Goal: Task Accomplishment & Management: Use online tool/utility

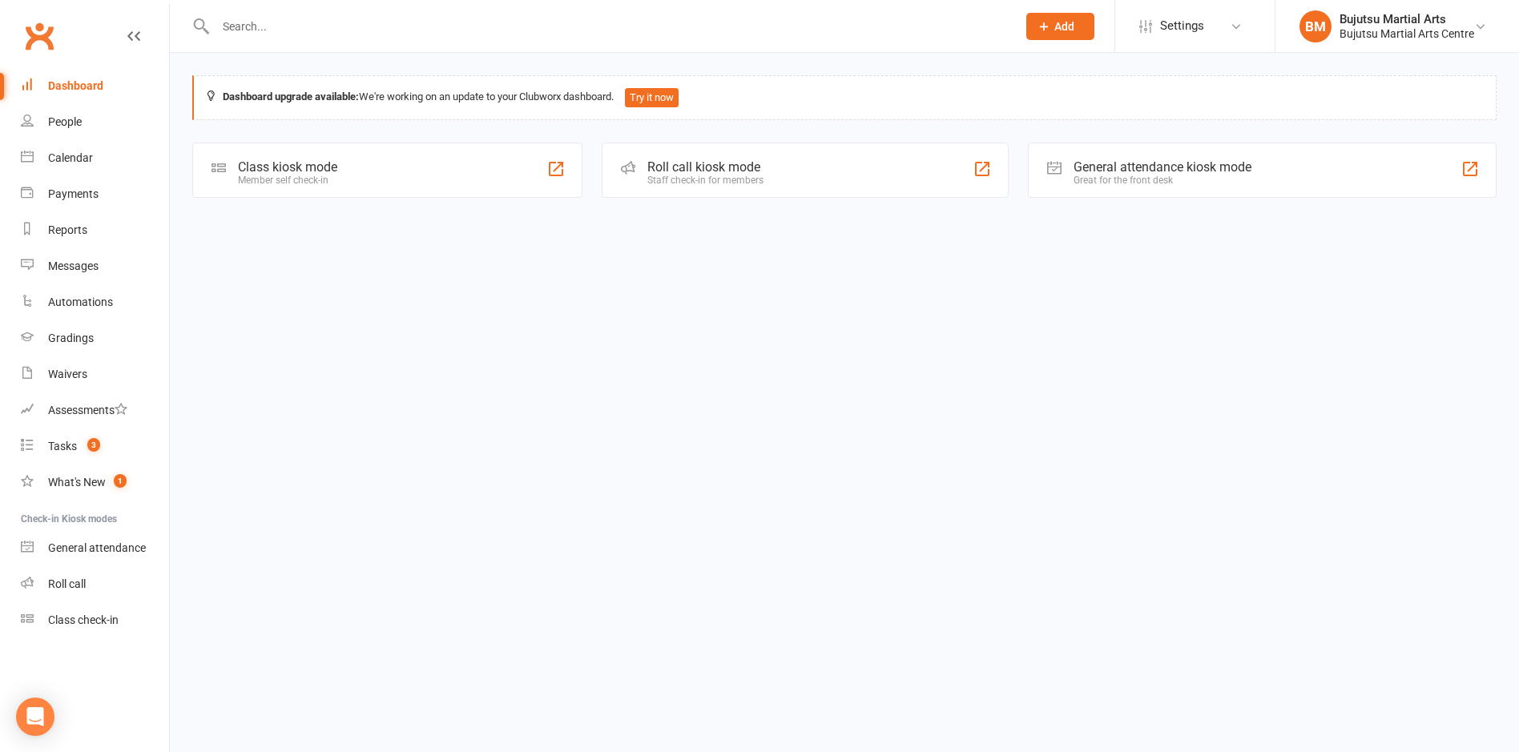
click at [268, 167] on div "Class kiosk mode" at bounding box center [287, 166] width 99 height 15
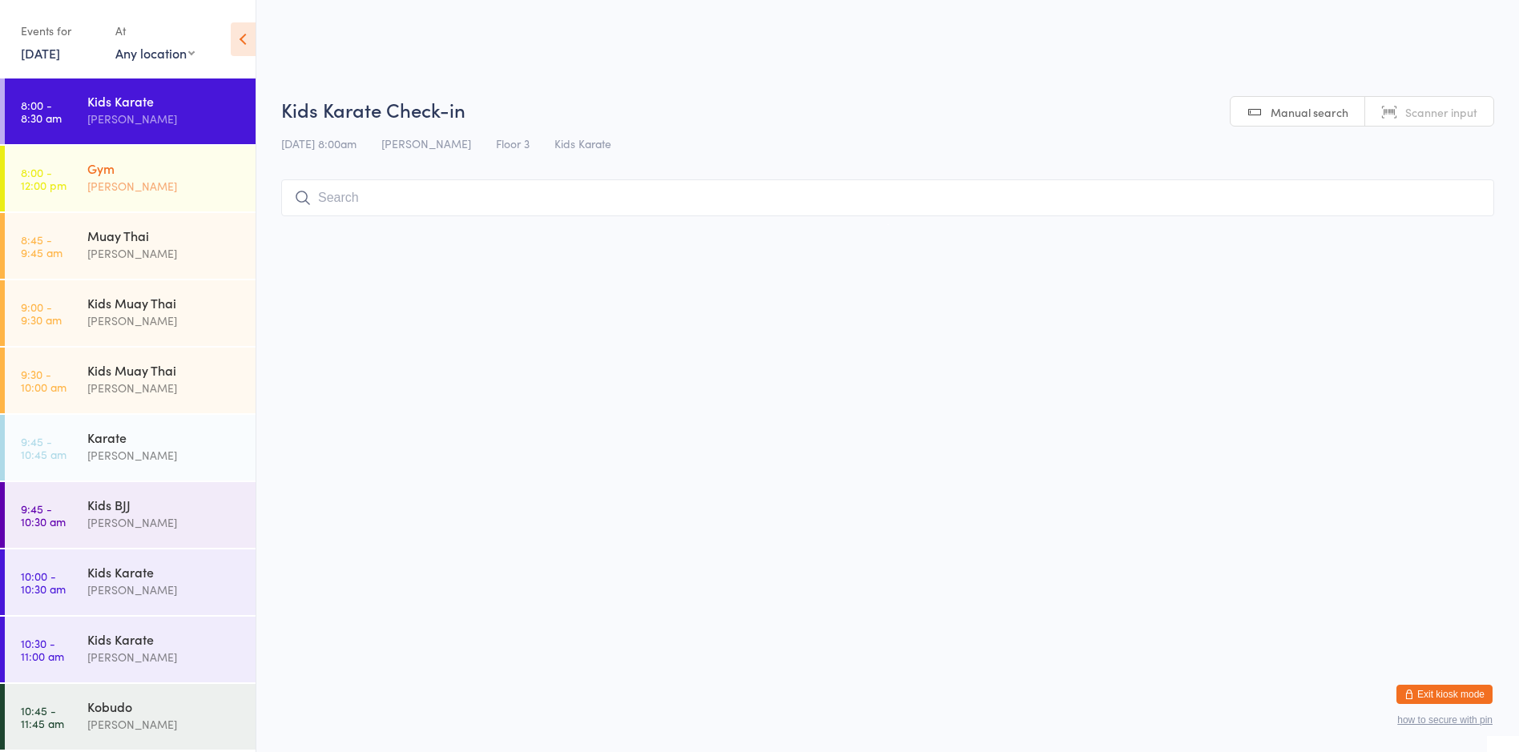
click at [165, 151] on div "Gym [PERSON_NAME]" at bounding box center [171, 177] width 168 height 63
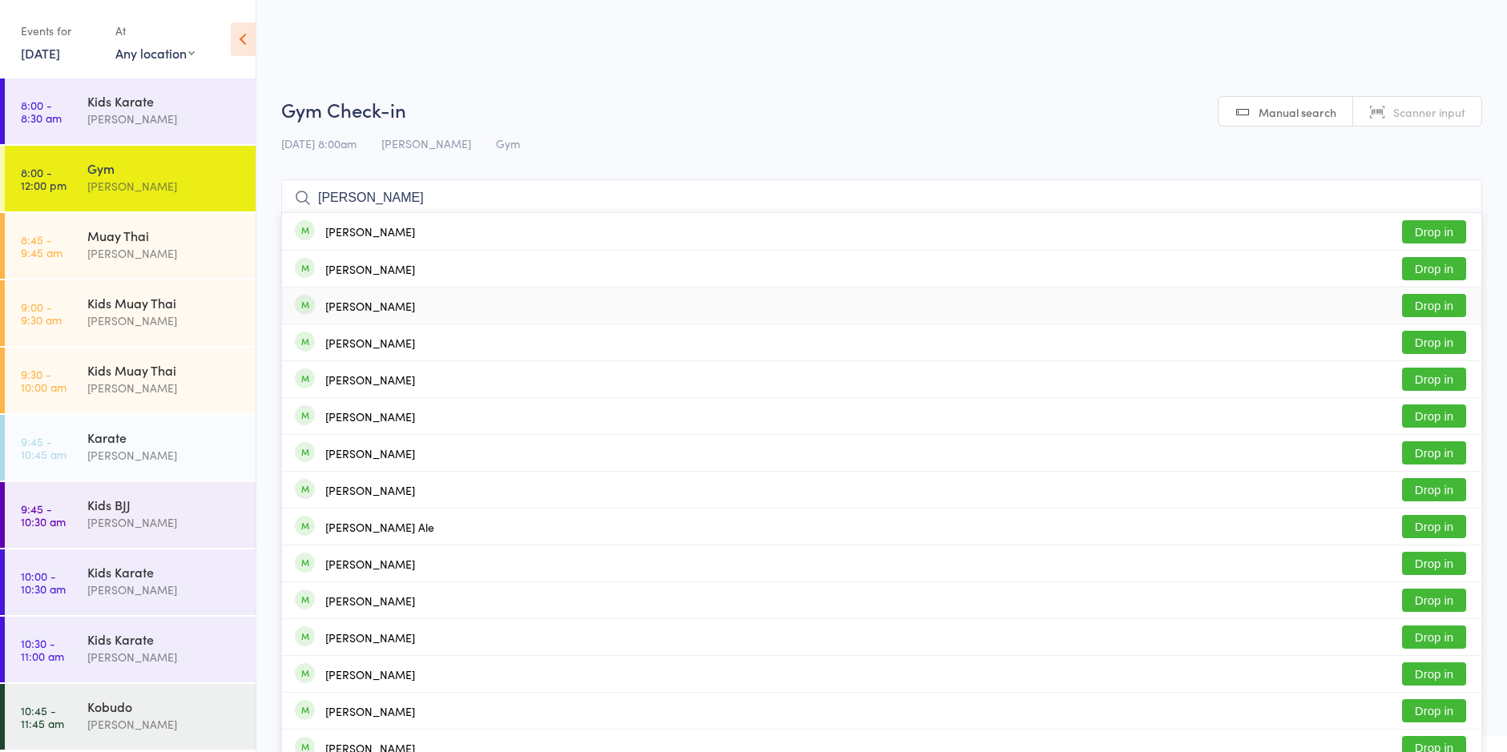
type input "[PERSON_NAME]"
click at [1430, 306] on button "Drop in" at bounding box center [1434, 305] width 64 height 23
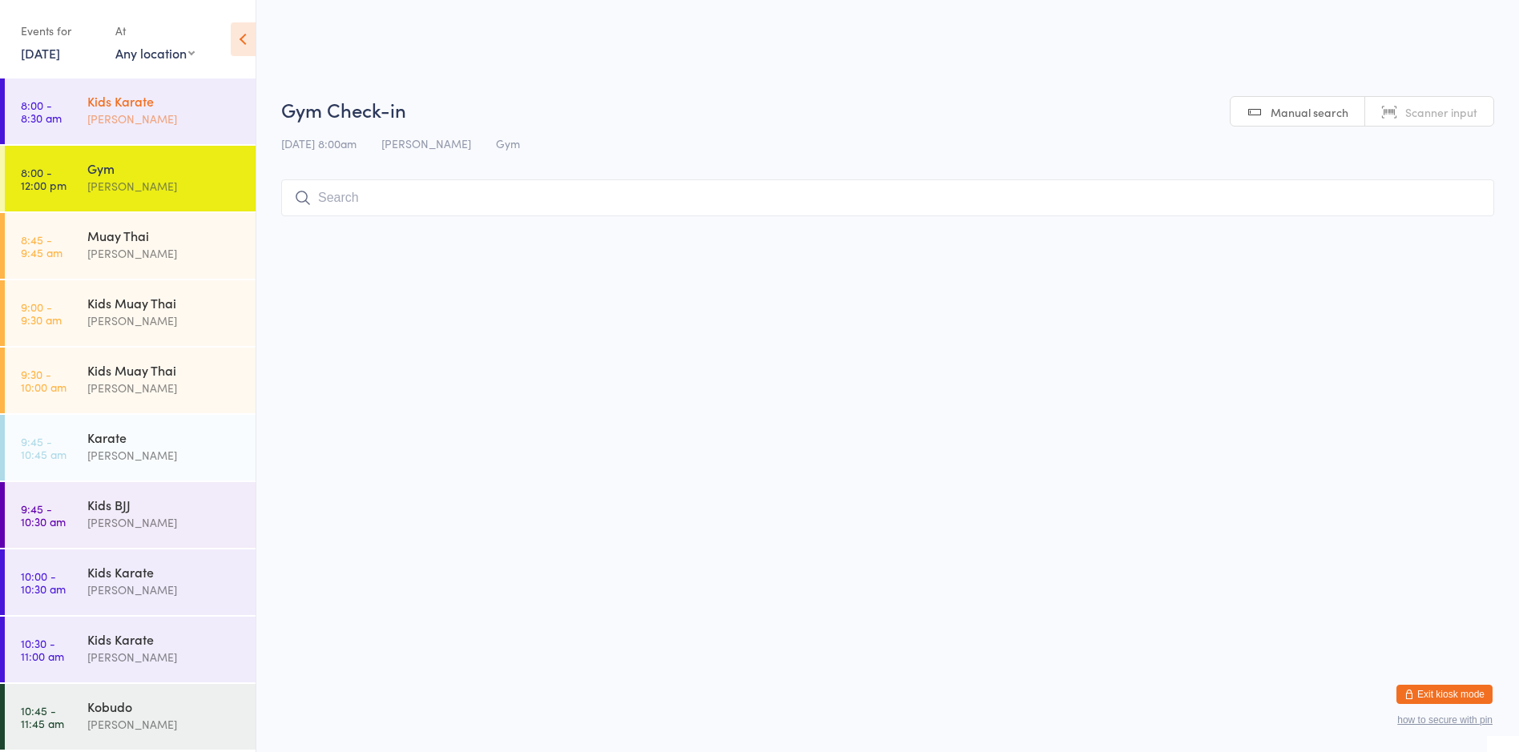
click at [158, 101] on div "Kids Karate" at bounding box center [164, 101] width 155 height 18
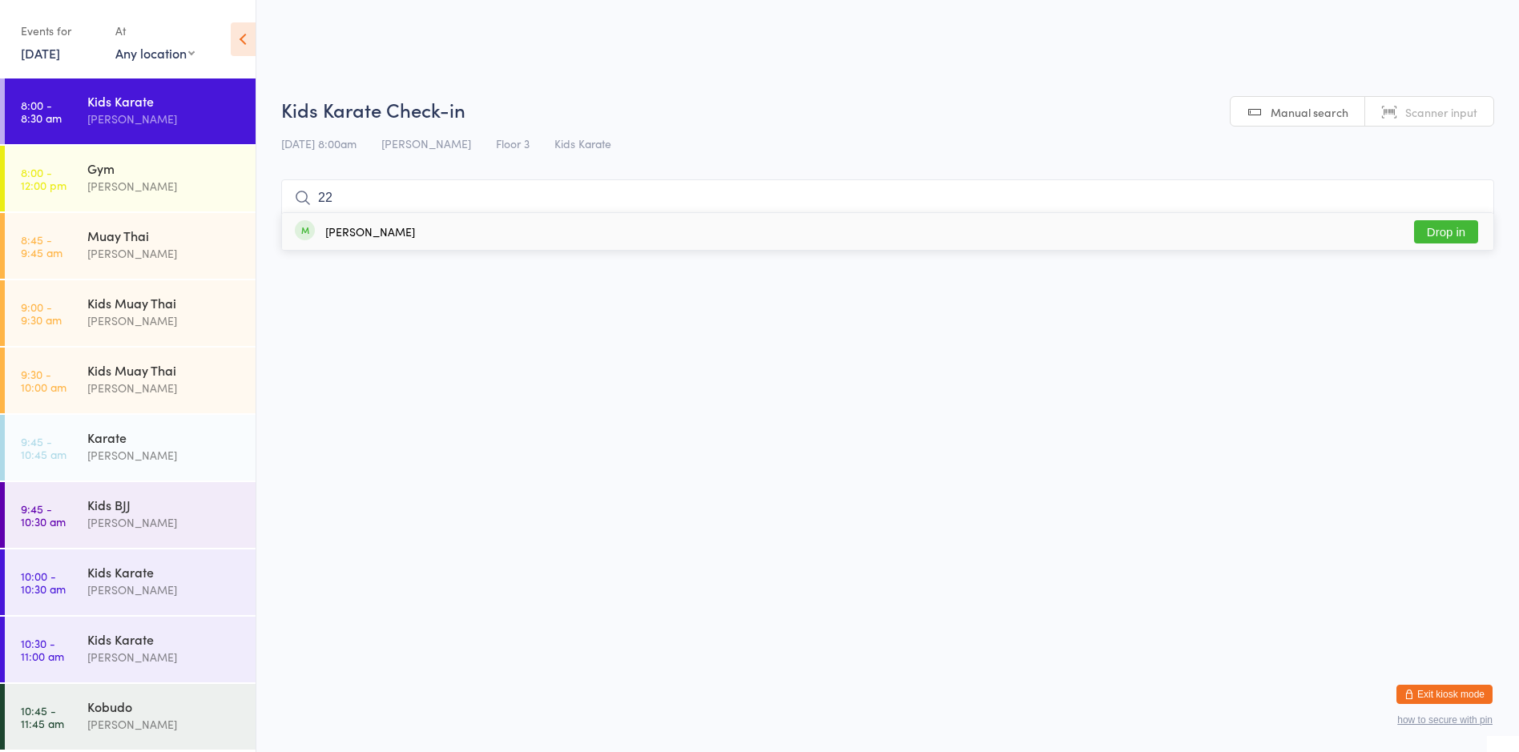
type input "22"
click at [388, 229] on div "[PERSON_NAME] Drop in" at bounding box center [887, 231] width 1211 height 37
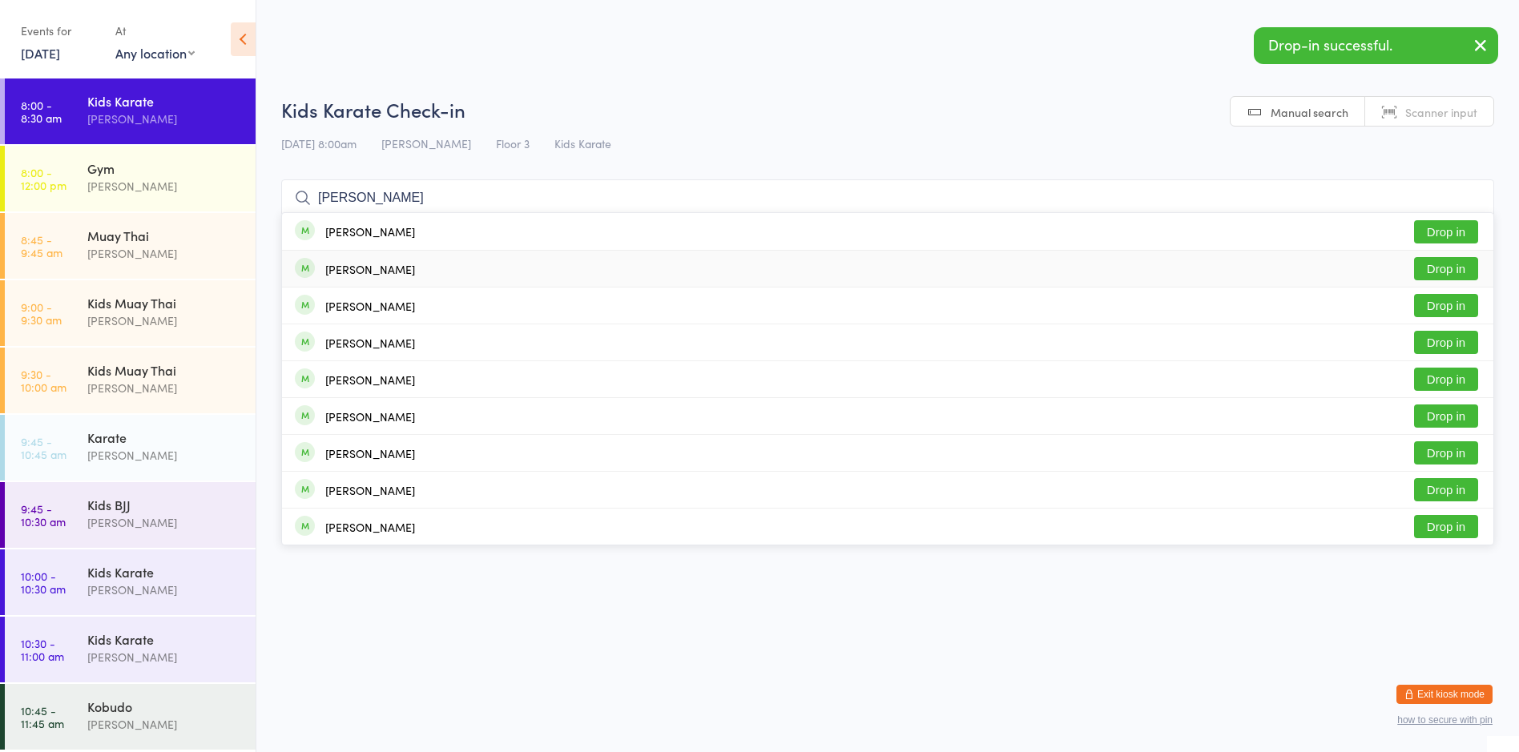
type input "[PERSON_NAME]"
click at [397, 263] on div "[PERSON_NAME]" at bounding box center [370, 269] width 90 height 13
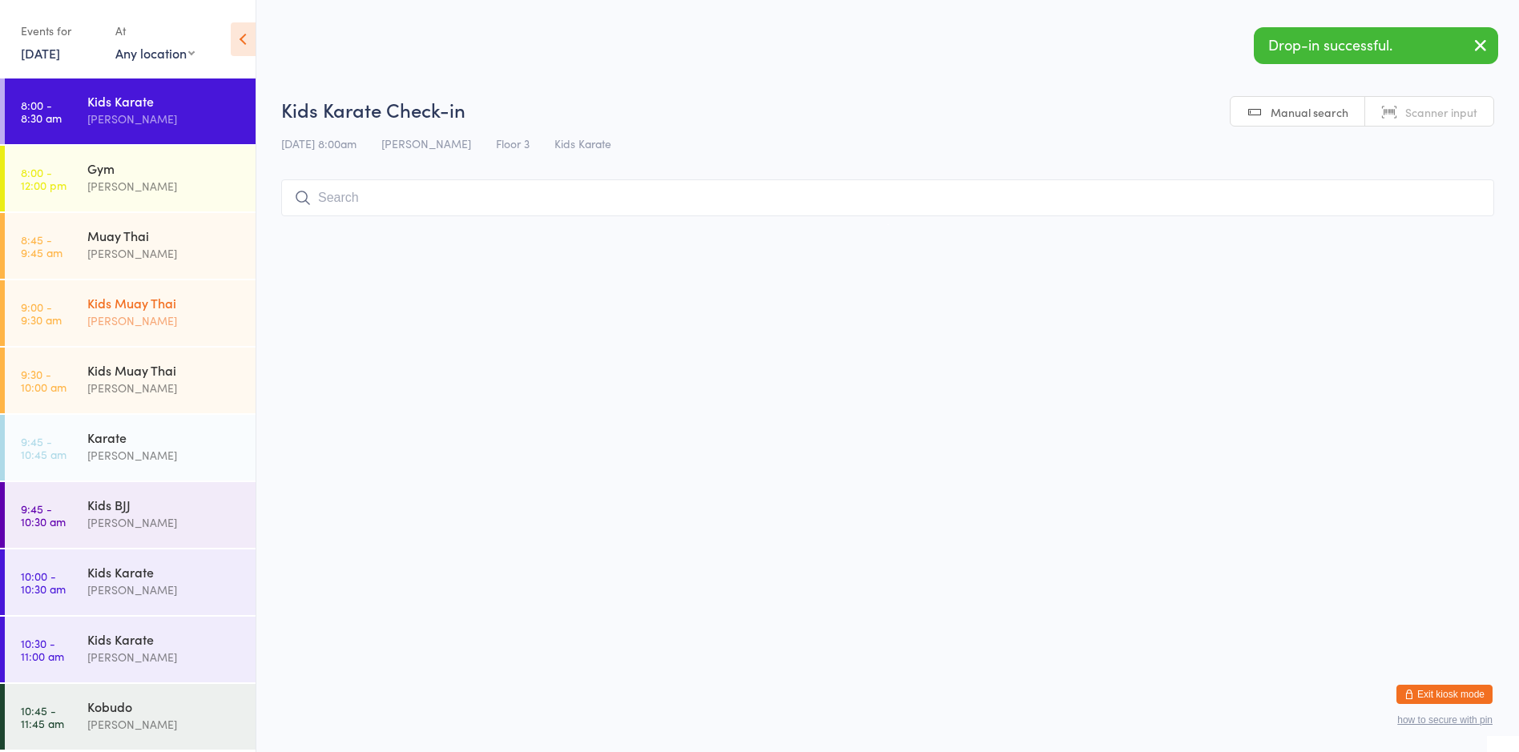
click at [195, 299] on div "Kids Muay Thai" at bounding box center [164, 303] width 155 height 18
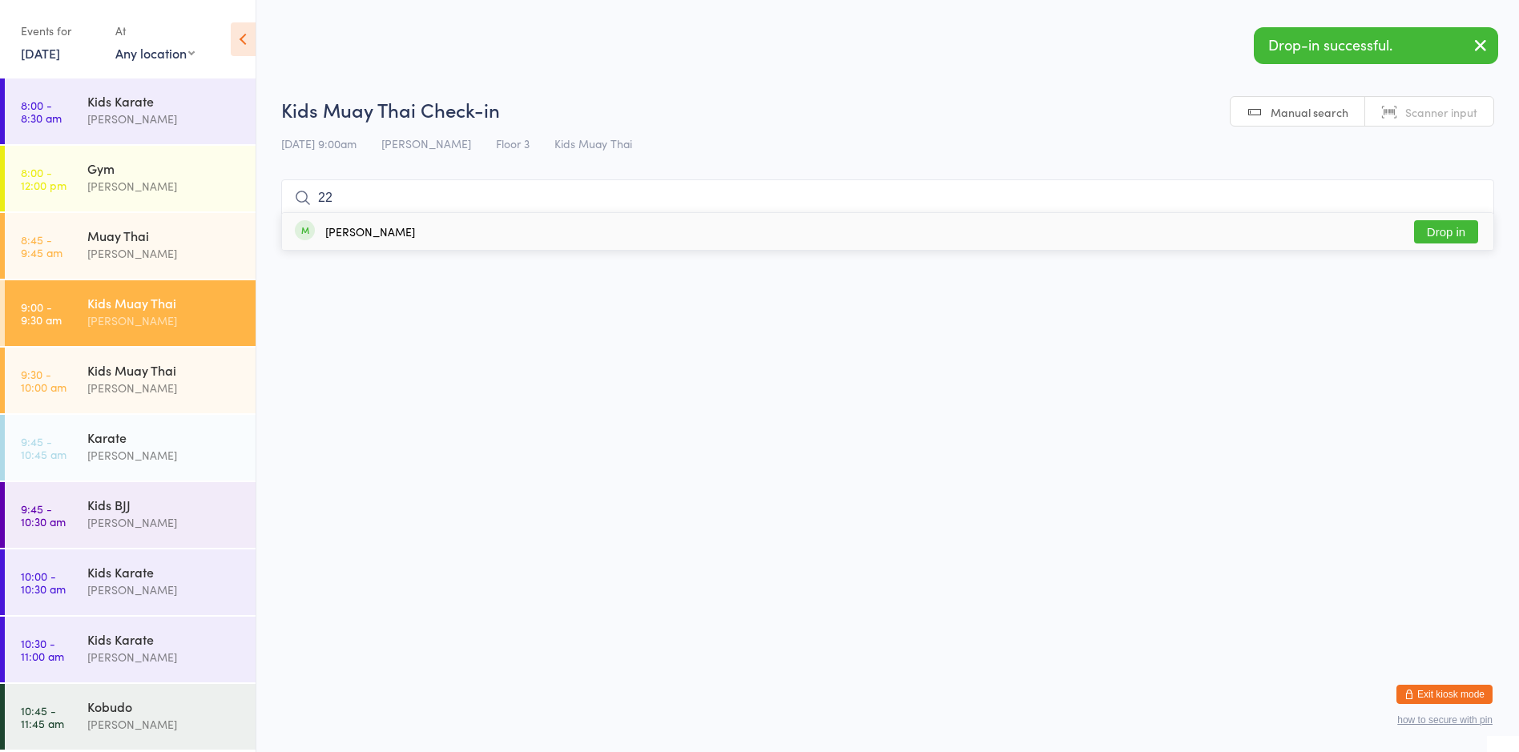
type input "22"
click at [341, 235] on div "[PERSON_NAME]" at bounding box center [370, 231] width 90 height 13
type input "[PERSON_NAME]"
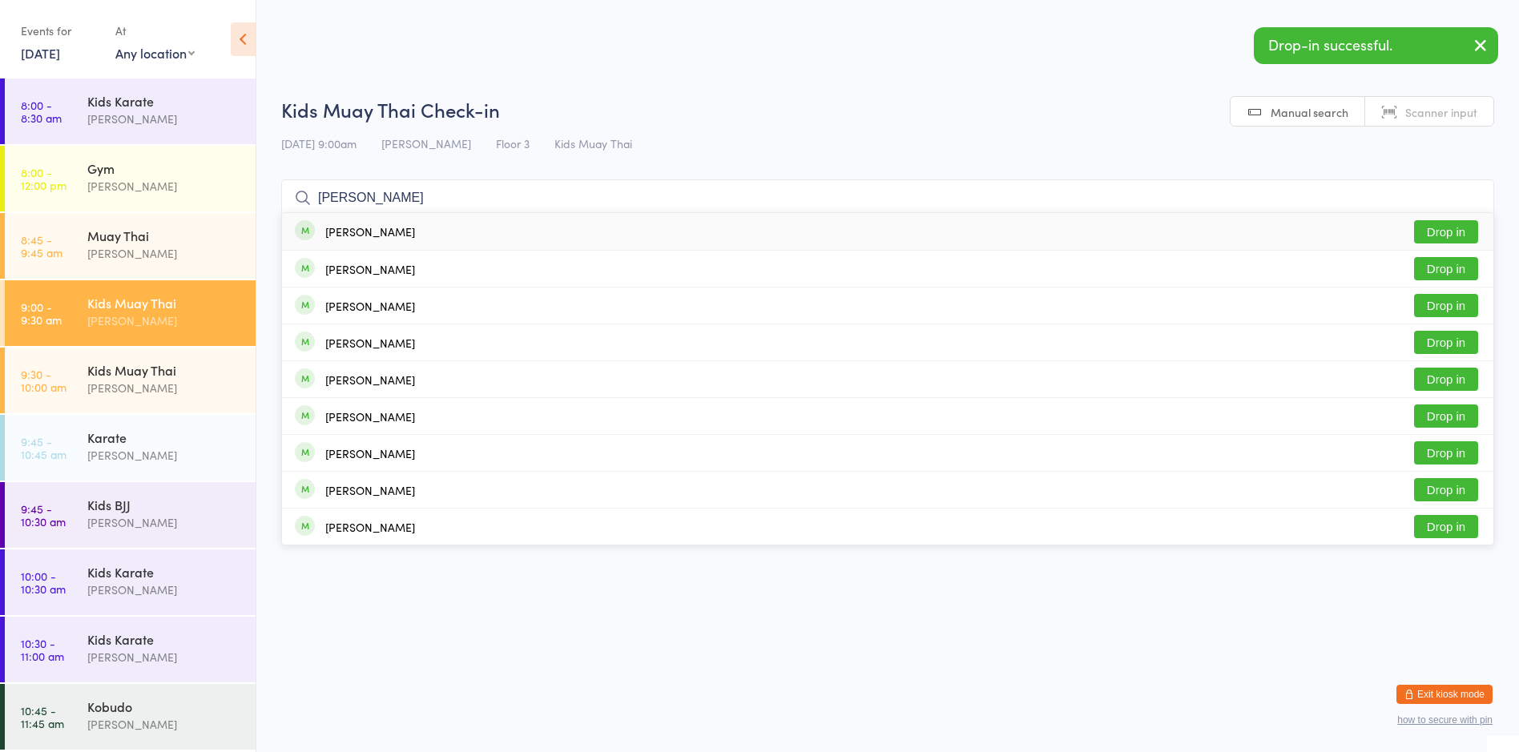
click at [368, 193] on input "[PERSON_NAME]" at bounding box center [887, 197] width 1213 height 37
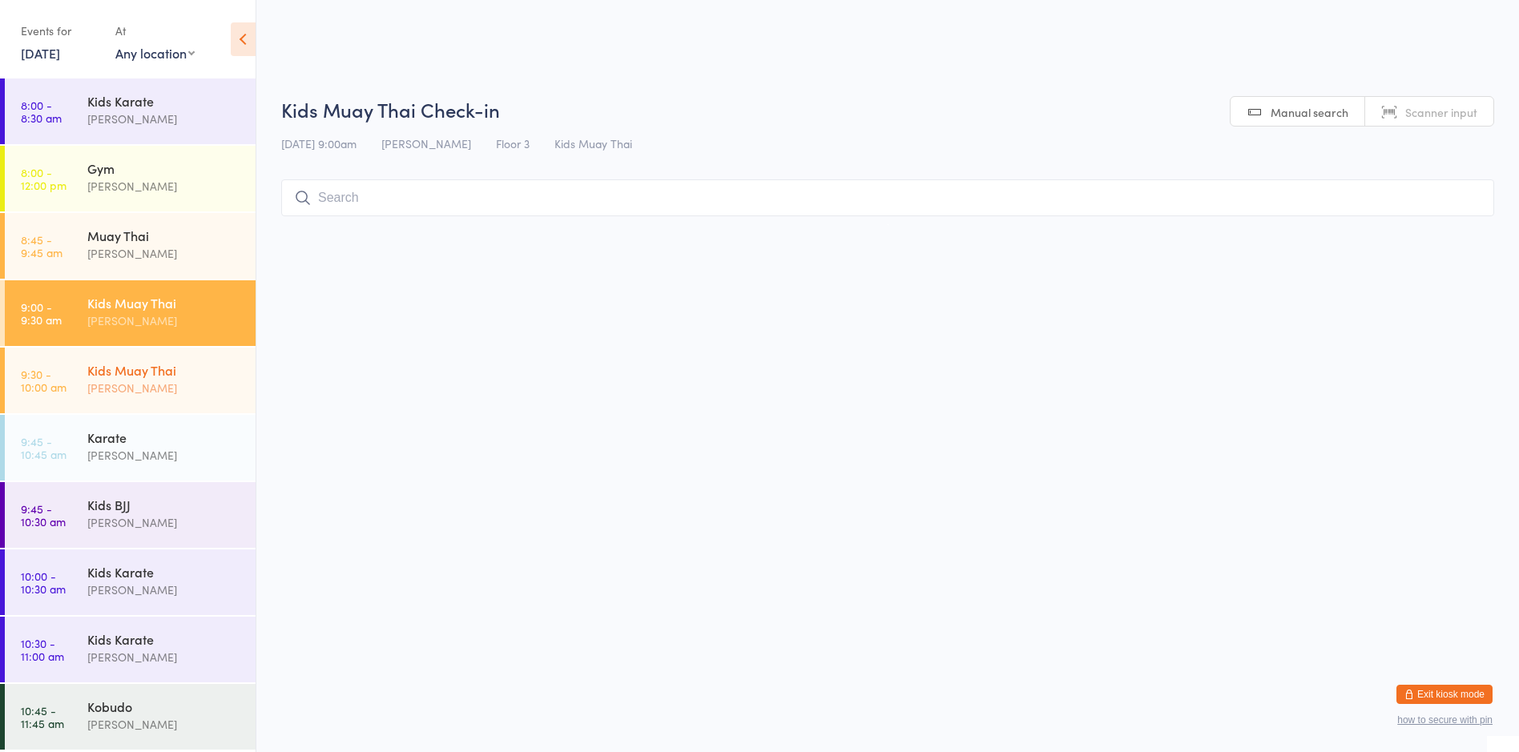
click at [138, 372] on div "Kids Muay Thai" at bounding box center [164, 370] width 155 height 18
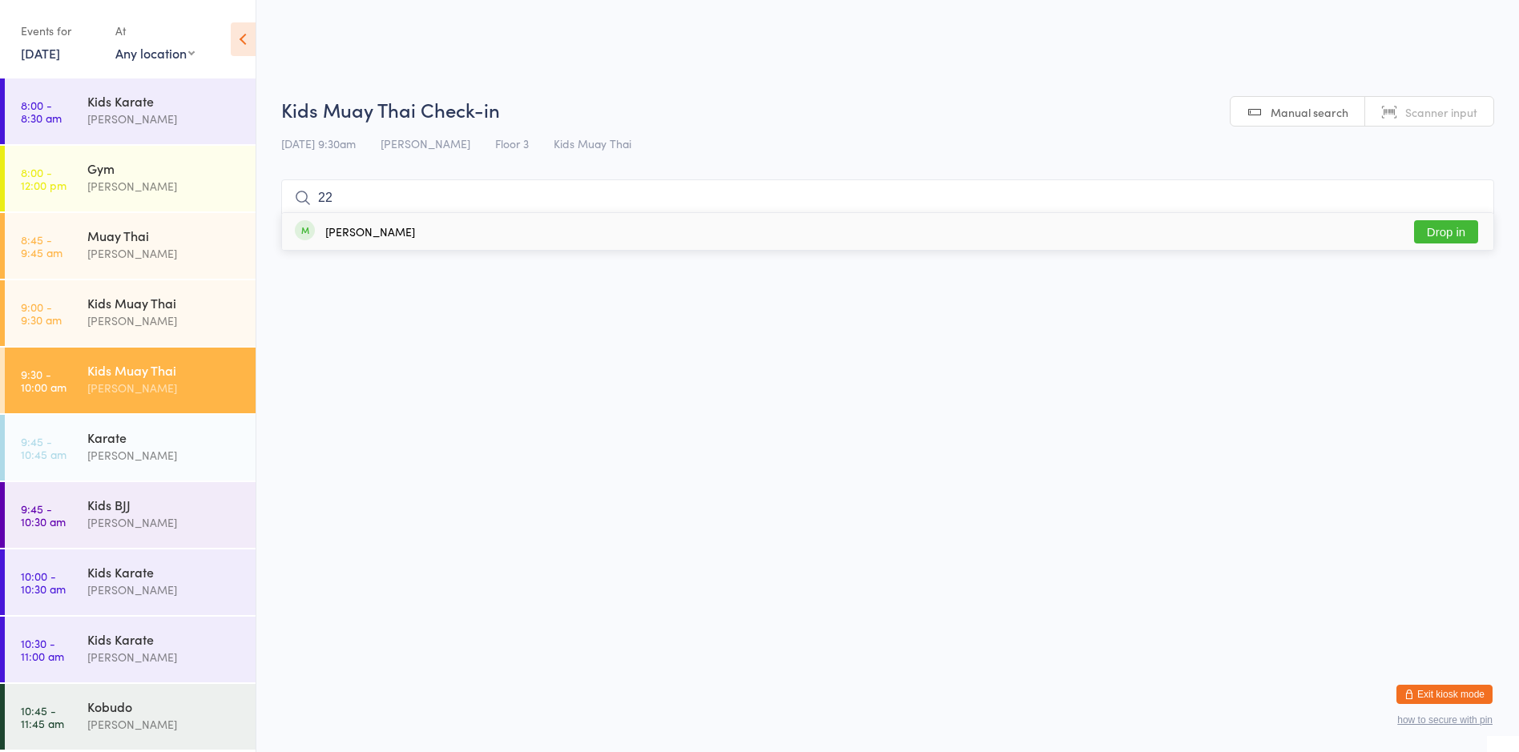
type input "22"
click at [376, 237] on div "[PERSON_NAME]" at bounding box center [370, 231] width 90 height 13
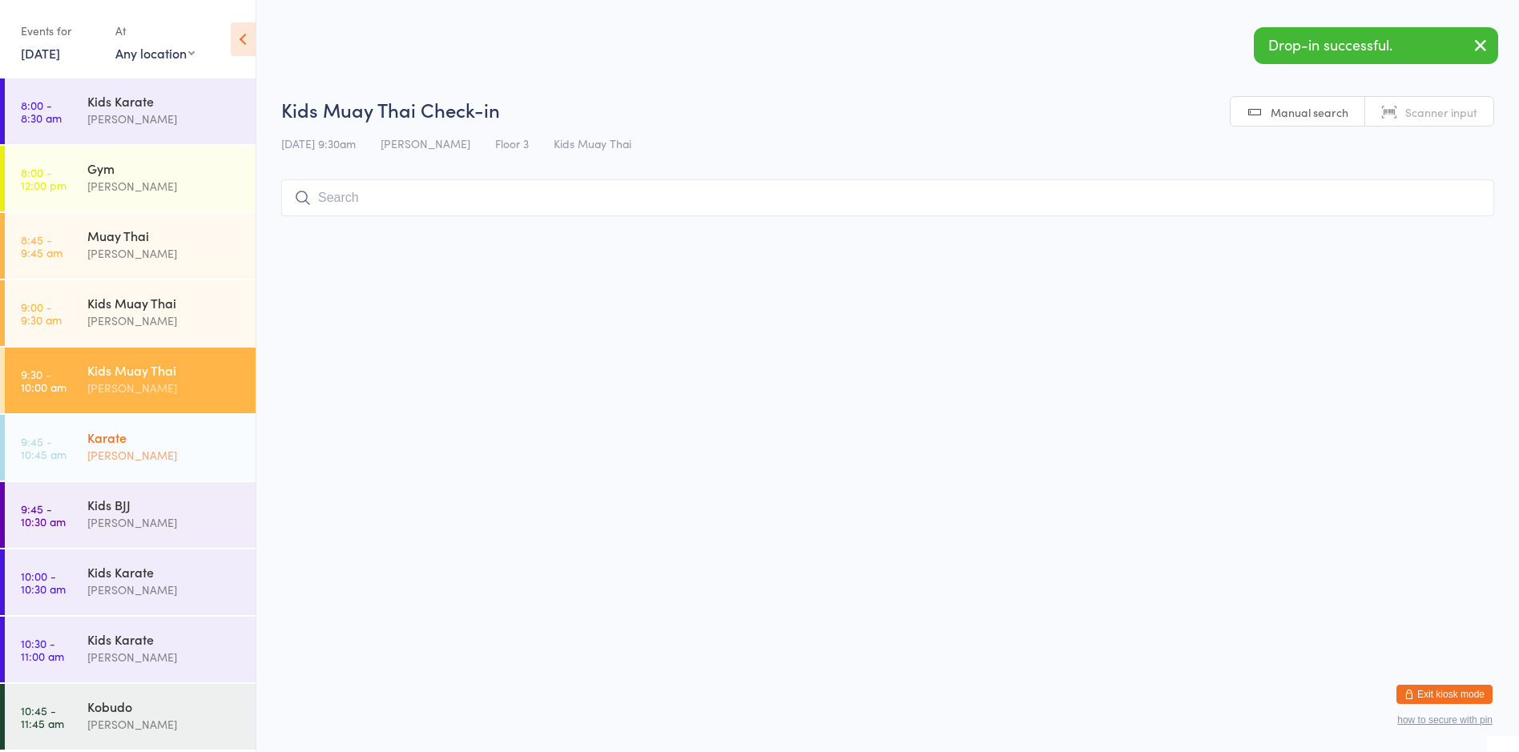
click at [210, 448] on div "[PERSON_NAME]" at bounding box center [164, 455] width 155 height 18
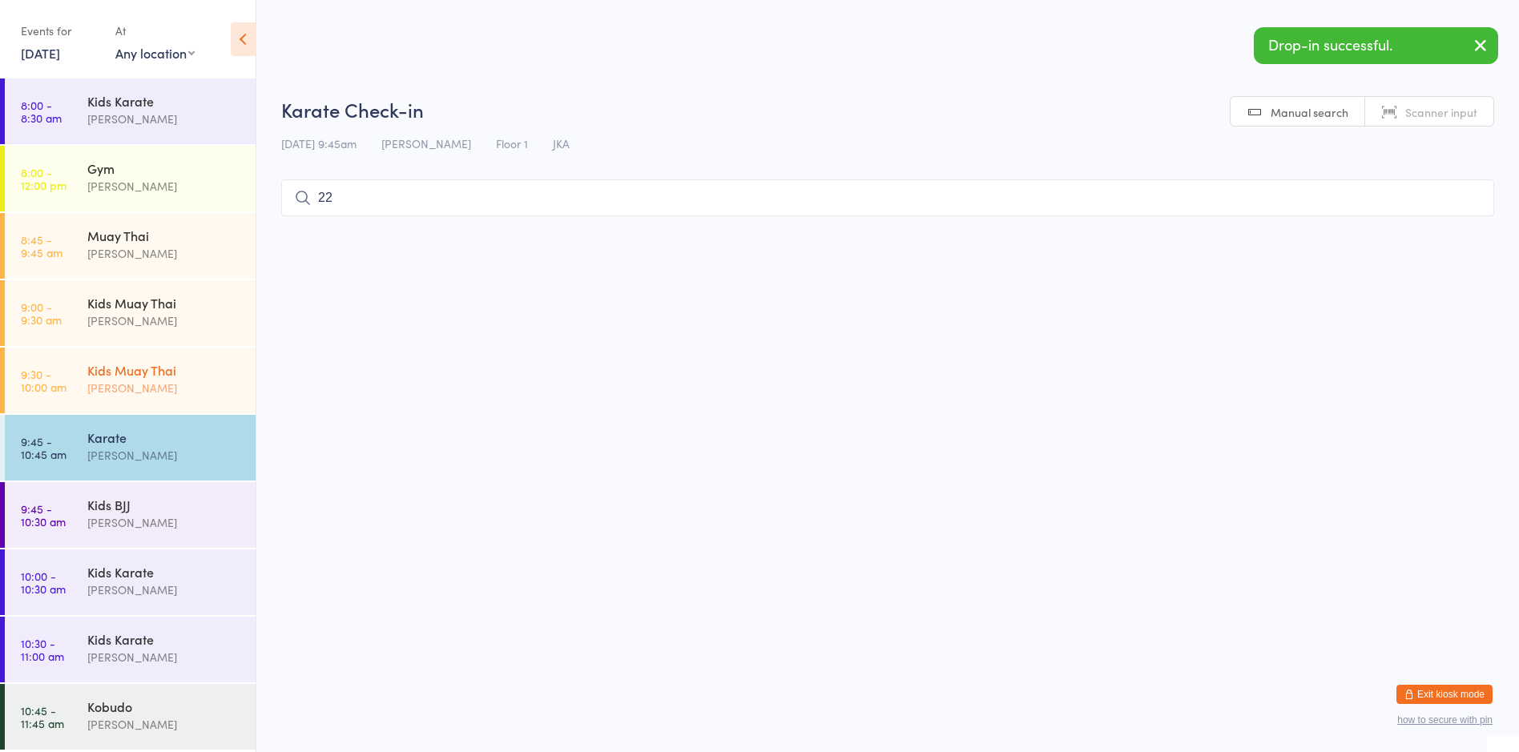
type input "2"
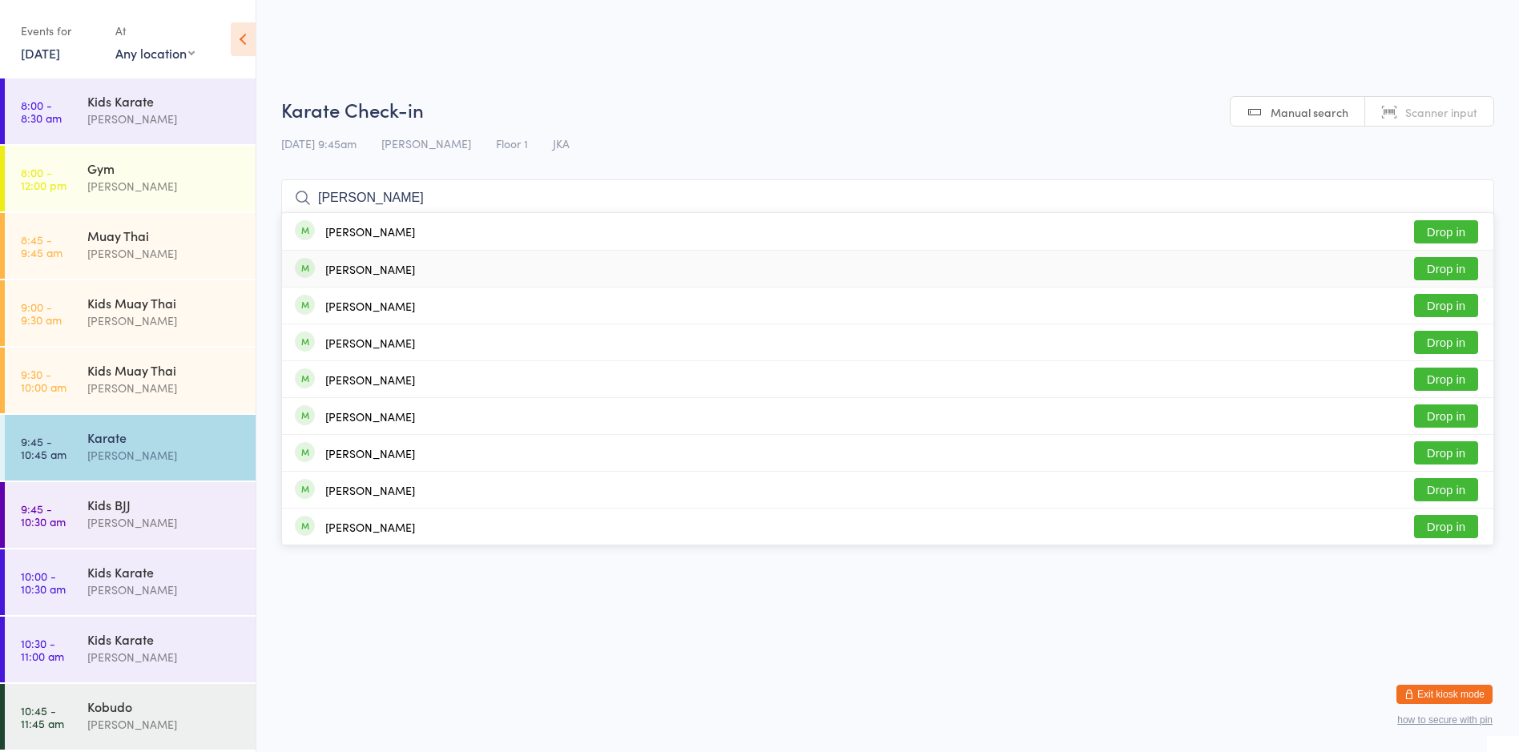
type input "[PERSON_NAME]"
click at [386, 267] on div "[PERSON_NAME]" at bounding box center [370, 269] width 90 height 13
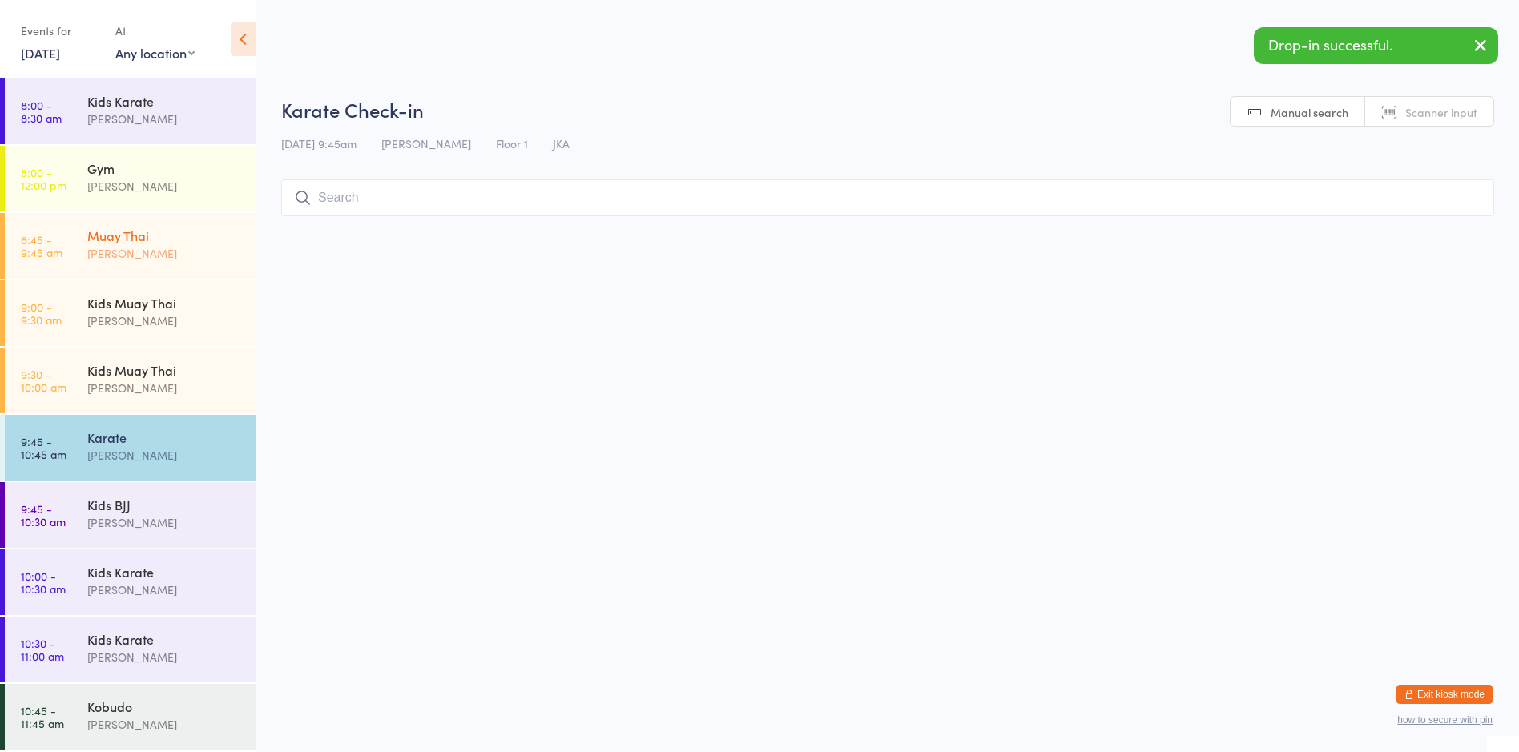
click at [155, 244] on div "[PERSON_NAME]" at bounding box center [164, 253] width 155 height 18
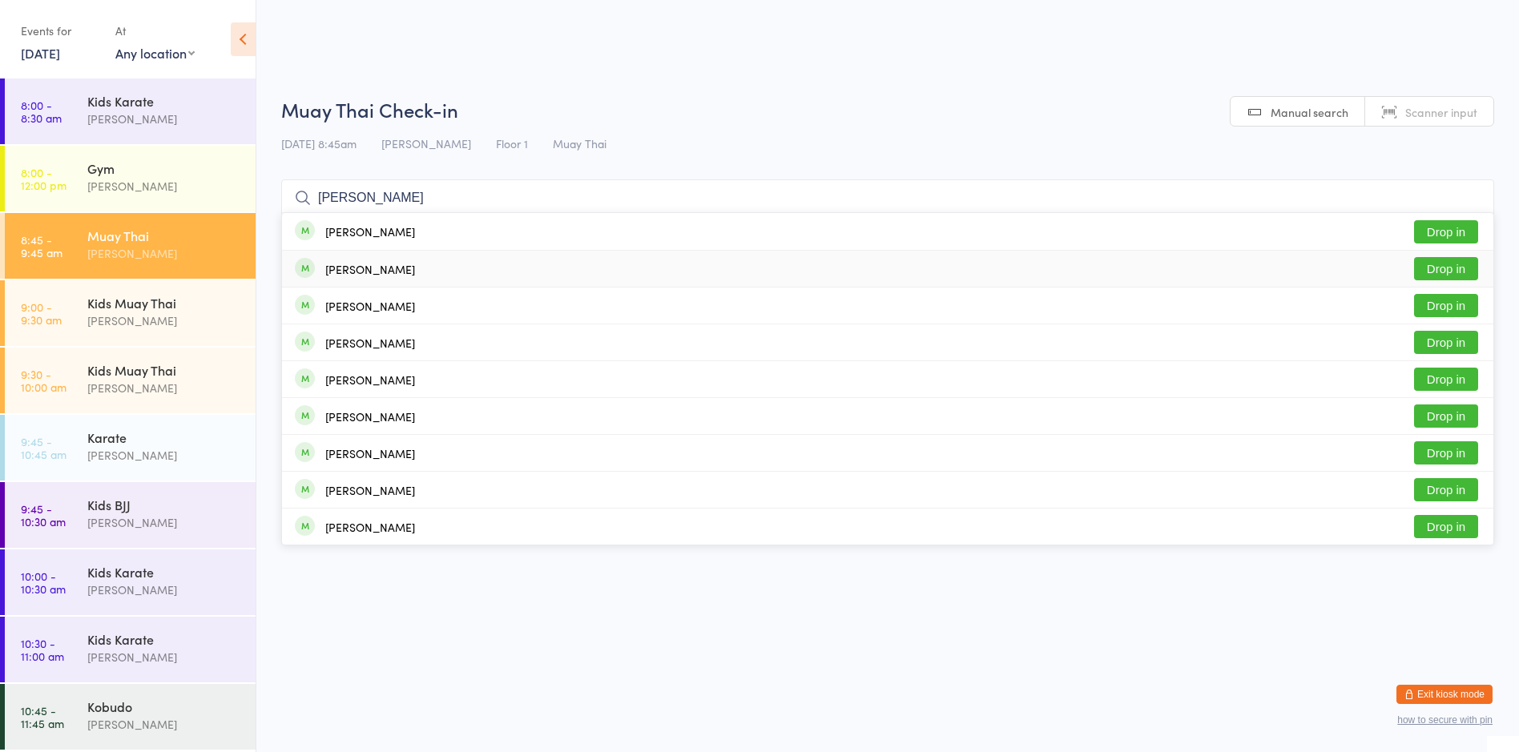
type input "[PERSON_NAME]"
click at [433, 265] on div "[PERSON_NAME] Drop in" at bounding box center [887, 269] width 1211 height 36
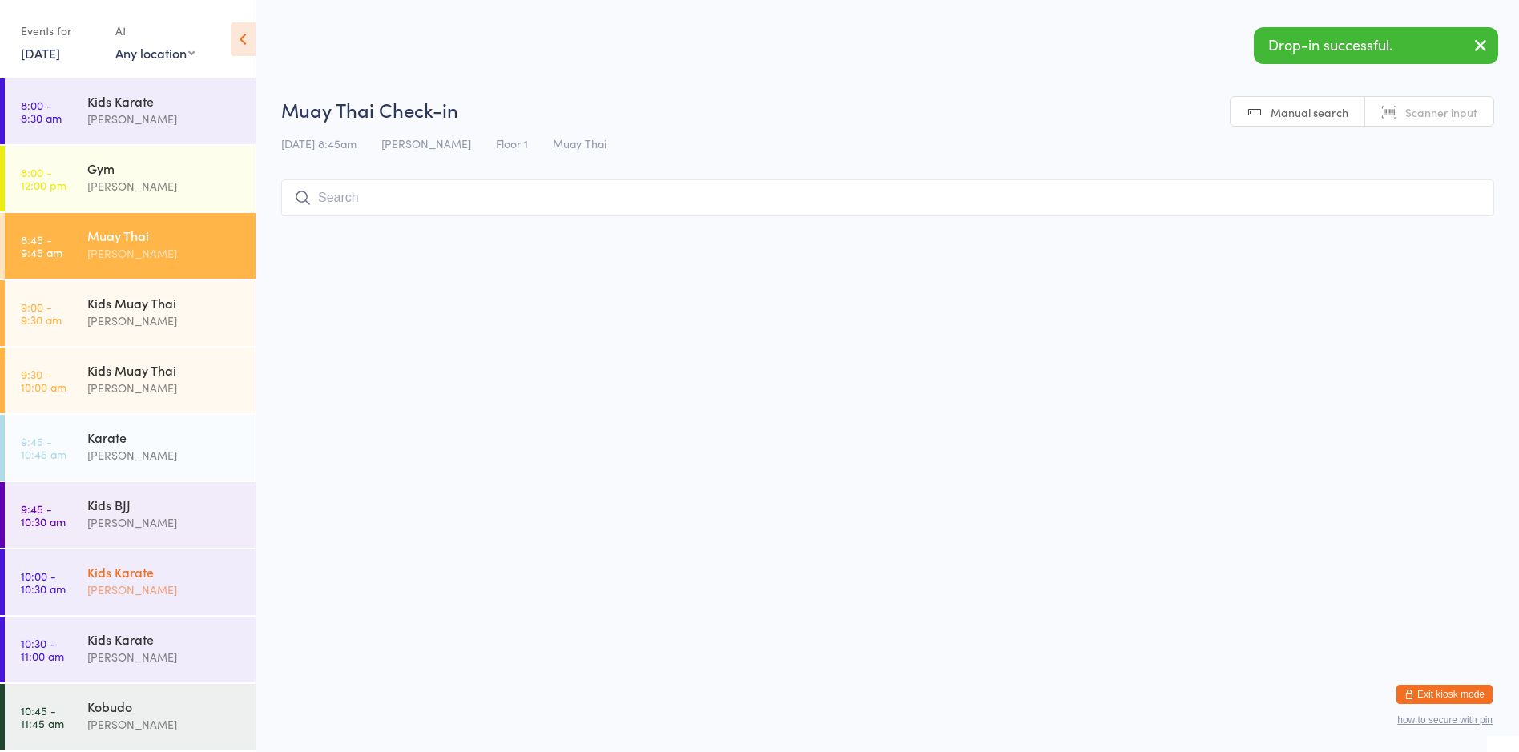
click at [164, 578] on div "Kids Karate" at bounding box center [164, 572] width 155 height 18
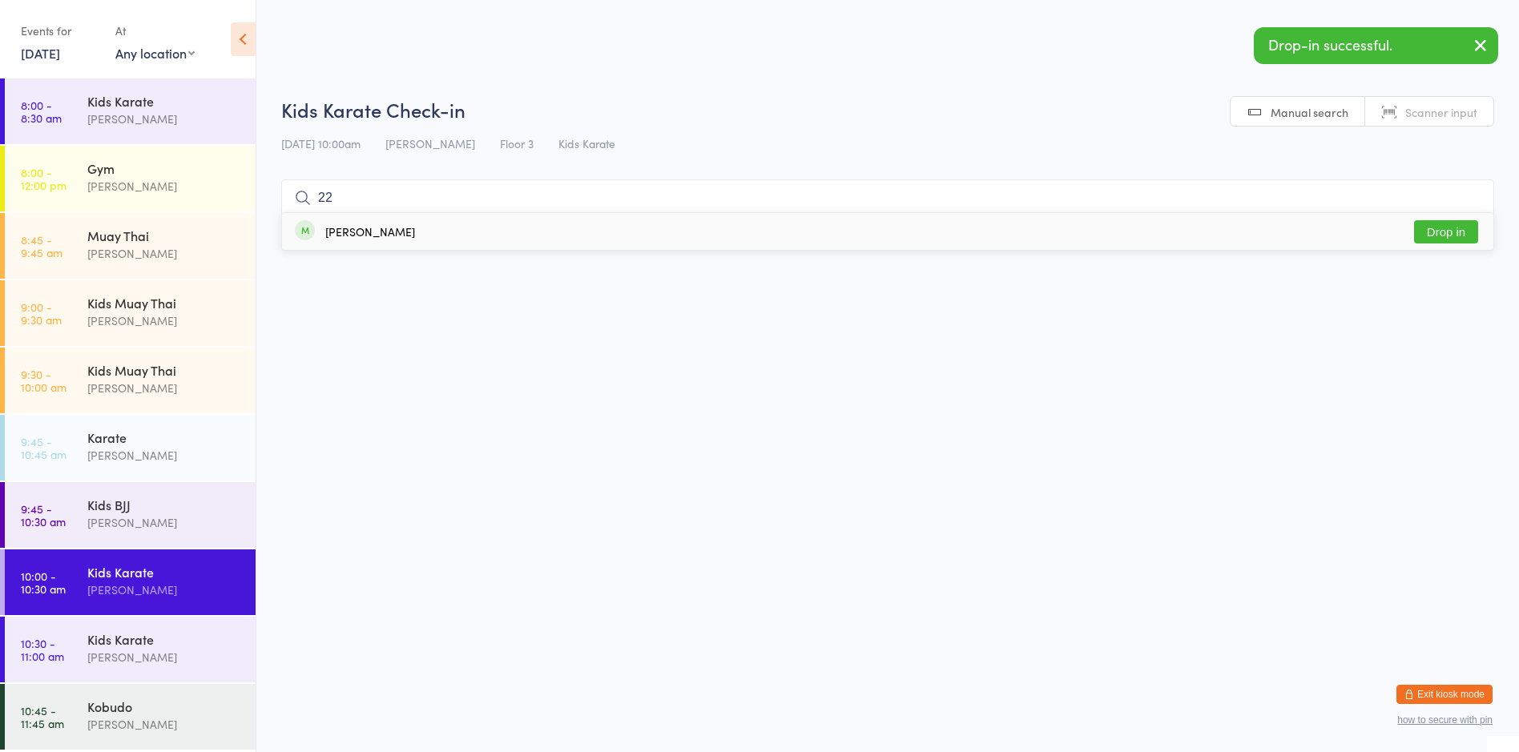
type input "22"
click at [368, 231] on div "[PERSON_NAME]" at bounding box center [370, 231] width 90 height 13
click at [230, 638] on div "Kids Karate" at bounding box center [164, 640] width 155 height 18
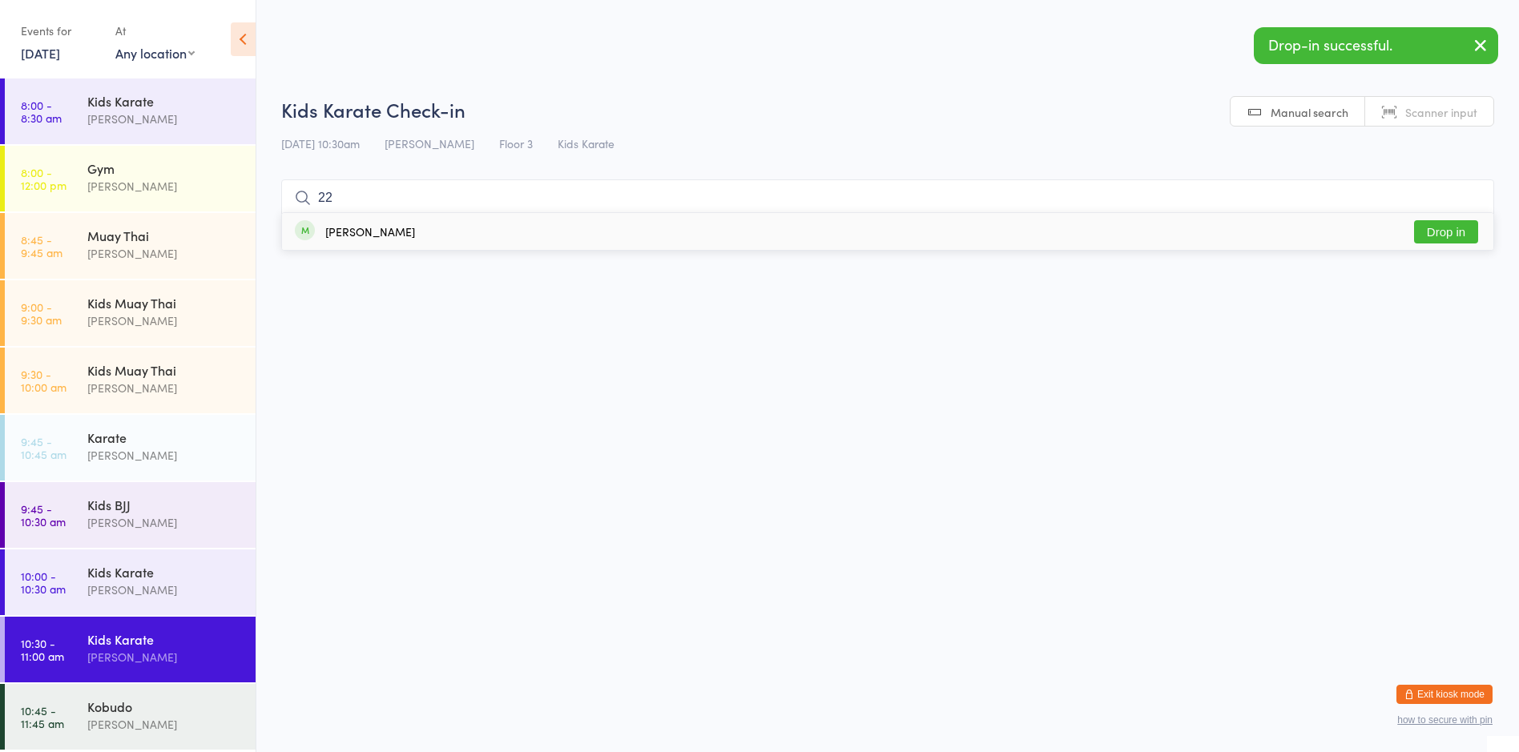
type input "22"
click at [340, 226] on div "[PERSON_NAME]" at bounding box center [370, 231] width 90 height 13
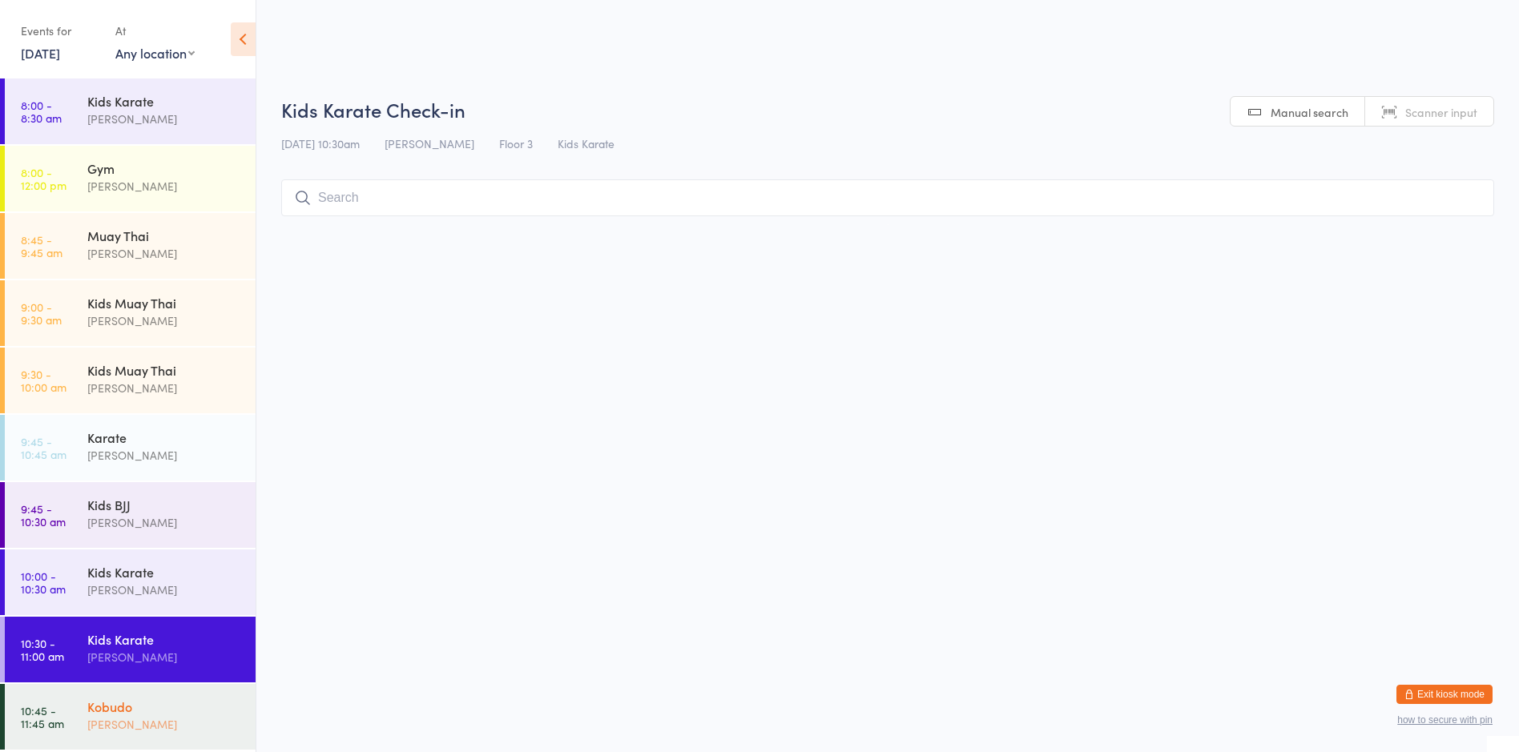
click at [165, 699] on div "Kobudo" at bounding box center [164, 707] width 155 height 18
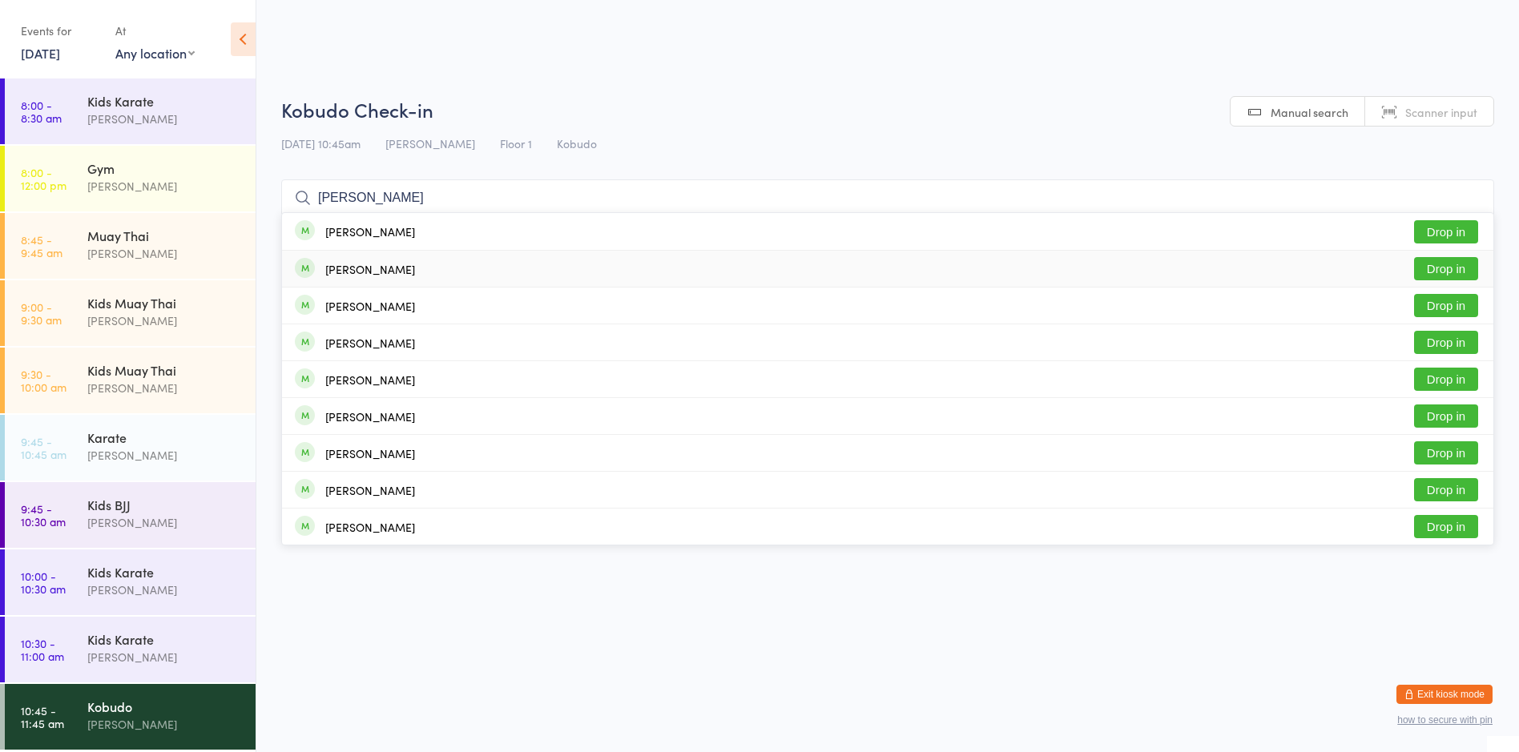
type input "[PERSON_NAME]"
click at [481, 263] on div "[PERSON_NAME] Drop in" at bounding box center [887, 269] width 1211 height 36
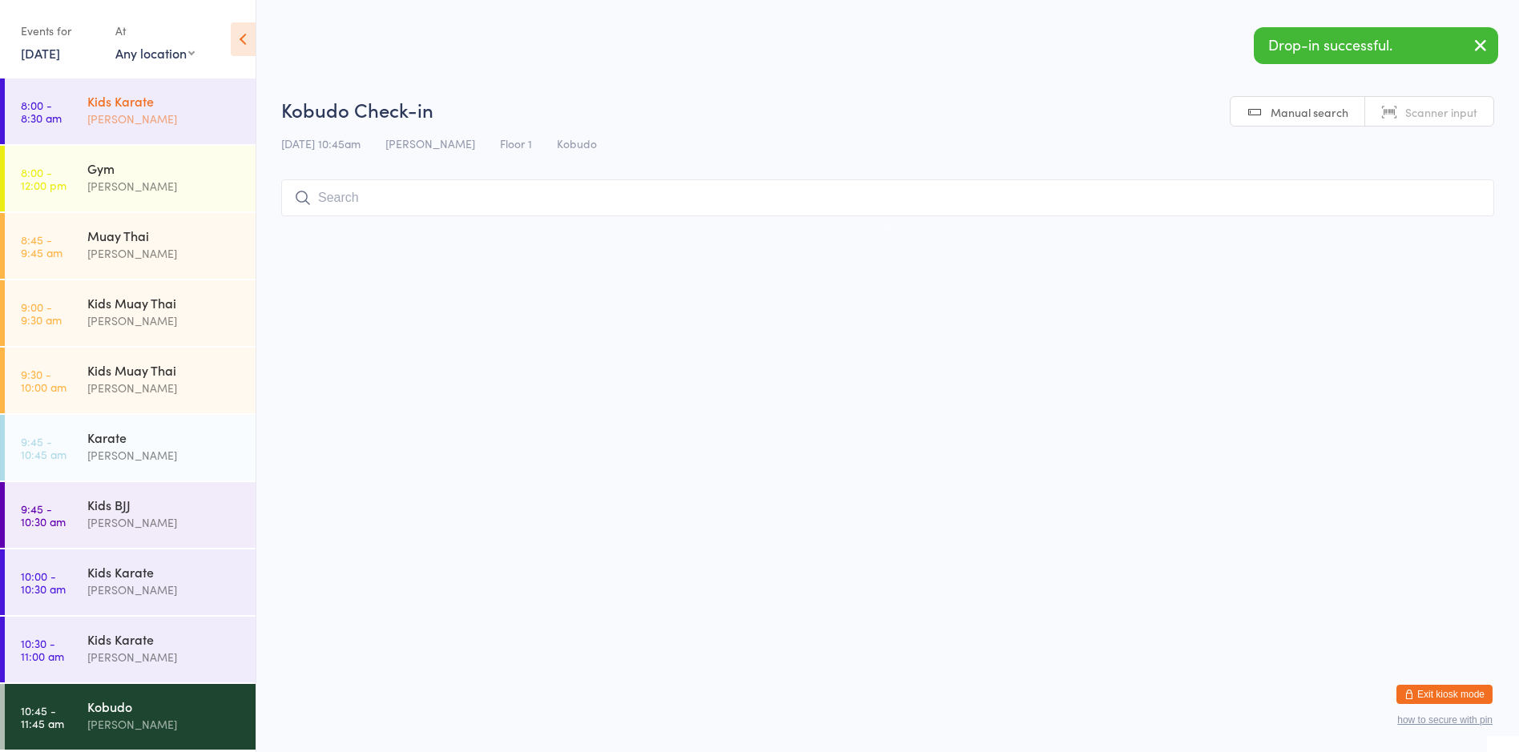
click at [139, 108] on div "Kids Karate" at bounding box center [164, 101] width 155 height 18
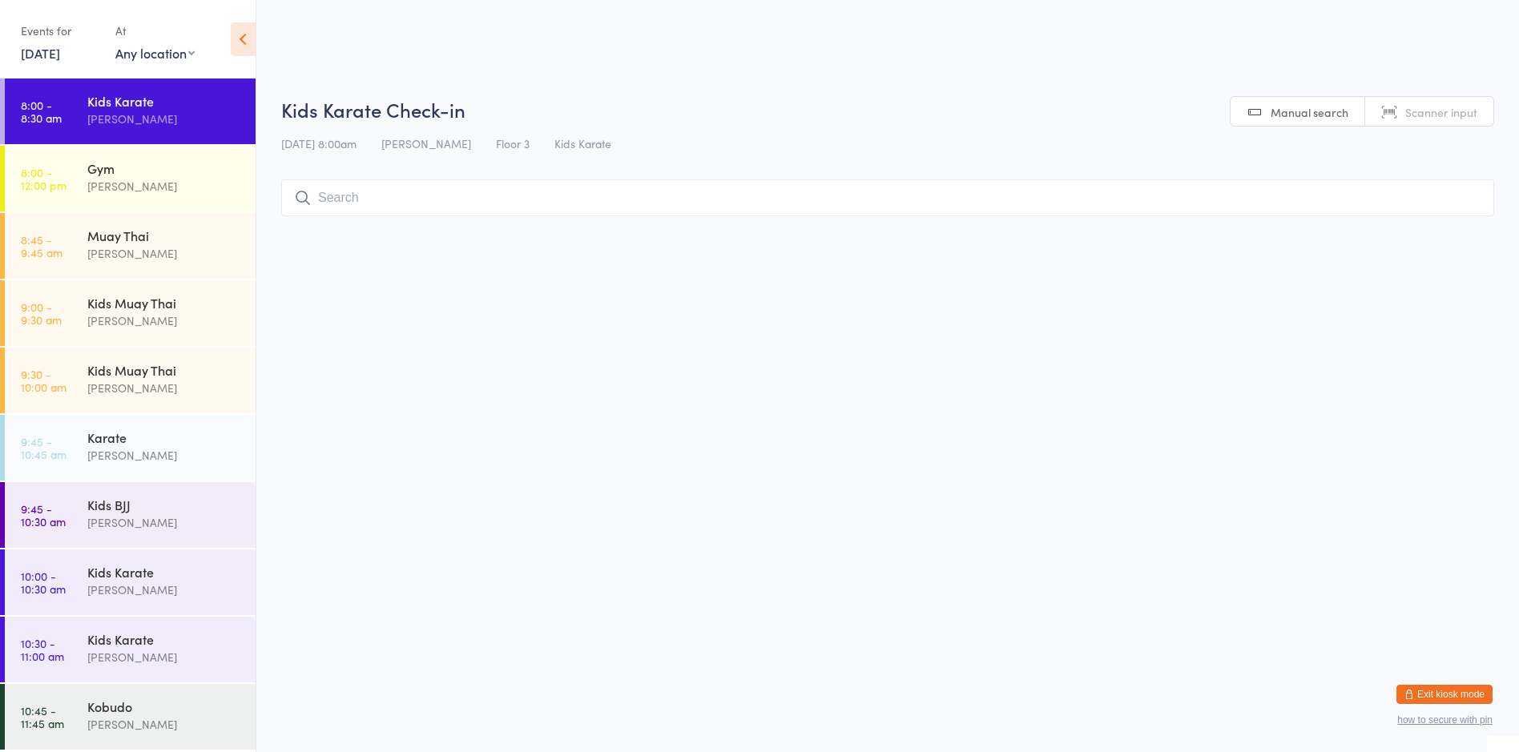
click at [401, 107] on h2 "Kids Karate Check-in" at bounding box center [887, 109] width 1213 height 26
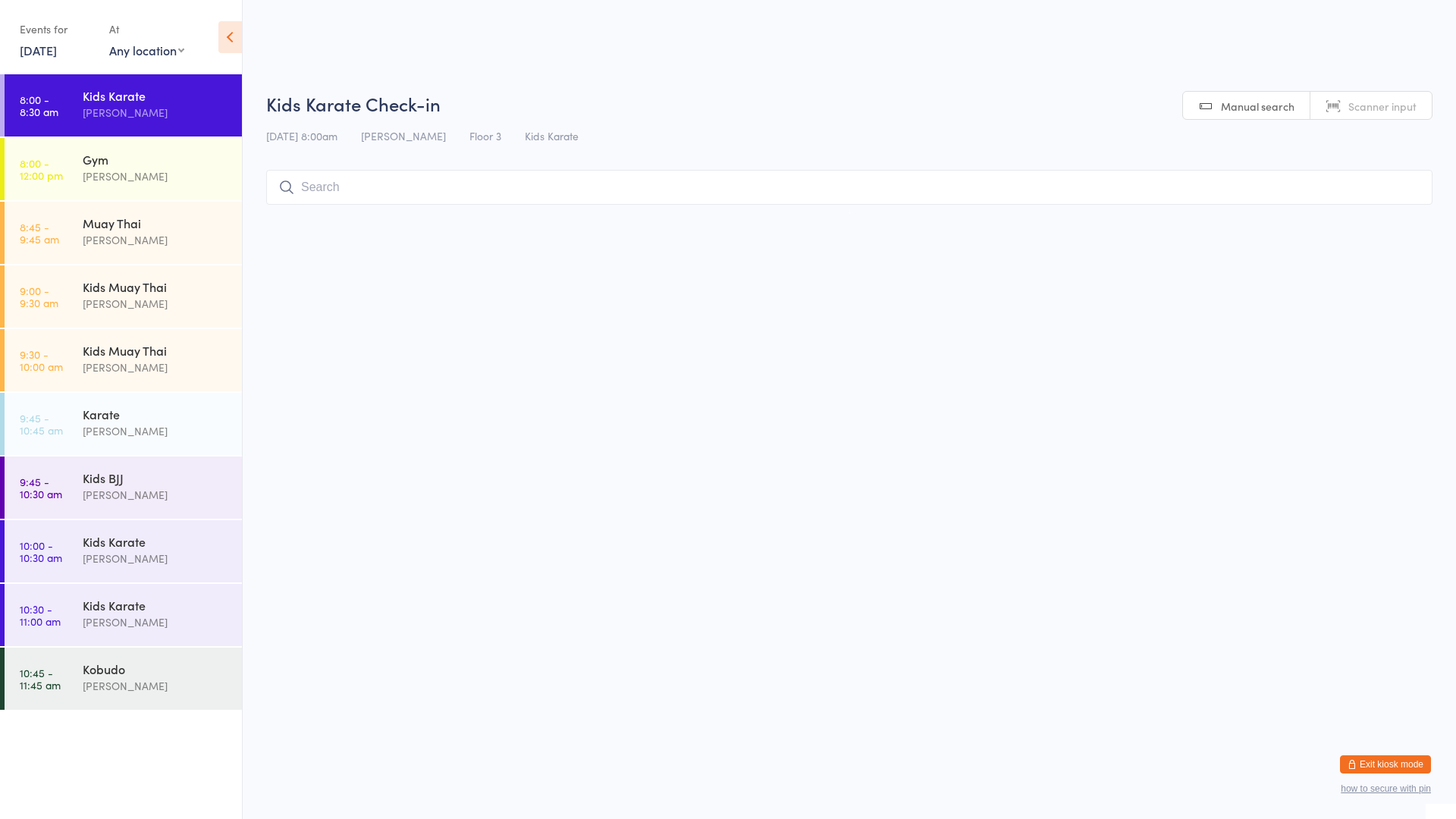
click at [326, 185] on input "search" at bounding box center [849, 187] width 1166 height 35
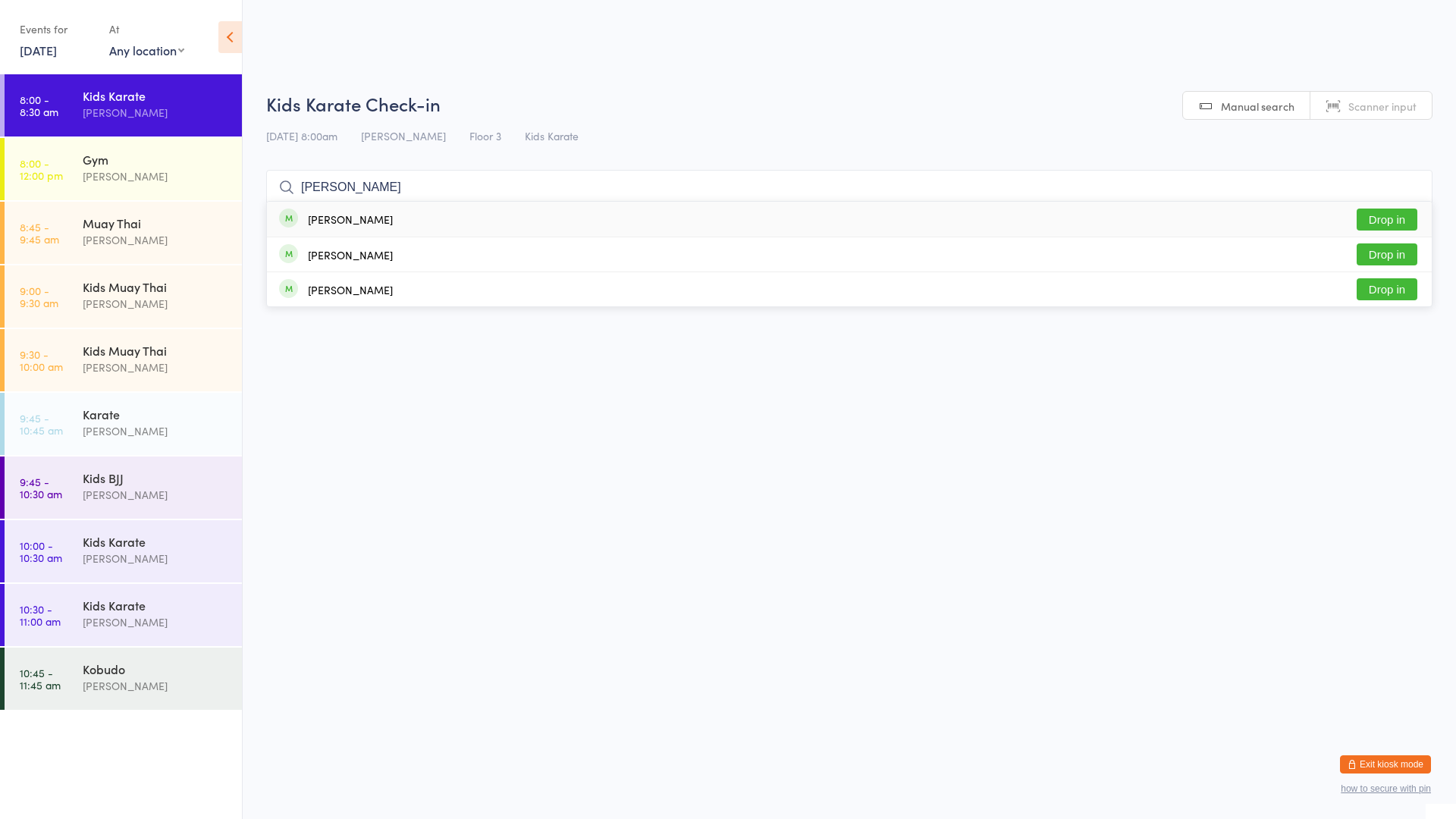
type input "[PERSON_NAME]"
click at [1381, 223] on button "Drop in" at bounding box center [1387, 219] width 61 height 22
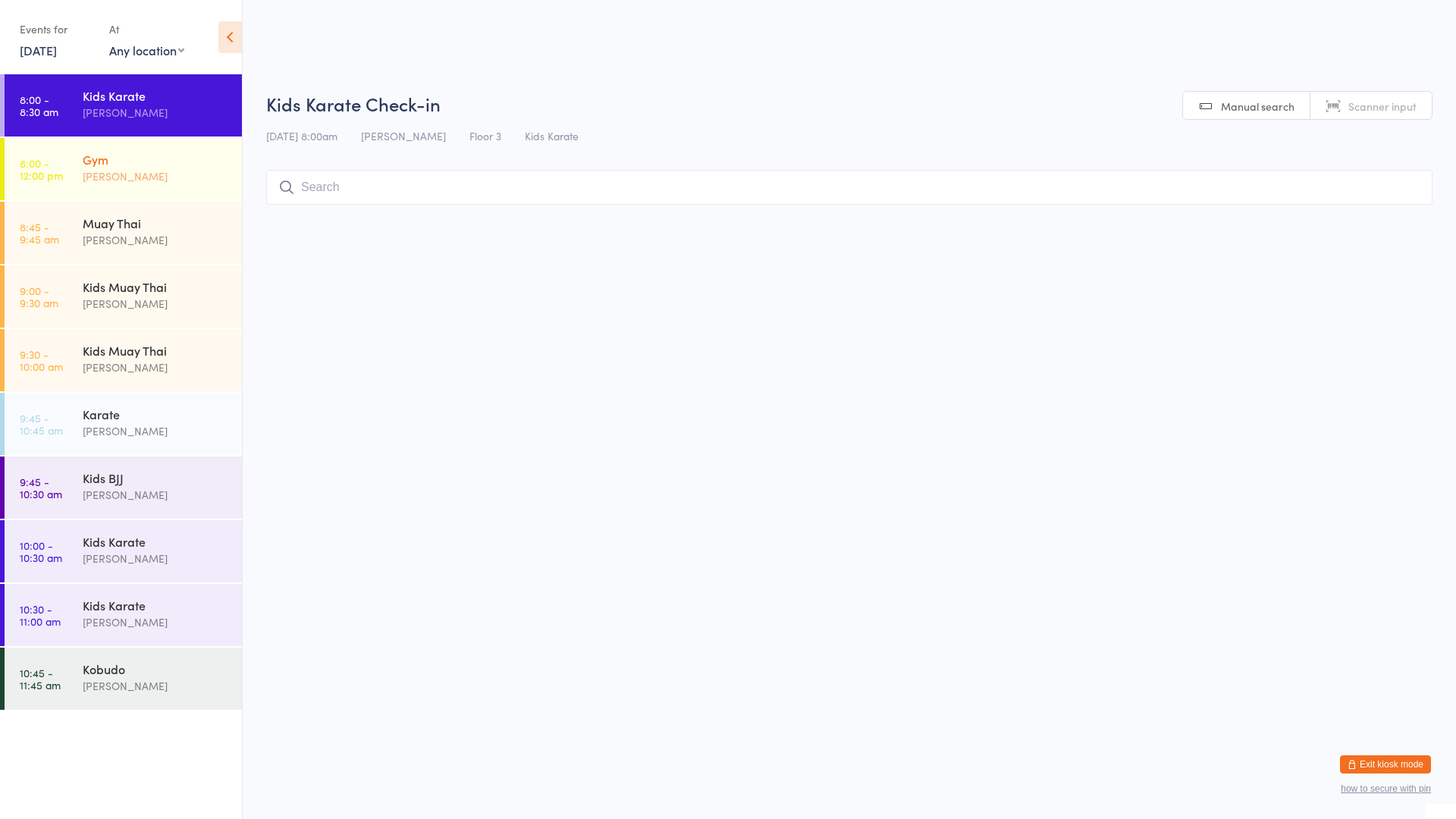
click at [151, 175] on div "[PERSON_NAME]" at bounding box center [155, 176] width 147 height 17
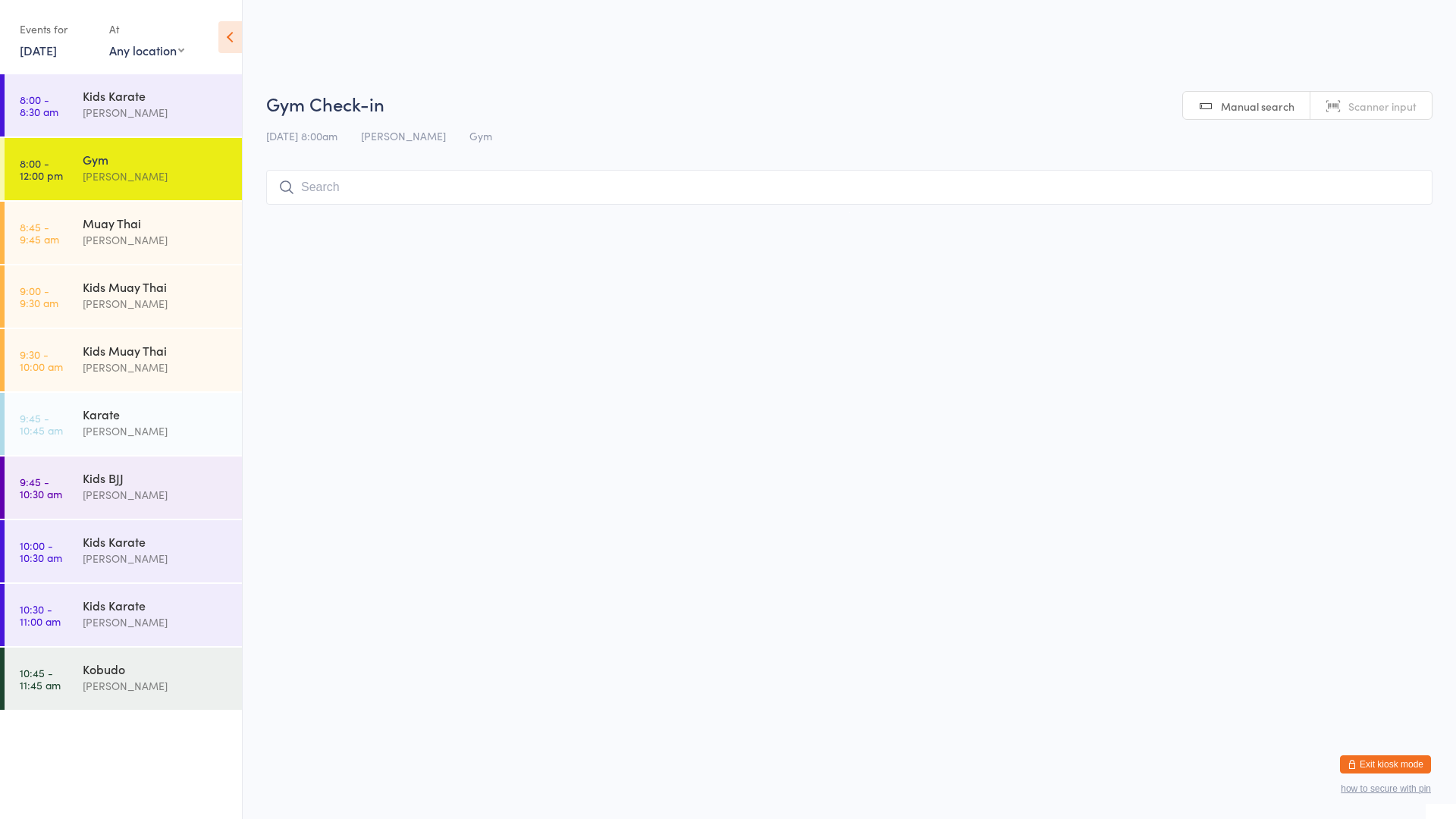
click at [308, 188] on input "search" at bounding box center [849, 187] width 1166 height 35
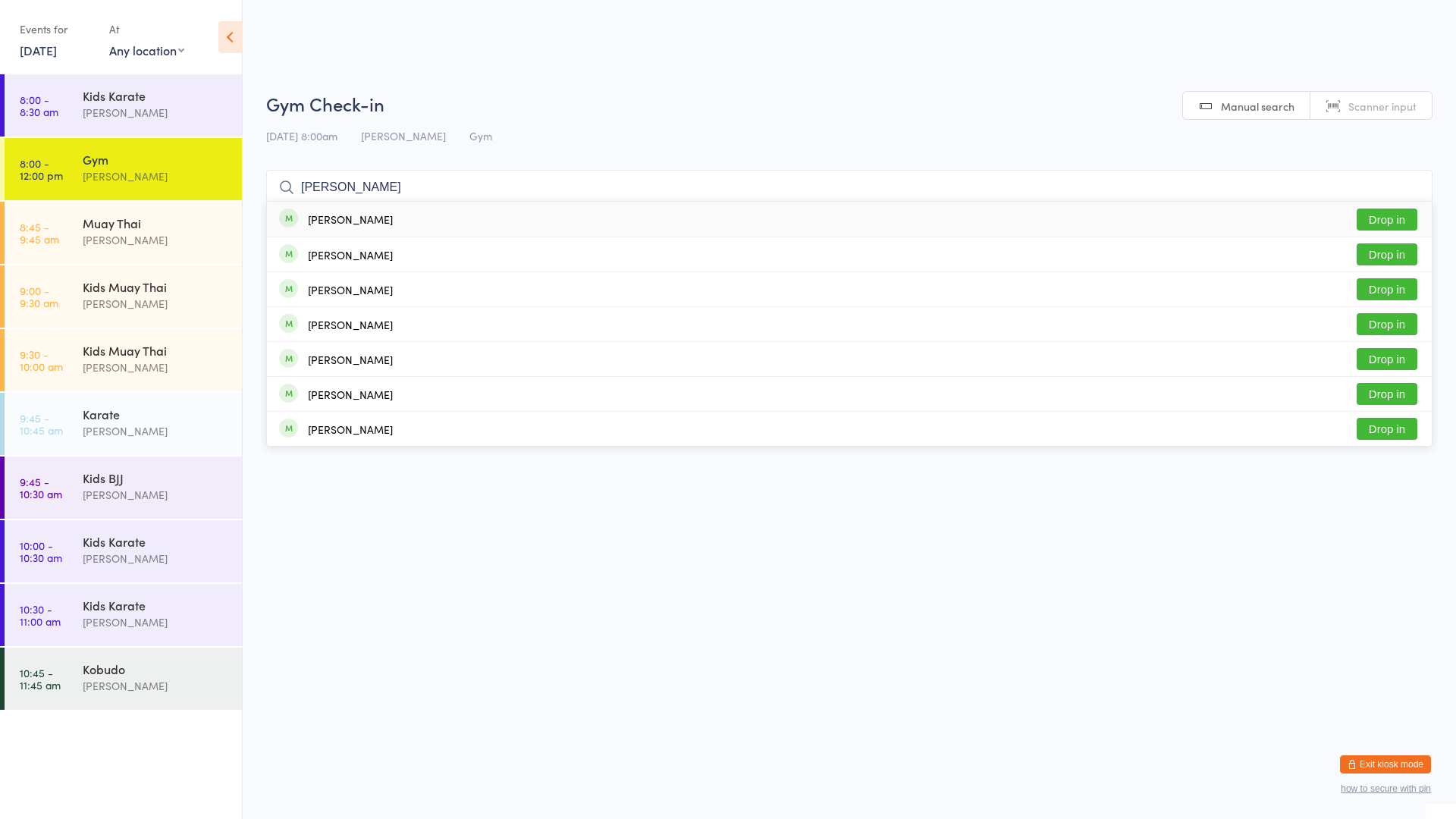
type input "[PERSON_NAME]"
click at [326, 213] on div "[PERSON_NAME]" at bounding box center [350, 219] width 85 height 12
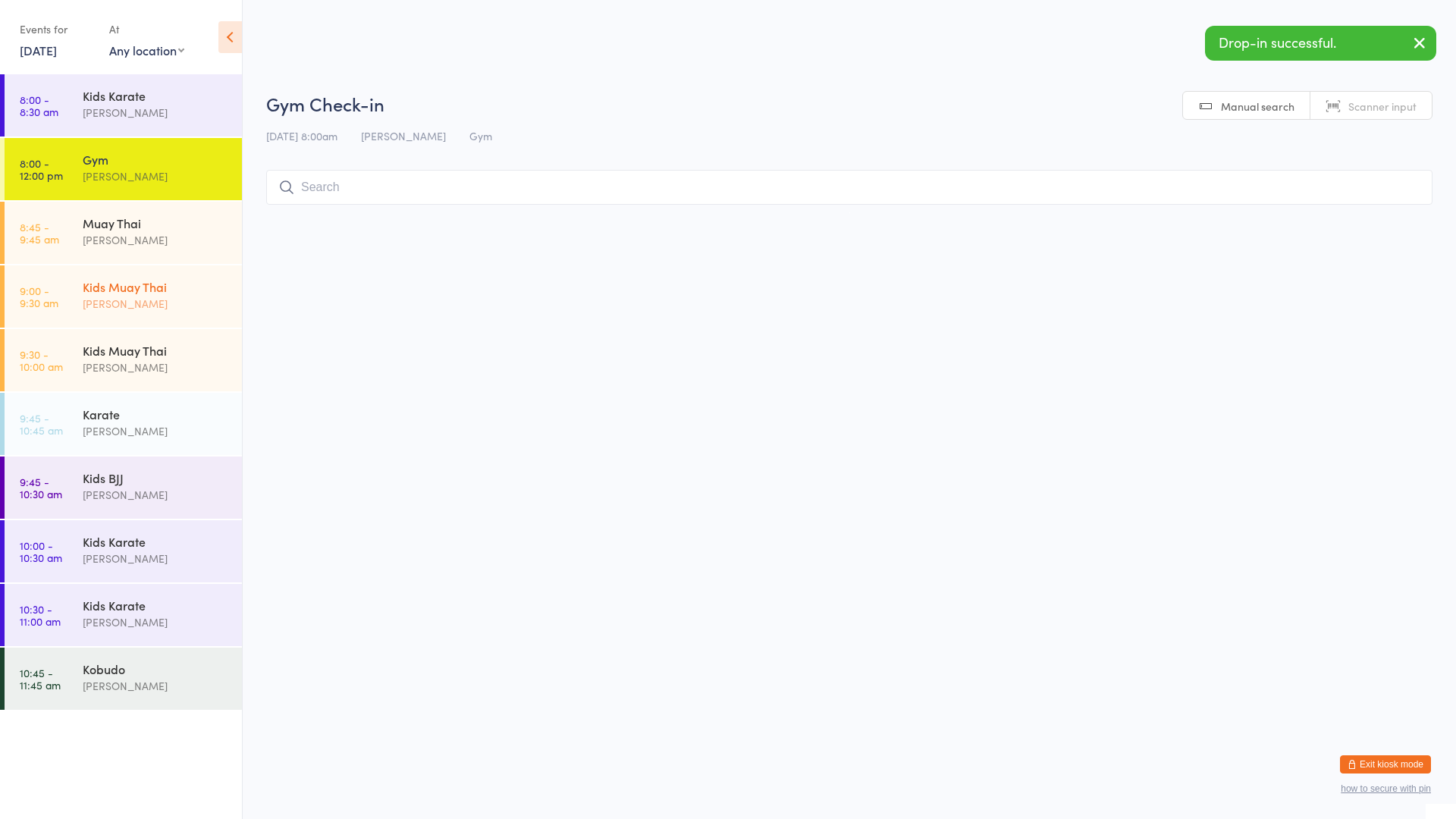
click at [144, 303] on div "[PERSON_NAME]" at bounding box center [155, 304] width 147 height 17
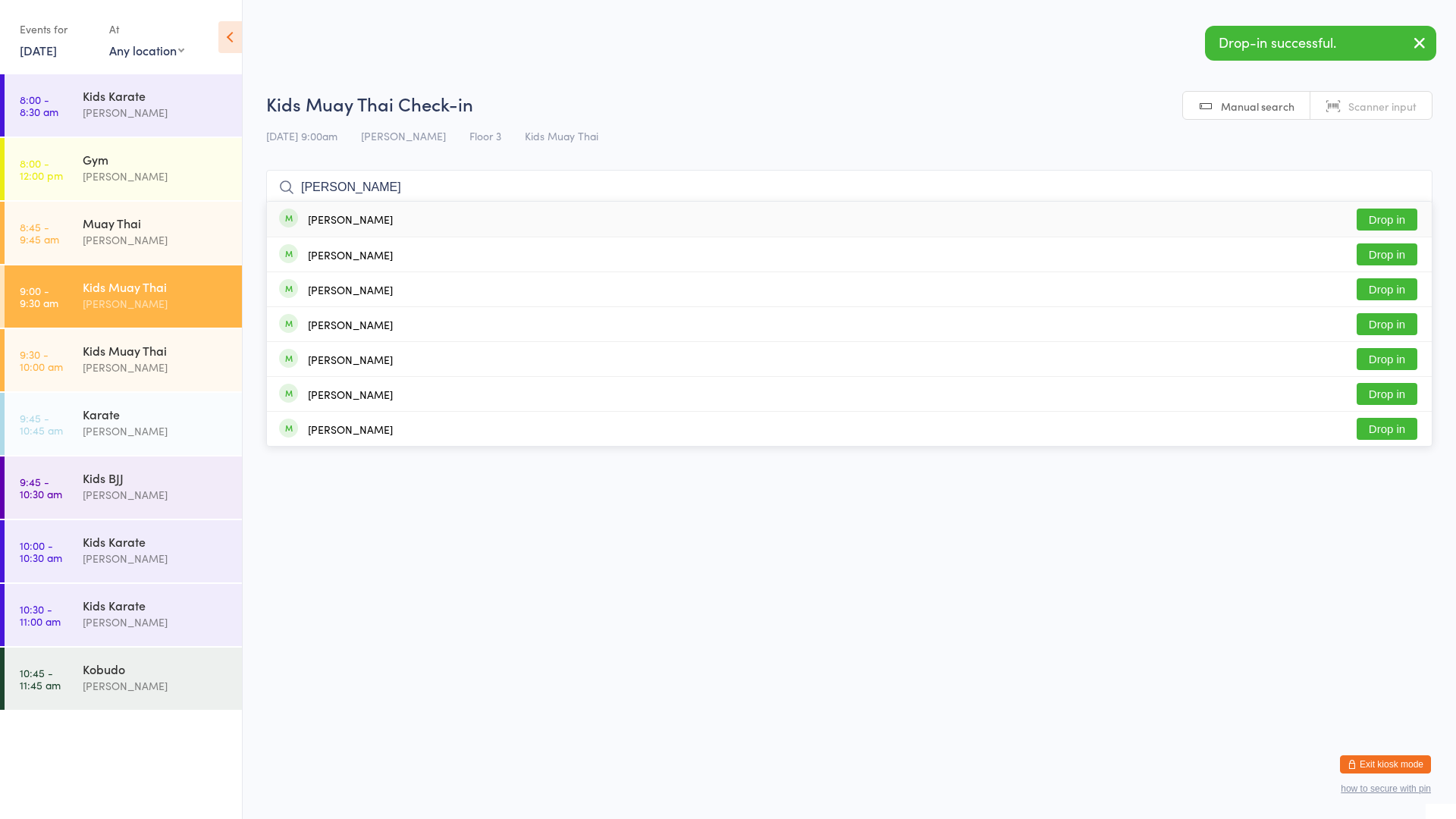
type input "[PERSON_NAME]"
click at [320, 225] on div "[PERSON_NAME]" at bounding box center [350, 219] width 85 height 12
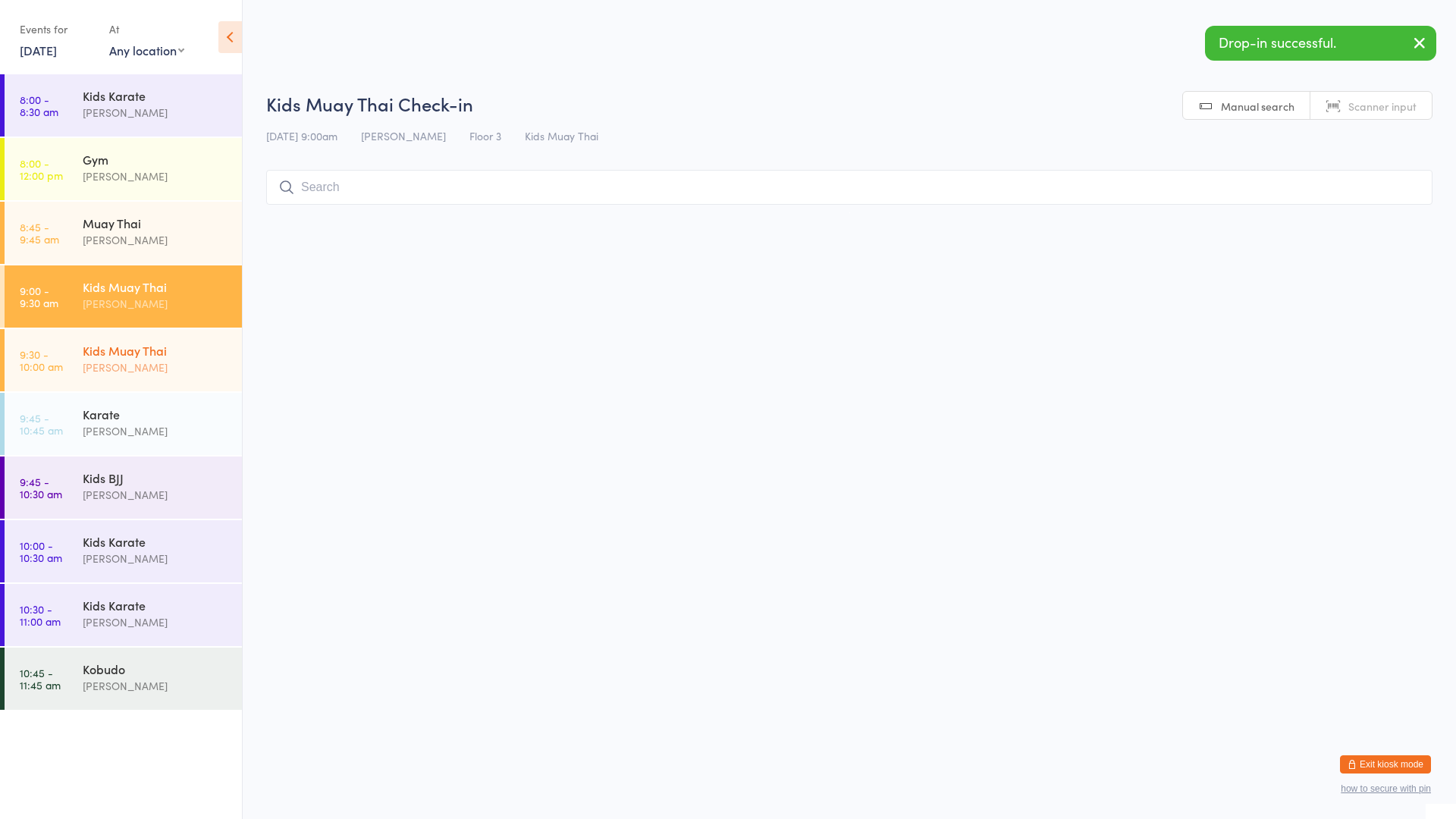
click at [140, 353] on div "Kids Muay Thai" at bounding box center [155, 350] width 147 height 17
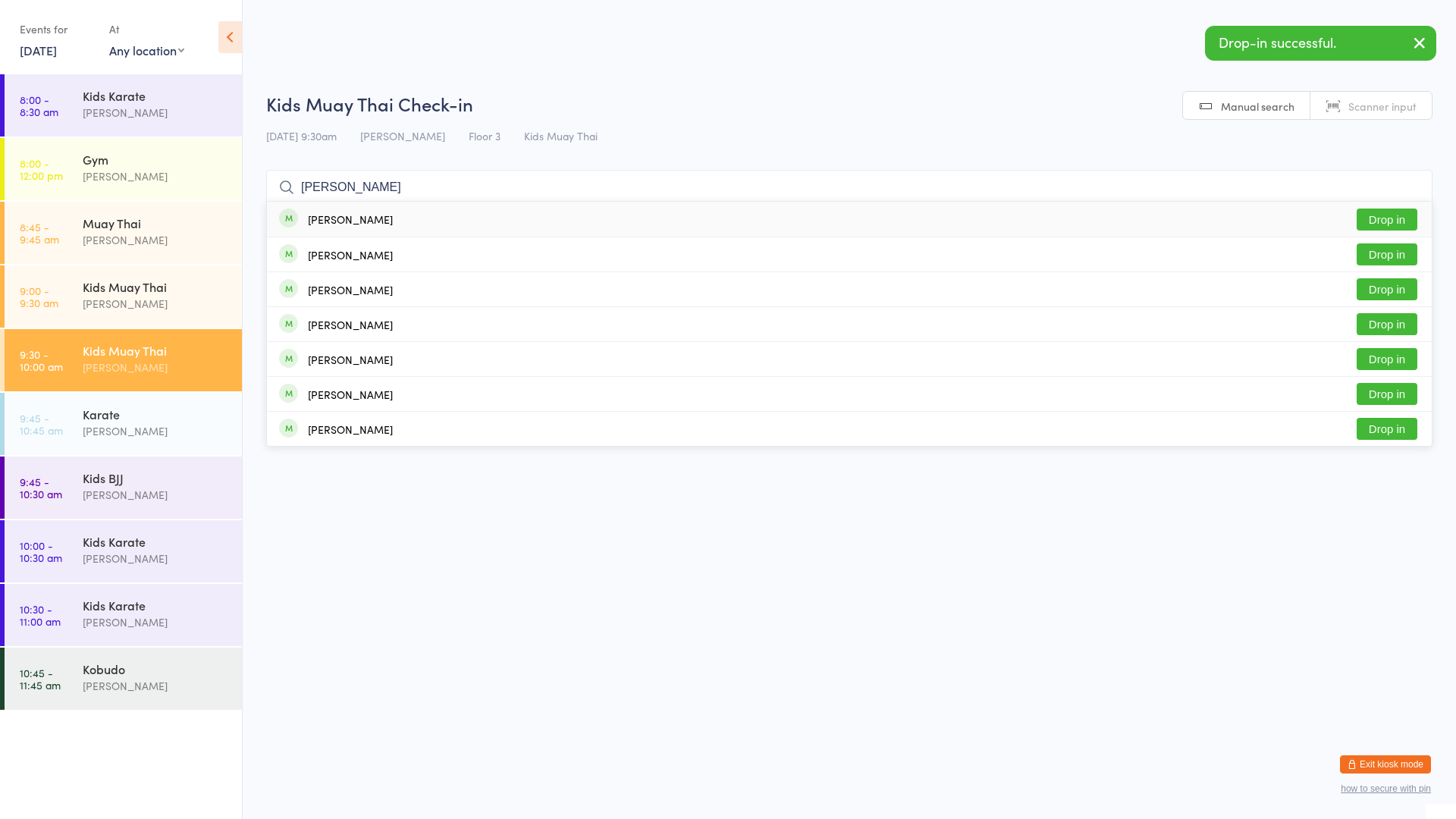
type input "[PERSON_NAME]"
click at [315, 223] on div "[PERSON_NAME]" at bounding box center [350, 219] width 85 height 12
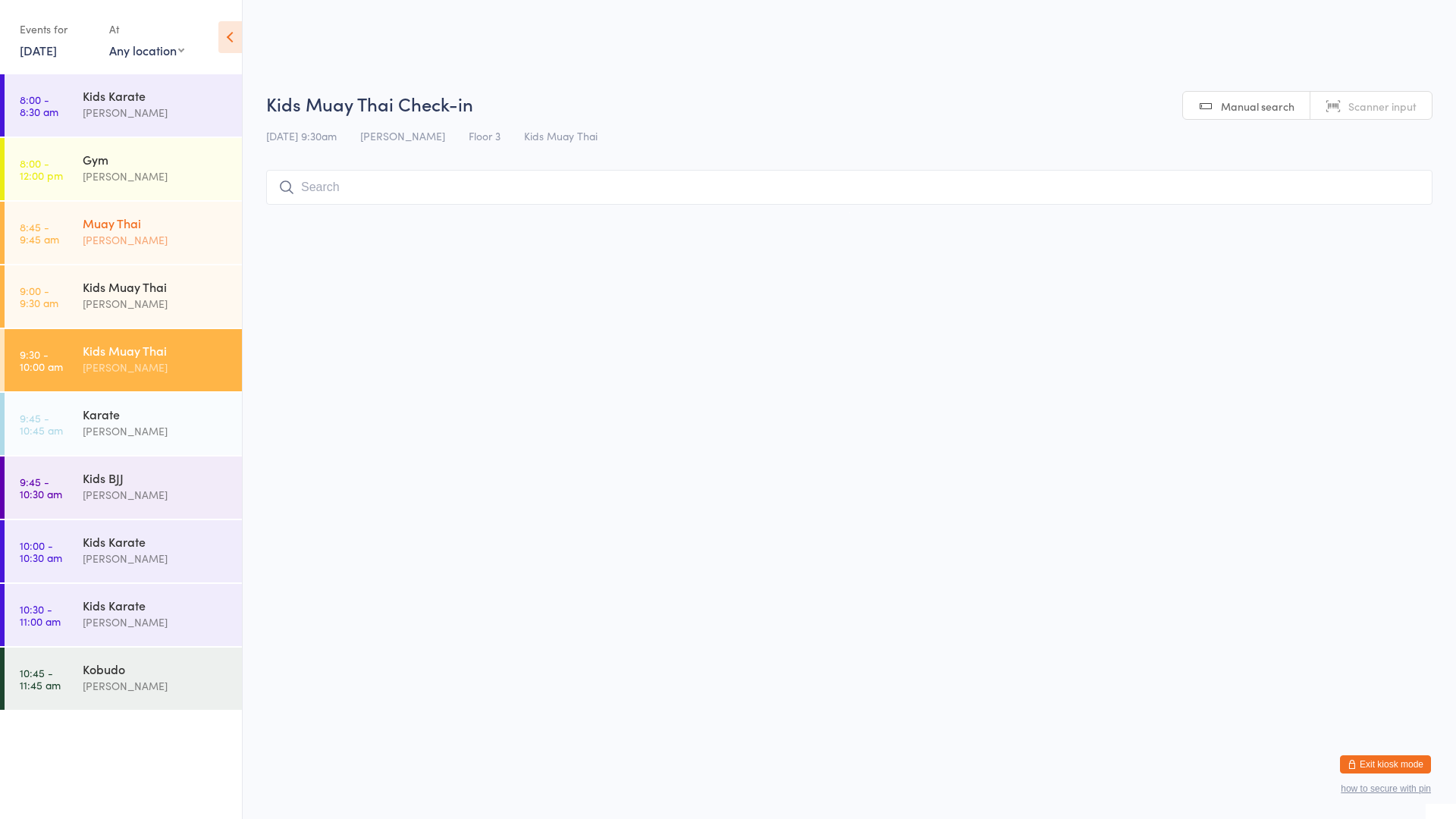
click at [99, 223] on div "Muay Thai" at bounding box center [155, 223] width 147 height 17
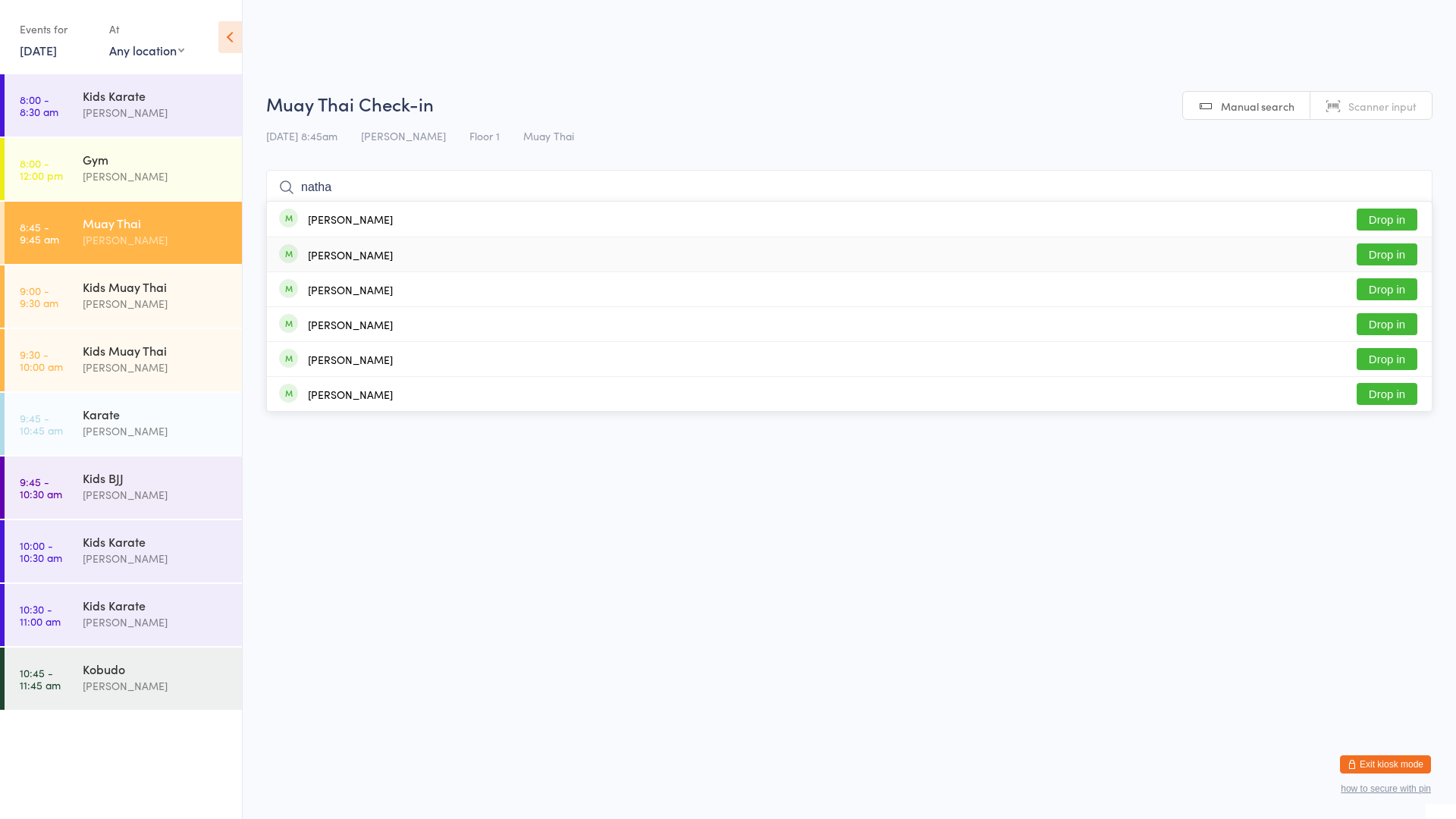
type input "natha"
click at [1401, 259] on button "Drop in" at bounding box center [1387, 254] width 61 height 22
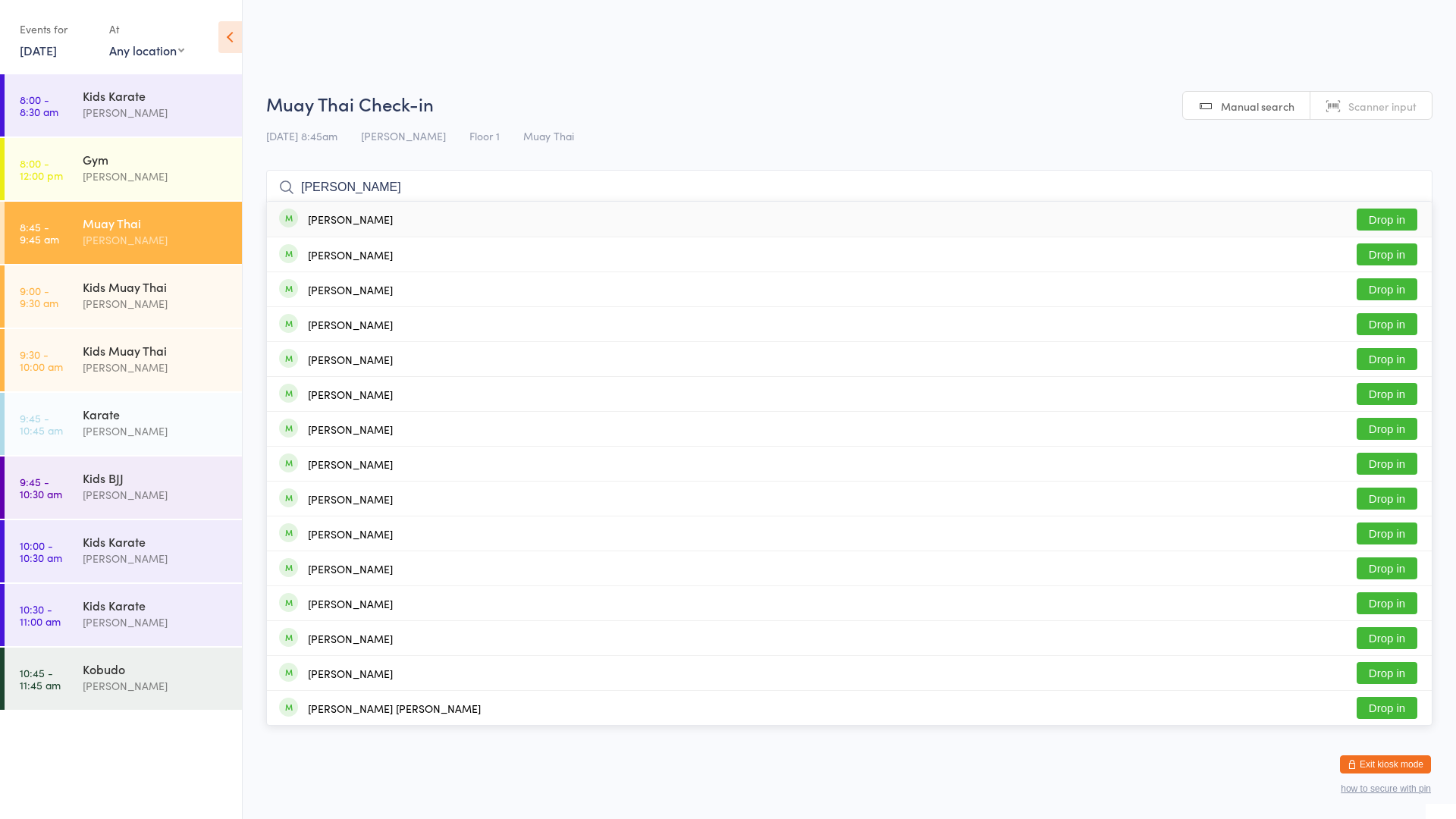
type input "[PERSON_NAME]"
click at [1407, 223] on button "Drop in" at bounding box center [1387, 219] width 61 height 22
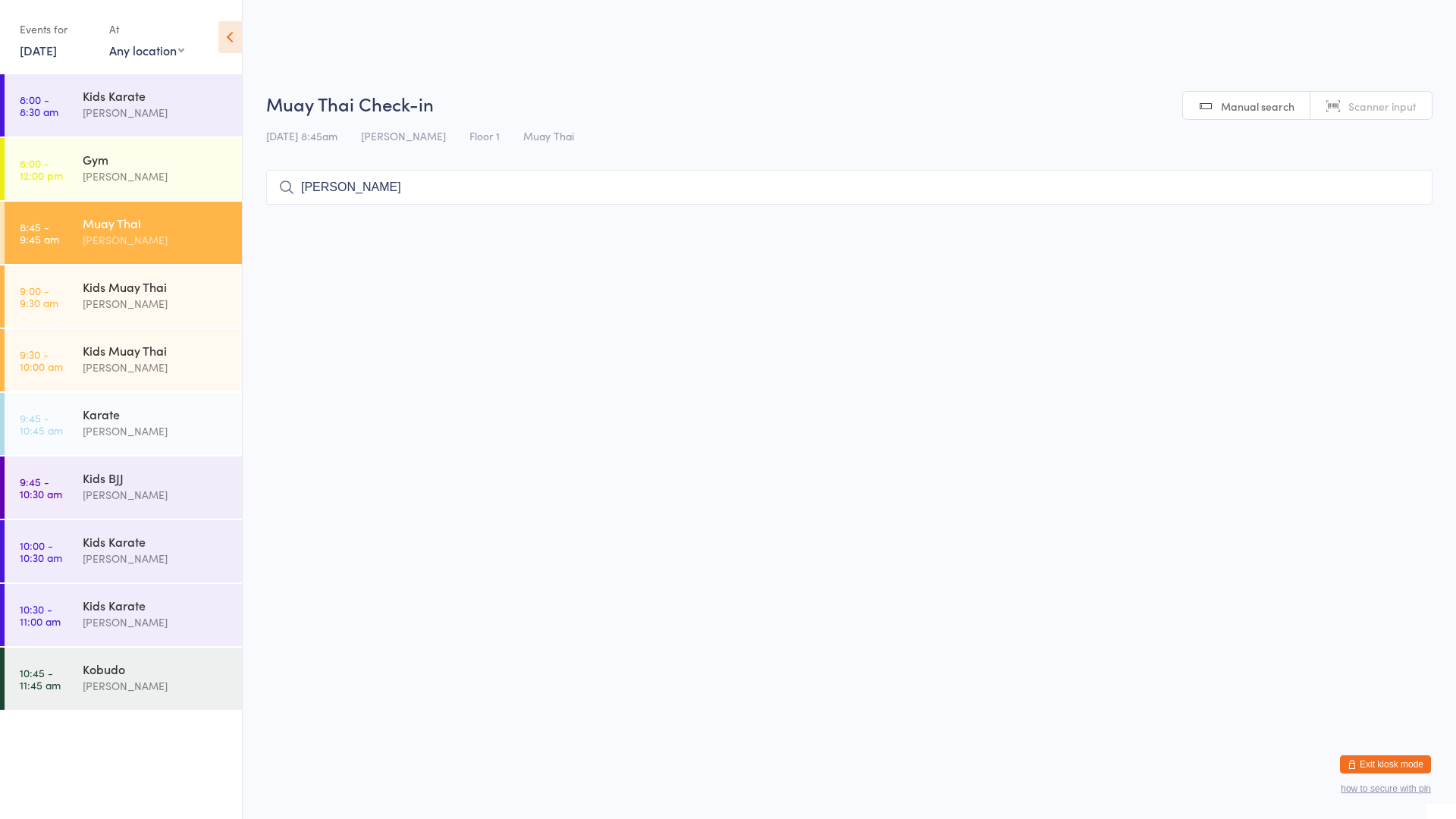
type input "[PERSON_NAME]"
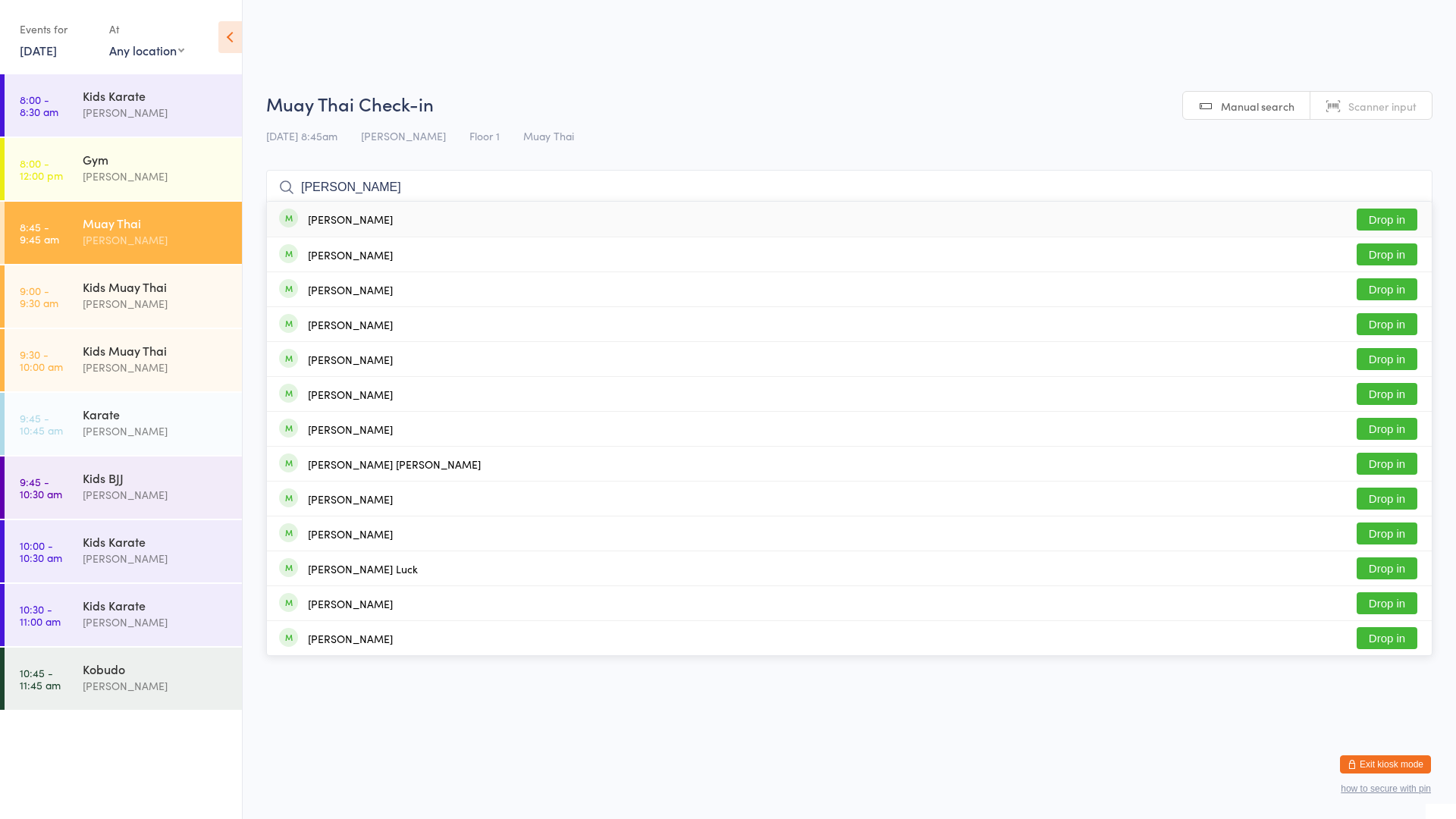
click at [842, 227] on div "[PERSON_NAME] Drop in" at bounding box center [849, 219] width 1165 height 35
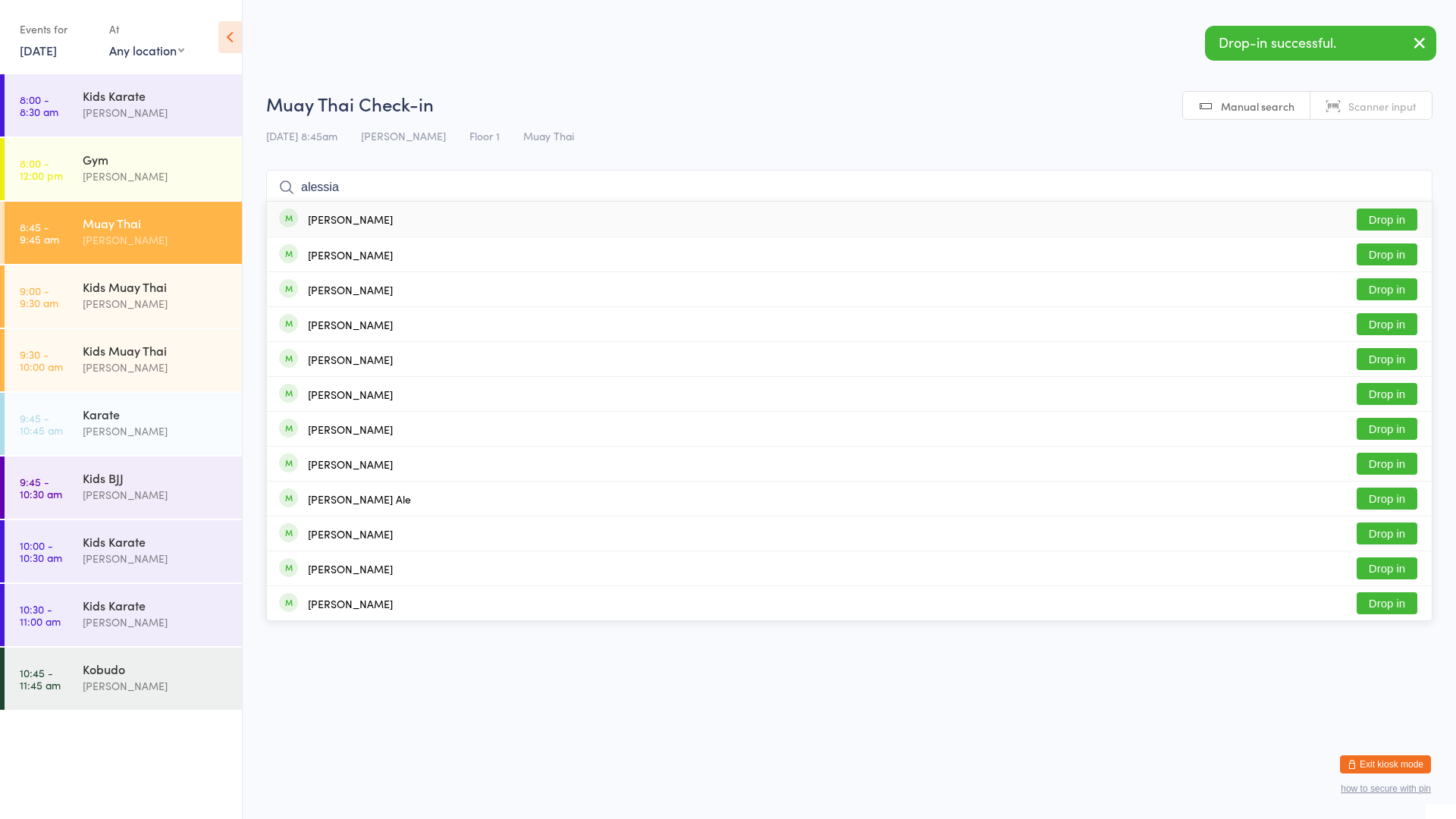
type input "alessia"
click at [750, 223] on div "[PERSON_NAME] Drop in" at bounding box center [849, 219] width 1165 height 35
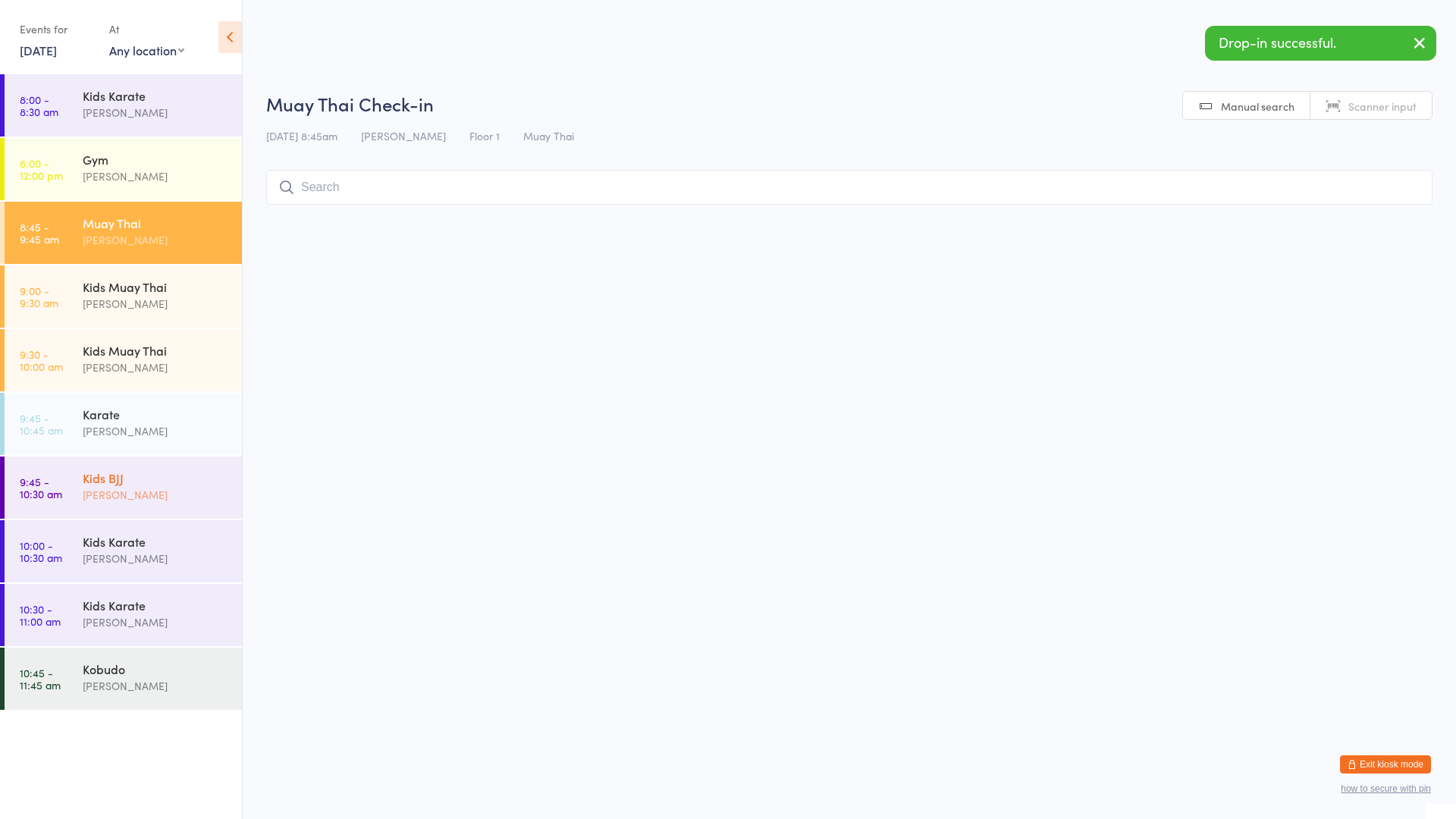
click at [152, 474] on div "Kids BJJ" at bounding box center [155, 478] width 147 height 17
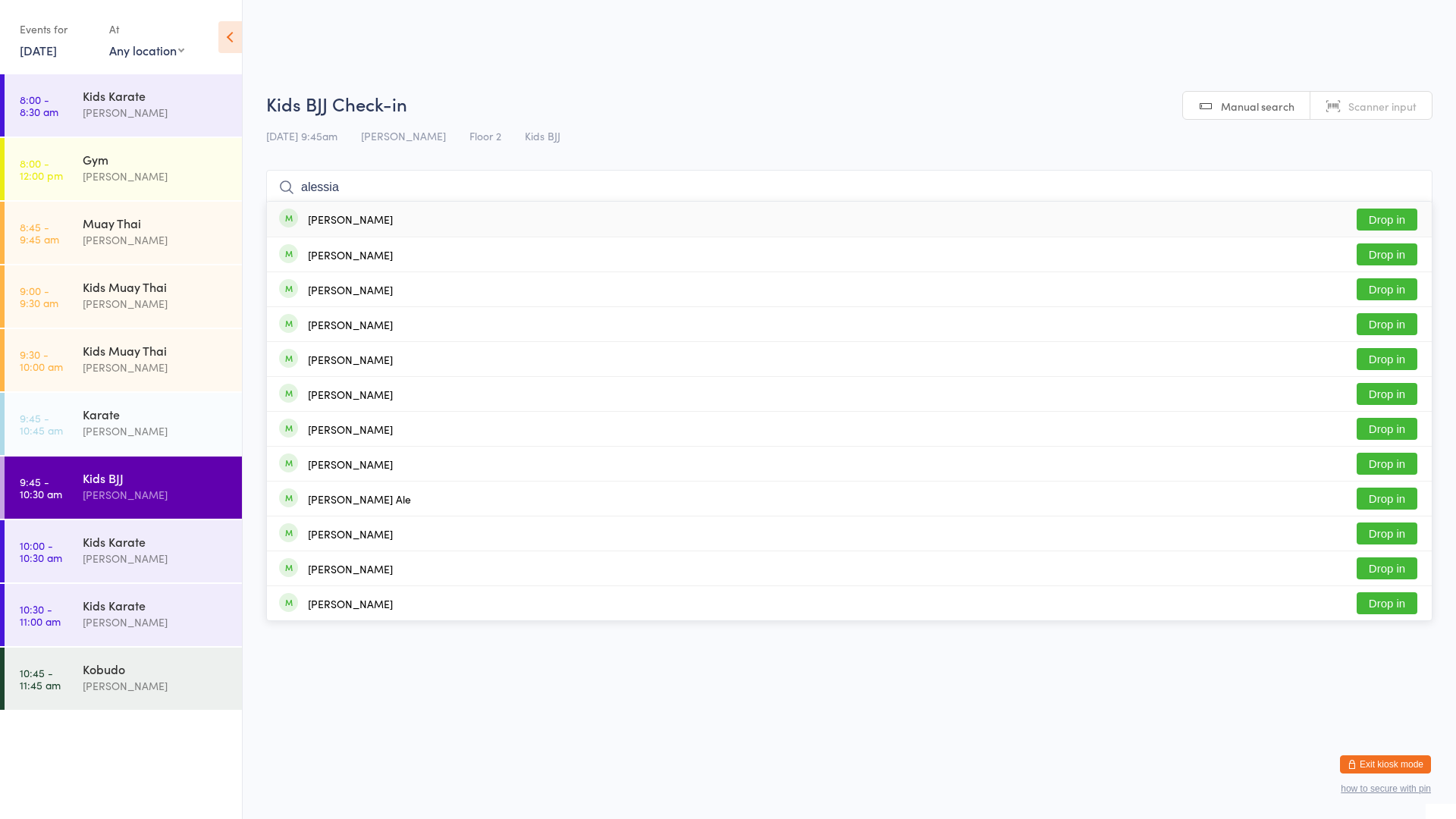
type input "alessia"
click at [424, 224] on div "[PERSON_NAME] Drop in" at bounding box center [849, 219] width 1165 height 35
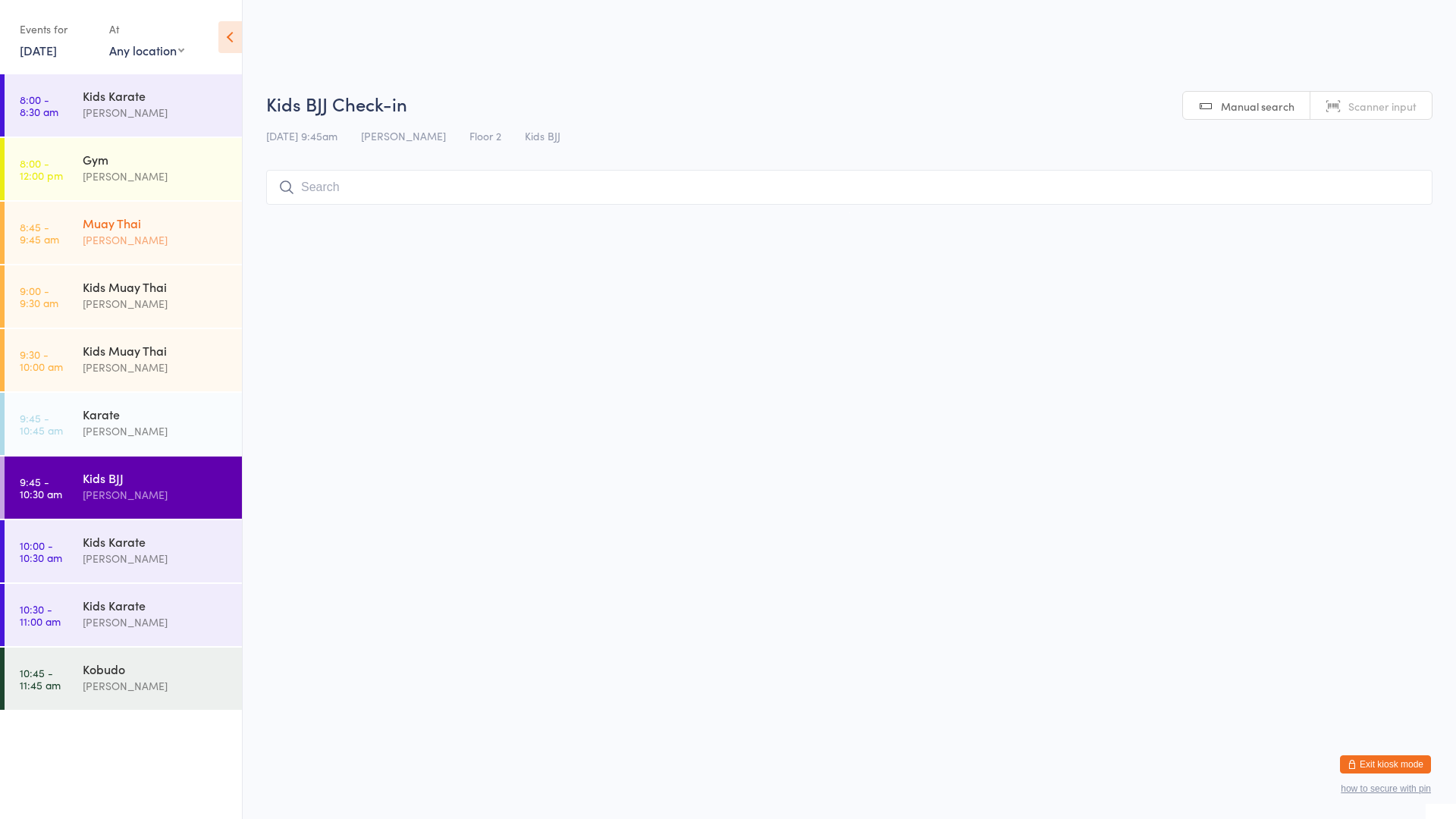
click at [138, 229] on div "Muay Thai" at bounding box center [155, 223] width 147 height 17
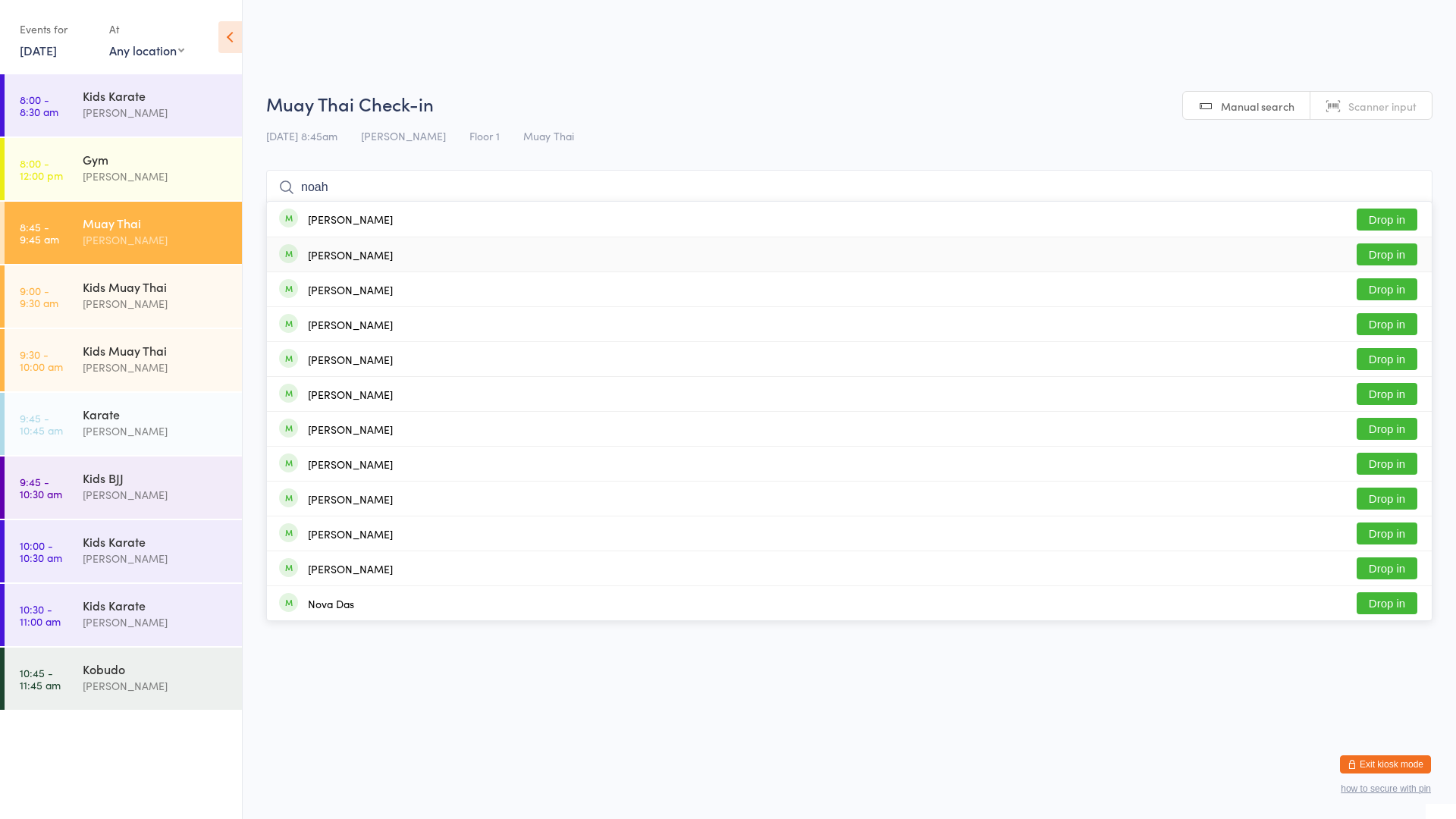
type input "noah"
click at [1401, 250] on button "Drop in" at bounding box center [1387, 254] width 61 height 22
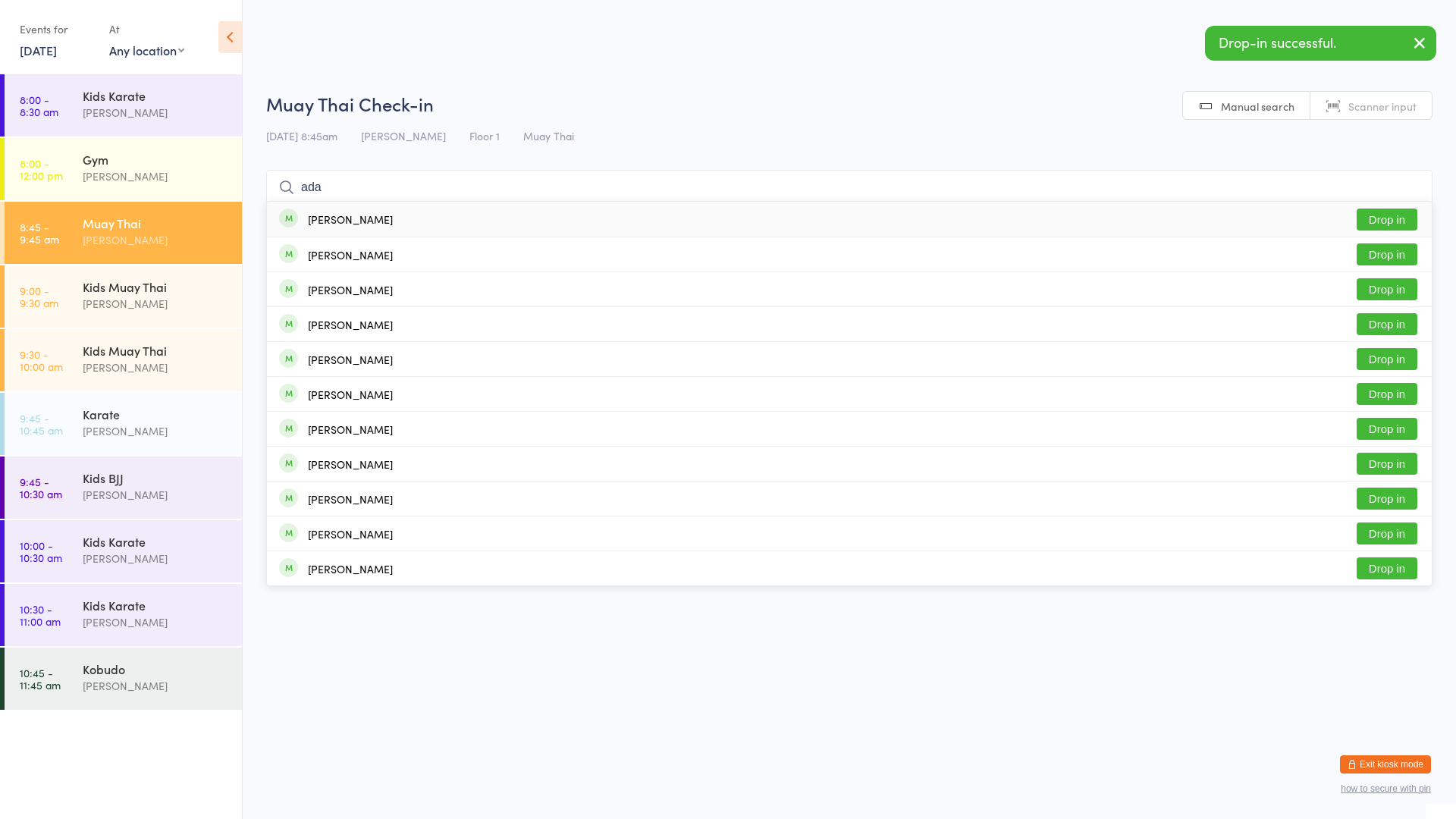
type input "ada"
click at [1398, 220] on button "Drop in" at bounding box center [1387, 219] width 61 height 22
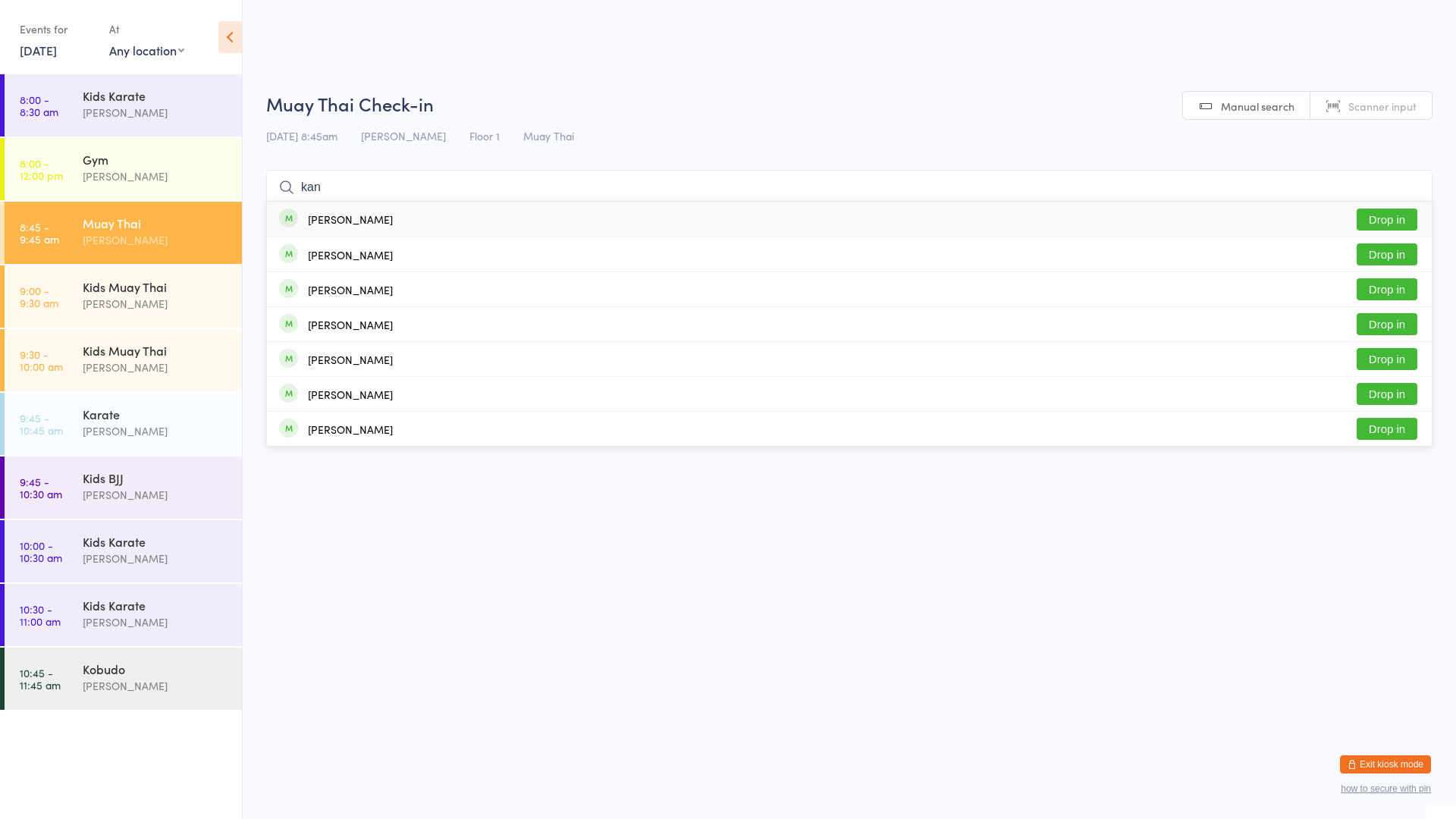
type input "kan"
click at [1389, 213] on button "Drop in" at bounding box center [1387, 219] width 61 height 22
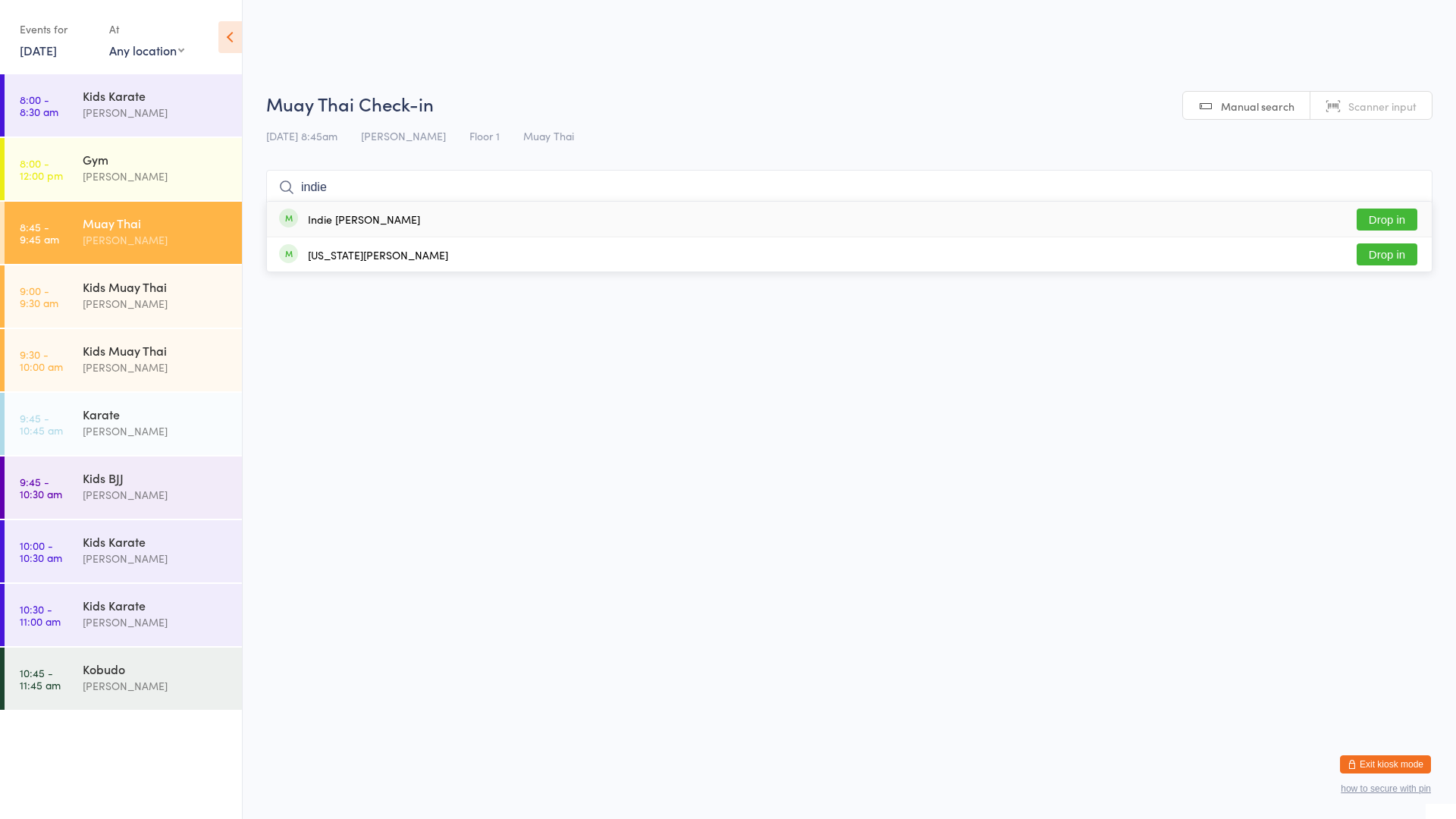
type input "indie"
click at [1371, 215] on button "Drop in" at bounding box center [1387, 219] width 61 height 22
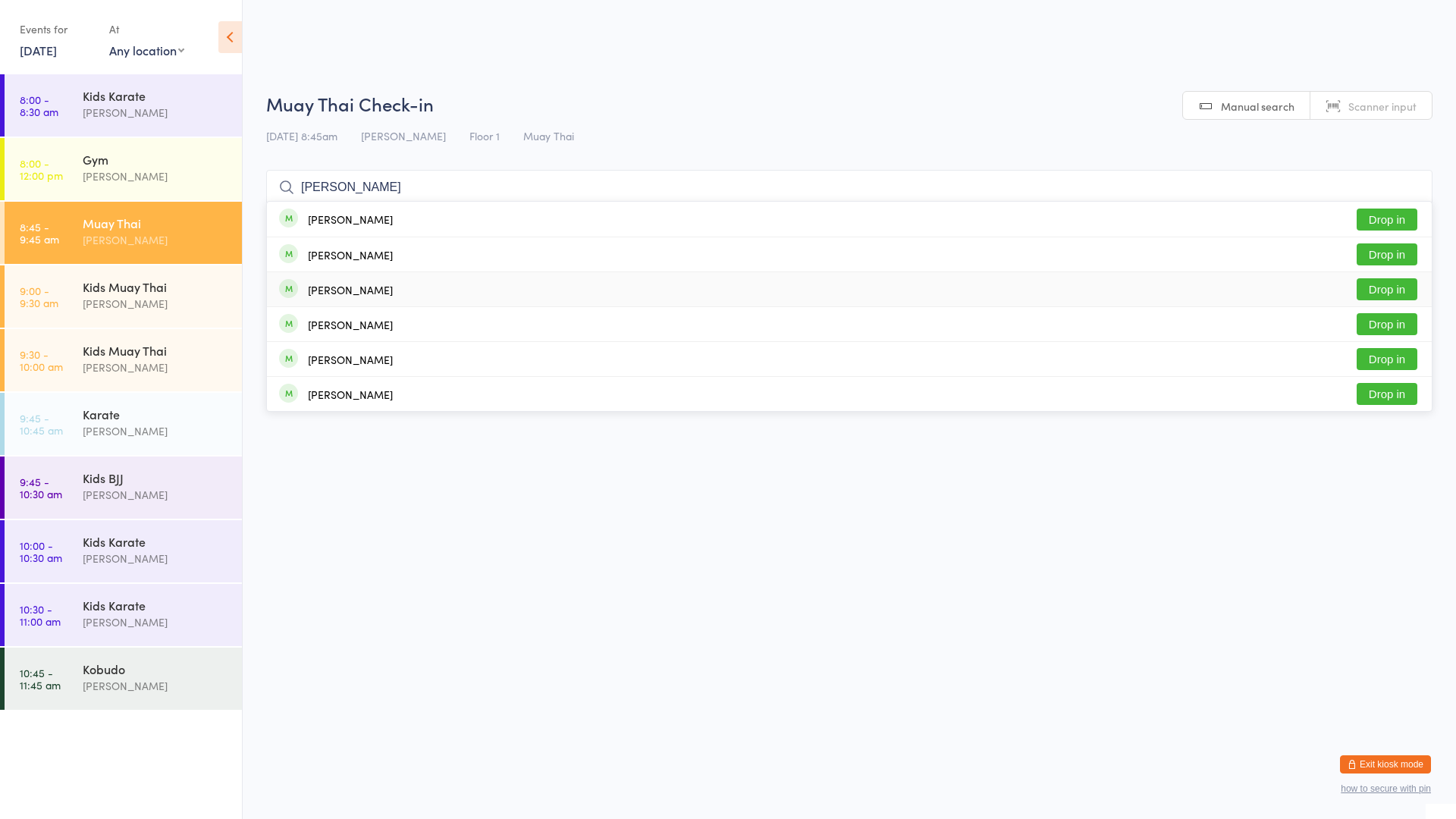
type input "[PERSON_NAME]"
click at [940, 284] on div "[PERSON_NAME] Drop in" at bounding box center [849, 290] width 1165 height 34
type input "[PERSON_NAME]"
click at [966, 227] on div "[PERSON_NAME] Drop in" at bounding box center [849, 219] width 1165 height 35
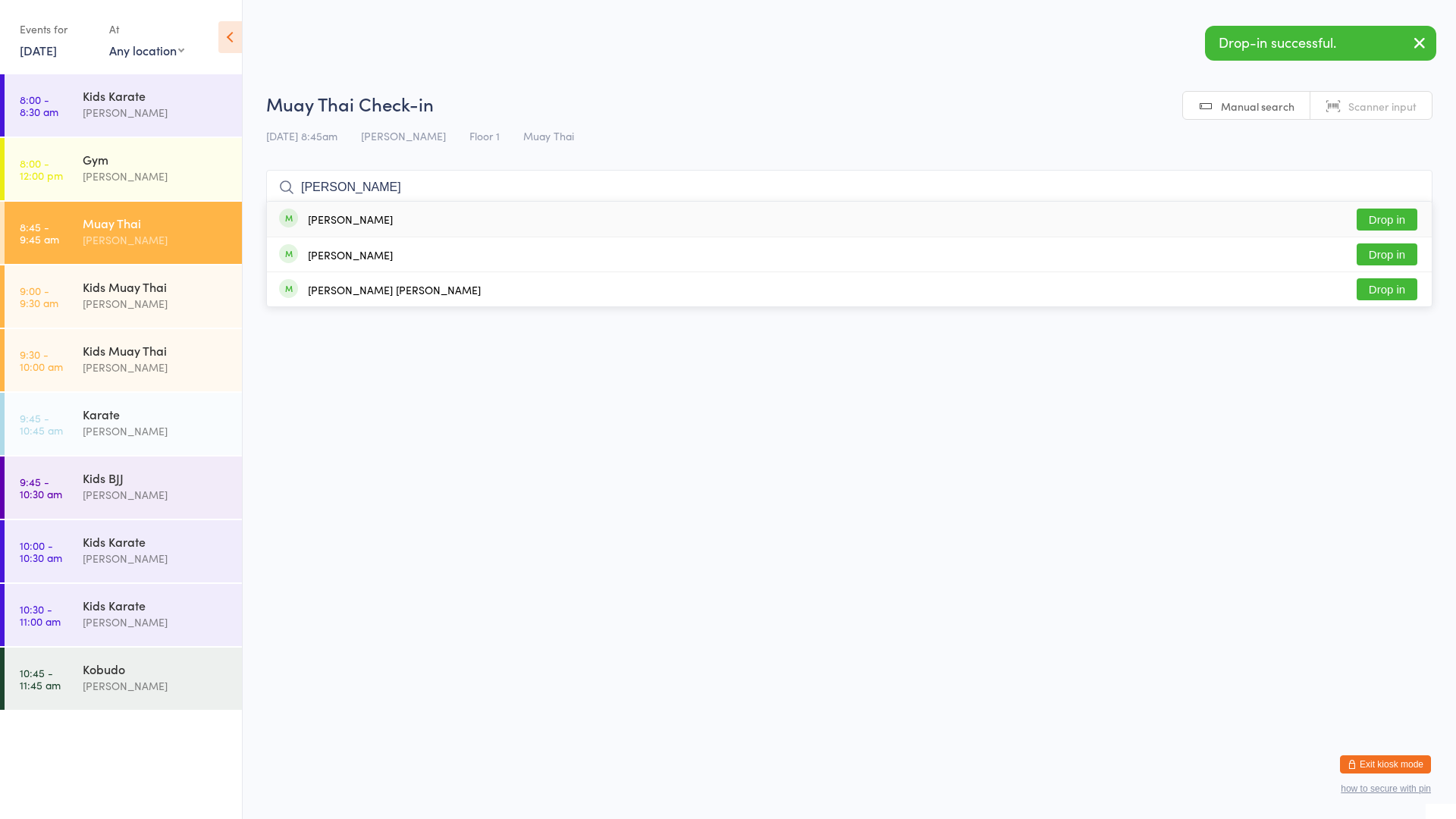
type input "[PERSON_NAME]"
click at [731, 220] on div "[PERSON_NAME] Drop in" at bounding box center [849, 219] width 1165 height 35
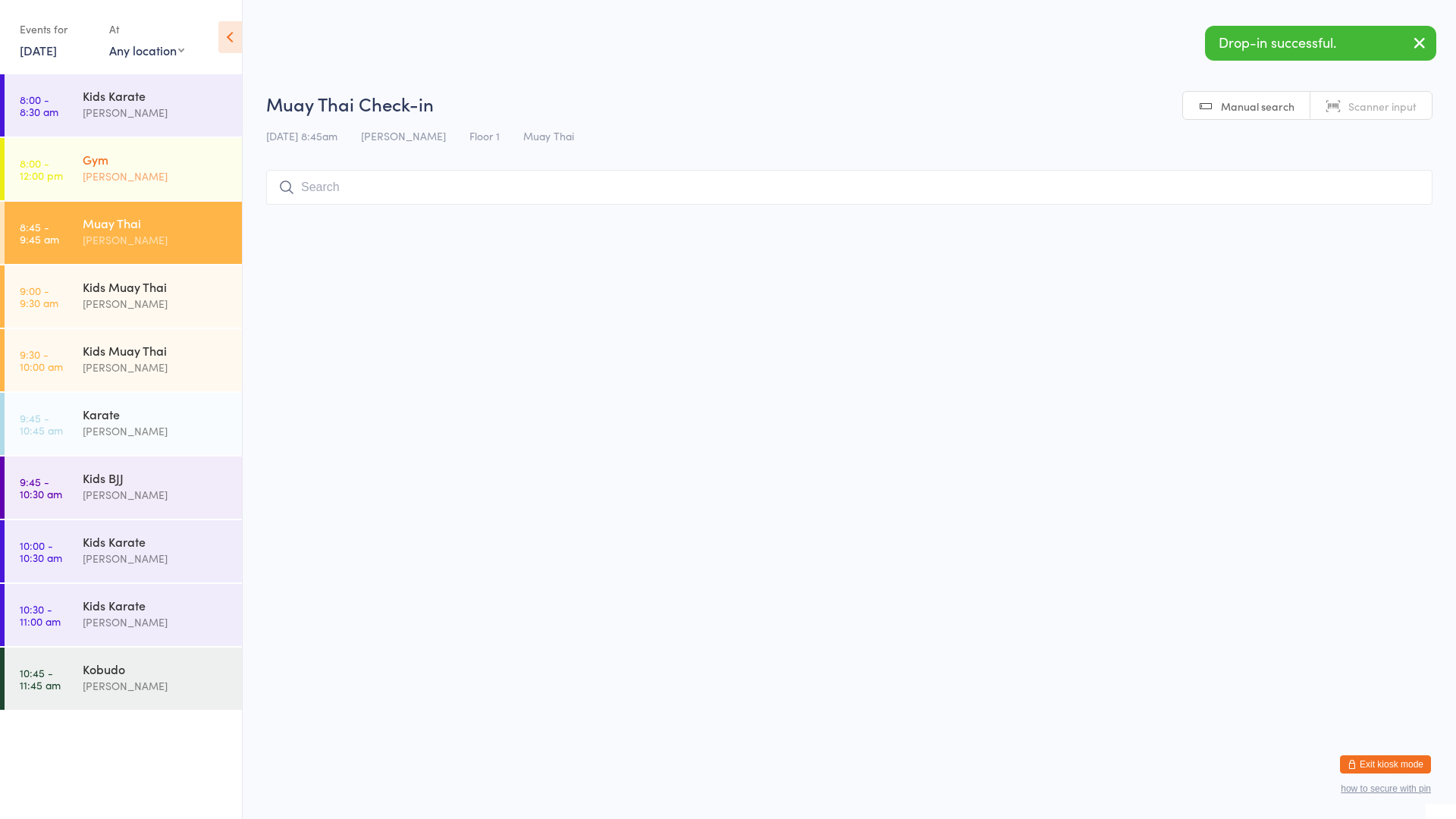
click at [160, 176] on div "[PERSON_NAME]" at bounding box center [155, 176] width 147 height 17
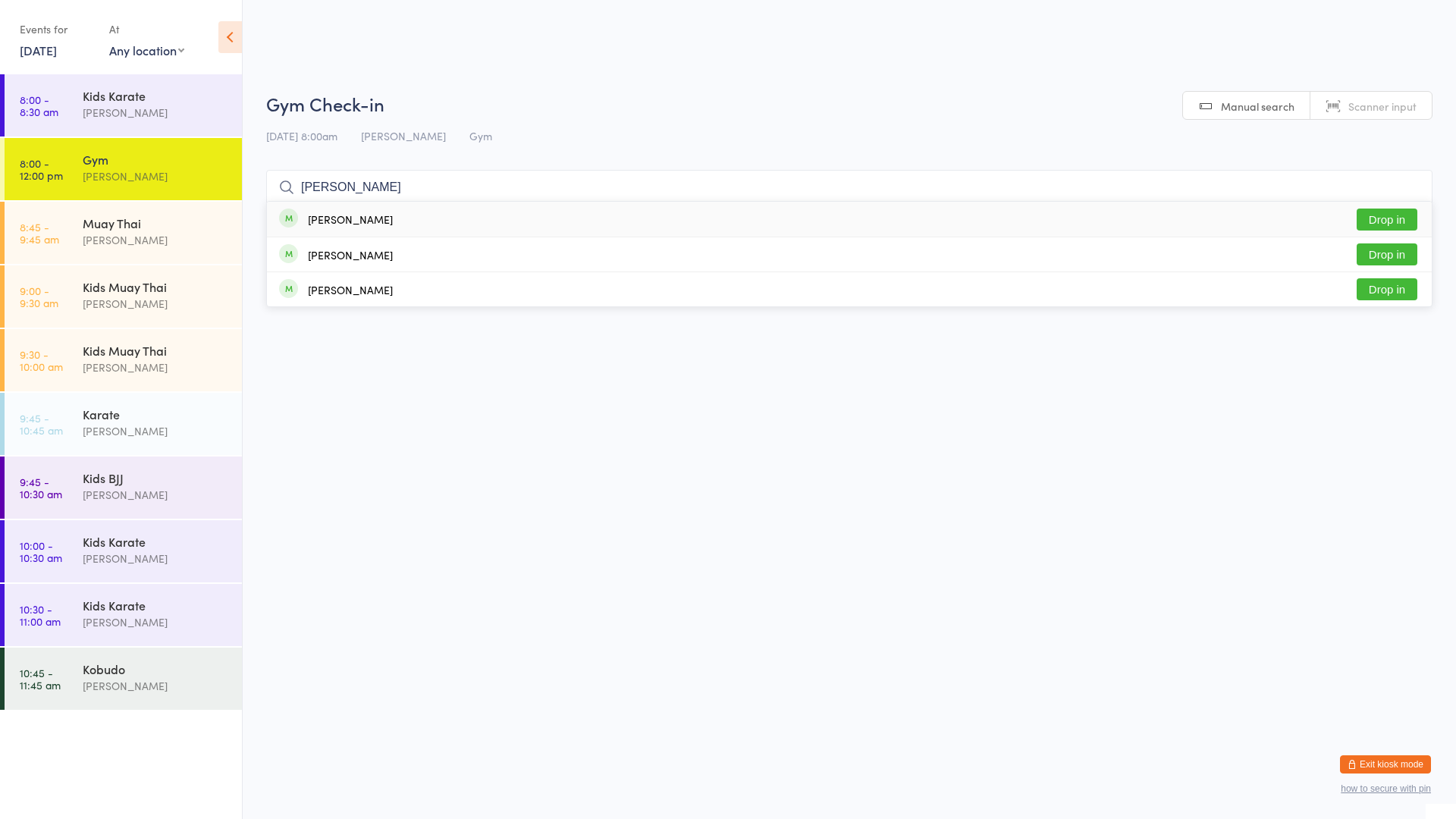
type input "[PERSON_NAME]"
click at [390, 220] on div "[PERSON_NAME] Drop in" at bounding box center [849, 219] width 1165 height 35
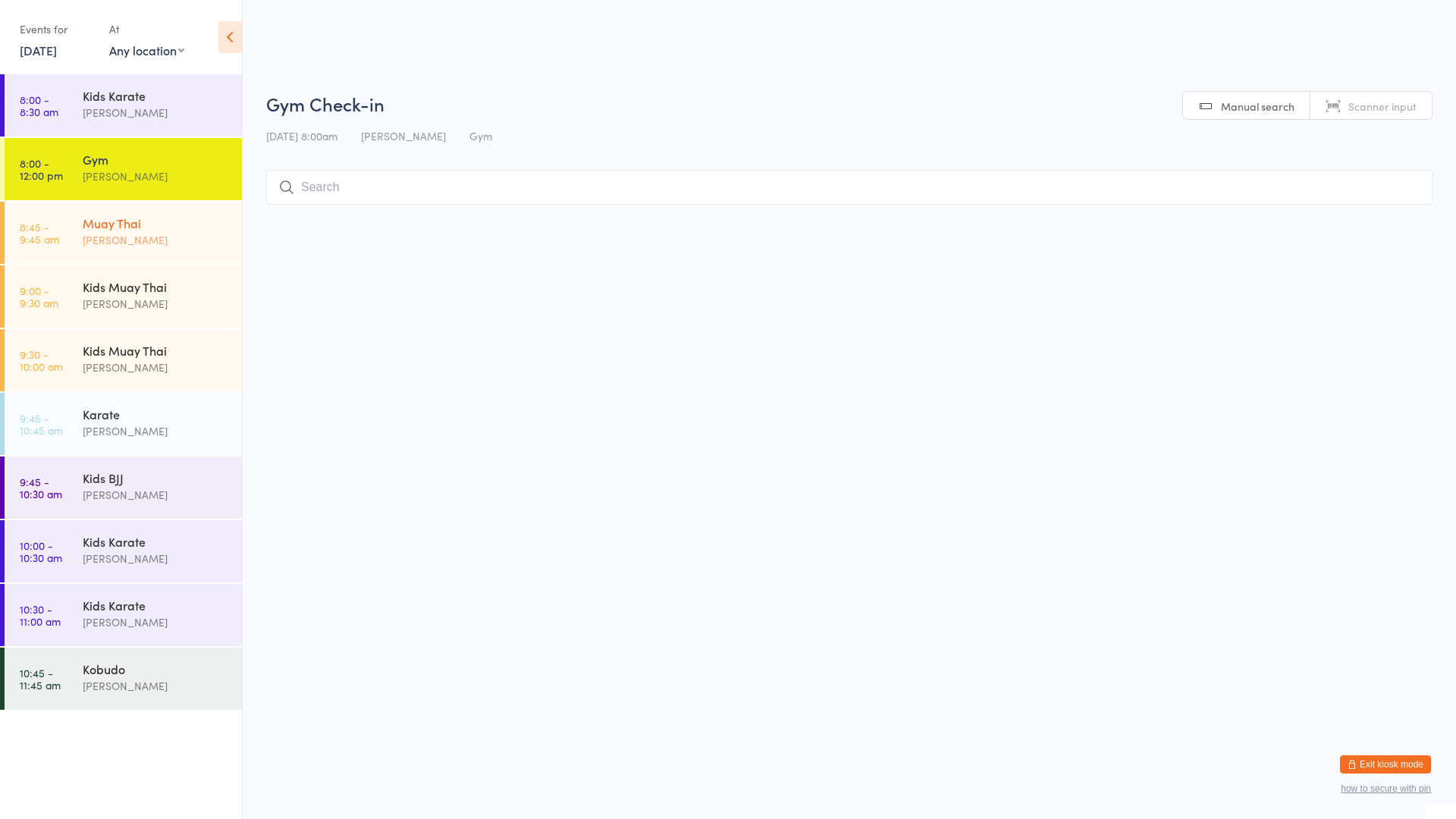
click at [163, 250] on div "Muay Thai [PERSON_NAME]" at bounding box center [162, 231] width 159 height 60
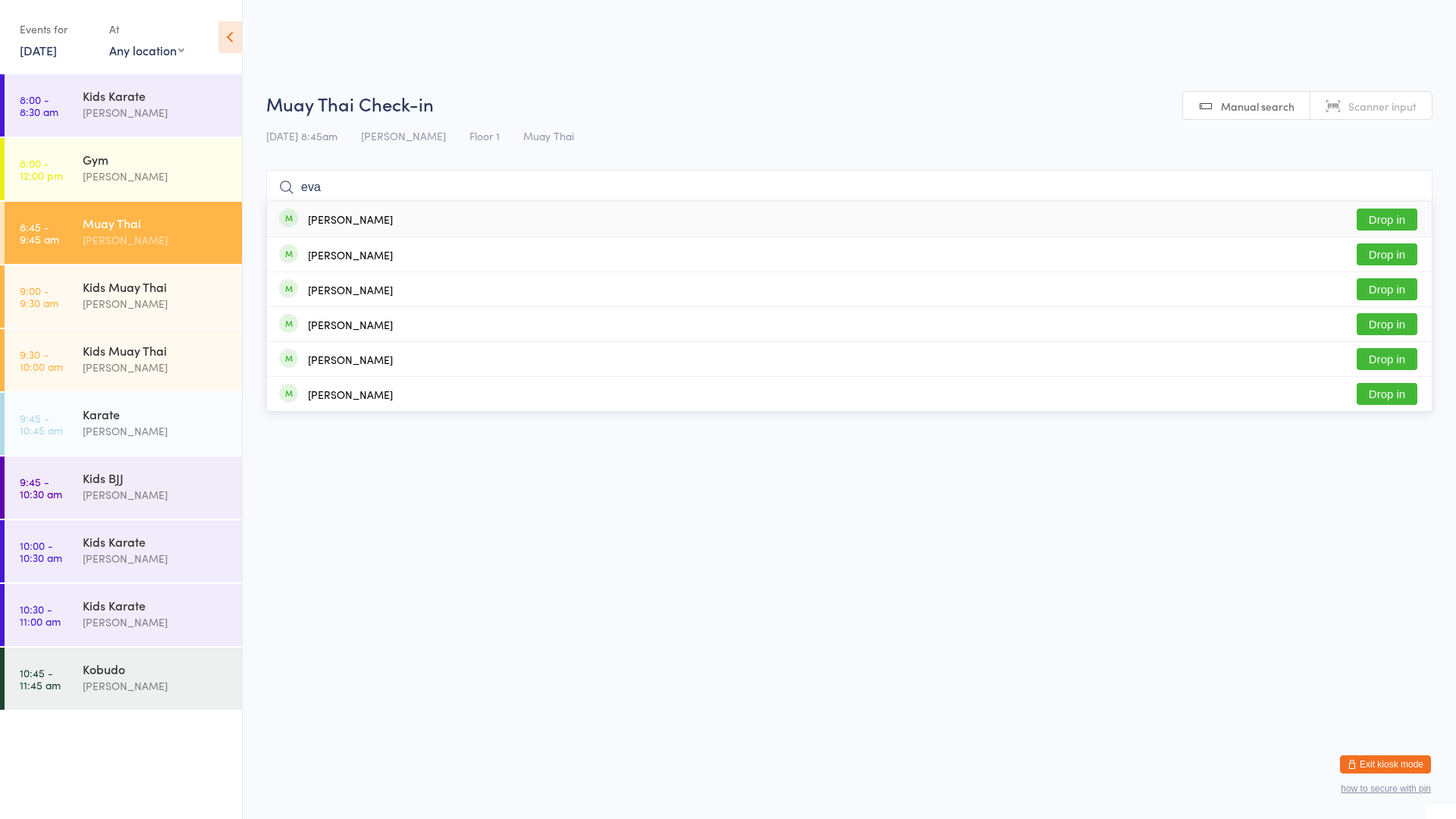
type input "eva"
click at [286, 216] on span at bounding box center [289, 218] width 19 height 19
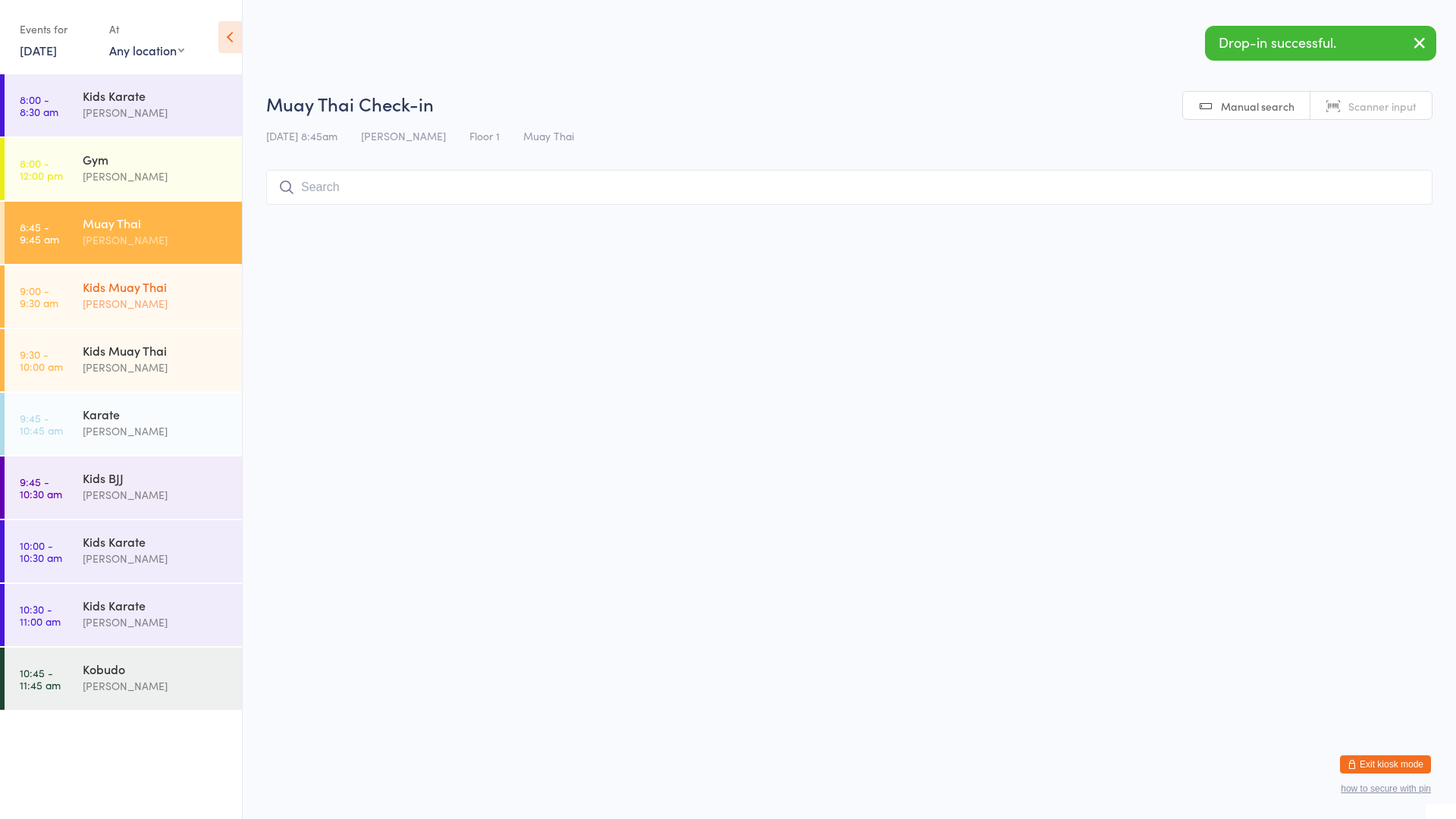
click at [212, 295] on div "[PERSON_NAME]" at bounding box center [155, 304] width 147 height 17
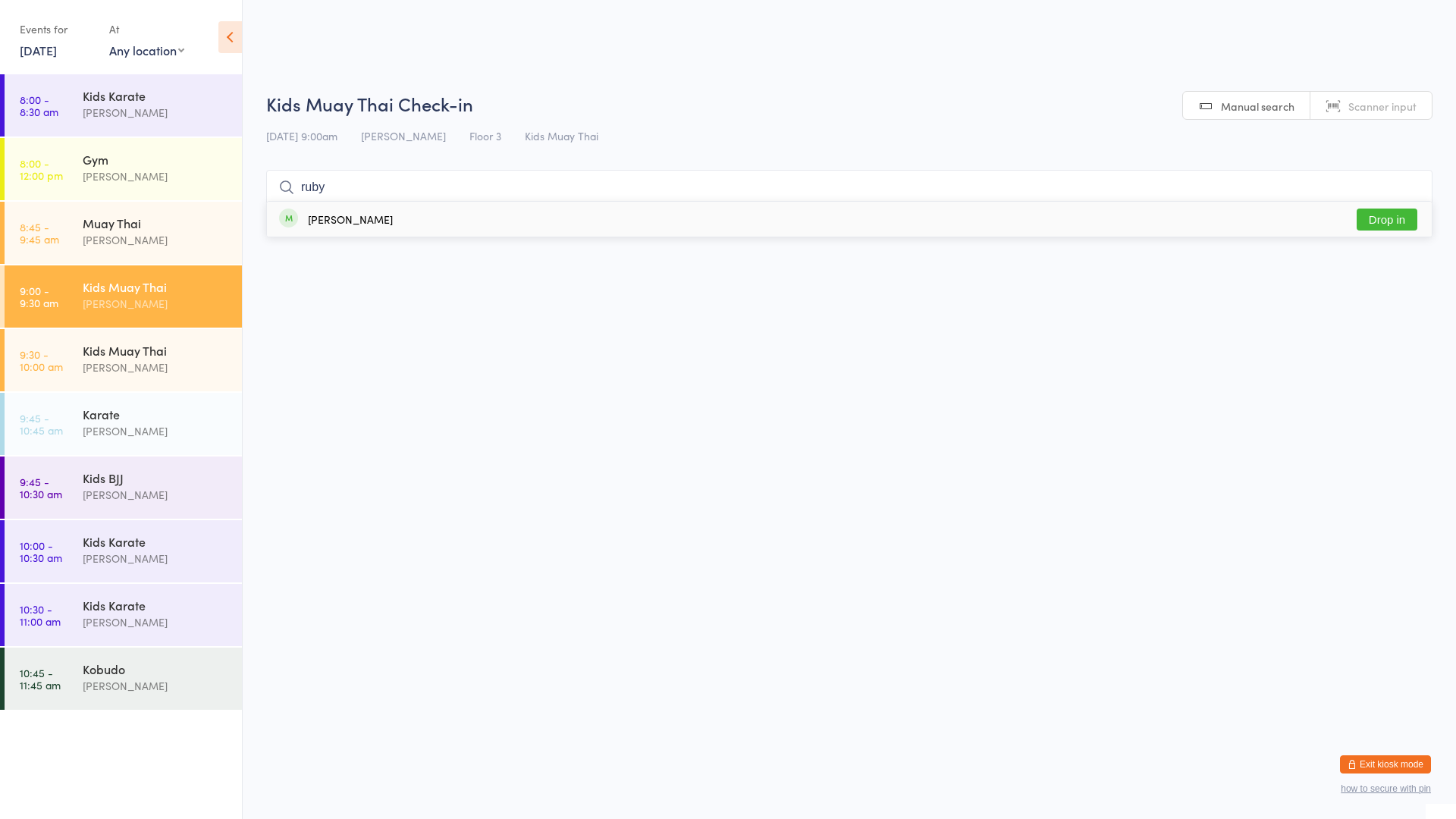
type input "ruby"
click at [362, 206] on div "[PERSON_NAME] Drop in" at bounding box center [849, 219] width 1165 height 35
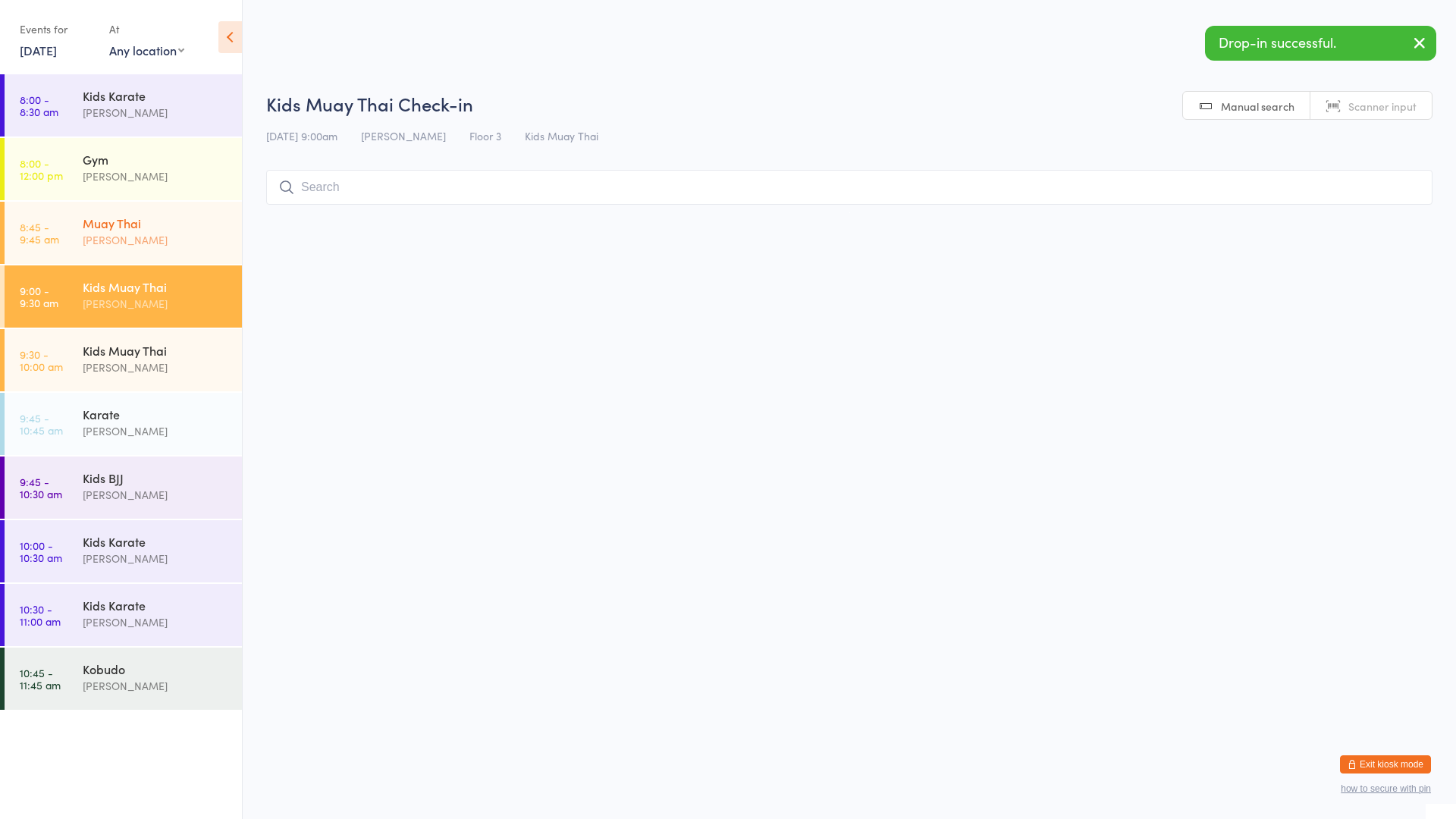
click at [231, 223] on div "Muay Thai [PERSON_NAME]" at bounding box center [162, 231] width 159 height 60
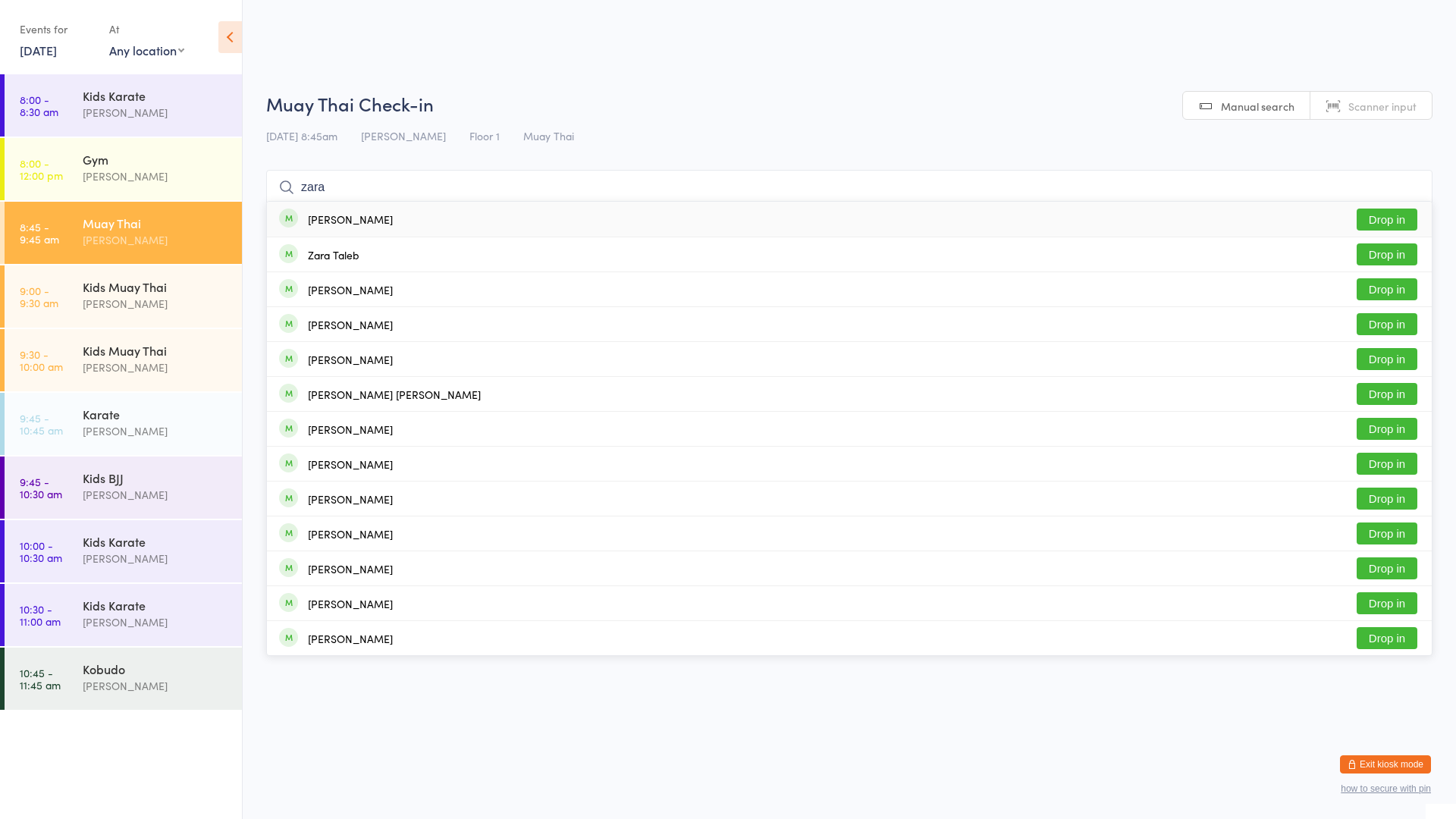
type input "zara"
click at [425, 215] on div "[PERSON_NAME] Drop in" at bounding box center [849, 219] width 1165 height 35
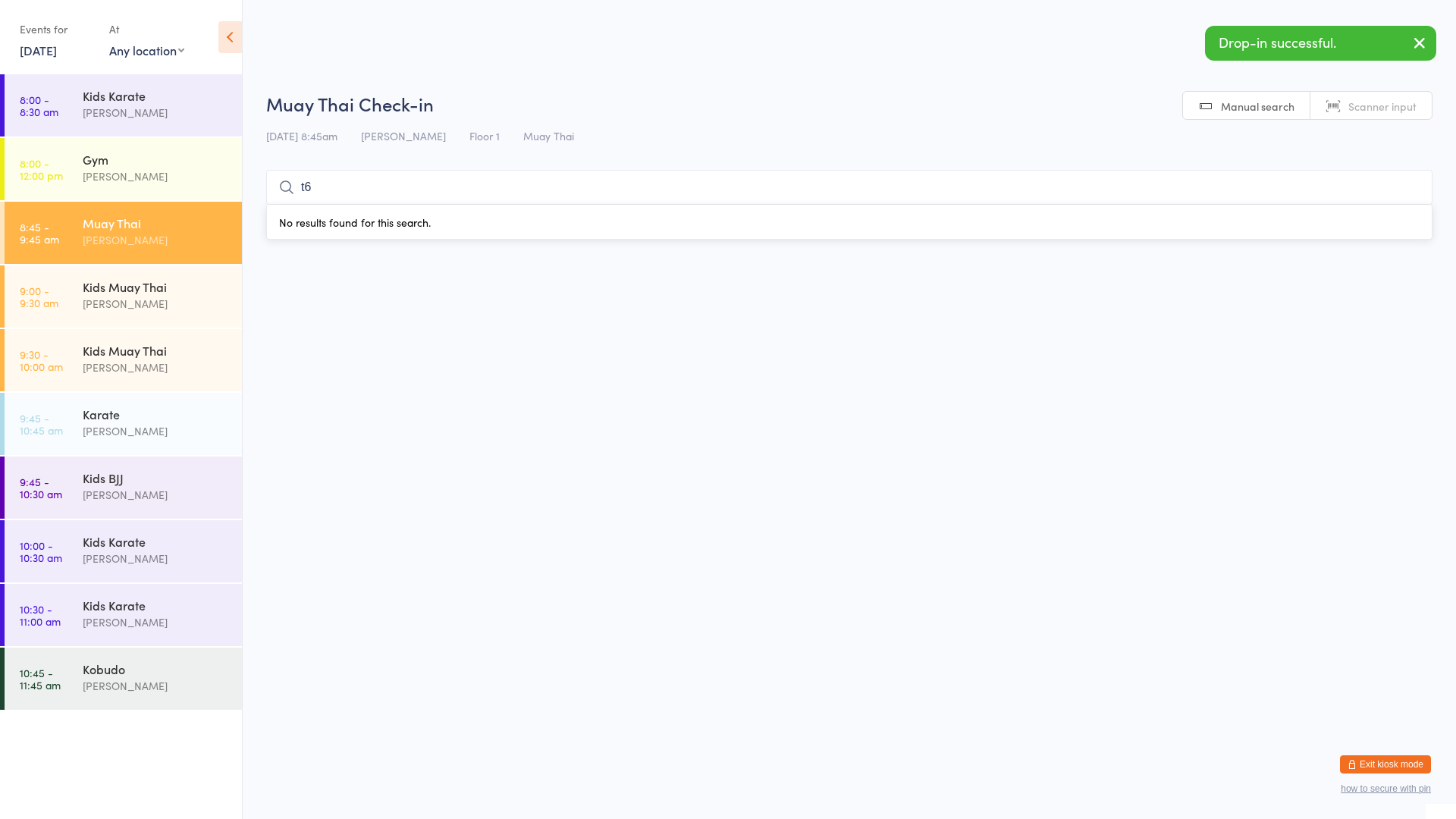
type input "t"
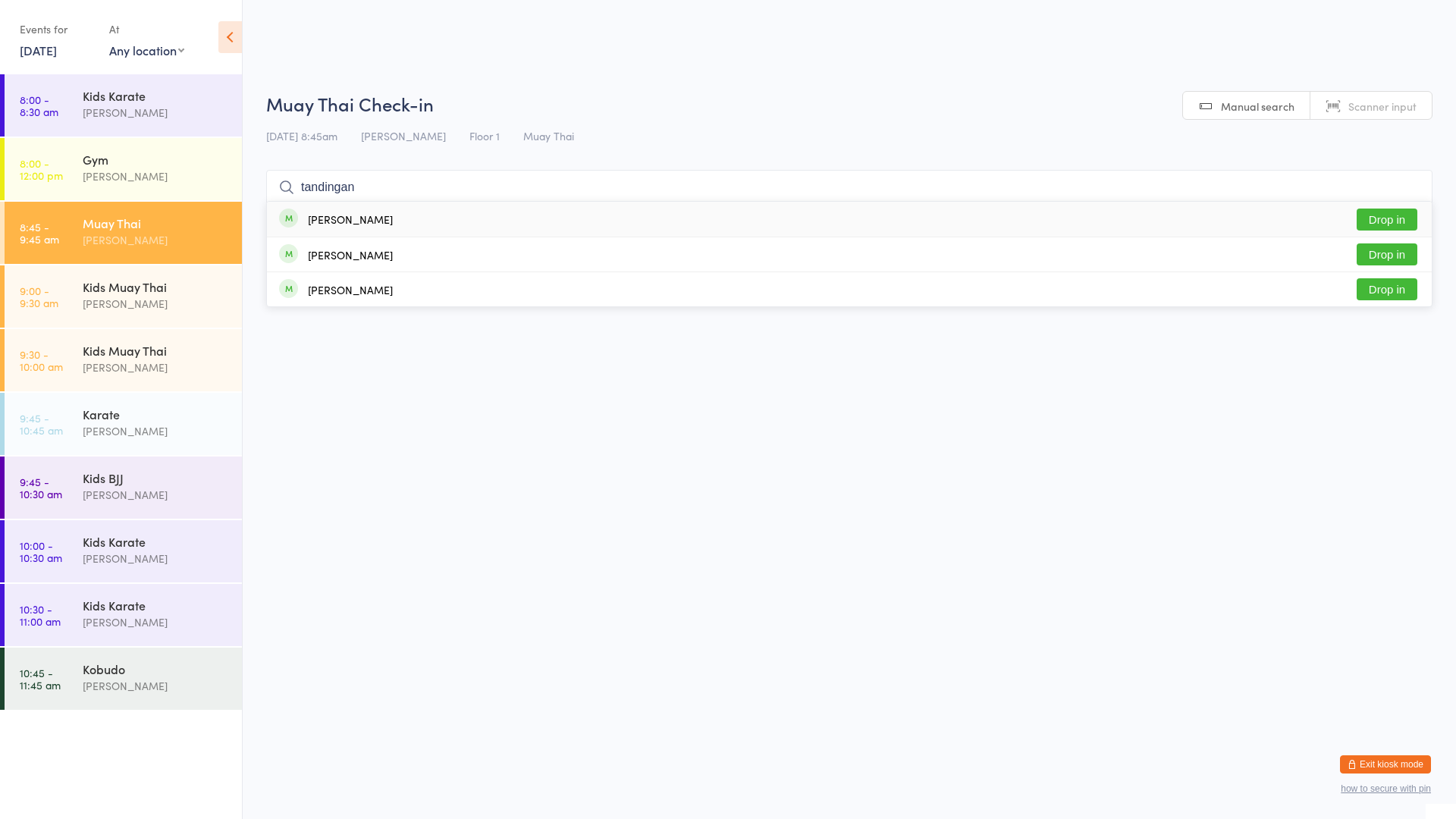
type input "tandingan"
click at [363, 223] on div "[PERSON_NAME]" at bounding box center [350, 219] width 85 height 12
type input "tandingan"
click at [364, 254] on div "[PERSON_NAME]" at bounding box center [350, 255] width 85 height 12
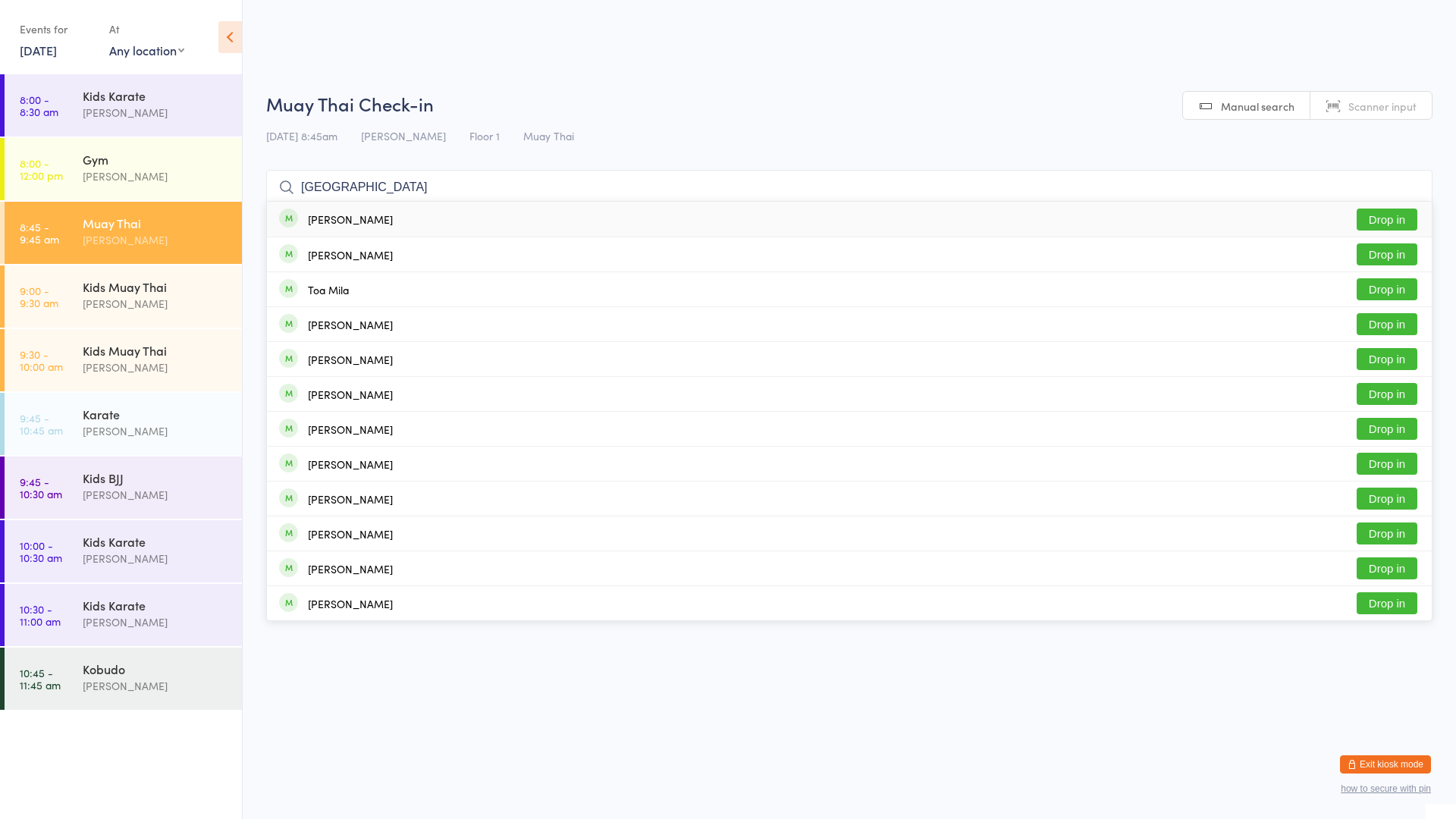
type input "[GEOGRAPHIC_DATA]"
click at [1377, 218] on button "Drop in" at bounding box center [1387, 219] width 61 height 22
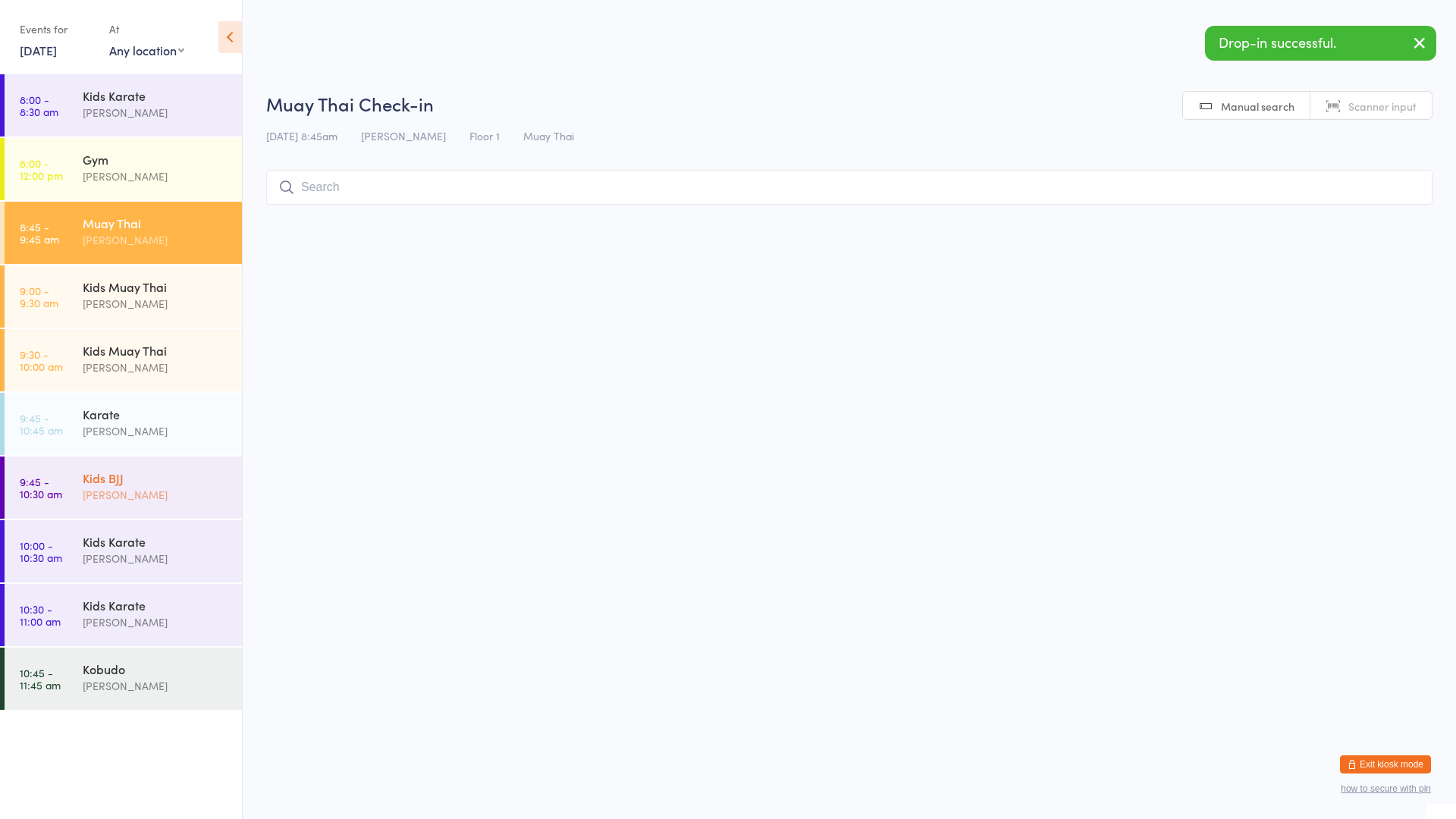
click at [140, 475] on div "Kids BJJ" at bounding box center [155, 478] width 147 height 17
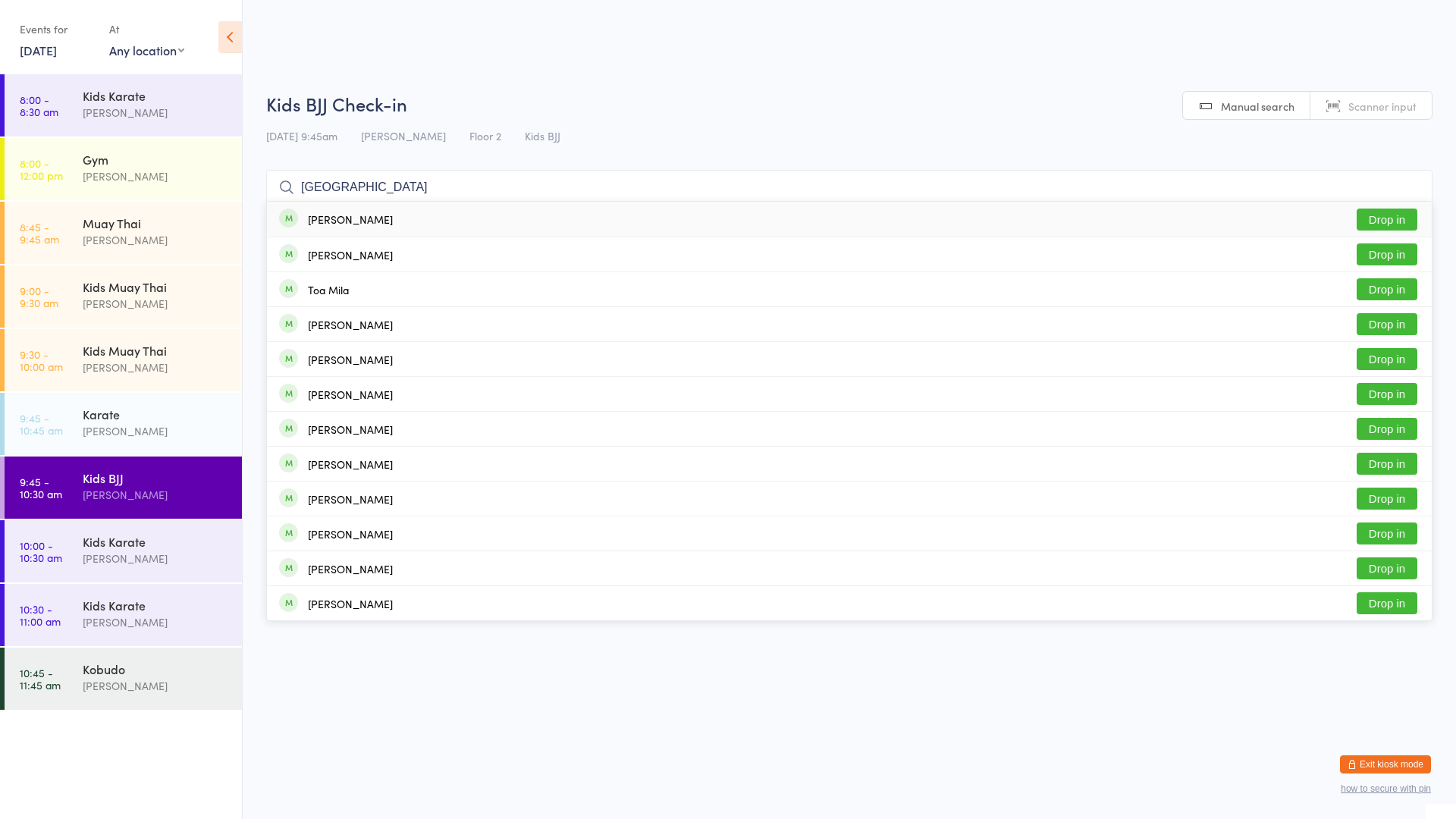
type input "[GEOGRAPHIC_DATA]"
click at [1375, 217] on button "Drop in" at bounding box center [1387, 219] width 61 height 22
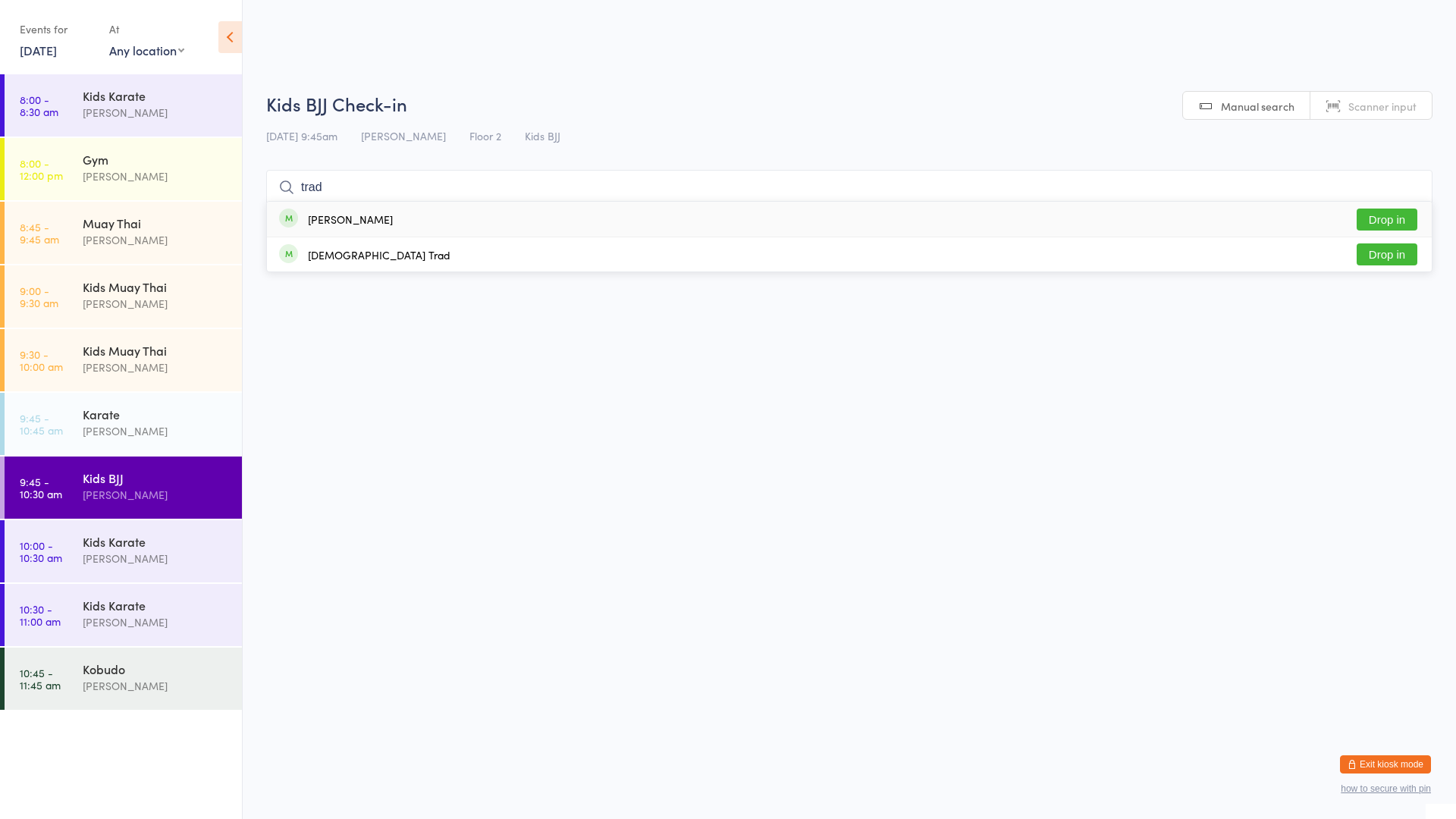
type input "trad"
click at [437, 225] on div "[PERSON_NAME] Drop in" at bounding box center [849, 219] width 1165 height 35
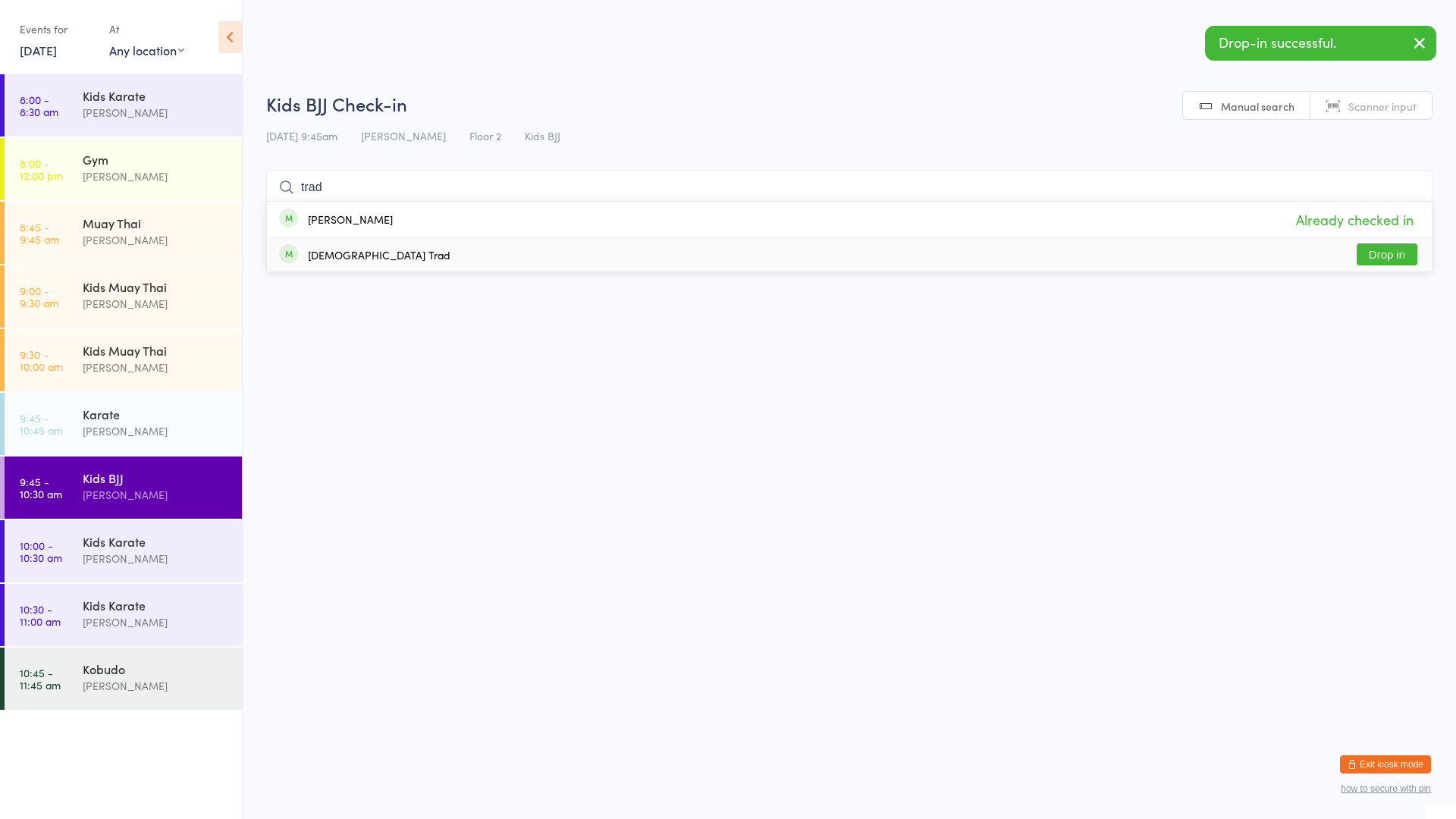
type input "trad"
click at [334, 260] on div "[DEMOGRAPHIC_DATA] Trad" at bounding box center [379, 255] width 143 height 12
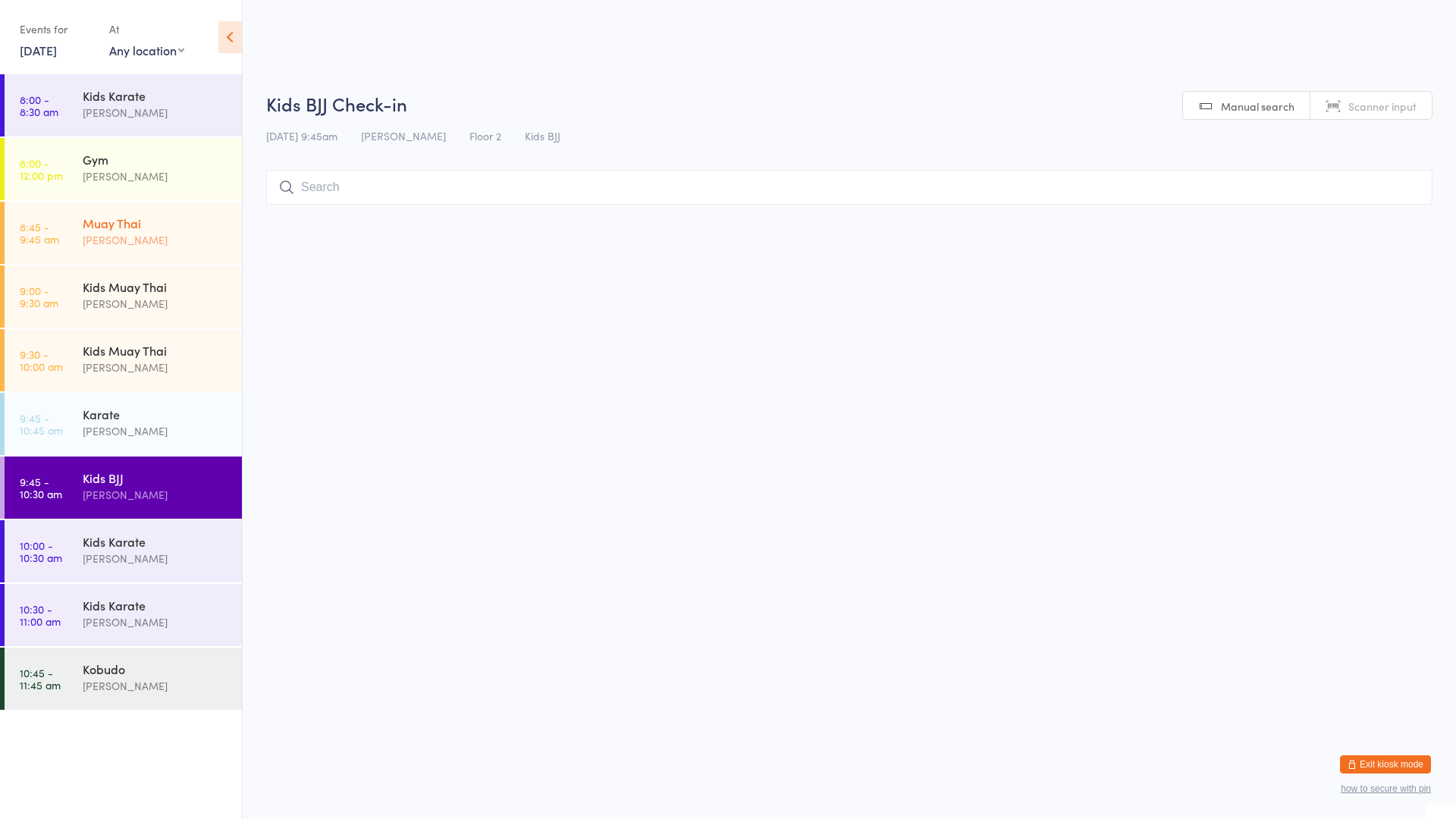
click at [169, 240] on div "[PERSON_NAME]" at bounding box center [155, 240] width 147 height 17
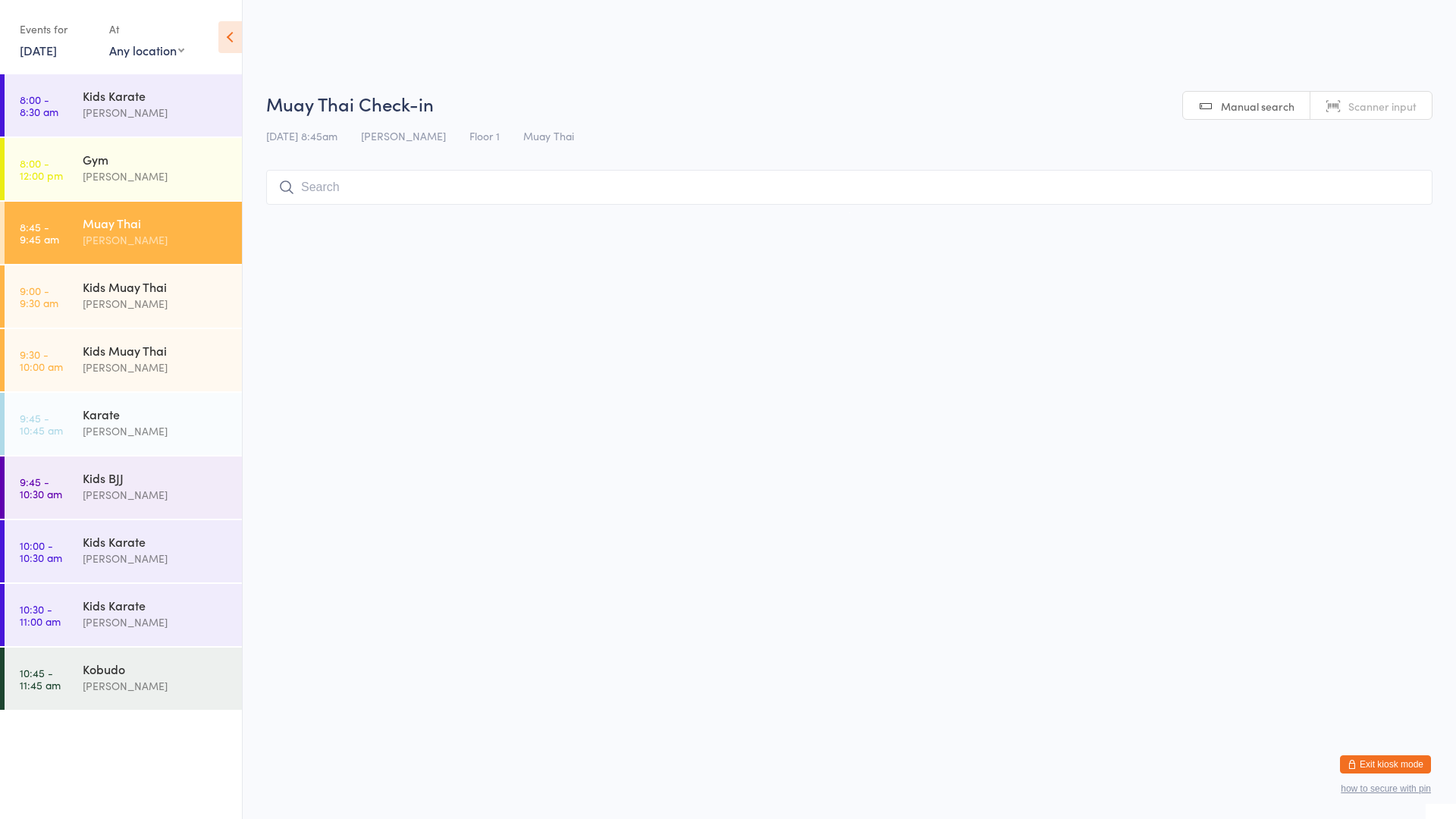
click at [357, 190] on input "search" at bounding box center [849, 187] width 1166 height 35
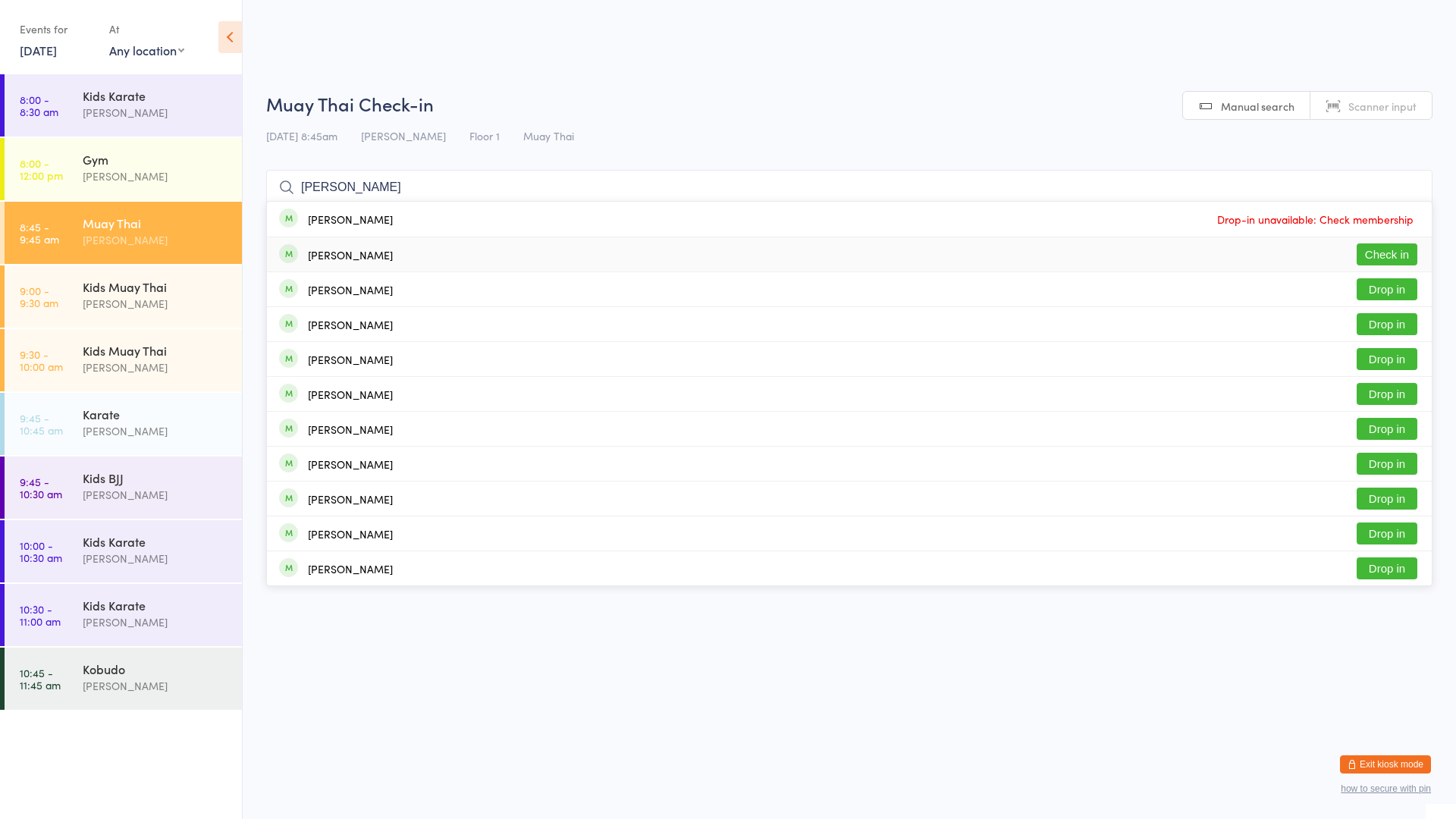
type input "[PERSON_NAME]"
click at [1380, 249] on button "Check in" at bounding box center [1387, 254] width 61 height 22
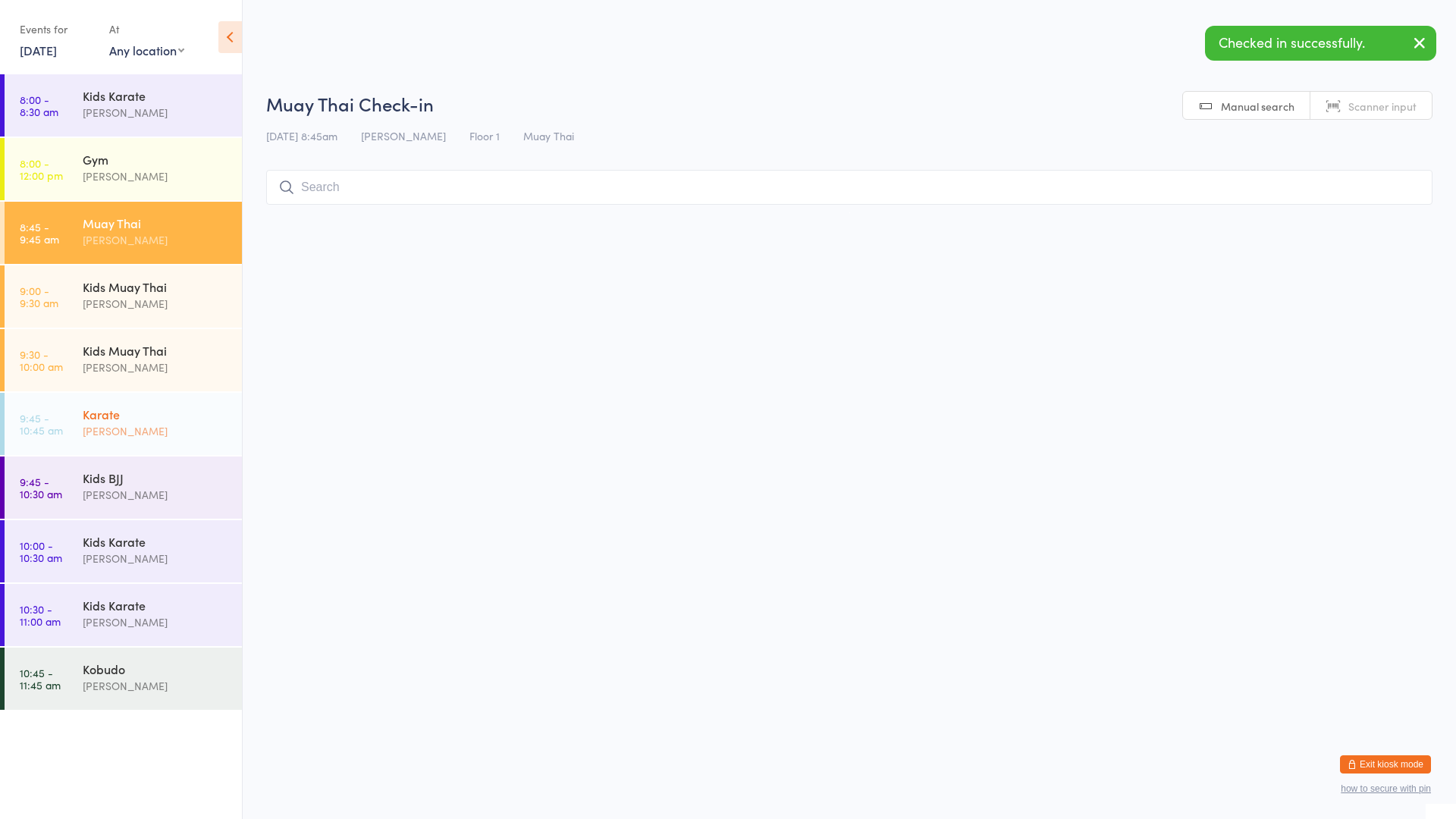
click at [168, 423] on div "[PERSON_NAME]" at bounding box center [155, 431] width 147 height 17
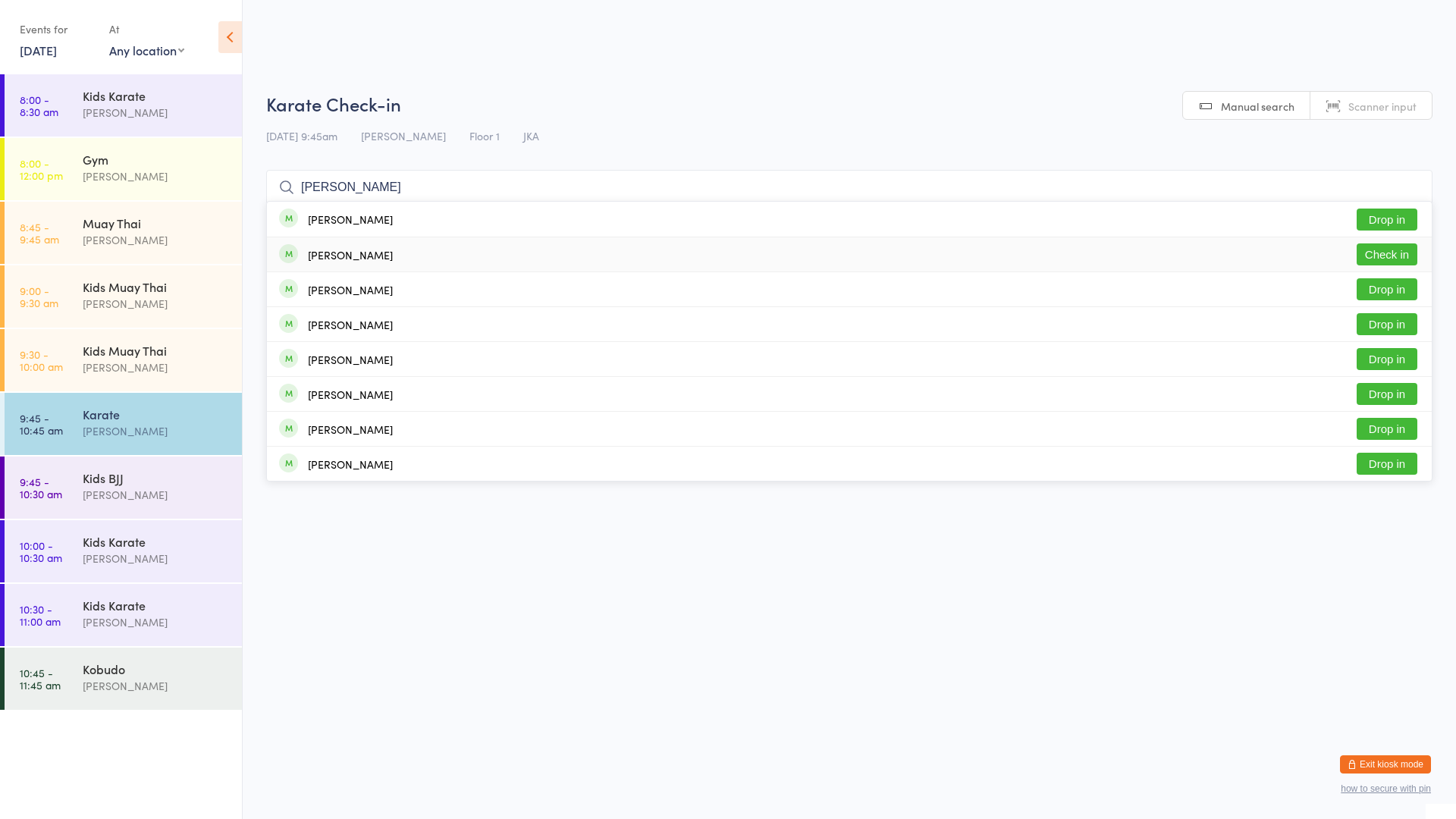
type input "[PERSON_NAME]"
click at [1369, 246] on button "Check in" at bounding box center [1387, 254] width 61 height 22
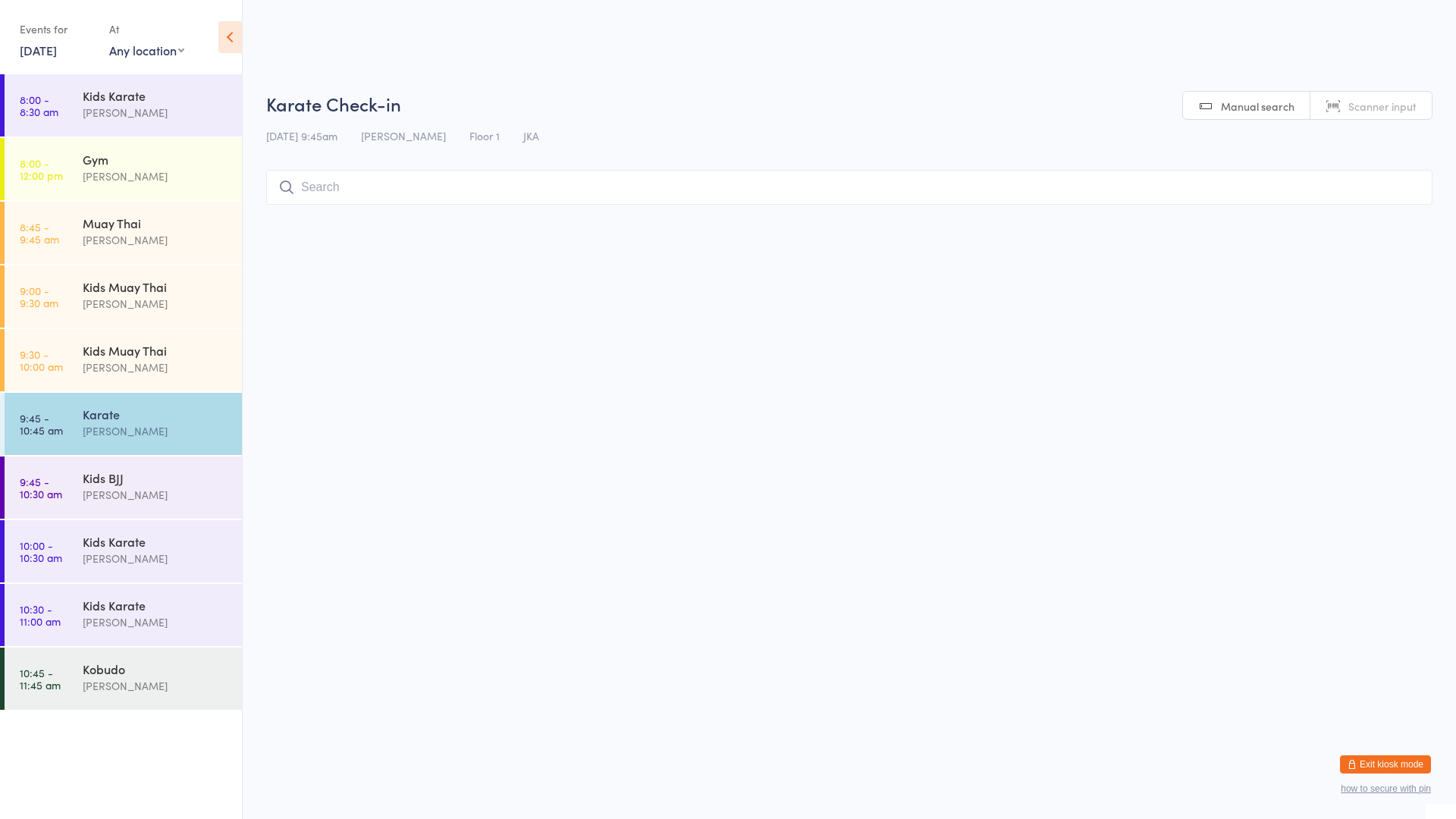
click at [151, 48] on select "Any location Floor 3 Floor 1 Floor 2 Gym" at bounding box center [146, 50] width 75 height 17
click at [203, 105] on div "[PERSON_NAME]" at bounding box center [155, 113] width 147 height 17
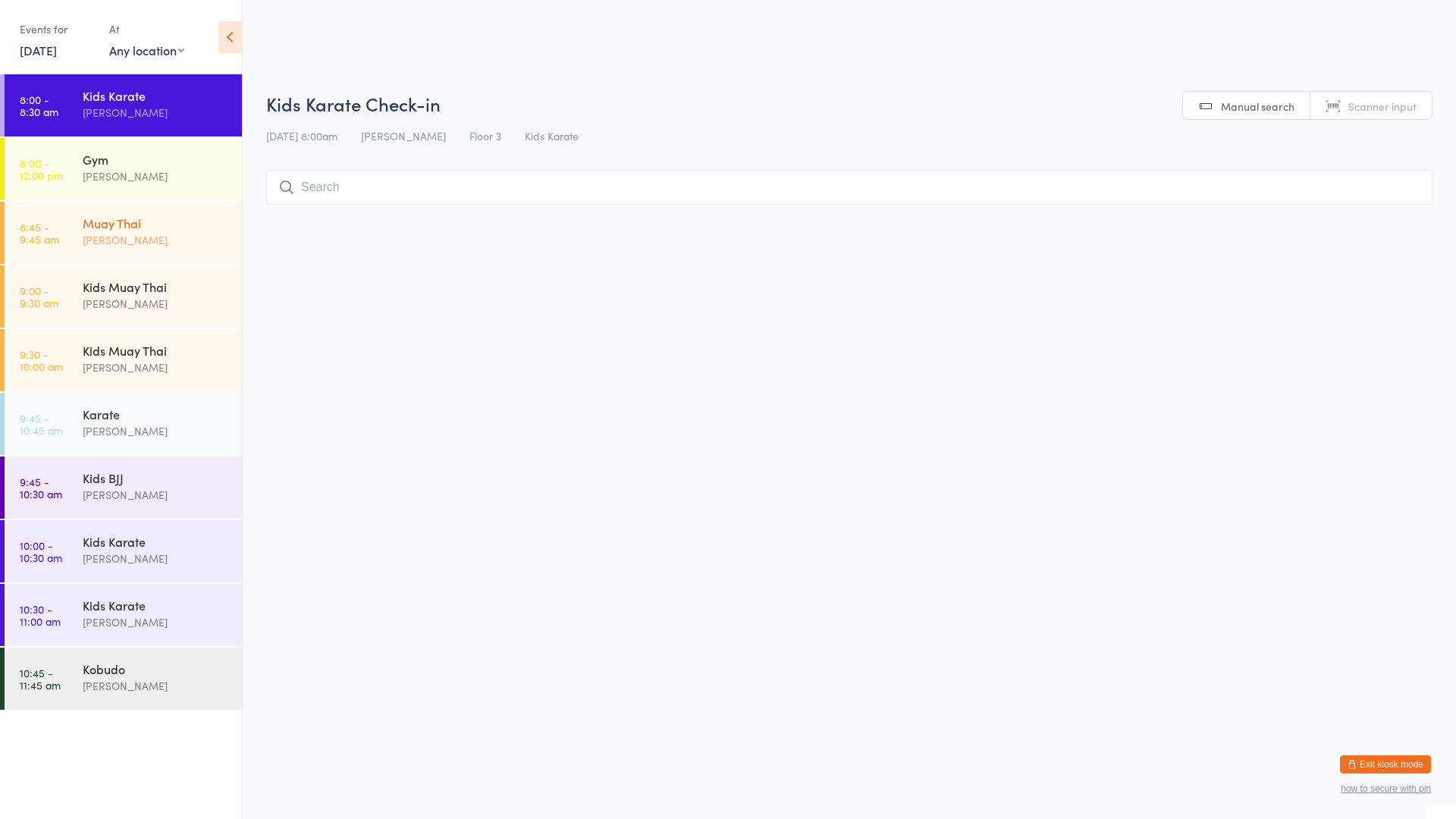
click at [125, 234] on div "[PERSON_NAME]" at bounding box center [155, 240] width 147 height 17
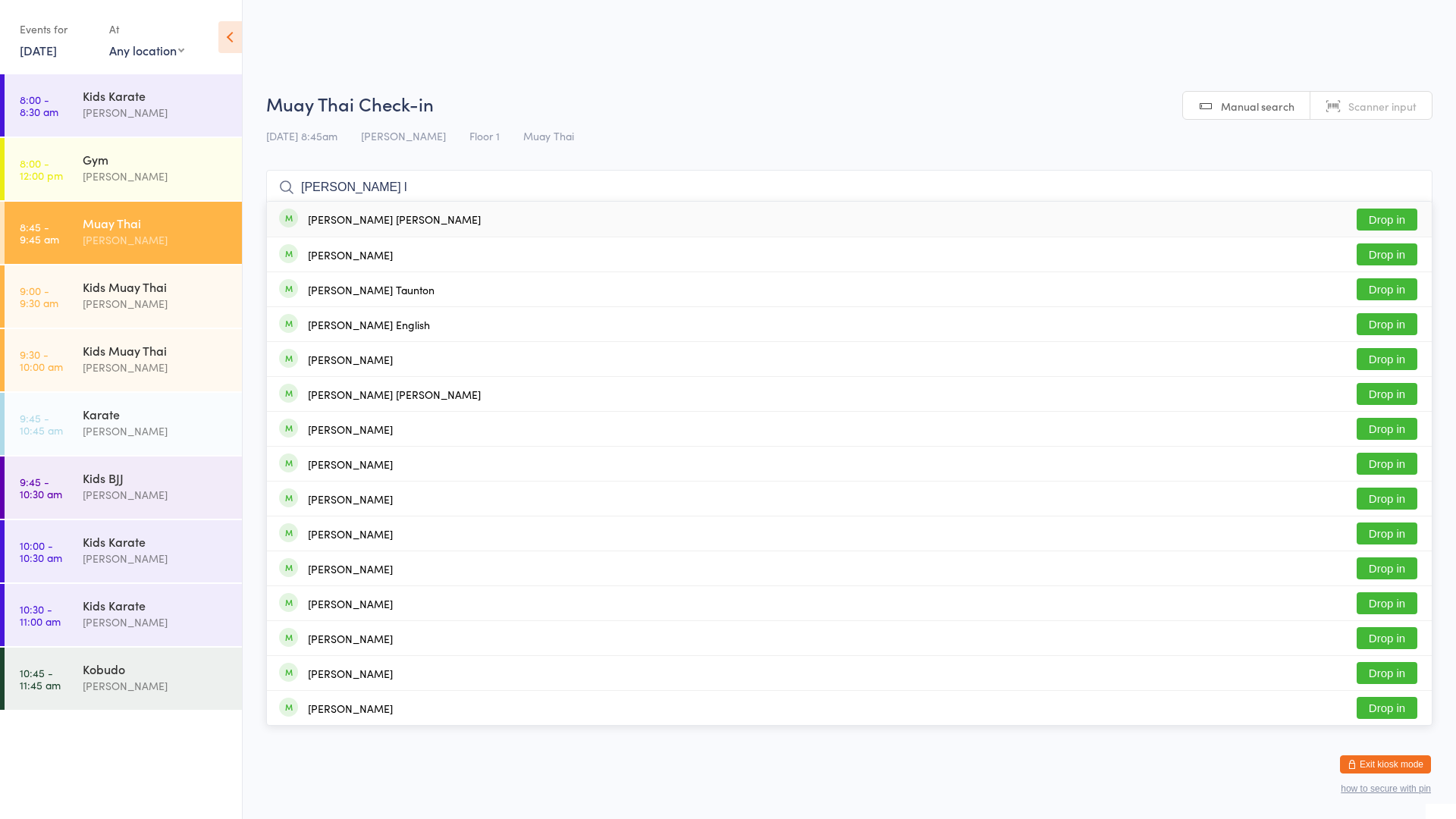
type input "[PERSON_NAME] l"
click at [1389, 223] on button "Drop in" at bounding box center [1387, 219] width 61 height 22
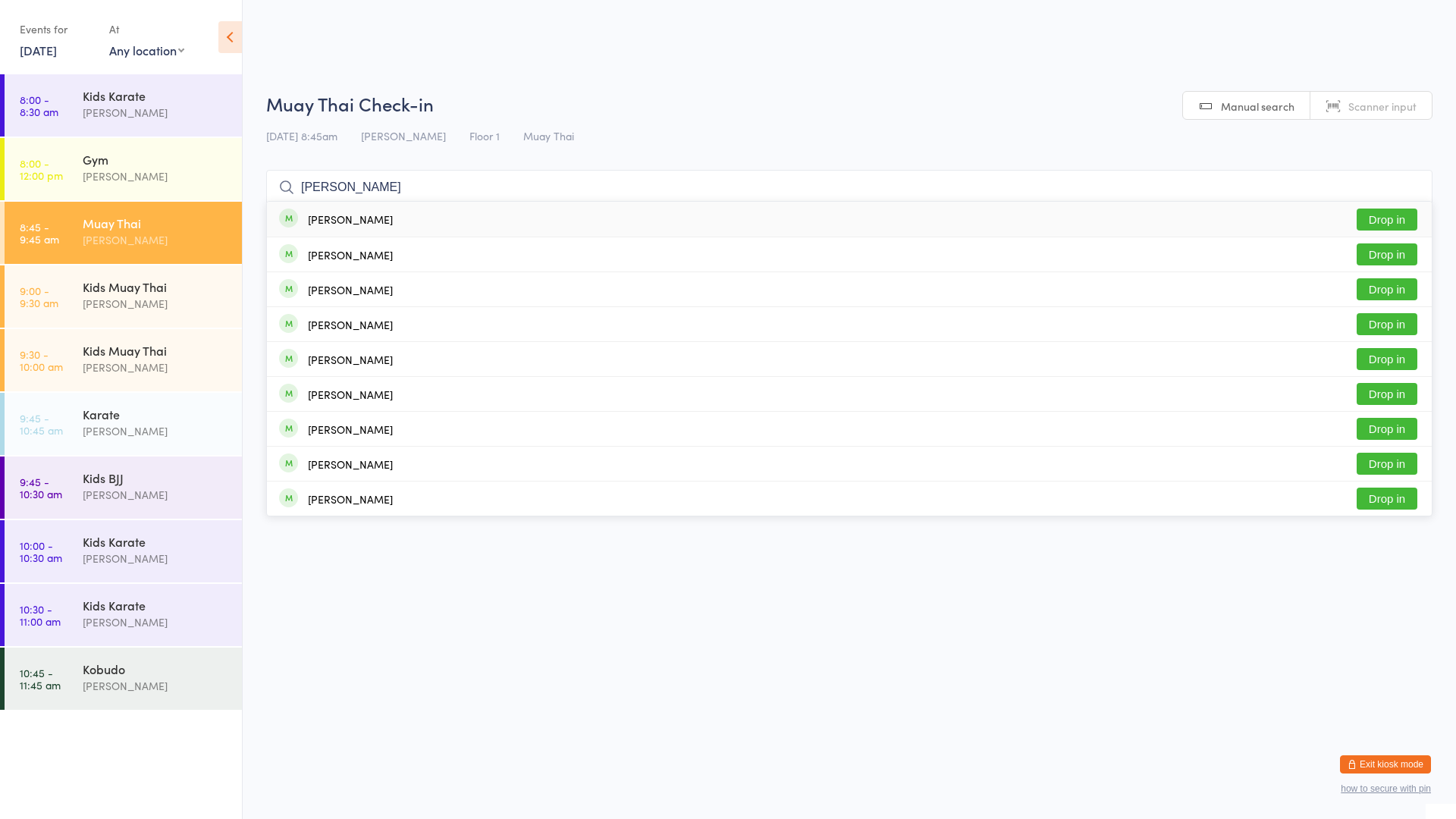
type input "[PERSON_NAME]"
click at [1378, 220] on button "Drop in" at bounding box center [1387, 219] width 61 height 22
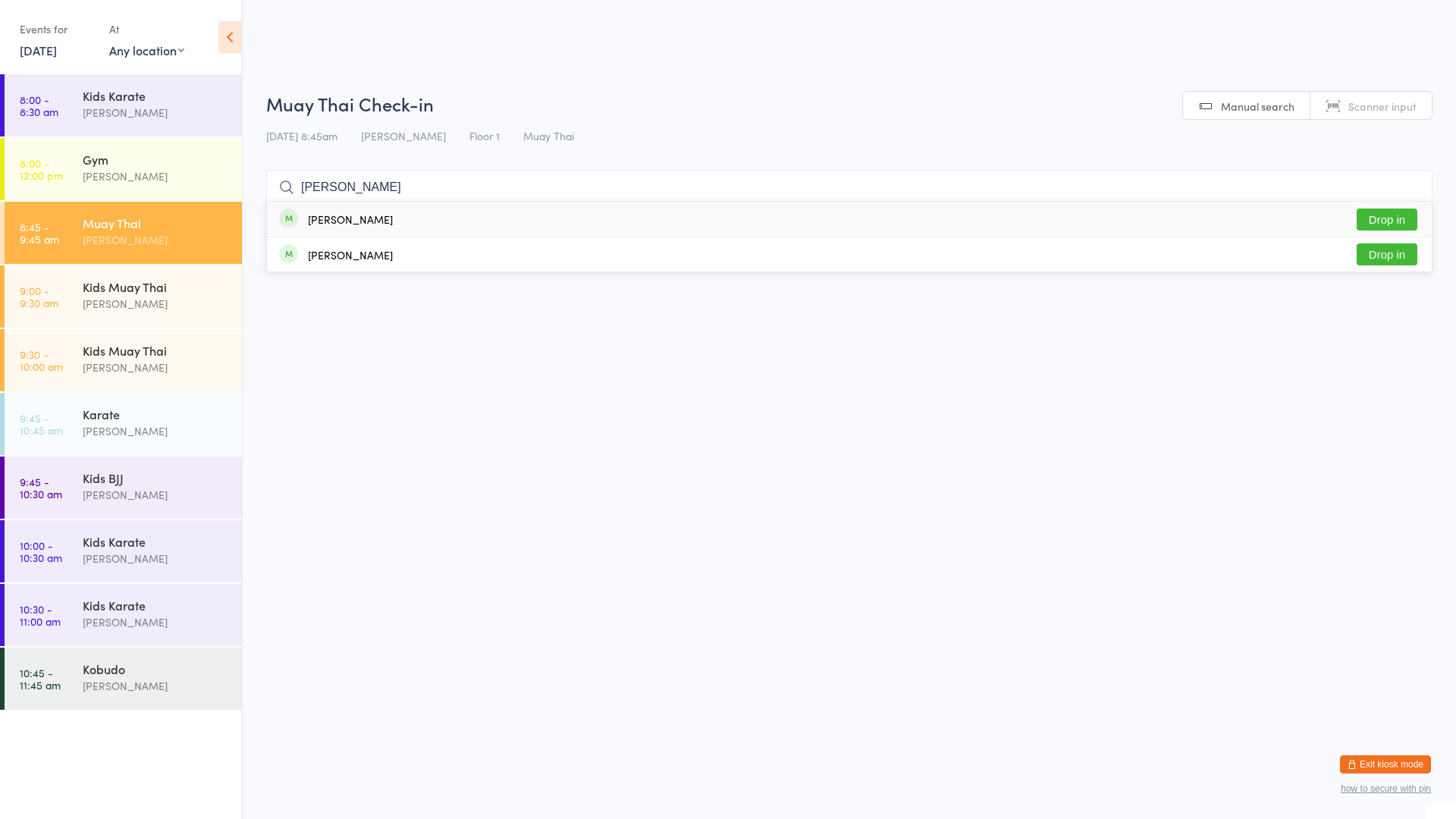
type input "[PERSON_NAME]"
click at [414, 225] on div "[PERSON_NAME] Drop in" at bounding box center [849, 219] width 1165 height 35
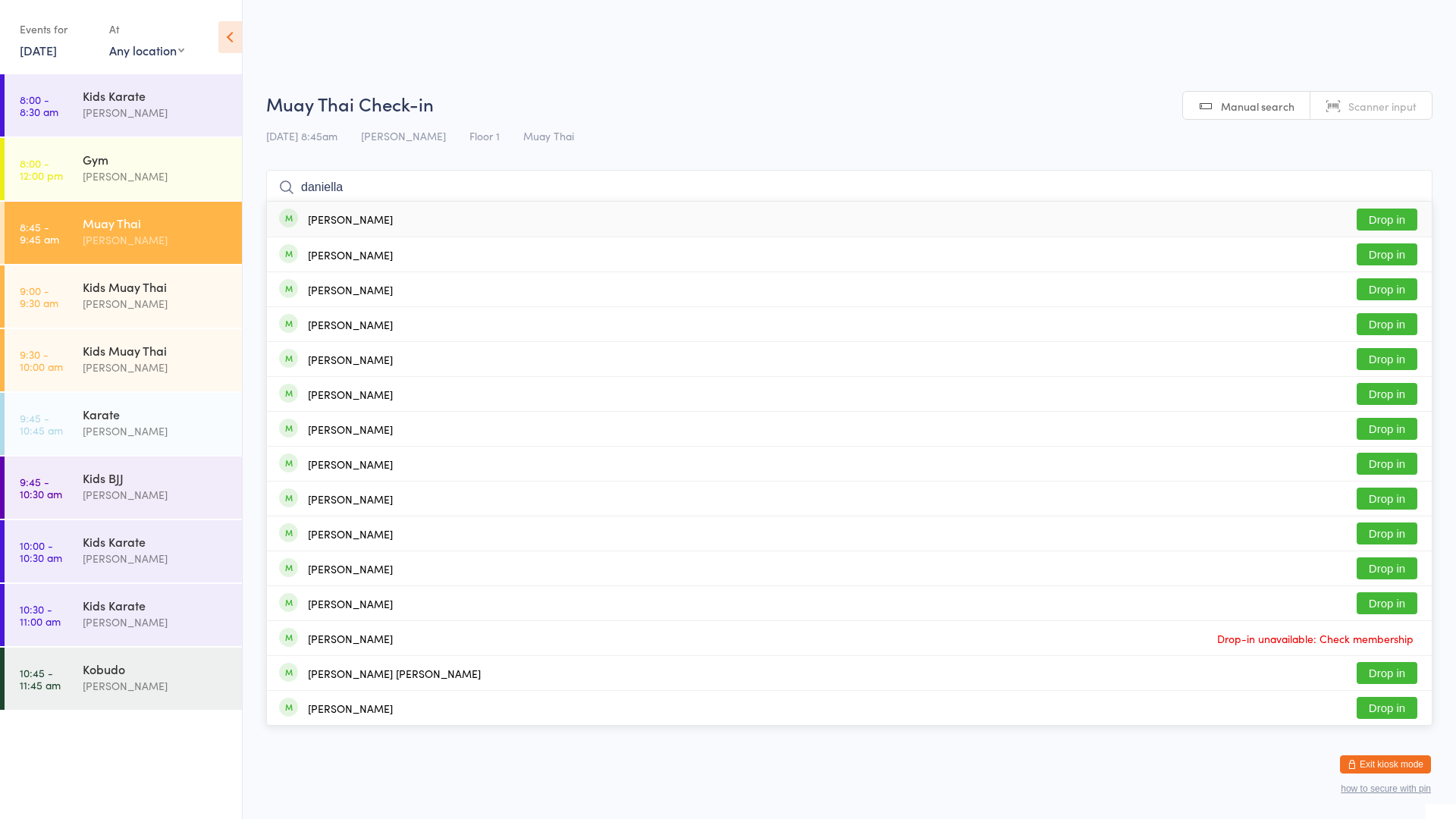
type input "daniella"
click at [399, 217] on div "[PERSON_NAME] Drop in" at bounding box center [849, 219] width 1165 height 35
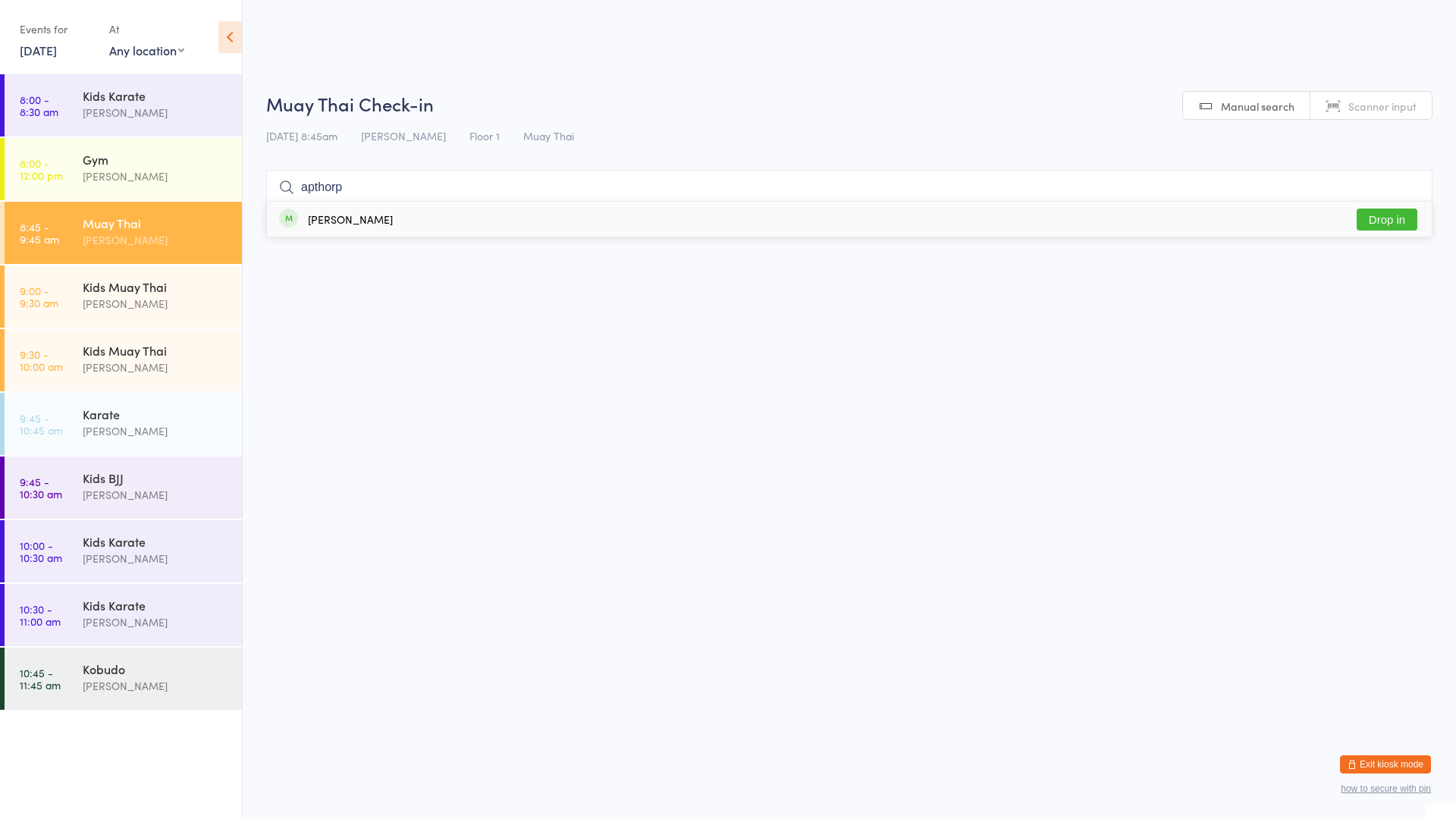
type input "apthorp"
click at [1393, 223] on button "Drop in" at bounding box center [1387, 219] width 61 height 22
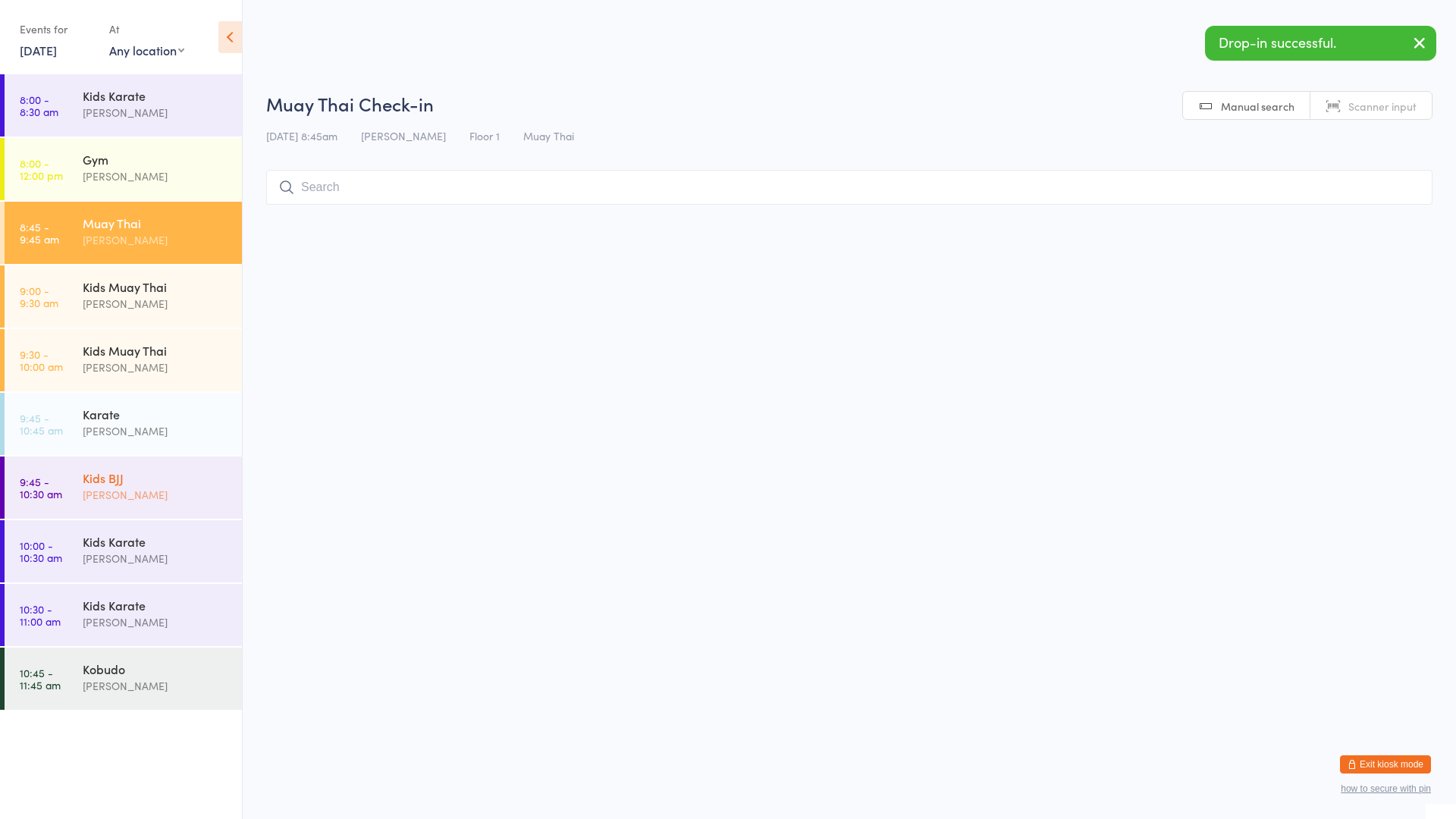
click at [113, 490] on div "[PERSON_NAME]" at bounding box center [155, 495] width 147 height 17
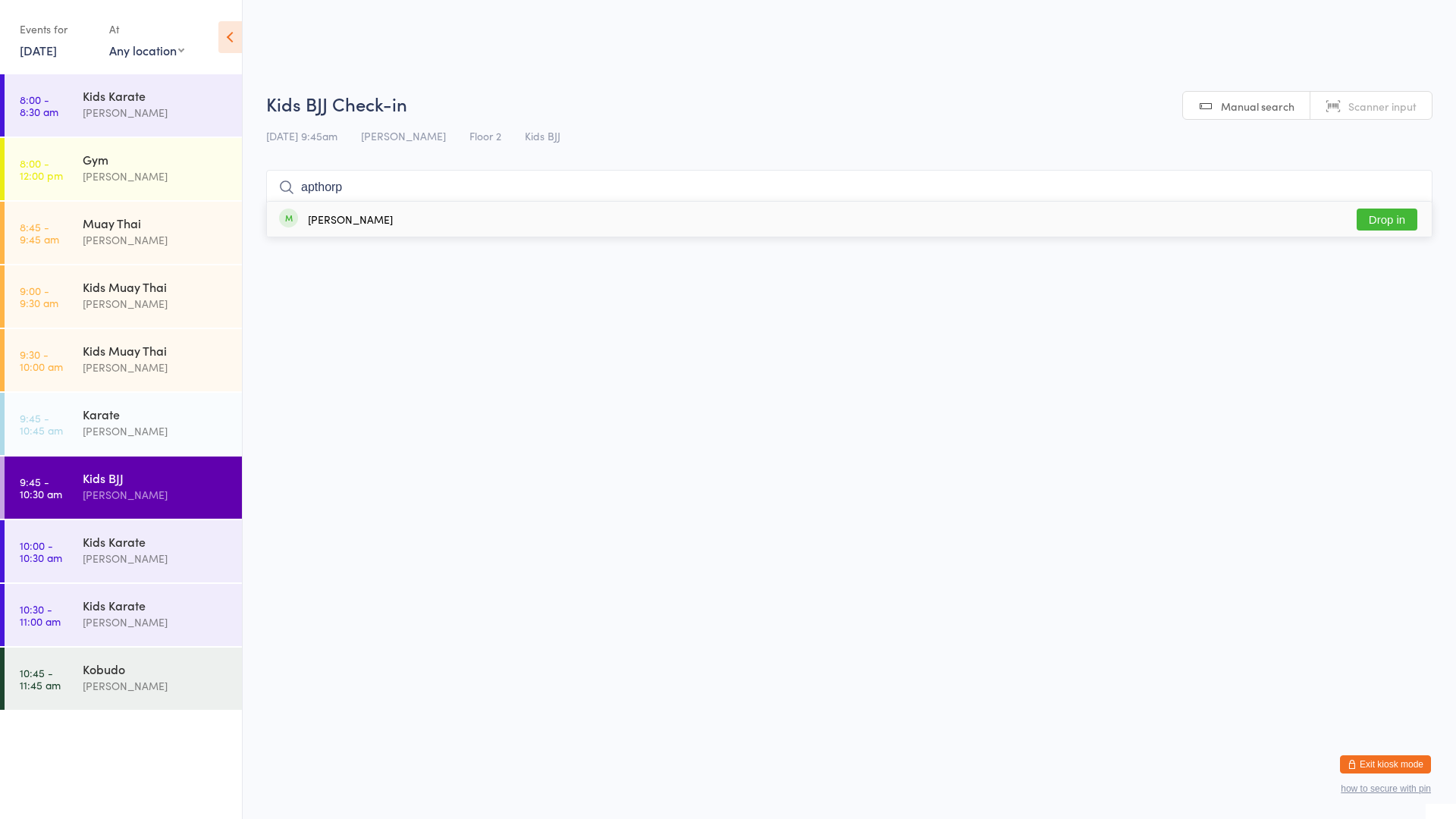
type input "apthorp"
click at [1381, 223] on button "Drop in" at bounding box center [1387, 219] width 61 height 22
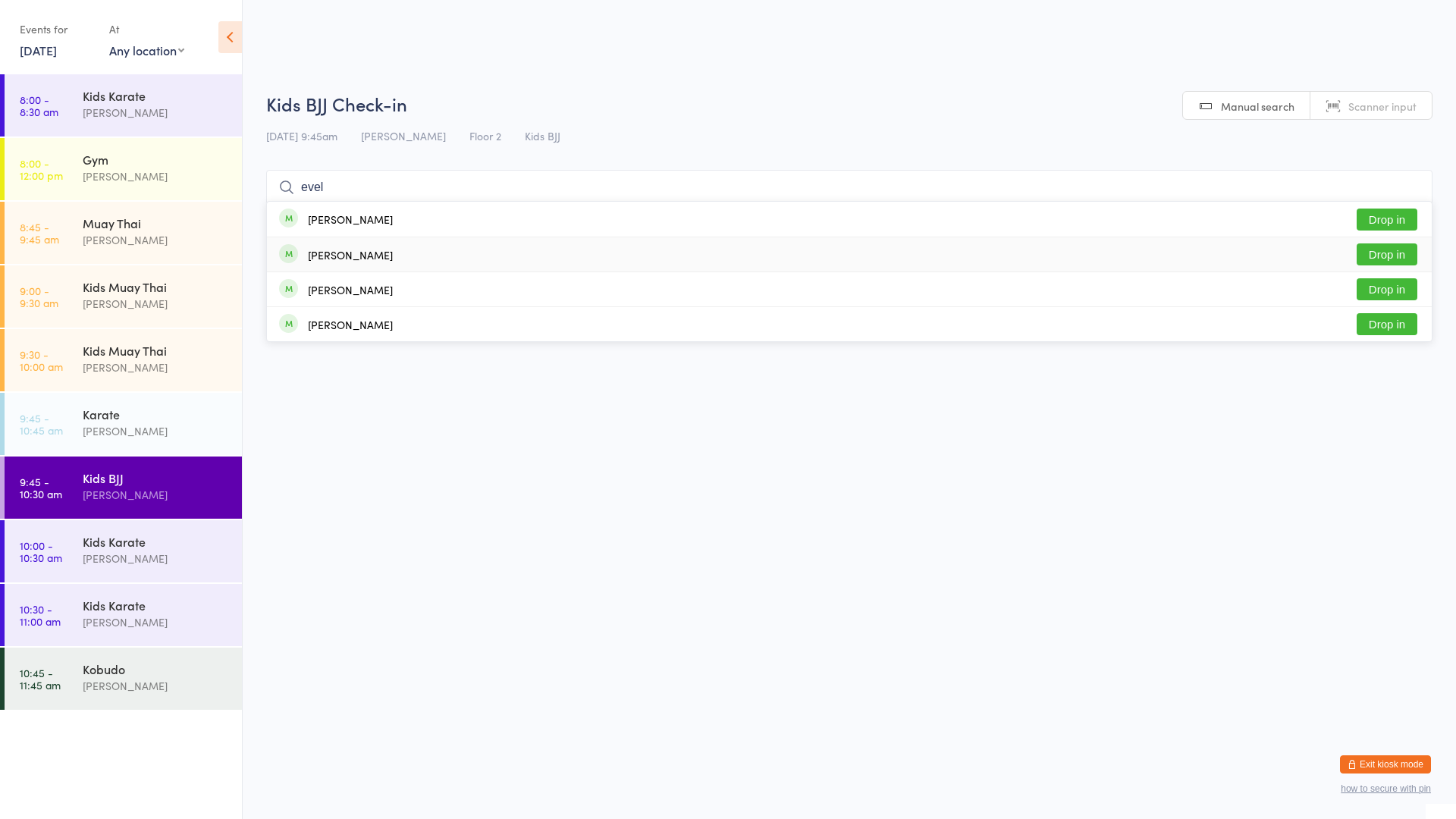
type input "evel"
click at [1395, 254] on button "Drop in" at bounding box center [1387, 254] width 61 height 22
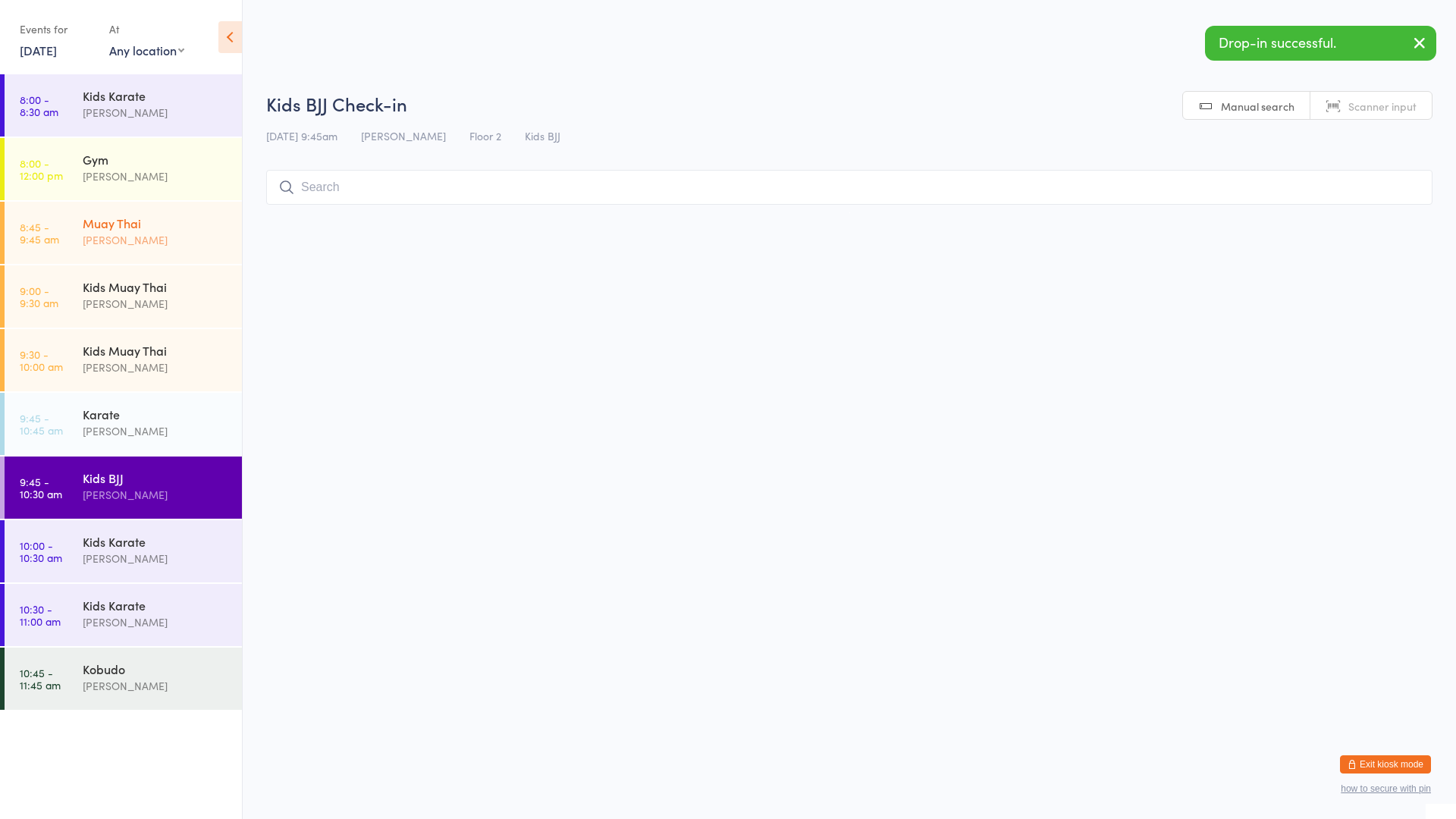
click at [154, 223] on div "Muay Thai" at bounding box center [155, 223] width 147 height 17
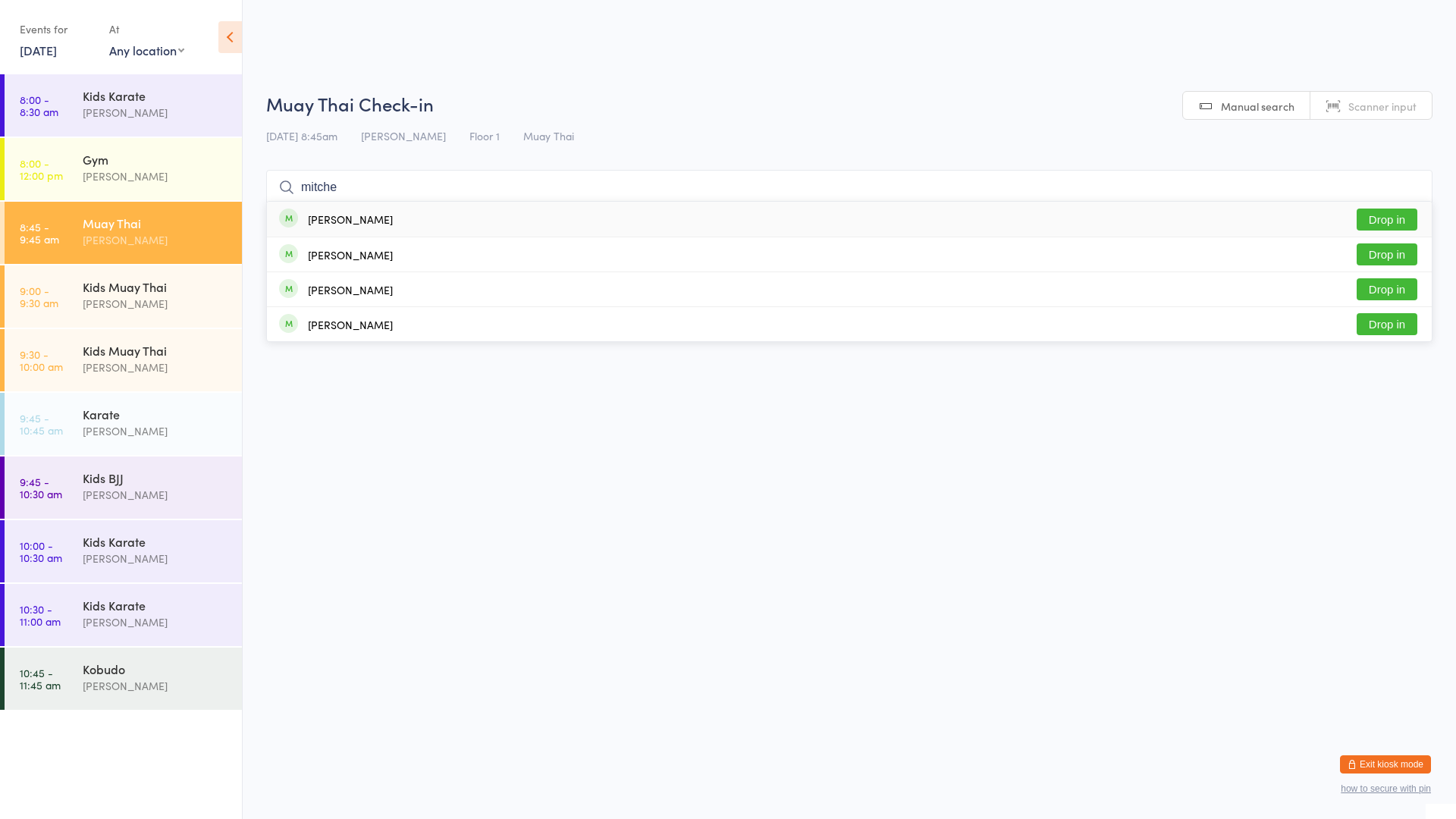
type input "mitche"
click at [1394, 215] on button "Drop in" at bounding box center [1387, 219] width 61 height 22
type input "byr"
click at [613, 277] on div "[PERSON_NAME] Drop in" at bounding box center [849, 290] width 1165 height 34
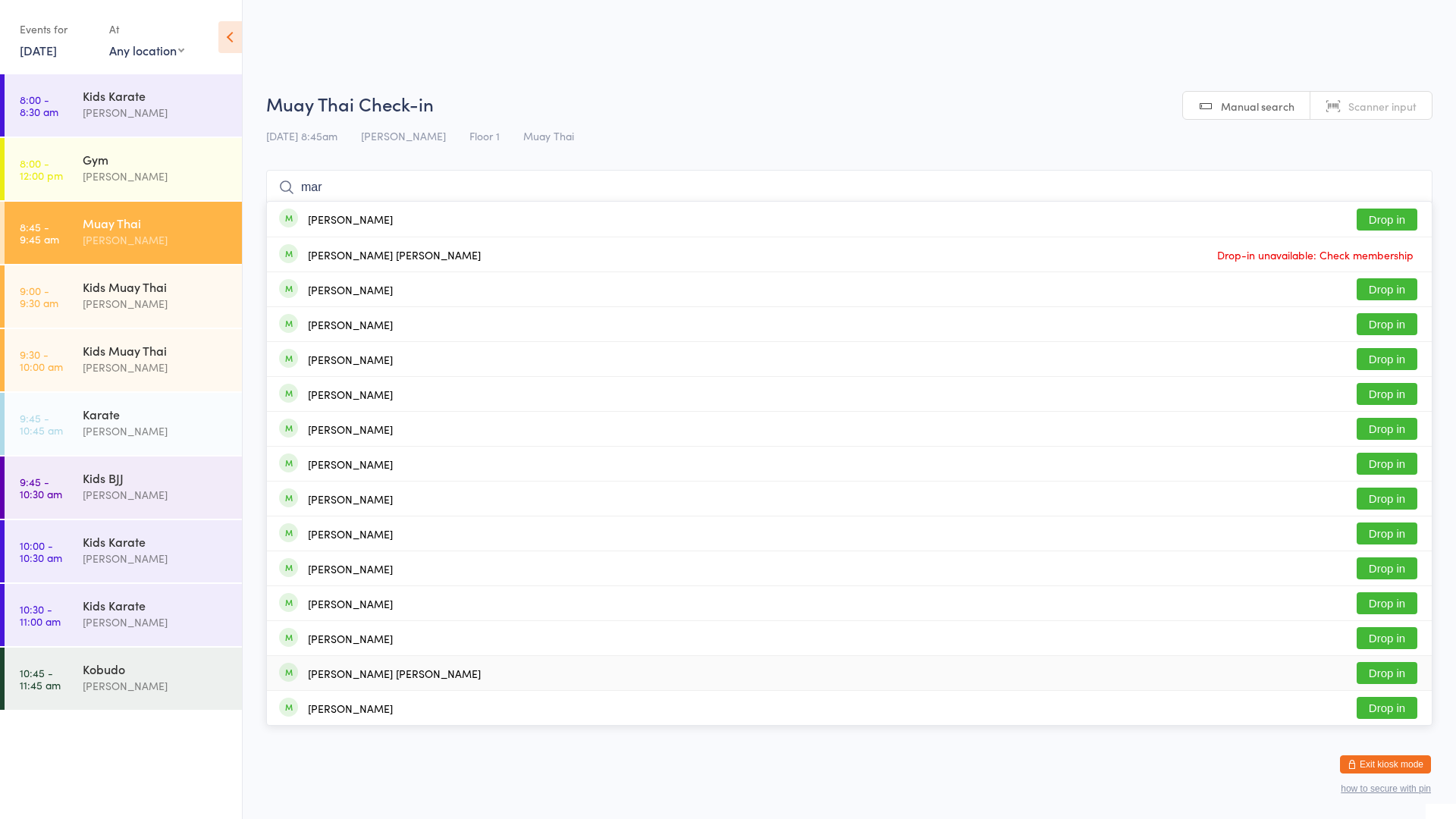
type input "mar"
click at [365, 676] on div "[PERSON_NAME] [PERSON_NAME]" at bounding box center [394, 673] width 173 height 12
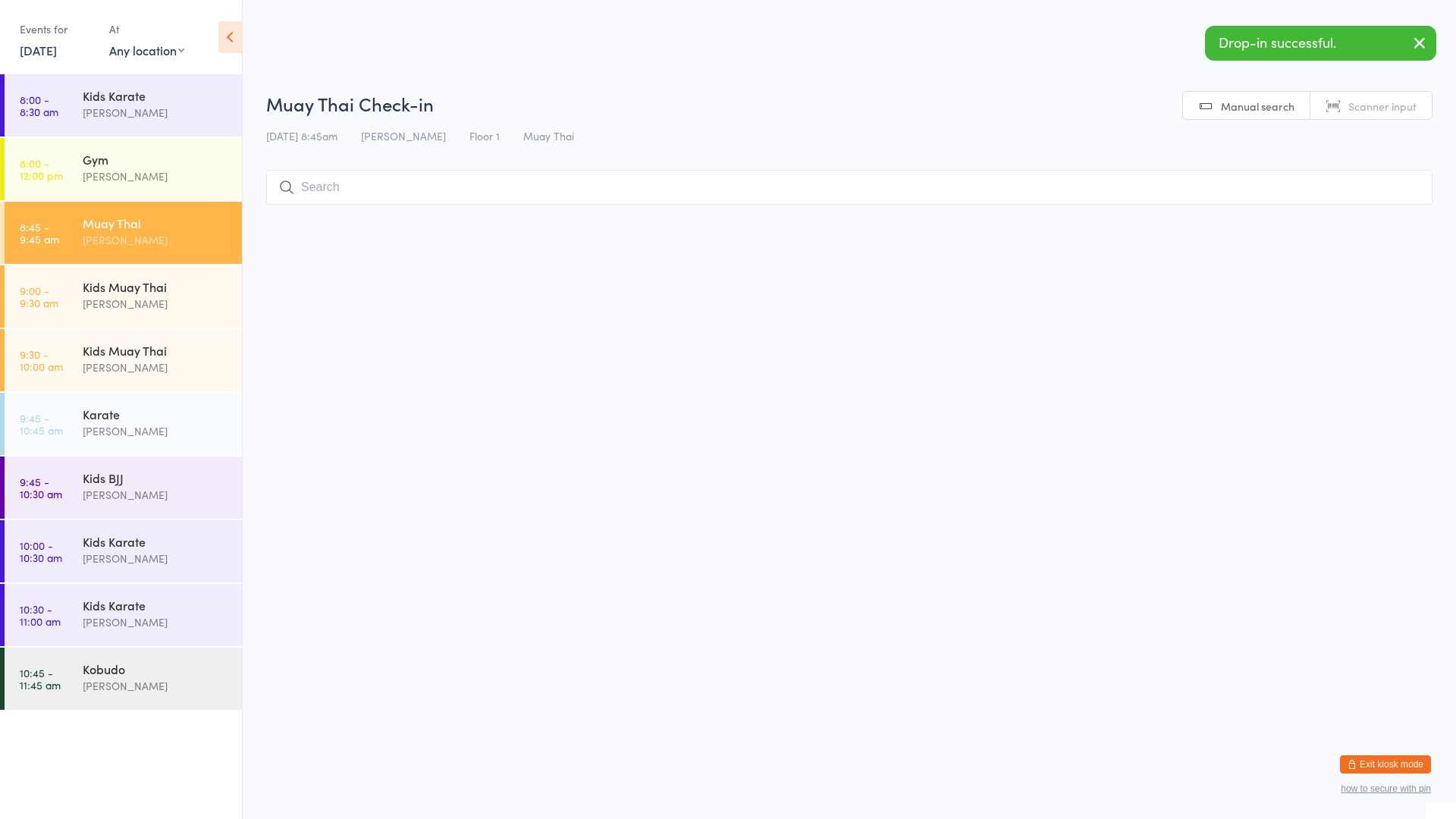
click at [405, 110] on h2 "Muay Thai Check-in" at bounding box center [849, 103] width 1166 height 25
drag, startPoint x: 356, startPoint y: 162, endPoint x: 349, endPoint y: 171, distance: 11.4
click at [355, 162] on div "Muay Thai Check-in [DATE] 8:45am [PERSON_NAME] Floor 1 Muay Thai Manual search …" at bounding box center [849, 151] width 1166 height 121
click at [357, 156] on div "Muay Thai Check-in [DATE] 8:45am [PERSON_NAME] Floor 1 Muay Thai Manual search …" at bounding box center [849, 151] width 1166 height 121
drag, startPoint x: 284, startPoint y: 173, endPoint x: 271, endPoint y: 144, distance: 31.8
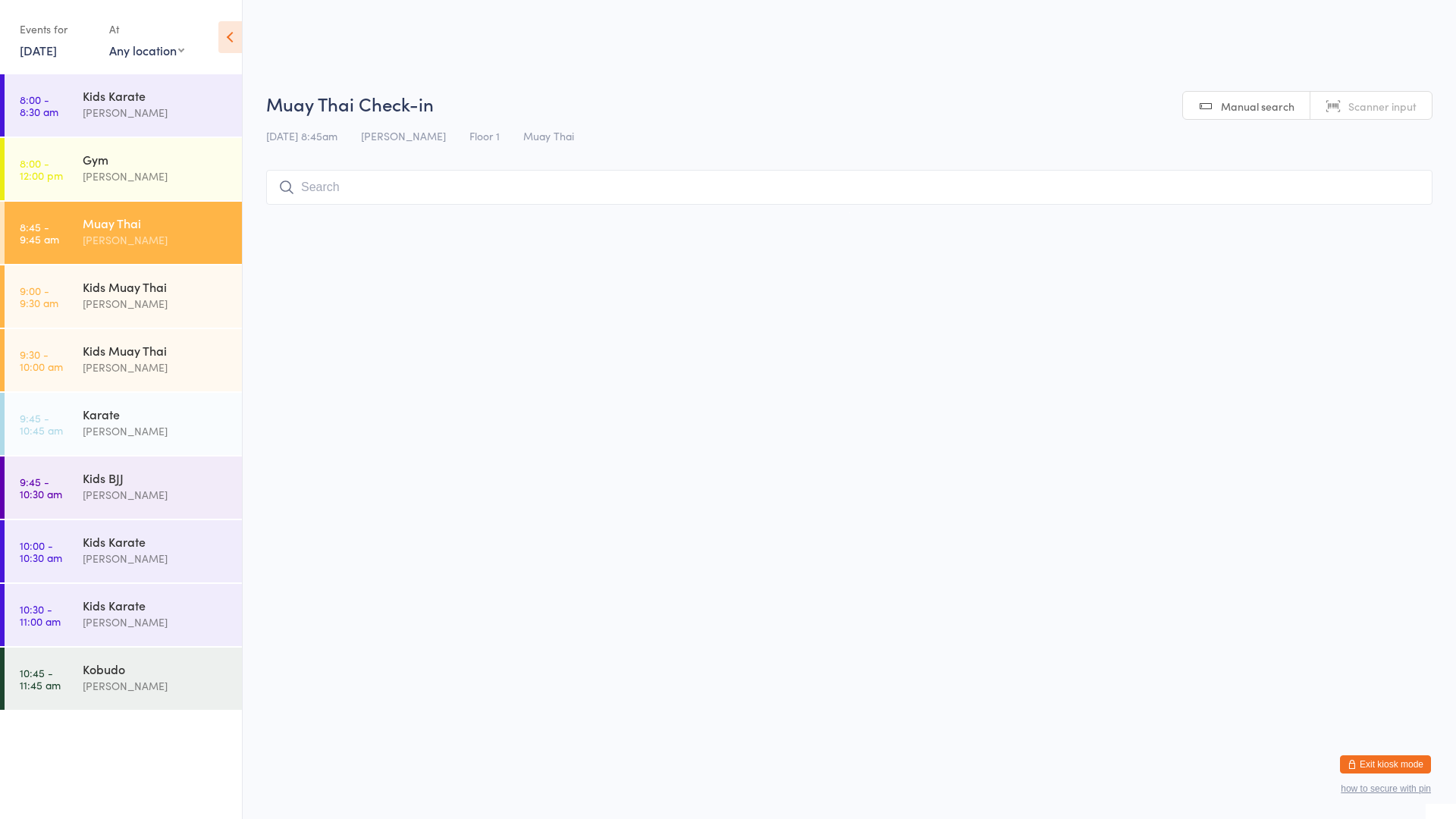
click at [282, 160] on div "Muay Thai Check-in [DATE] 8:45am [PERSON_NAME] Floor 1 Muay Thai Manual search …" at bounding box center [849, 151] width 1166 height 121
type input "teina"
click at [360, 225] on div "[PERSON_NAME]" at bounding box center [350, 219] width 85 height 12
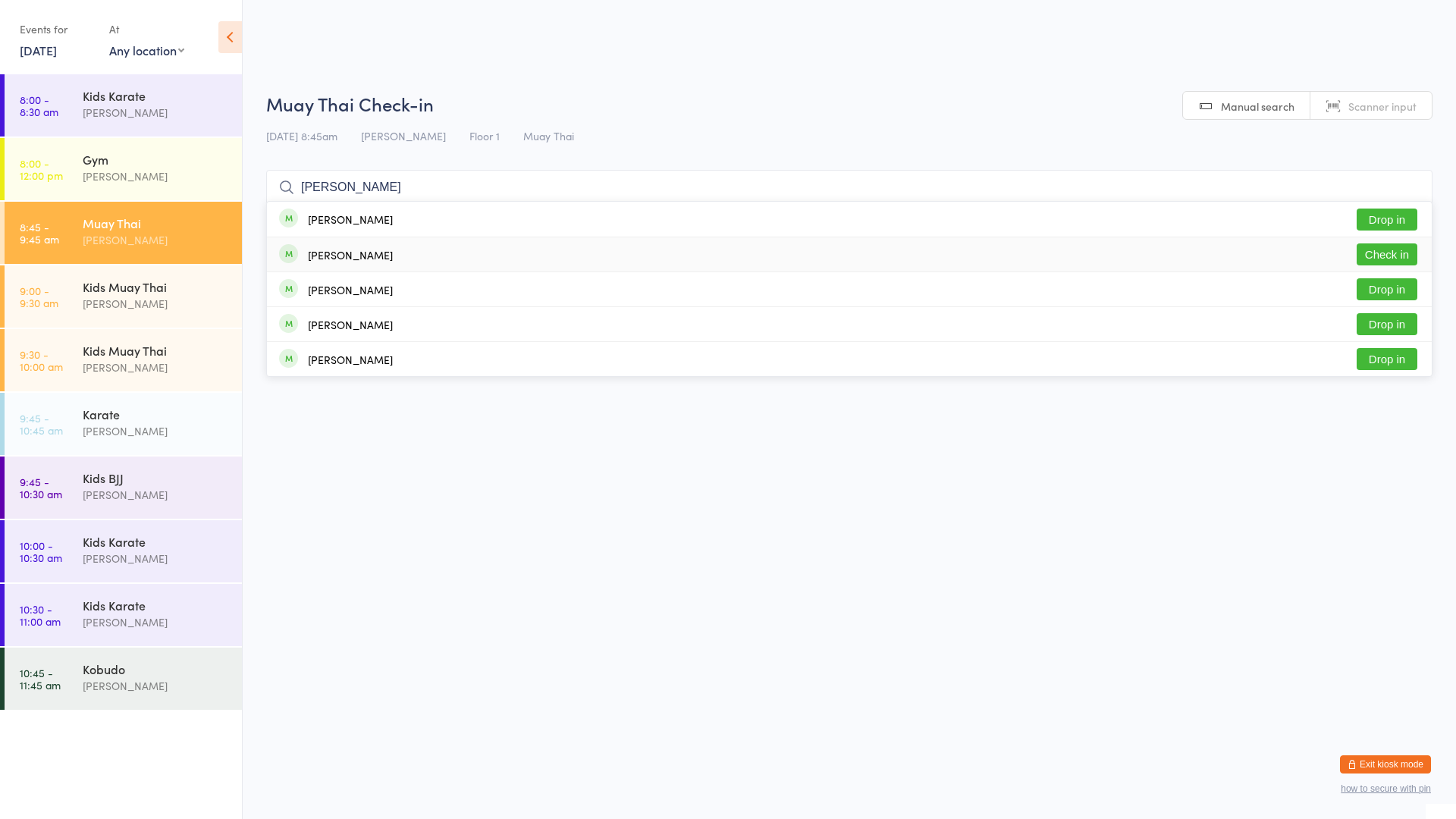
type input "[PERSON_NAME]"
drag, startPoint x: 420, startPoint y: 244, endPoint x: 444, endPoint y: 249, distance: 24.5
click at [444, 248] on div "[PERSON_NAME] Check in" at bounding box center [849, 255] width 1165 height 34
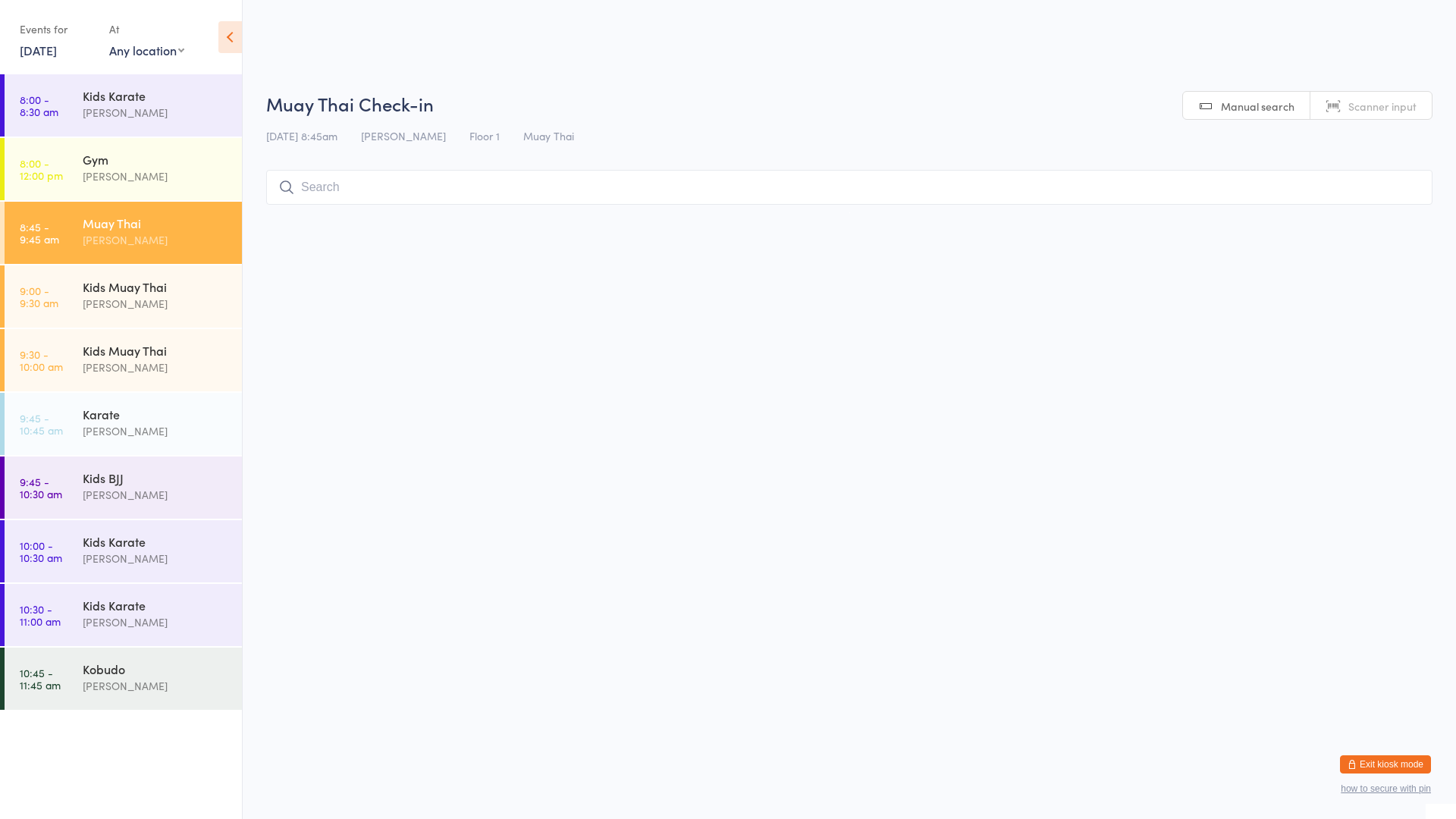
click at [213, 208] on div "Muay Thai [PERSON_NAME]" at bounding box center [162, 231] width 159 height 60
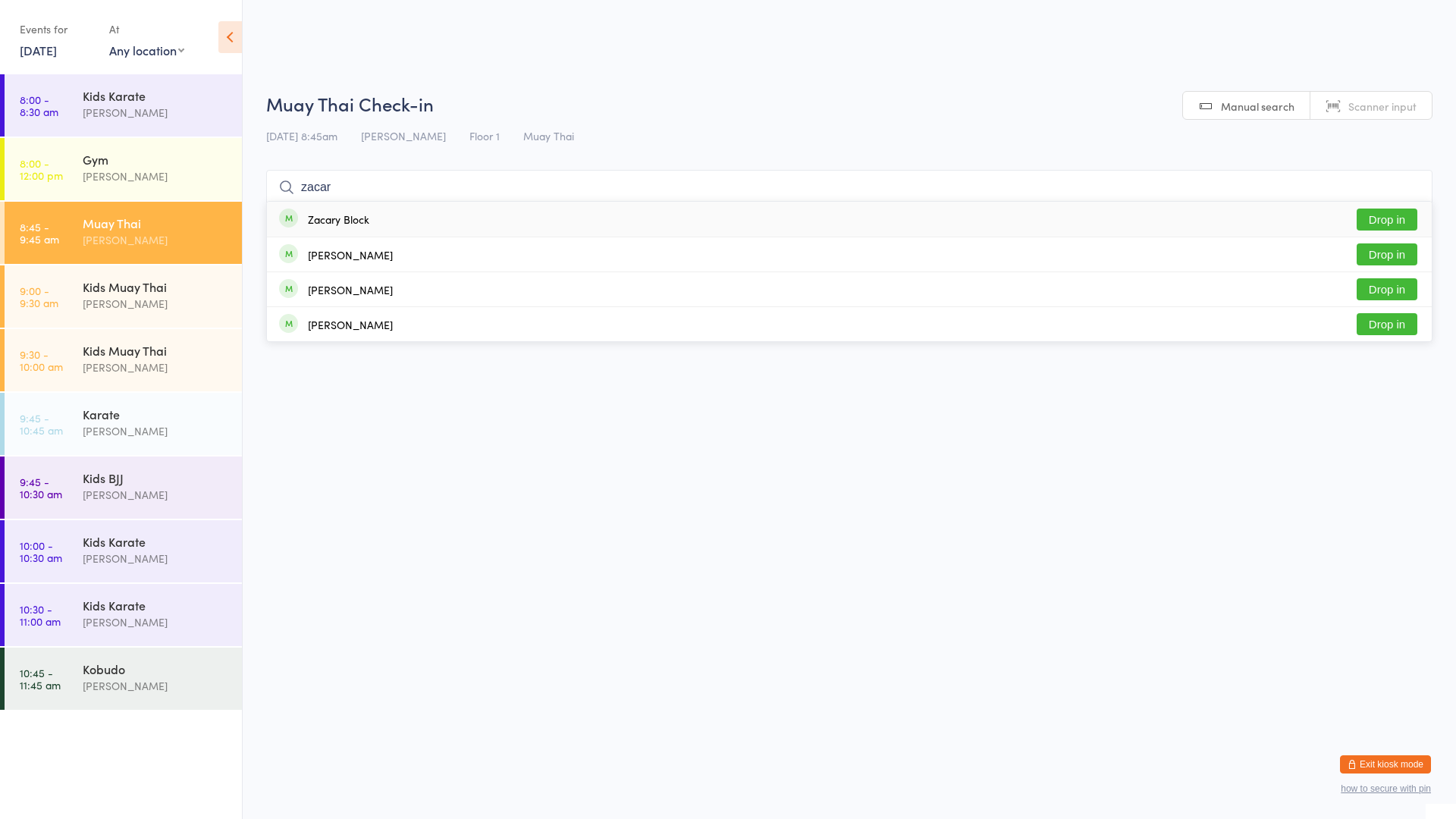
type input "zacar"
click at [1400, 215] on button "Drop in" at bounding box center [1387, 219] width 61 height 22
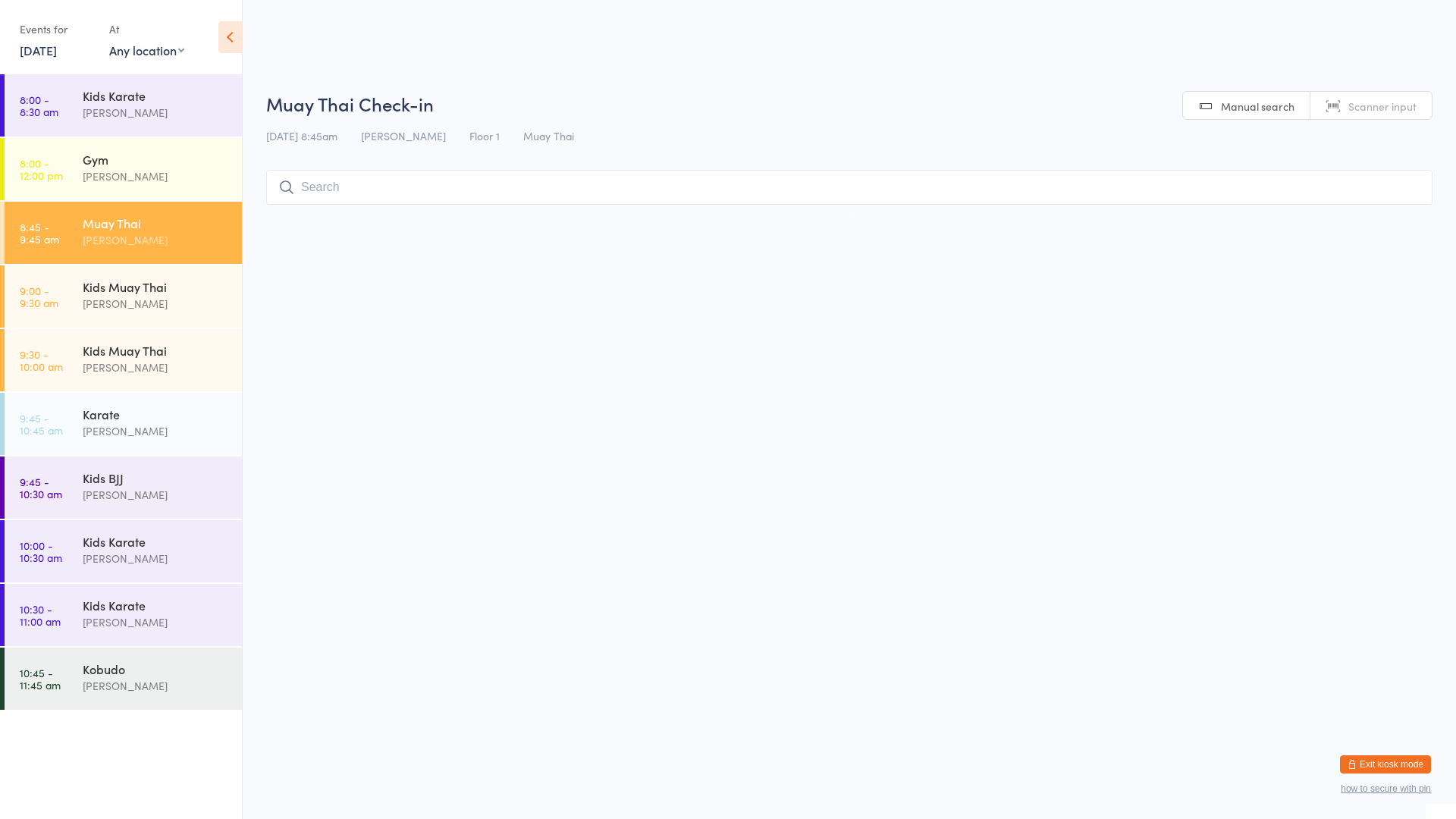
click at [147, 226] on div "Muay Thai" at bounding box center [155, 223] width 147 height 17
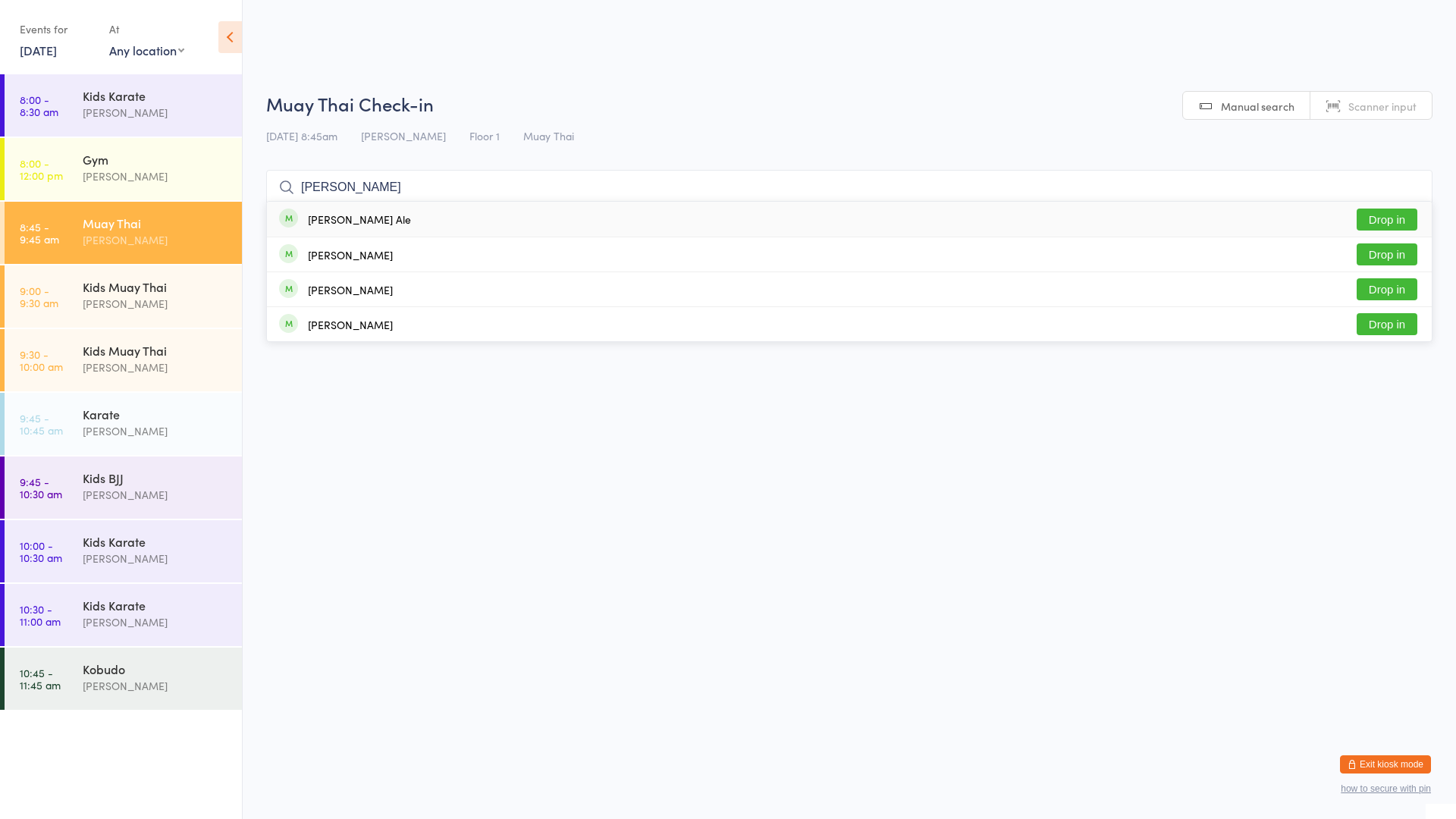
type input "[PERSON_NAME]"
click at [1392, 216] on button "Drop in" at bounding box center [1387, 219] width 61 height 22
type input "[PERSON_NAME]"
click at [1013, 252] on div "[PERSON_NAME] Drop in" at bounding box center [849, 255] width 1165 height 34
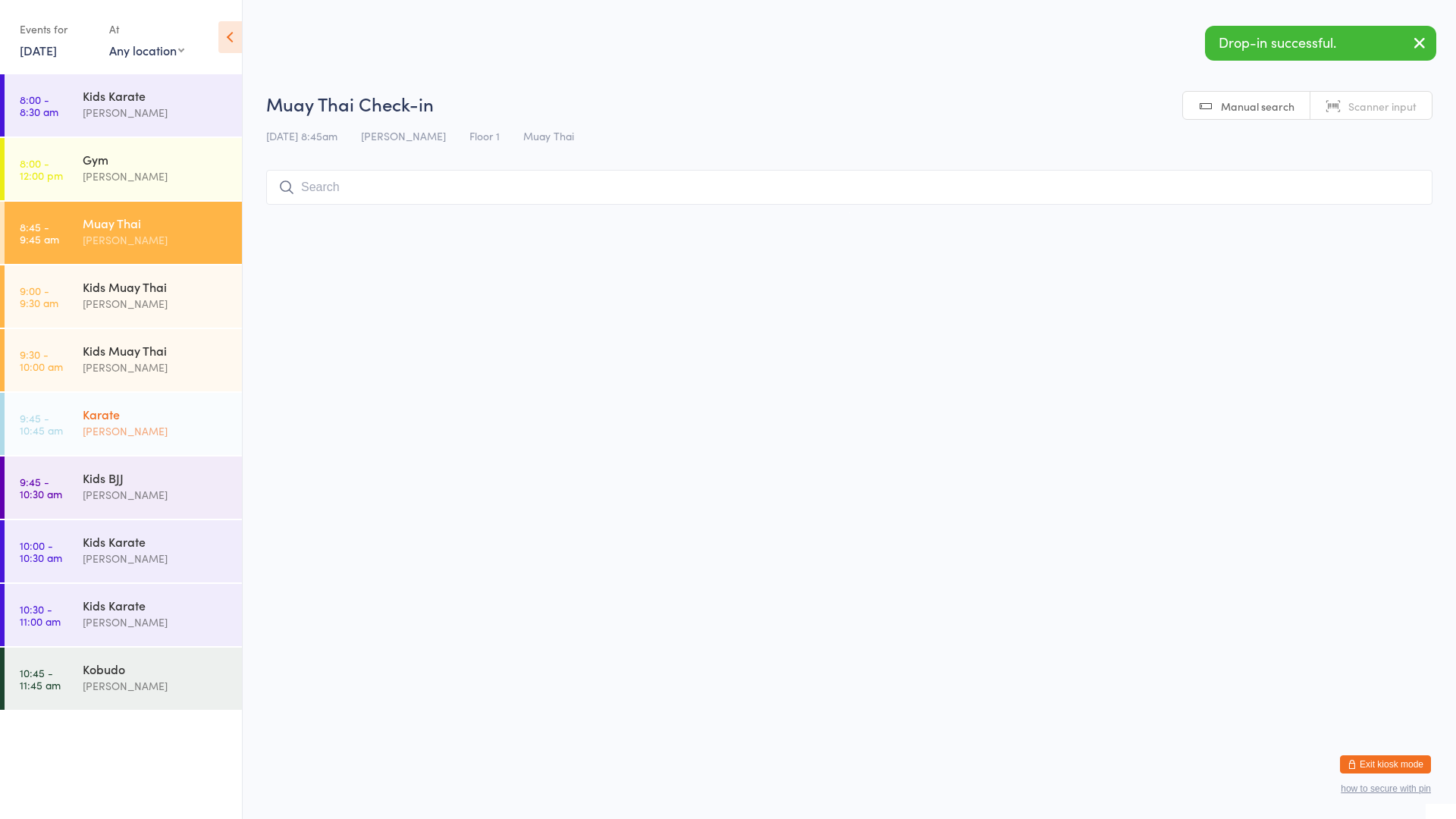
click at [194, 422] on div "[PERSON_NAME]" at bounding box center [155, 431] width 147 height 17
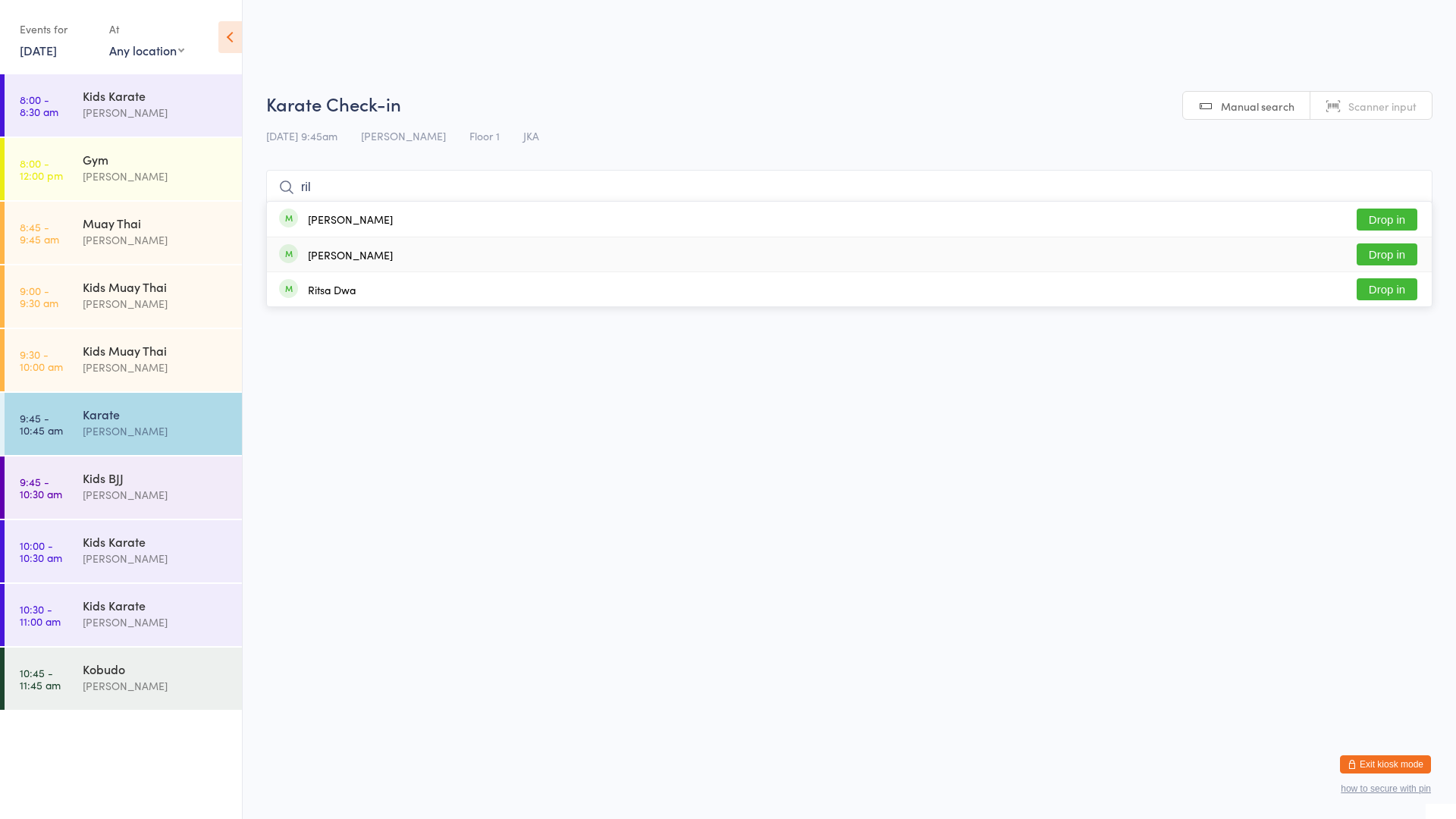
type input "ril"
click at [356, 253] on div "[PERSON_NAME]" at bounding box center [350, 255] width 85 height 12
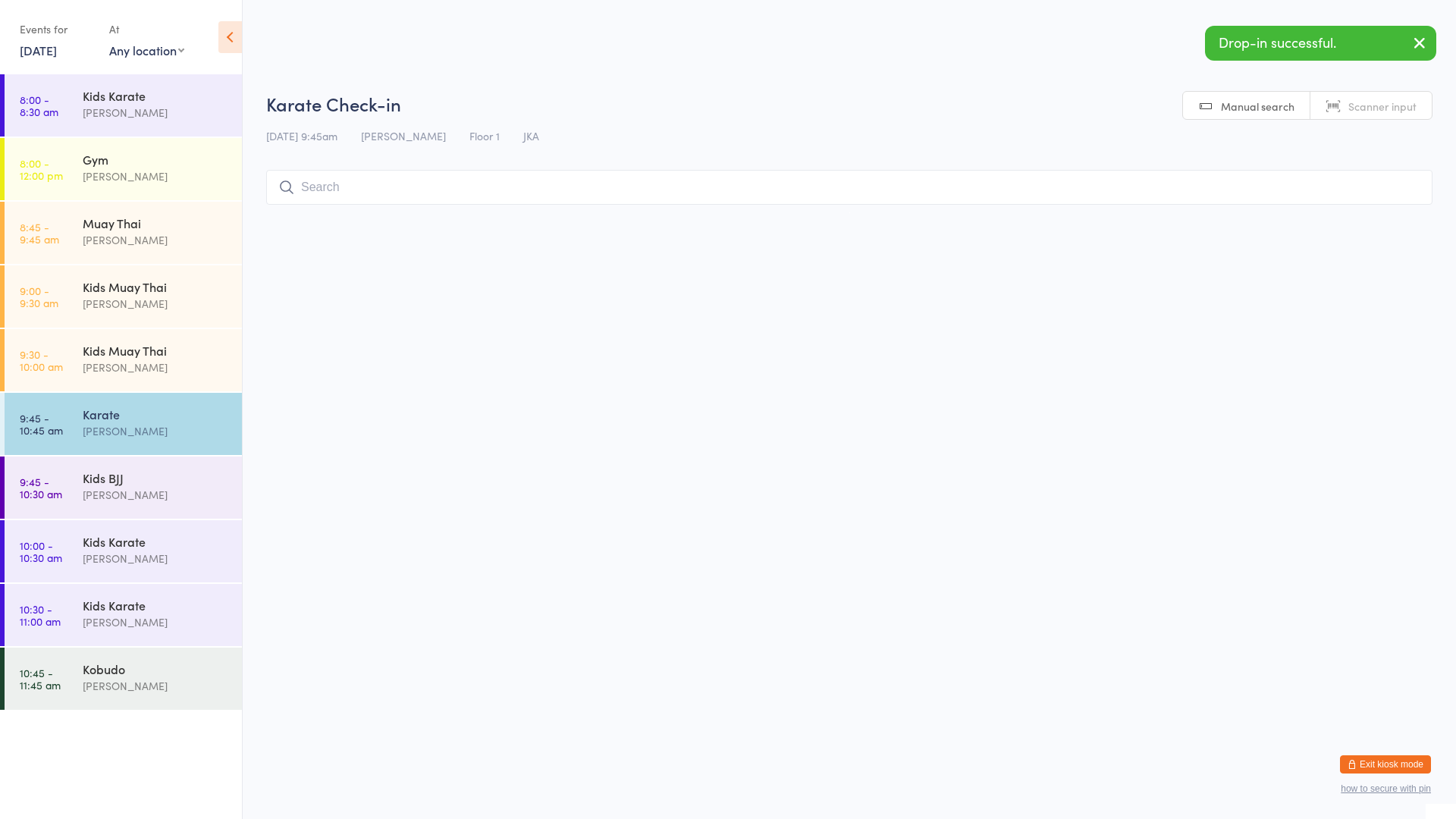
click at [395, 185] on input "search" at bounding box center [849, 187] width 1166 height 35
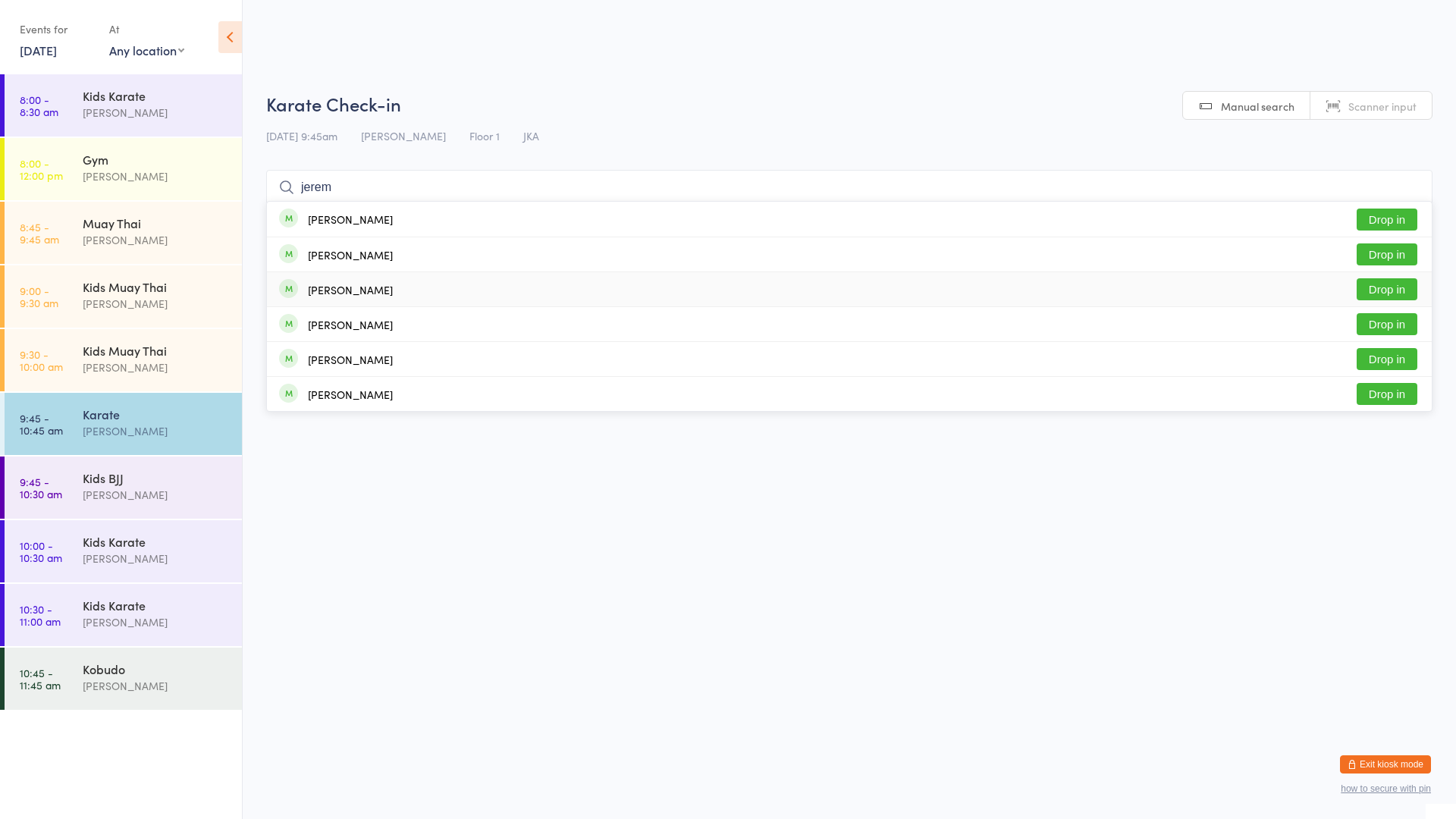
type input "jerem"
click at [409, 285] on div "[PERSON_NAME] Drop in" at bounding box center [849, 290] width 1165 height 34
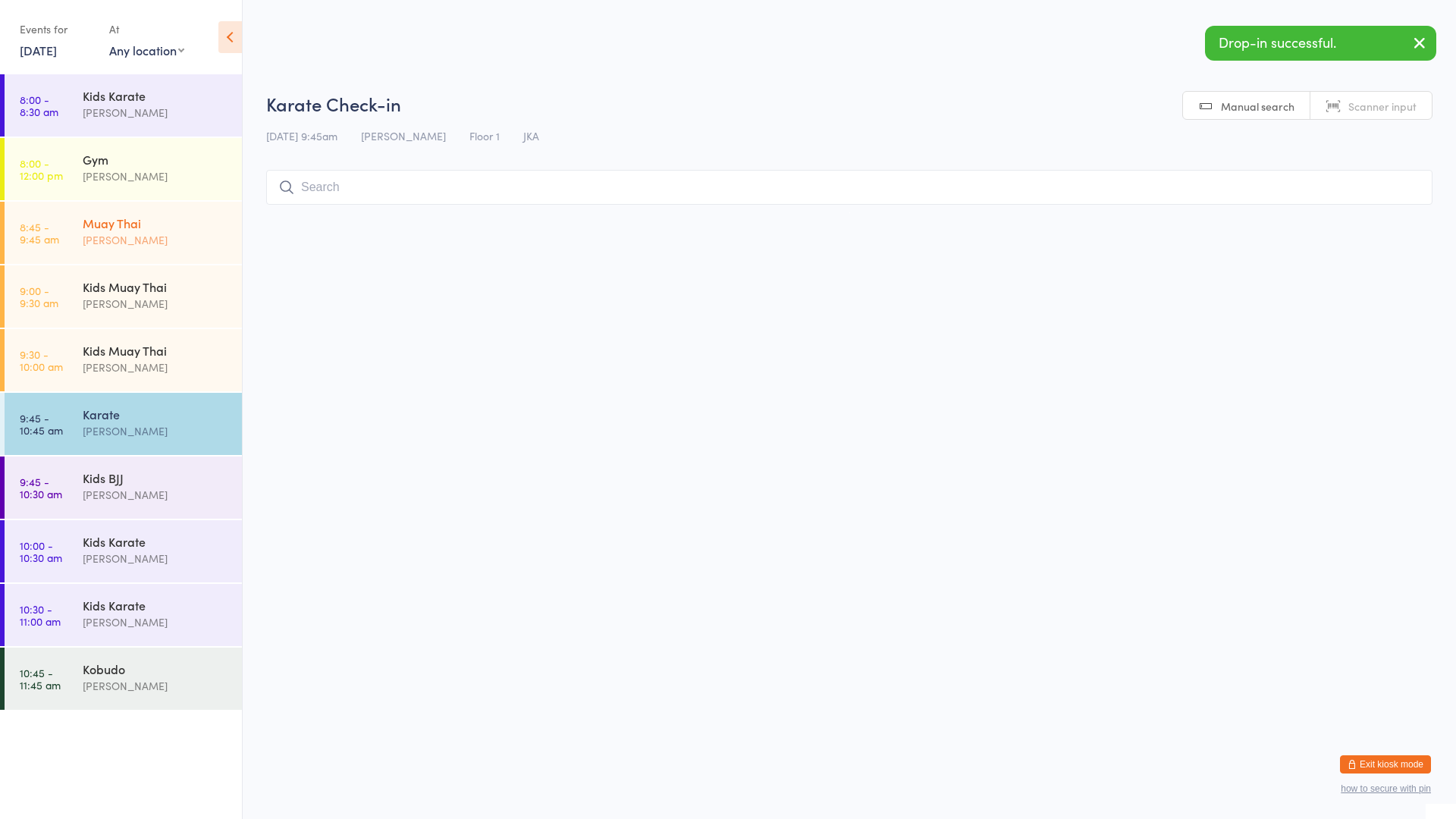
click at [166, 239] on div "[PERSON_NAME]" at bounding box center [155, 240] width 147 height 17
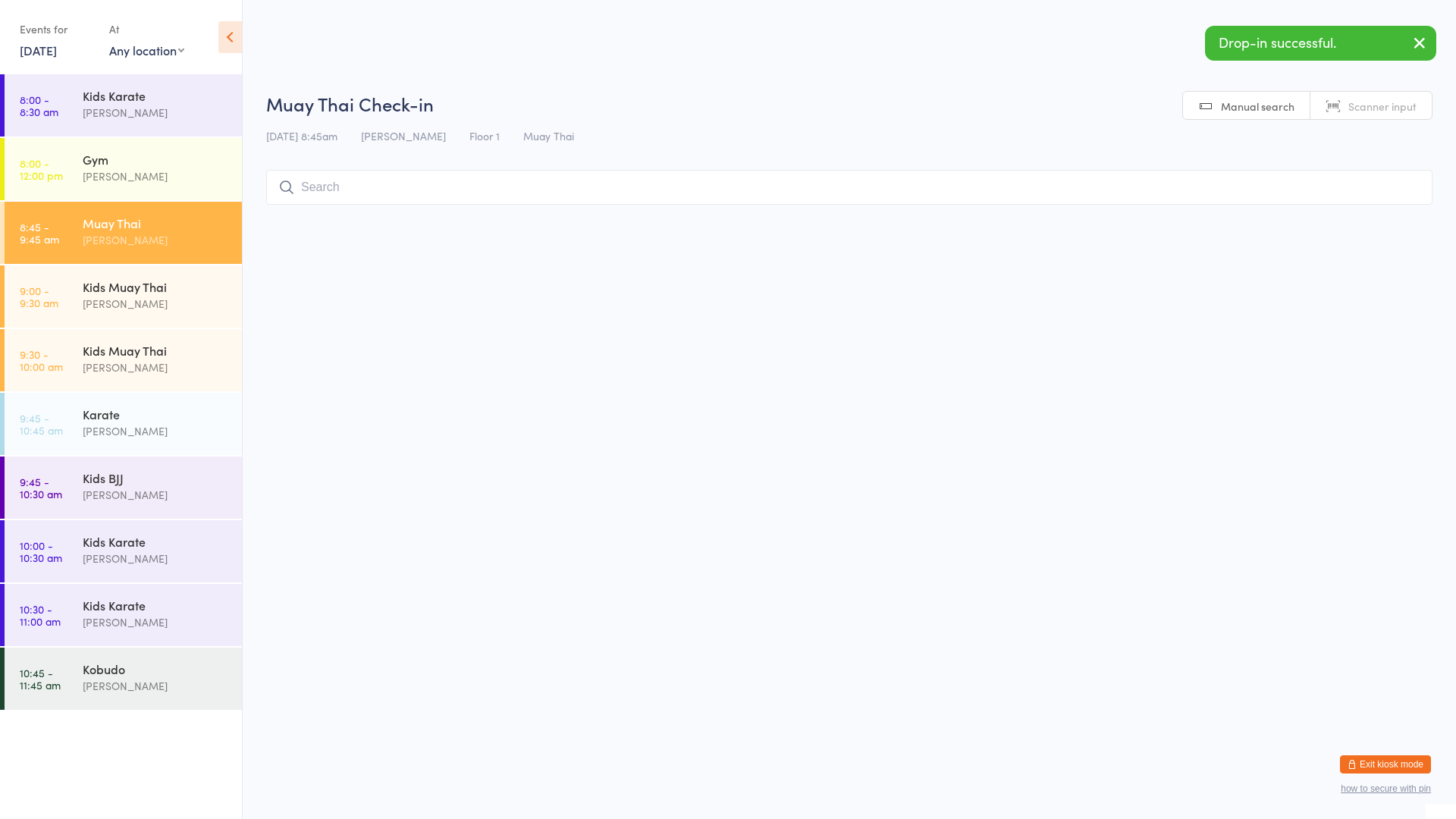
click at [314, 190] on input "search" at bounding box center [849, 187] width 1166 height 35
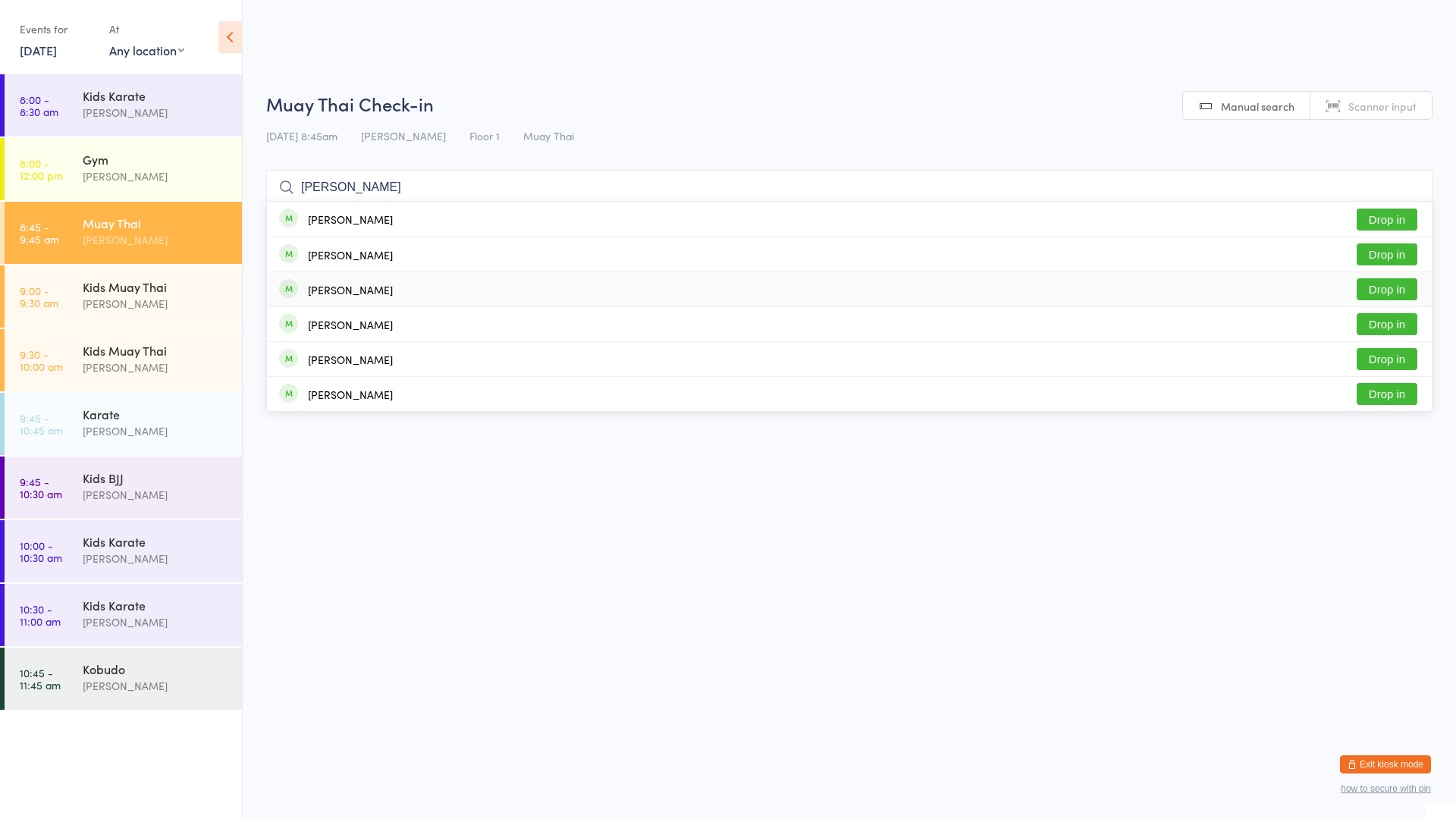
type input "[PERSON_NAME]"
click at [363, 288] on div "[PERSON_NAME]" at bounding box center [350, 290] width 85 height 12
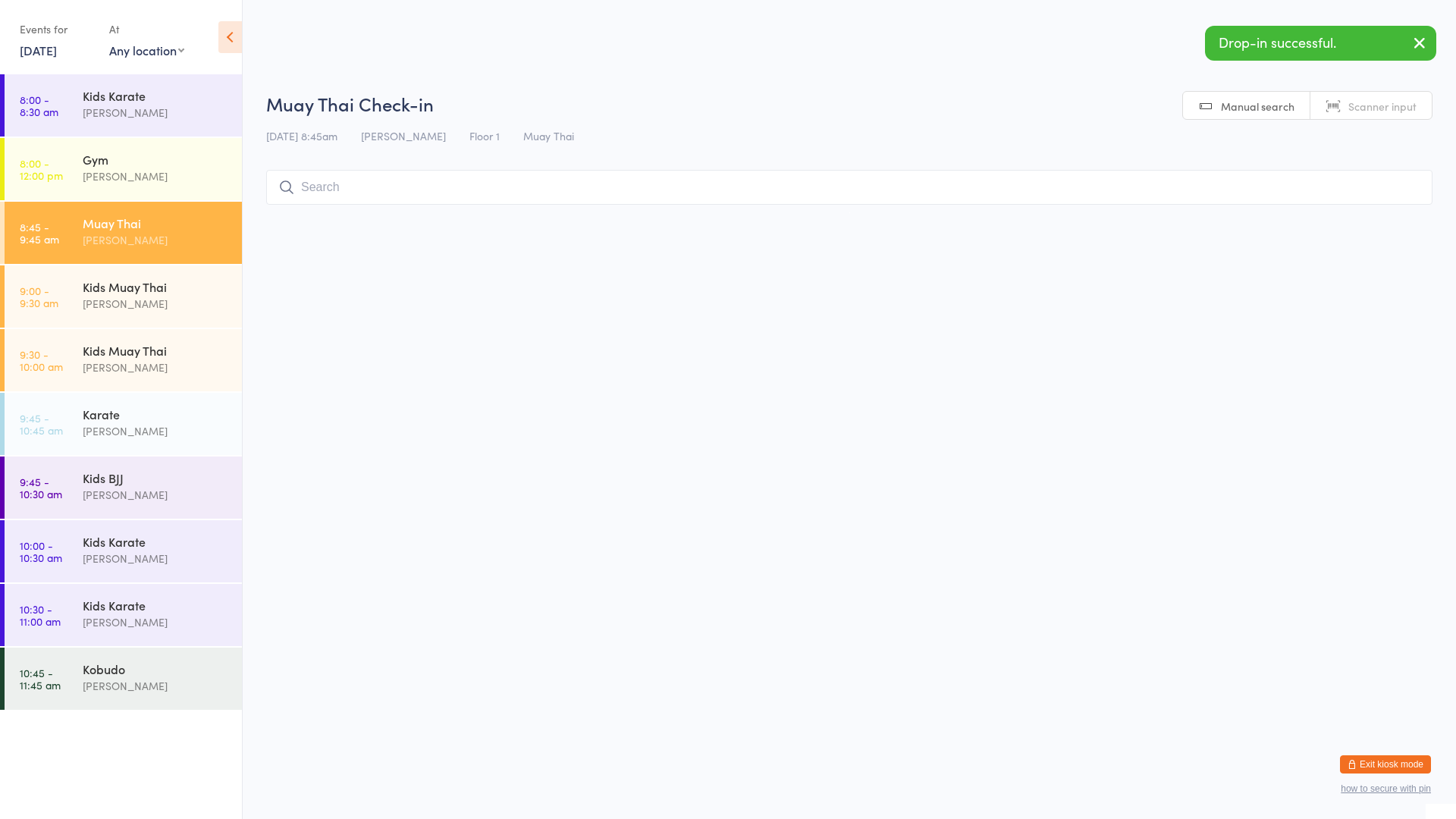
click at [473, 338] on html "You have now entered Kiosk Mode. Members will be able to check themselves in us…" at bounding box center [728, 409] width 1456 height 819
click at [393, 181] on input "search" at bounding box center [849, 187] width 1166 height 35
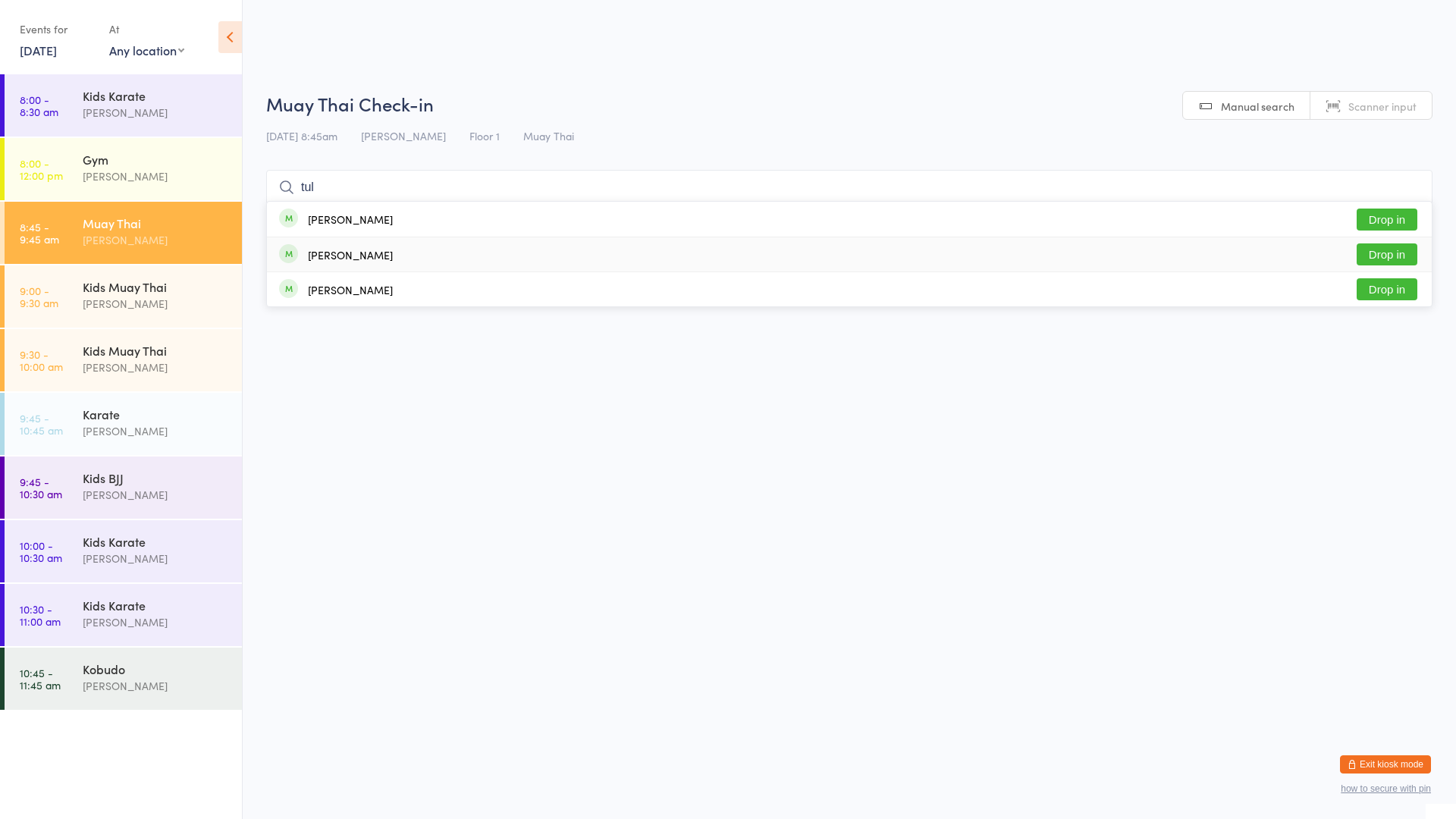
type input "tul"
click at [1366, 255] on button "Drop in" at bounding box center [1387, 254] width 61 height 22
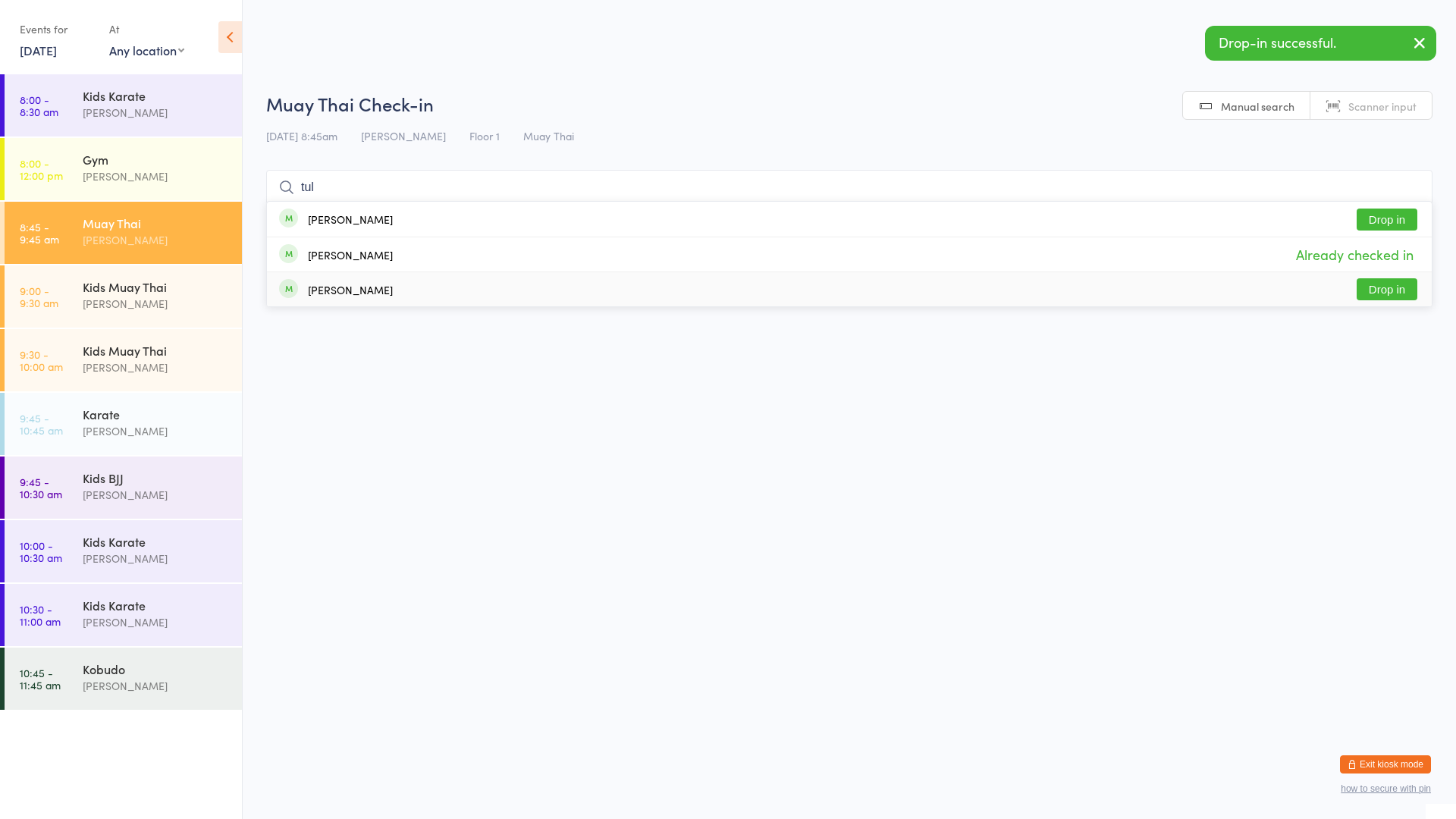
type input "tul"
click at [1399, 283] on button "Drop in" at bounding box center [1387, 289] width 61 height 22
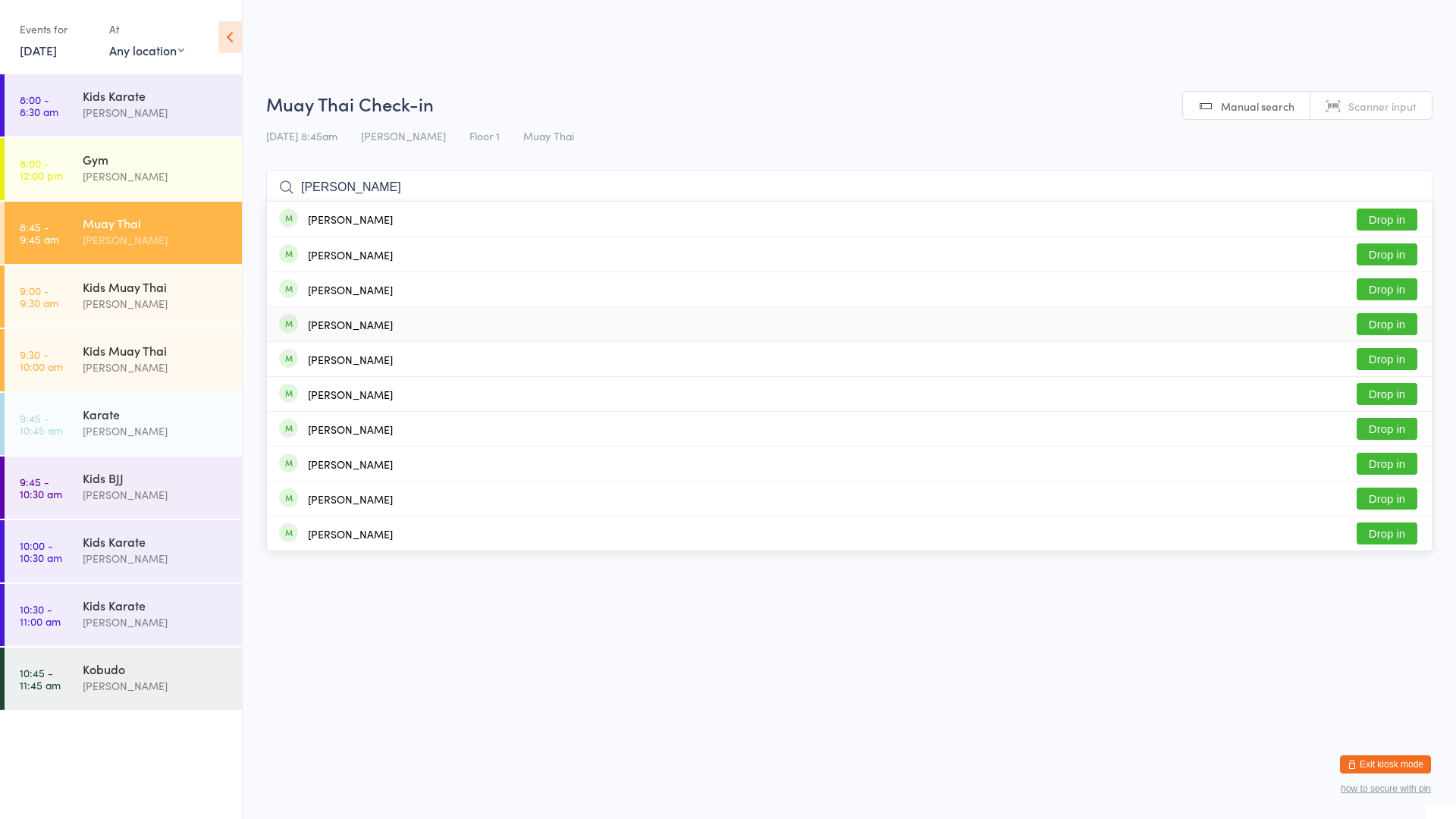
type input "[PERSON_NAME]"
click at [1367, 318] on button "Drop in" at bounding box center [1387, 324] width 61 height 22
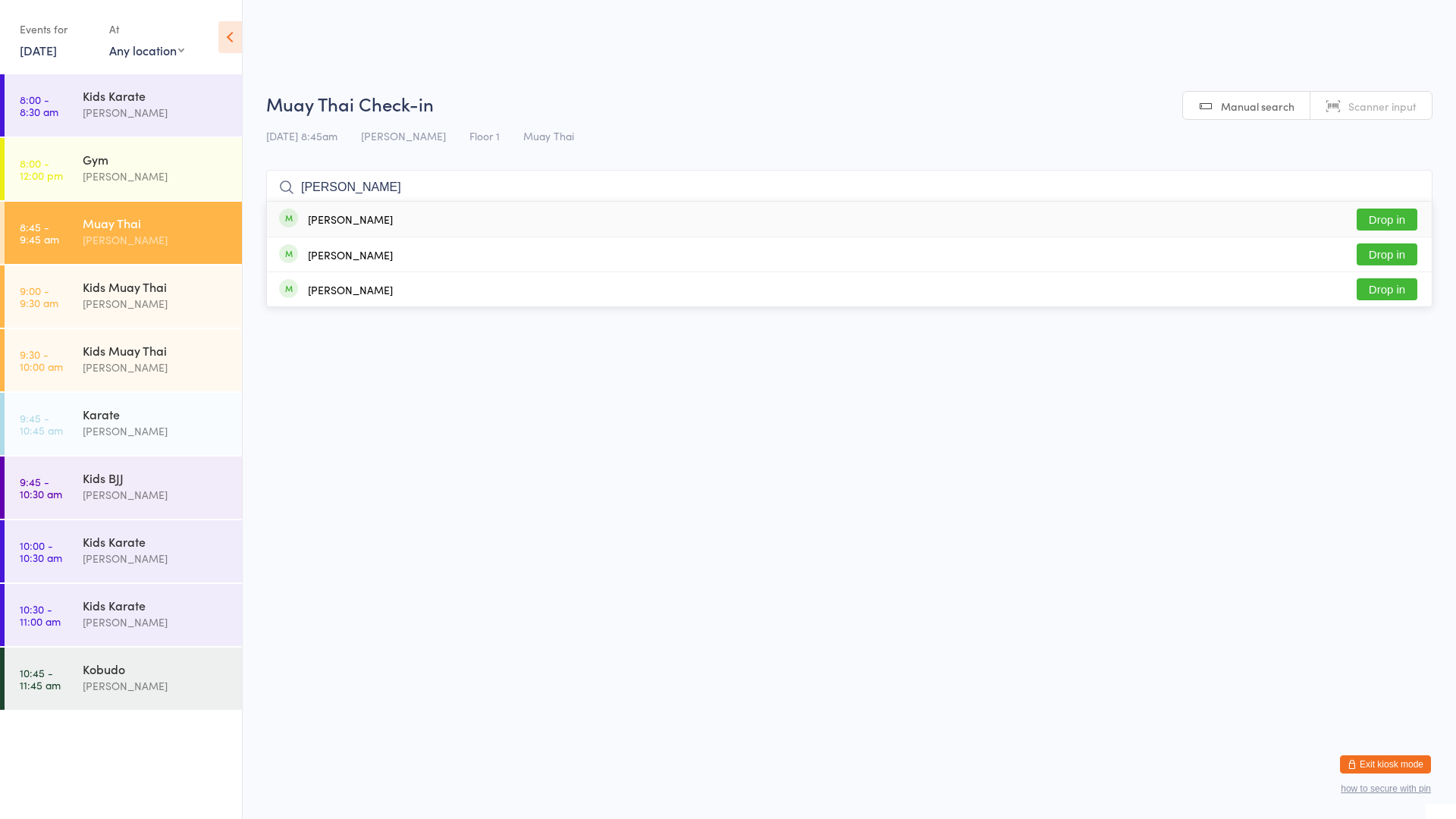
type input "[PERSON_NAME]"
click at [1394, 223] on button "Drop in" at bounding box center [1387, 219] width 61 height 22
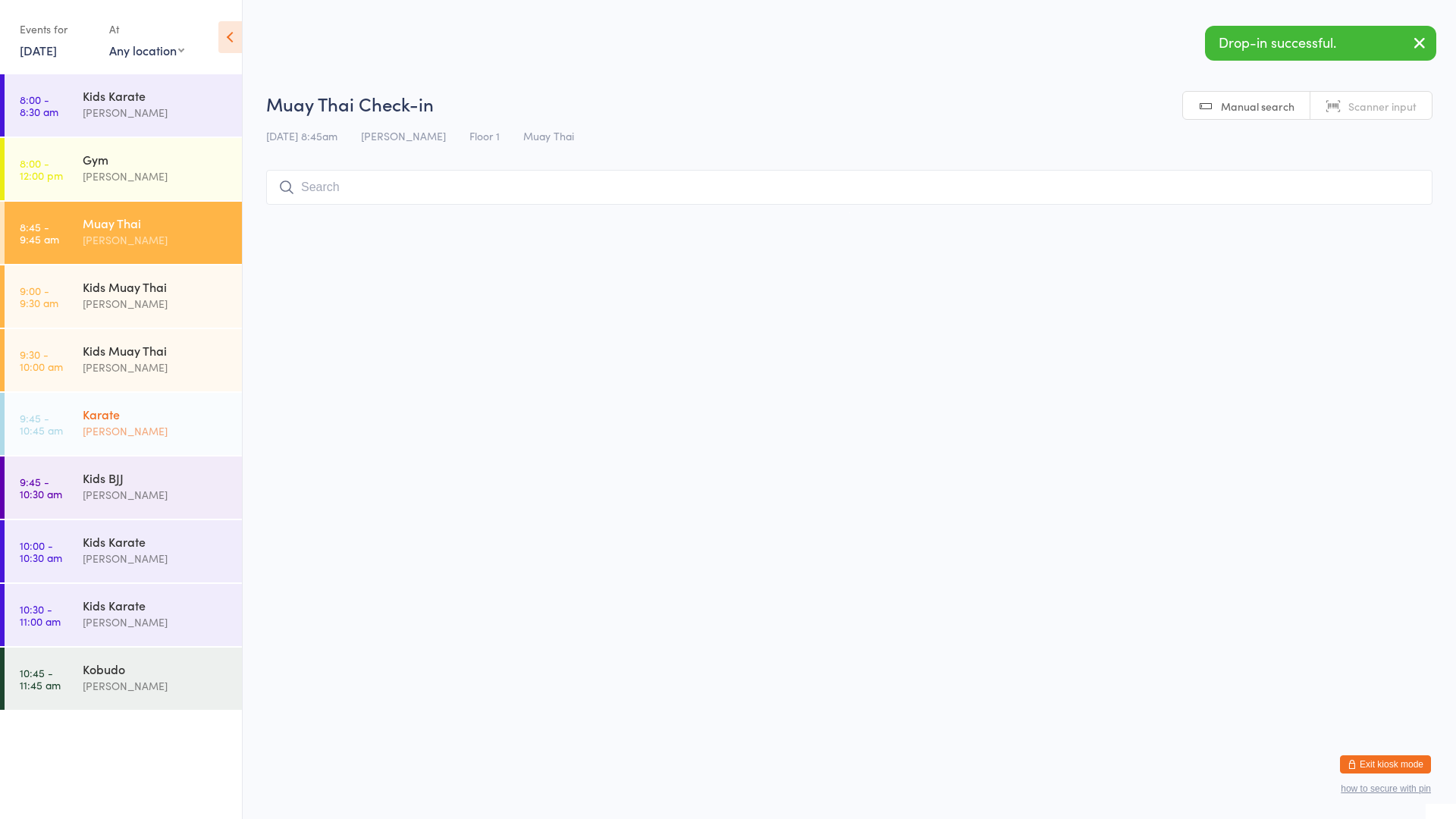
click at [162, 449] on div "Karate [PERSON_NAME]" at bounding box center [162, 422] width 159 height 60
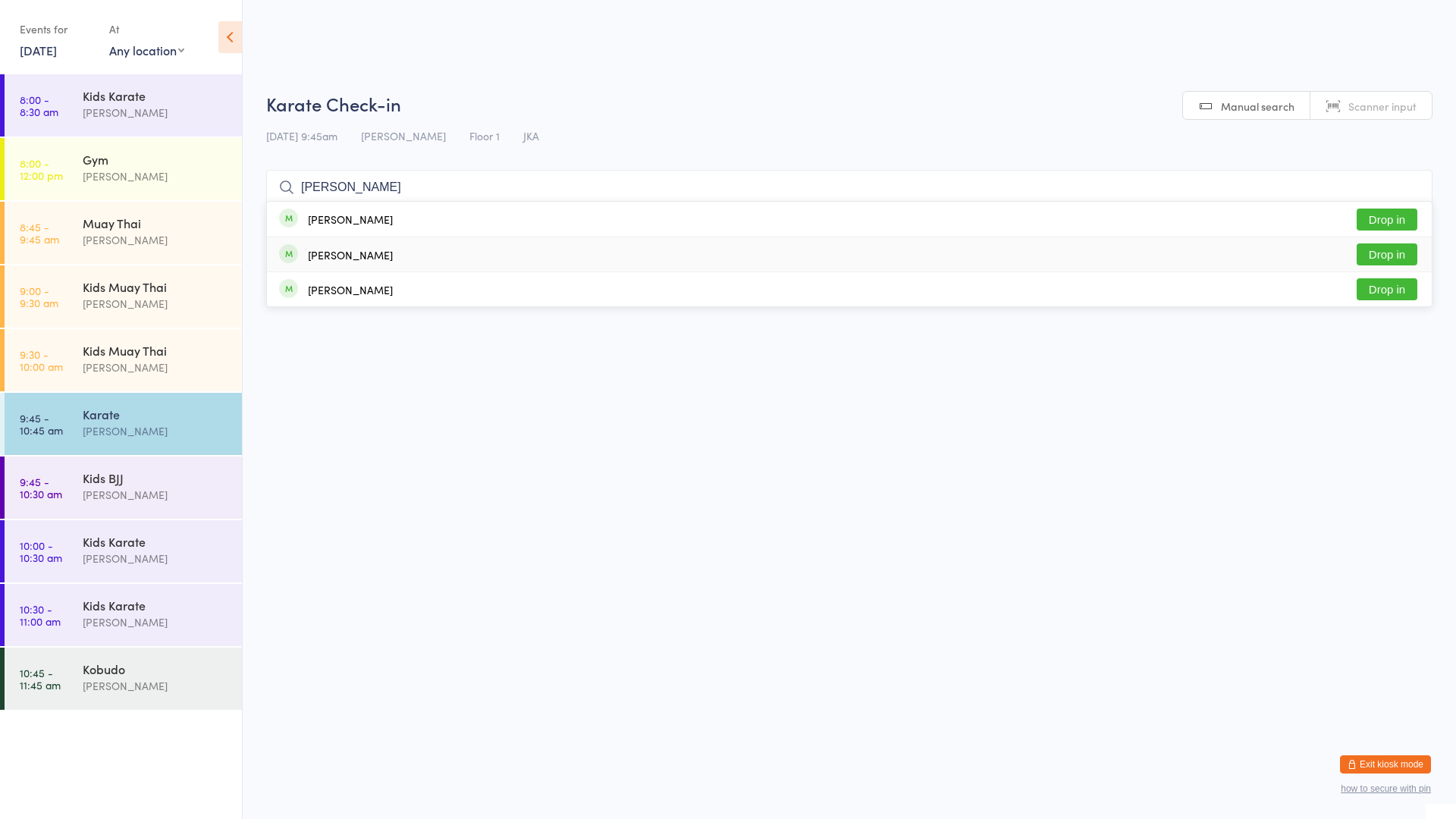
type input "[PERSON_NAME]"
click at [1404, 223] on button "Drop in" at bounding box center [1387, 219] width 61 height 22
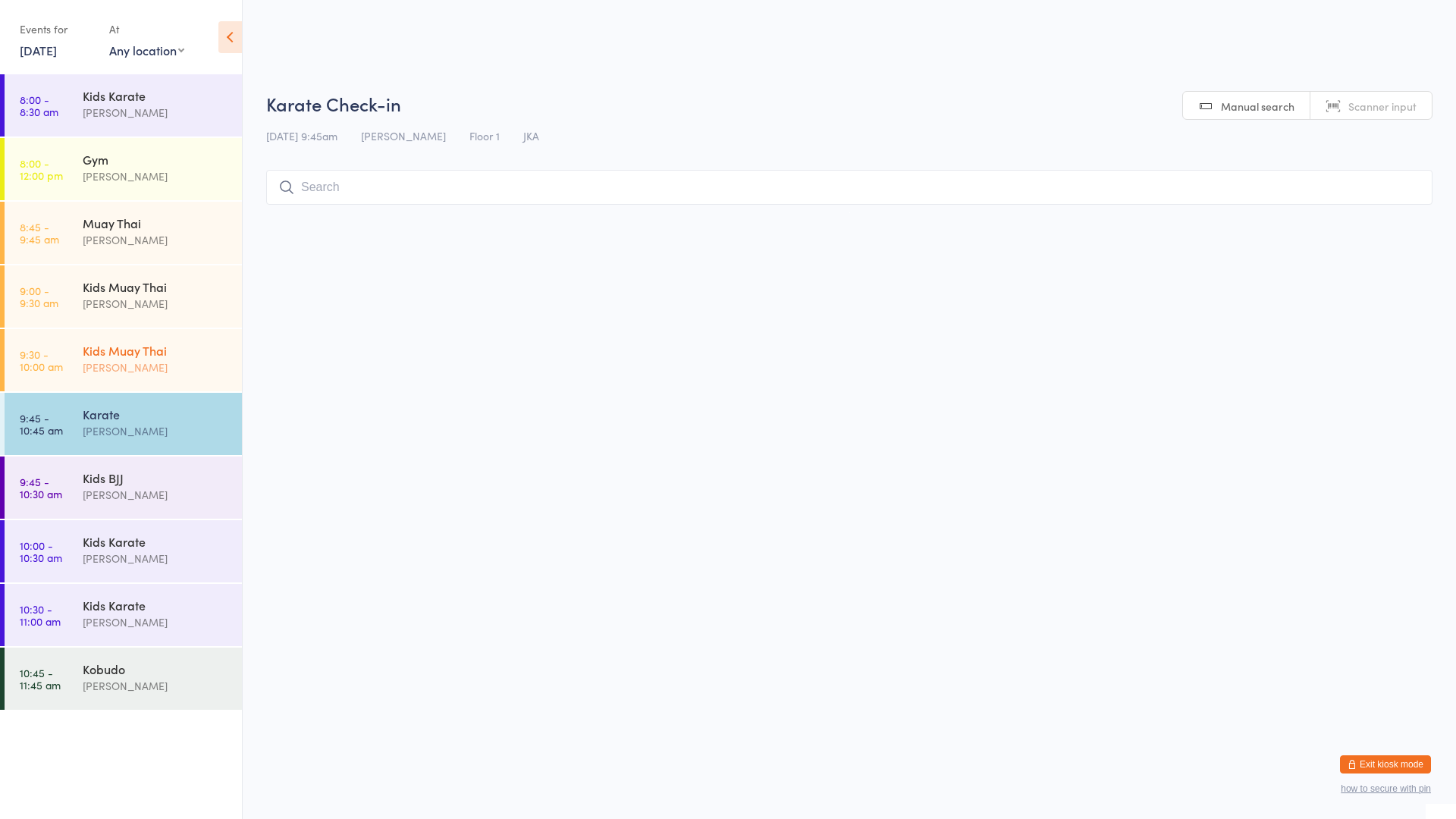
click at [57, 347] on link "9:30 - 10:00 am Kids Muay Thai [PERSON_NAME]" at bounding box center [123, 361] width 238 height 62
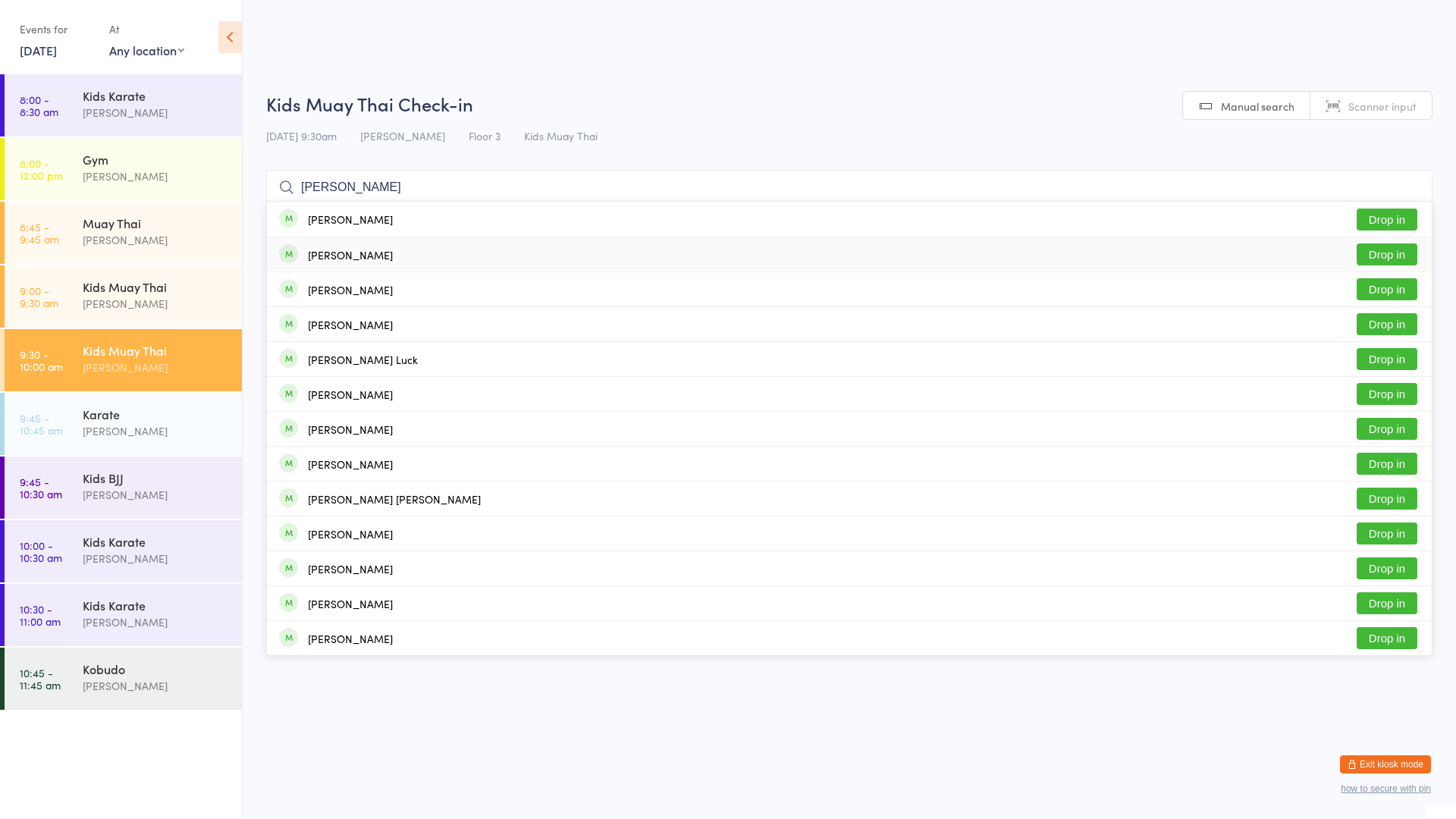
type input "[PERSON_NAME]"
drag, startPoint x: 408, startPoint y: 251, endPoint x: 420, endPoint y: 241, distance: 15.6
click at [412, 242] on div "[PERSON_NAME] Drop in" at bounding box center [849, 255] width 1165 height 34
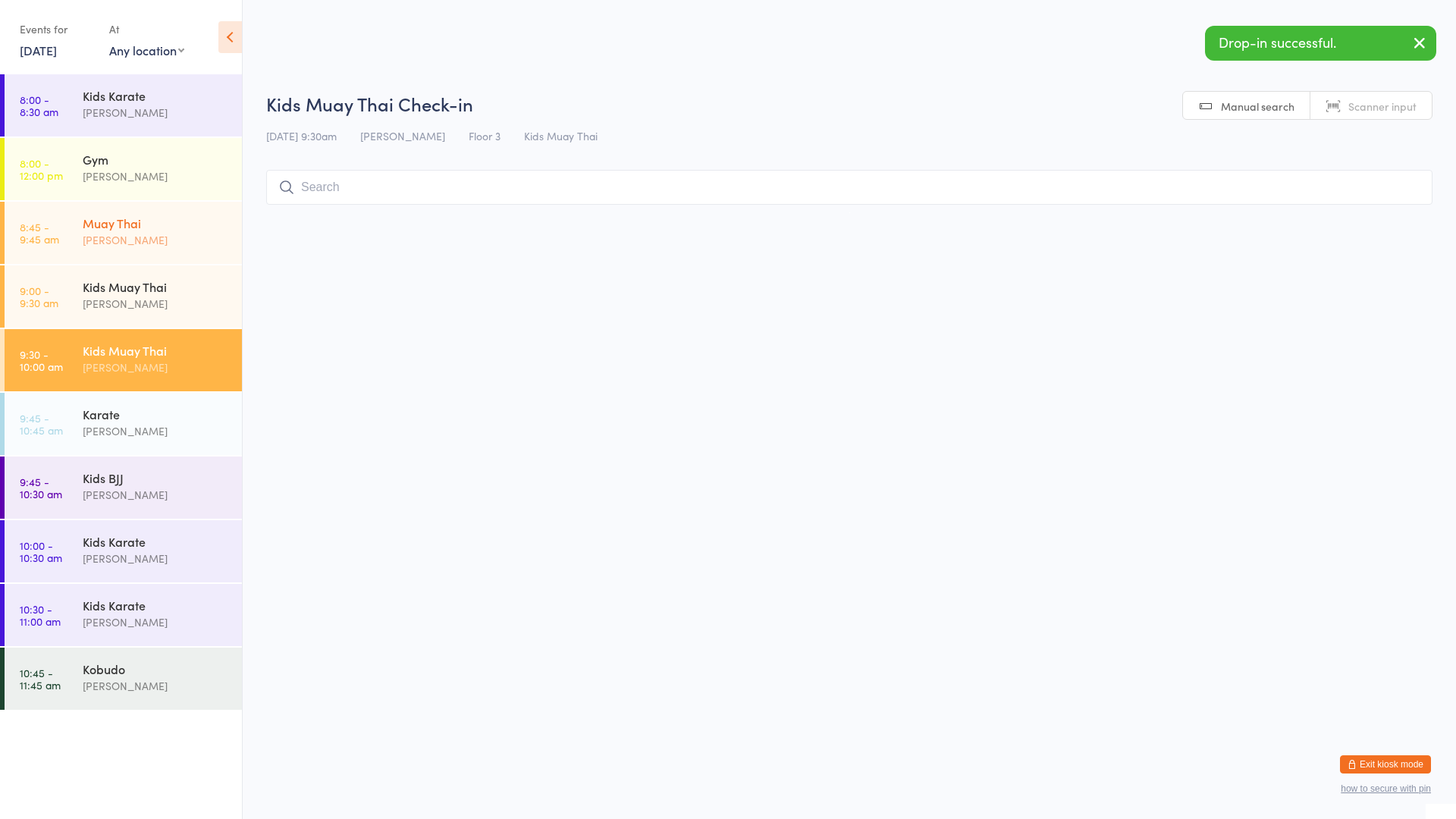
click at [98, 226] on div "Muay Thai" at bounding box center [155, 223] width 147 height 17
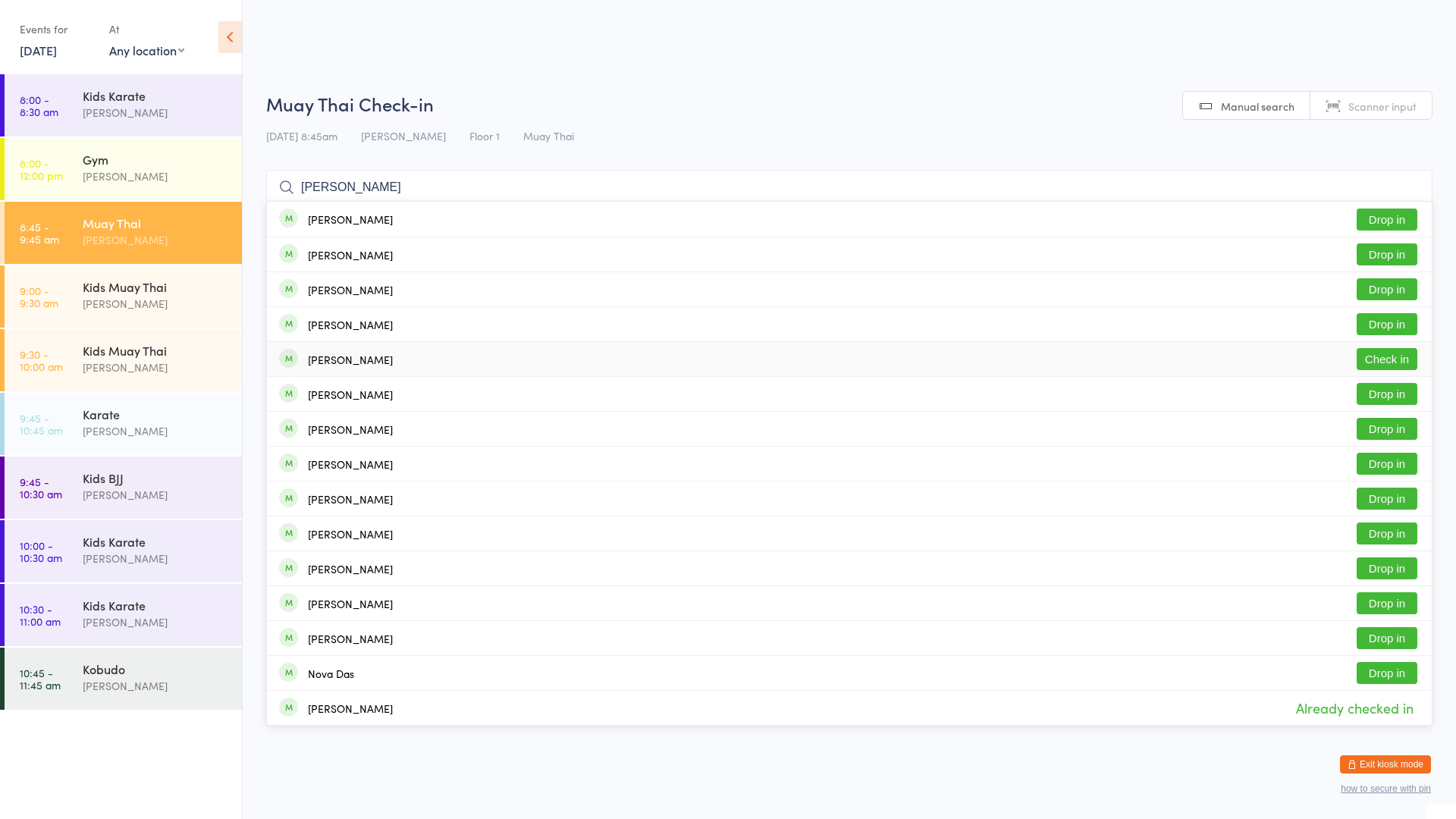
type input "[PERSON_NAME]"
click at [334, 361] on div "[PERSON_NAME]" at bounding box center [350, 359] width 85 height 12
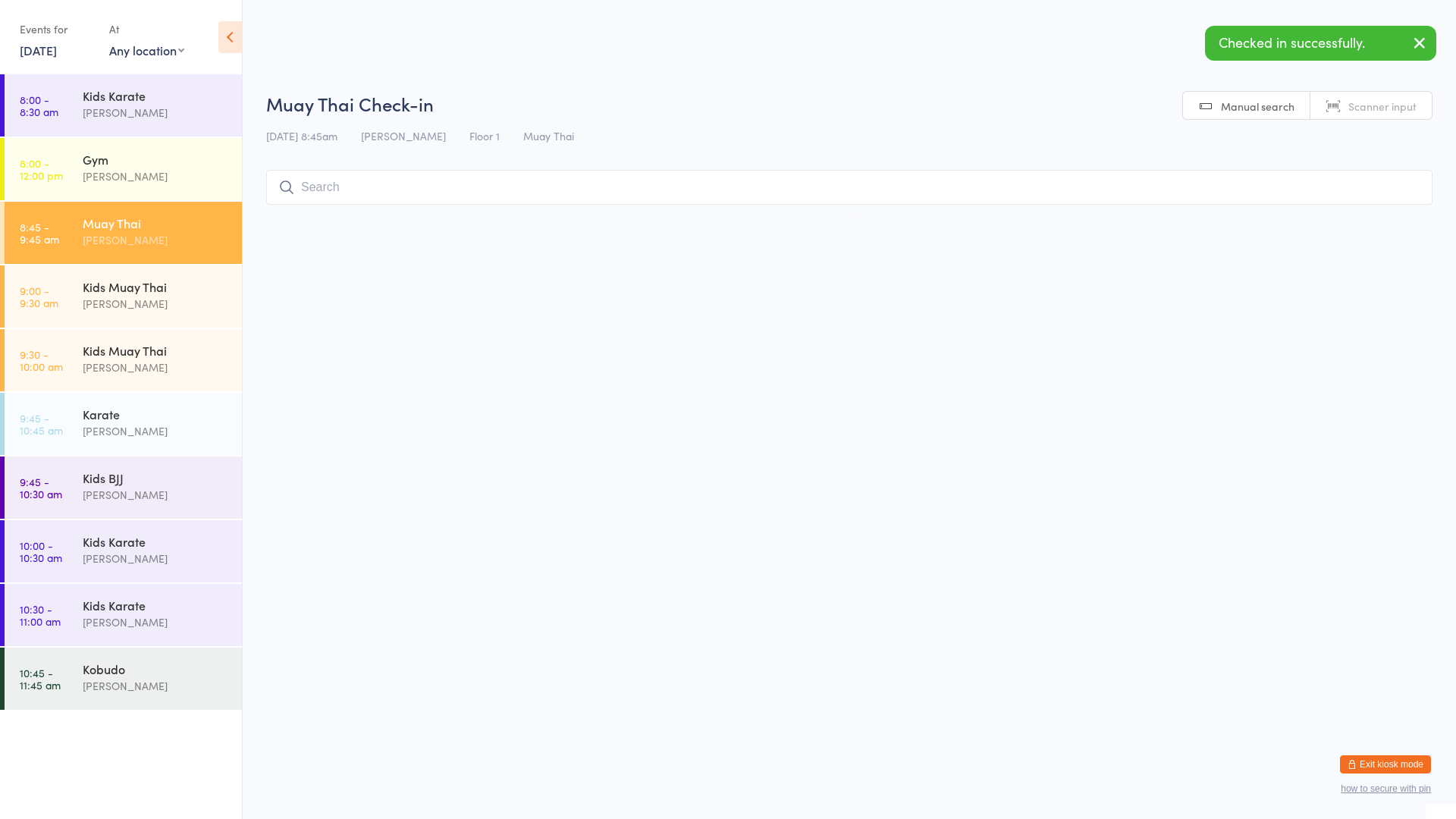
click at [344, 187] on input "search" at bounding box center [849, 187] width 1166 height 35
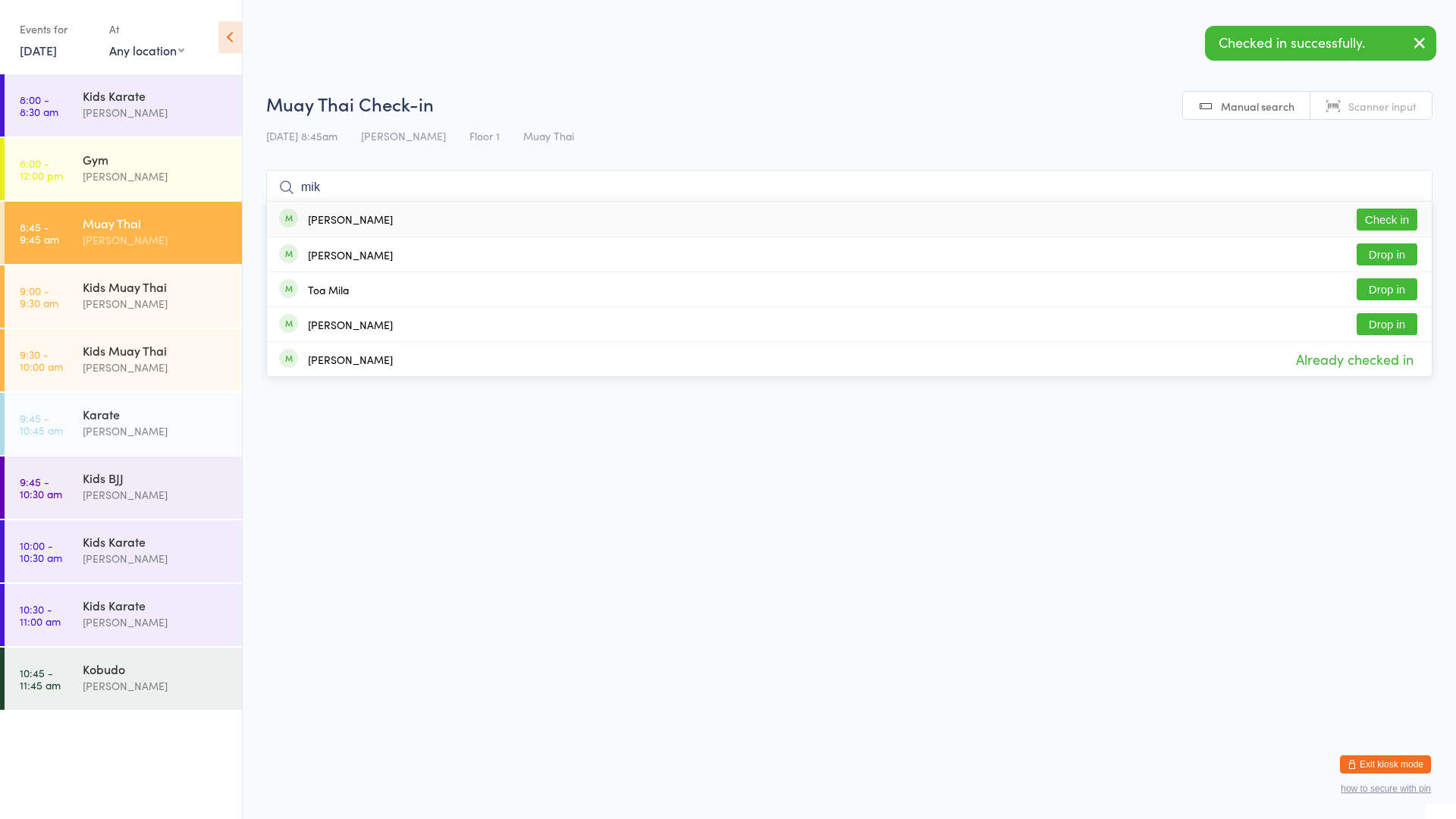
type input "mik"
click at [341, 221] on div "[PERSON_NAME]" at bounding box center [350, 219] width 85 height 12
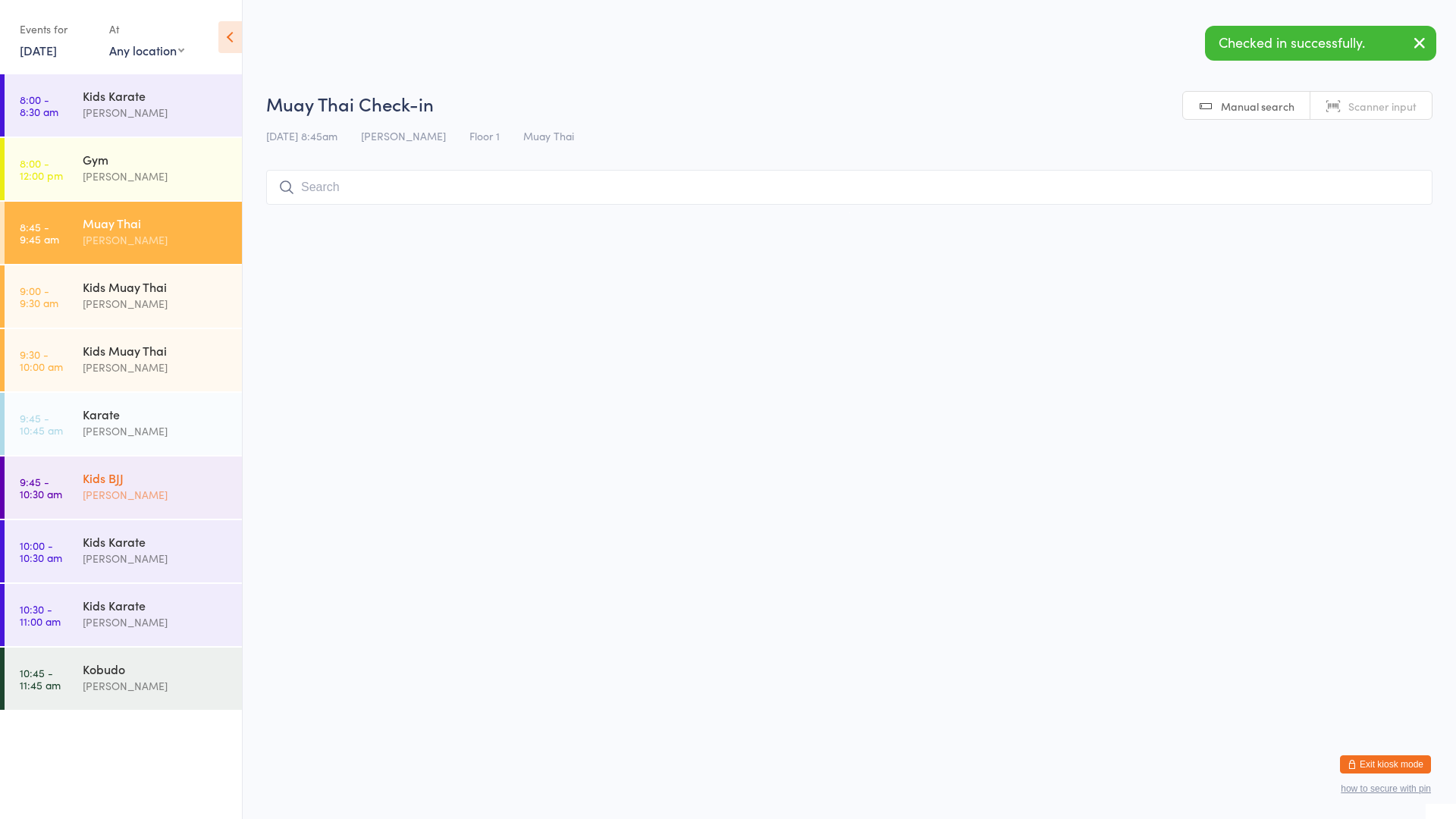
click at [126, 487] on div "[PERSON_NAME]" at bounding box center [155, 495] width 147 height 17
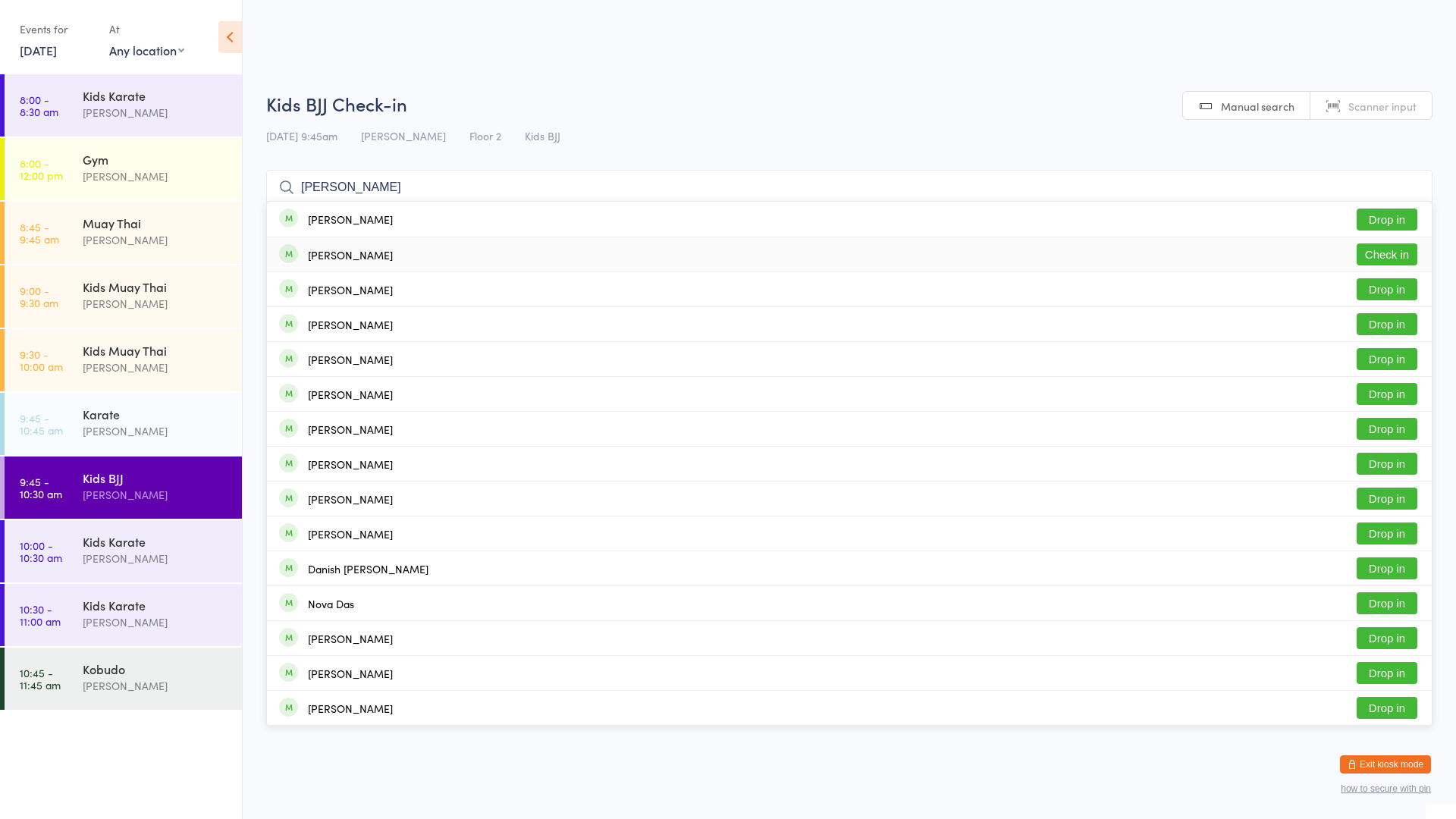
type input "[PERSON_NAME]"
click at [346, 258] on div "[PERSON_NAME]" at bounding box center [350, 255] width 85 height 12
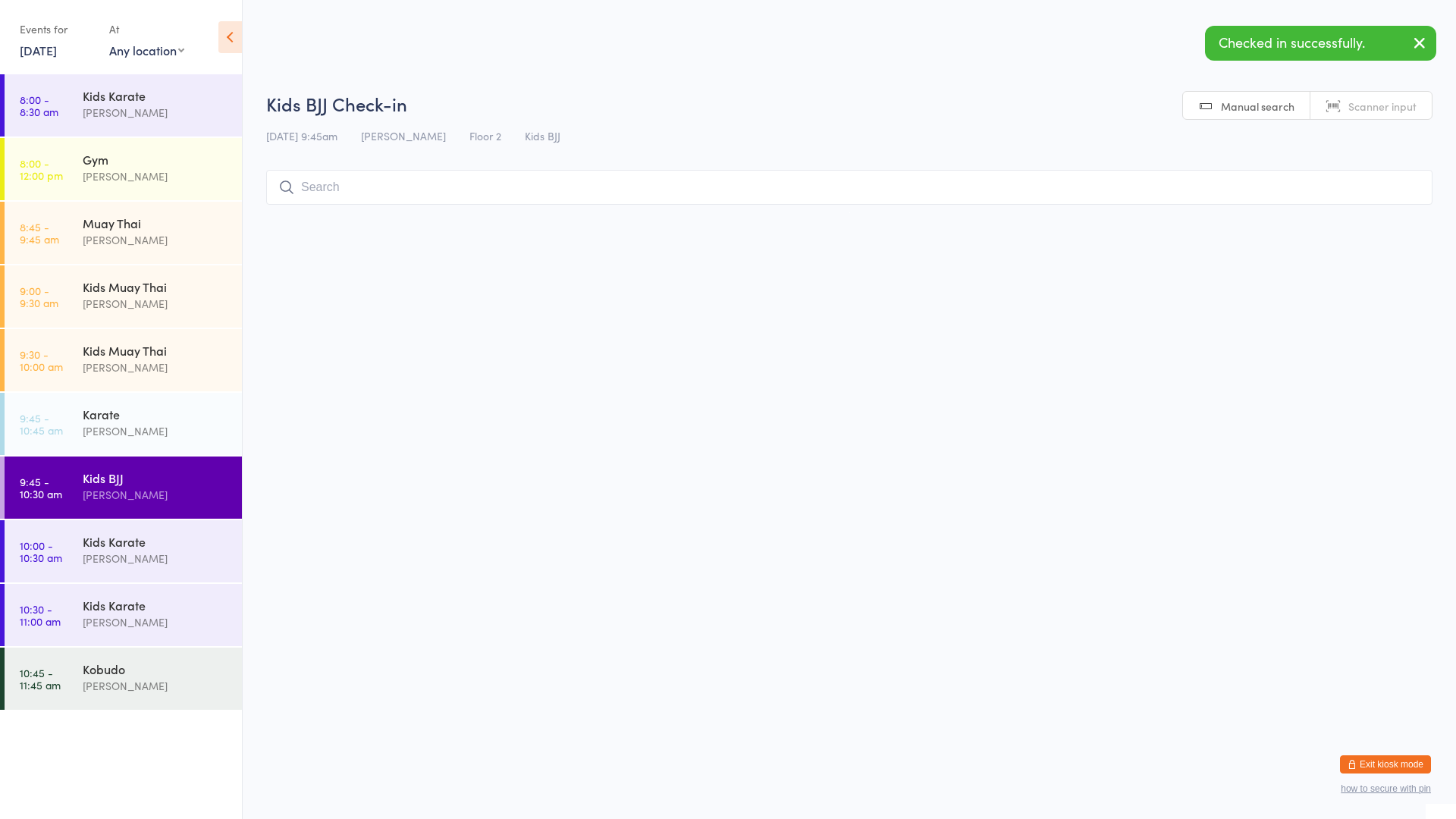
click at [326, 187] on input "search" at bounding box center [849, 187] width 1166 height 35
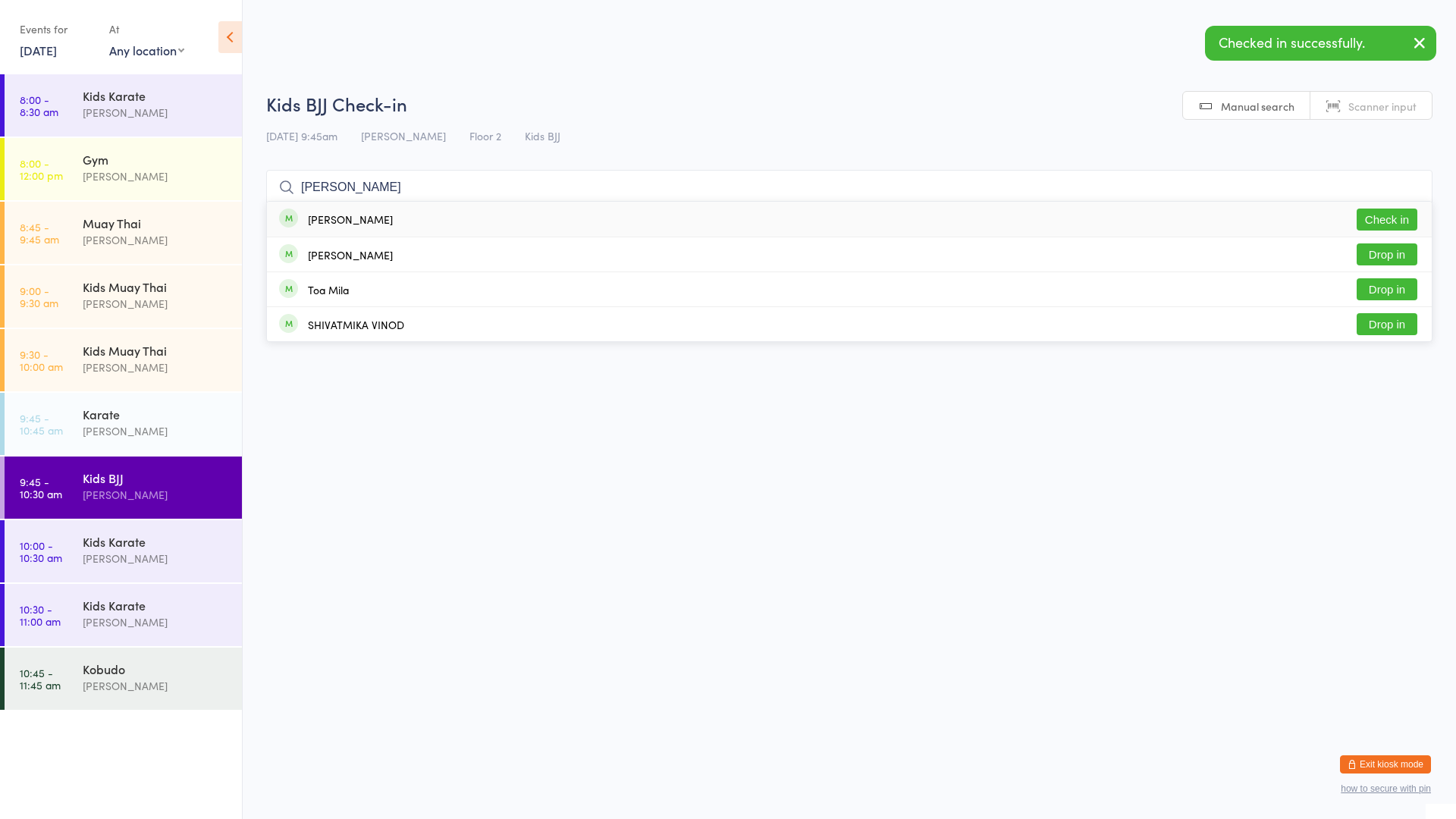
type input "[PERSON_NAME]"
click at [340, 220] on div "[PERSON_NAME]" at bounding box center [350, 219] width 85 height 12
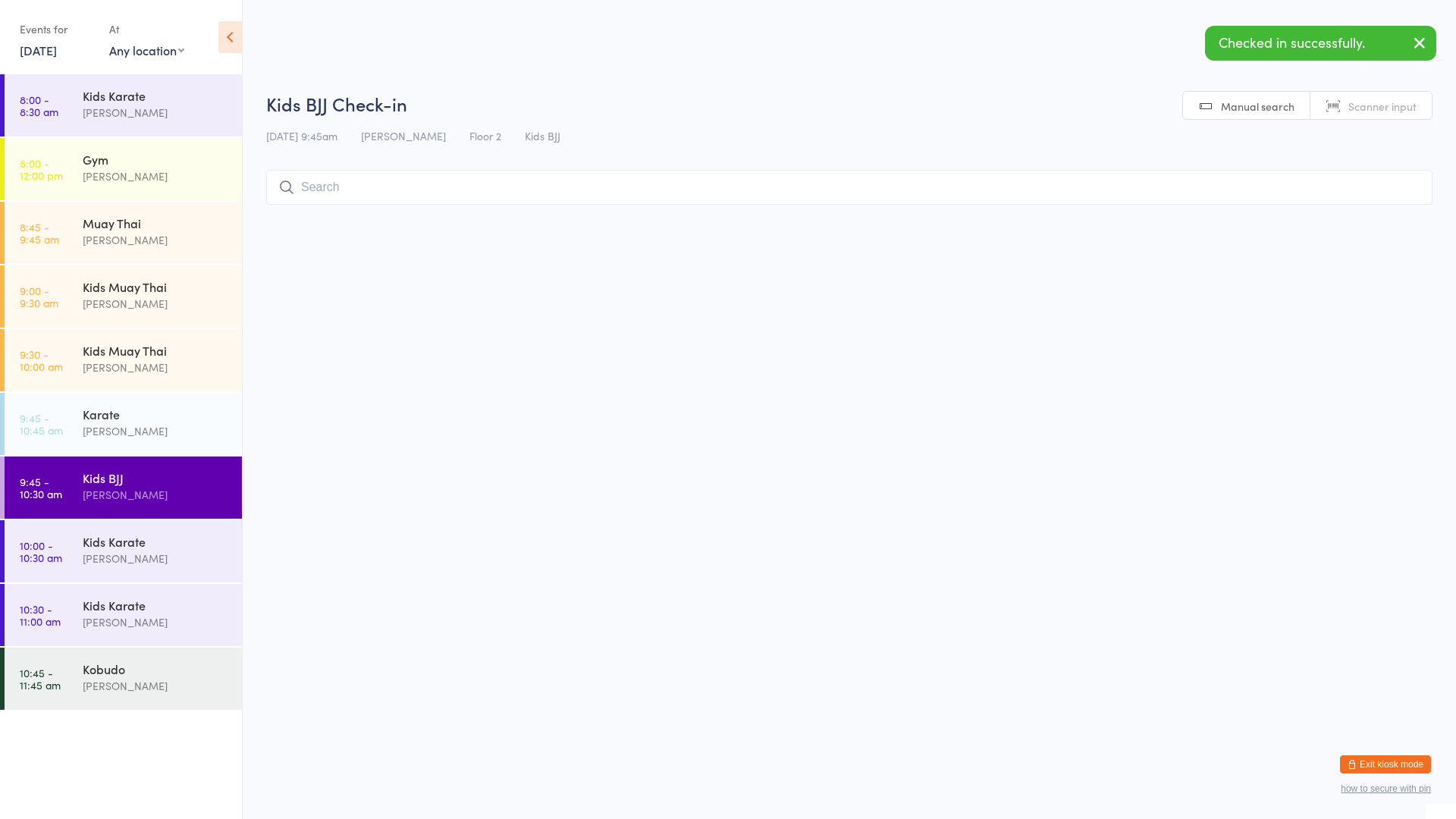
click at [431, 437] on html "You have now entered Kiosk Mode. Members will be able to check themselves in us…" at bounding box center [728, 409] width 1456 height 819
click at [154, 230] on div "Muay Thai" at bounding box center [155, 223] width 147 height 17
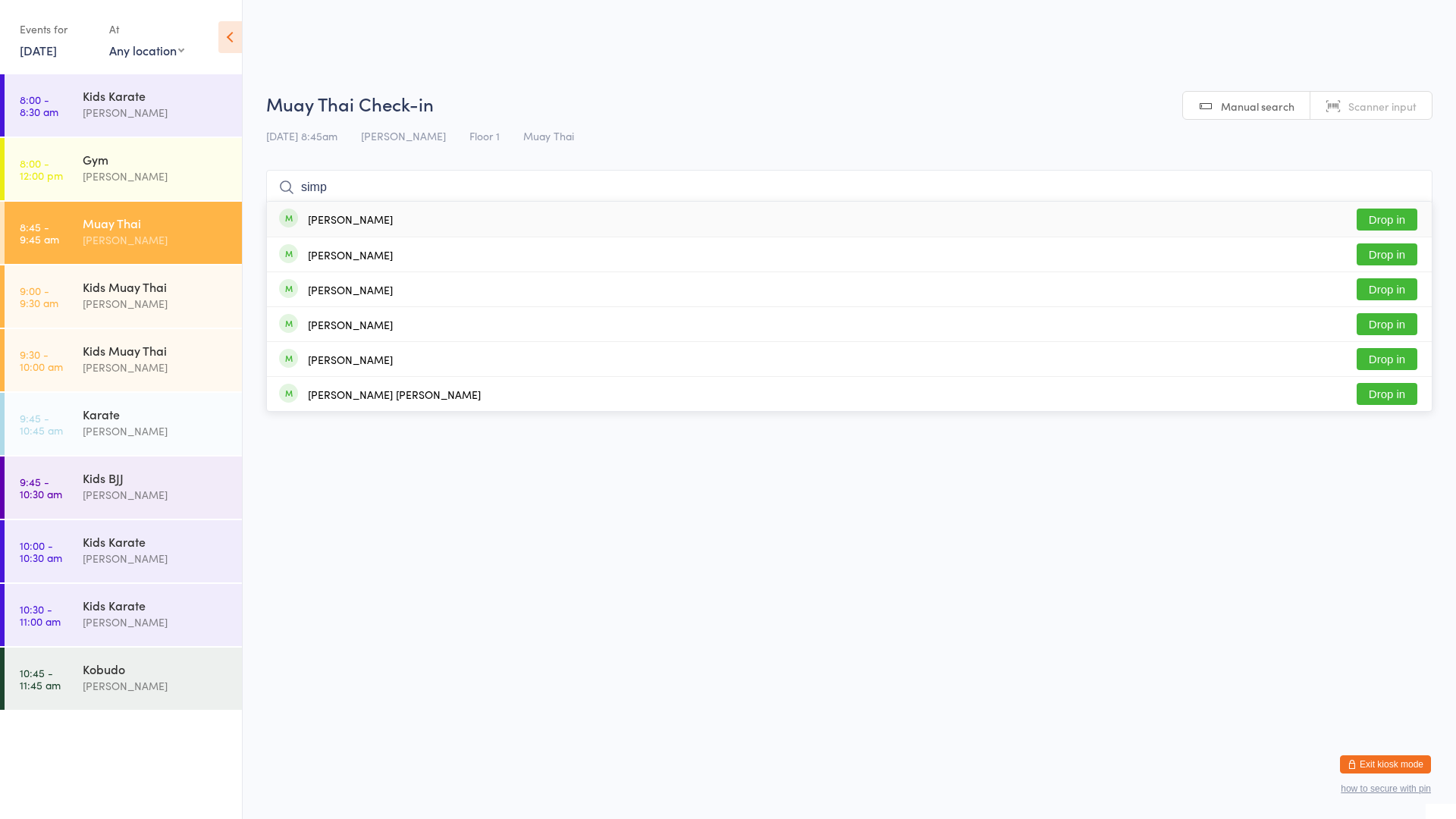
type input "simp"
click at [368, 211] on div "[PERSON_NAME]" at bounding box center [336, 220] width 114 height 17
type input "patil"
click at [1381, 251] on button "Drop in" at bounding box center [1387, 254] width 61 height 22
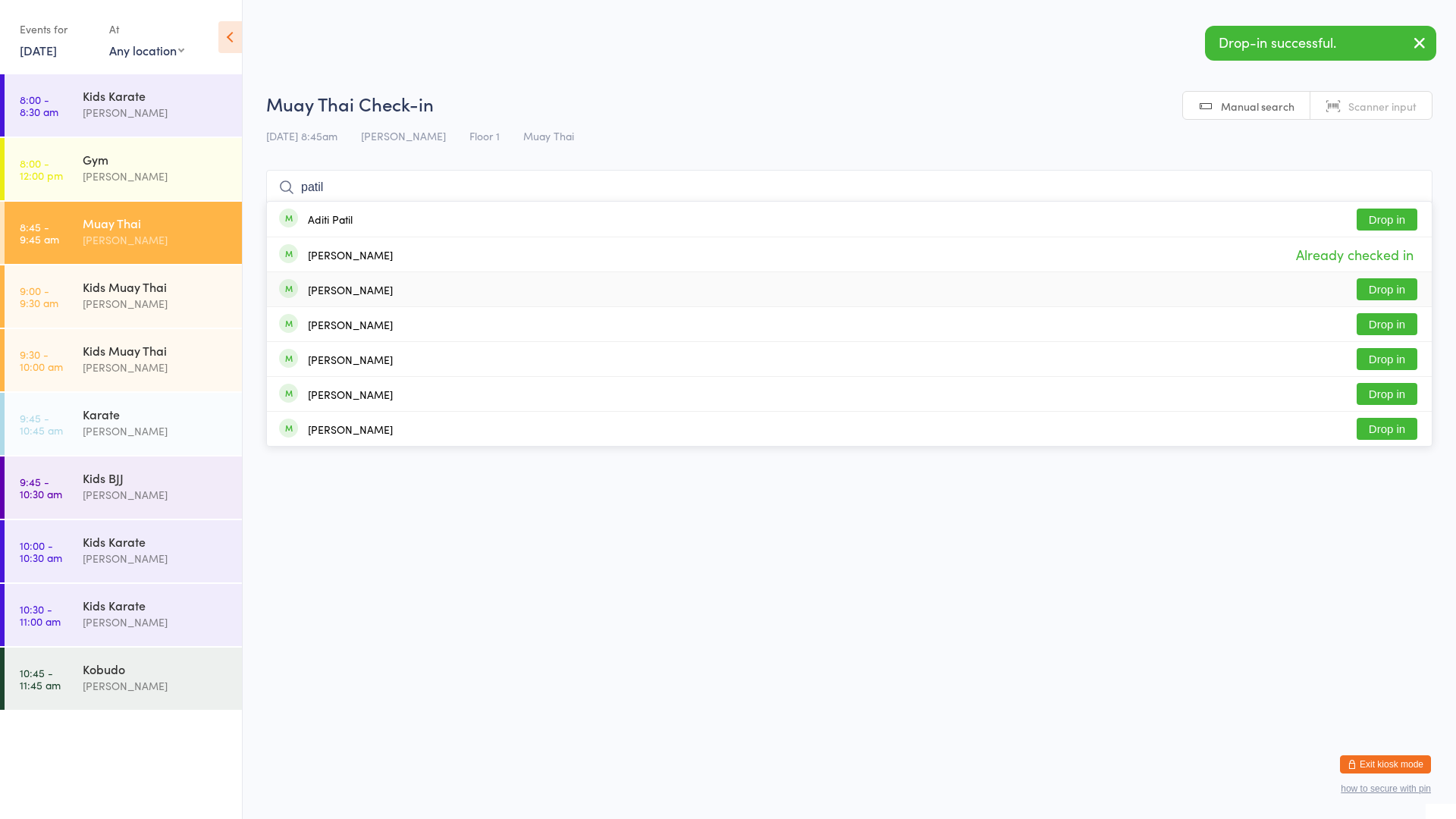
type input "patil"
click at [1378, 288] on button "Drop in" at bounding box center [1387, 289] width 61 height 22
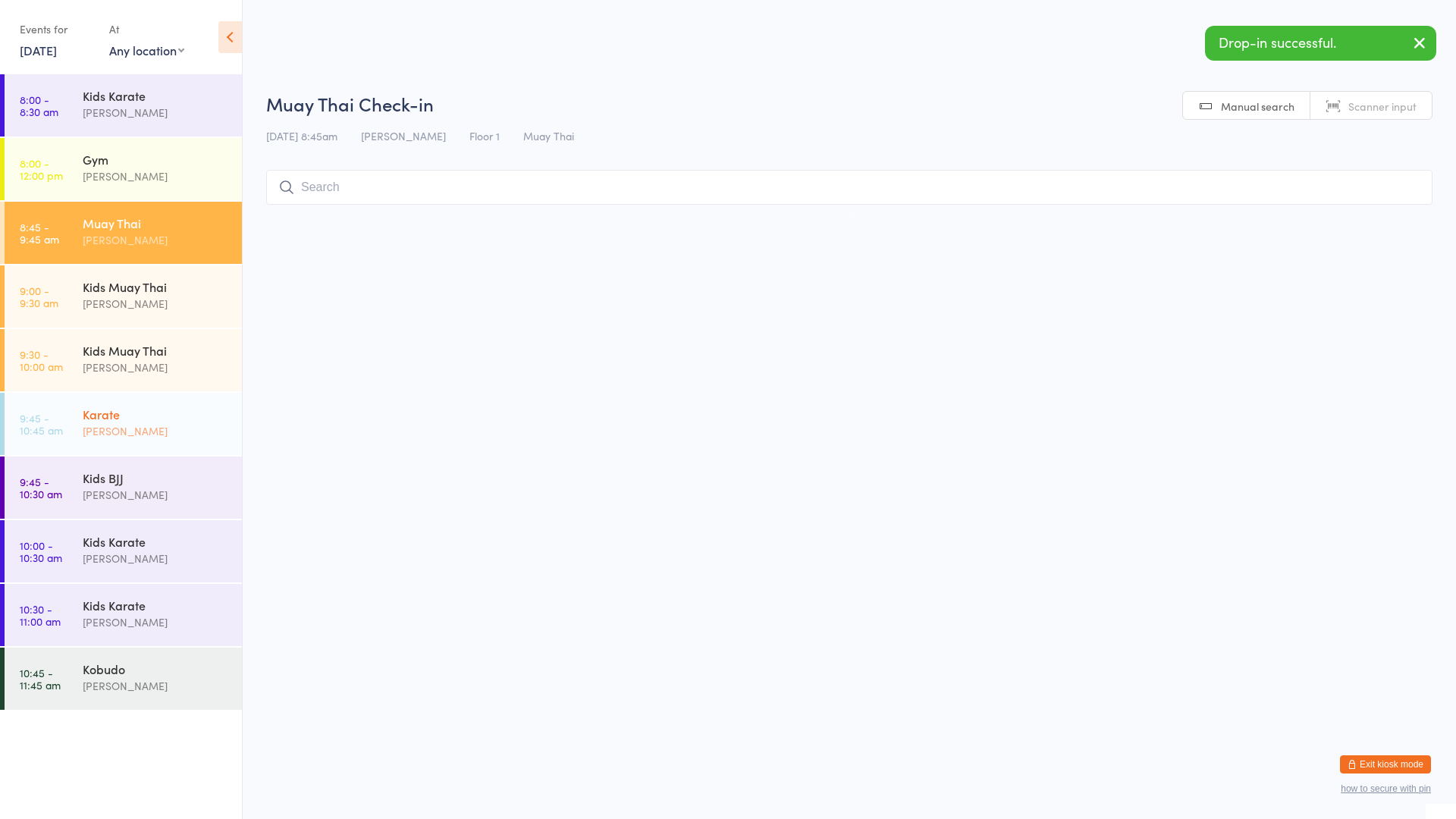
click at [143, 418] on div "Karate" at bounding box center [155, 415] width 147 height 17
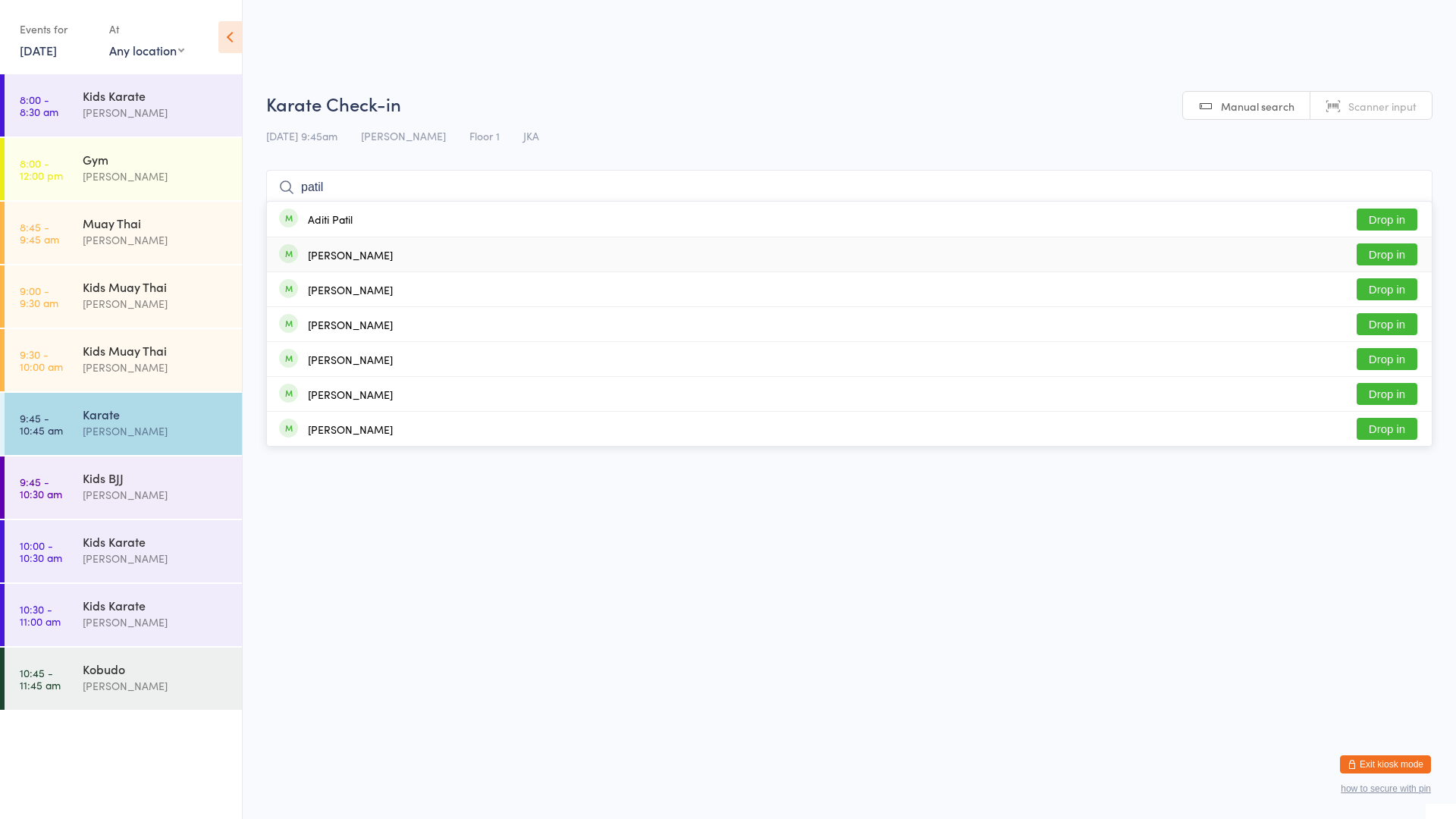
type input "patil"
click at [1374, 252] on button "Drop in" at bounding box center [1387, 254] width 61 height 22
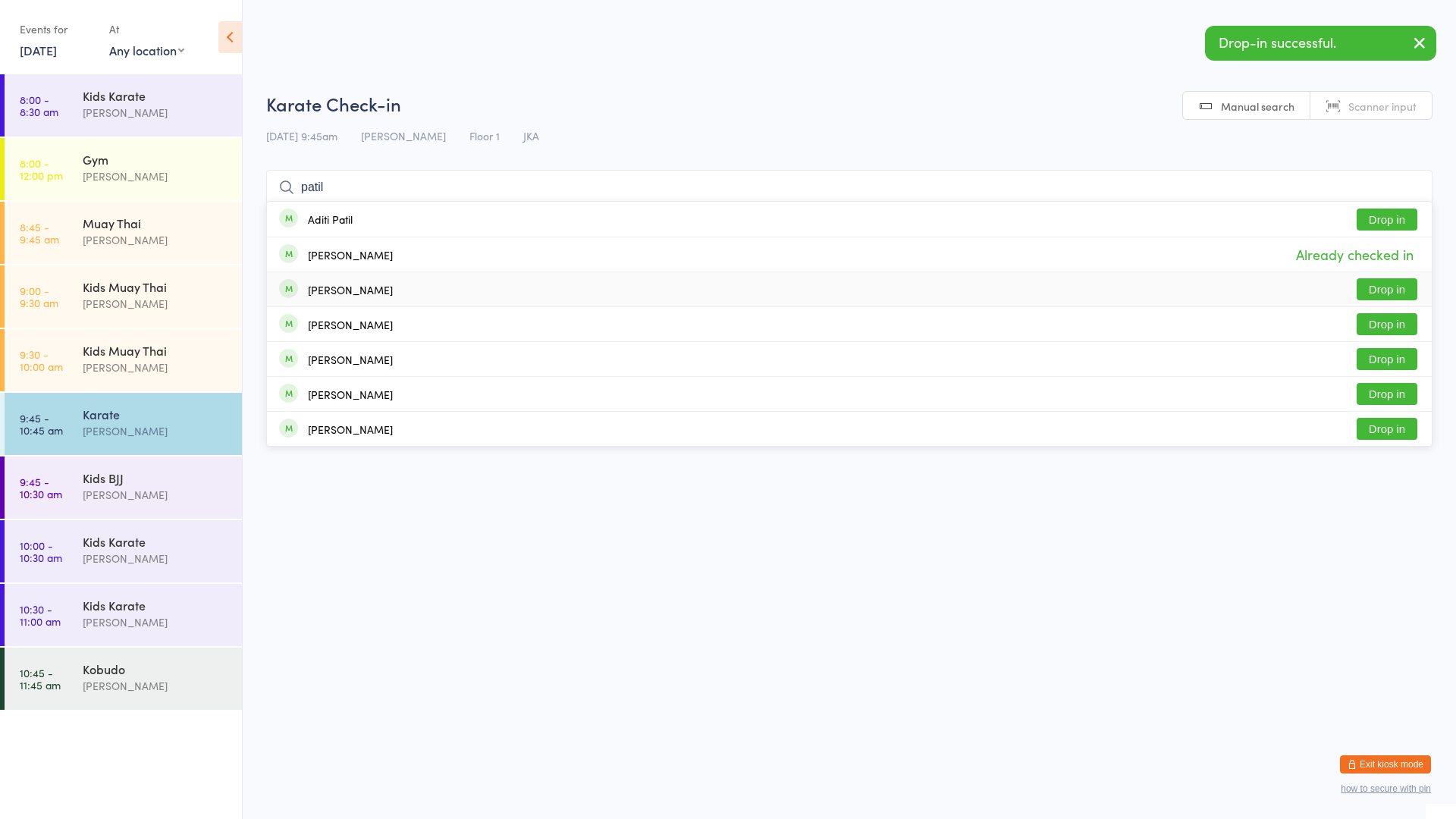
type input "patil"
click at [1387, 288] on button "Drop in" at bounding box center [1387, 289] width 61 height 22
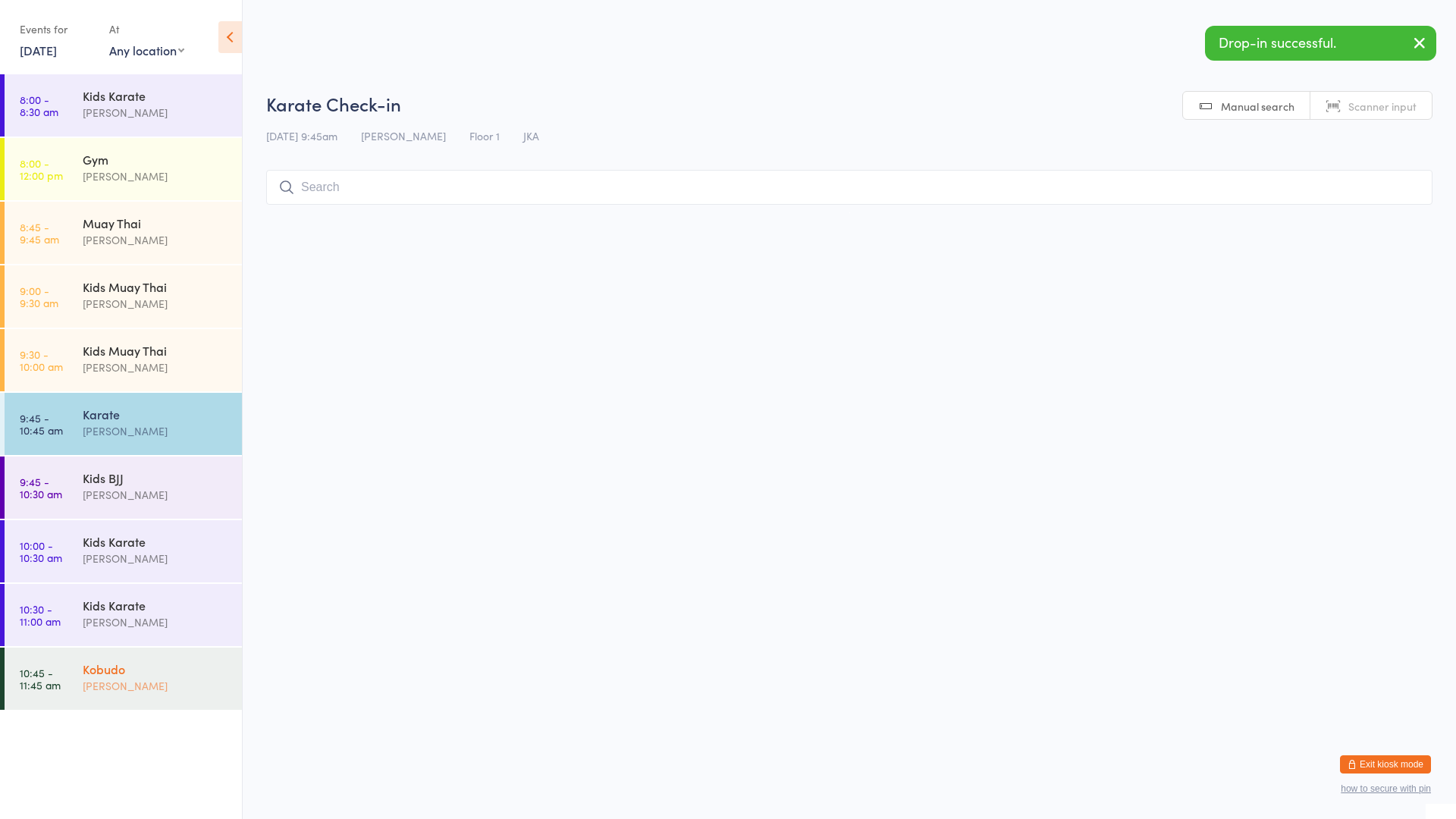
click at [116, 673] on div "Kobudo" at bounding box center [155, 669] width 147 height 17
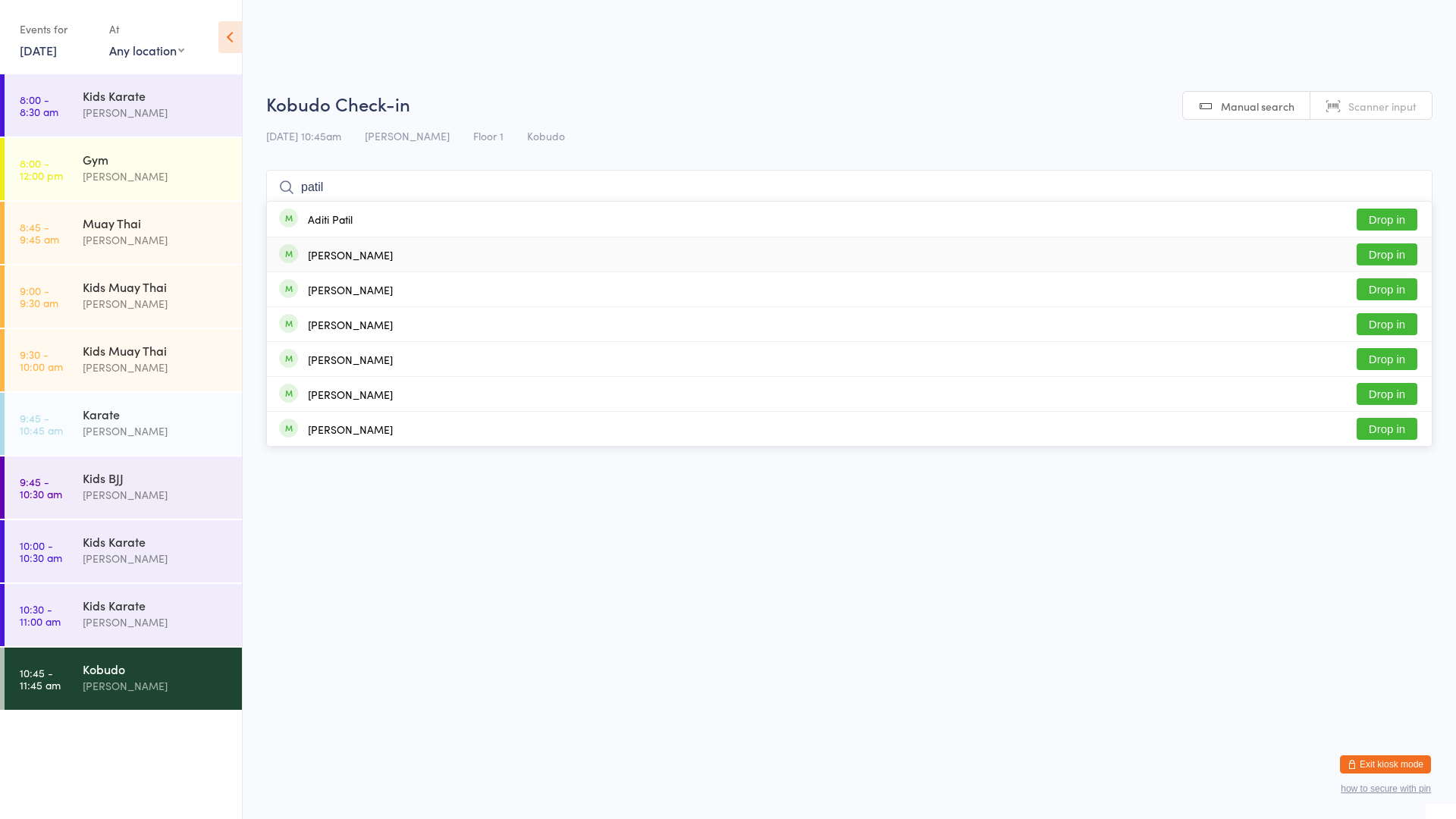
type input "patil"
click at [1387, 250] on button "Drop in" at bounding box center [1387, 254] width 61 height 22
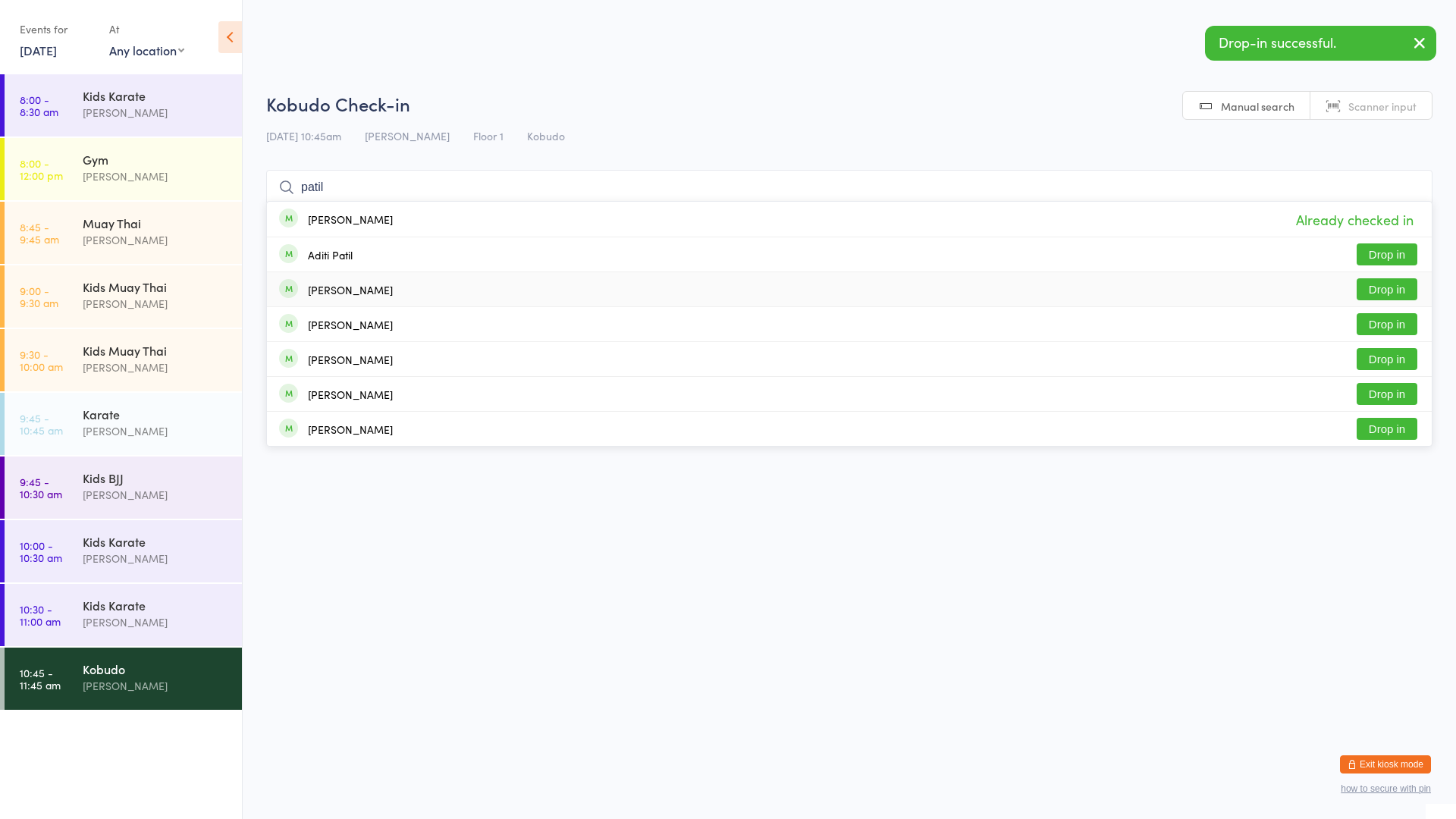
type input "patil"
click at [1386, 287] on button "Drop in" at bounding box center [1387, 289] width 61 height 22
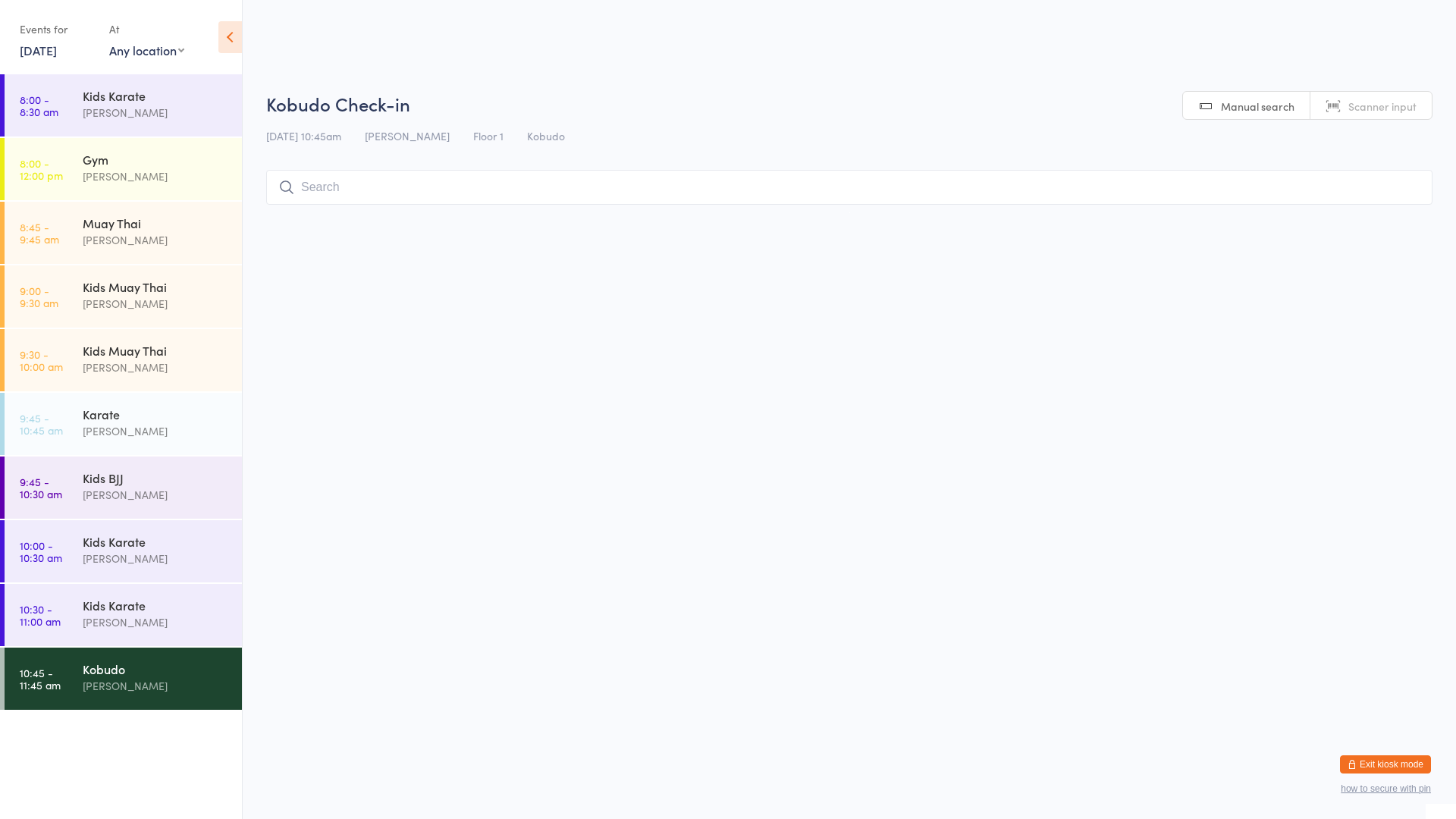
click at [346, 188] on input "search" at bounding box center [849, 187] width 1166 height 35
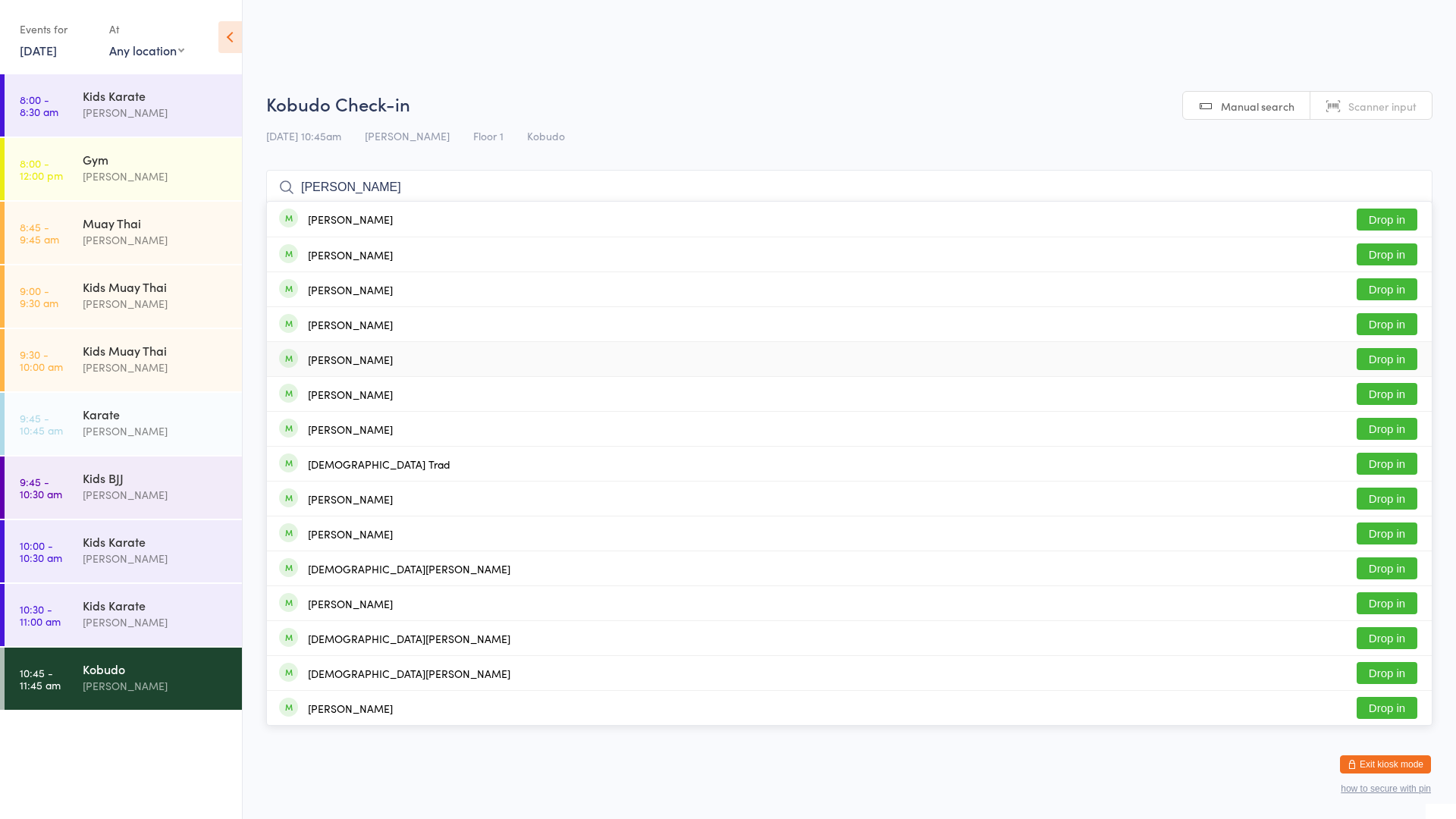
type input "[PERSON_NAME]"
click at [1371, 356] on button "Drop in" at bounding box center [1387, 359] width 61 height 22
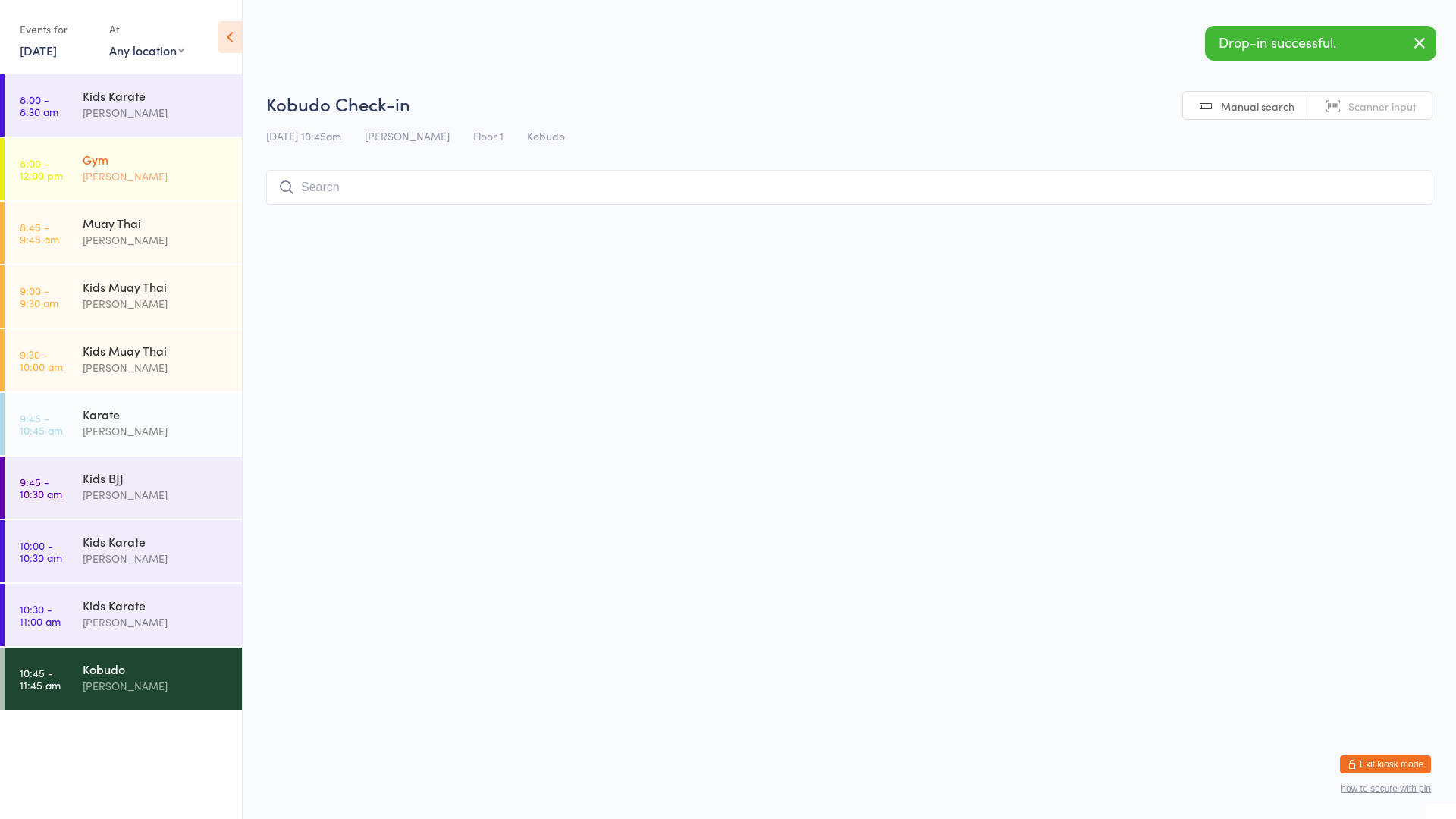
click at [95, 166] on div "Gym" at bounding box center [155, 159] width 147 height 17
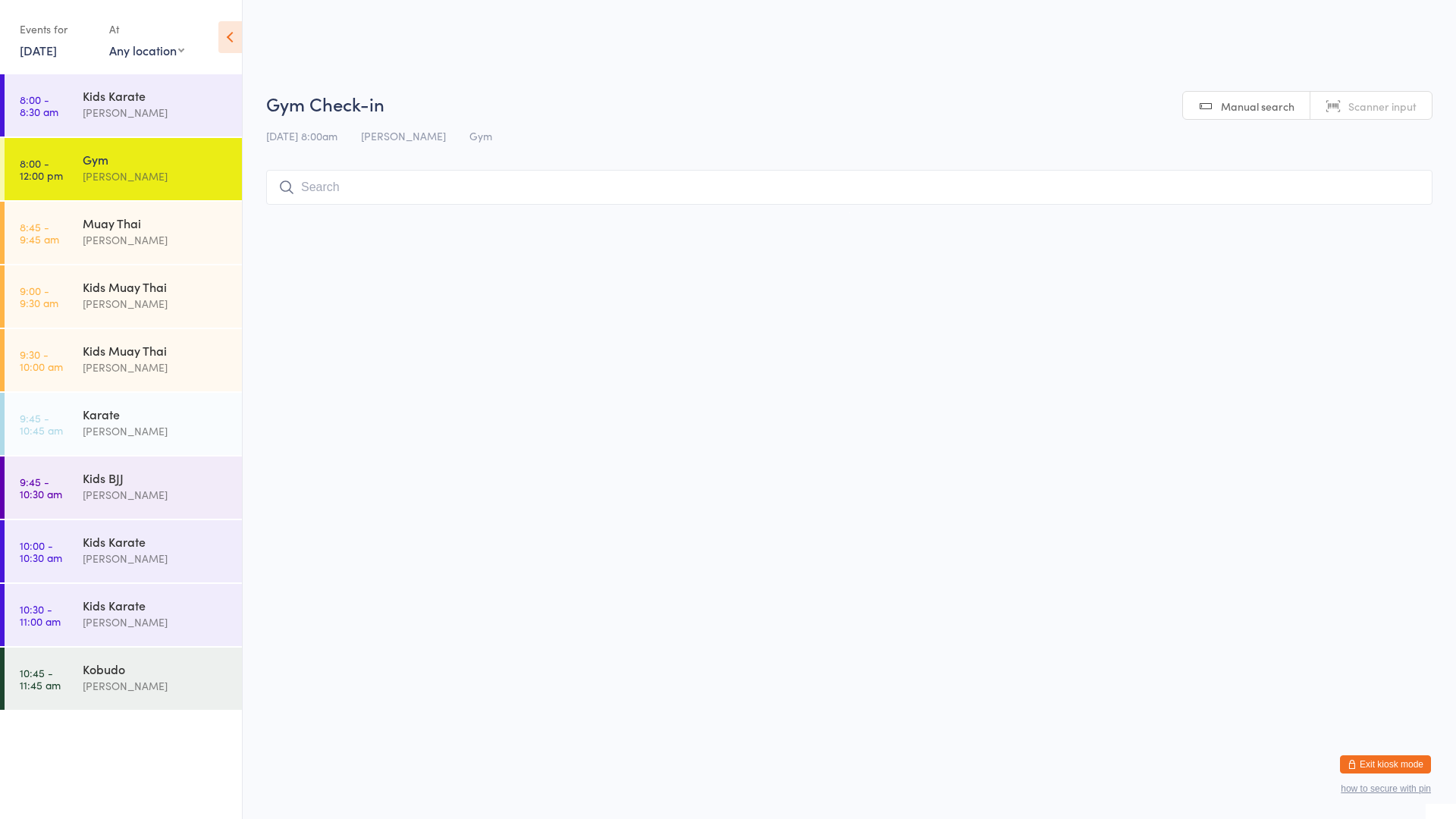
click at [361, 185] on input "search" at bounding box center [849, 187] width 1166 height 35
type input "[PERSON_NAME]"
click at [1372, 218] on button "Drop in" at bounding box center [1387, 219] width 61 height 22
click at [128, 104] on div "[PERSON_NAME]" at bounding box center [155, 113] width 147 height 17
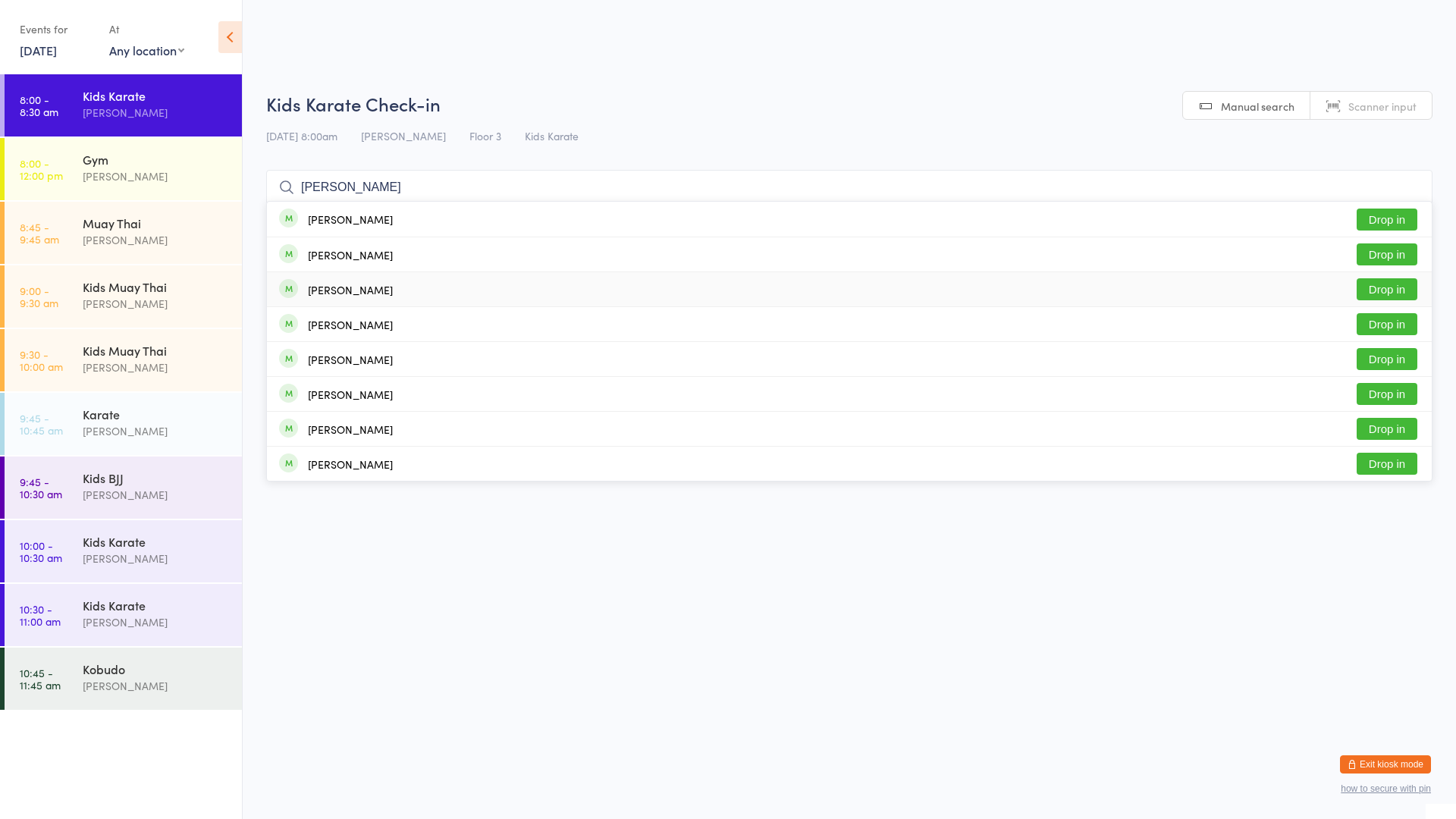
type input "[PERSON_NAME]"
click at [364, 293] on div "[PERSON_NAME] Drop in" at bounding box center [849, 290] width 1165 height 34
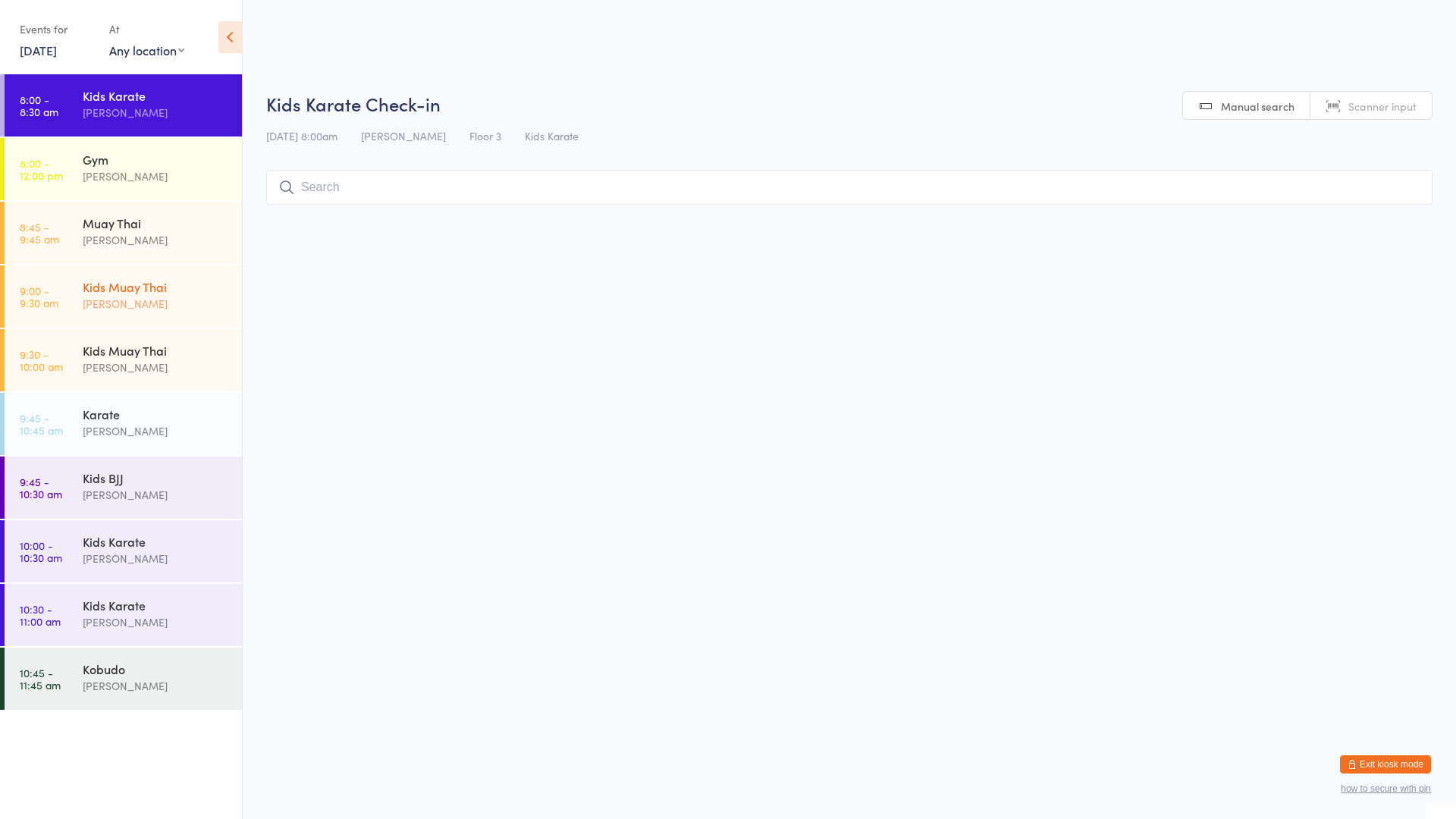
click at [177, 281] on div "Kids Muay Thai" at bounding box center [155, 287] width 147 height 17
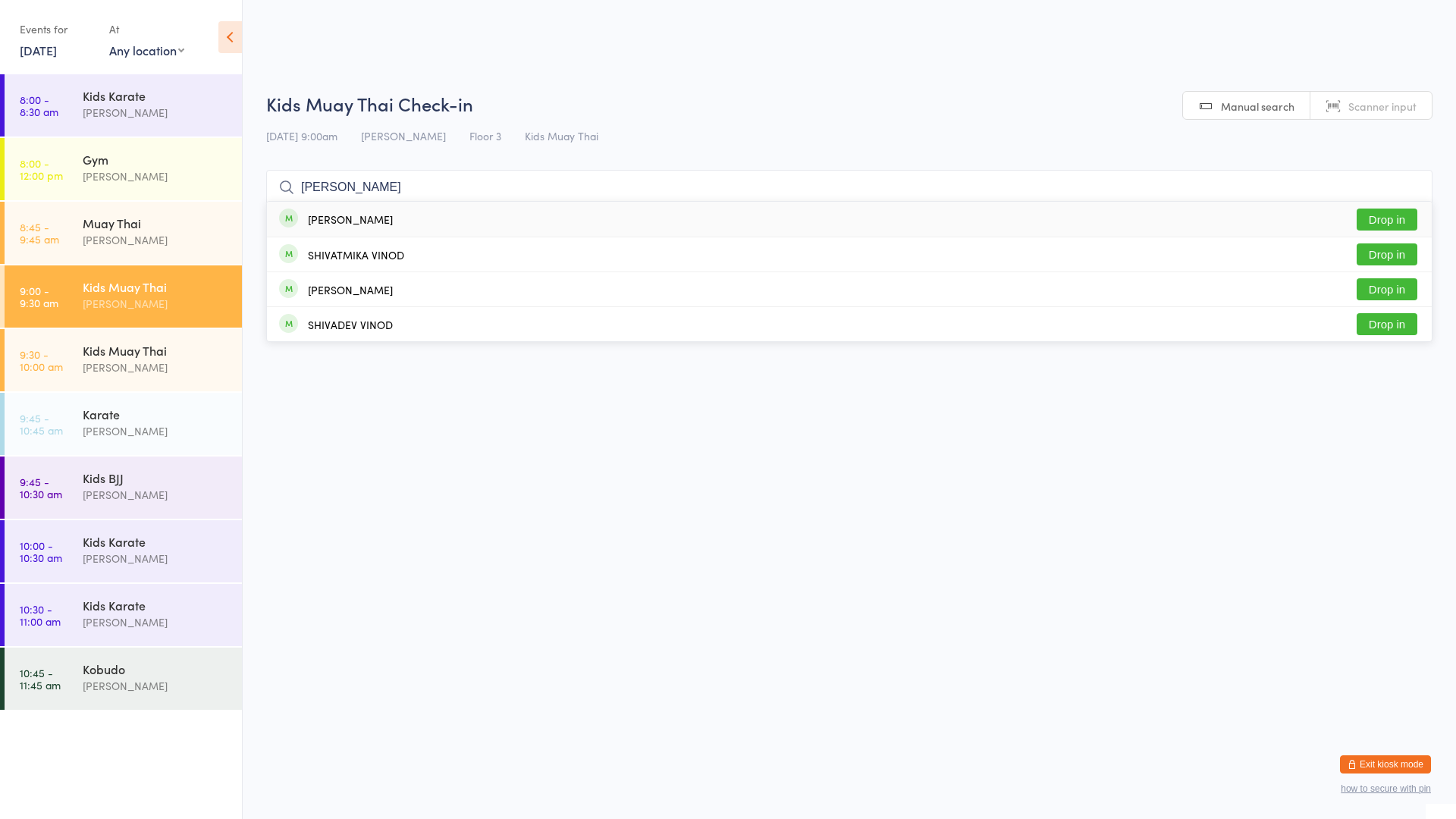
type input "[PERSON_NAME]"
click at [311, 224] on div "[PERSON_NAME]" at bounding box center [350, 219] width 85 height 12
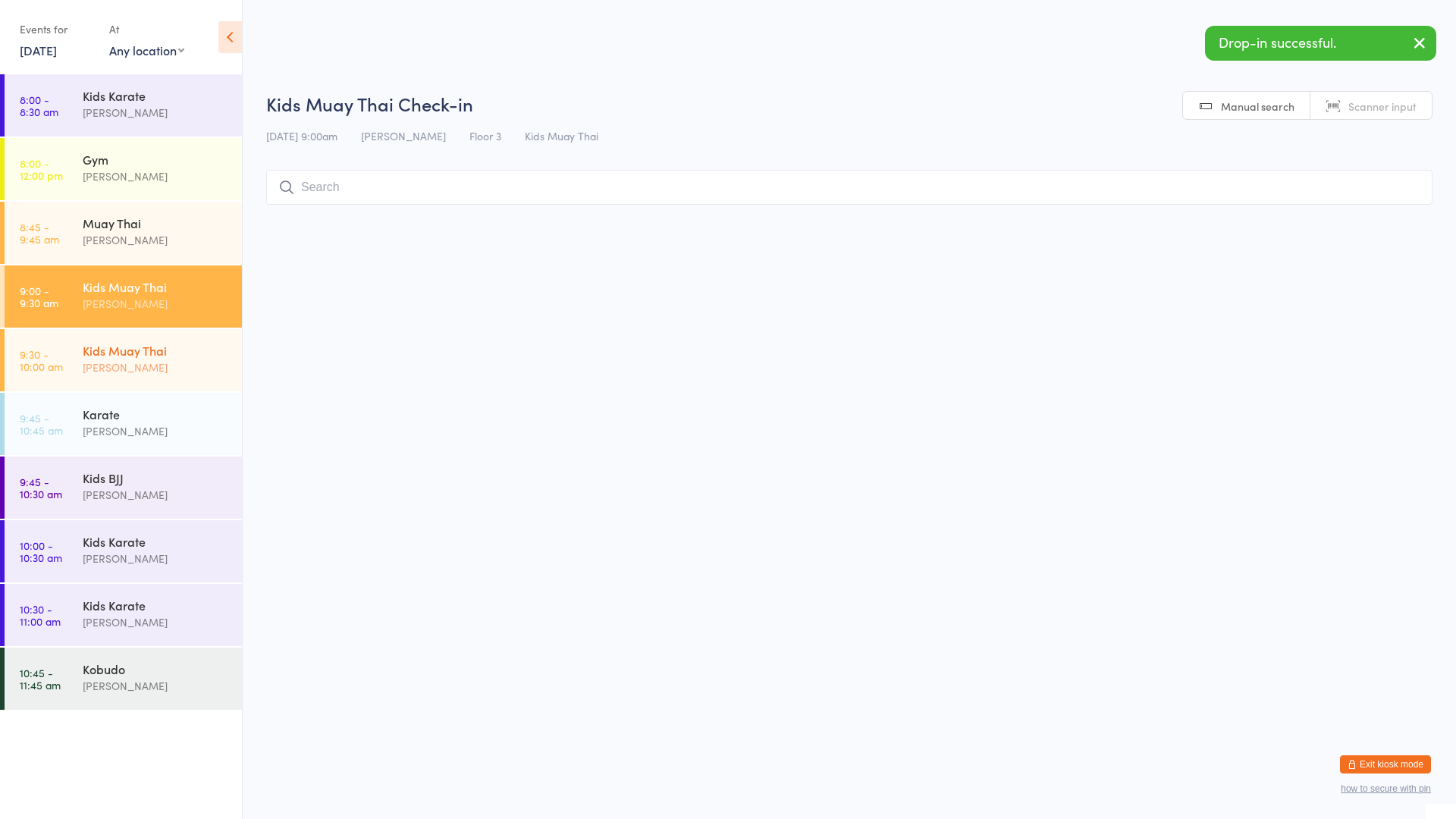
click at [162, 365] on div "[PERSON_NAME]" at bounding box center [155, 367] width 147 height 17
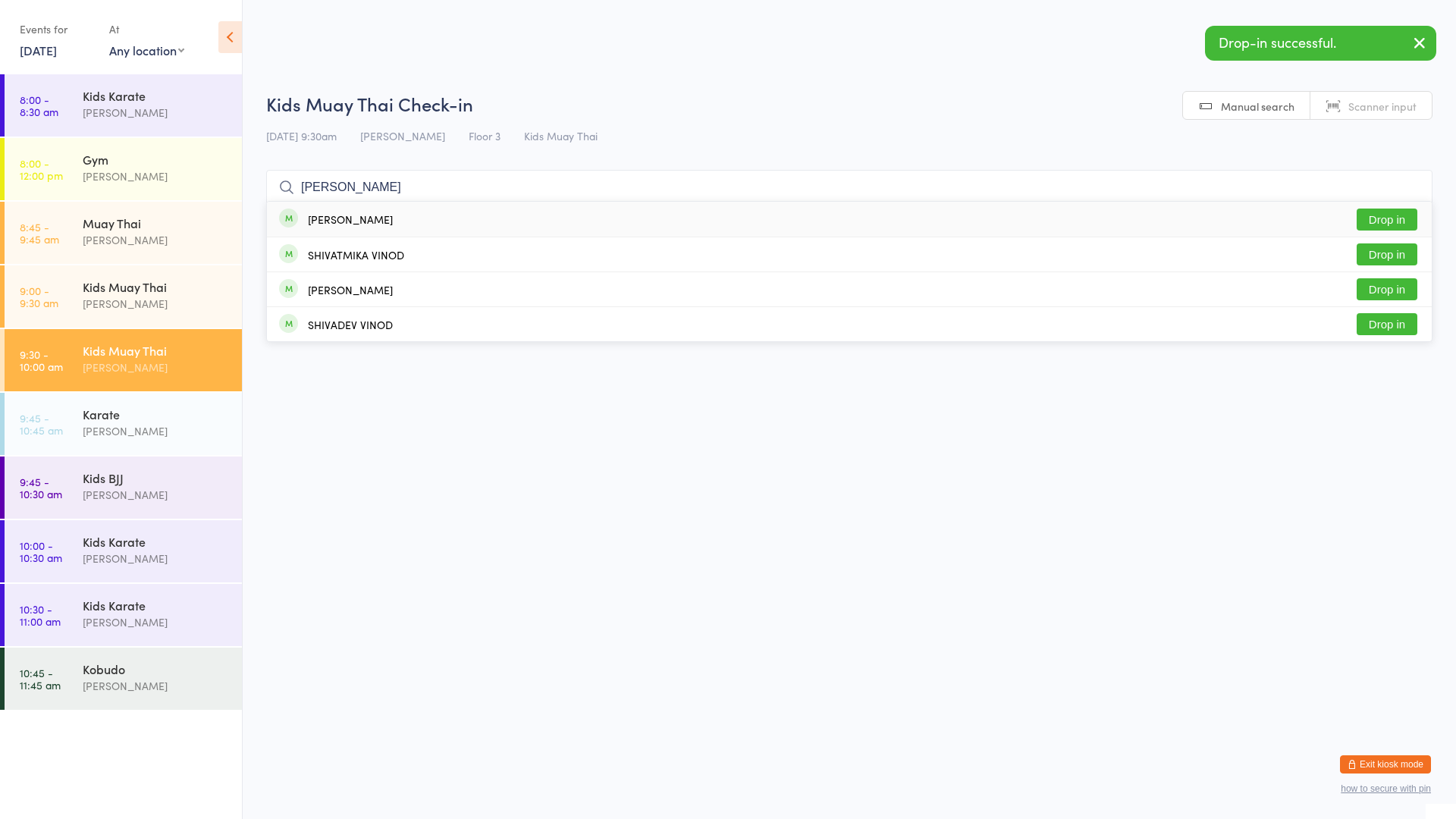
type input "[PERSON_NAME]"
click at [307, 216] on div "[PERSON_NAME]" at bounding box center [336, 220] width 114 height 17
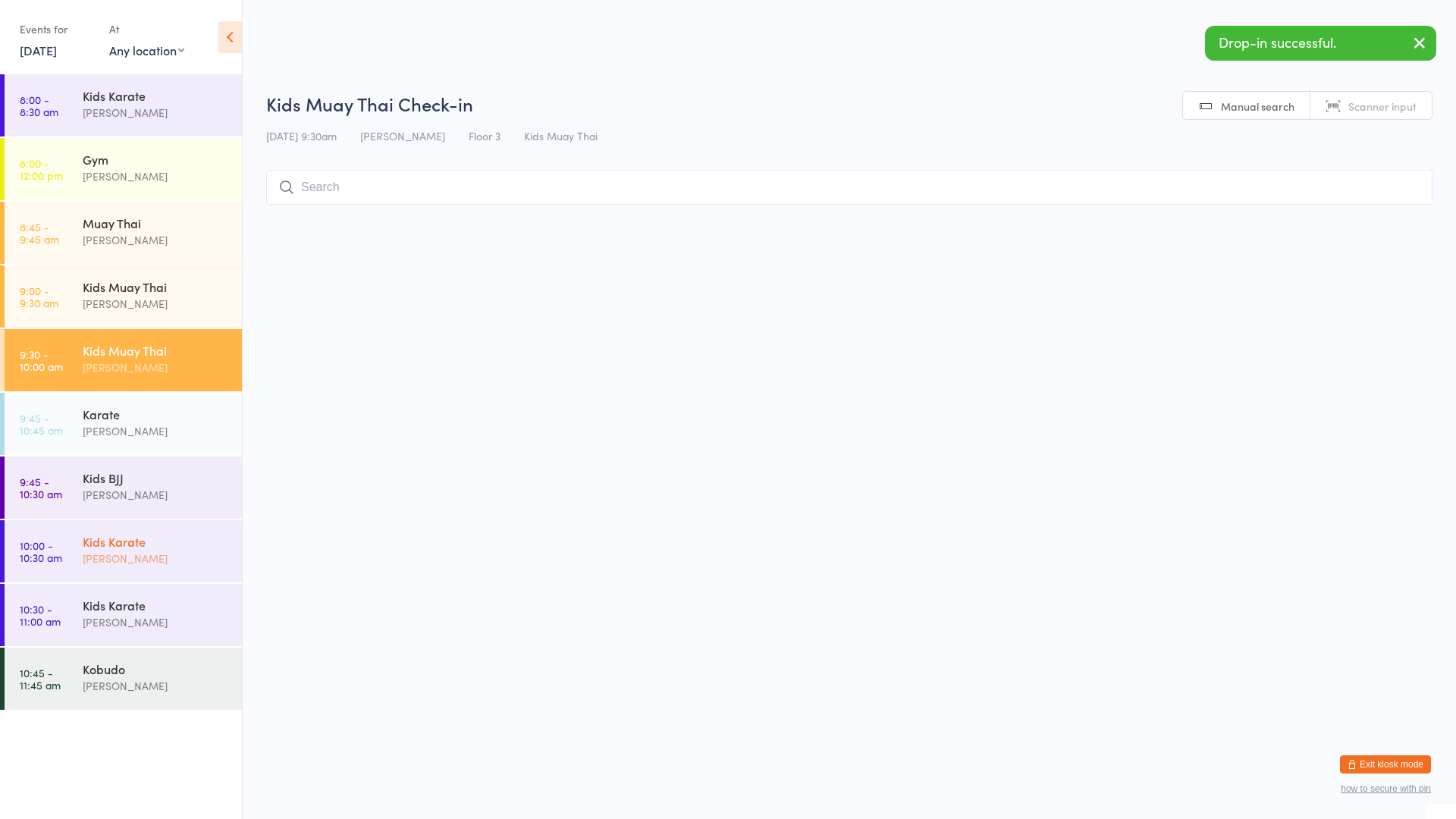
click at [186, 553] on div "[PERSON_NAME]" at bounding box center [155, 559] width 147 height 17
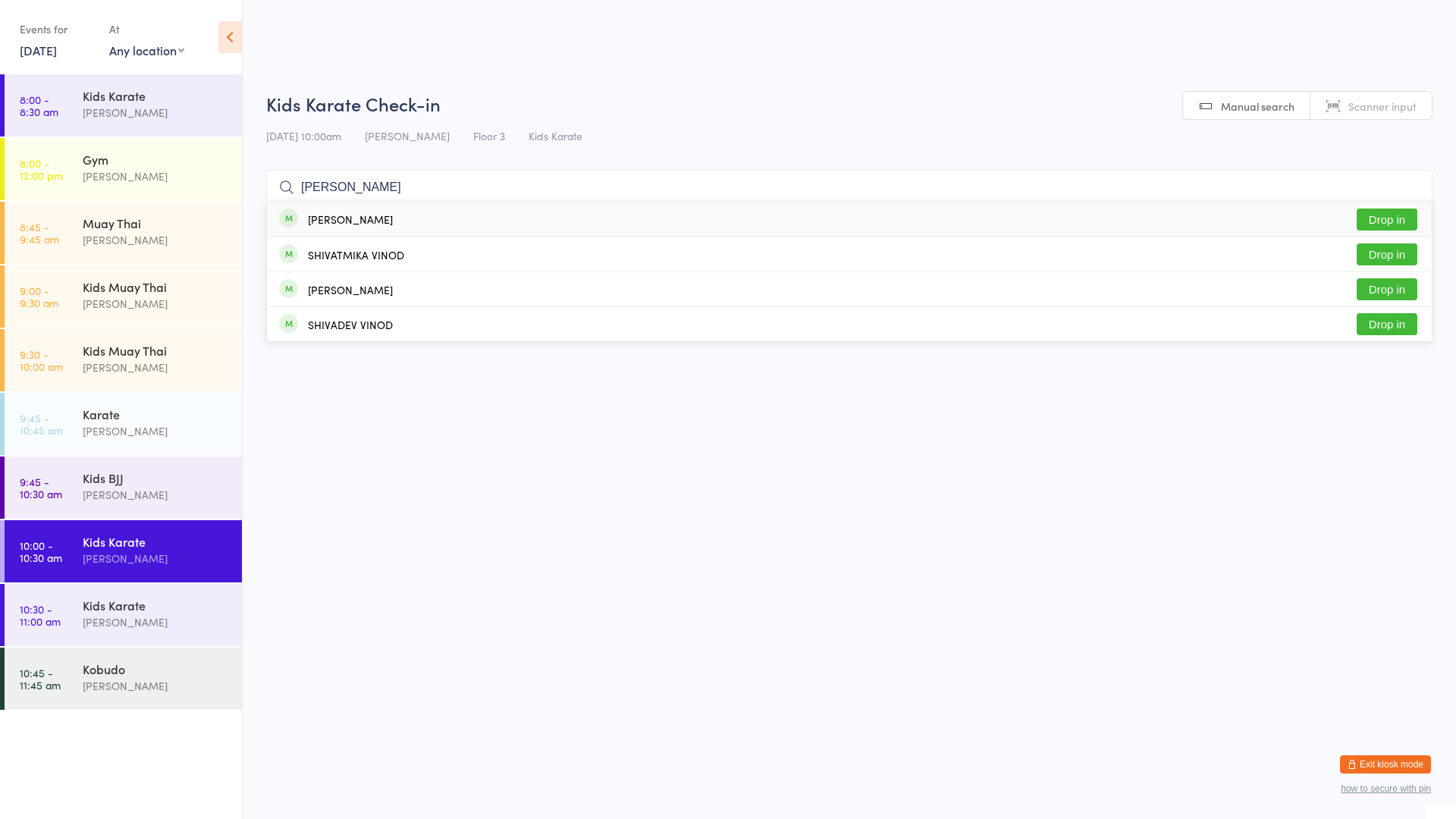
type input "[PERSON_NAME]"
click at [327, 221] on div "[PERSON_NAME]" at bounding box center [350, 219] width 85 height 12
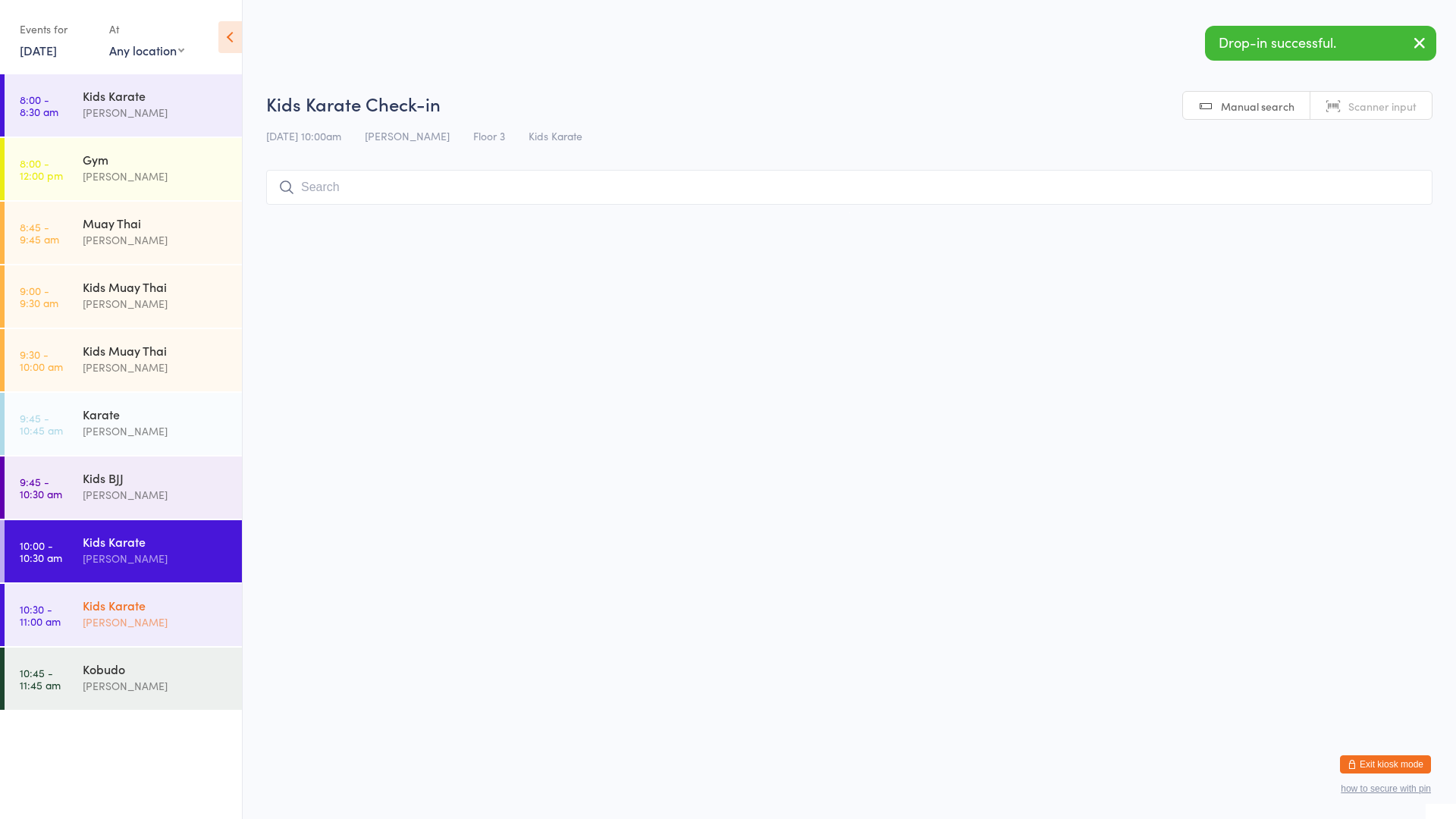
click at [188, 613] on div "Kids Karate" at bounding box center [155, 606] width 147 height 17
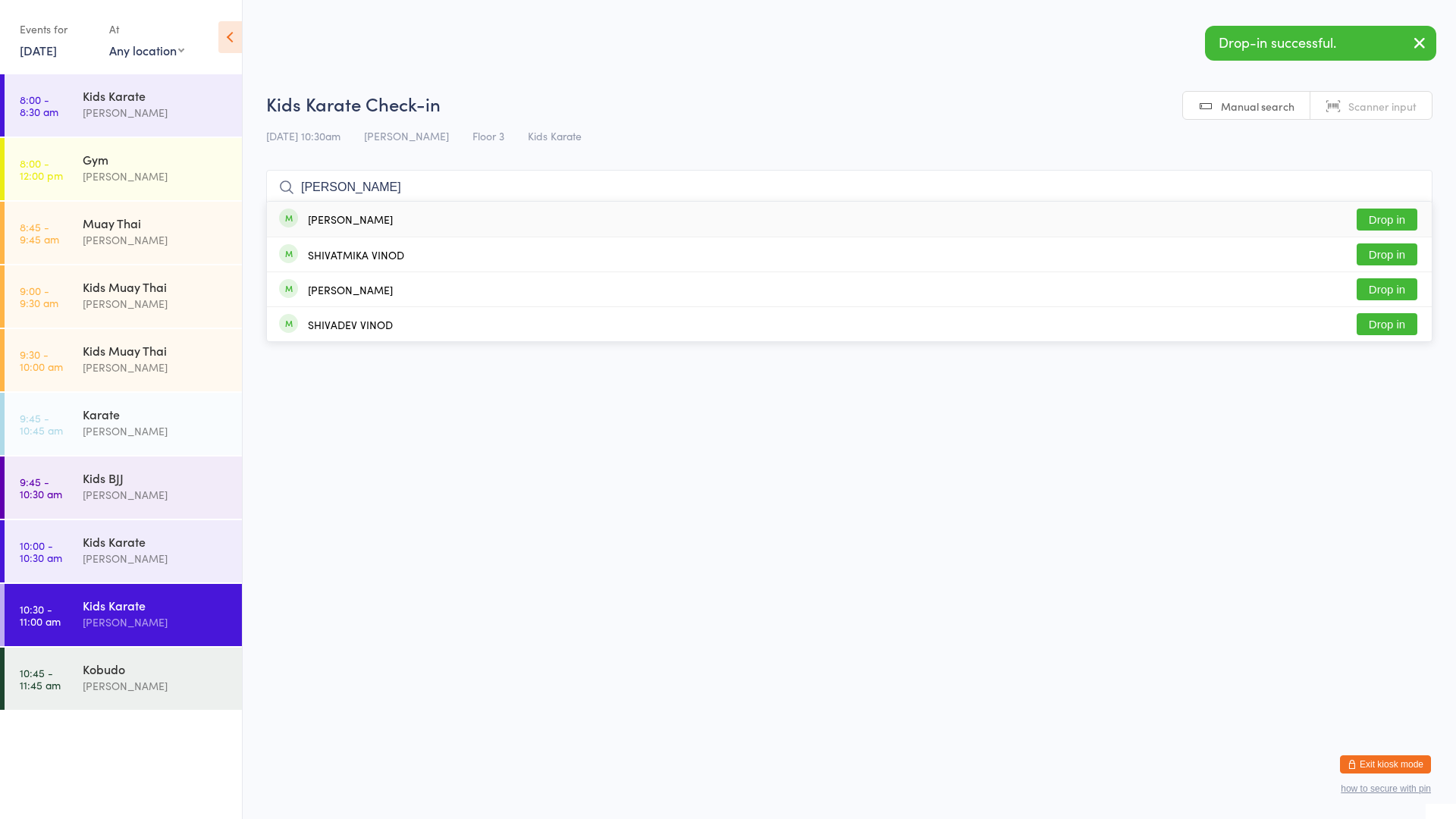
type input "[PERSON_NAME]"
click at [306, 226] on div "[PERSON_NAME]" at bounding box center [336, 220] width 114 height 17
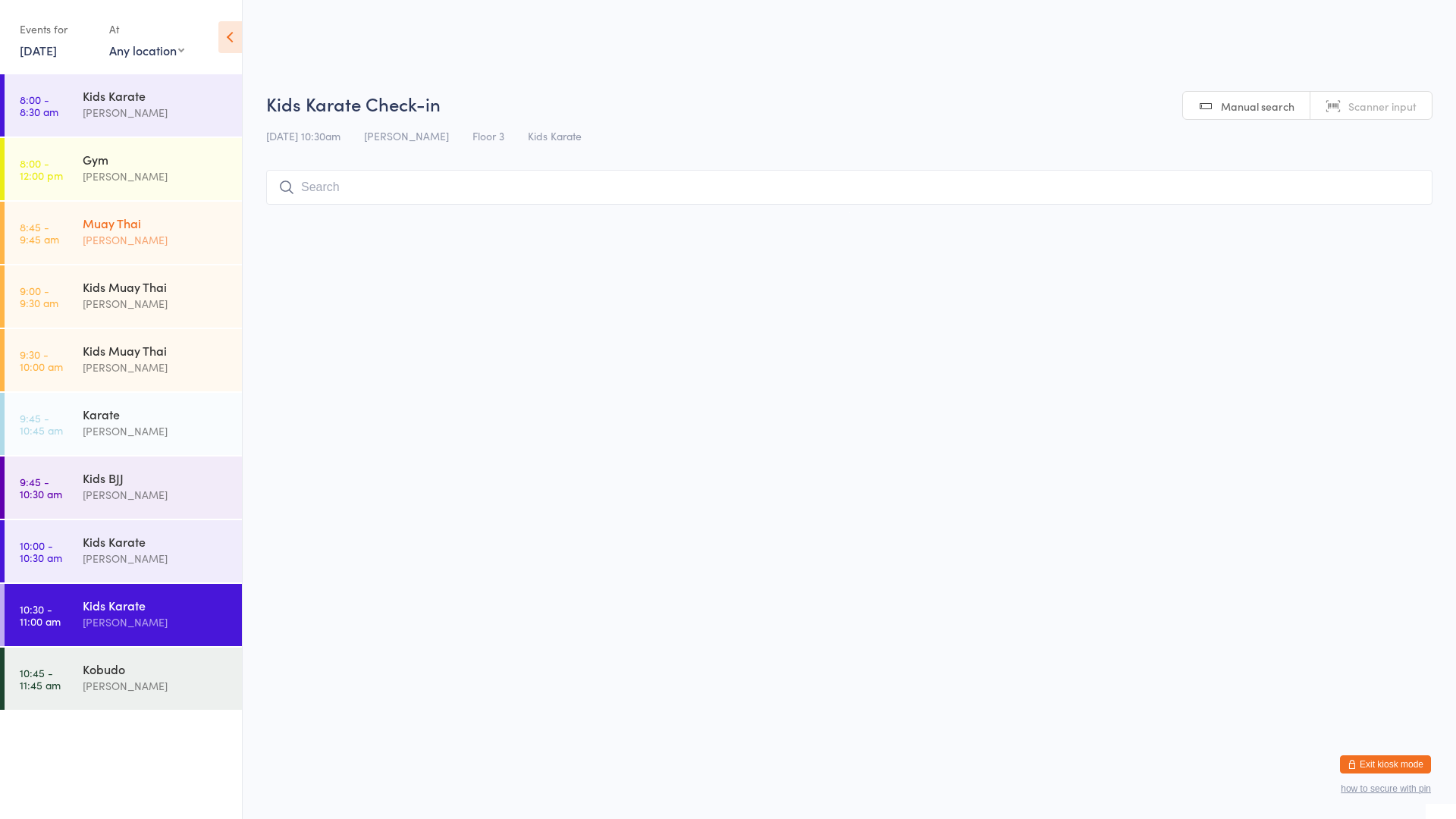
click at [110, 235] on div "[PERSON_NAME]" at bounding box center [155, 240] width 147 height 17
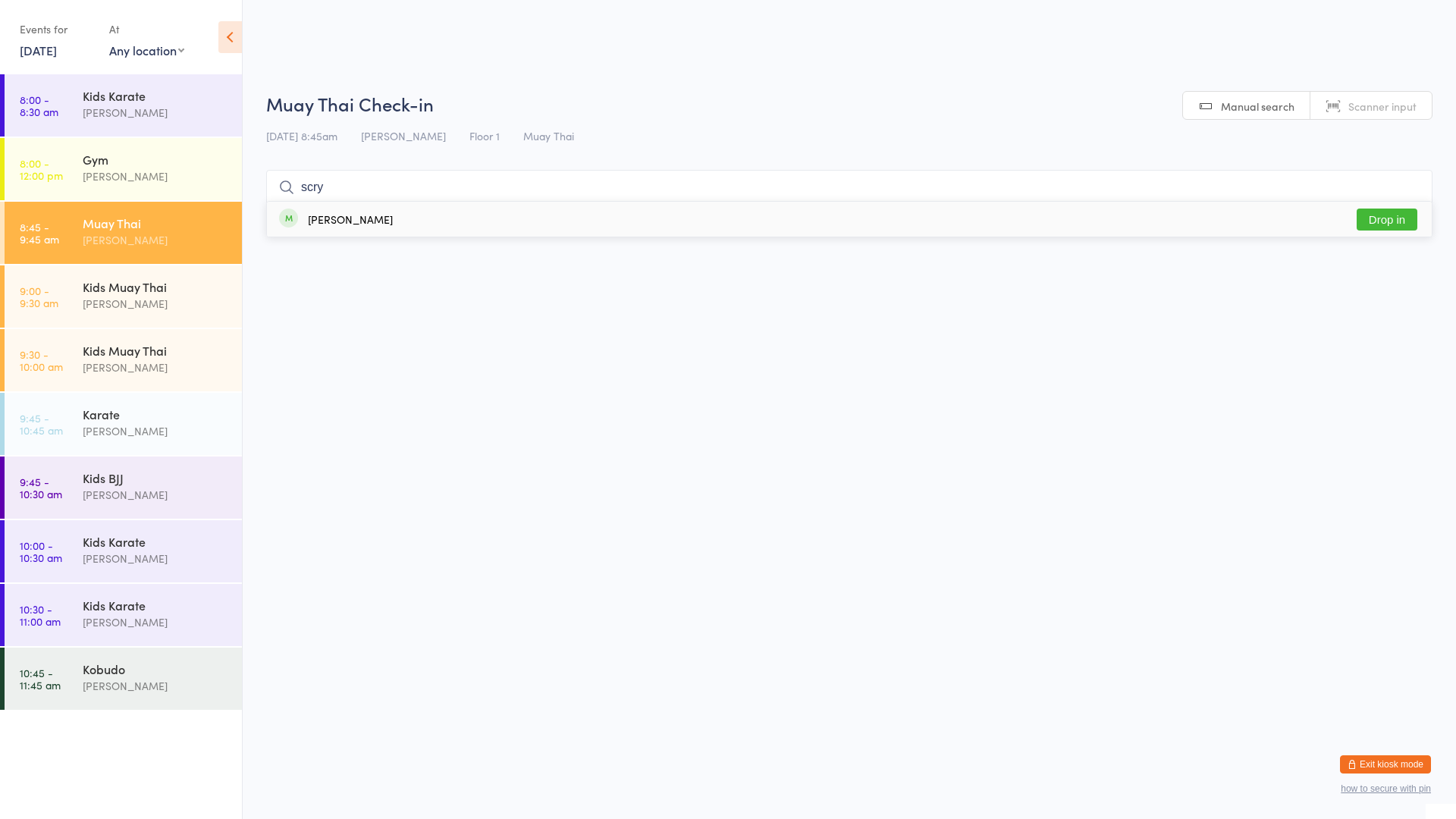
type input "scry"
click at [1386, 220] on button "Drop in" at bounding box center [1387, 219] width 61 height 22
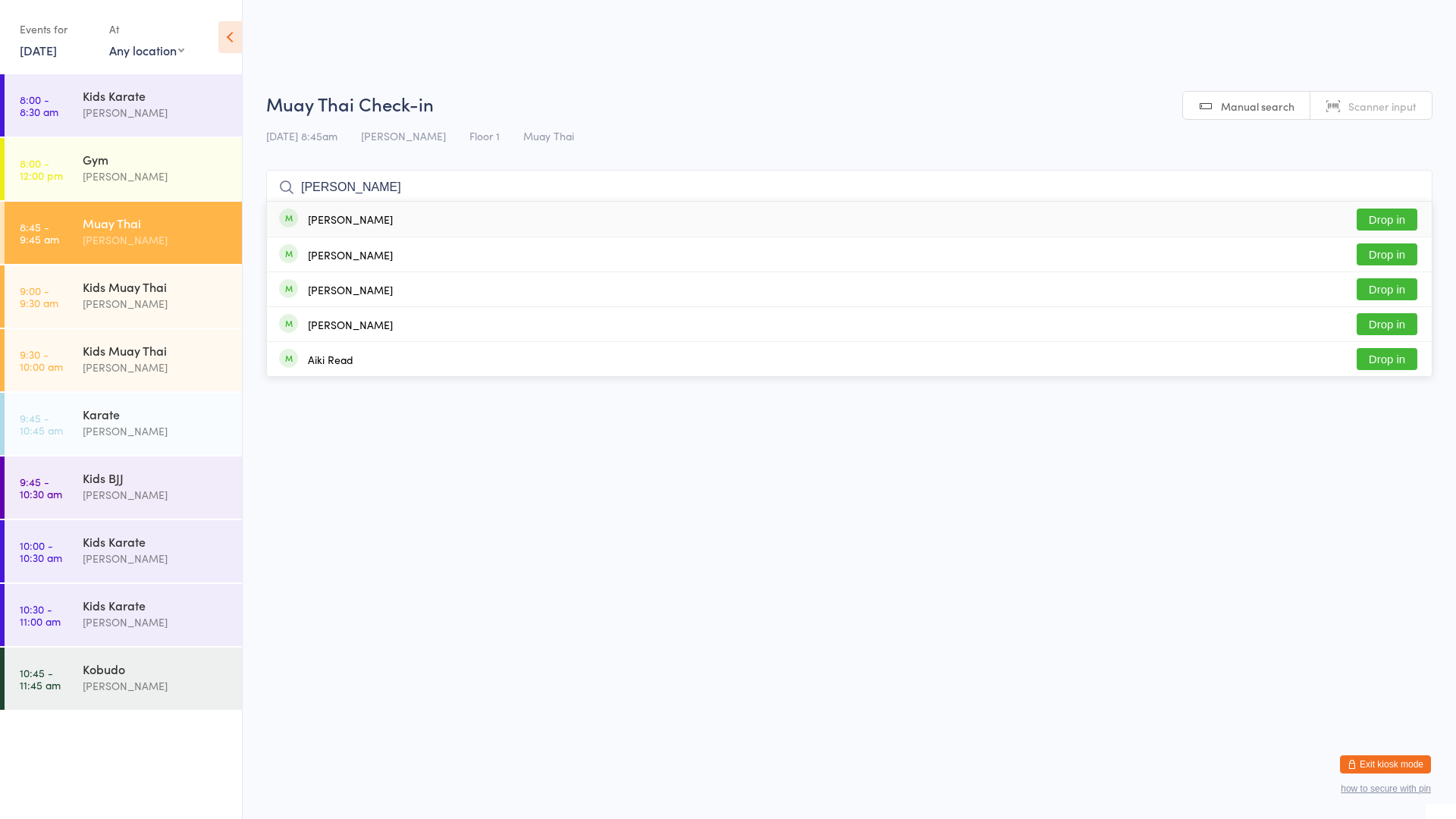
type input "[PERSON_NAME]"
click at [1379, 220] on button "Drop in" at bounding box center [1387, 219] width 61 height 22
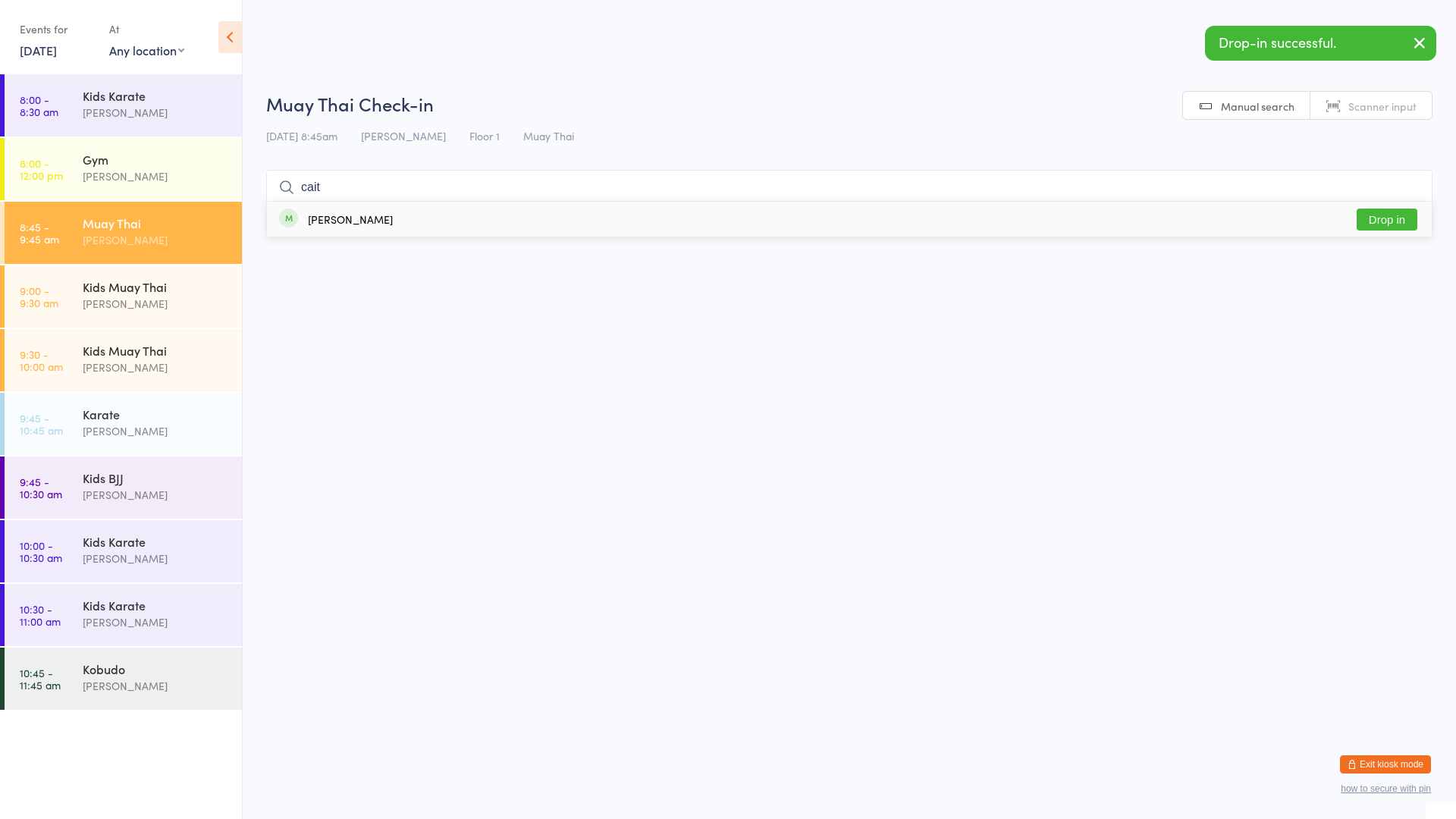
type input "cait"
click at [1399, 210] on button "Drop in" at bounding box center [1387, 219] width 61 height 22
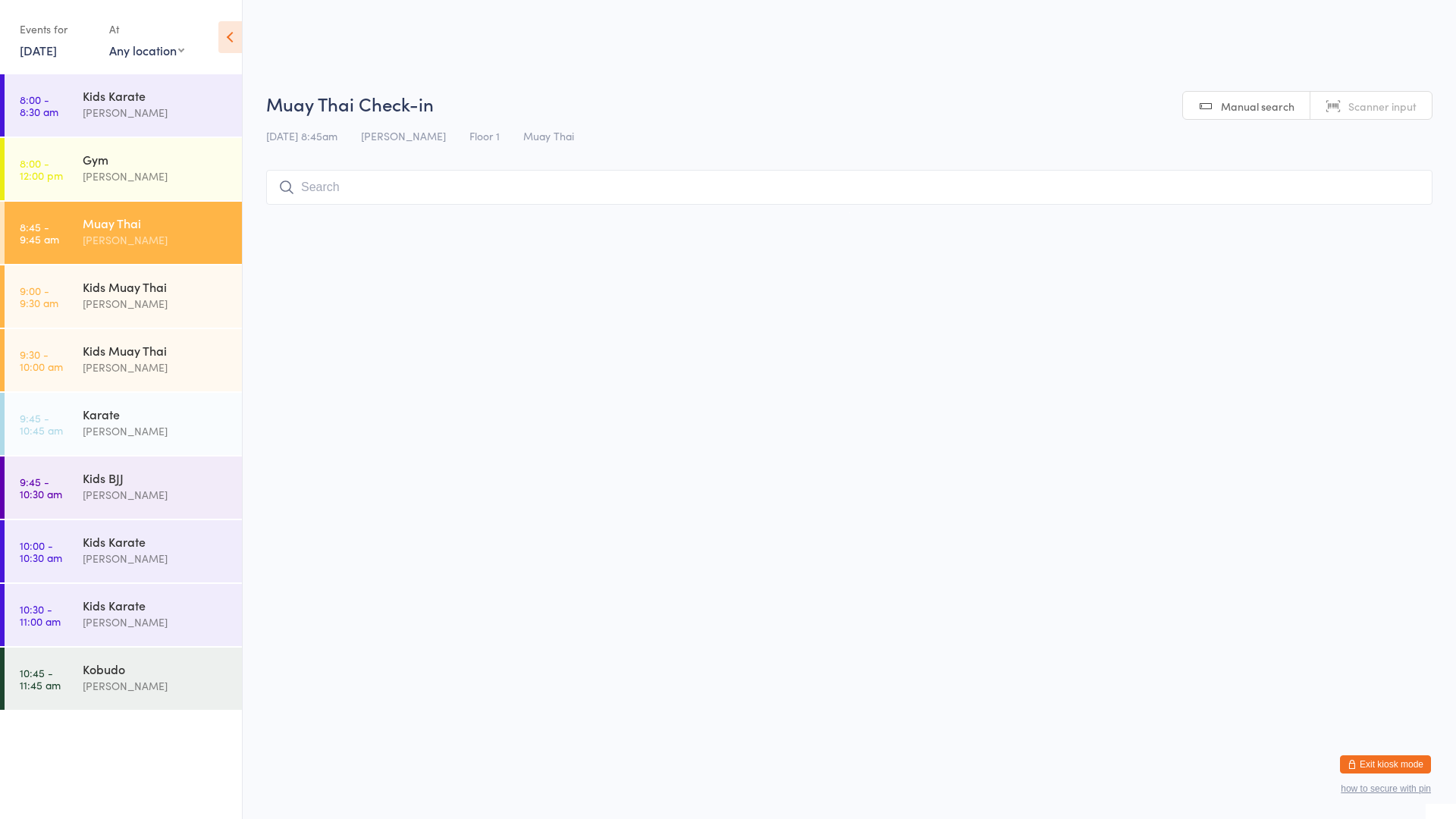
click at [346, 176] on input "search" at bounding box center [849, 187] width 1166 height 35
type input "[PERSON_NAME]"
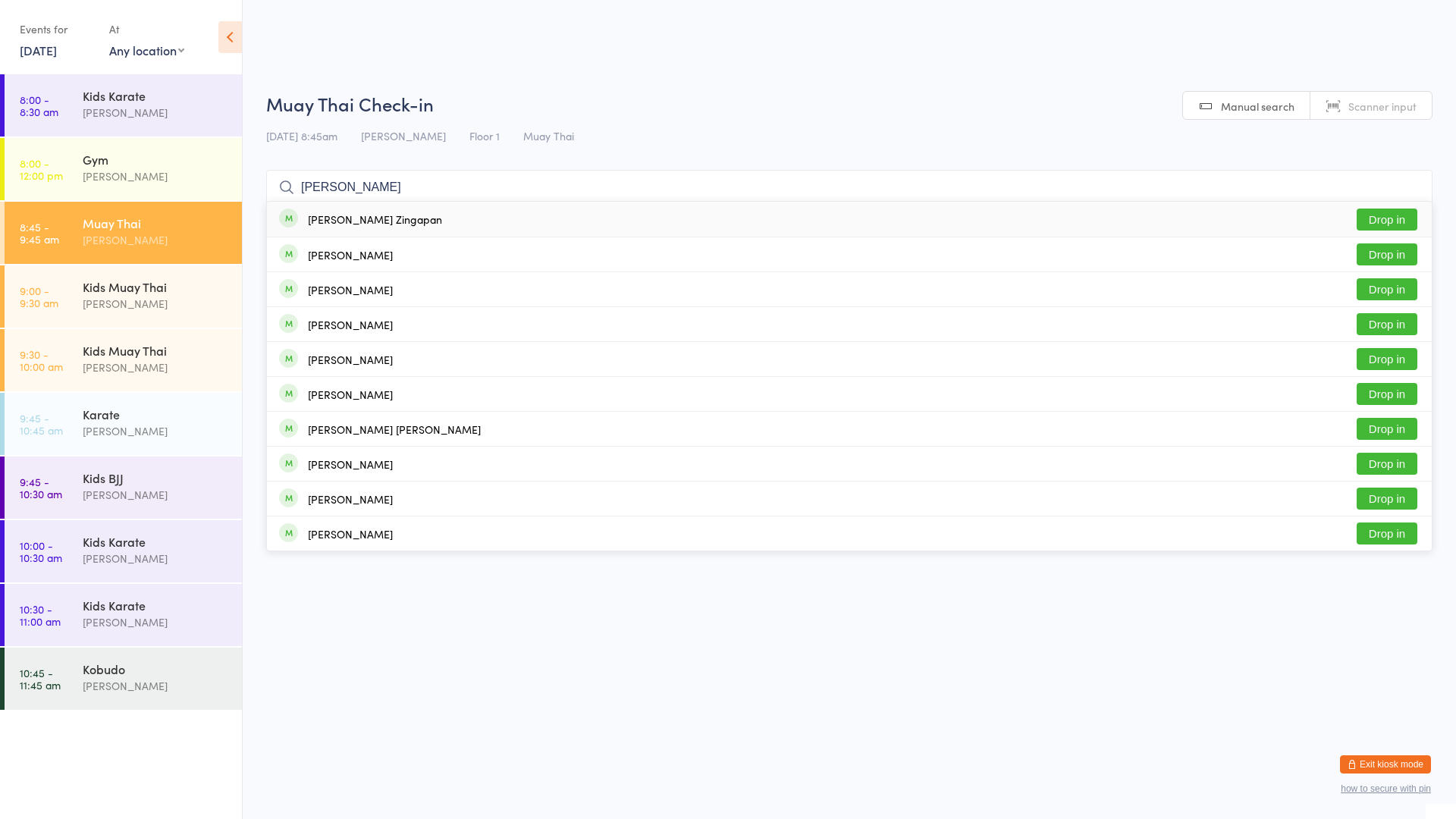
click at [1387, 219] on button "Drop in" at bounding box center [1387, 219] width 61 height 22
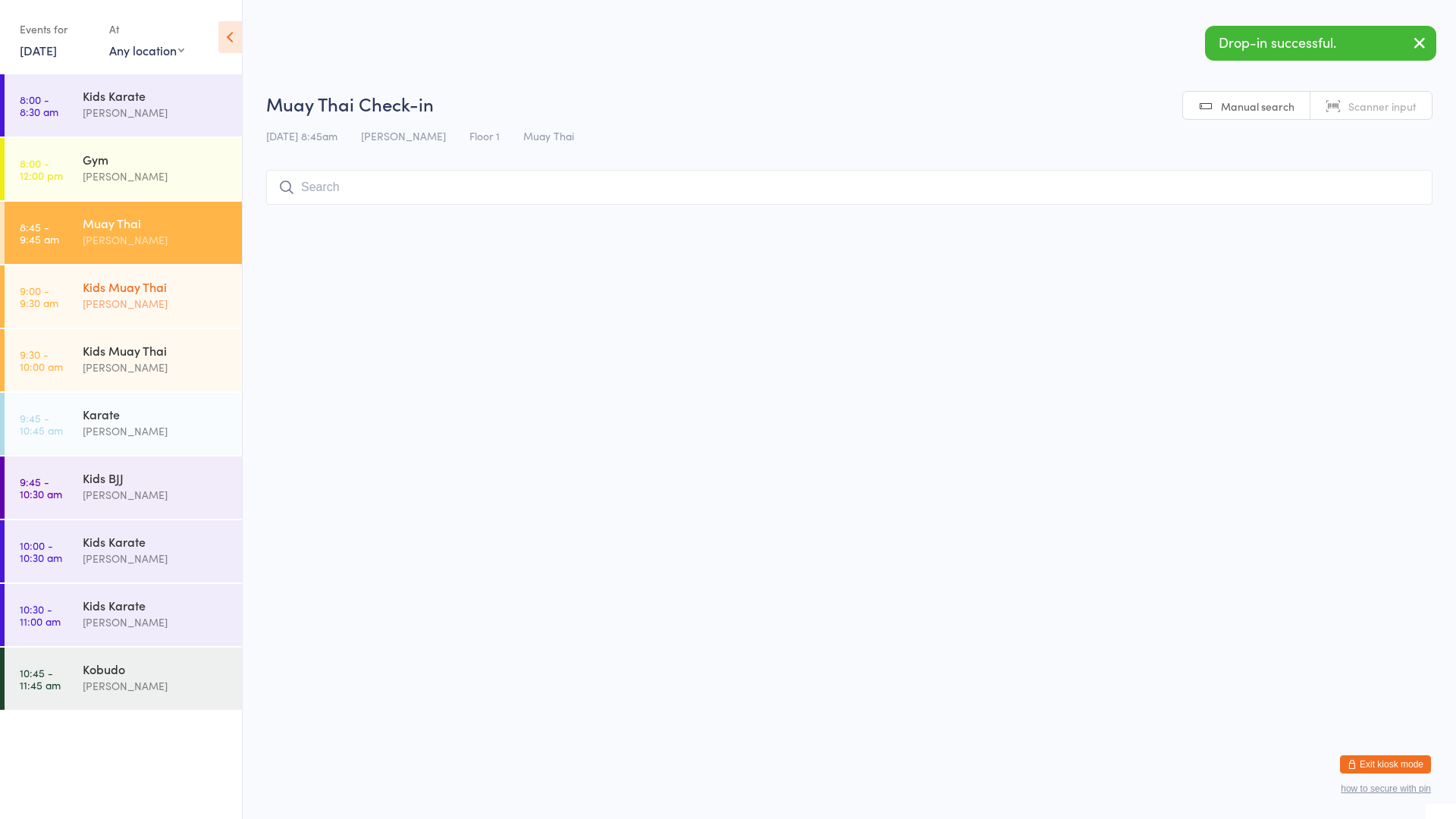
click at [132, 282] on div "Kids Muay Thai" at bounding box center [155, 287] width 147 height 17
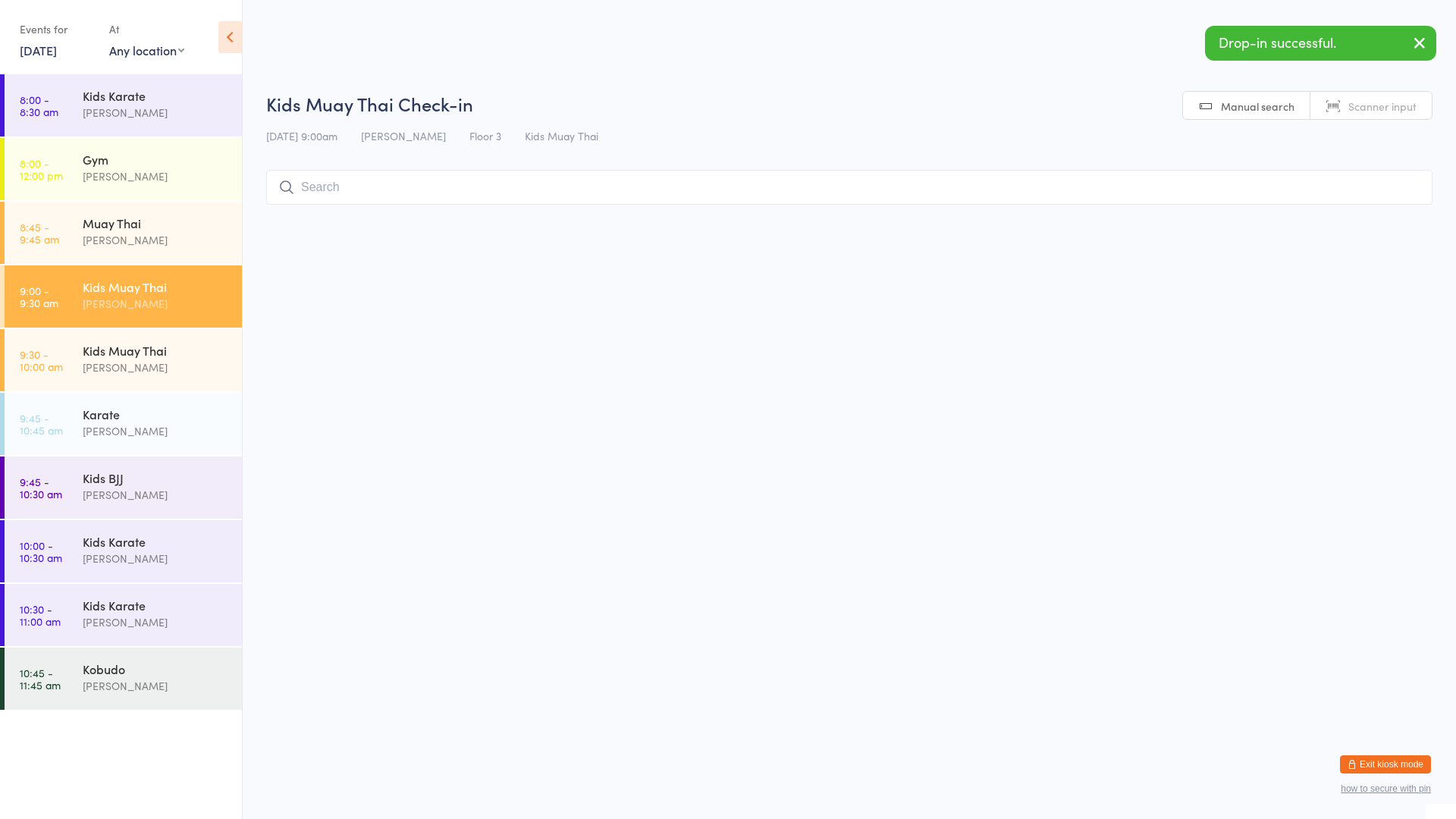
click at [327, 186] on input "search" at bounding box center [849, 187] width 1166 height 35
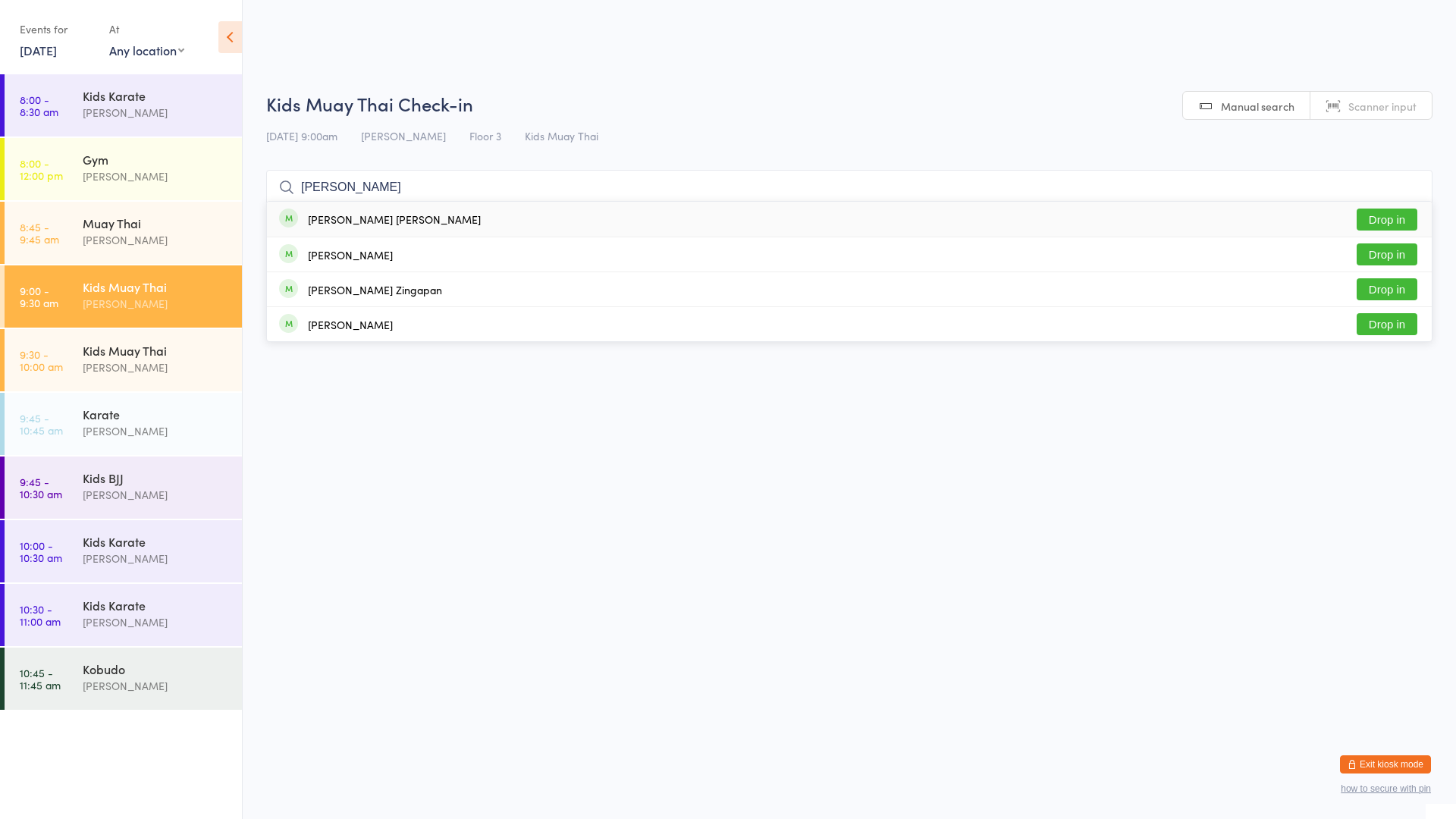
type input "[PERSON_NAME]"
click at [1367, 216] on button "Drop in" at bounding box center [1387, 219] width 61 height 22
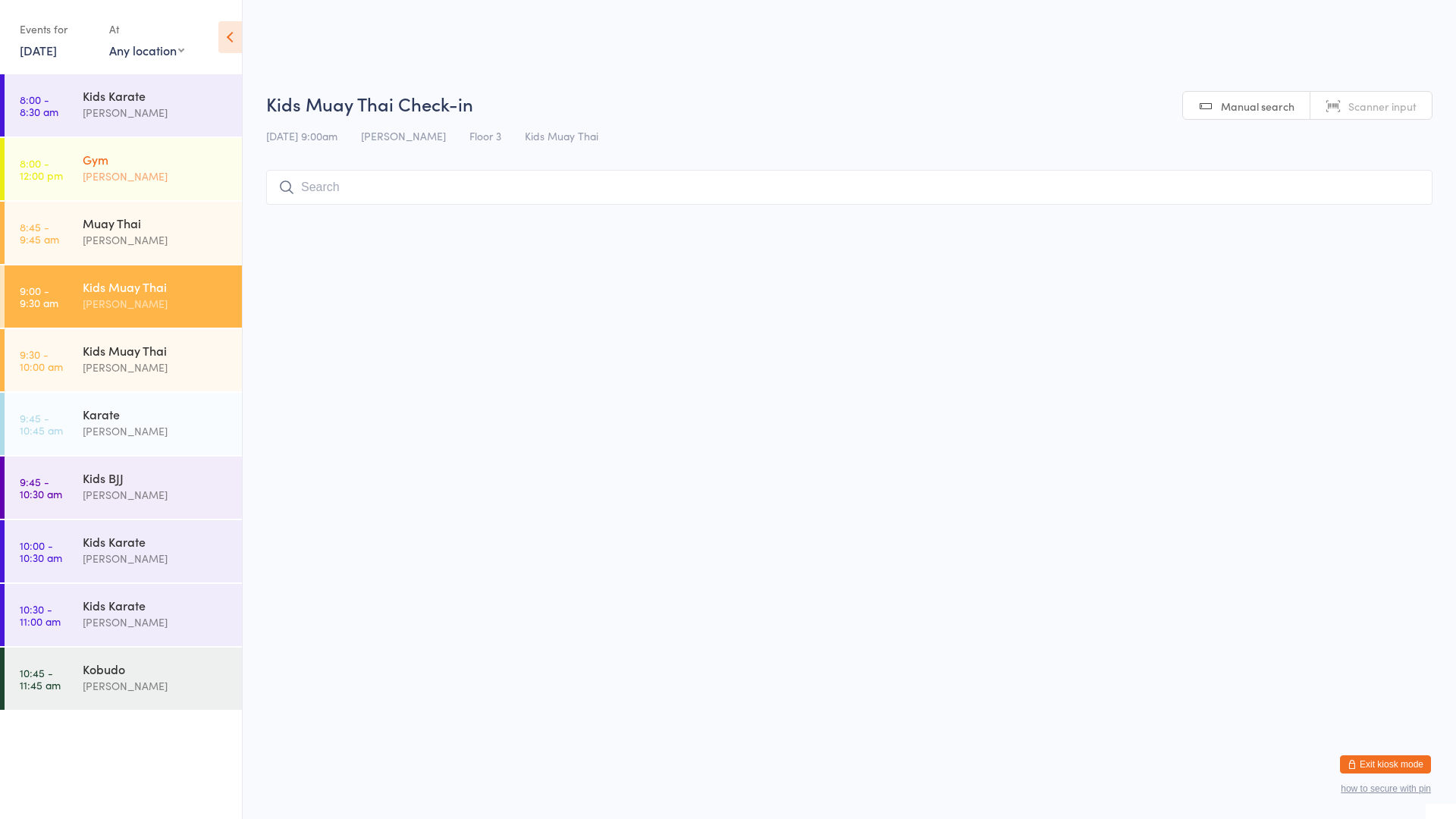
click at [186, 165] on div "Gym" at bounding box center [155, 159] width 147 height 17
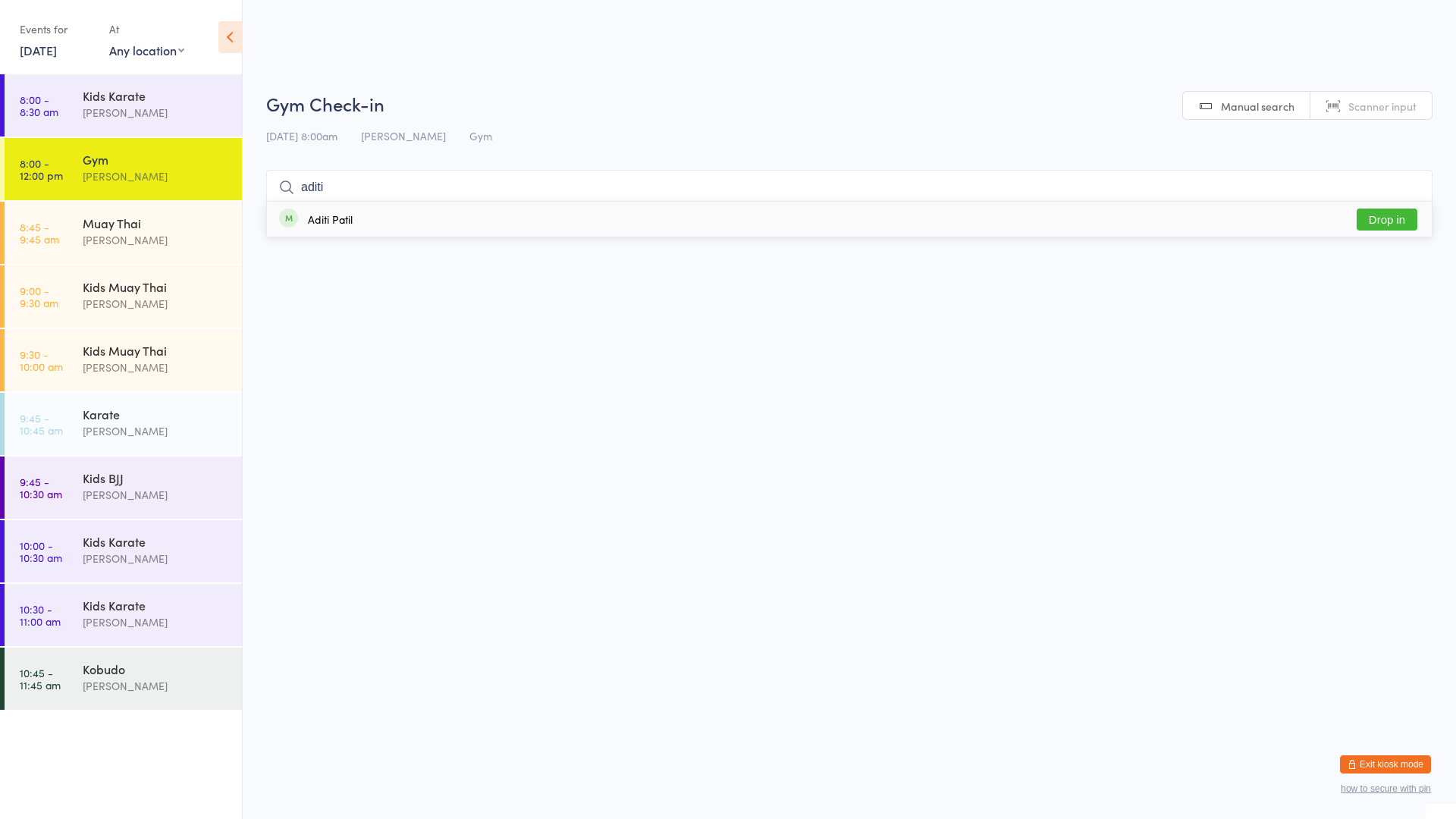
type input "aditi"
click at [339, 208] on div "Aditi Patil Drop in" at bounding box center [849, 219] width 1165 height 35
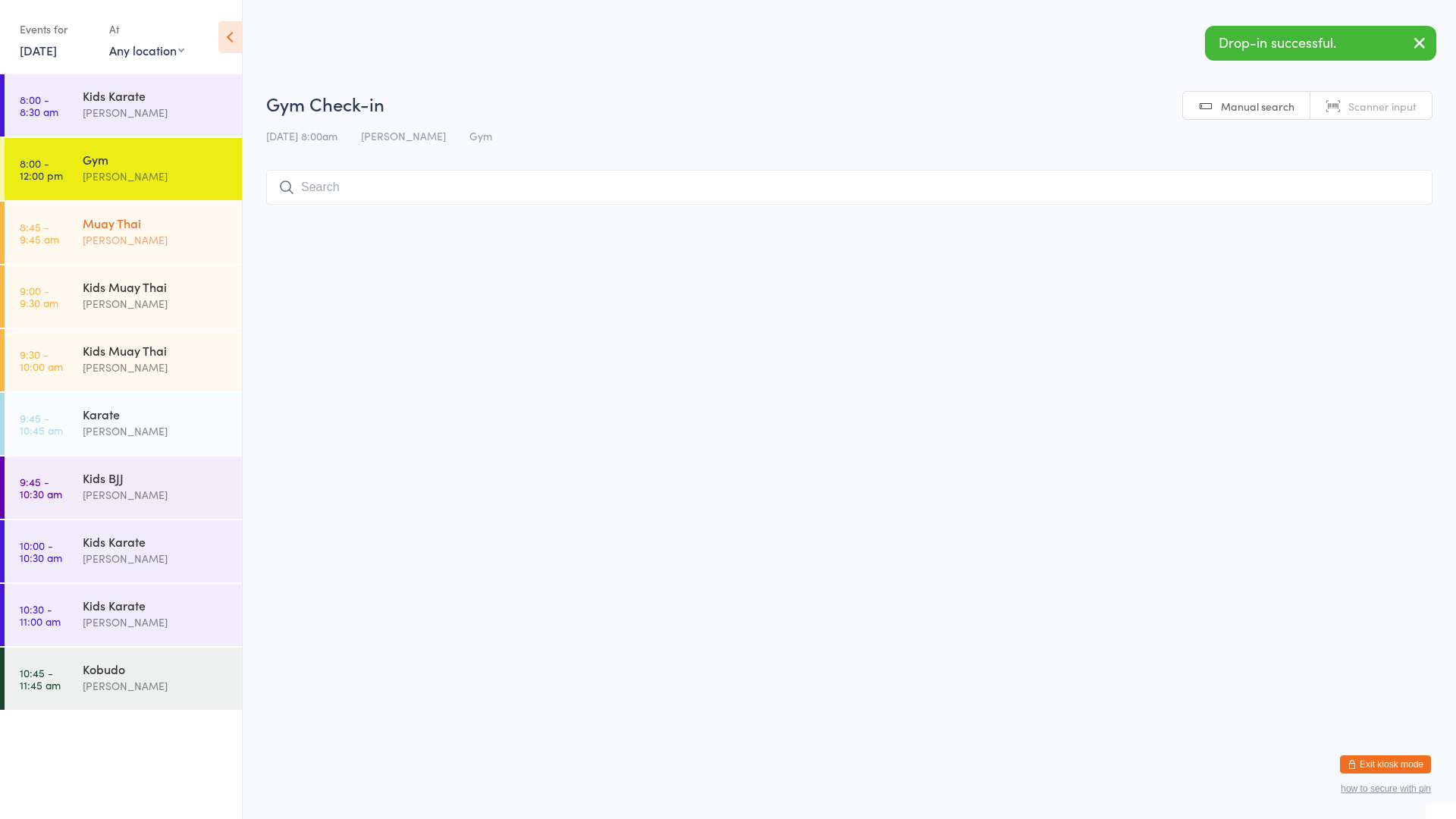
click at [136, 231] on div "Muay Thai" at bounding box center [155, 223] width 147 height 17
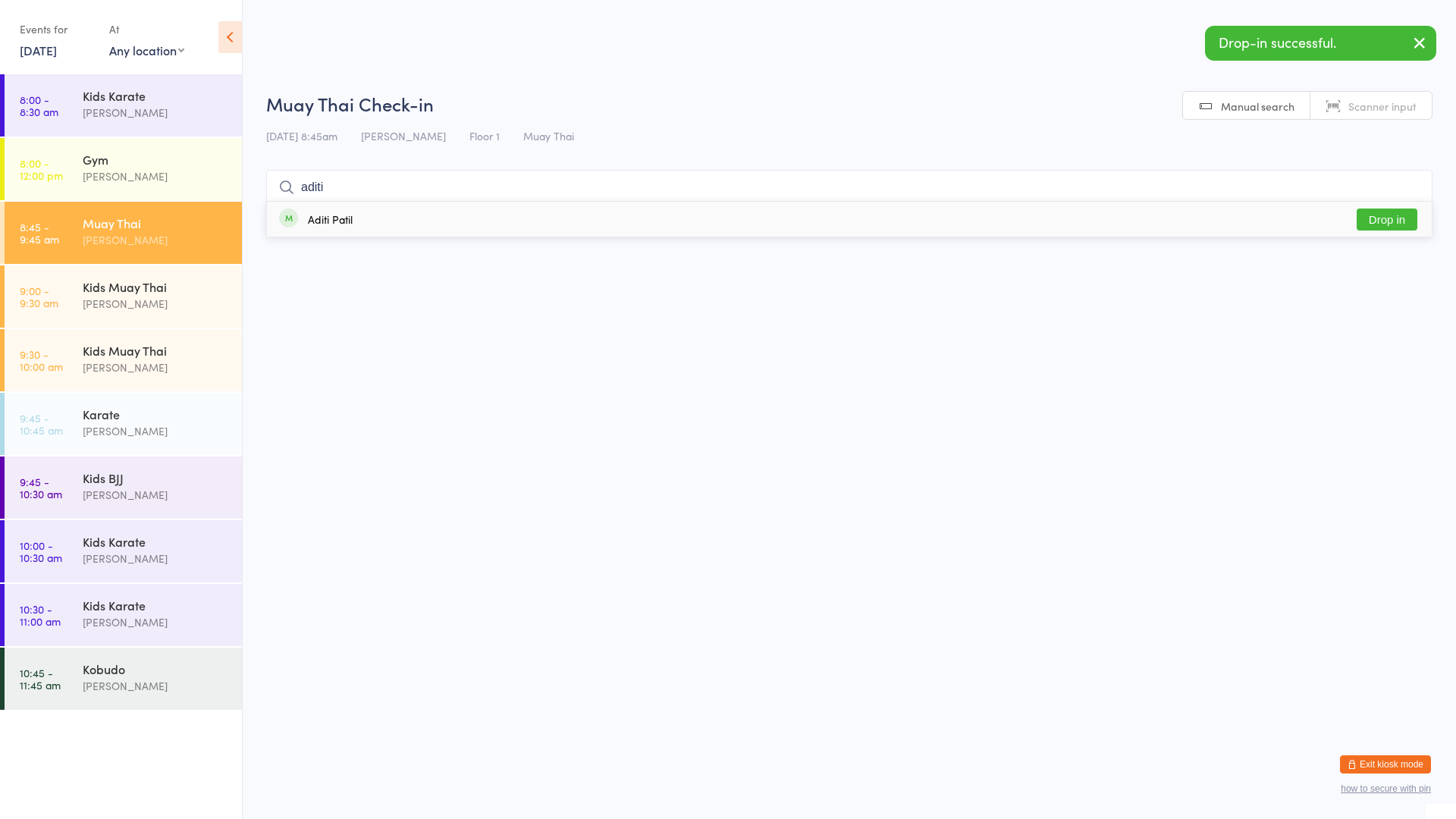
type input "aditi"
click at [364, 206] on div "Aditi Patil Drop in" at bounding box center [849, 219] width 1165 height 35
click at [177, 418] on div "Karate" at bounding box center [155, 415] width 147 height 17
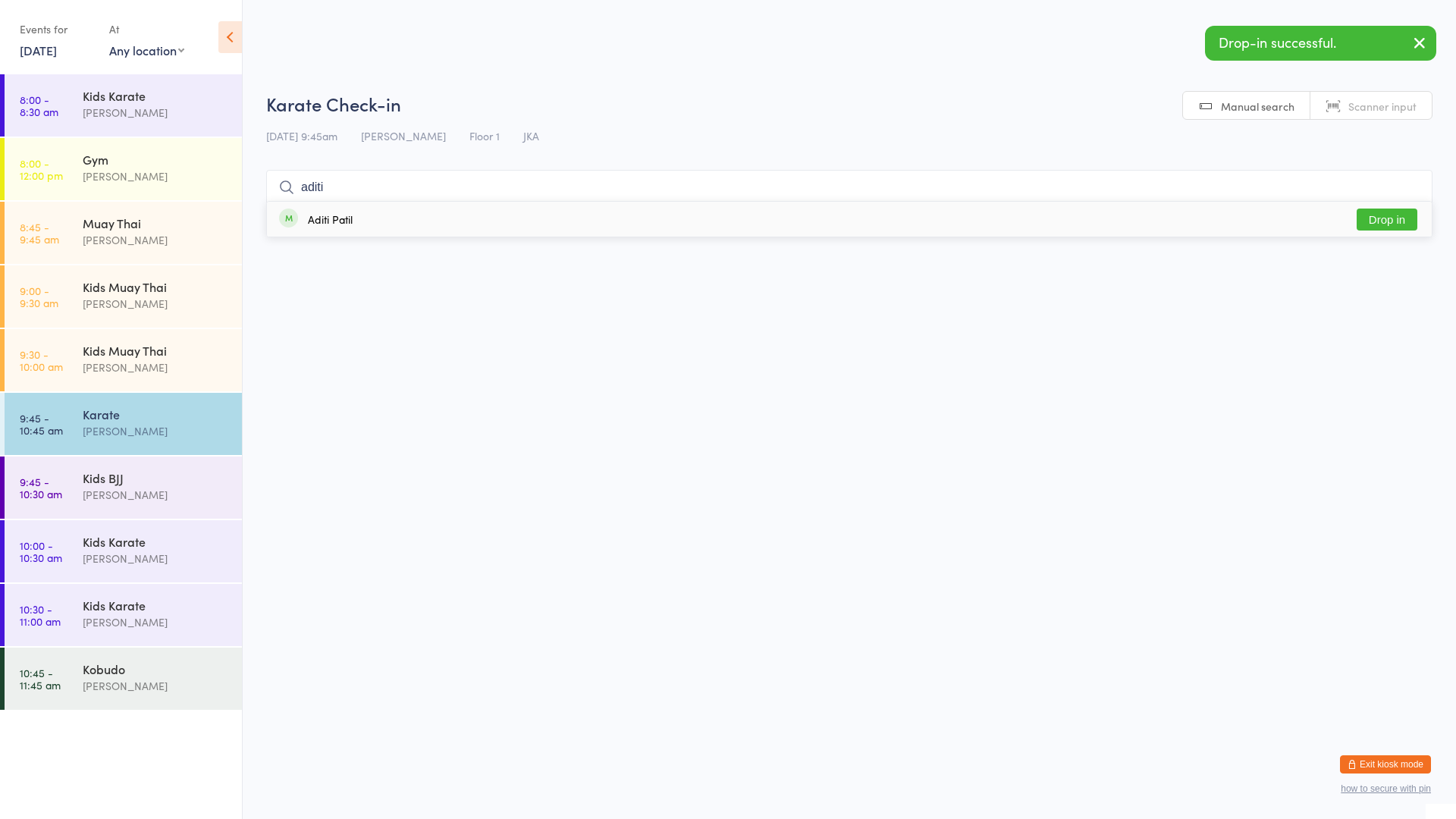
type input "aditi"
click at [524, 216] on div "Aditi Patil Drop in" at bounding box center [849, 219] width 1165 height 35
type input "patil"
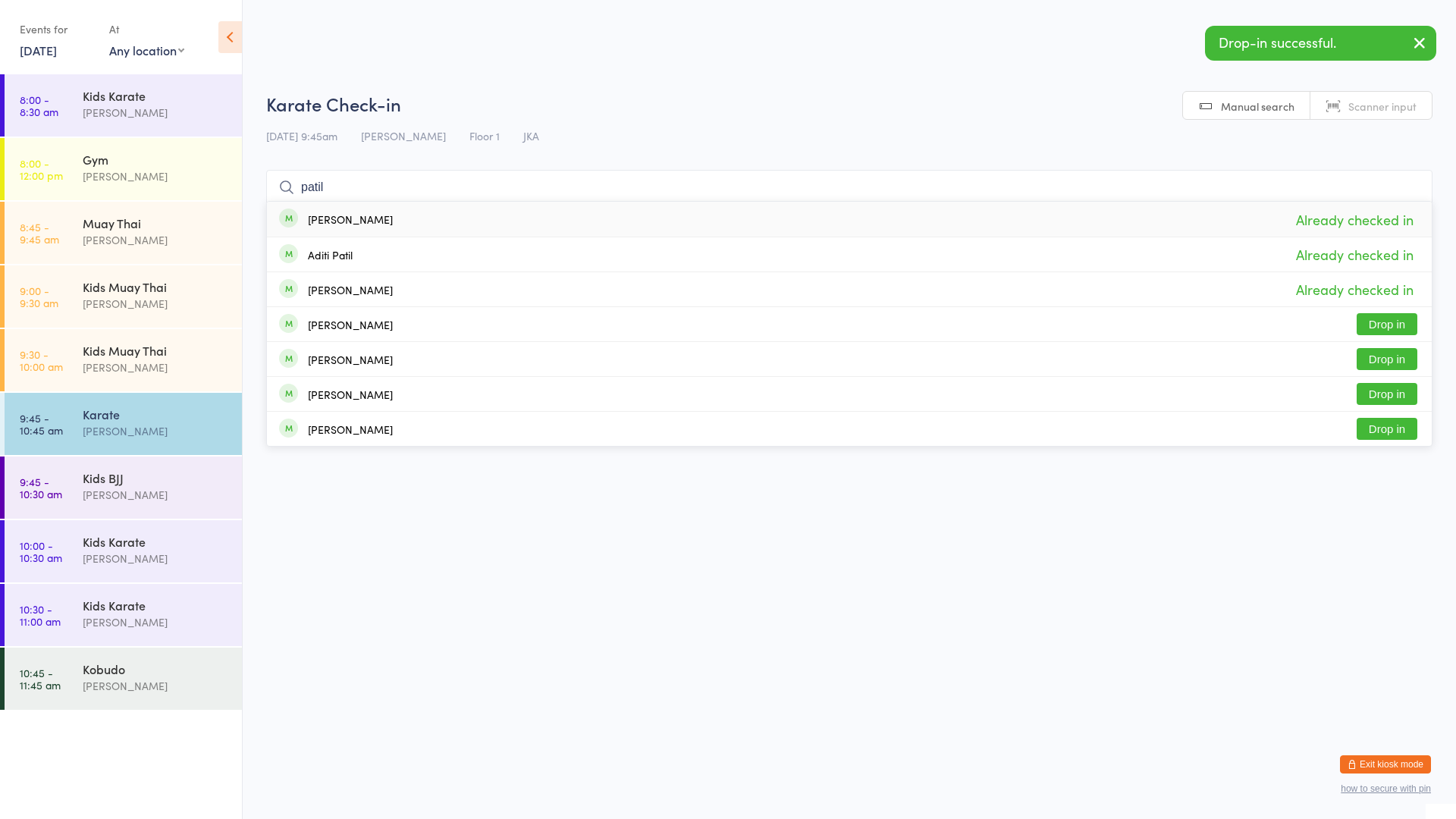
drag, startPoint x: 344, startPoint y: 191, endPoint x: 276, endPoint y: 175, distance: 69.9
click at [273, 179] on input "patil" at bounding box center [849, 187] width 1166 height 35
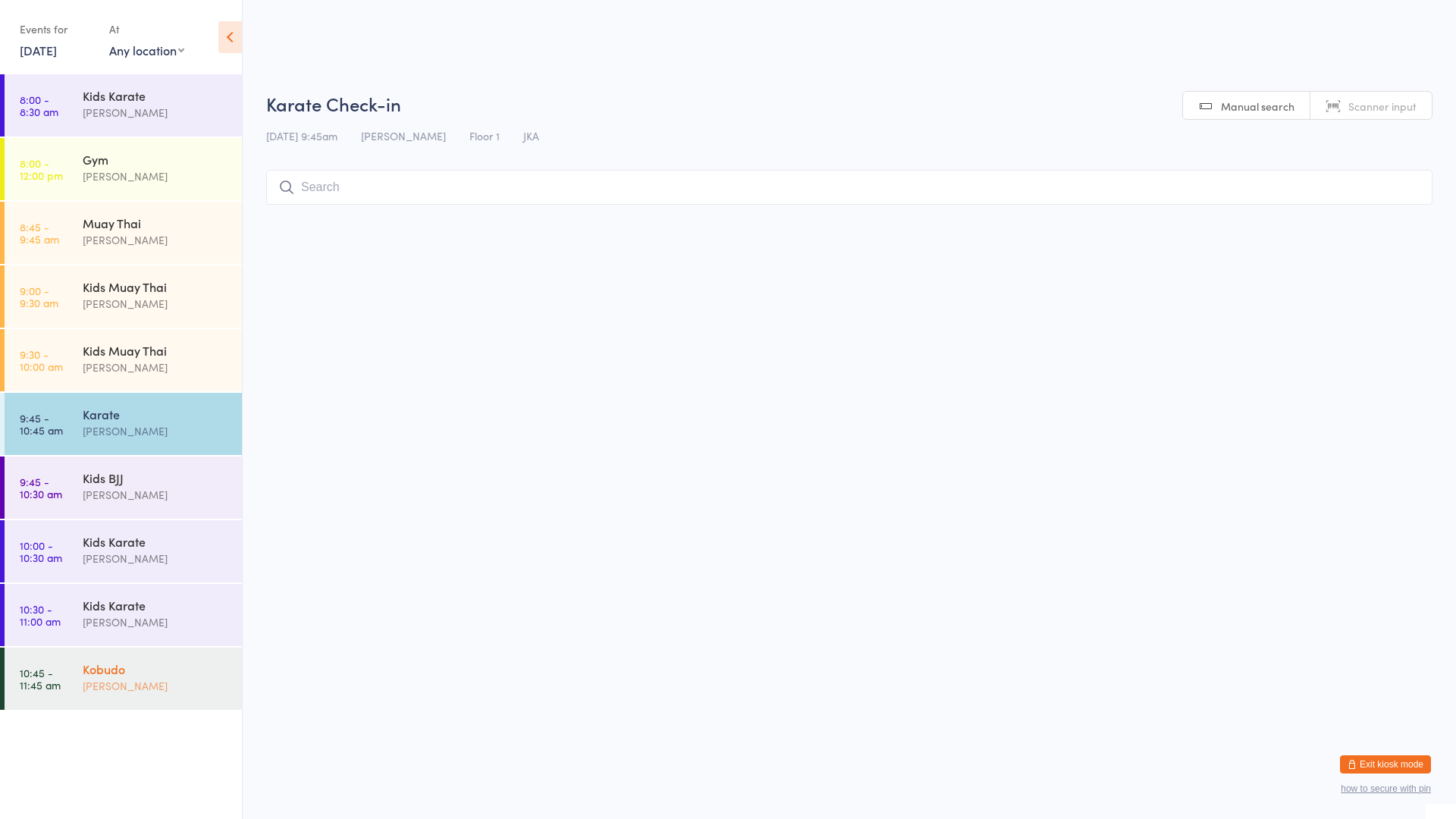
click at [128, 697] on div "Kobudo [PERSON_NAME]" at bounding box center [162, 677] width 159 height 60
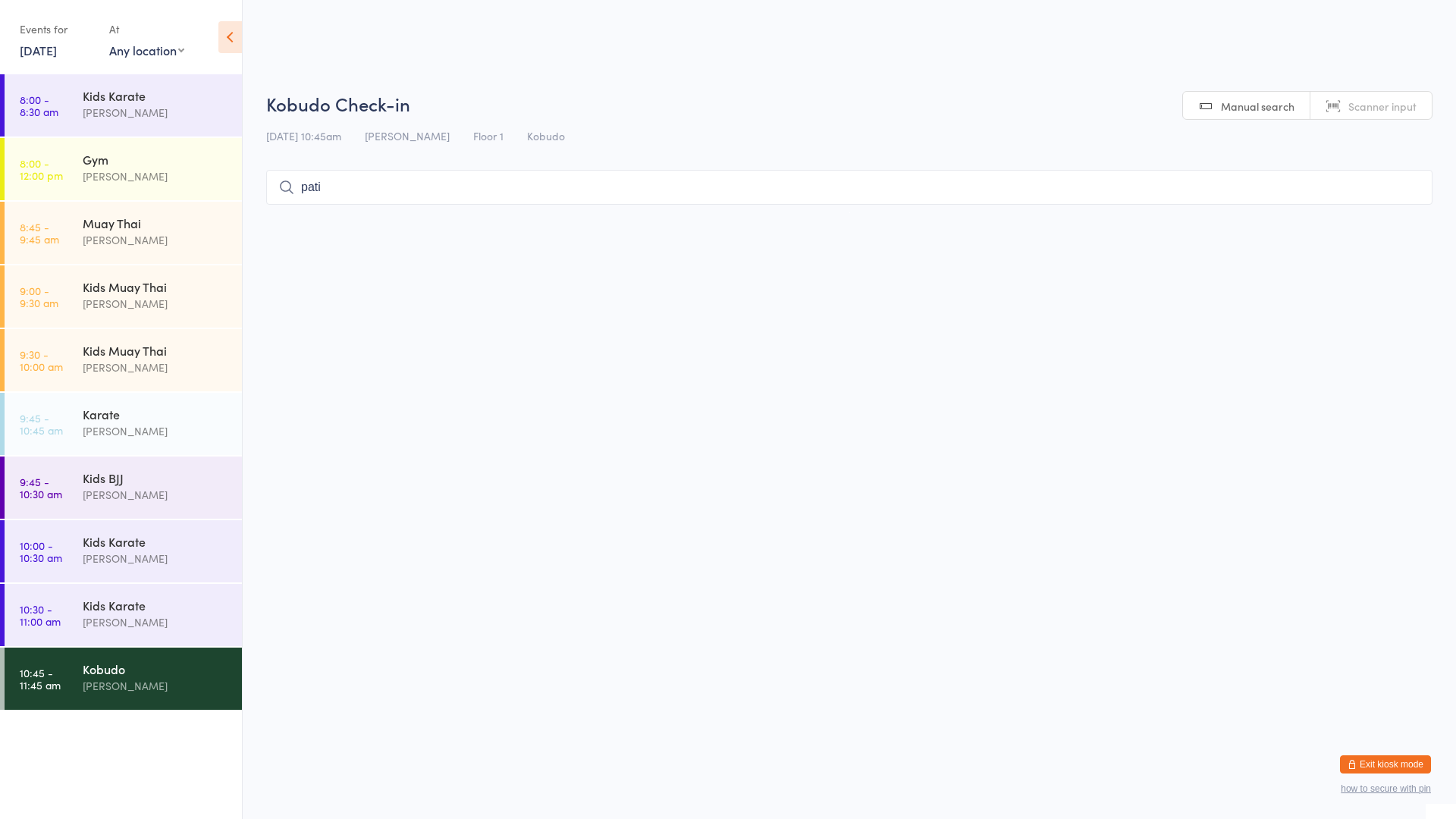
type input "patil"
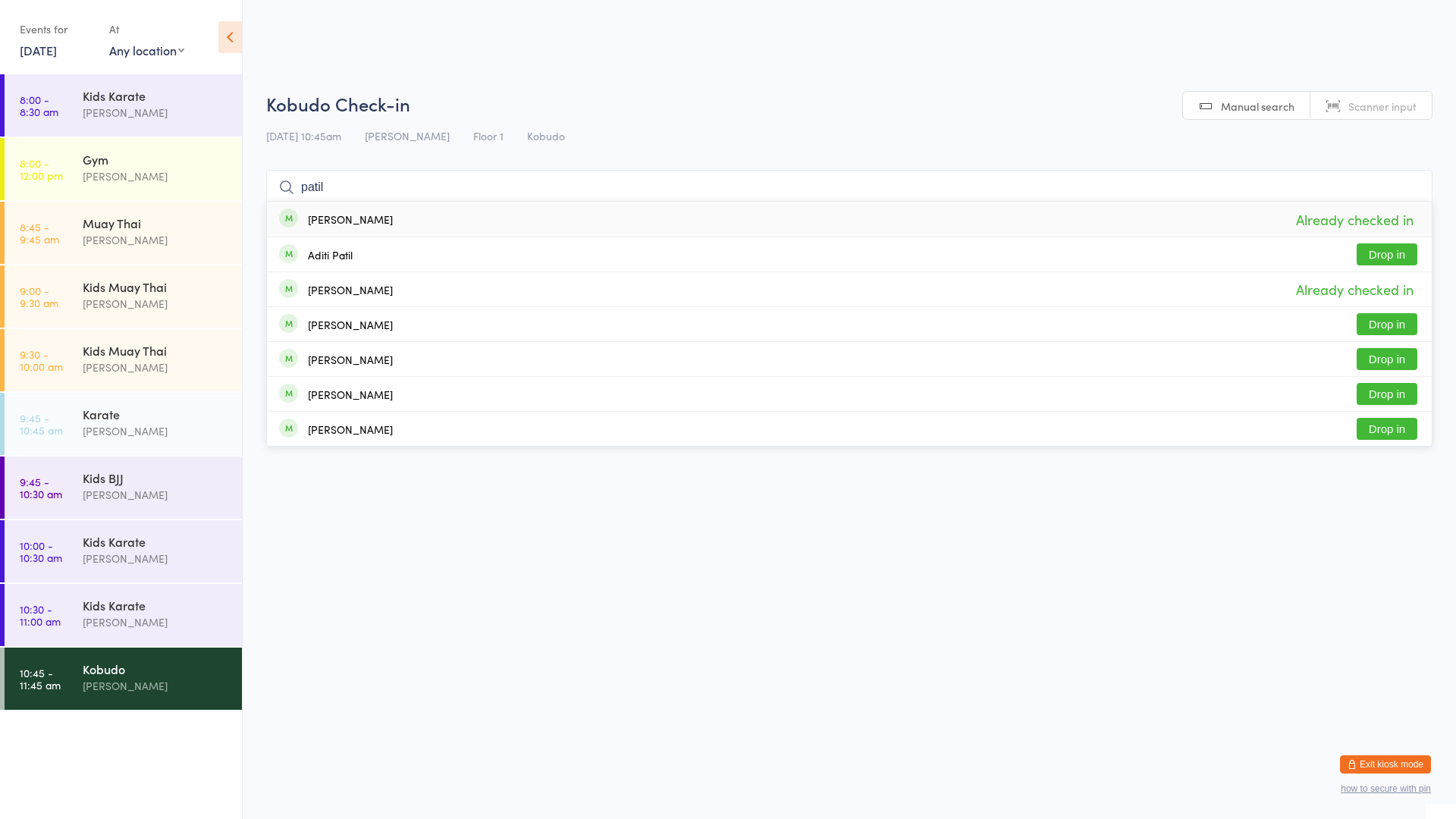
drag, startPoint x: 349, startPoint y: 188, endPoint x: 259, endPoint y: 182, distance: 90.2
click at [259, 182] on ui-view "Kobudo Check-in [DATE] 10:45am [PERSON_NAME] Floor 1 Kobudo Manual search Scann…" at bounding box center [849, 151] width 1214 height 121
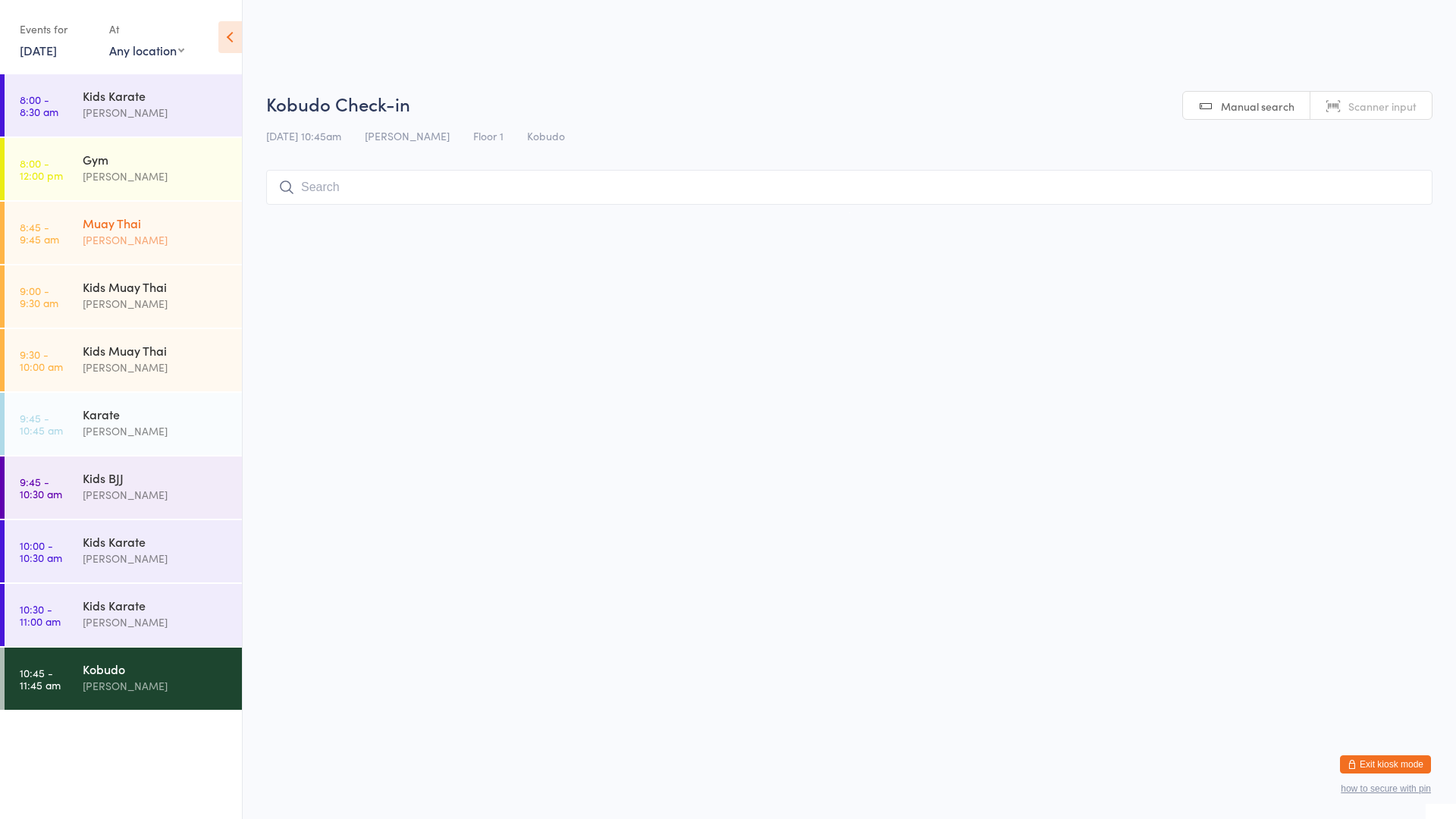
click at [156, 240] on div "[PERSON_NAME]" at bounding box center [155, 240] width 147 height 17
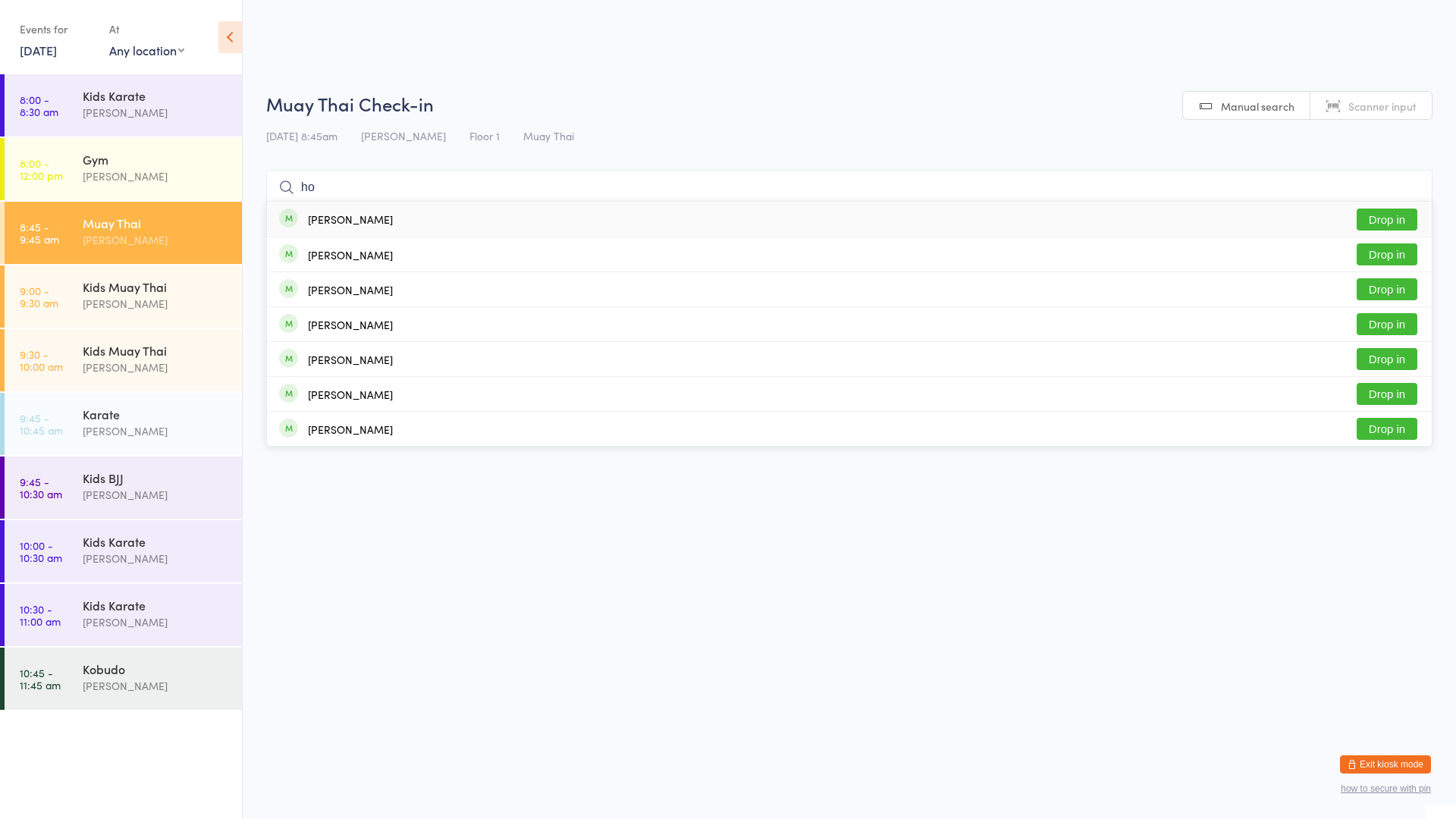
type input "ho"
click at [303, 215] on div "[PERSON_NAME]" at bounding box center [336, 220] width 114 height 17
type input "karter"
click at [1402, 219] on button "Drop in" at bounding box center [1387, 219] width 61 height 22
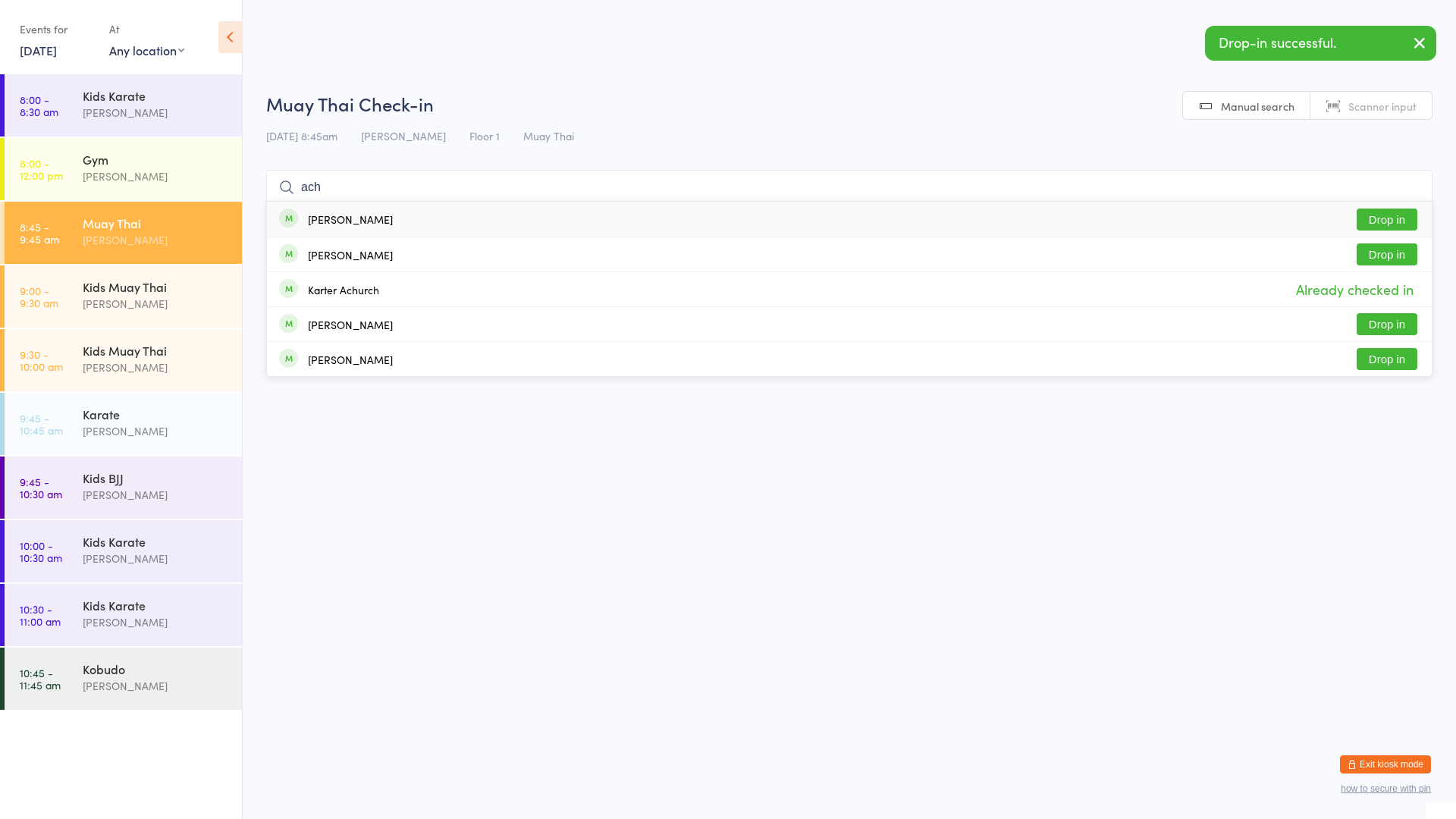
type input "ach"
click at [1390, 225] on button "Drop in" at bounding box center [1387, 219] width 61 height 22
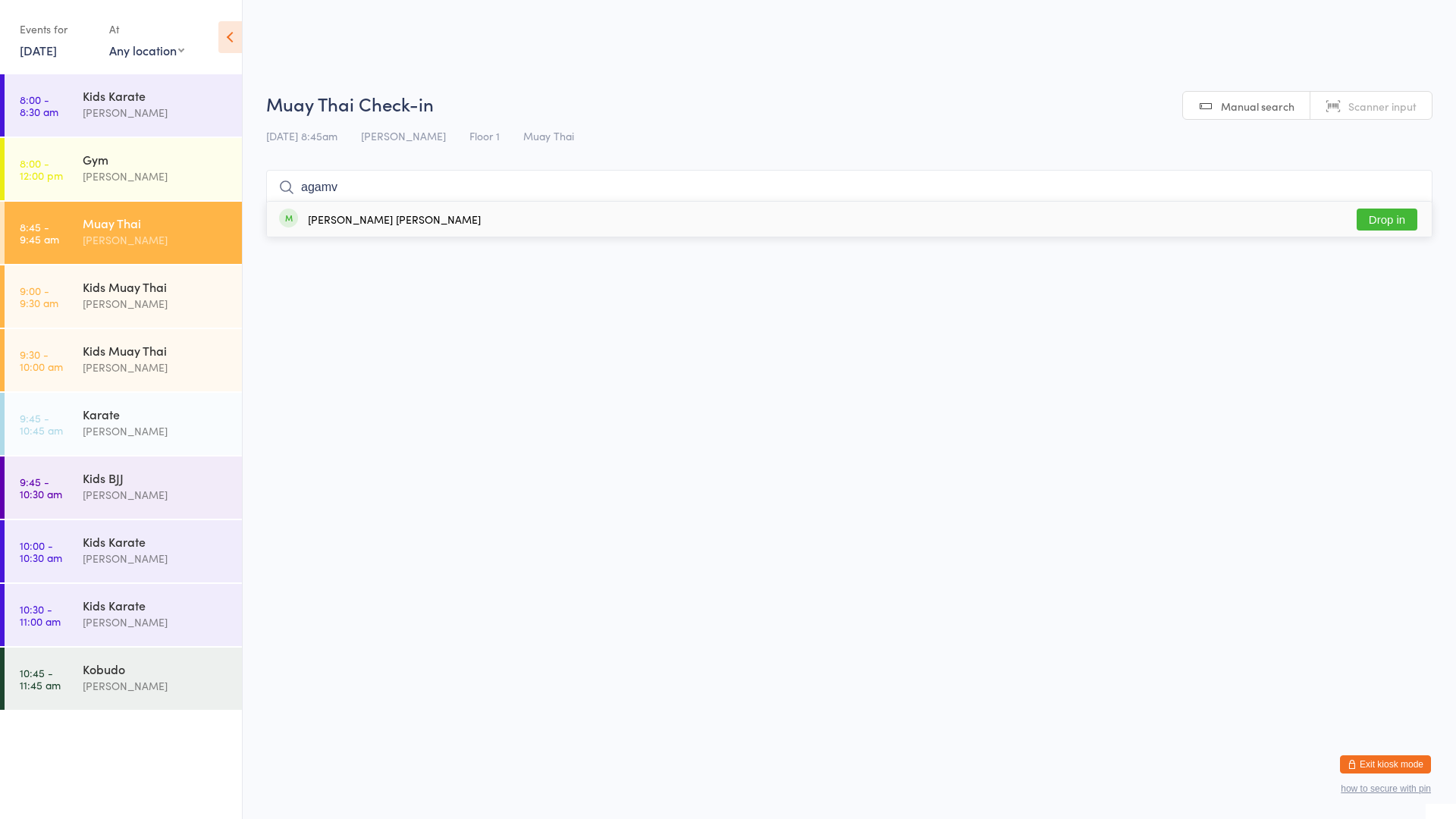
type input "agamv"
drag, startPoint x: 1393, startPoint y: 212, endPoint x: 1386, endPoint y: 224, distance: 13.9
click at [1386, 224] on button "Drop in" at bounding box center [1387, 219] width 61 height 22
drag, startPoint x: 390, startPoint y: 180, endPoint x: 154, endPoint y: 195, distance: 236.5
click at [166, 193] on body "You have now entered Kiosk Mode. Members will be able to check themselves in us…" at bounding box center [728, 151] width 1456 height 121
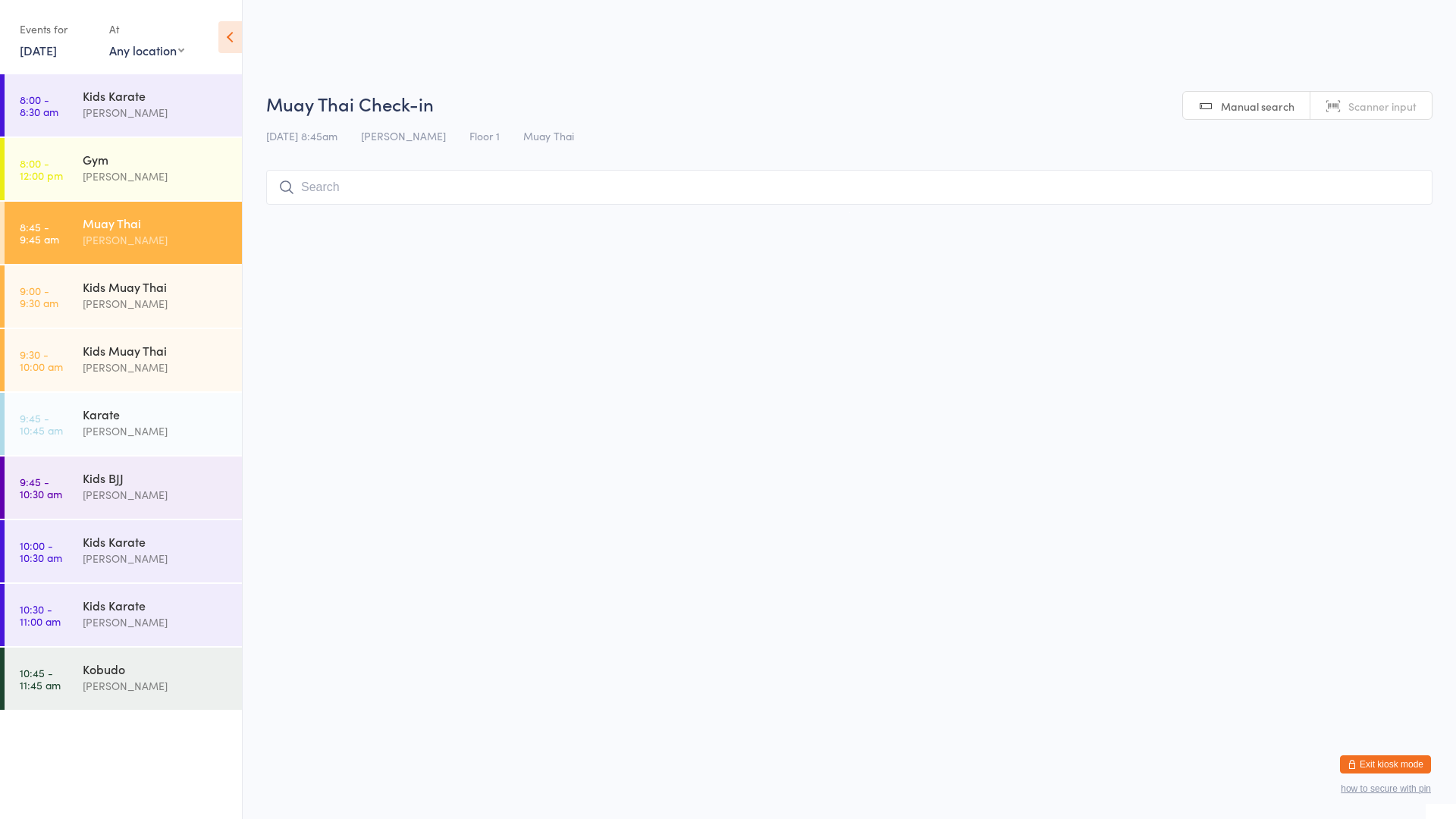
click at [171, 223] on div "Muay Thai" at bounding box center [155, 223] width 147 height 17
click at [361, 182] on input "search" at bounding box center [849, 187] width 1166 height 35
type input "esa"
click at [1383, 223] on button "Drop in" at bounding box center [1387, 219] width 61 height 22
click at [1266, 196] on input "search" at bounding box center [849, 187] width 1166 height 35
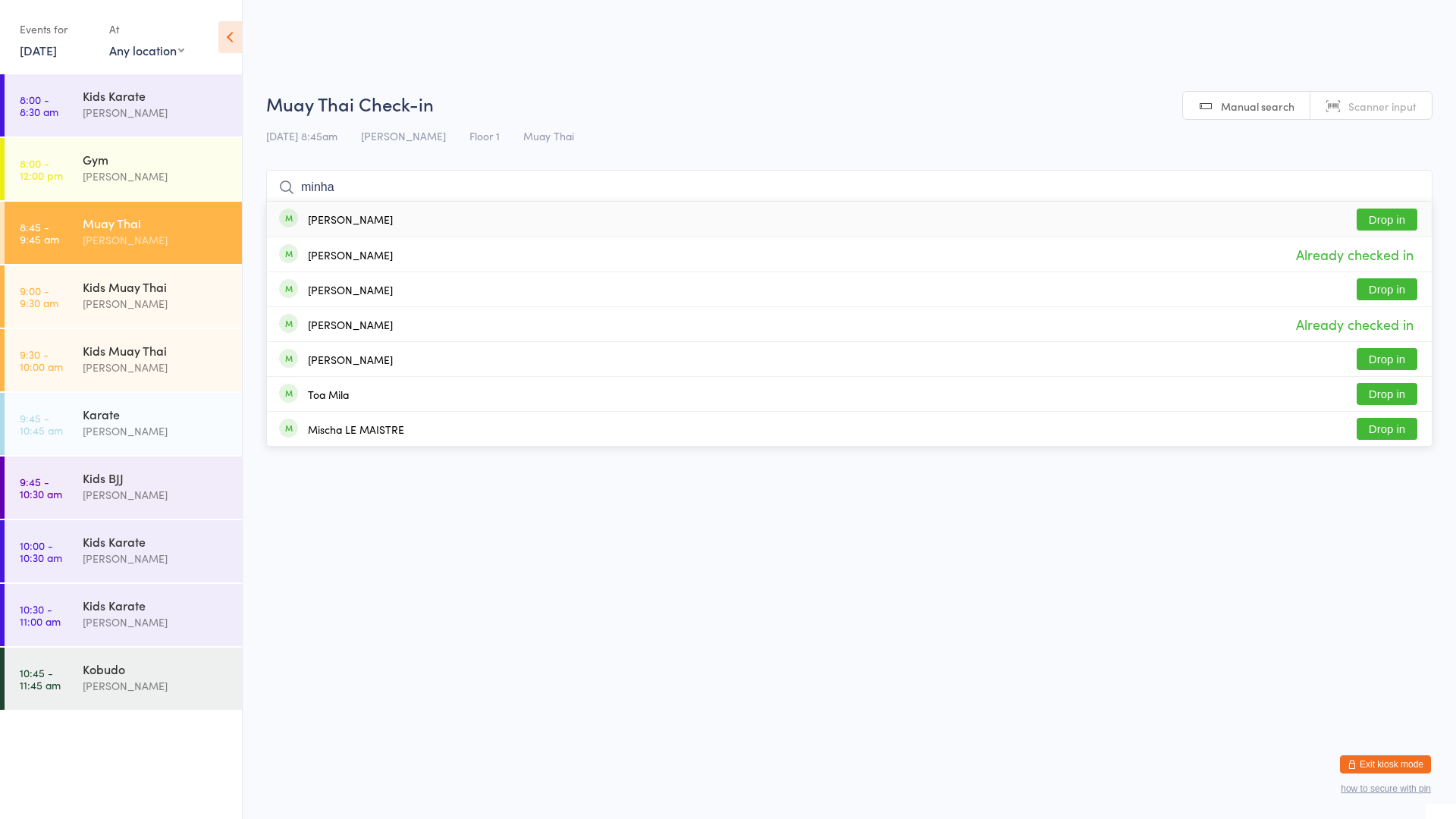
type input "minha"
click at [1381, 218] on button "Drop in" at bounding box center [1387, 219] width 61 height 22
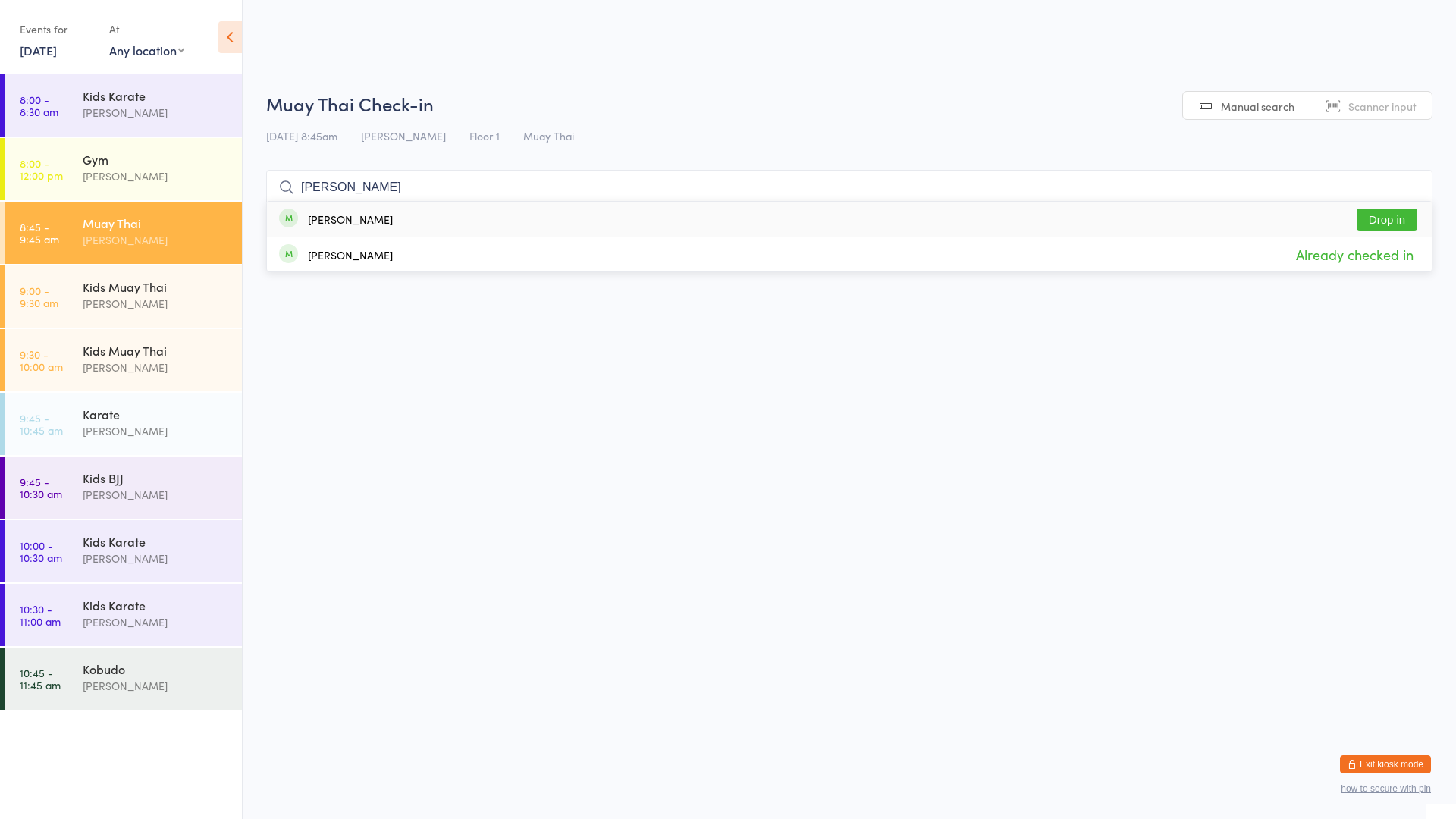
type input "[PERSON_NAME]"
click at [352, 221] on div "[PERSON_NAME]" at bounding box center [350, 219] width 85 height 12
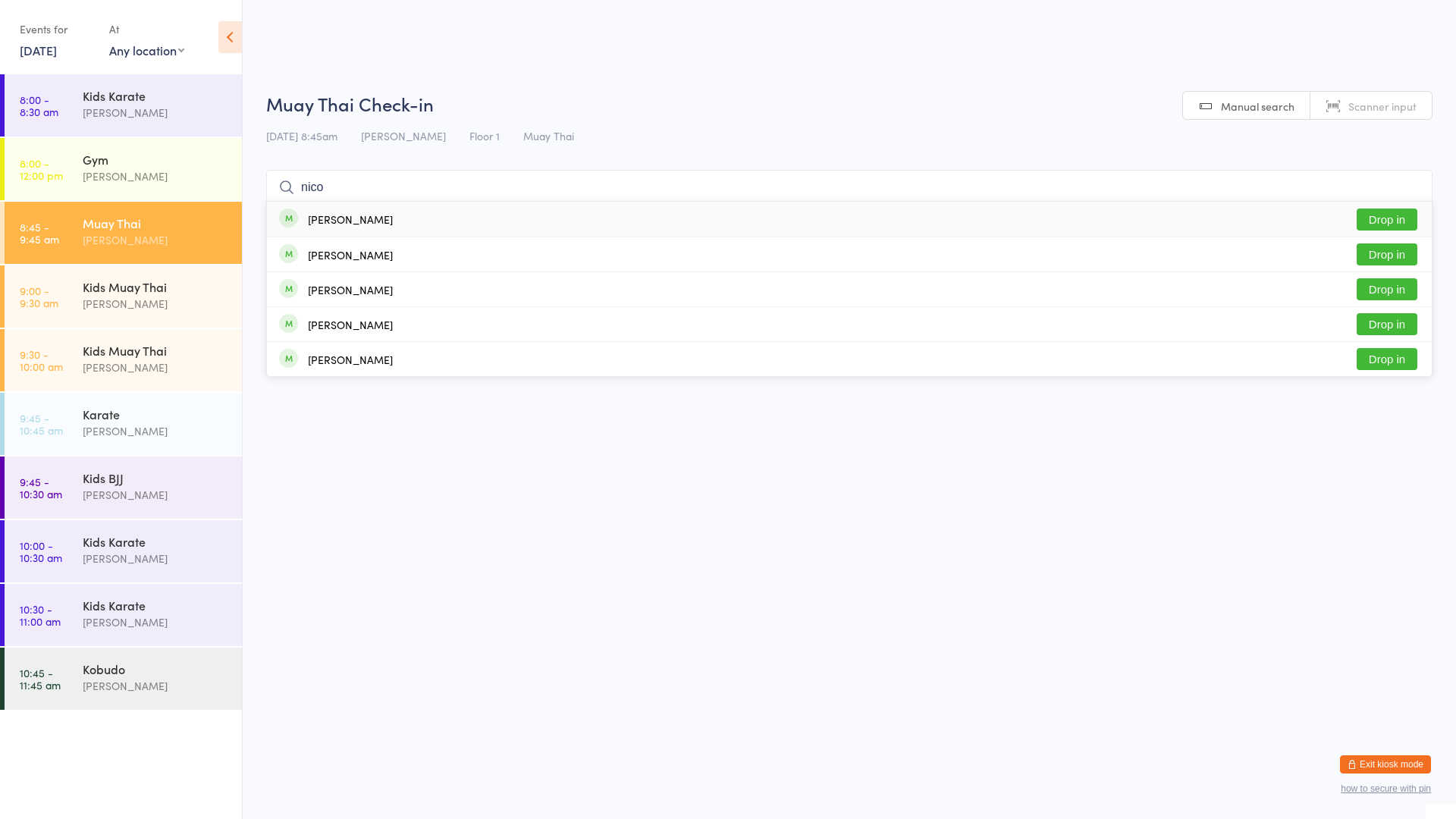
type input "nico"
click at [1377, 221] on button "Drop in" at bounding box center [1387, 219] width 61 height 22
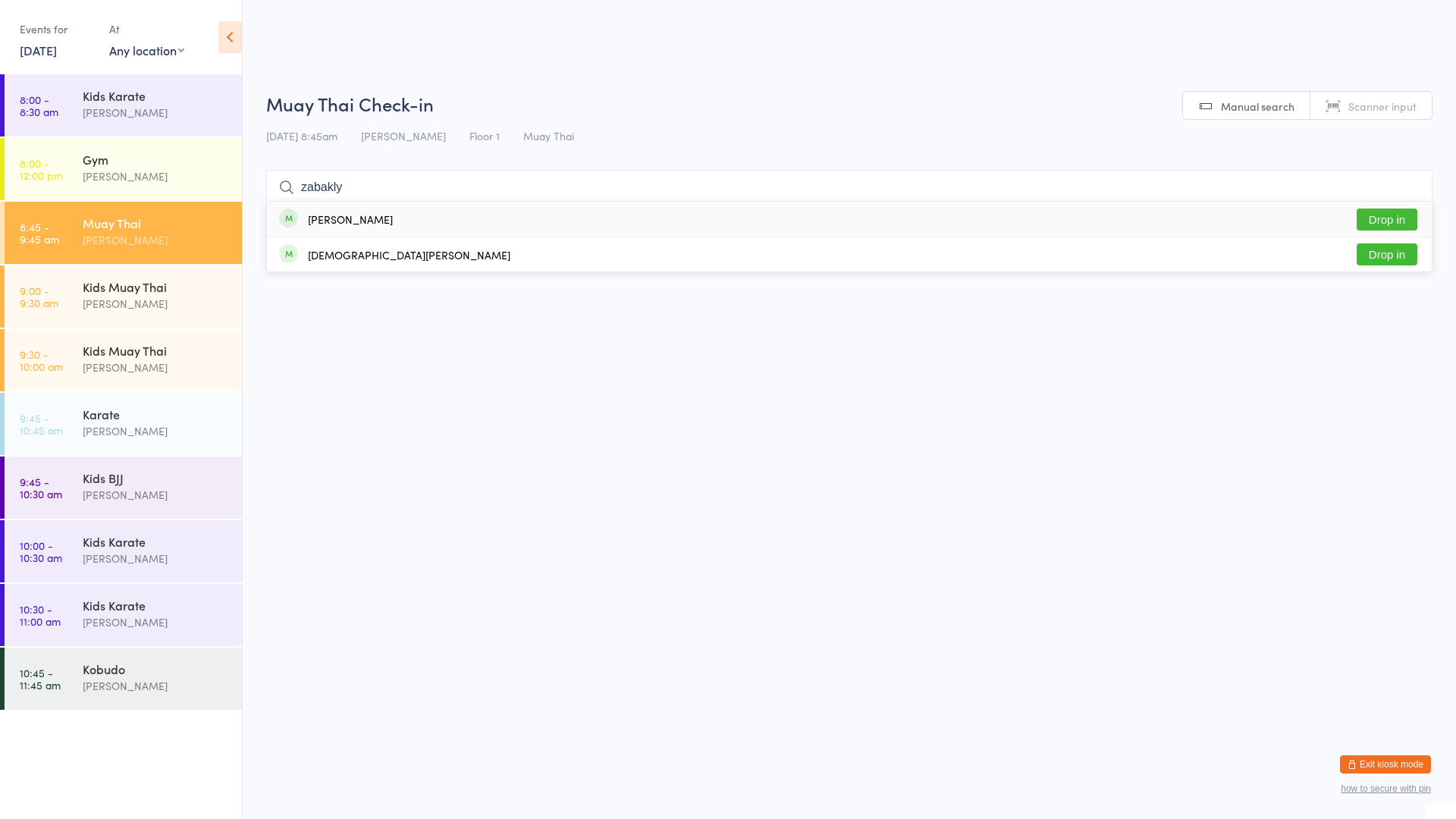
type input "zabakly"
click at [1096, 209] on div "[PERSON_NAME] Drop in" at bounding box center [849, 219] width 1165 height 35
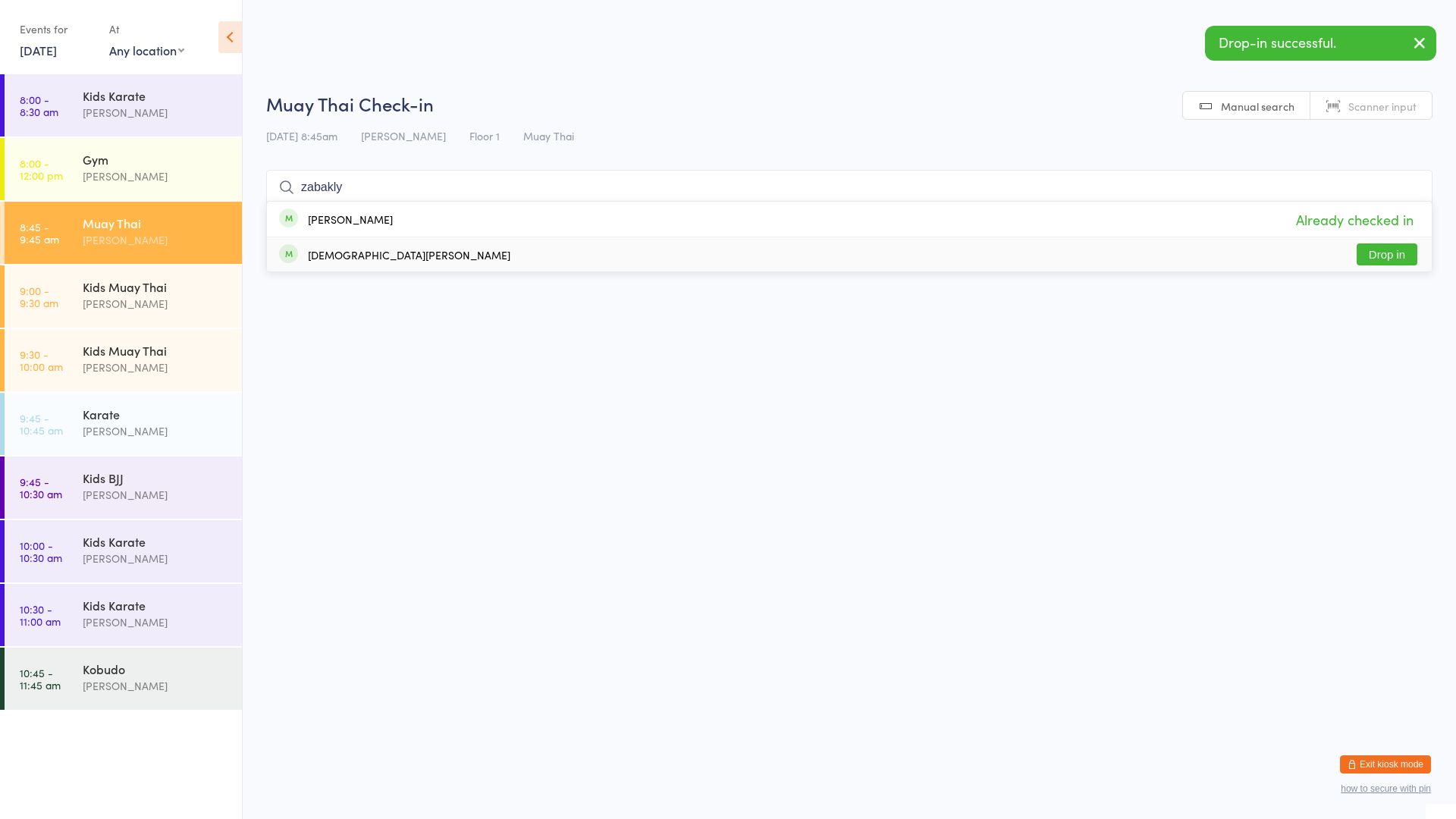
type input "zabakly"
click at [1092, 254] on div "[PERSON_NAME] Drop in" at bounding box center [849, 255] width 1165 height 34
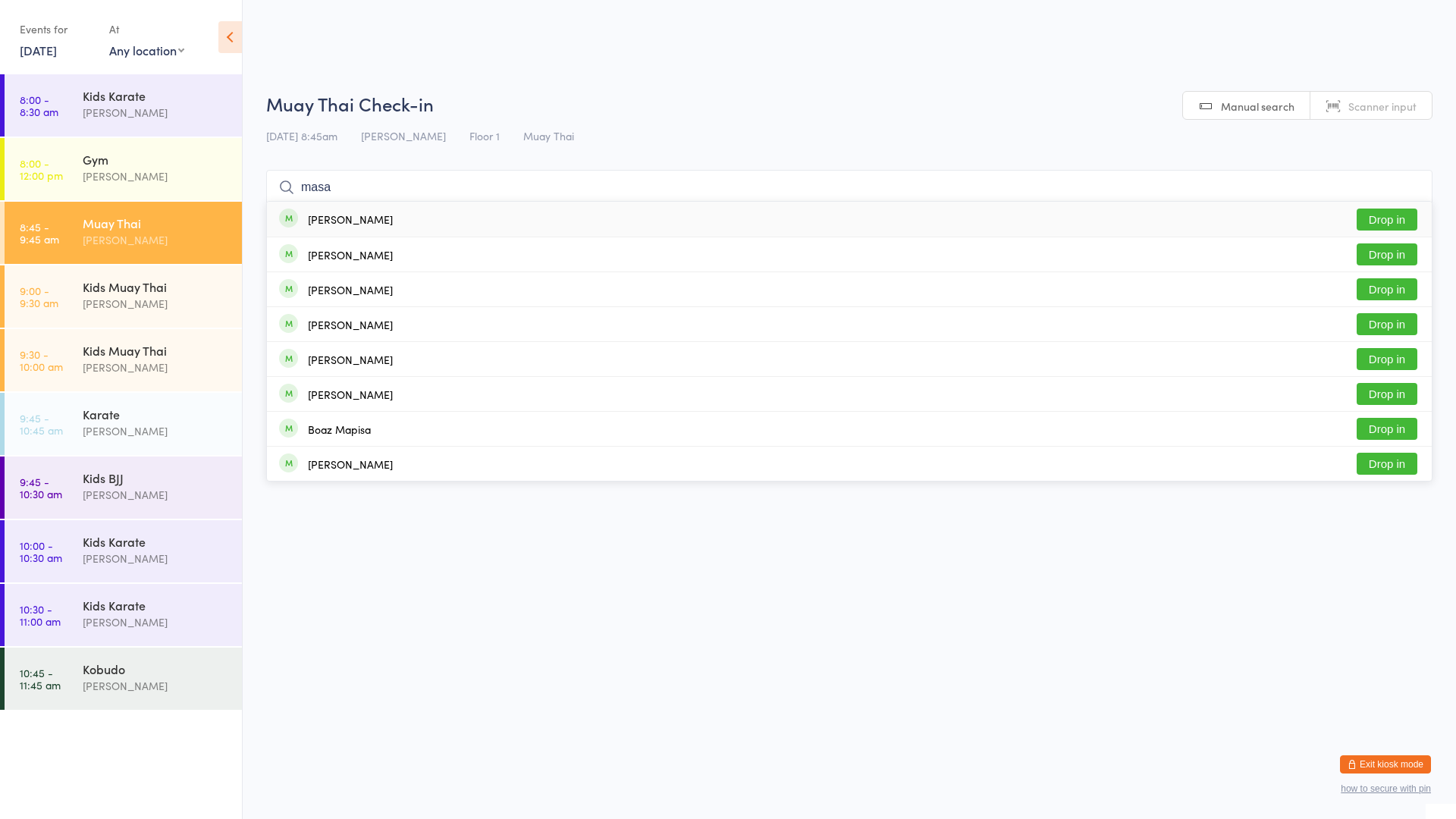
type input "masa"
click at [1371, 218] on button "Drop in" at bounding box center [1387, 219] width 61 height 22
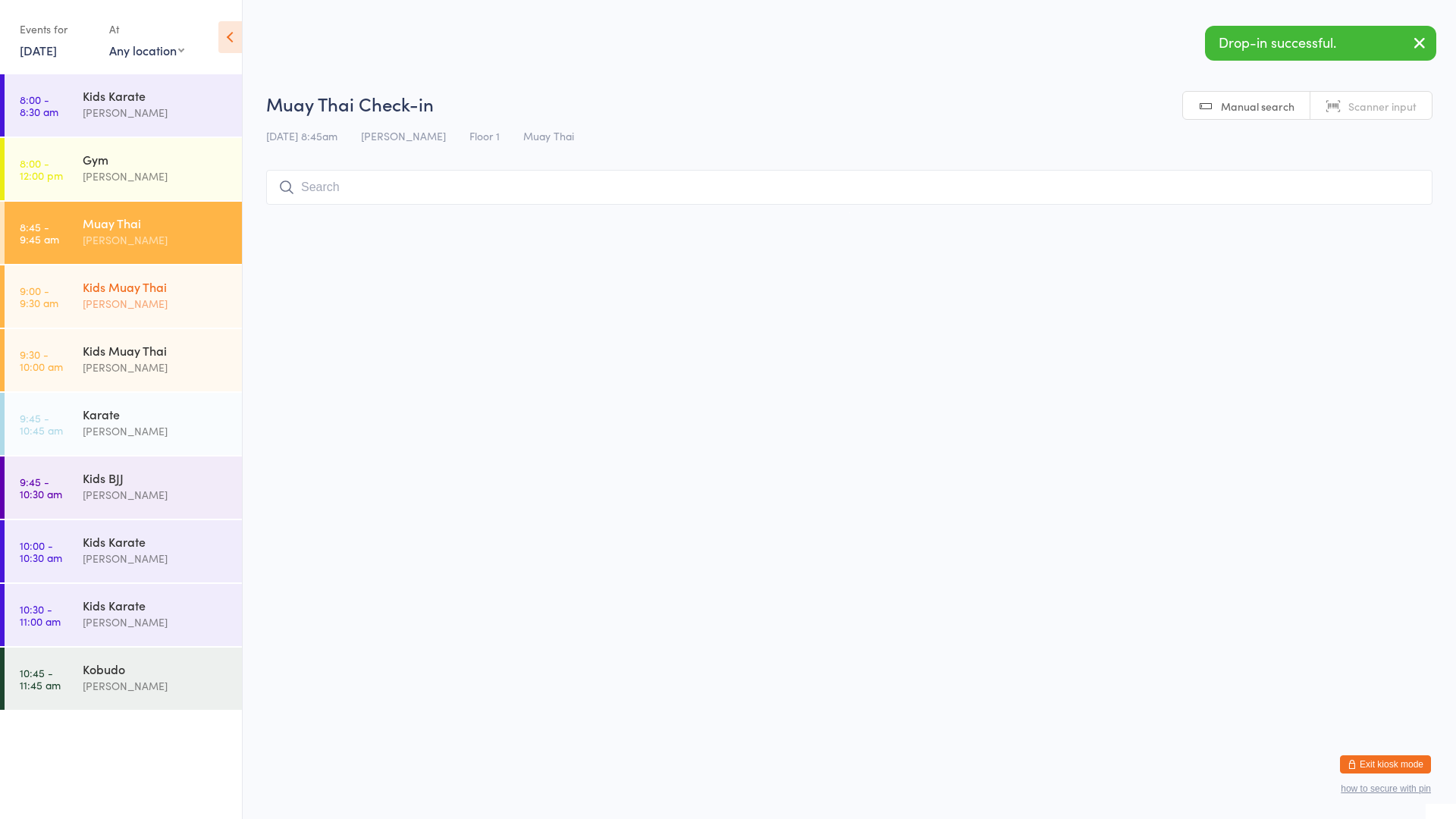
click at [212, 311] on div "[PERSON_NAME]" at bounding box center [155, 304] width 147 height 17
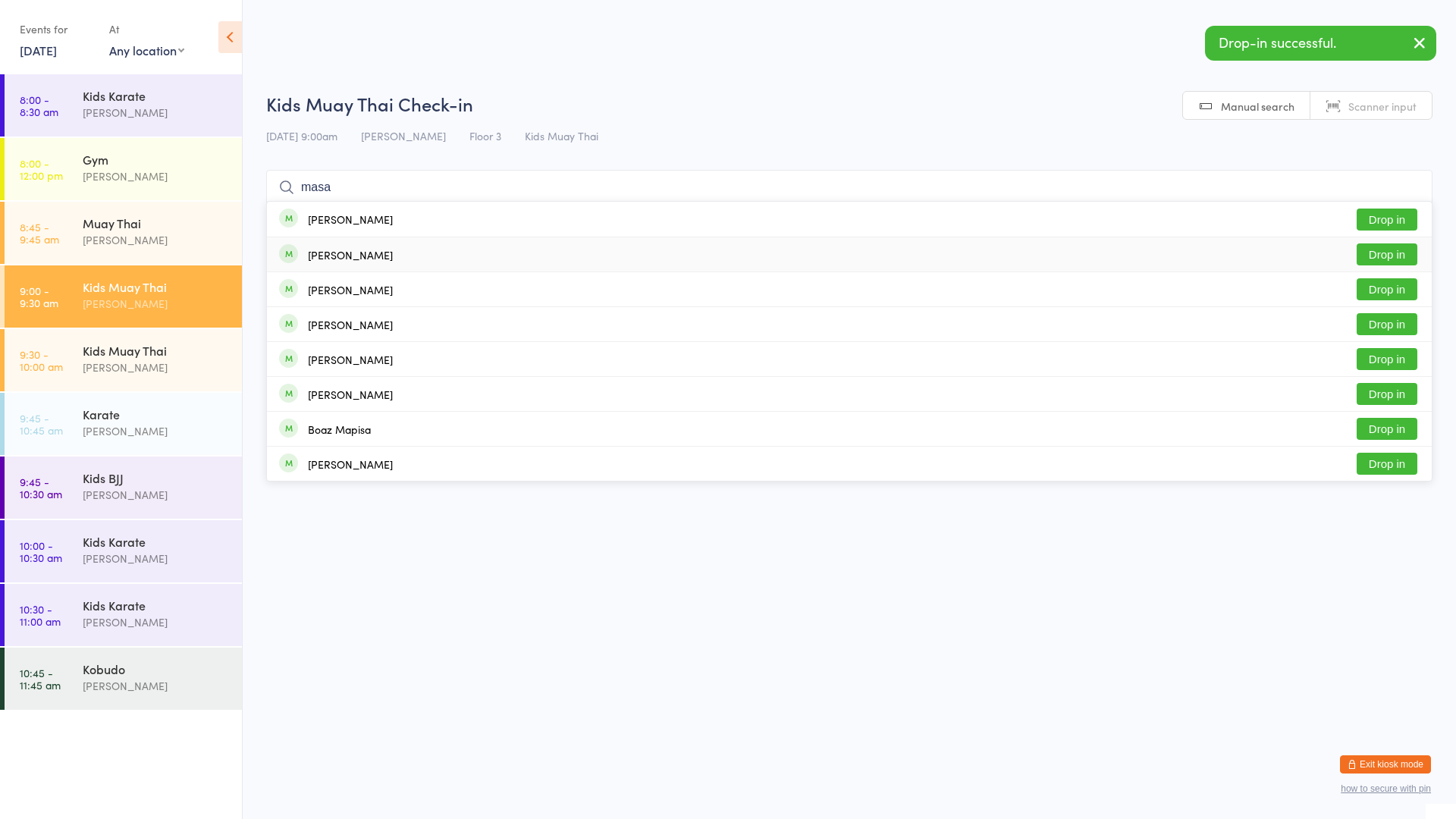
type input "masa"
click at [1378, 245] on button "Drop in" at bounding box center [1387, 254] width 61 height 22
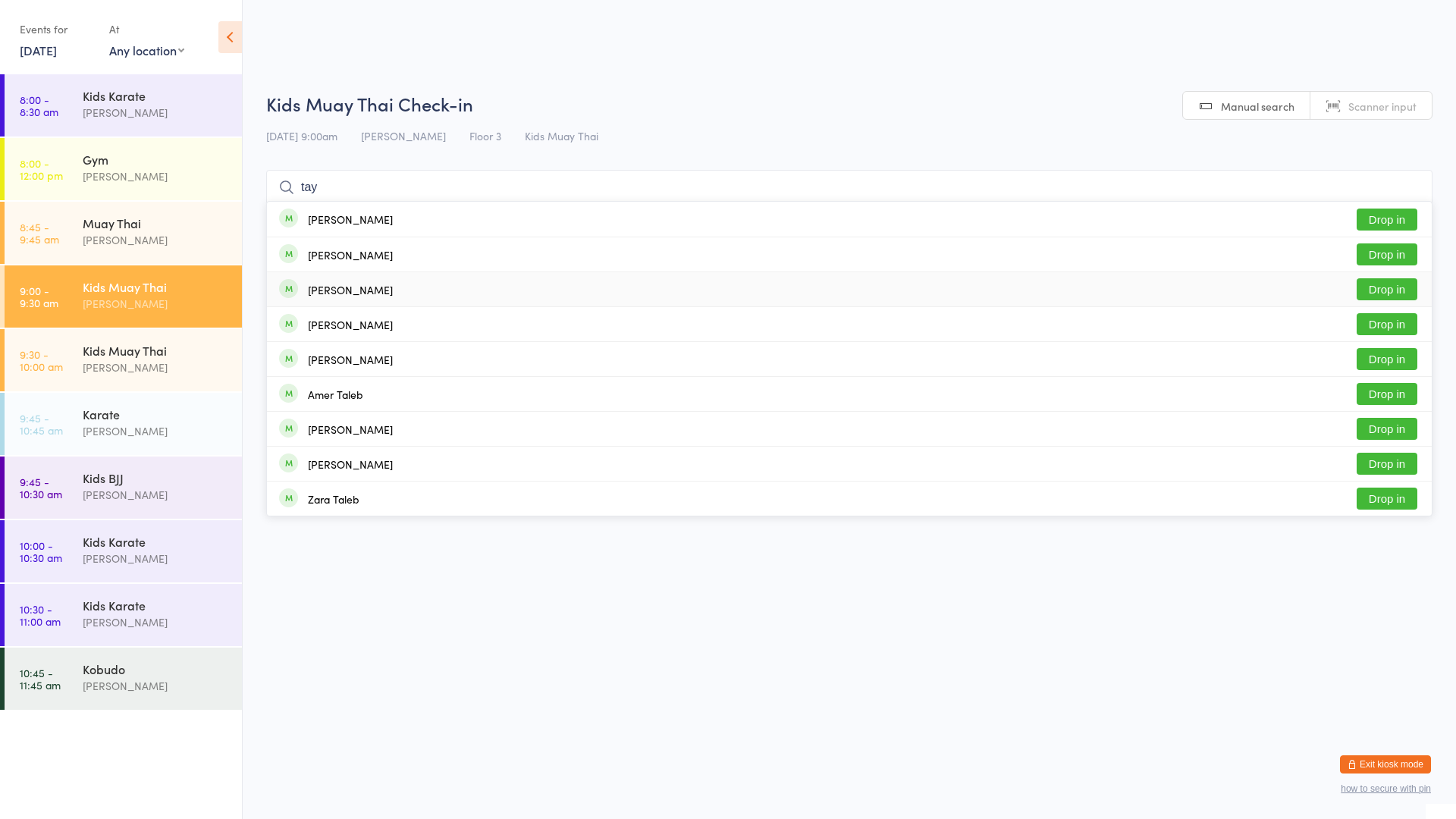
type input "tay"
click at [1382, 288] on button "Drop in" at bounding box center [1387, 289] width 61 height 22
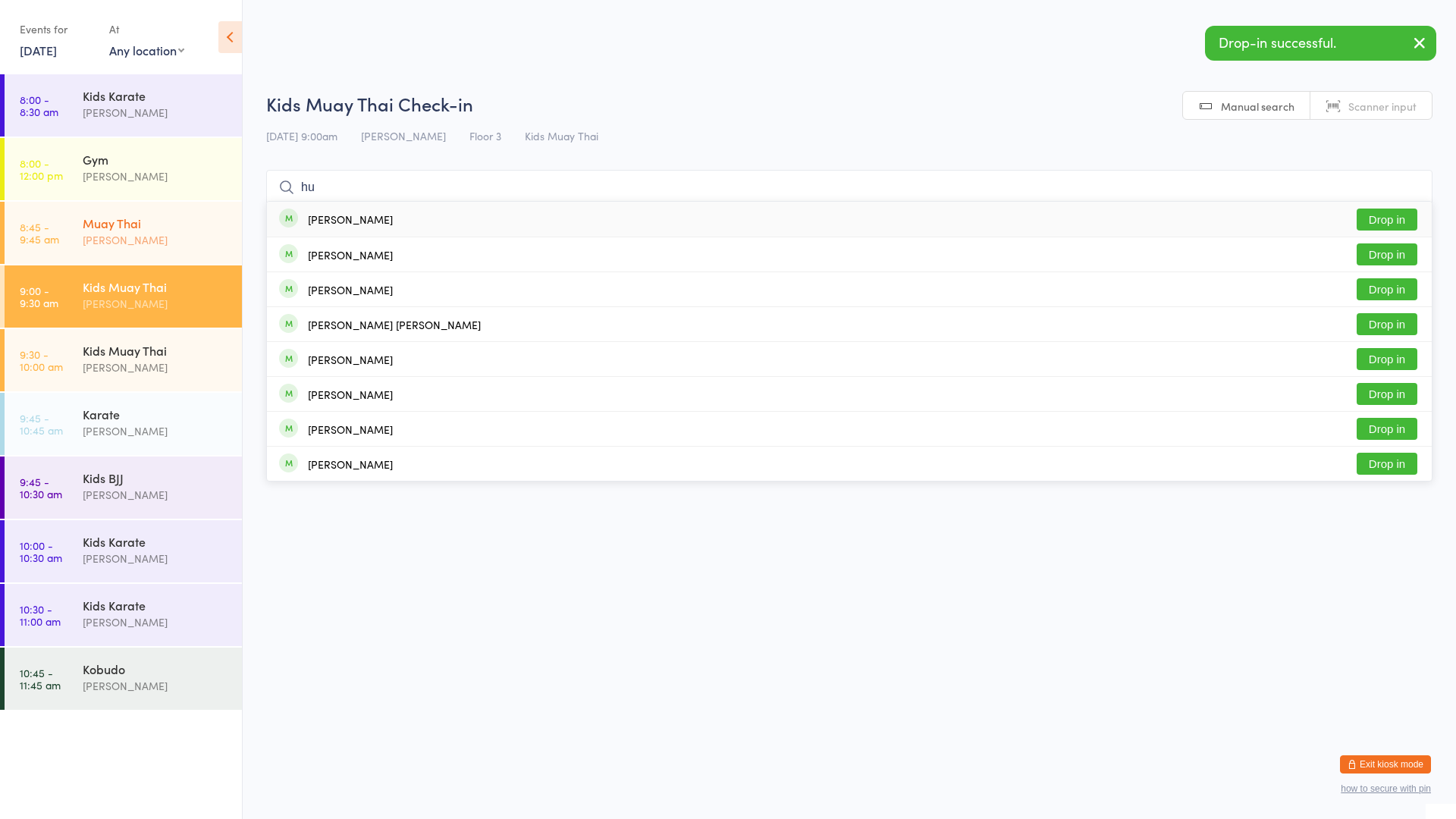
type input "hu"
click at [113, 220] on div "Muay Thai" at bounding box center [155, 223] width 147 height 17
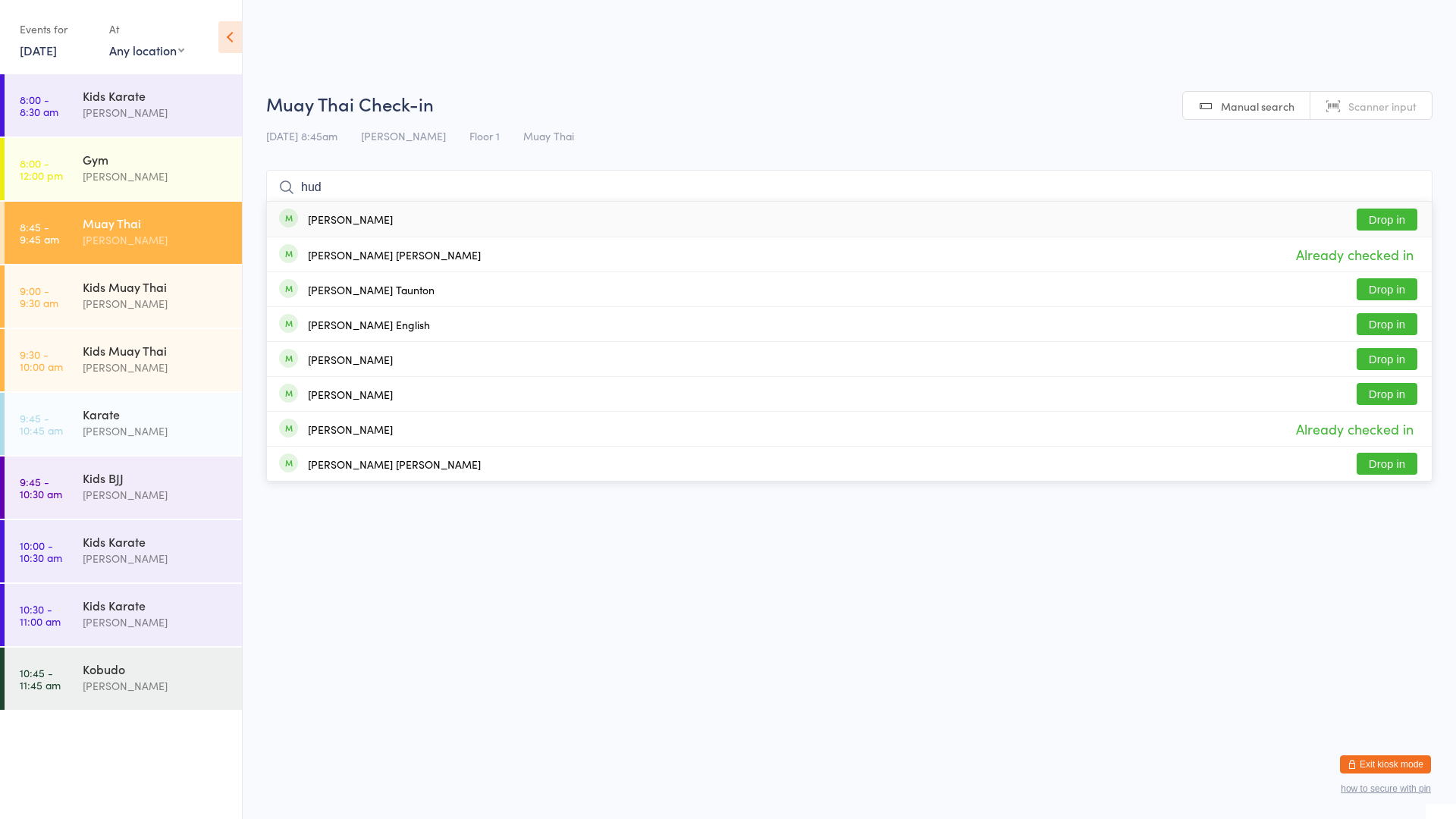
type input "hud"
click at [1386, 219] on button "Drop in" at bounding box center [1387, 219] width 61 height 22
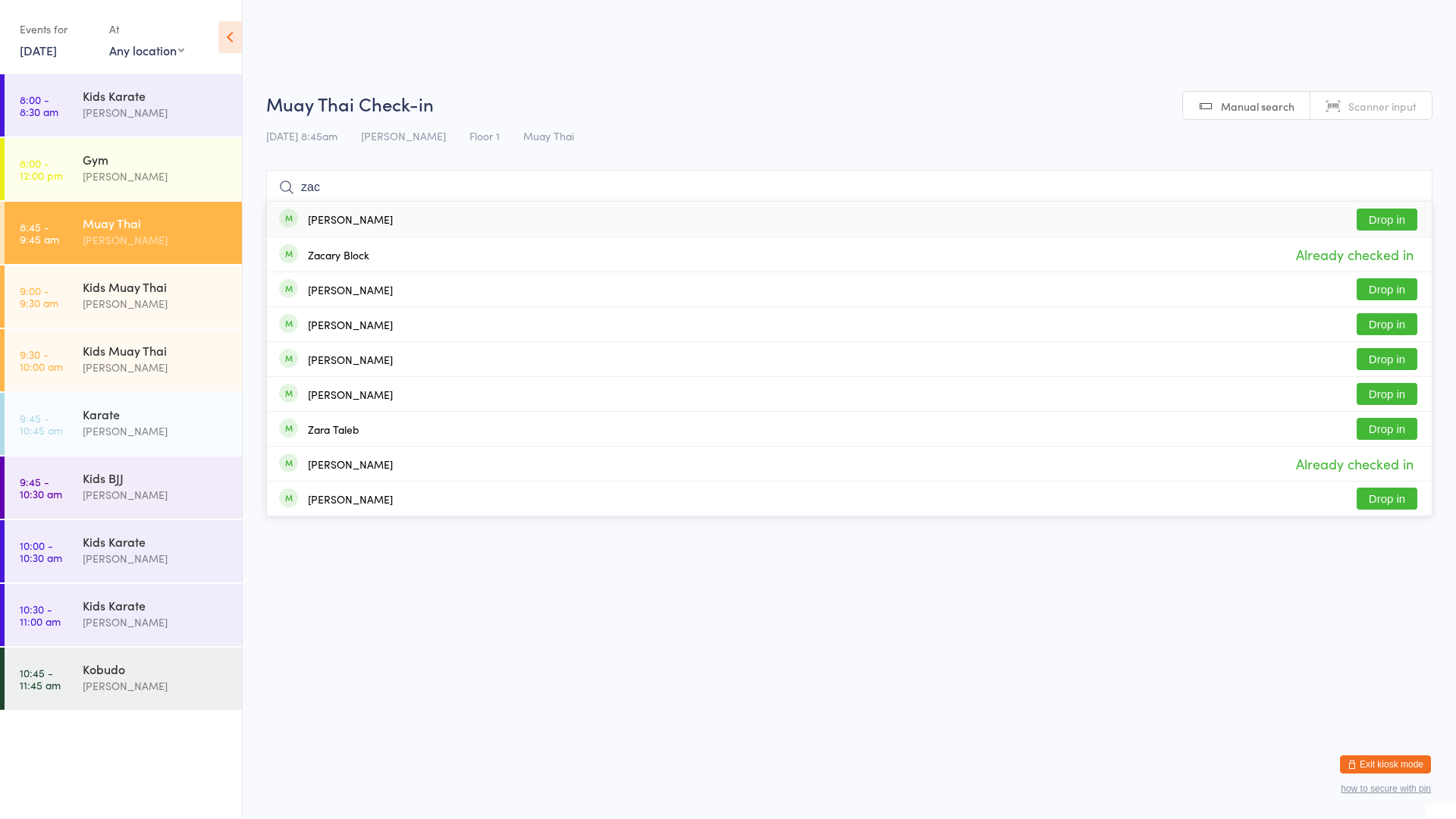
type input "zac"
click at [1369, 224] on button "Drop in" at bounding box center [1387, 219] width 61 height 22
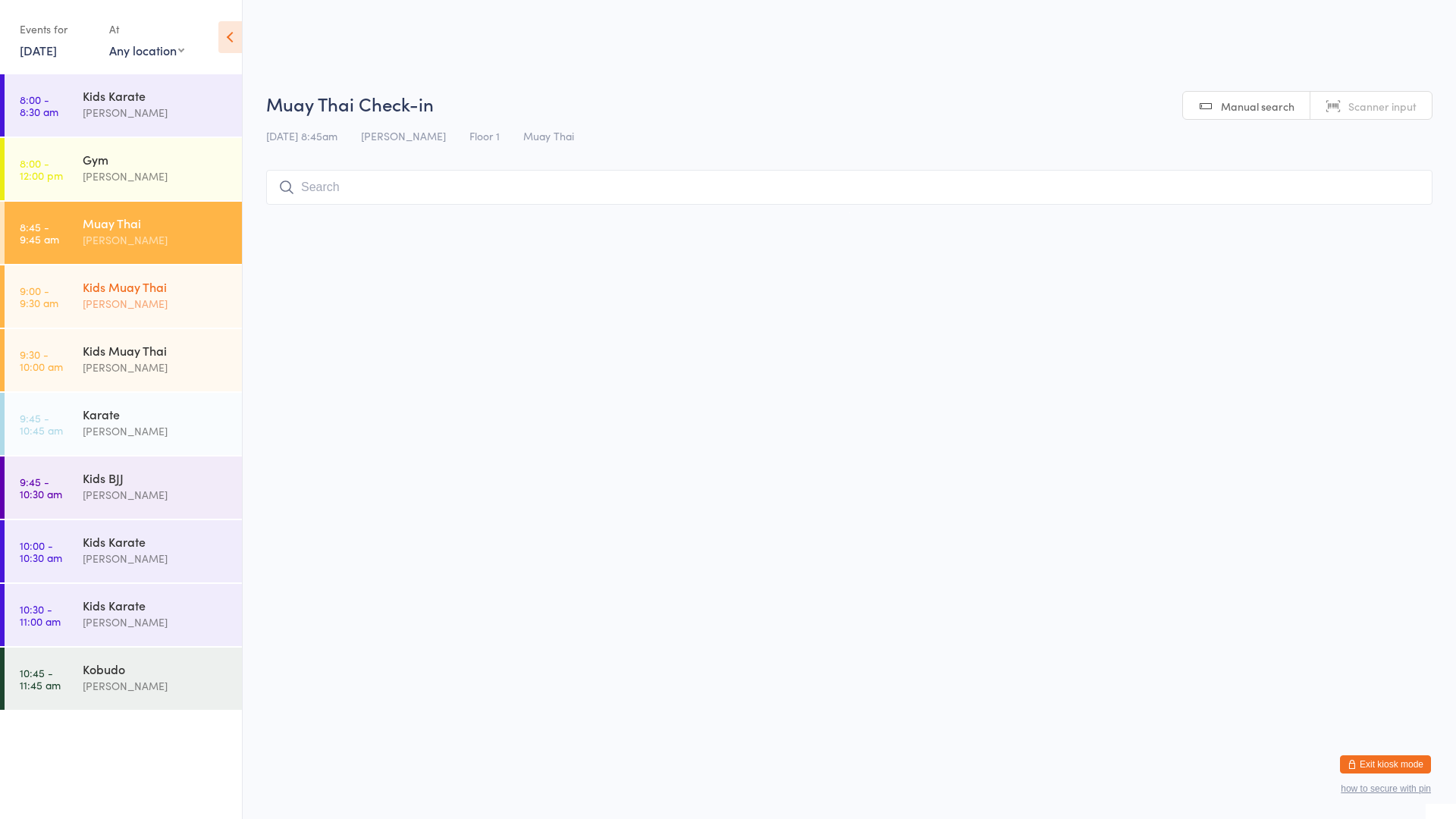
click at [109, 288] on div "Kids Muay Thai" at bounding box center [155, 287] width 147 height 17
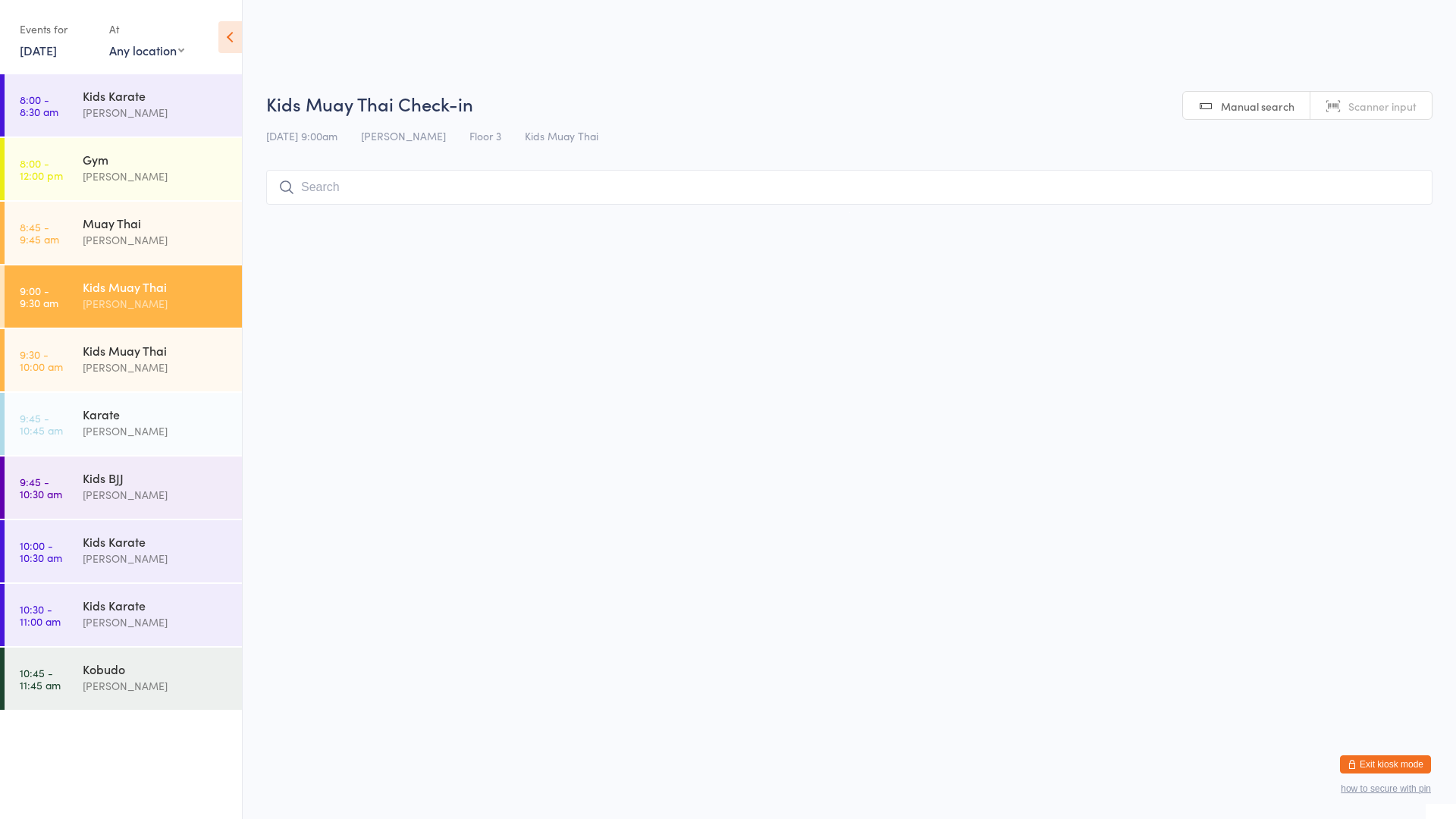
click at [114, 289] on div "Kids Muay Thai" at bounding box center [155, 287] width 147 height 17
click at [339, 181] on input "search" at bounding box center [849, 187] width 1166 height 35
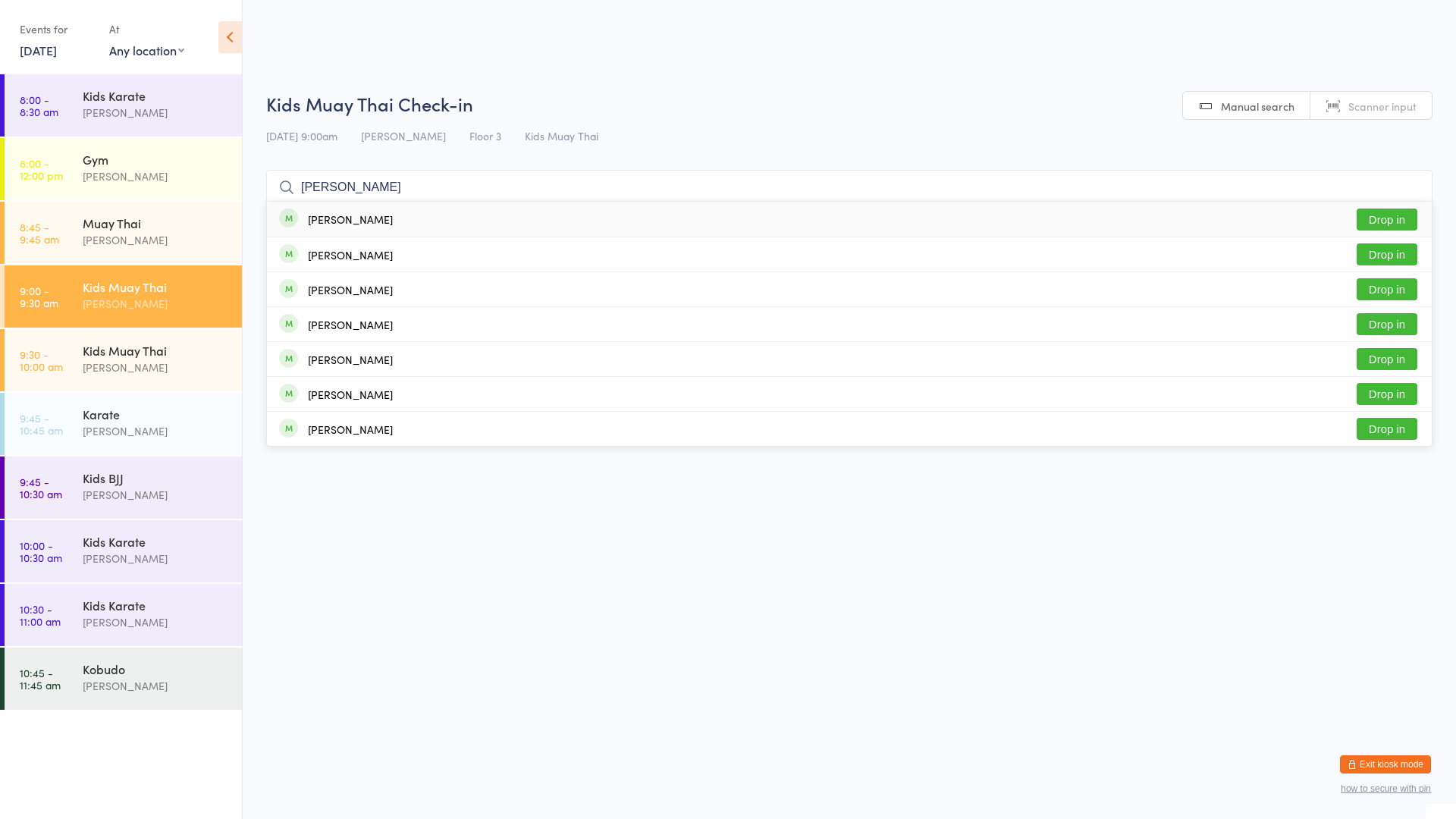
type input "[PERSON_NAME]"
click at [1384, 218] on button "Drop in" at bounding box center [1387, 219] width 61 height 22
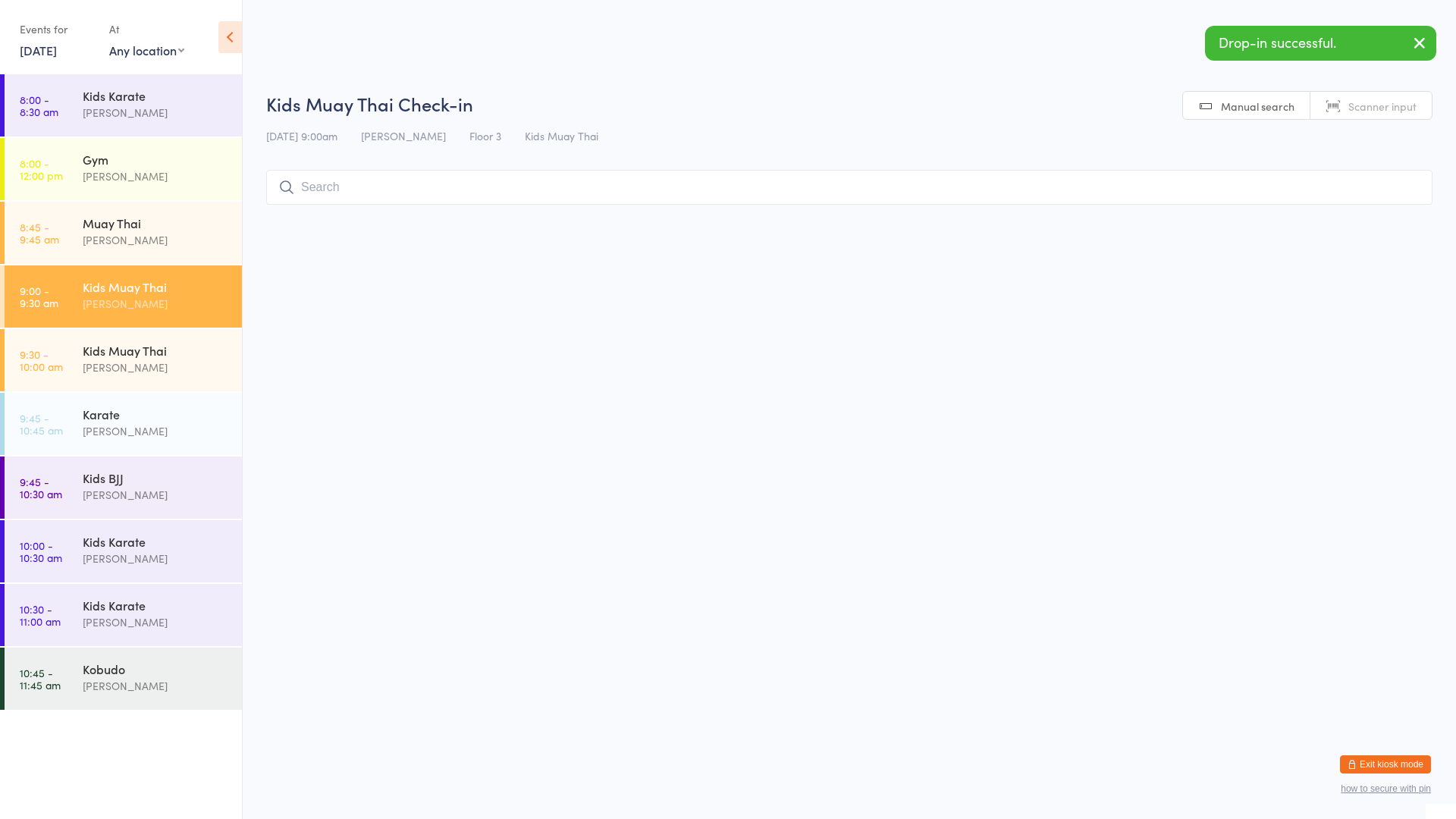
click at [477, 189] on input "search" at bounding box center [849, 187] width 1166 height 35
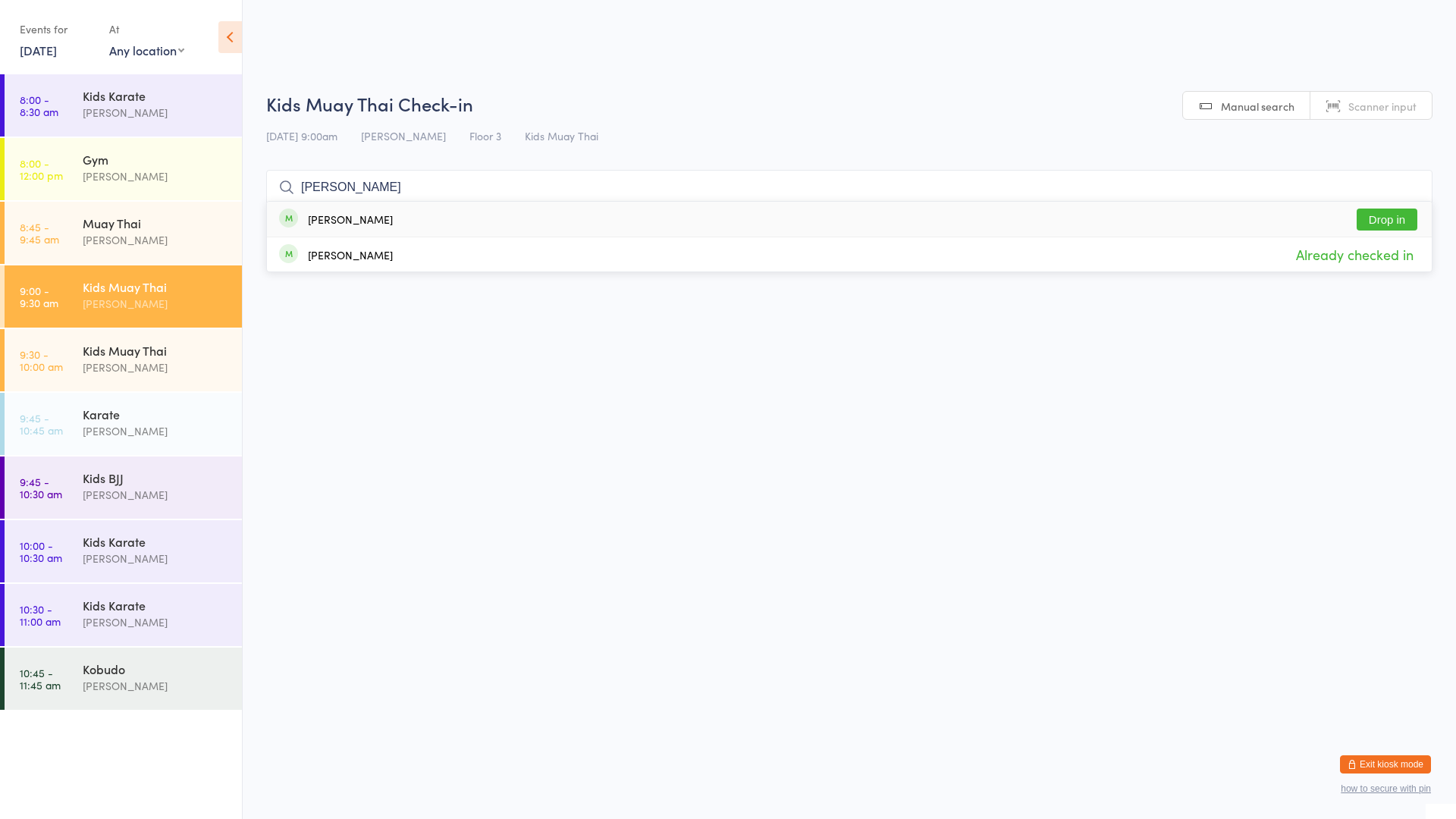
type input "[PERSON_NAME]"
click at [1387, 222] on button "Drop in" at bounding box center [1387, 219] width 61 height 22
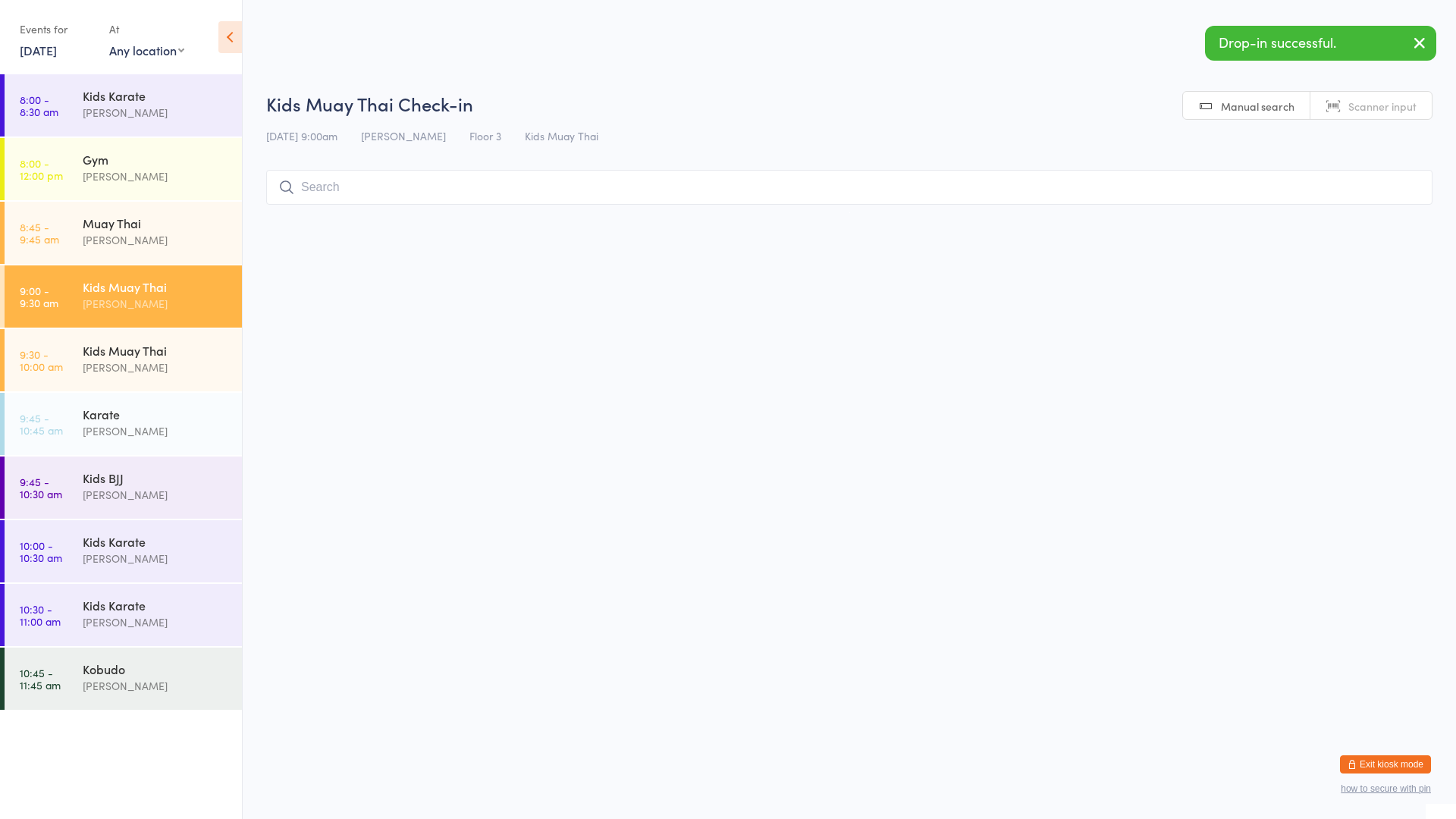
click at [342, 185] on input "search" at bounding box center [849, 187] width 1166 height 35
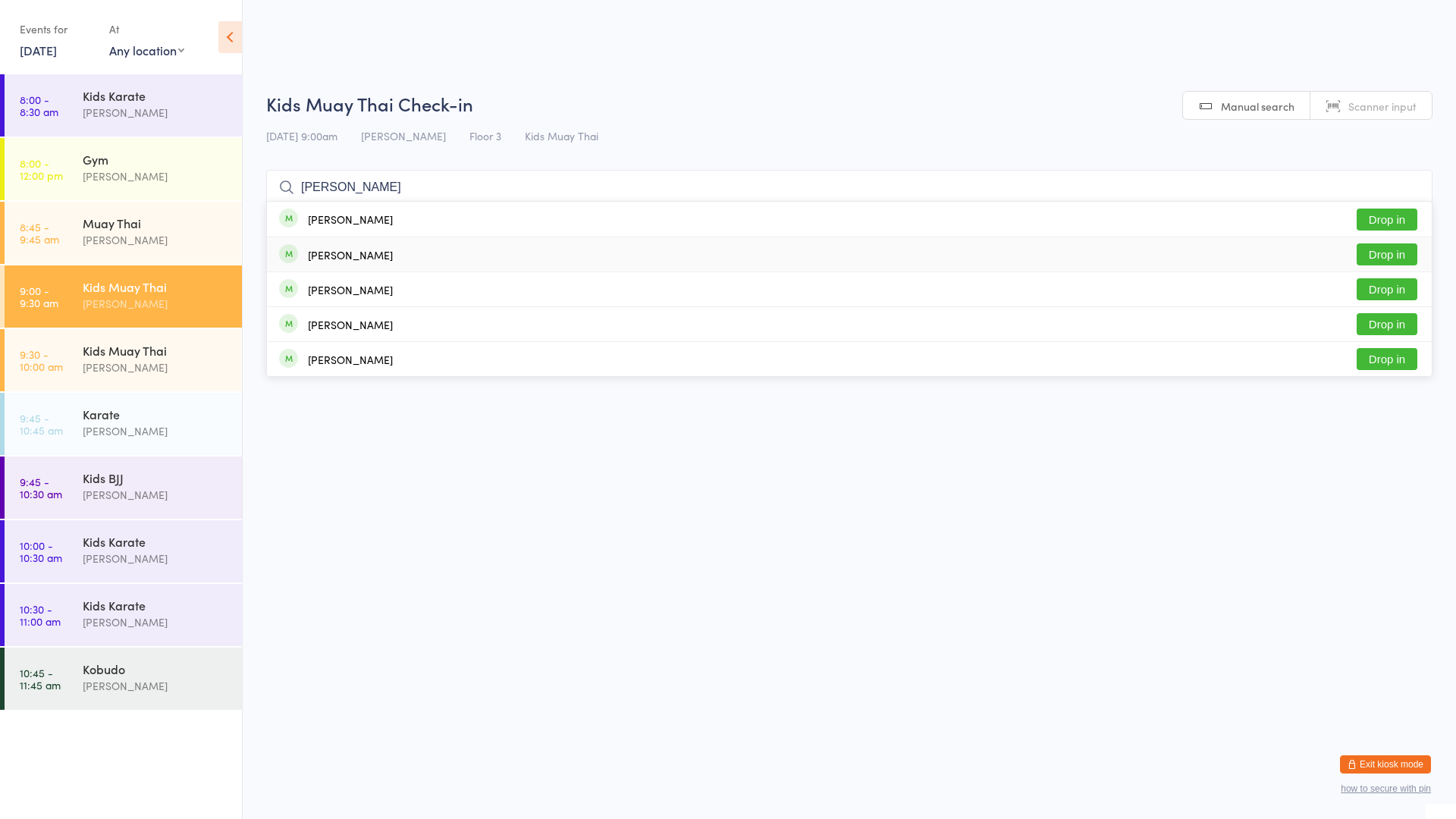
type input "[PERSON_NAME]"
click at [1376, 255] on button "Drop in" at bounding box center [1387, 254] width 61 height 22
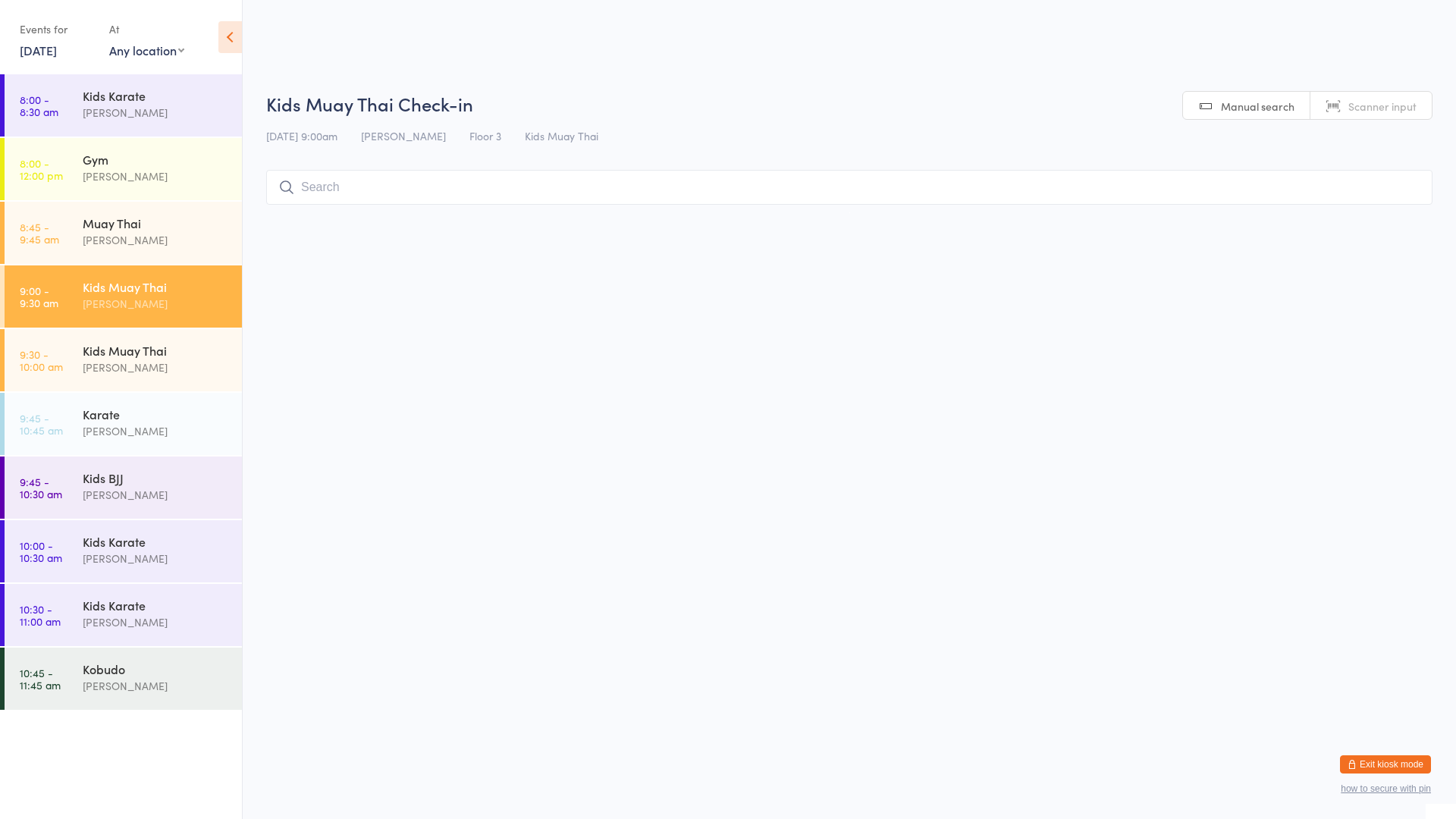
click at [147, 290] on div "Kids Muay Thai" at bounding box center [155, 287] width 147 height 17
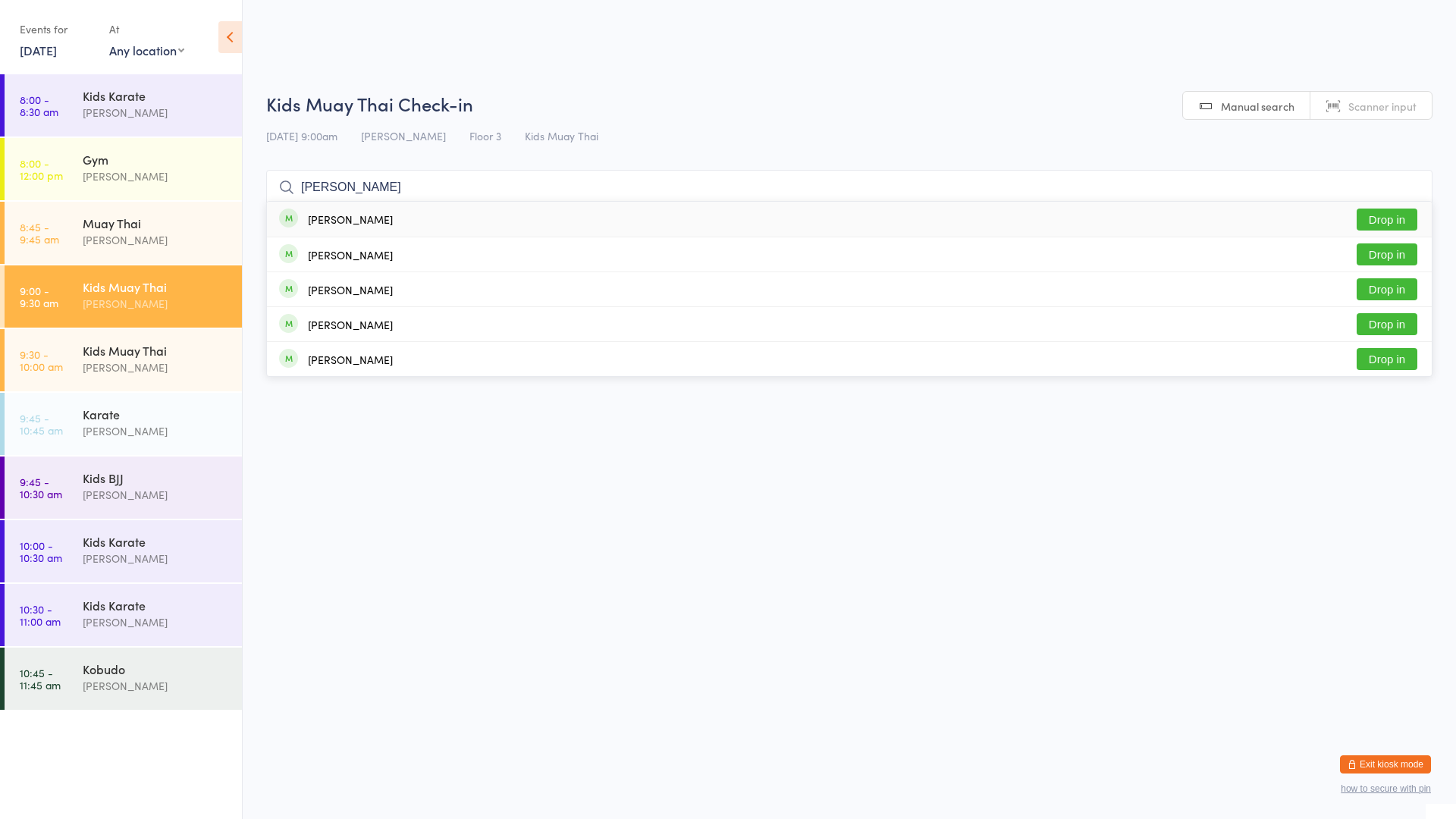
type input "[PERSON_NAME]"
click at [1387, 216] on button "Drop in" at bounding box center [1387, 219] width 61 height 22
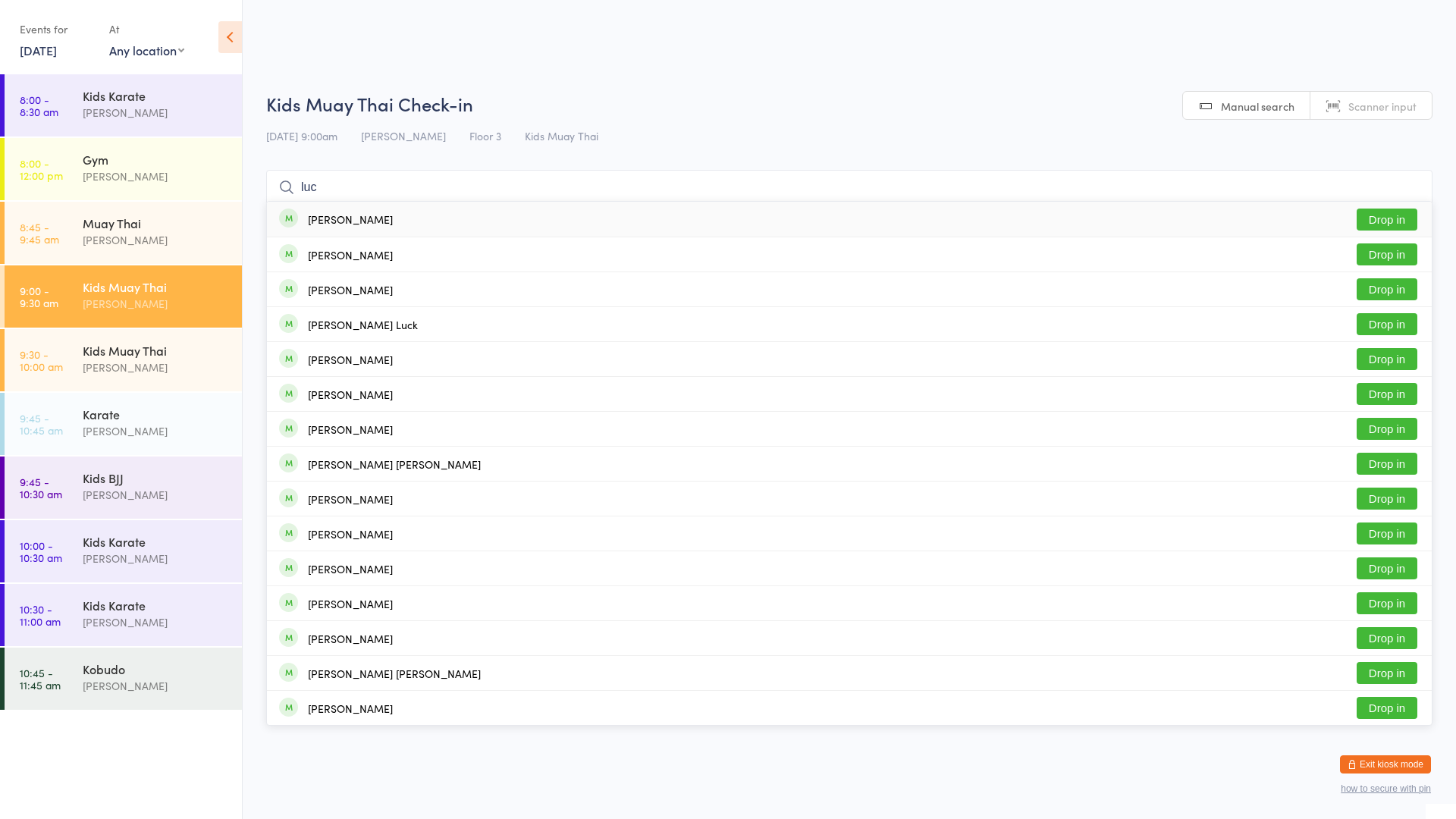
type input "luc"
click at [1386, 220] on button "Drop in" at bounding box center [1387, 219] width 61 height 22
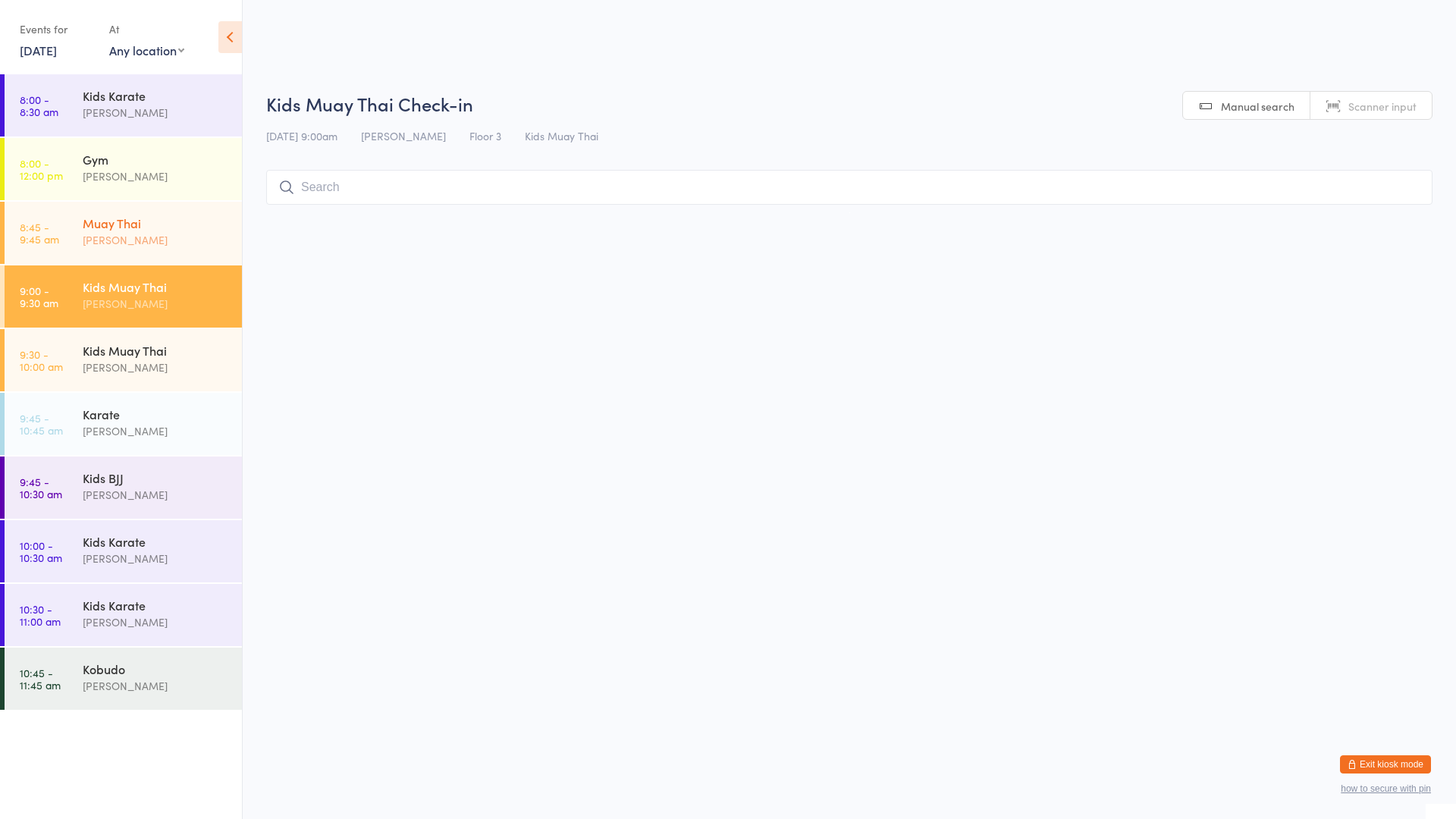
click at [171, 223] on div "Muay Thai" at bounding box center [155, 223] width 147 height 17
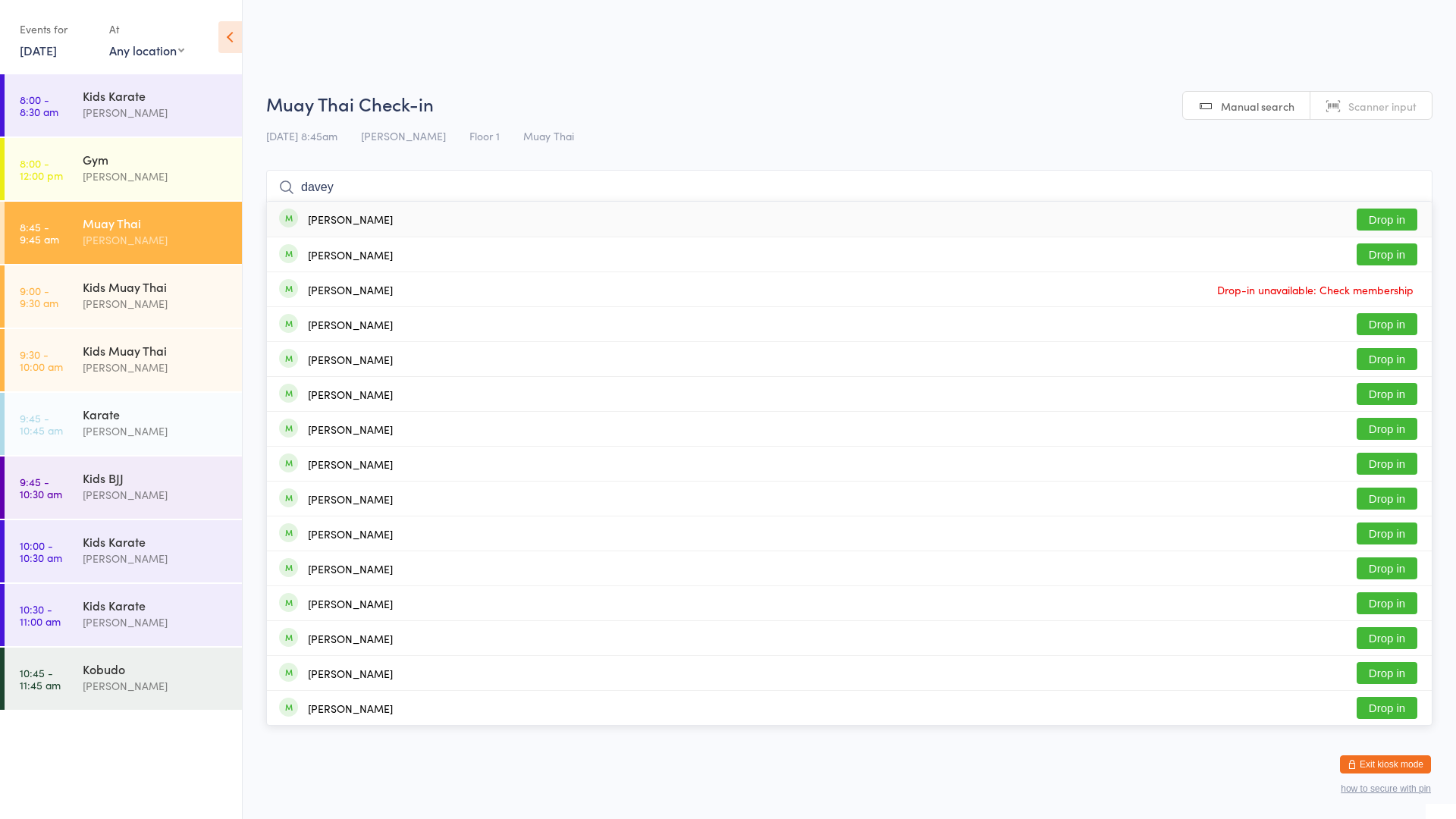
type input "davey"
click at [1367, 215] on button "Drop in" at bounding box center [1387, 219] width 61 height 22
type input "davey"
click at [1387, 251] on button "Drop in" at bounding box center [1387, 254] width 61 height 22
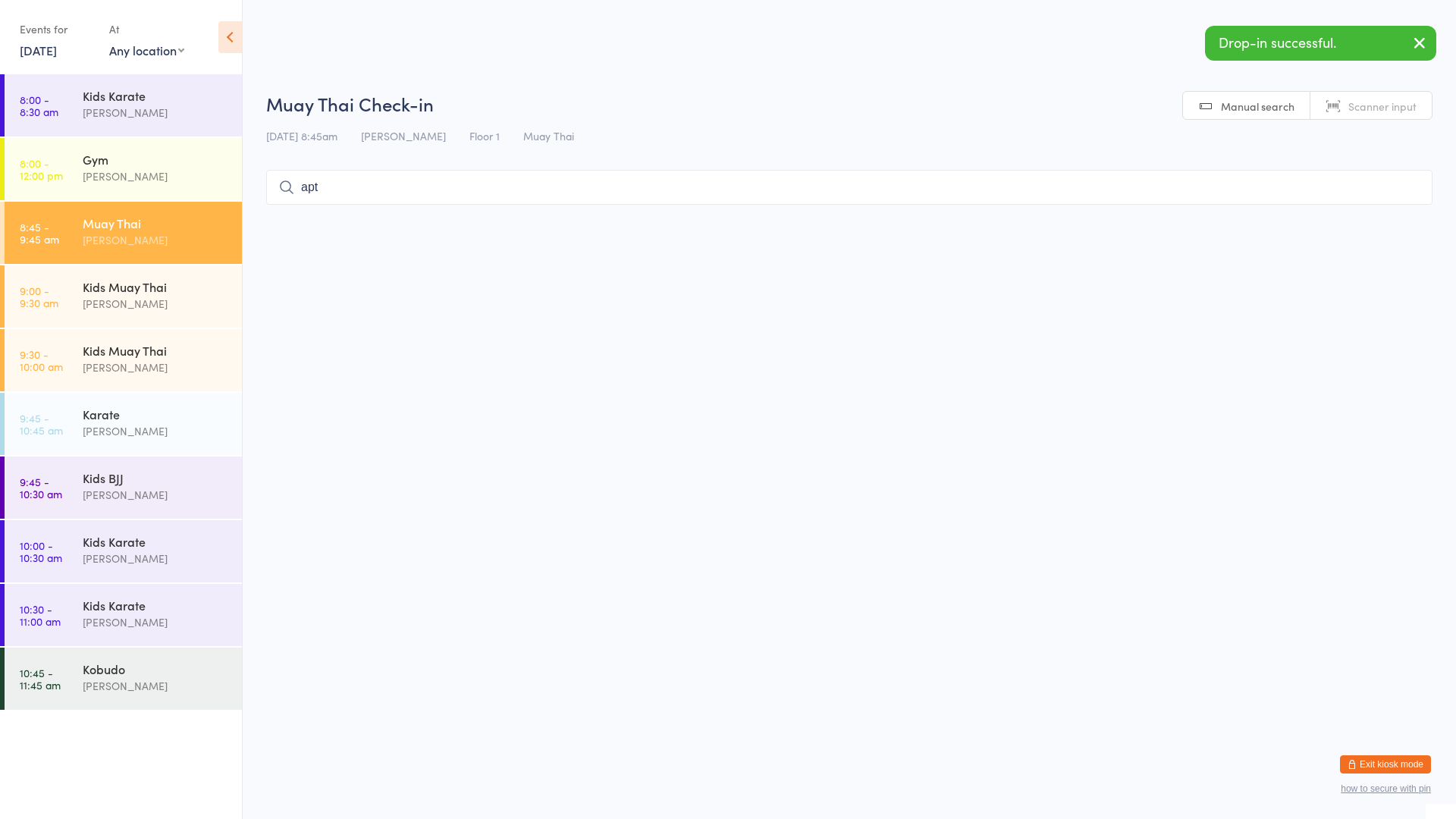
type input "apth"
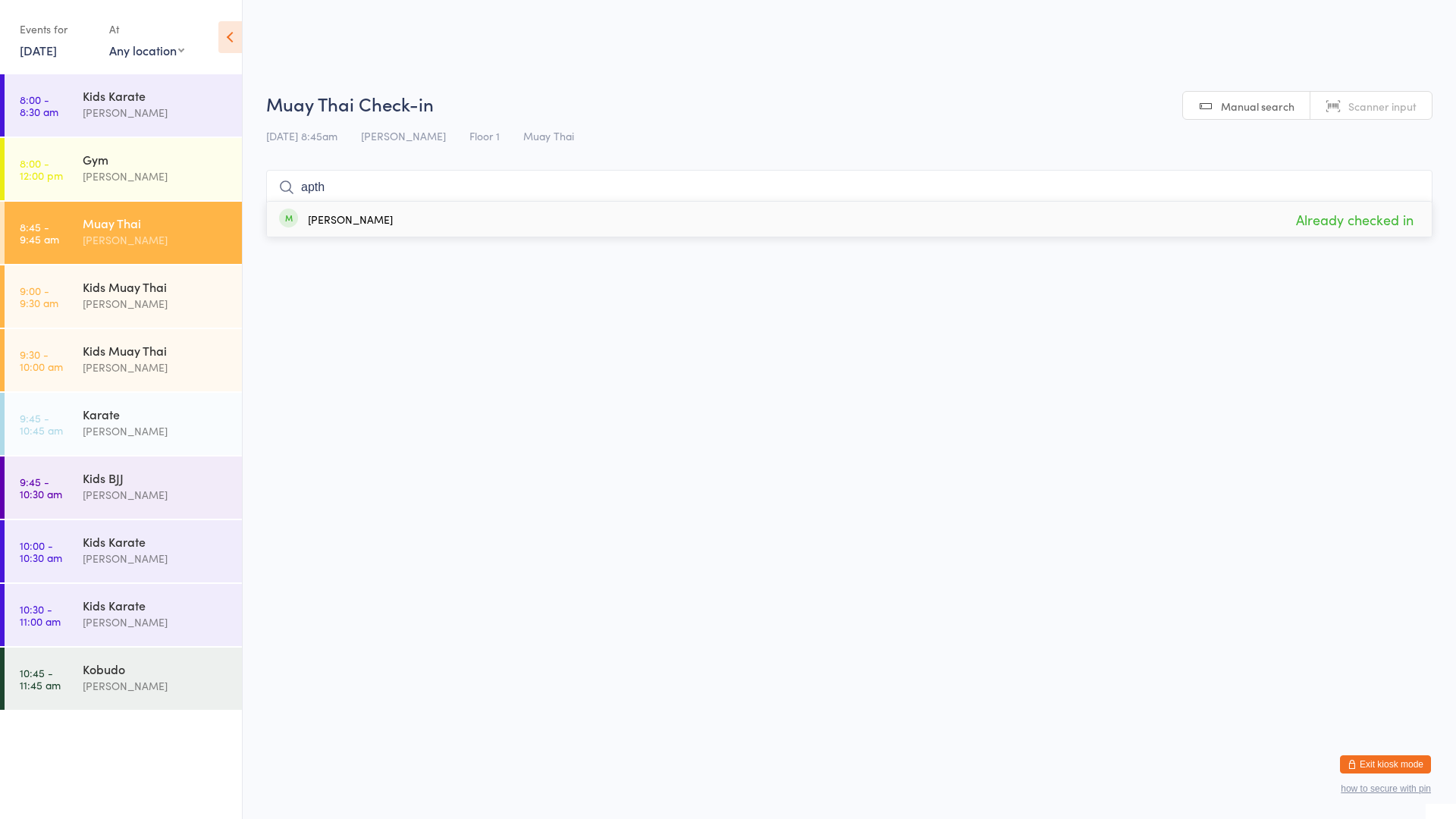
drag, startPoint x: 400, startPoint y: 187, endPoint x: 281, endPoint y: 180, distance: 119.2
click at [281, 180] on div "apth [PERSON_NAME] Already checked in" at bounding box center [849, 187] width 1166 height 35
click at [120, 472] on div "Kids BJJ" at bounding box center [155, 478] width 147 height 17
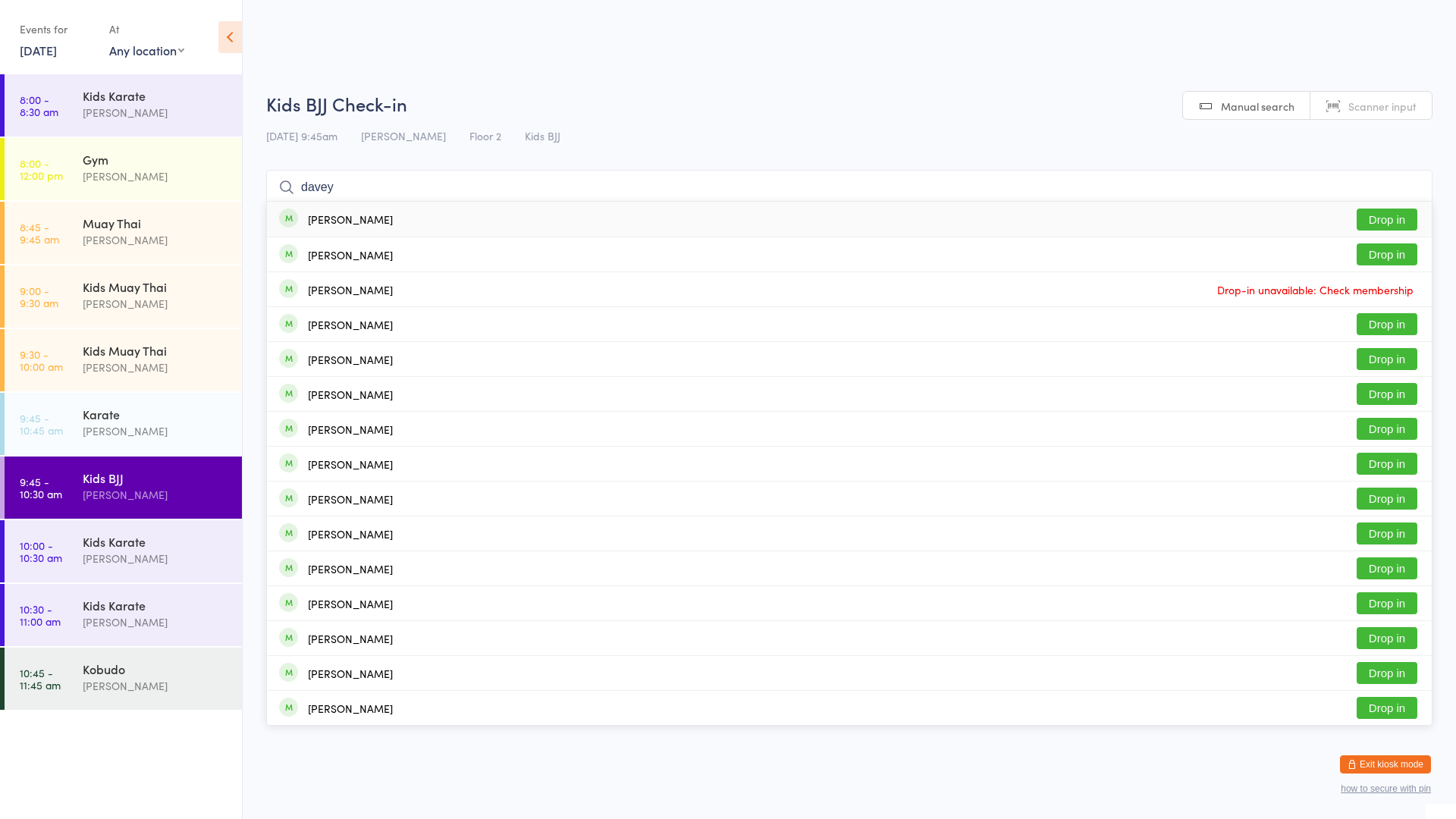
type input "davey"
click at [1378, 215] on button "Drop in" at bounding box center [1387, 219] width 61 height 22
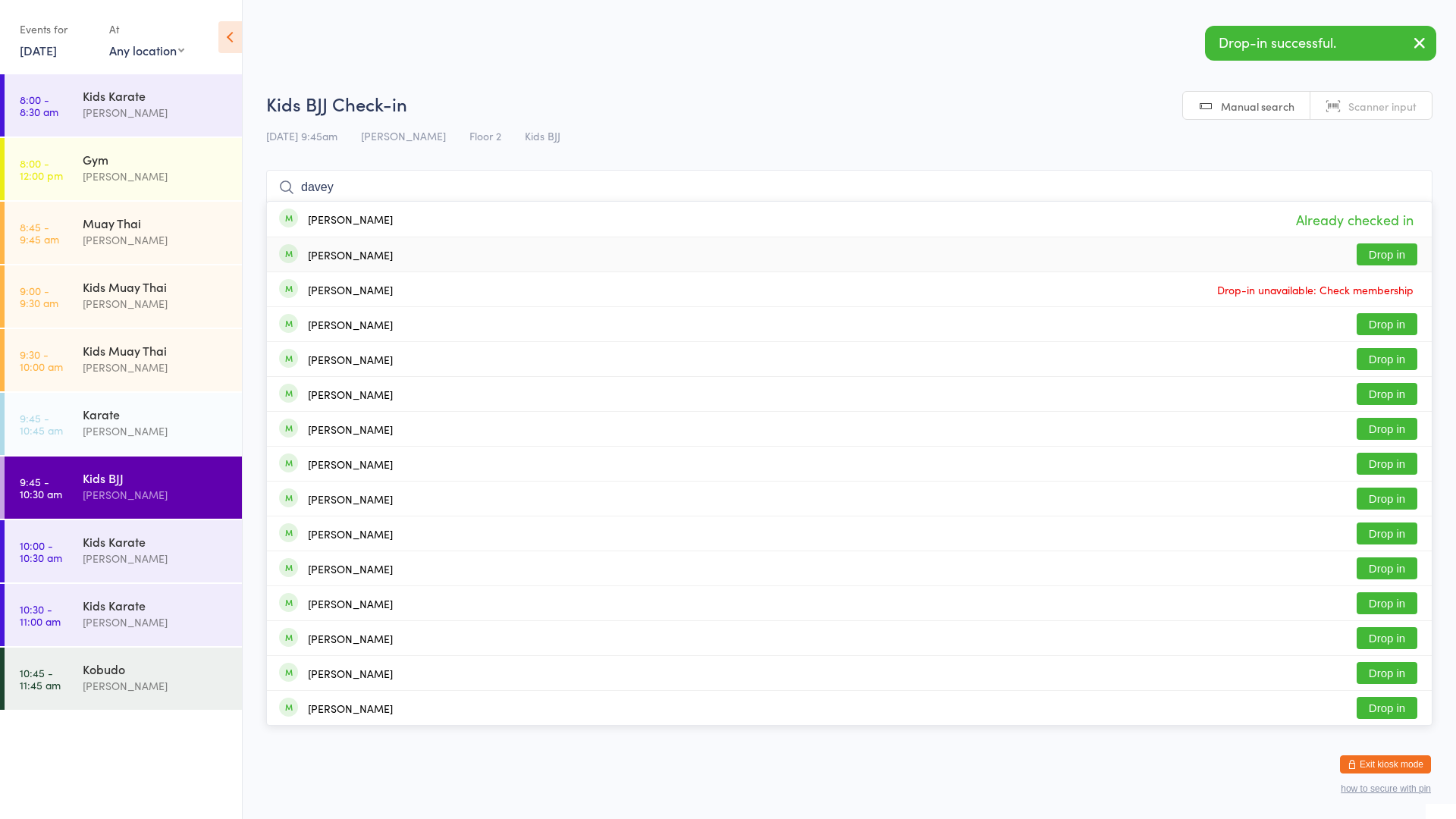
type input "davey"
click at [1387, 255] on button "Drop in" at bounding box center [1387, 254] width 61 height 22
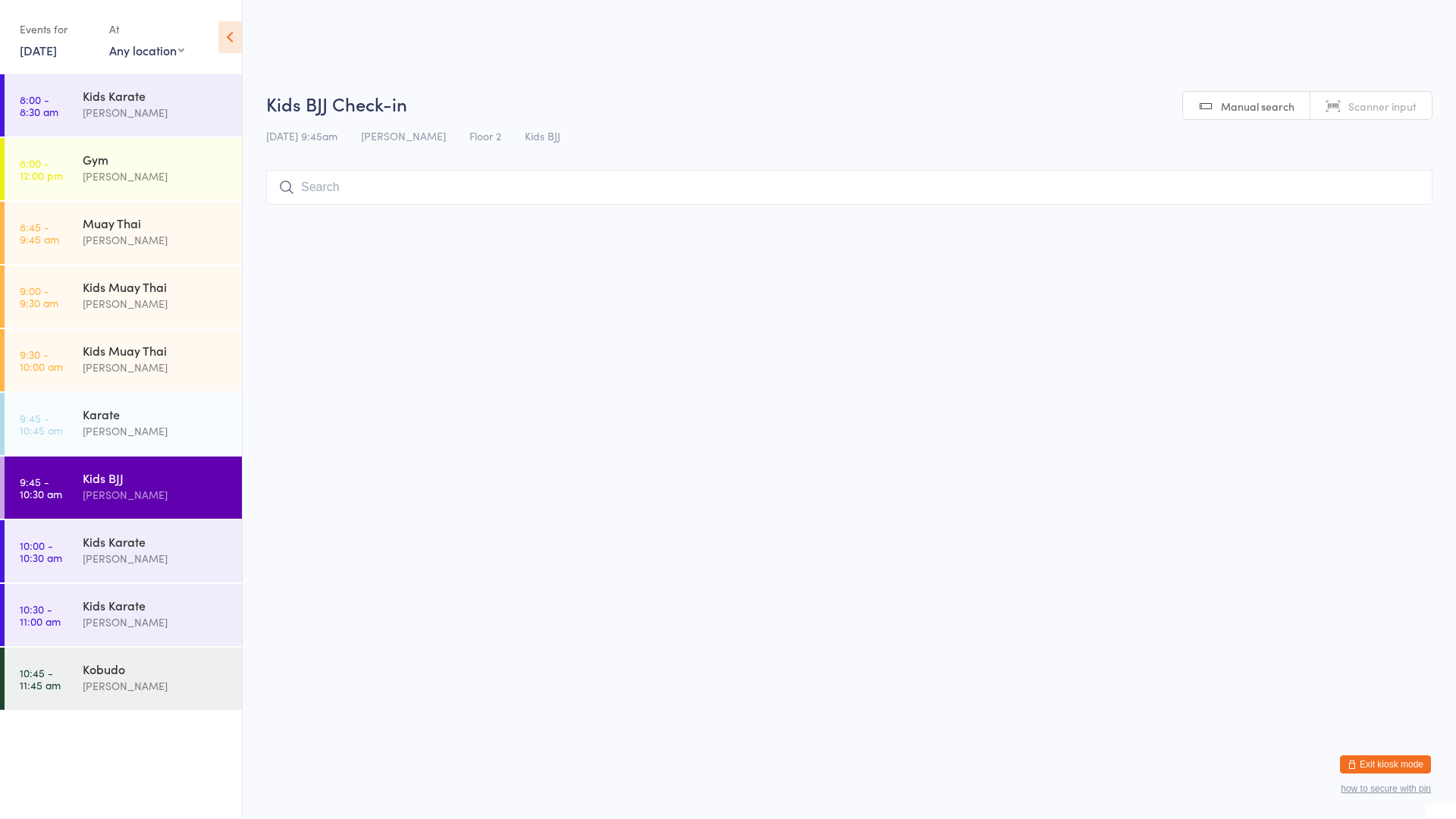
click at [912, 181] on input "search" at bounding box center [849, 187] width 1166 height 35
type input "j"
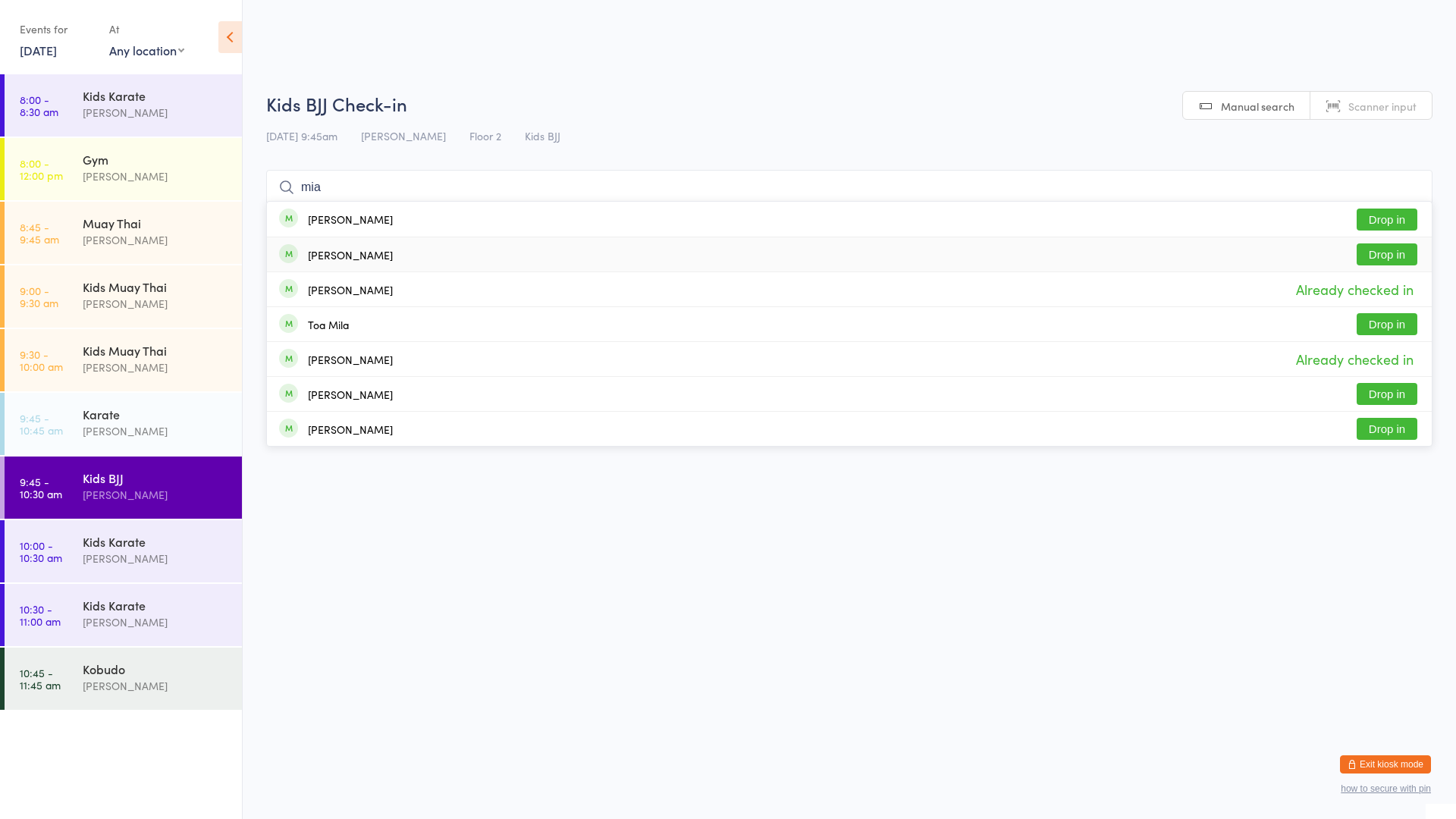
type input "mia"
click at [1386, 258] on button "Drop in" at bounding box center [1387, 254] width 61 height 22
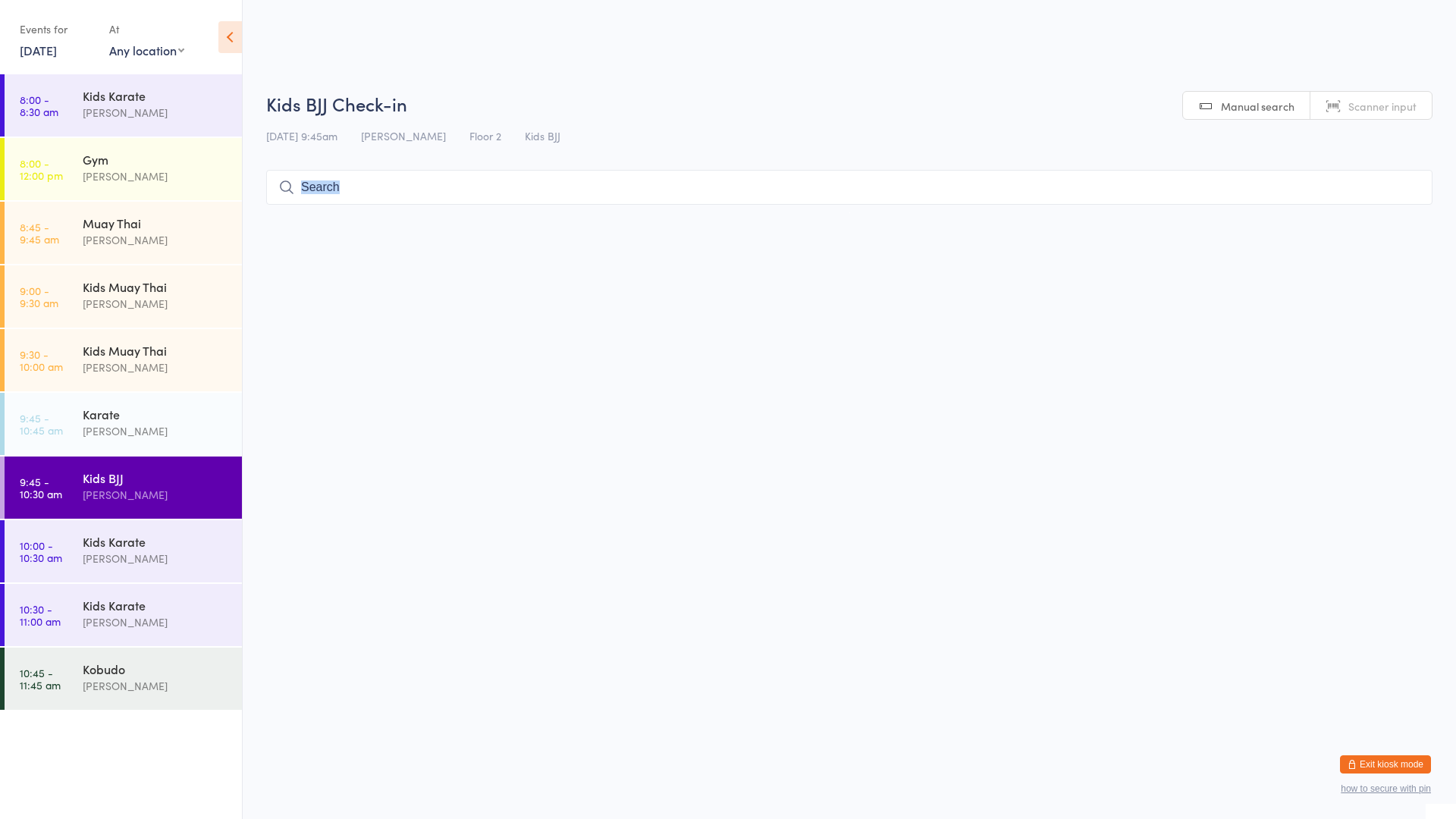
click at [1386, 258] on html "You have now entered Kiosk Mode. Members will be able to check themselves in us…" at bounding box center [728, 409] width 1456 height 819
click at [866, 187] on input "search" at bounding box center [849, 187] width 1166 height 35
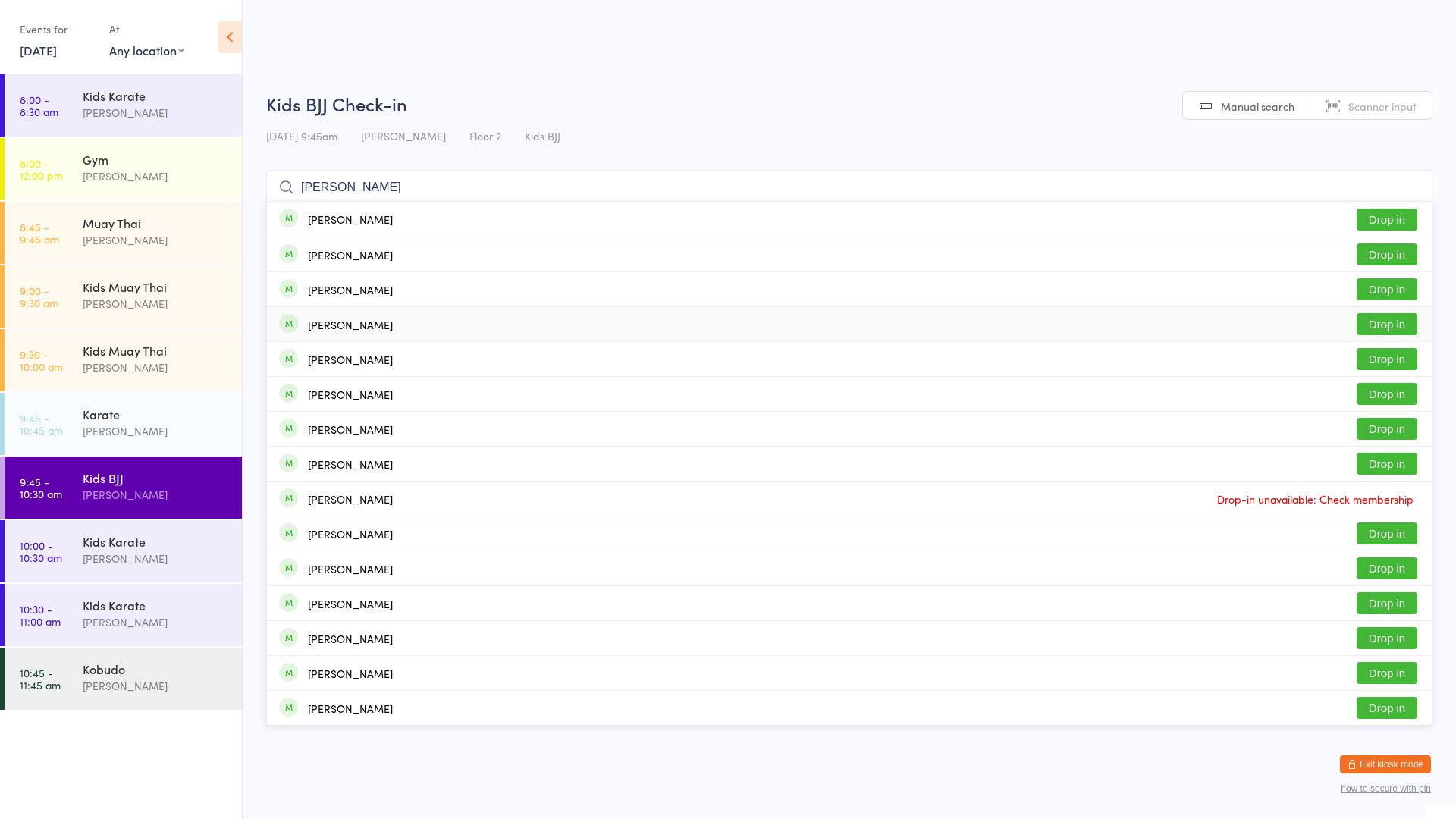
type input "[PERSON_NAME]"
click at [1376, 322] on button "Drop in" at bounding box center [1387, 324] width 61 height 22
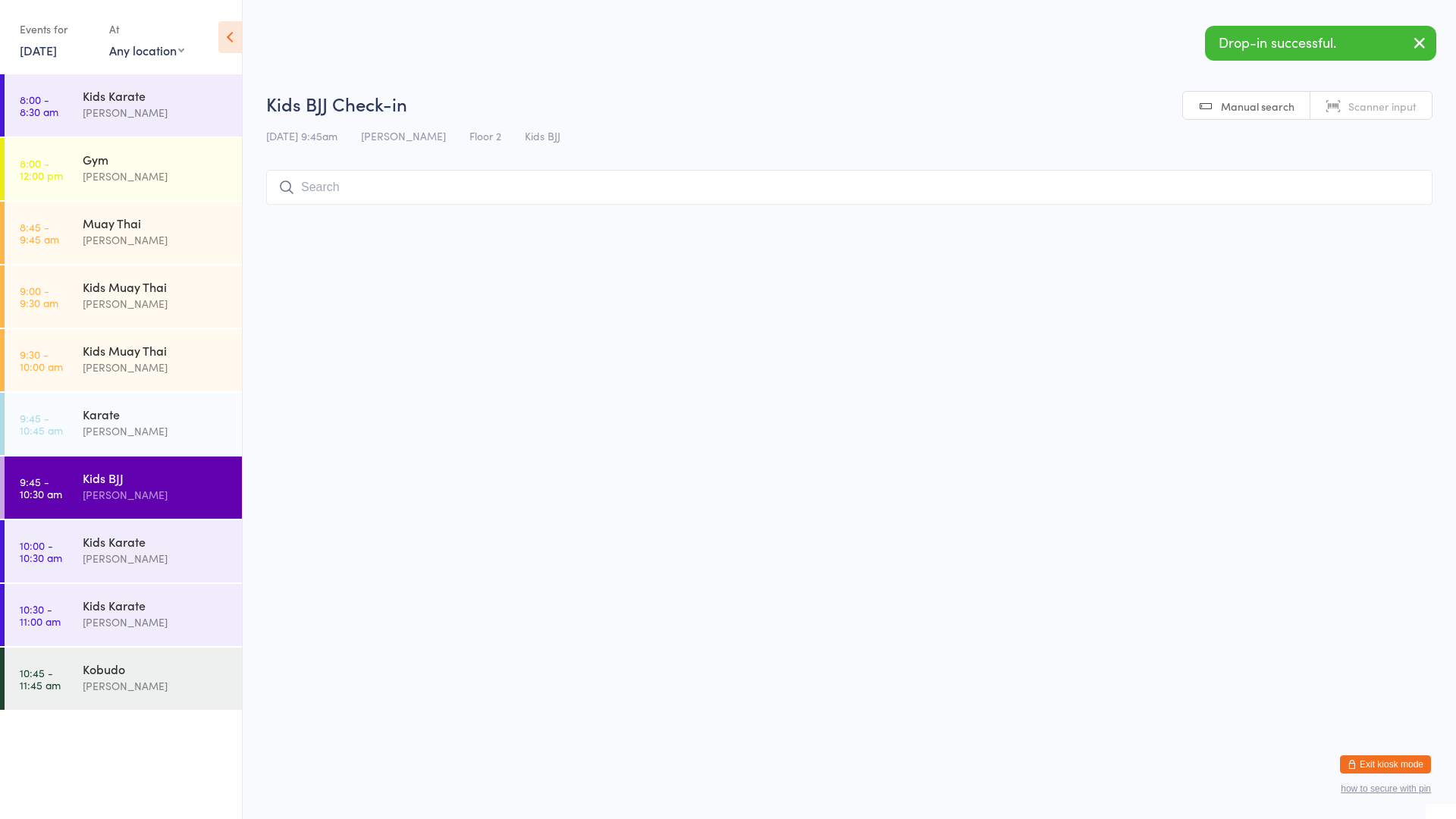
click at [1085, 194] on input "search" at bounding box center [849, 187] width 1166 height 35
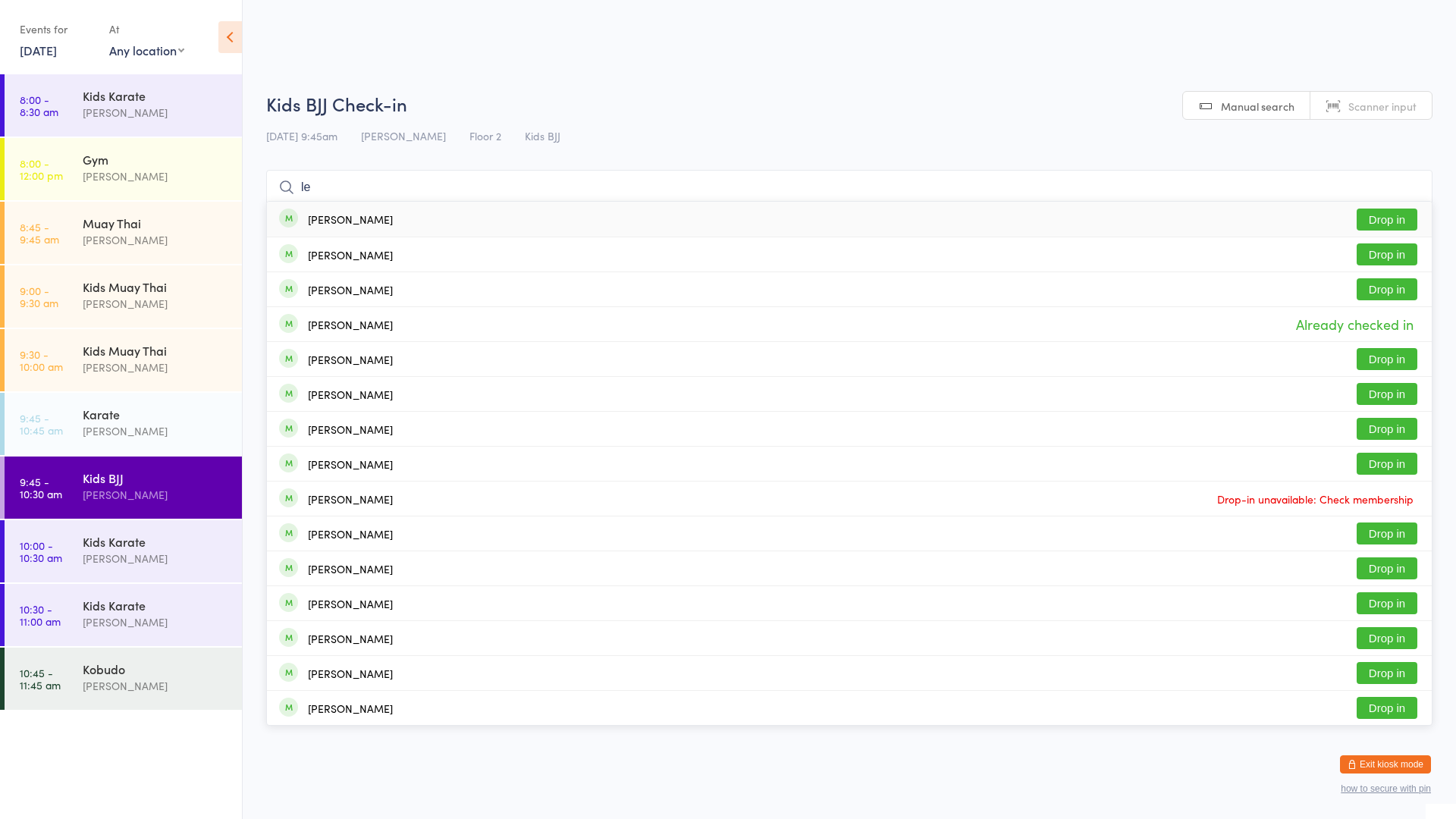
type input "l"
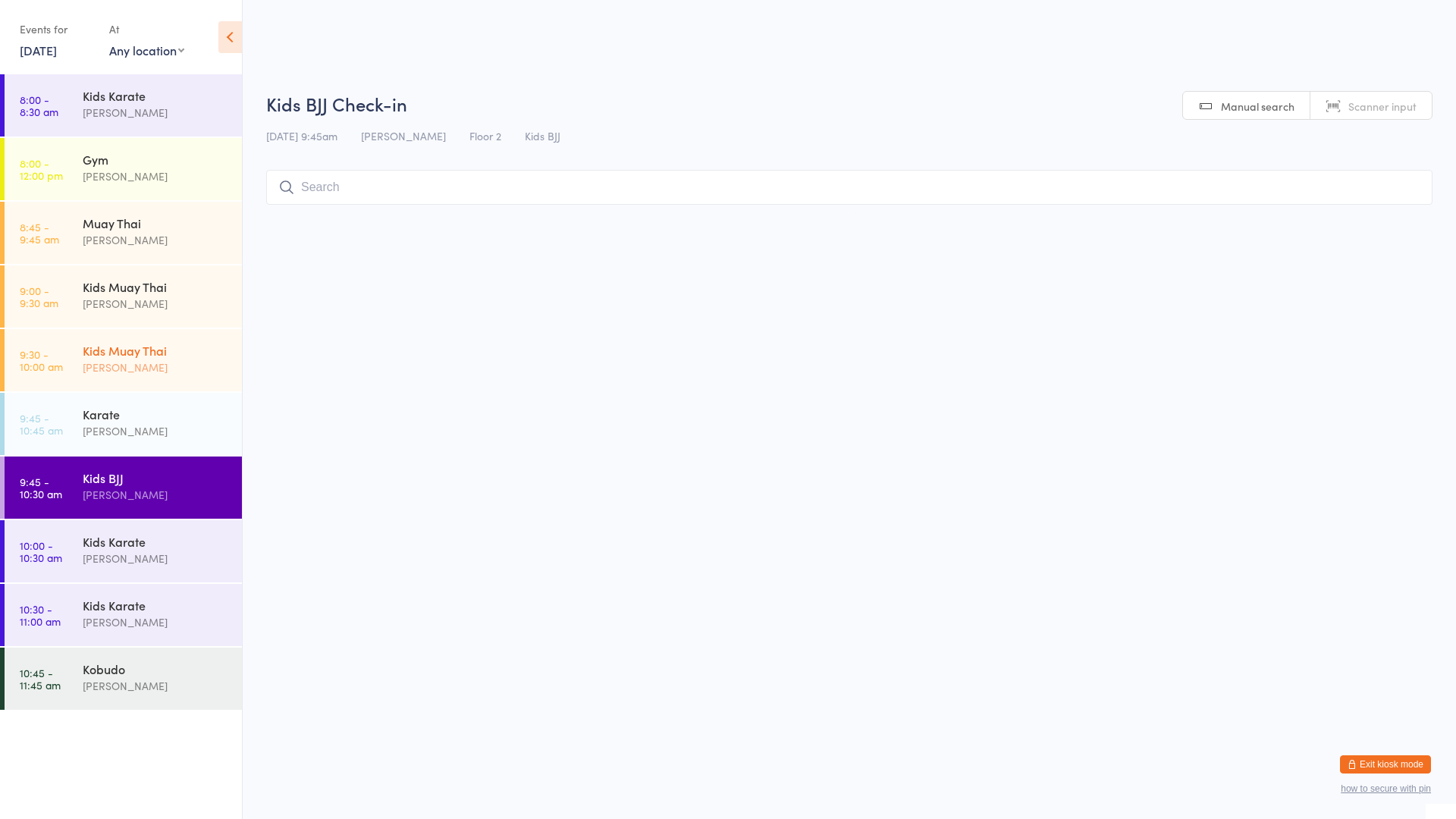
click at [138, 361] on div "[PERSON_NAME]" at bounding box center [155, 367] width 147 height 17
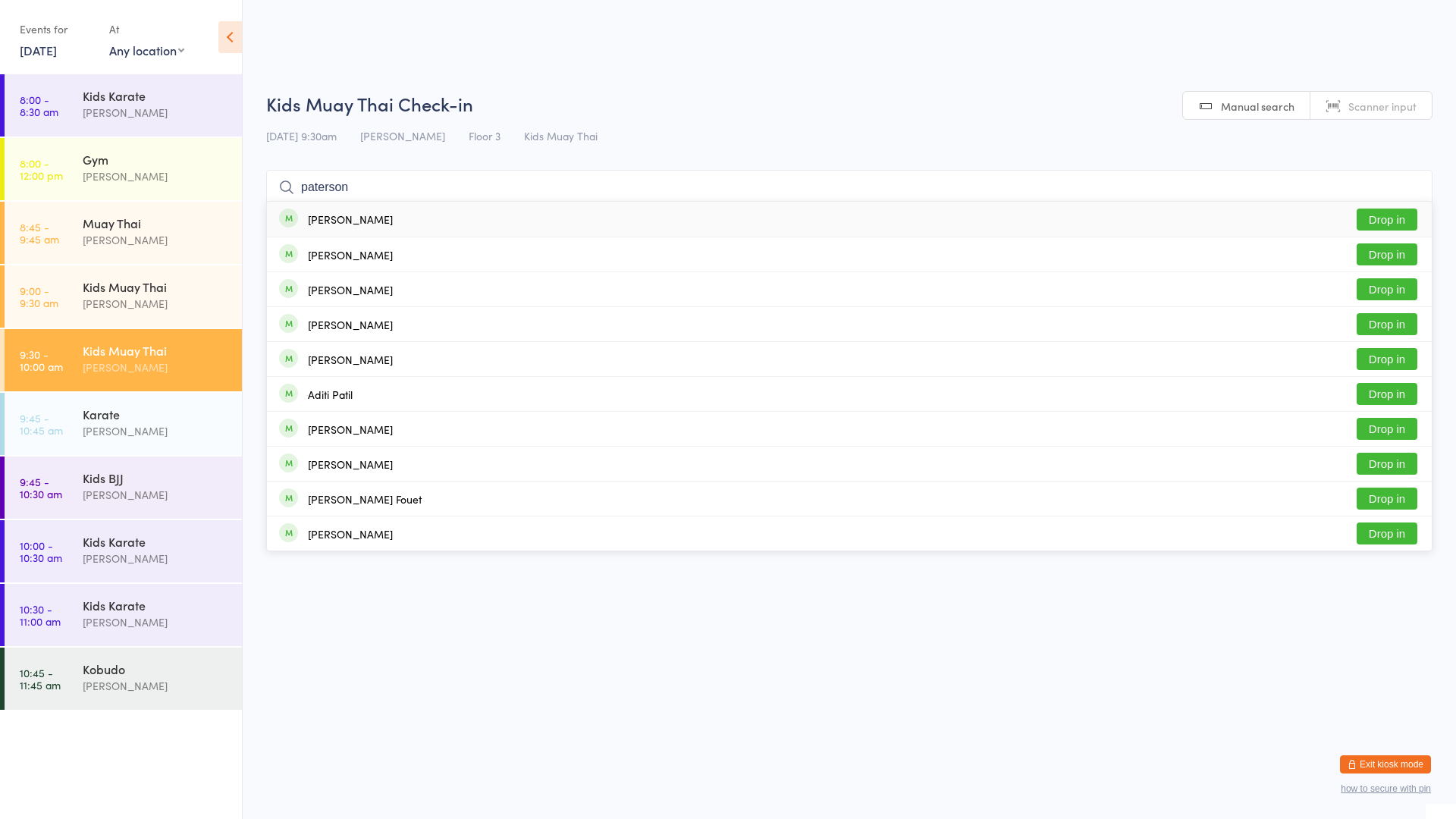
type input "paterson"
click at [377, 227] on div "[PERSON_NAME] Drop in" at bounding box center [849, 219] width 1165 height 35
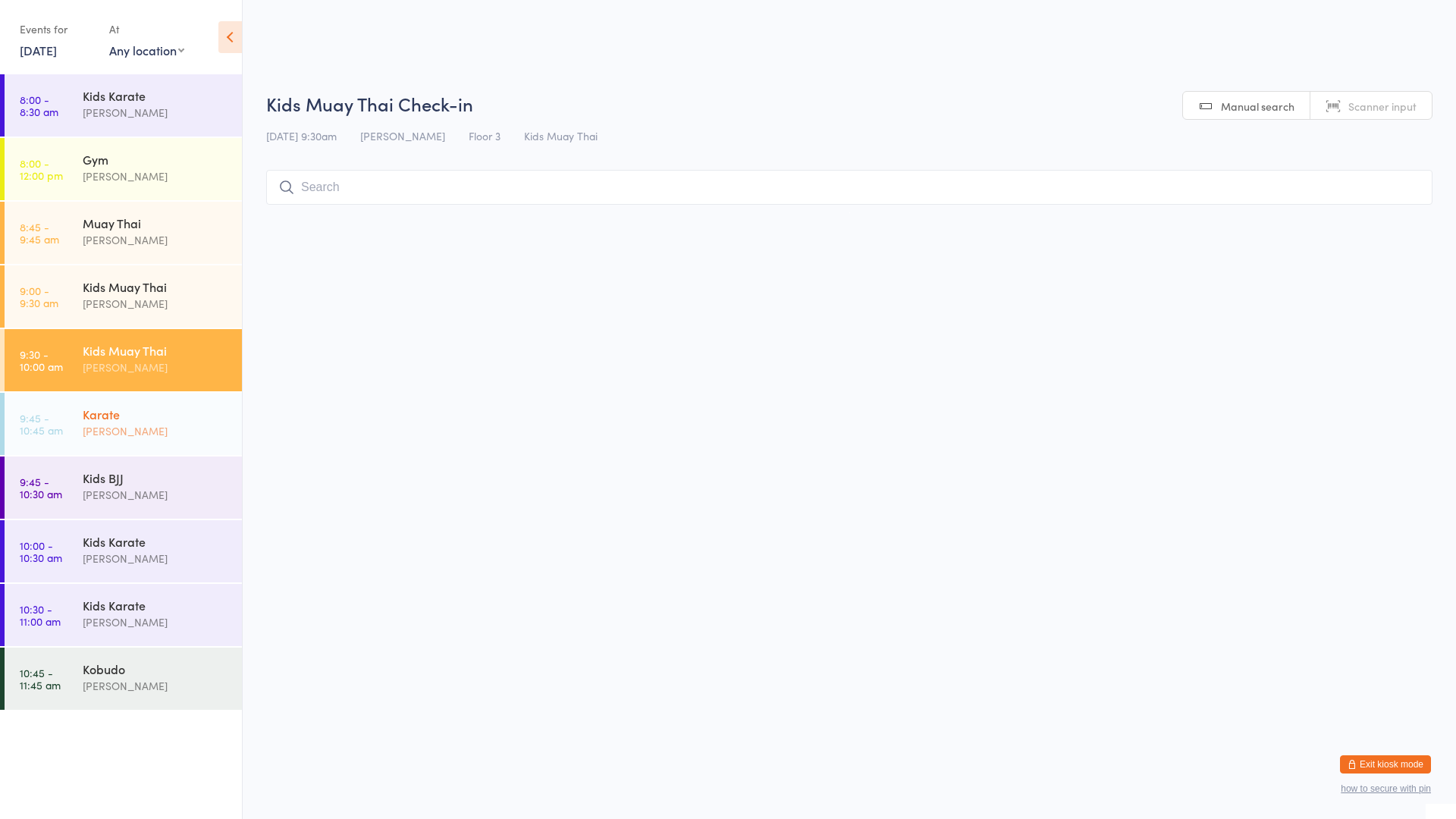
click at [136, 429] on div "[PERSON_NAME]" at bounding box center [155, 431] width 147 height 17
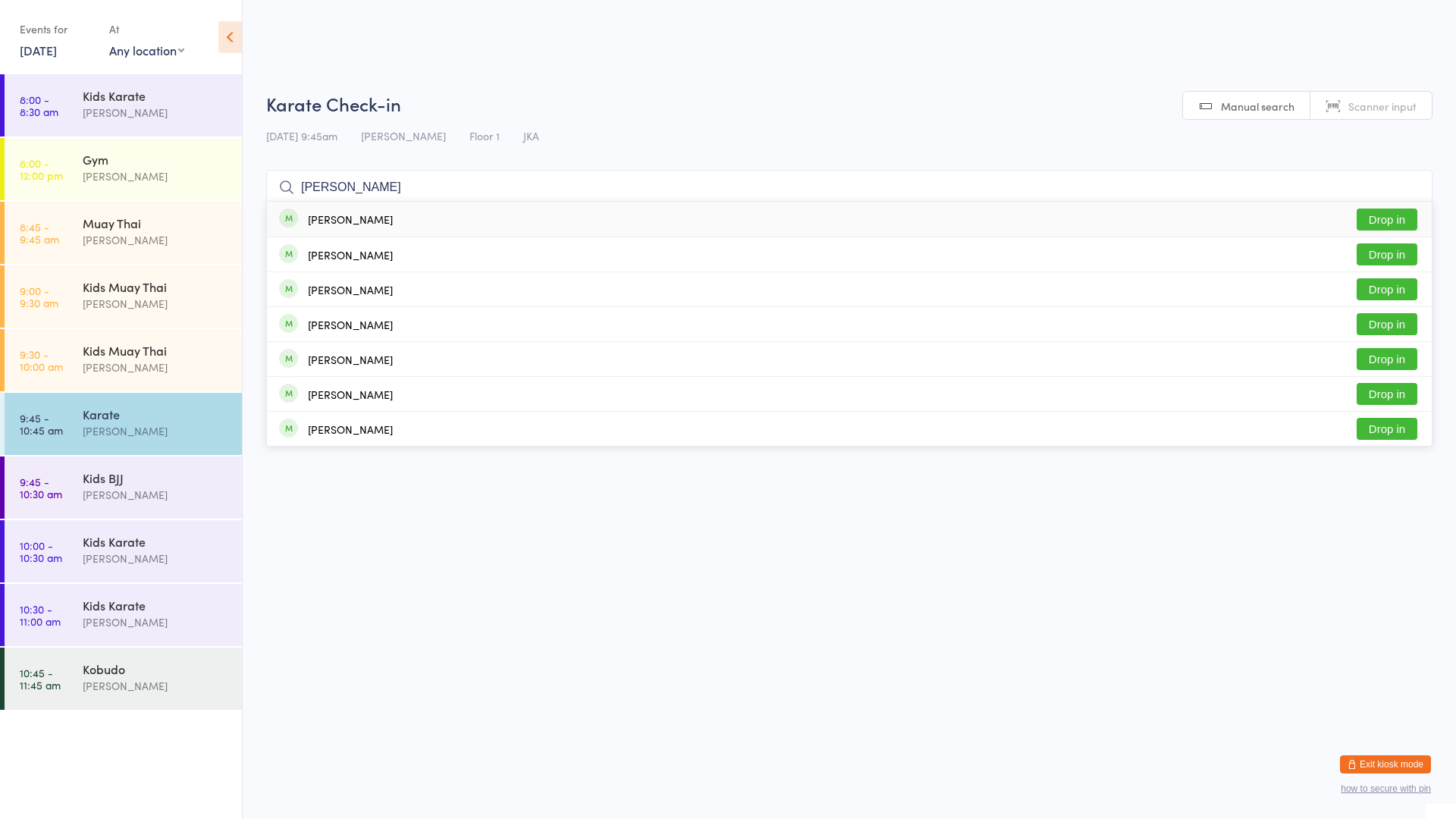
type input "[PERSON_NAME]"
click at [1388, 220] on button "Drop in" at bounding box center [1387, 219] width 61 height 22
type input "[PERSON_NAME]"
click at [172, 283] on div "Kids Muay Thai" at bounding box center [155, 287] width 147 height 17
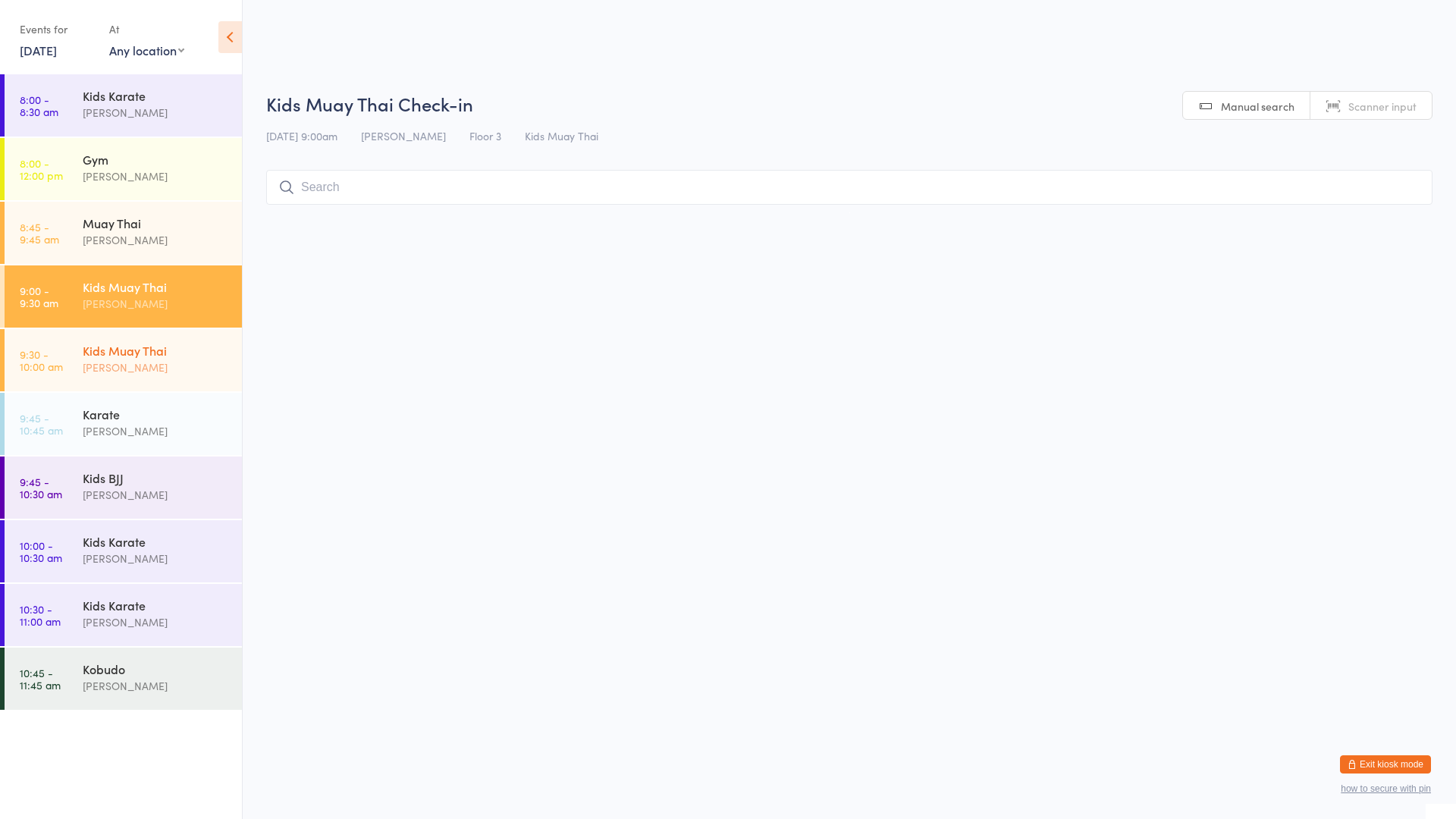
click at [151, 351] on div "Kids Muay Thai" at bounding box center [155, 350] width 147 height 17
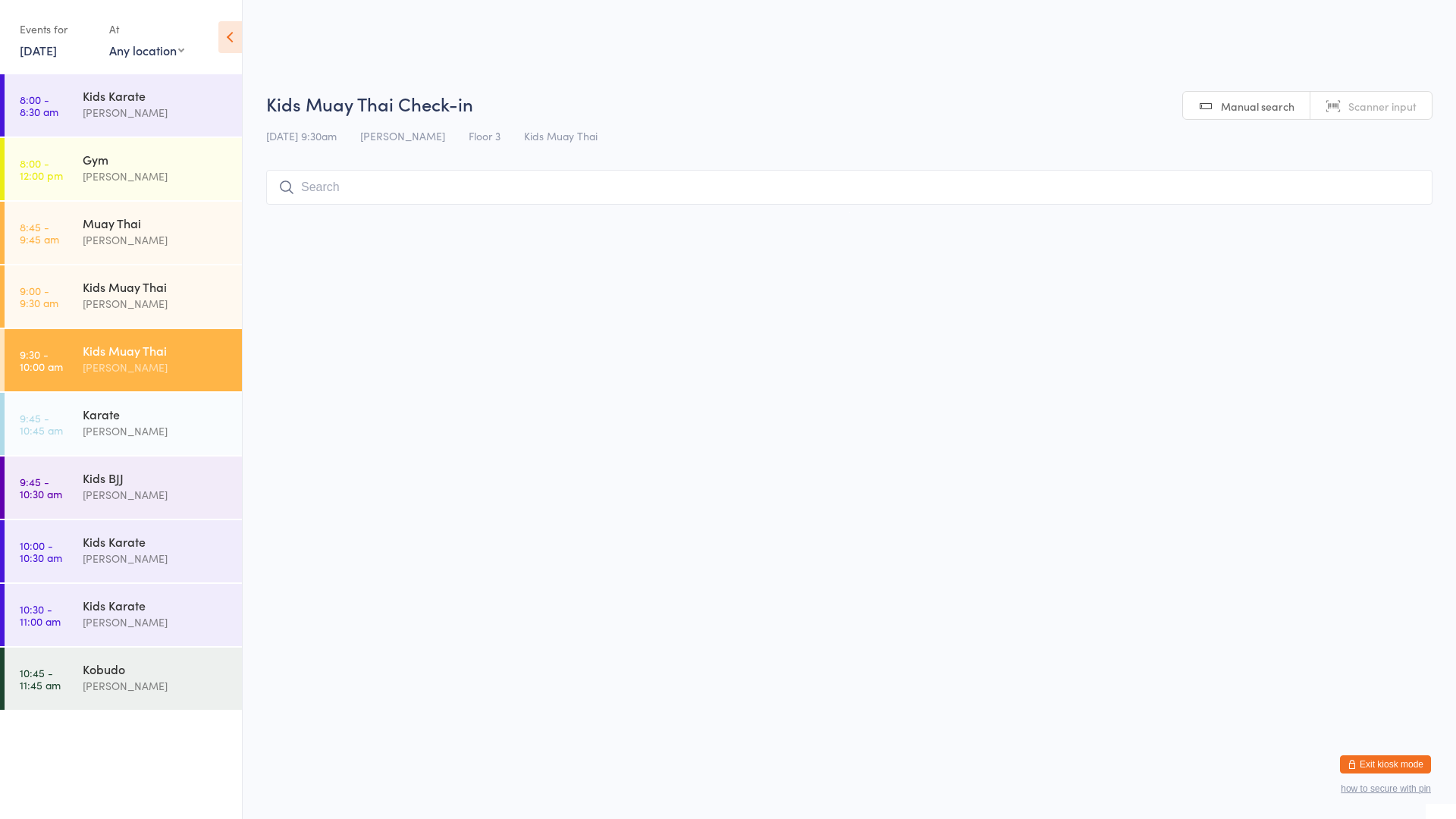
click at [334, 179] on input "search" at bounding box center [849, 187] width 1166 height 35
click at [334, 195] on input "search" at bounding box center [849, 187] width 1166 height 35
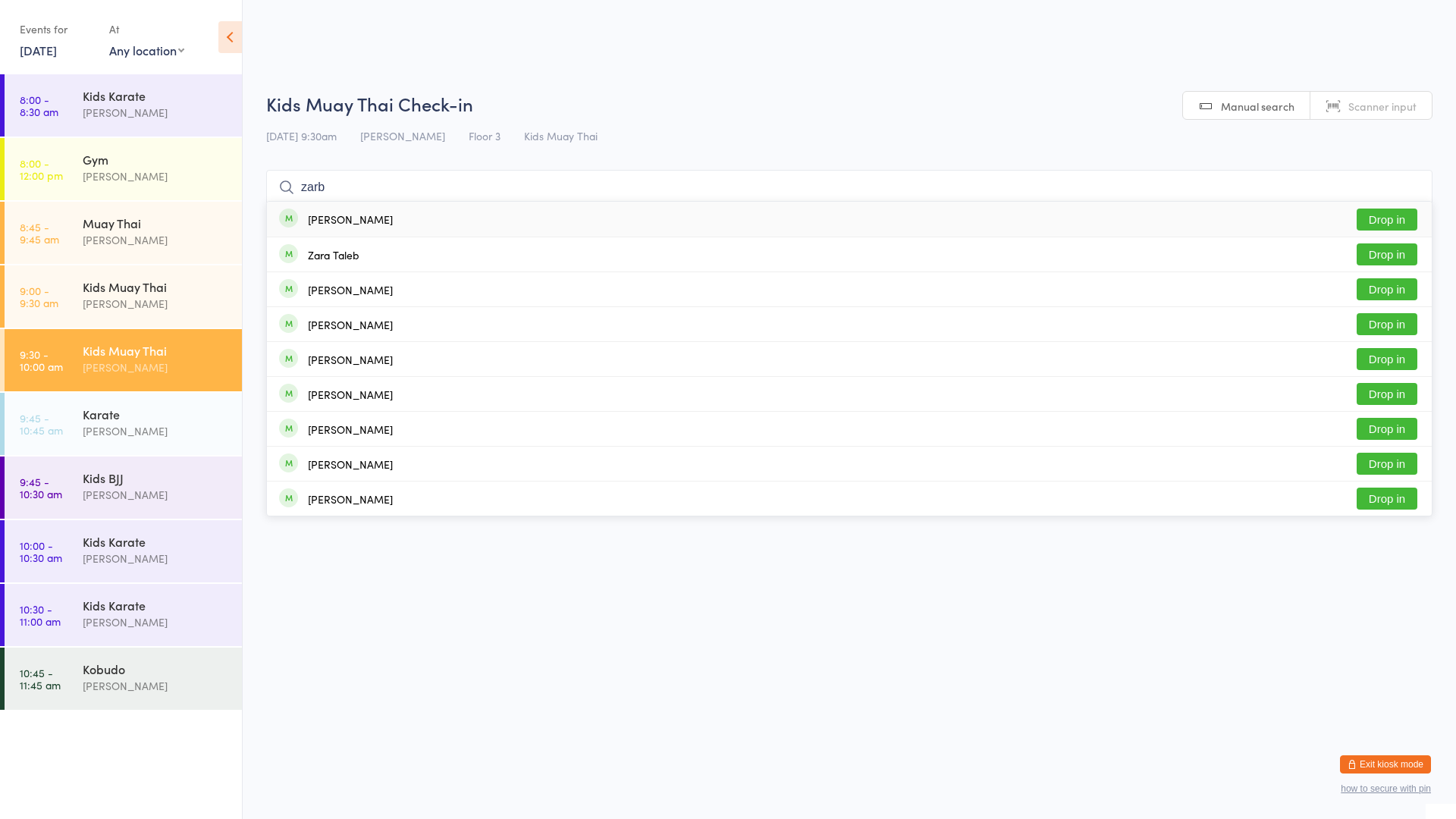
type input "zarb"
click at [1372, 213] on button "Drop in" at bounding box center [1387, 219] width 61 height 22
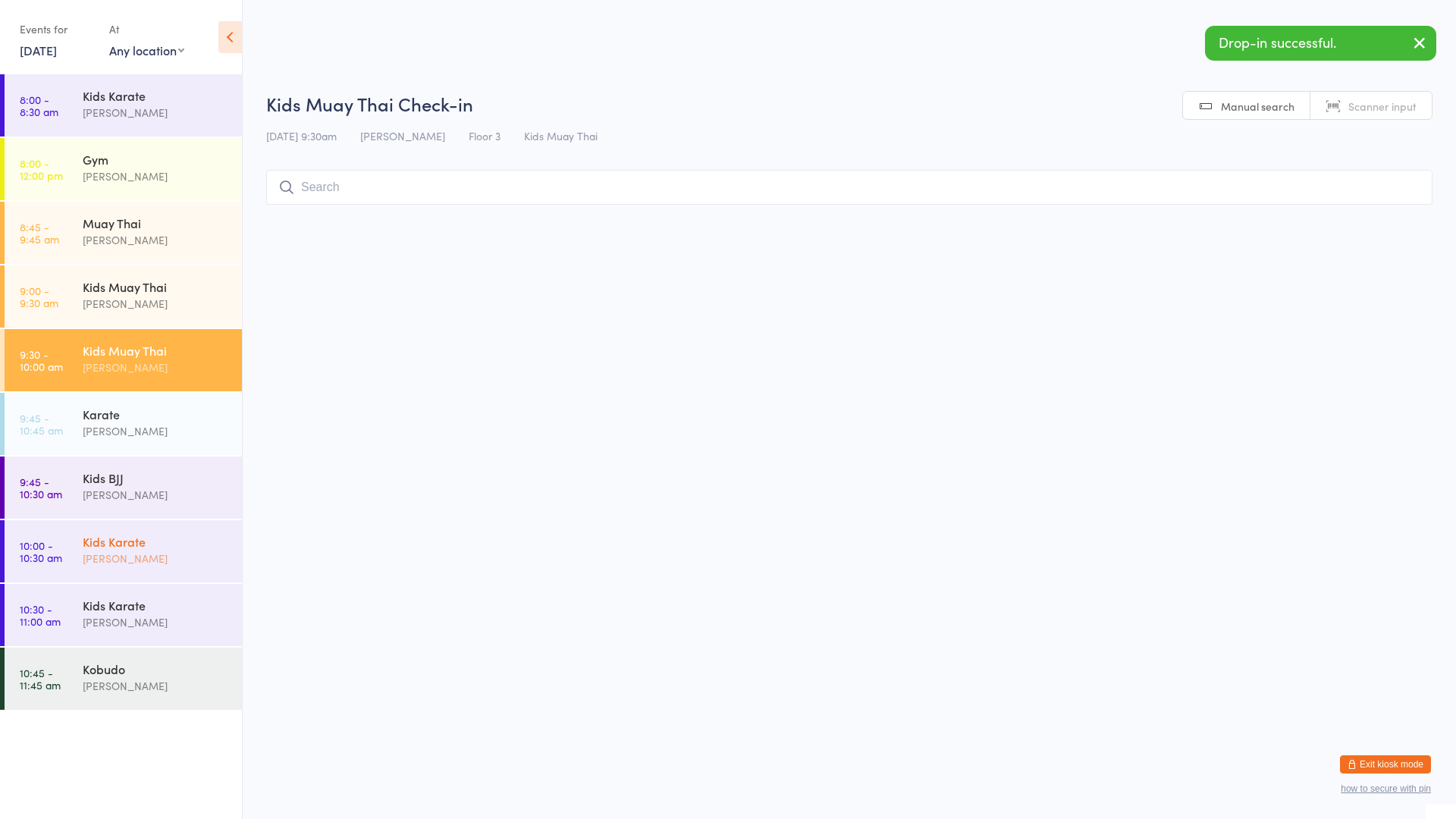
click at [186, 555] on div "[PERSON_NAME]" at bounding box center [155, 559] width 147 height 17
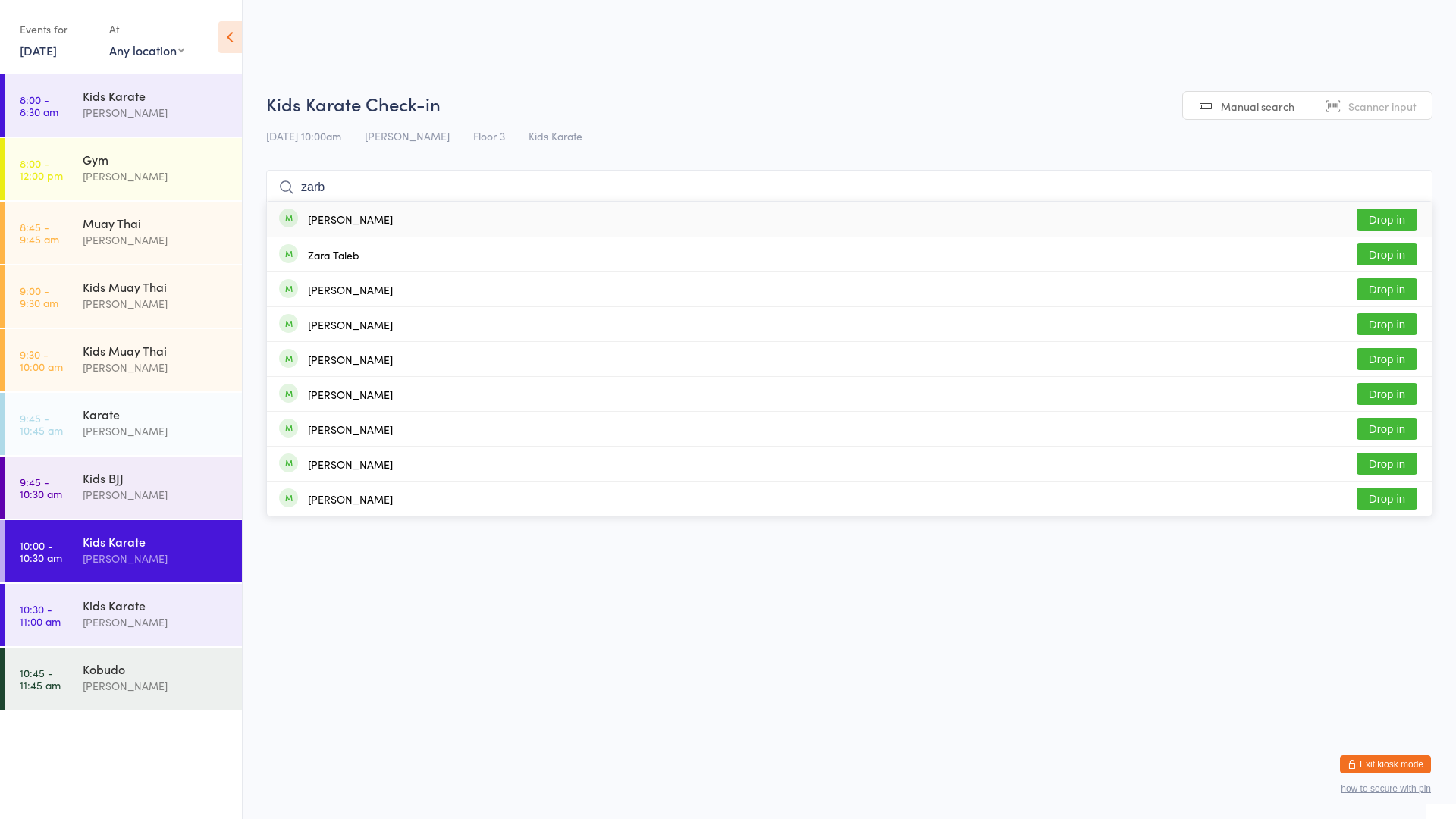
type input "zarb"
click at [1382, 216] on button "Drop in" at bounding box center [1387, 219] width 61 height 22
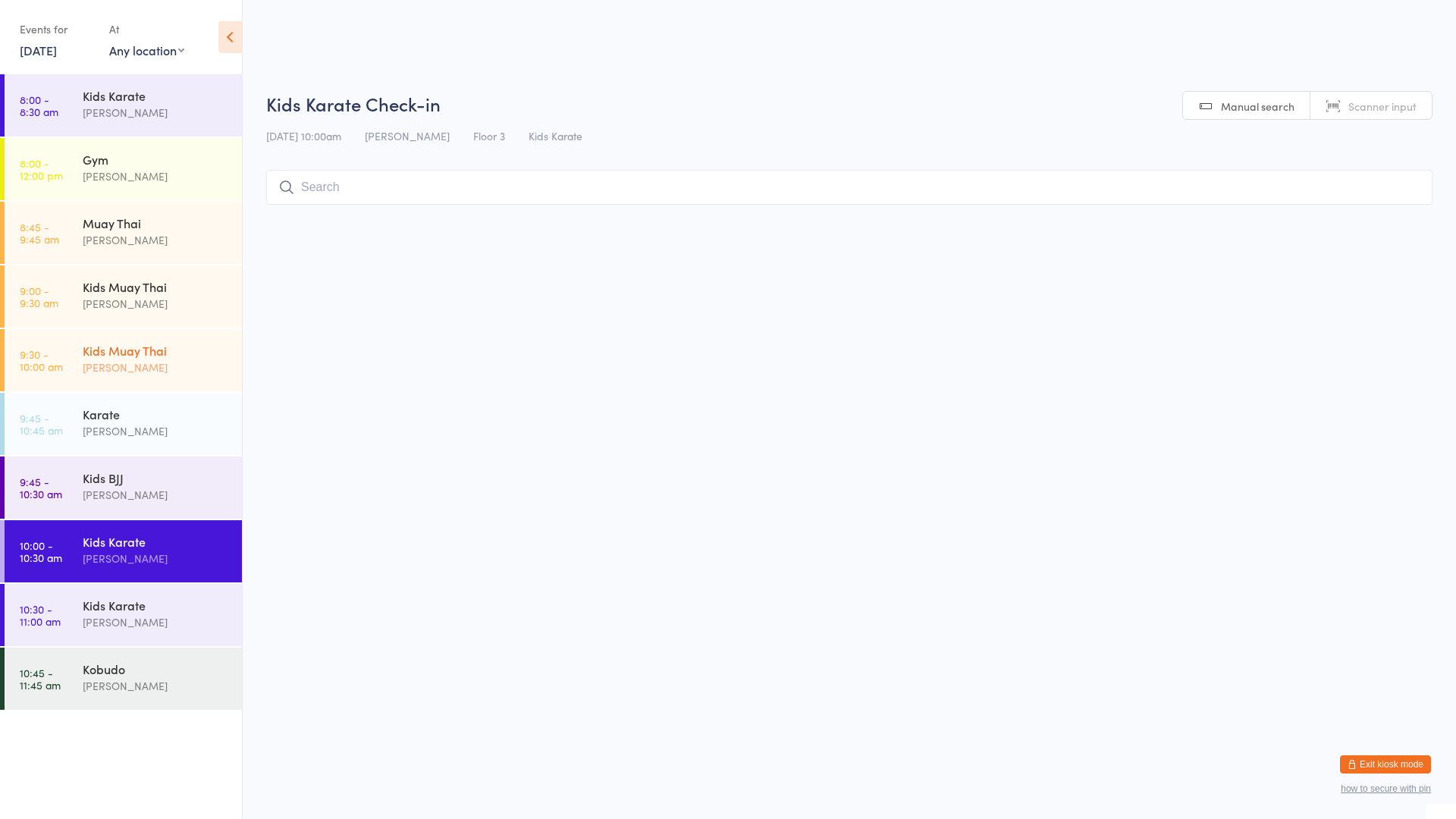
click at [166, 354] on div "Kids Muay Thai" at bounding box center [155, 350] width 147 height 17
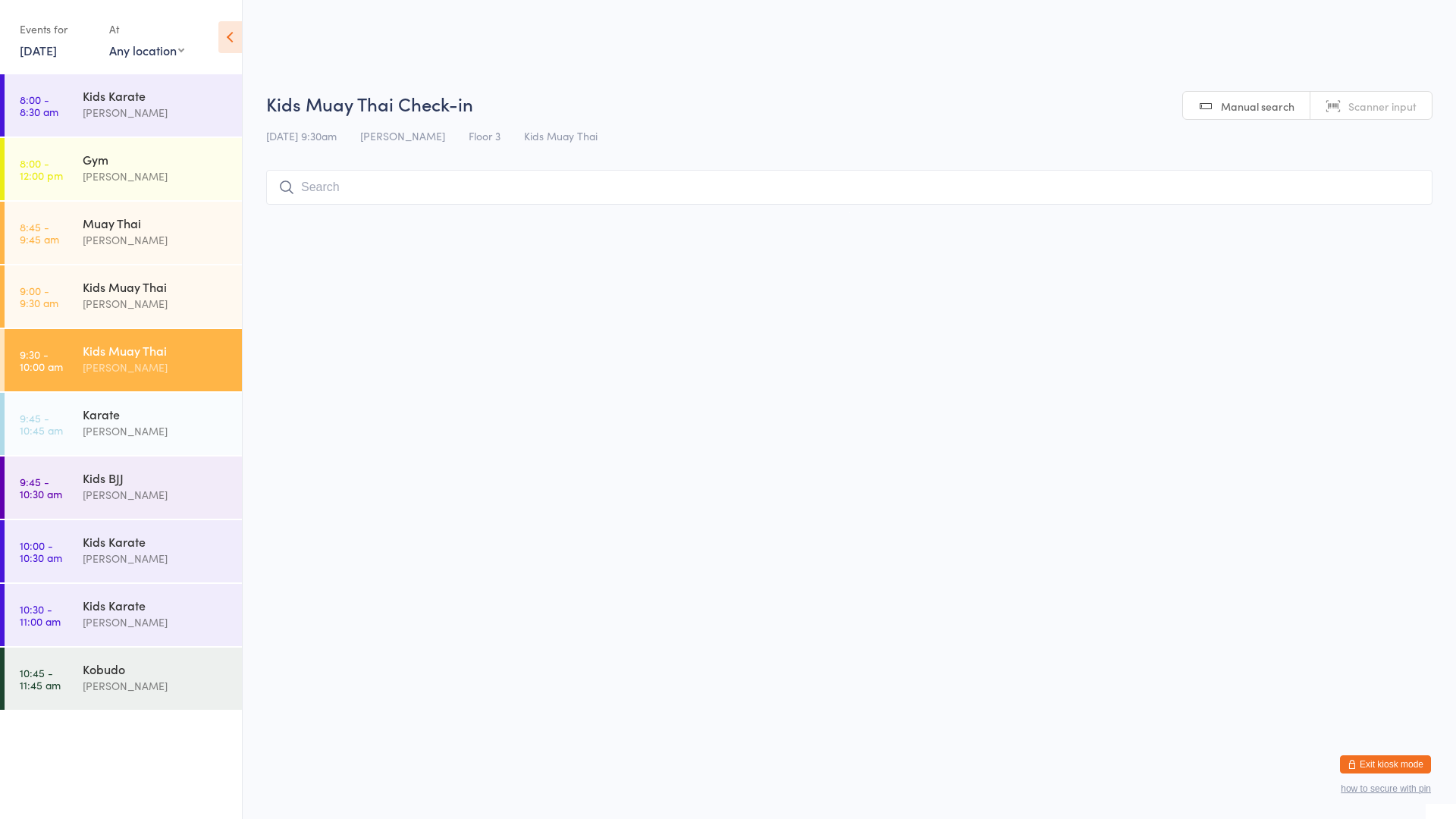
click at [321, 189] on input "search" at bounding box center [849, 187] width 1166 height 35
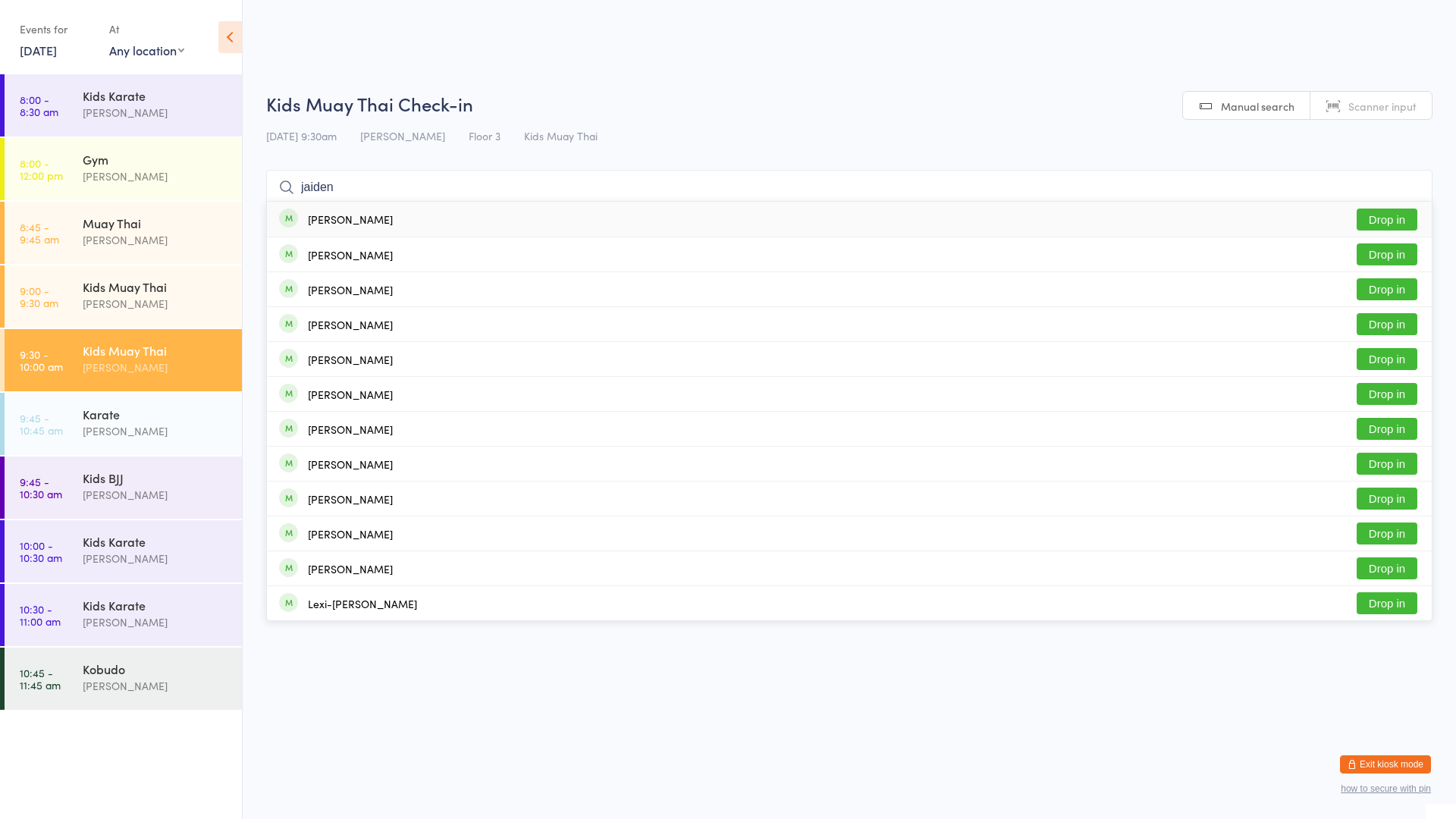
type input "jaiden"
click at [1370, 221] on button "Drop in" at bounding box center [1387, 219] width 61 height 22
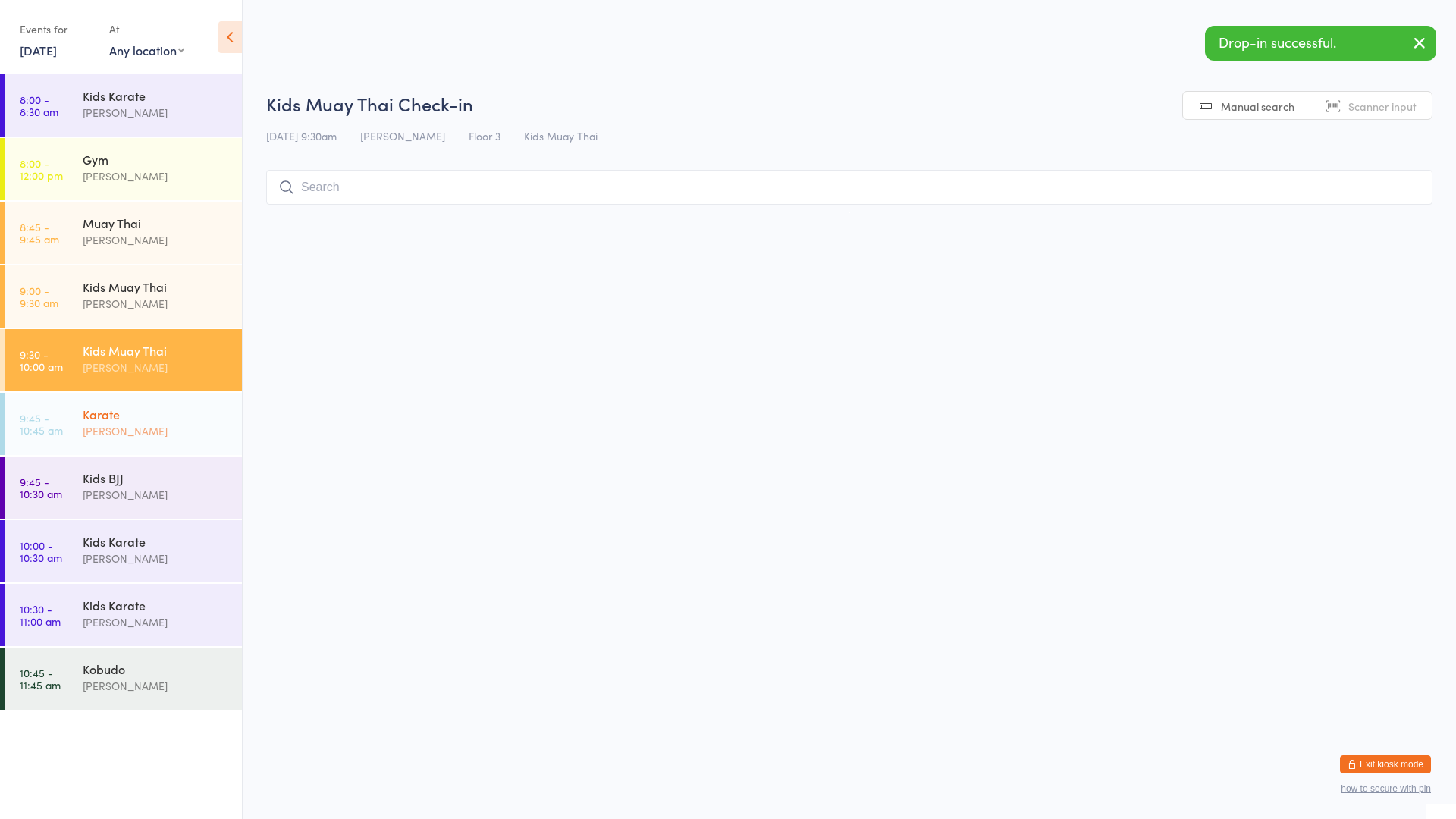
click at [108, 424] on div "[PERSON_NAME]" at bounding box center [155, 431] width 147 height 17
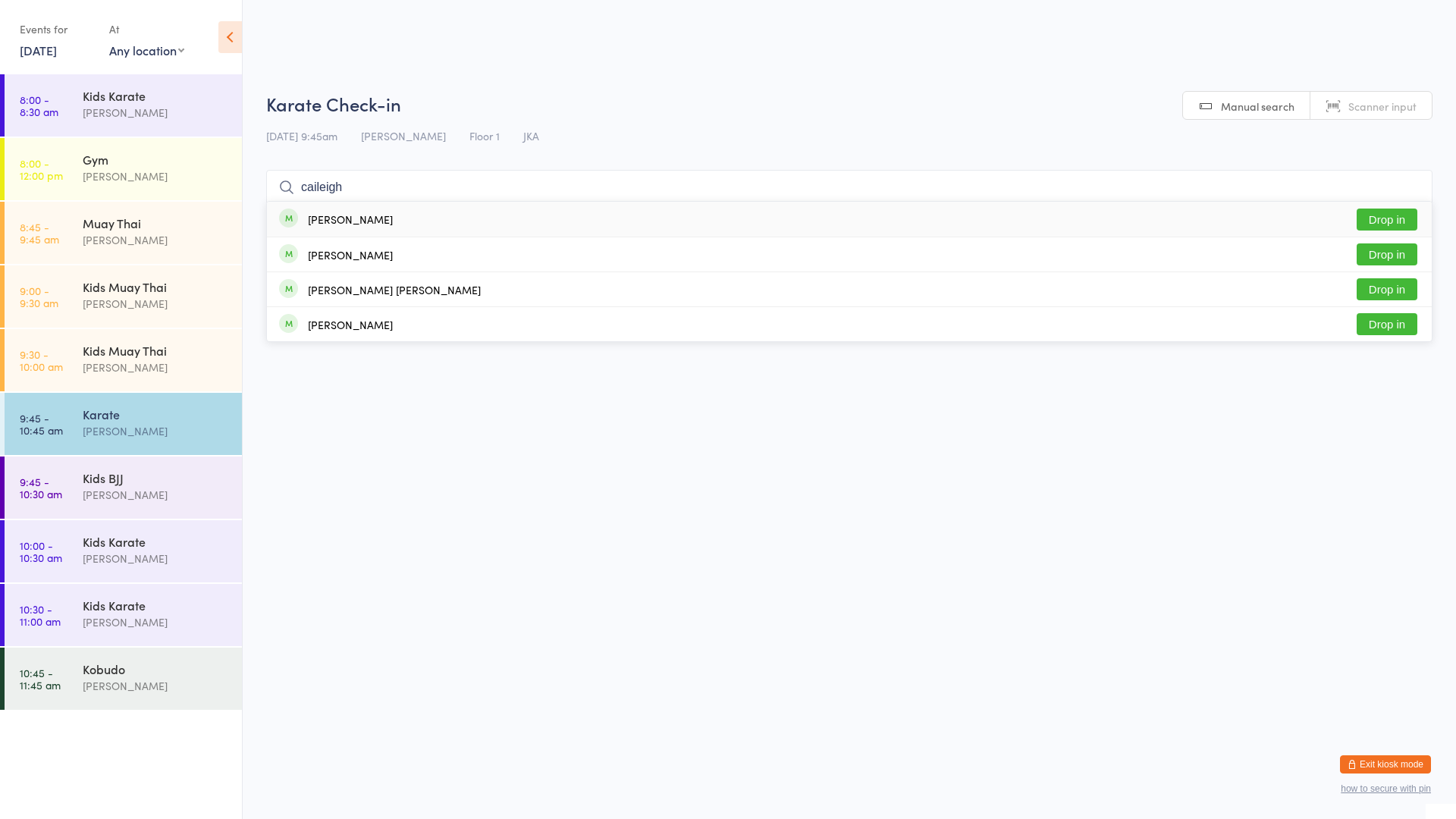
type input "caileigh"
click at [1377, 219] on button "Drop in" at bounding box center [1387, 219] width 61 height 22
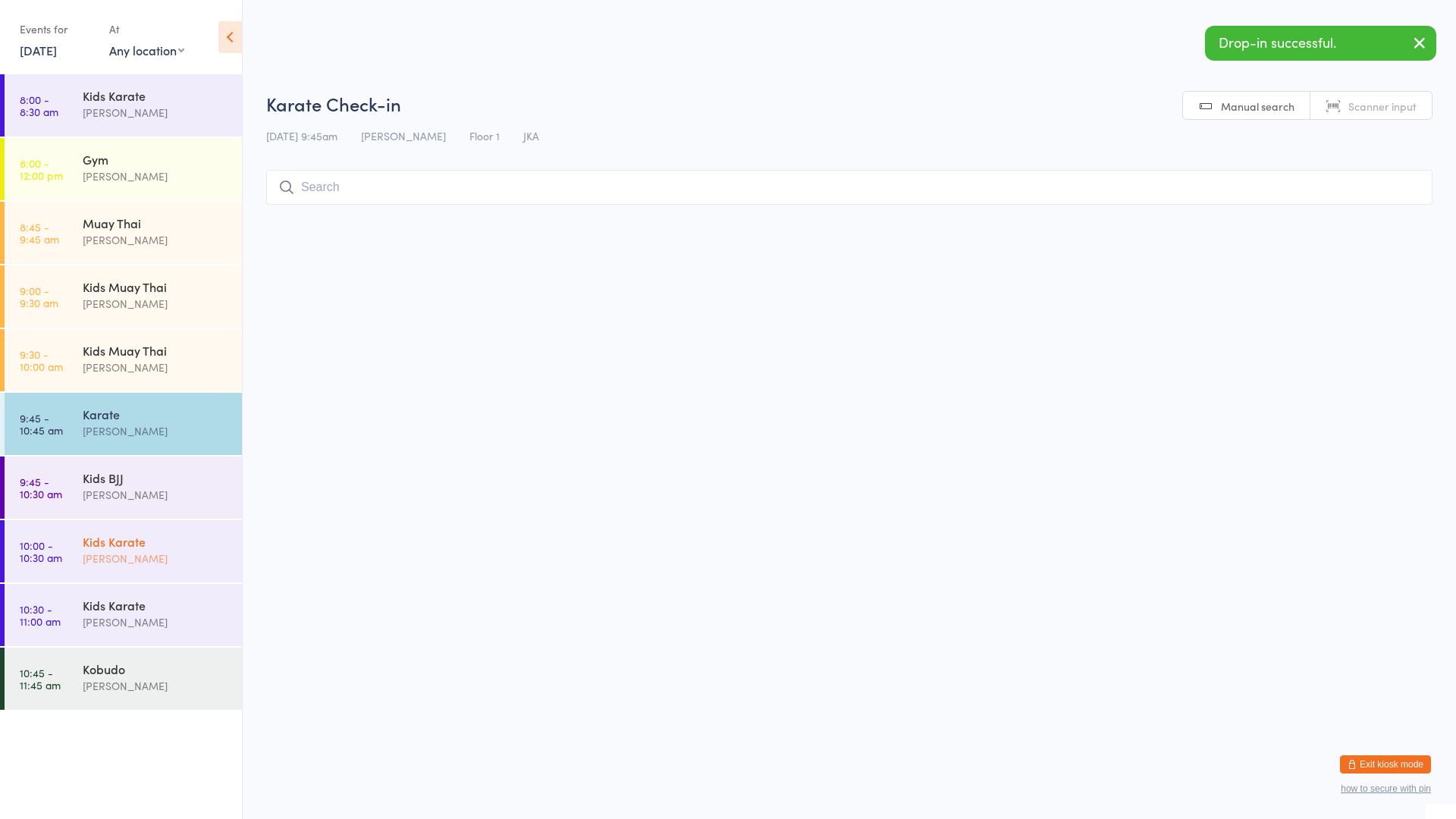
click at [161, 543] on div "Kids Karate" at bounding box center [155, 542] width 147 height 17
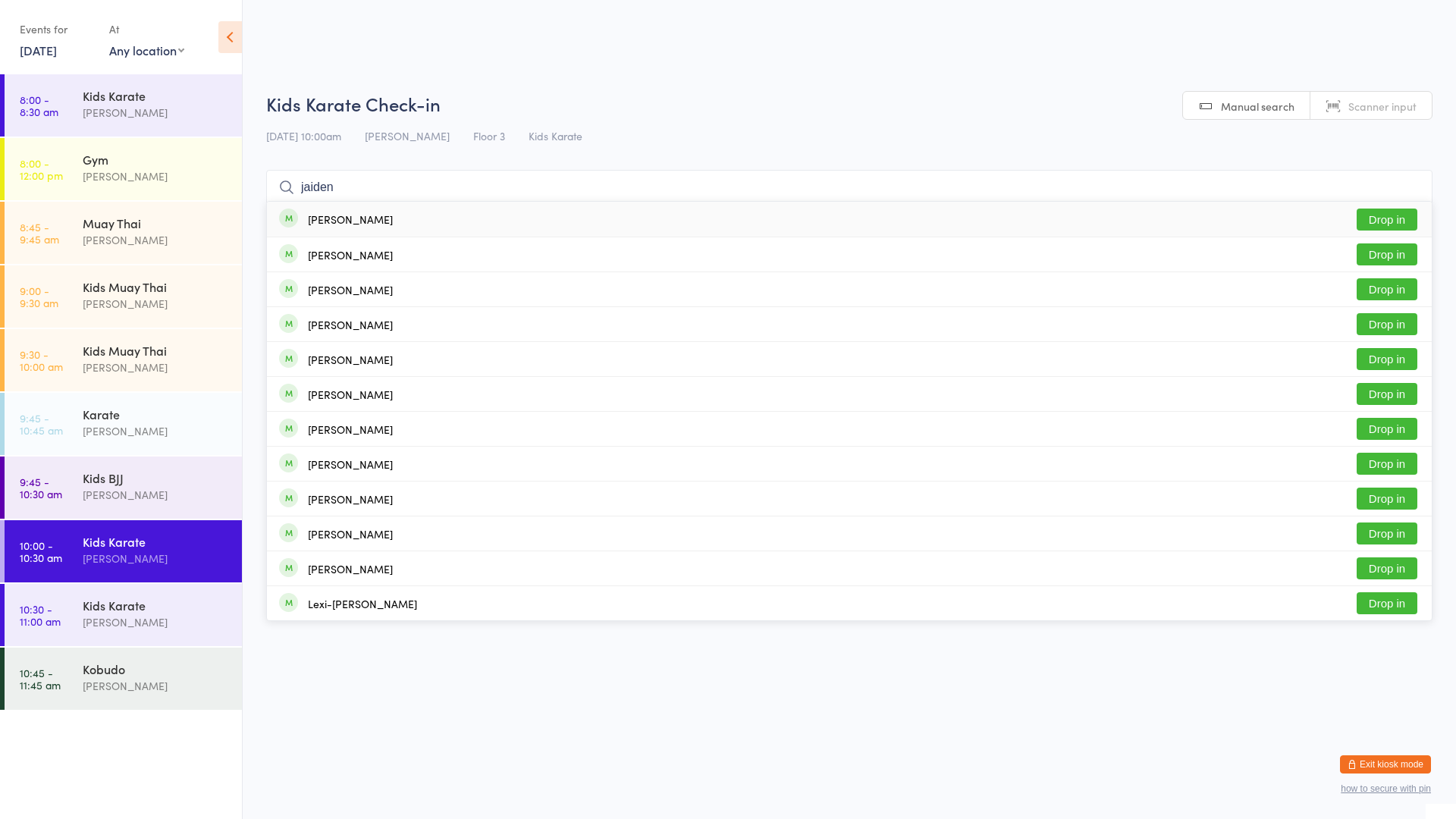
type input "jaiden"
click at [1375, 223] on button "Drop in" at bounding box center [1387, 219] width 61 height 22
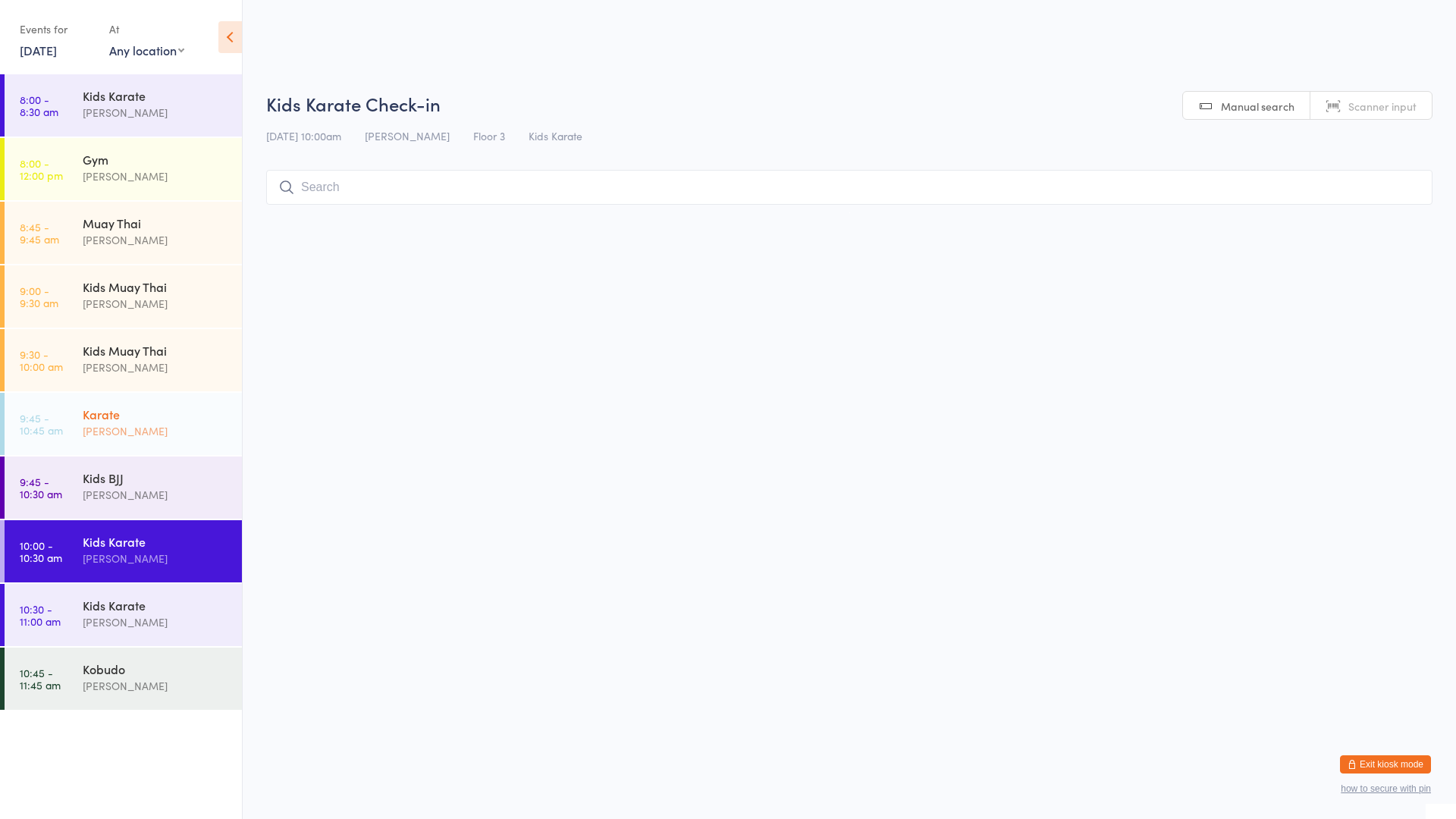
click at [175, 424] on div "[PERSON_NAME]" at bounding box center [155, 431] width 147 height 17
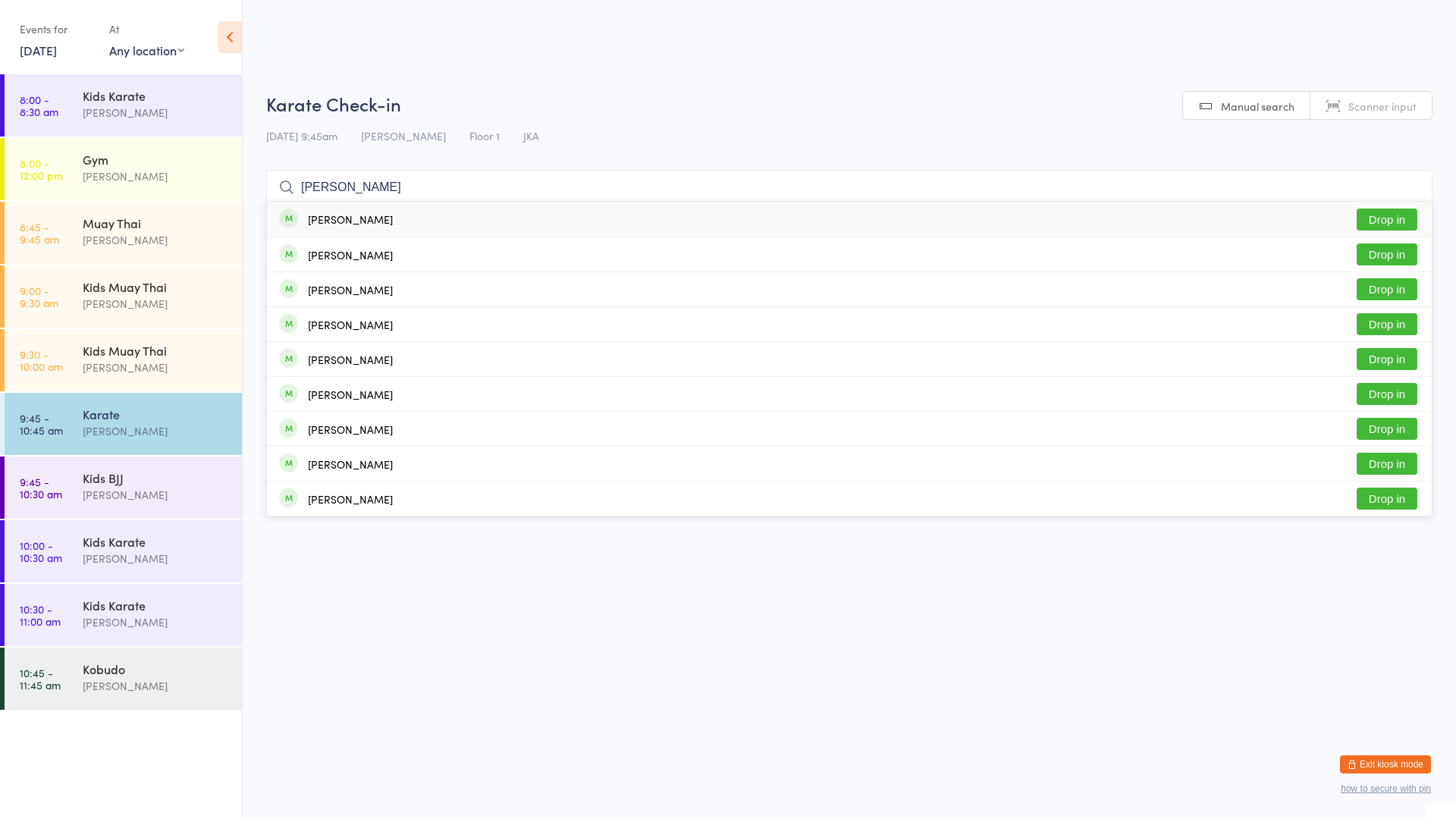
type input "[PERSON_NAME]"
drag, startPoint x: 349, startPoint y: 218, endPoint x: 359, endPoint y: 205, distance: 16.4
click at [353, 211] on div "[PERSON_NAME]" at bounding box center [336, 220] width 114 height 17
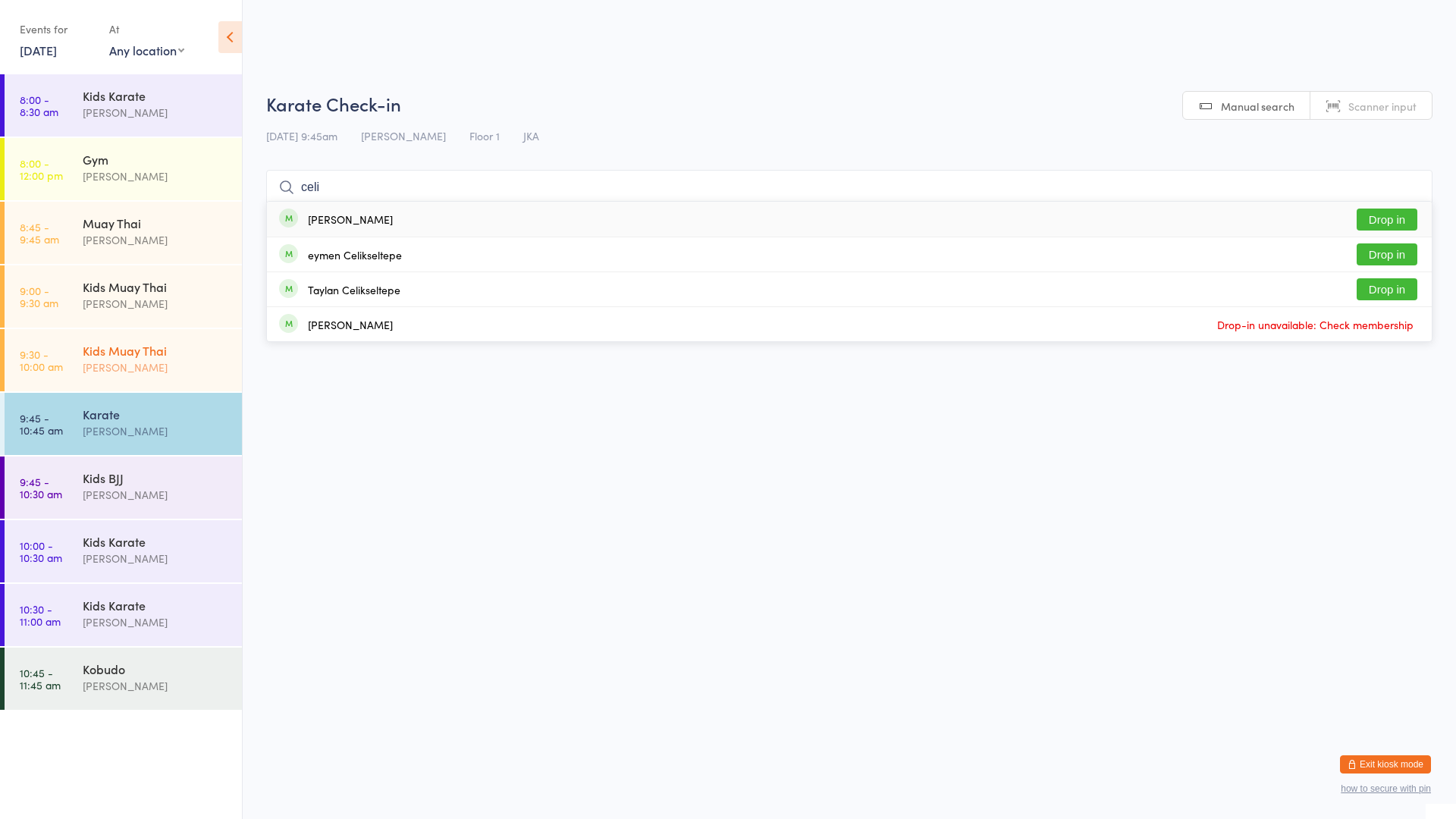
type input "celi"
click at [162, 351] on div "Kids Muay Thai" at bounding box center [155, 350] width 147 height 17
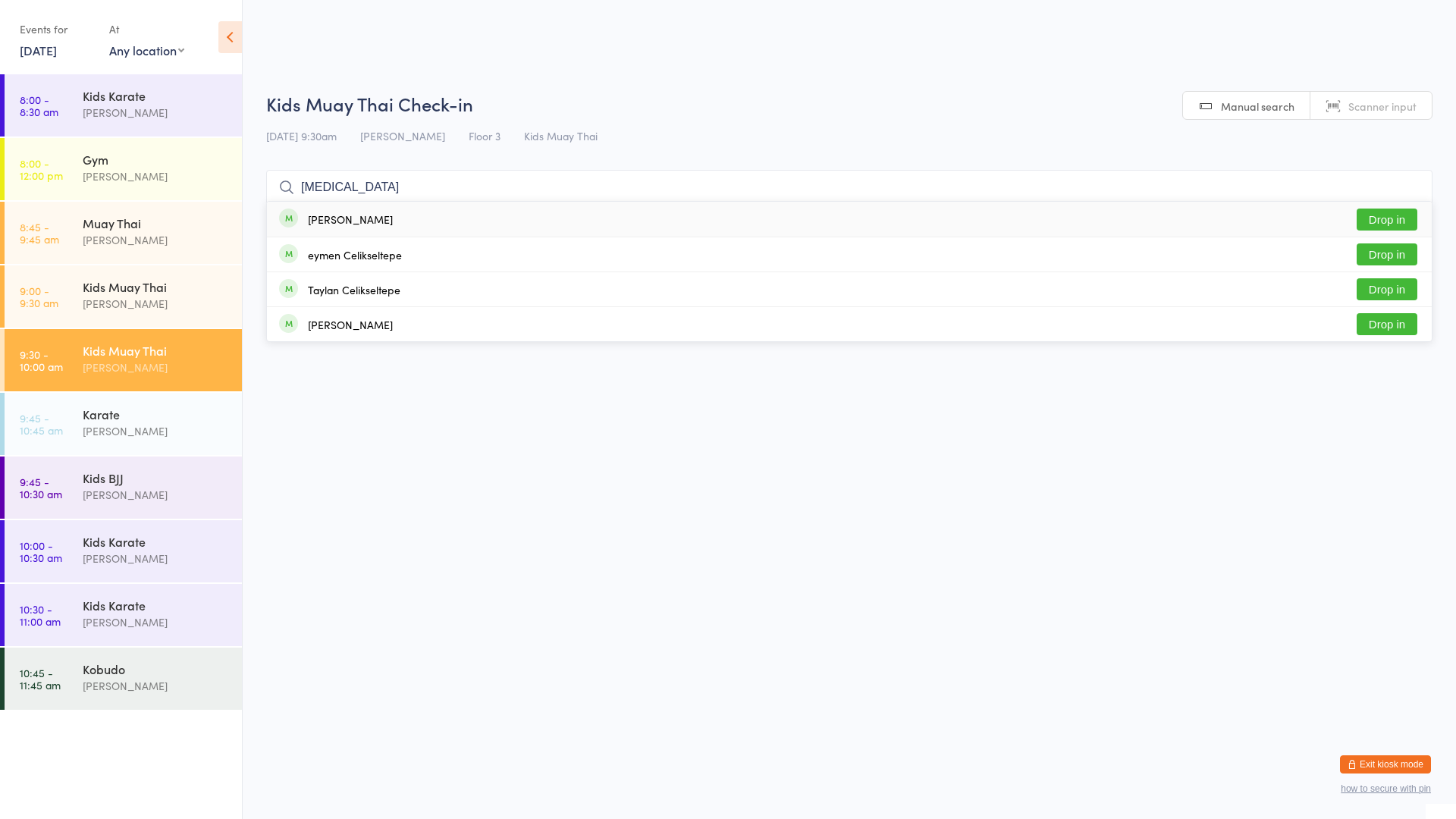
type input "[MEDICAL_DATA]"
click at [1384, 222] on button "Drop in" at bounding box center [1387, 219] width 61 height 22
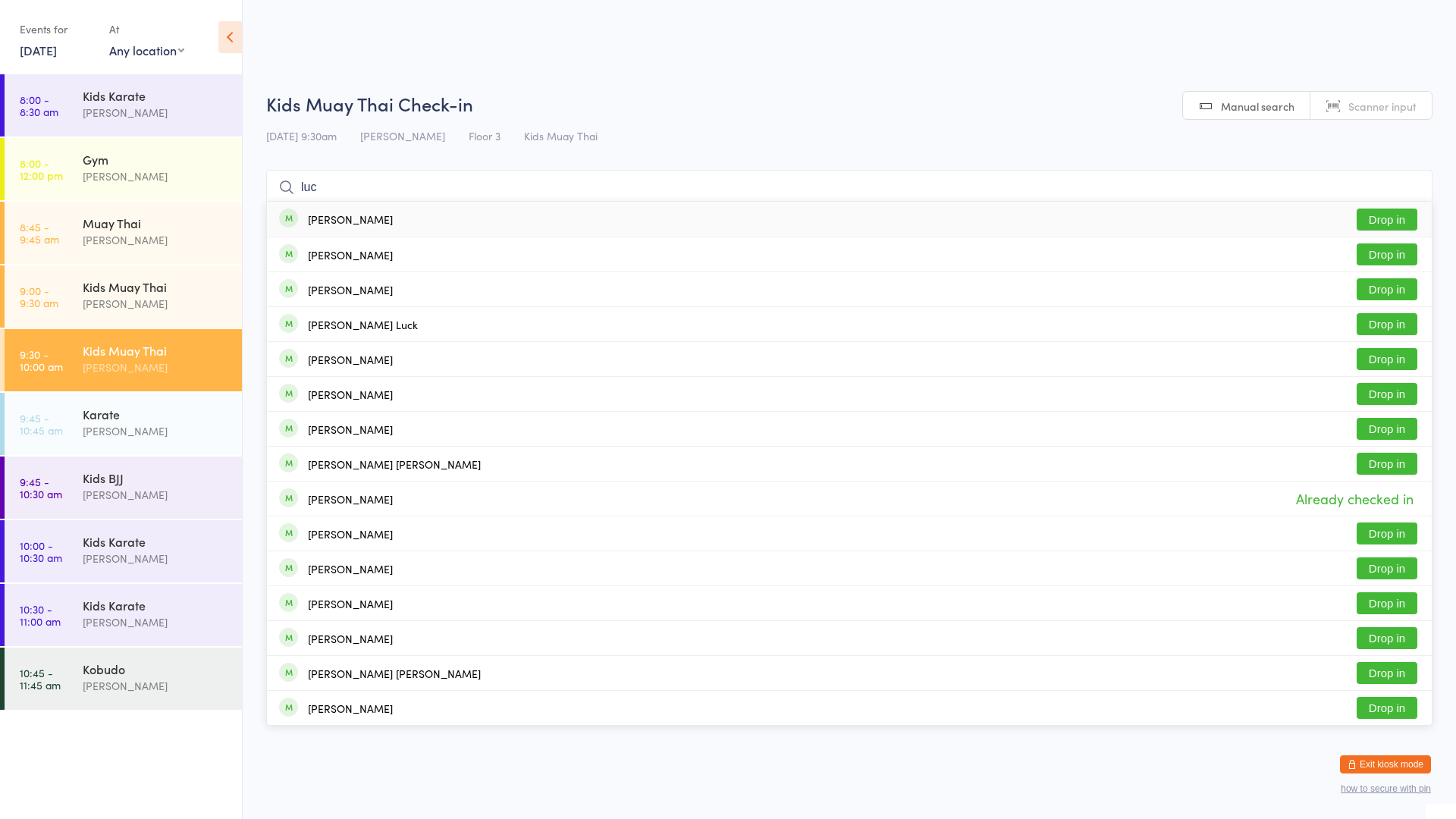
type input "luc"
click at [1373, 212] on button "Drop in" at bounding box center [1387, 219] width 61 height 22
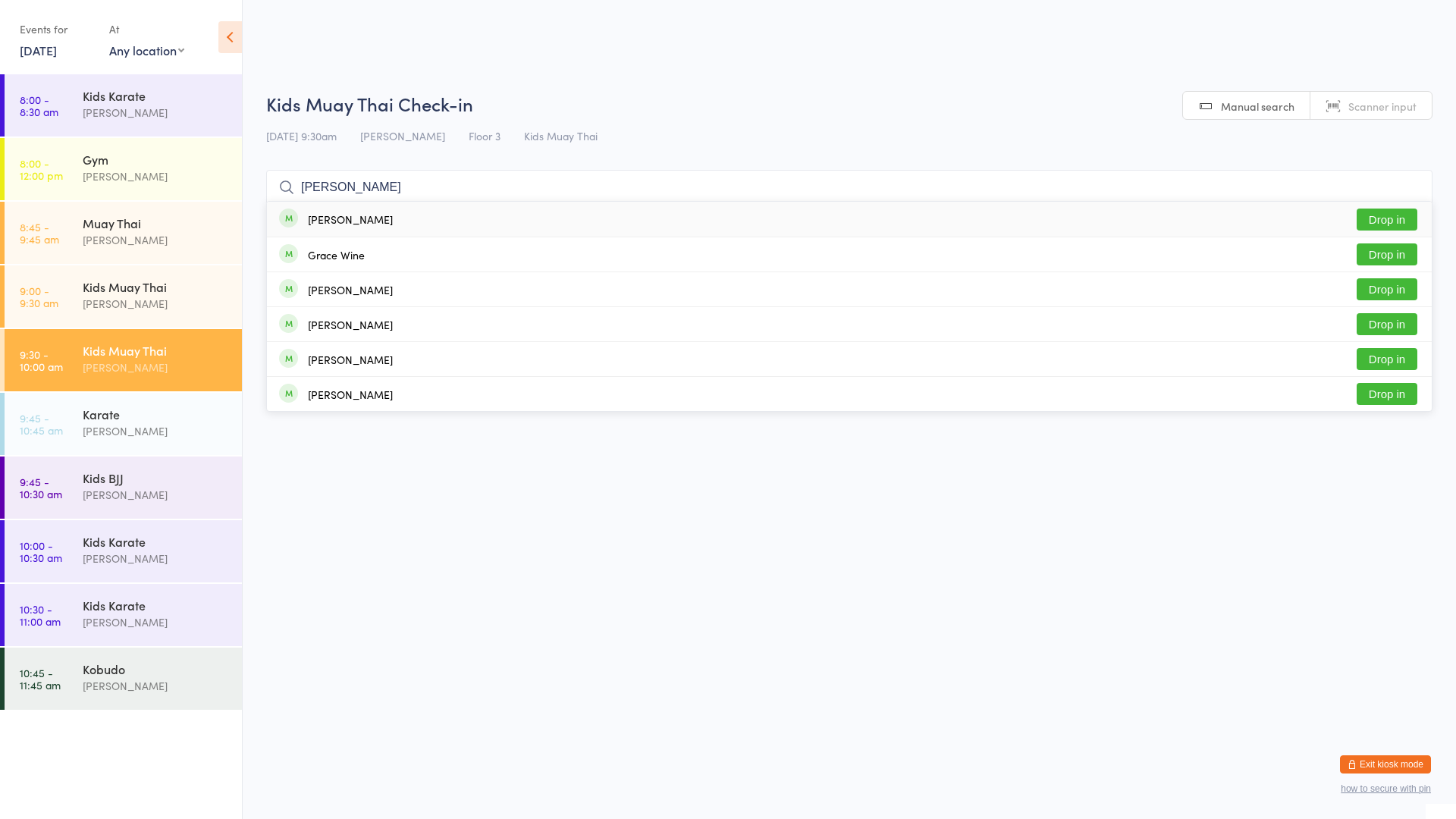
type input "[PERSON_NAME]"
click at [345, 222] on div "[PERSON_NAME]" at bounding box center [350, 219] width 85 height 12
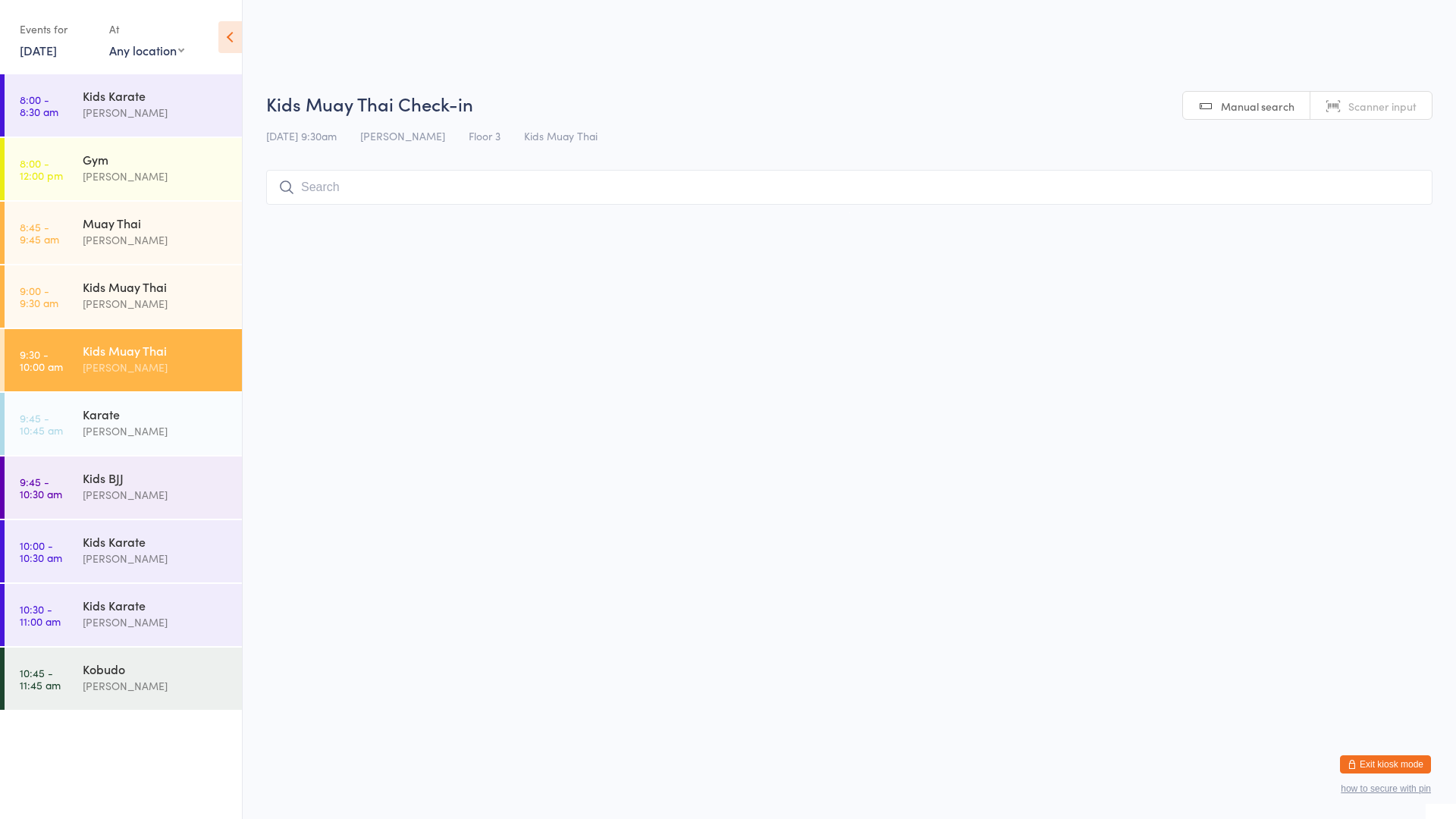
drag, startPoint x: 486, startPoint y: 242, endPoint x: 471, endPoint y: 249, distance: 16.6
drag, startPoint x: 471, startPoint y: 249, endPoint x: 132, endPoint y: 479, distance: 409.7
click at [132, 479] on div "Kids BJJ" at bounding box center [155, 478] width 147 height 17
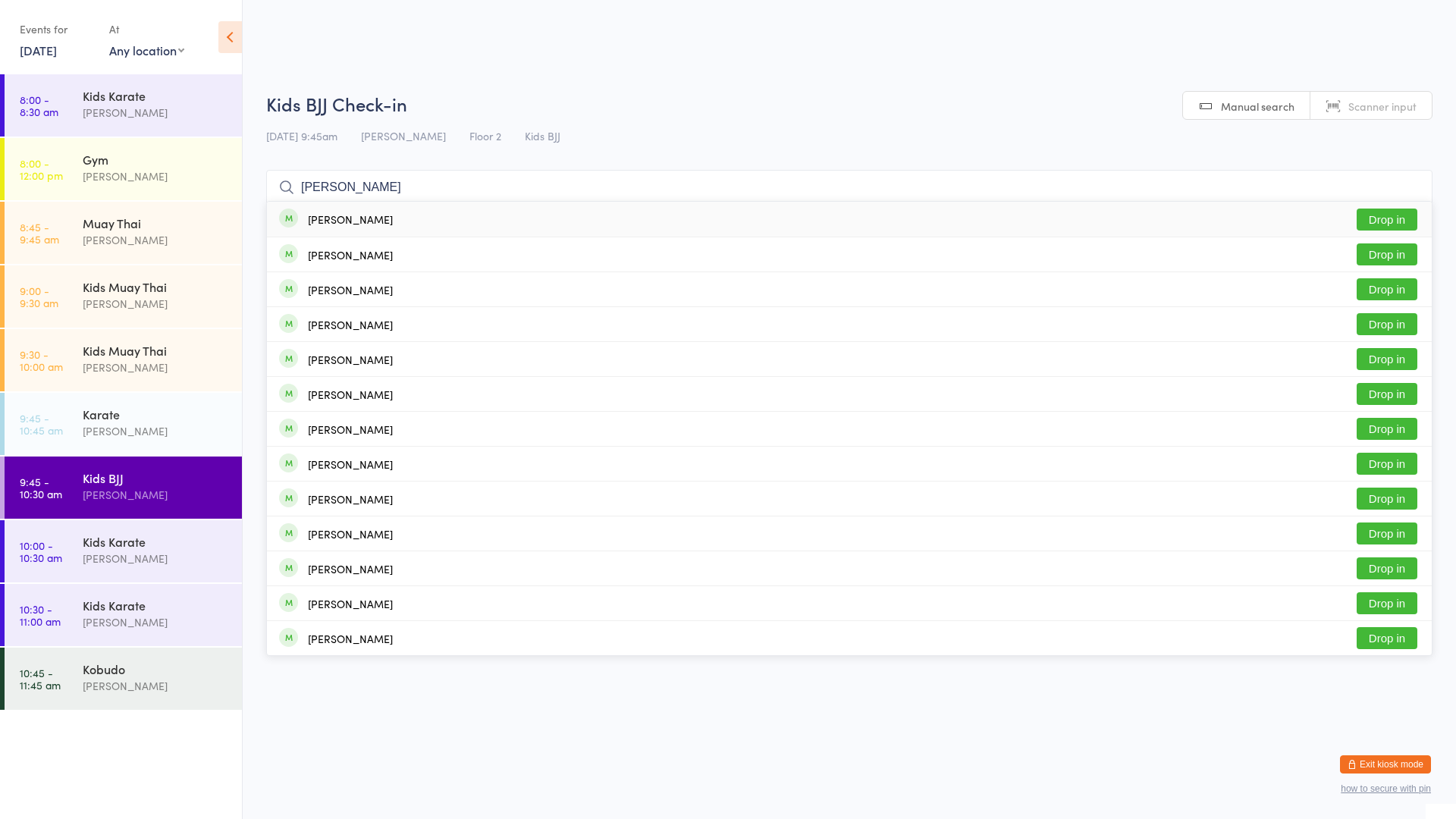
type input "[PERSON_NAME]"
click at [327, 220] on div "[PERSON_NAME]" at bounding box center [350, 219] width 85 height 12
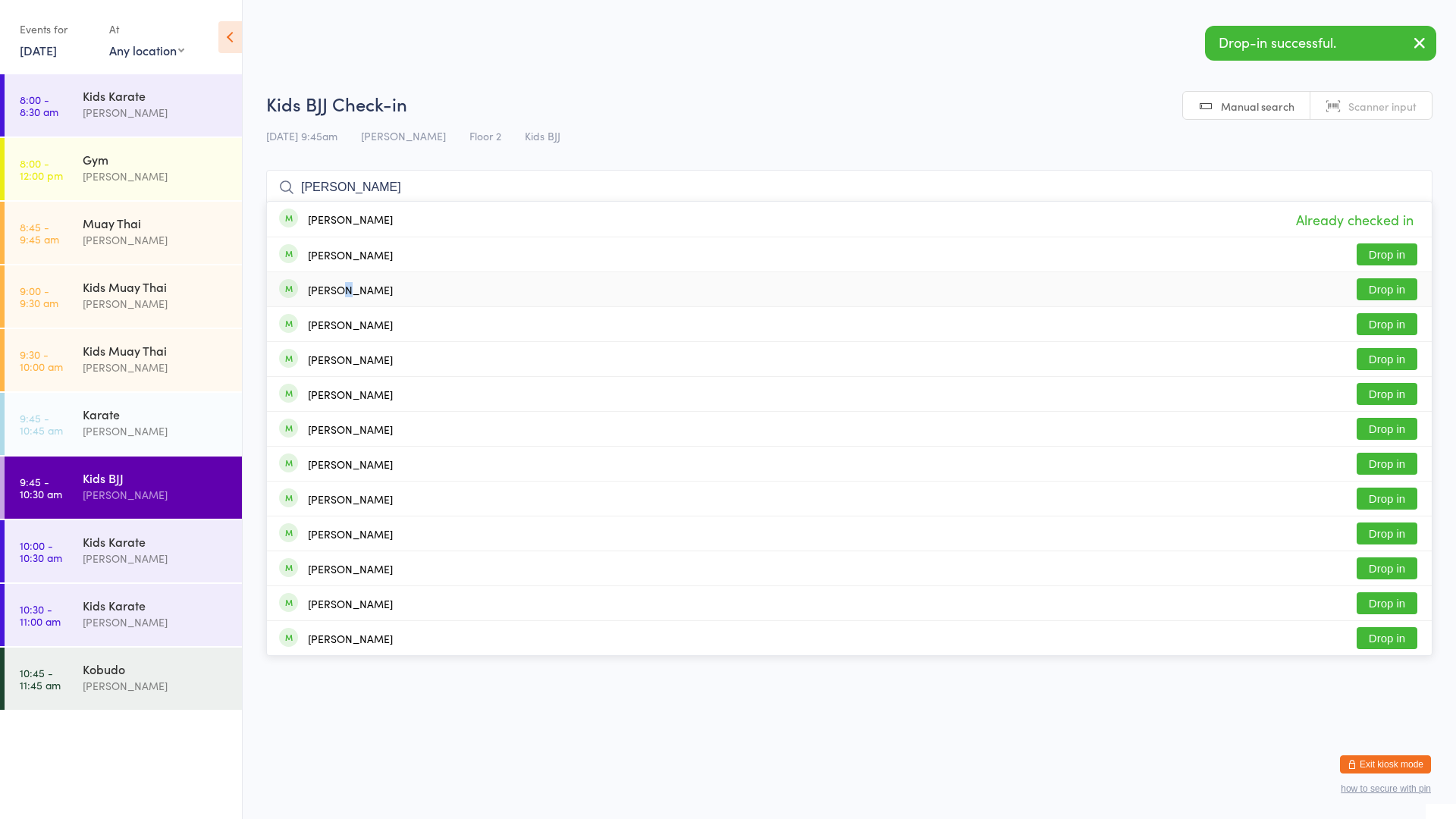
click at [346, 295] on div "[PERSON_NAME]" at bounding box center [350, 290] width 85 height 12
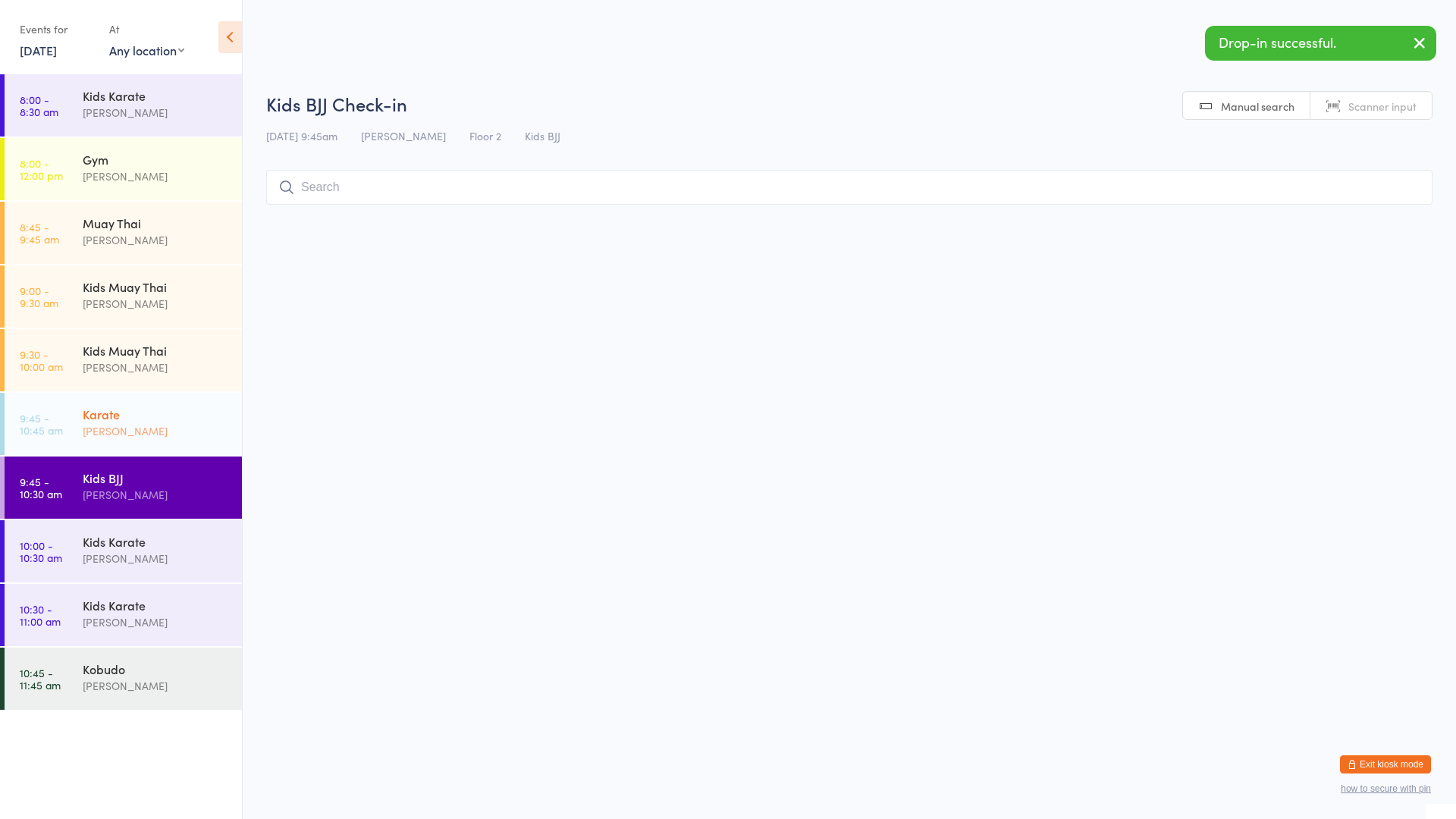
click at [174, 440] on div "Karate [PERSON_NAME]" at bounding box center [162, 422] width 159 height 60
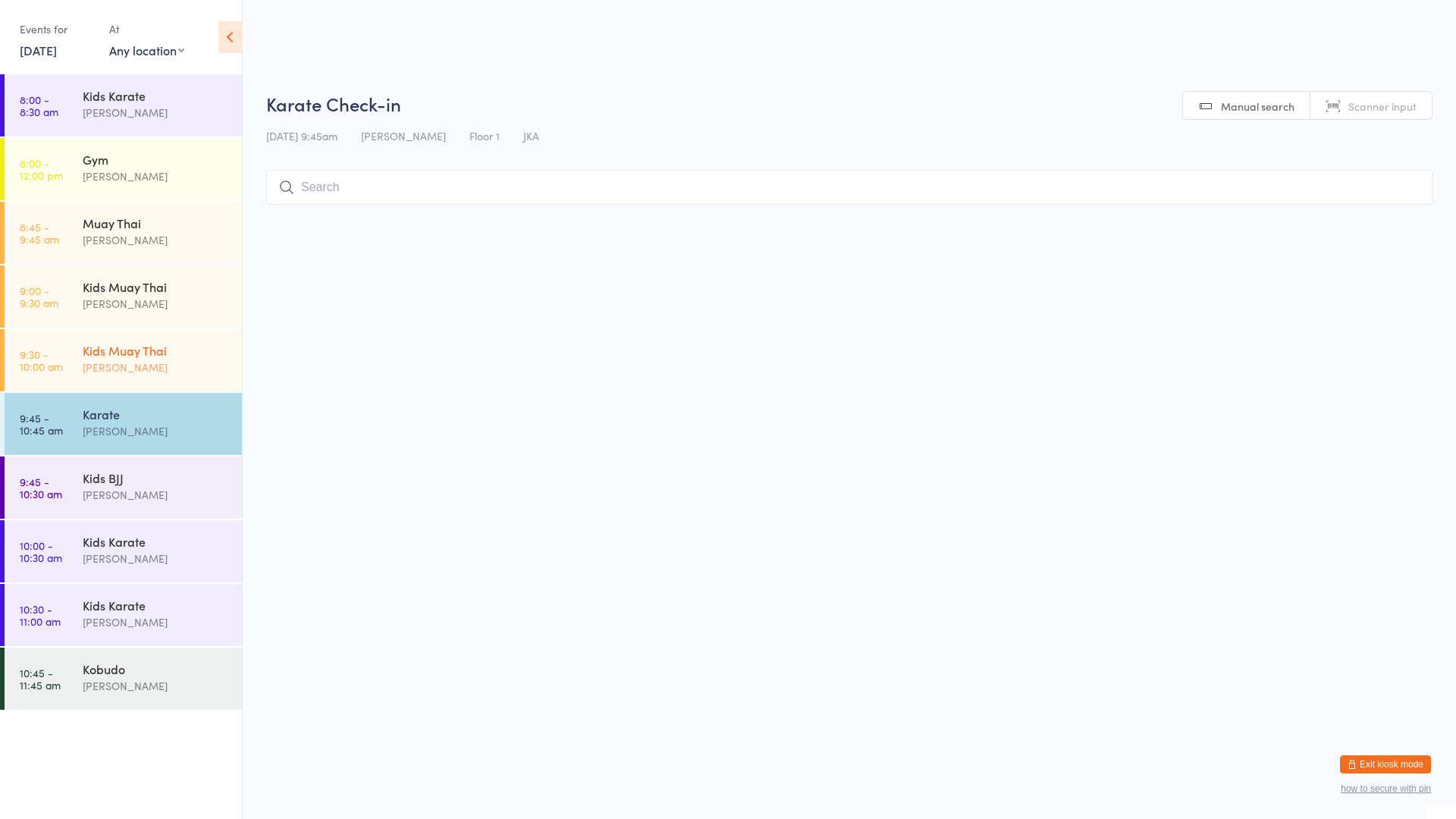
click at [125, 363] on div "[PERSON_NAME]" at bounding box center [155, 367] width 147 height 17
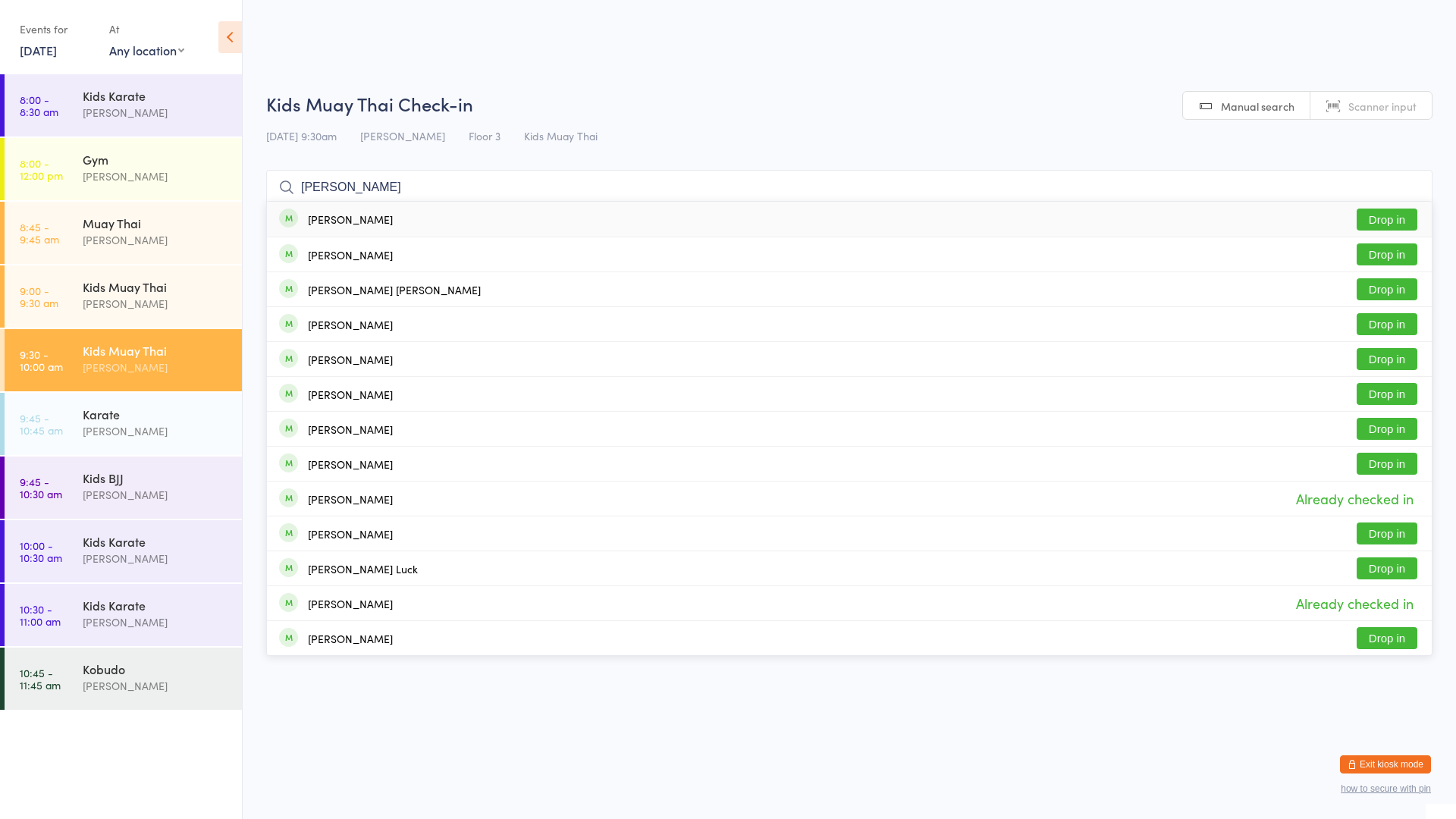
click at [319, 221] on div "[PERSON_NAME]" at bounding box center [350, 219] width 85 height 12
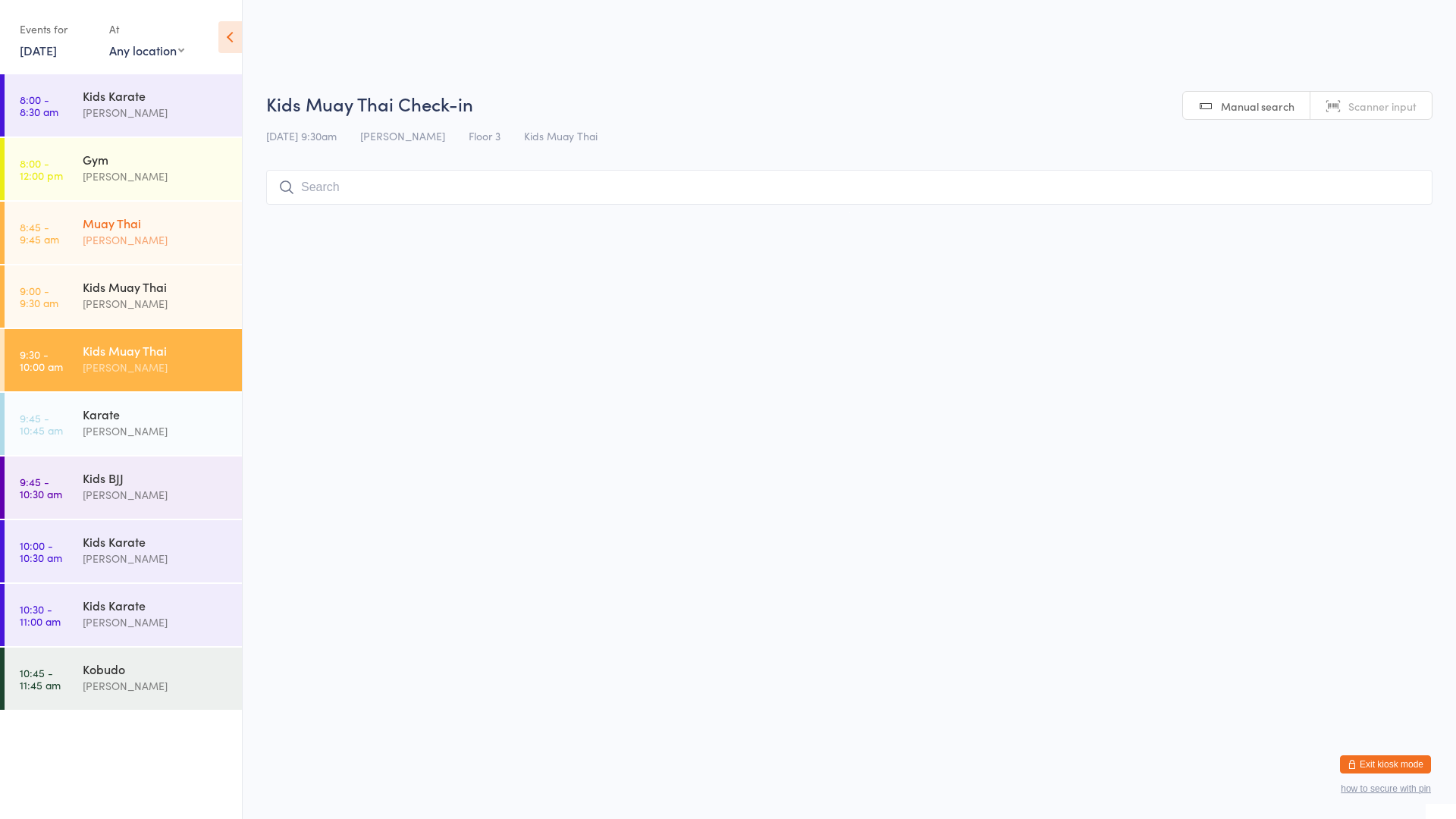
click at [154, 223] on div "Muay Thai" at bounding box center [155, 223] width 147 height 17
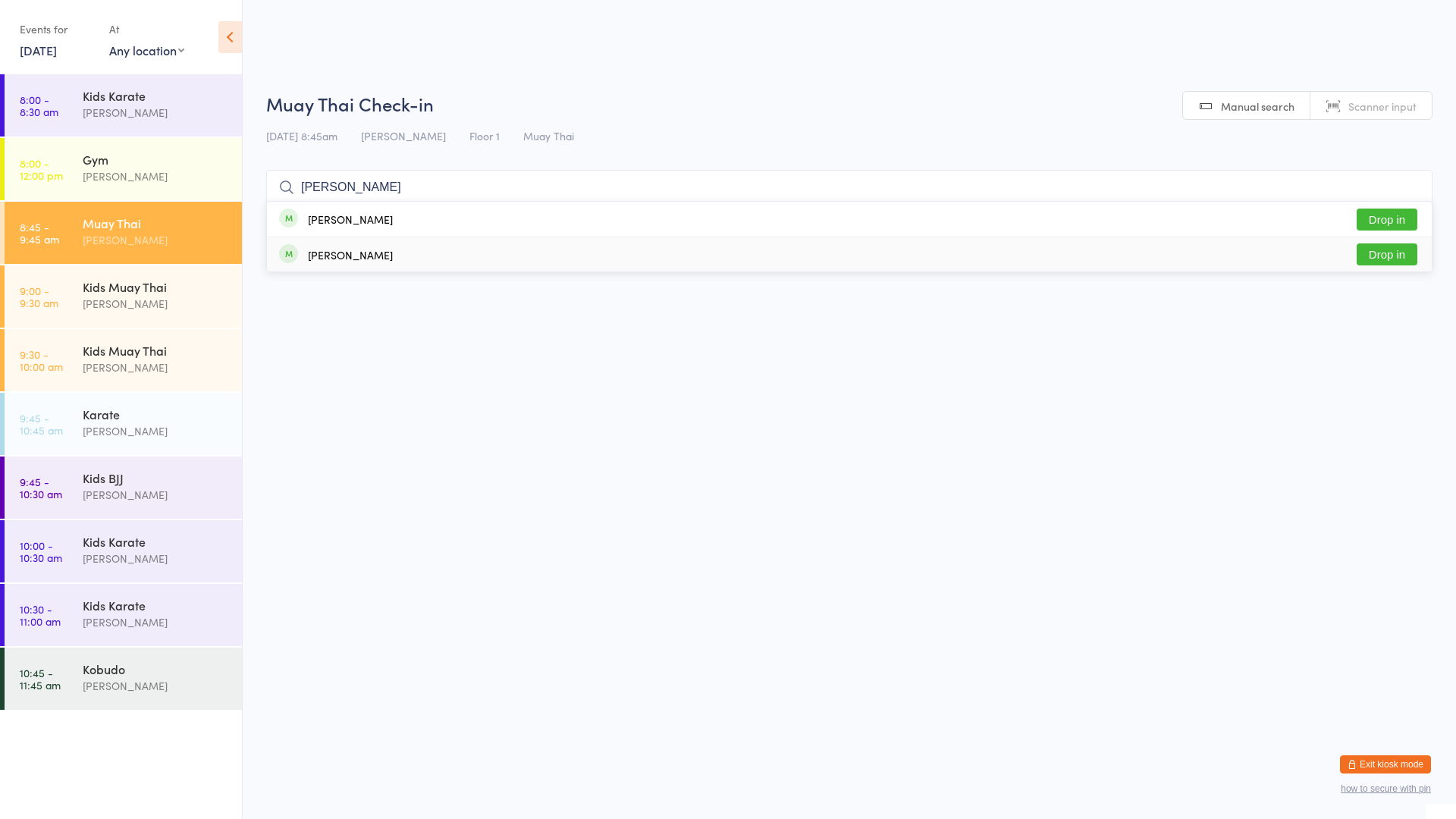
click at [1382, 261] on button "Drop in" at bounding box center [1387, 254] width 61 height 22
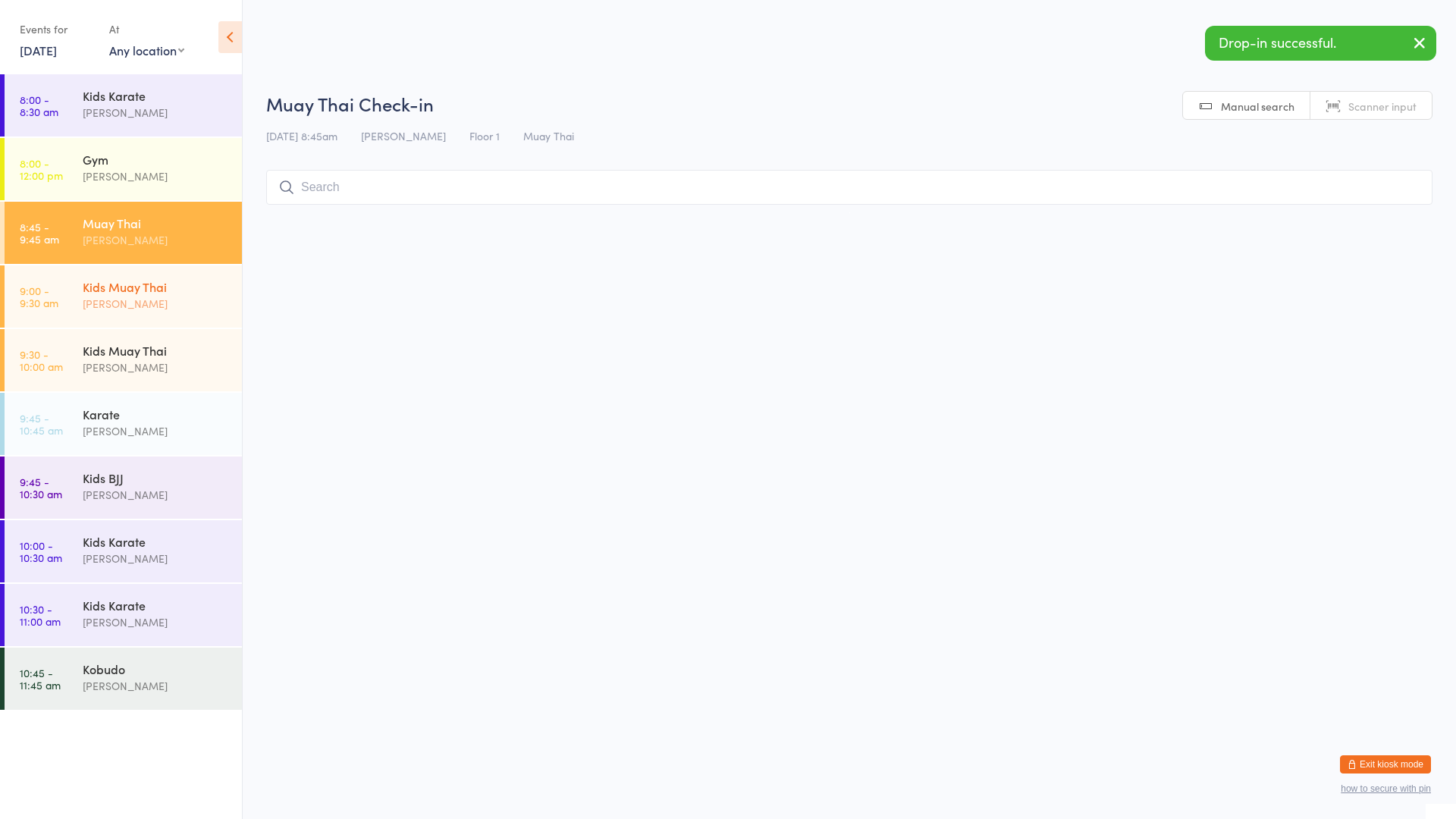
click at [122, 297] on div "[PERSON_NAME]" at bounding box center [155, 304] width 147 height 17
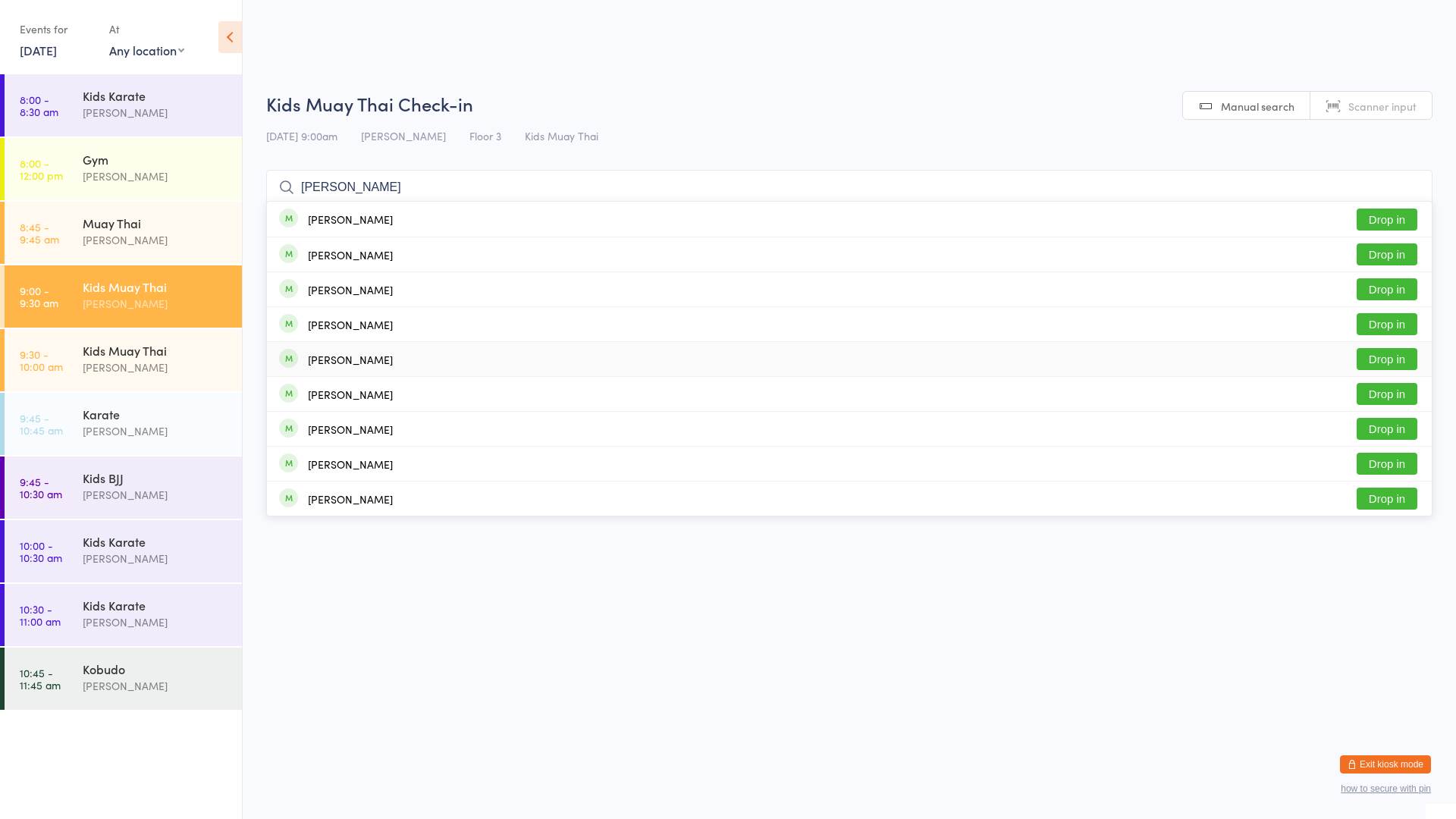
click at [1371, 361] on button "Drop in" at bounding box center [1387, 359] width 61 height 22
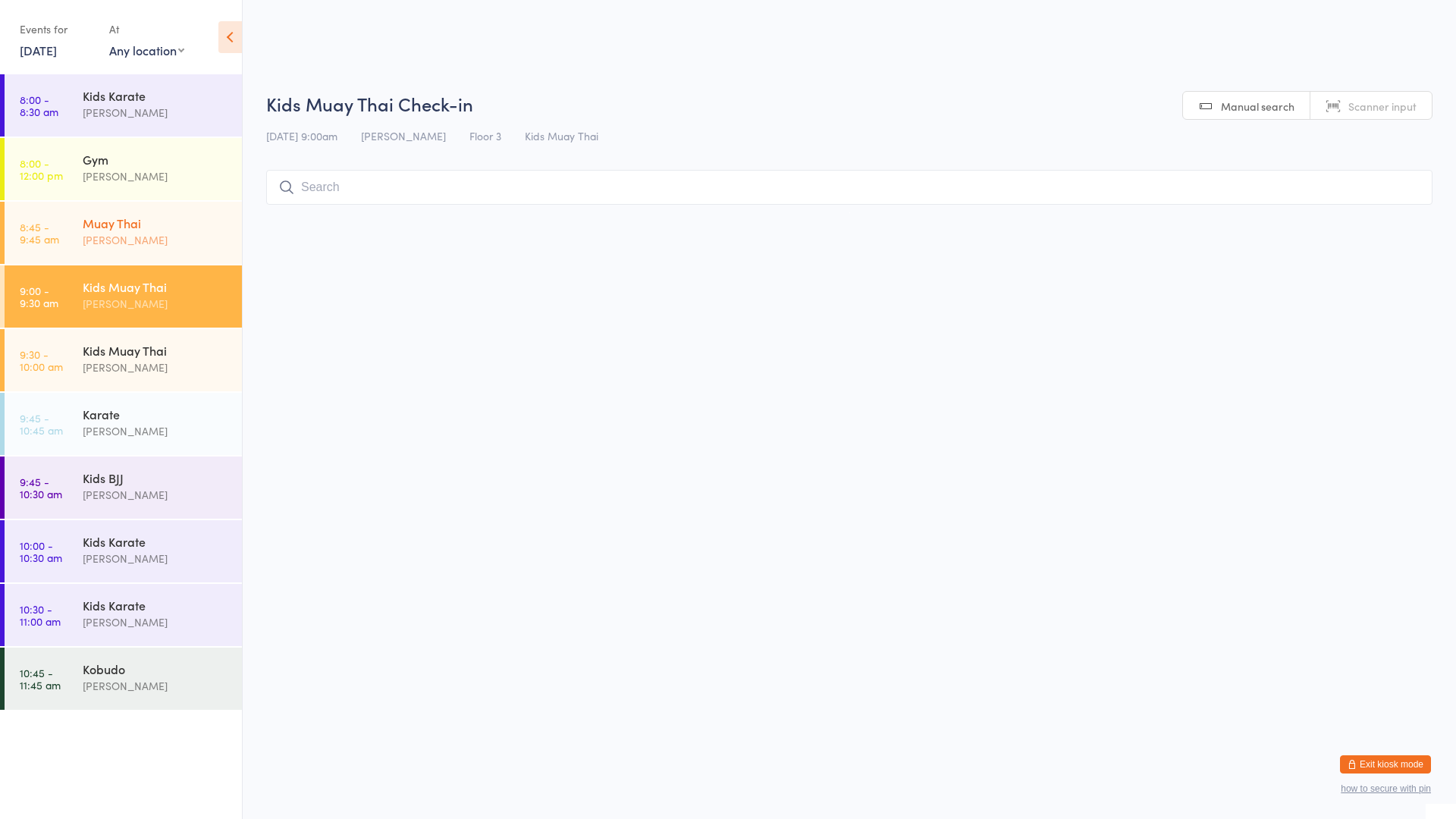
click at [161, 254] on div "Muay Thai [PERSON_NAME]" at bounding box center [162, 231] width 159 height 60
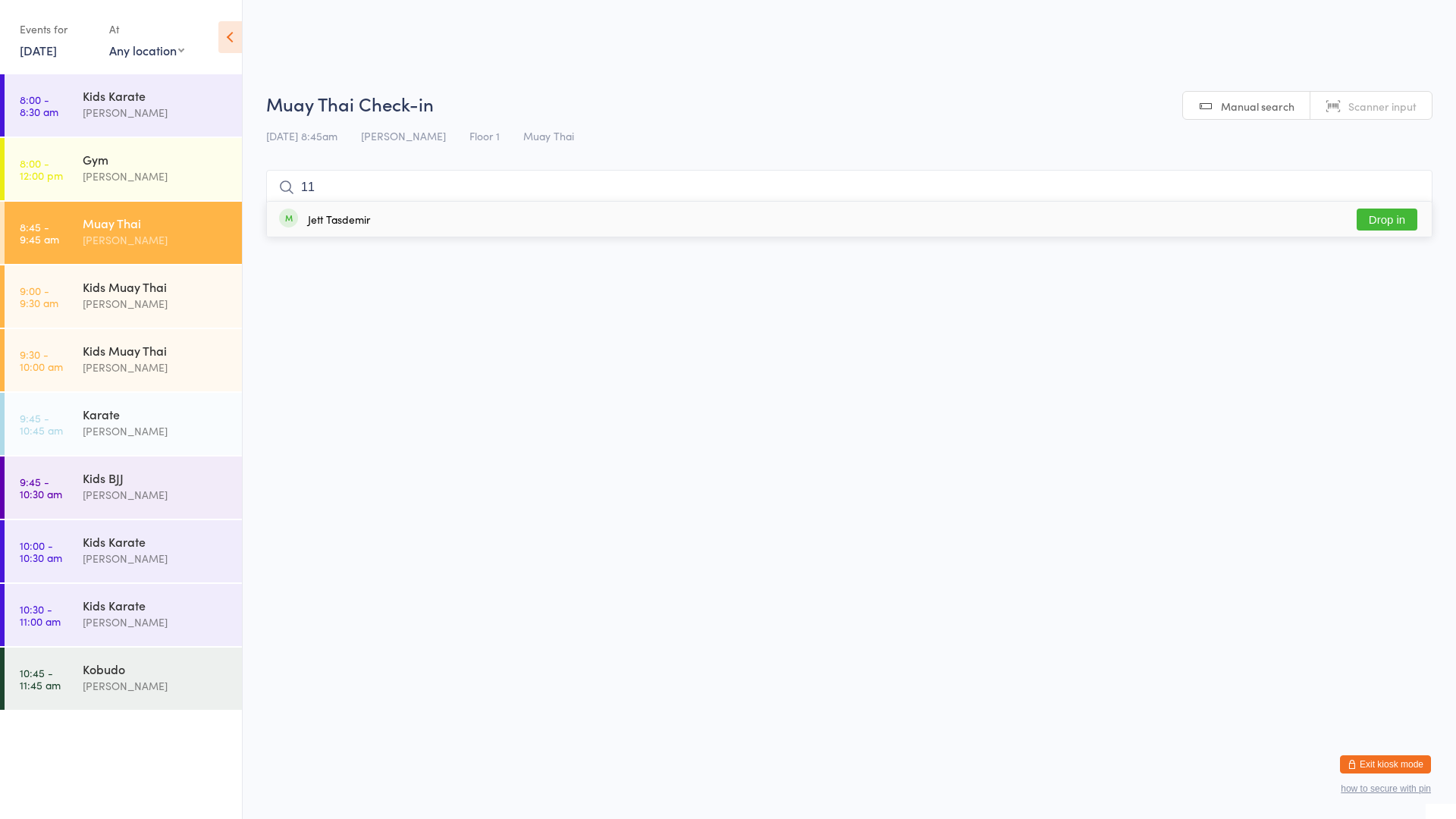
drag, startPoint x: 324, startPoint y: 212, endPoint x: 334, endPoint y: 223, distance: 14.9
click at [333, 220] on div "Jett Tasdemir" at bounding box center [339, 219] width 62 height 12
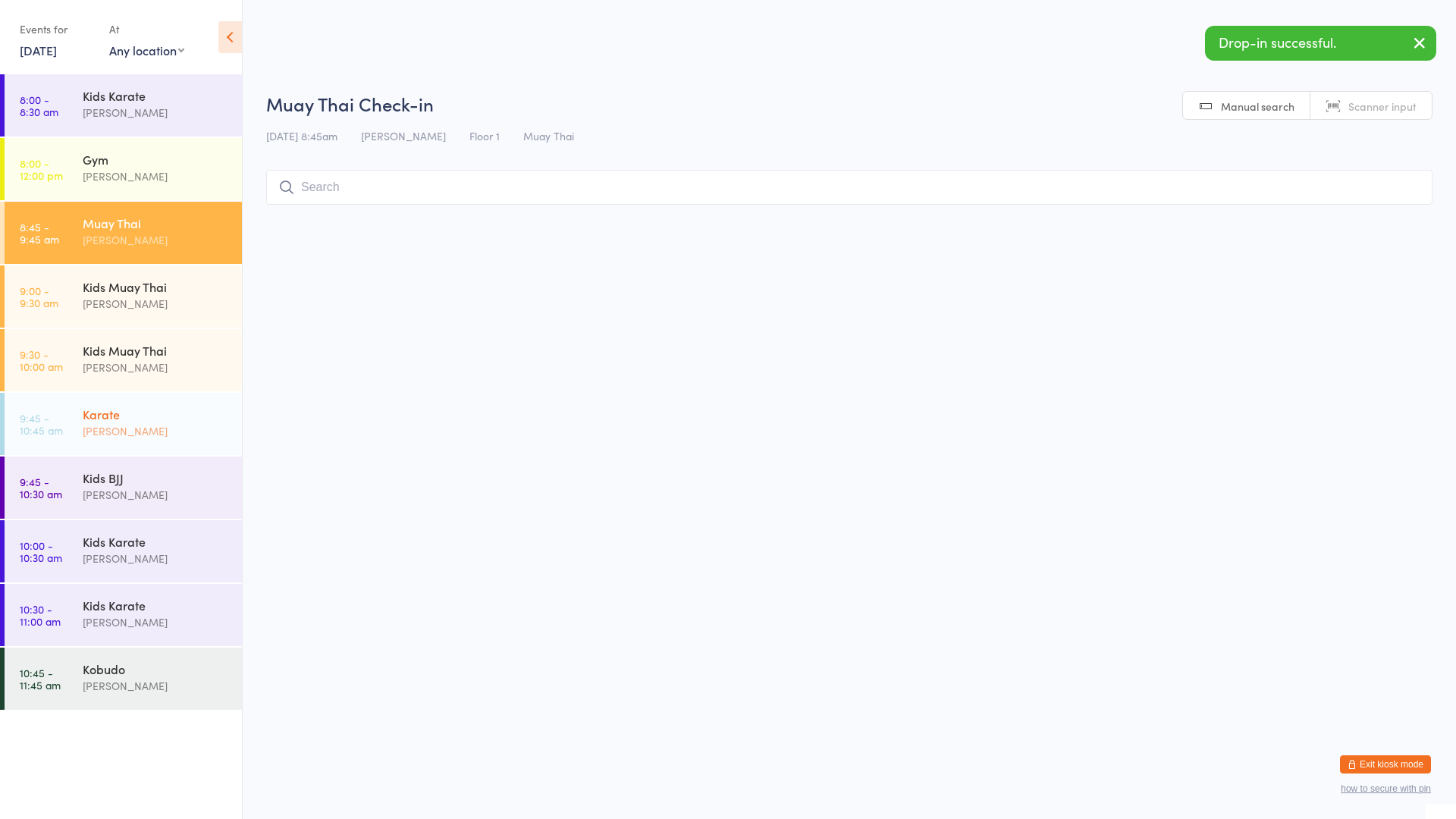
click at [188, 425] on div "[PERSON_NAME]" at bounding box center [155, 431] width 147 height 17
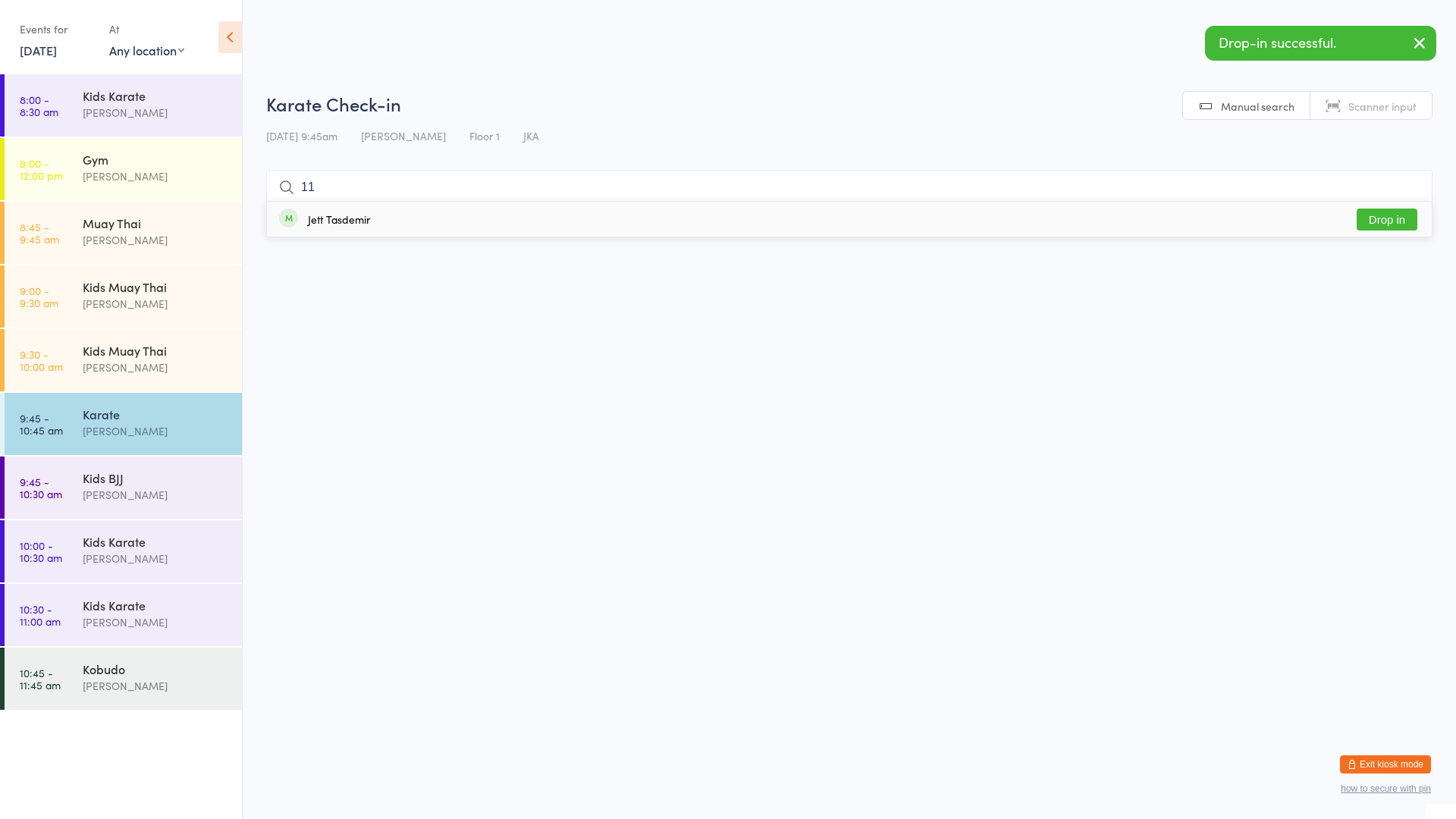
click at [326, 208] on div "Jett Tasdemir Drop in" at bounding box center [849, 219] width 1165 height 35
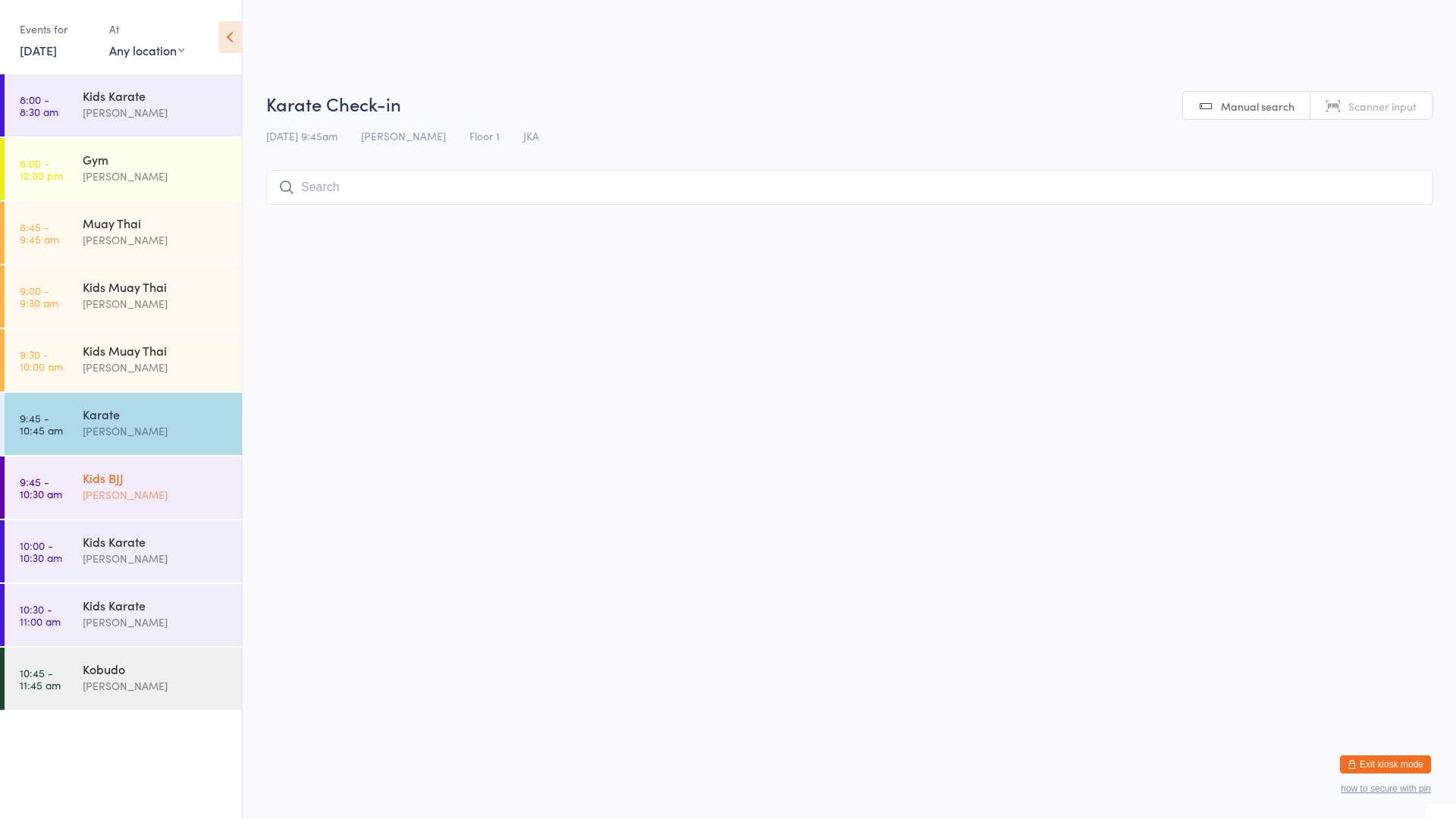
click at [135, 504] on div "Kids BJJ [PERSON_NAME]" at bounding box center [162, 486] width 159 height 60
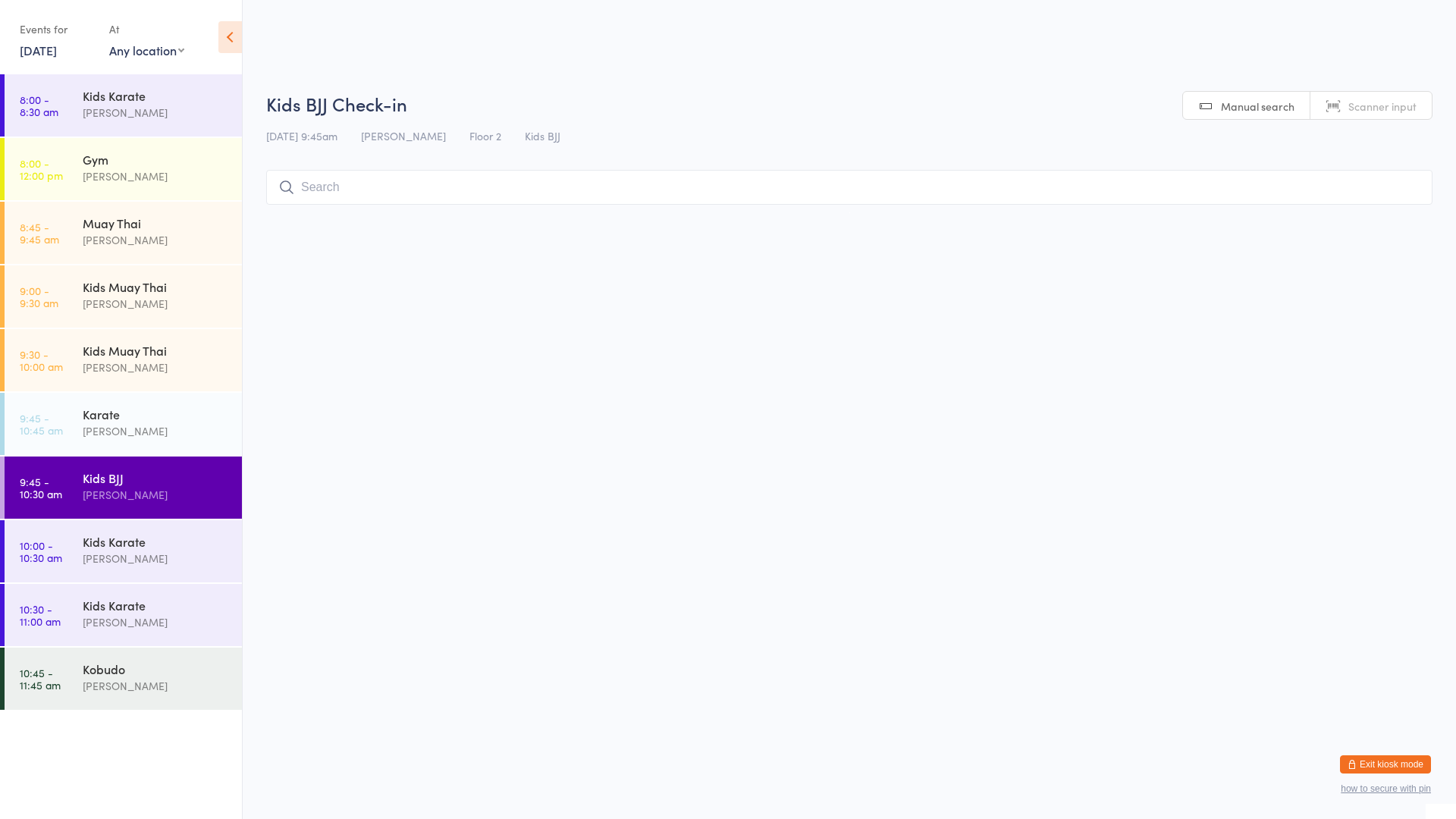
click at [403, 181] on input "search" at bounding box center [849, 187] width 1166 height 35
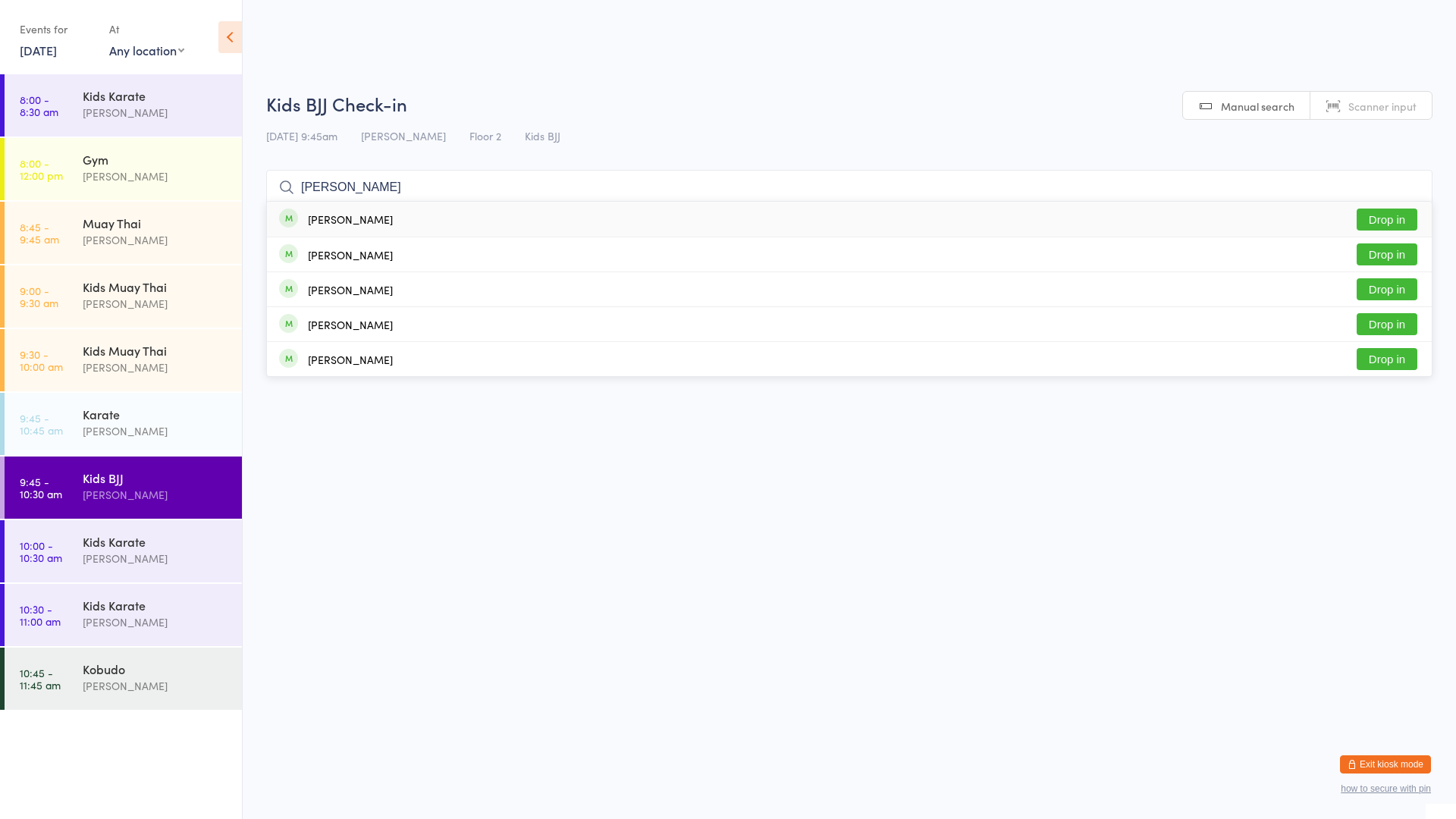
click at [1374, 222] on button "Drop in" at bounding box center [1387, 219] width 61 height 22
drag, startPoint x: 1367, startPoint y: 216, endPoint x: 1367, endPoint y: 233, distance: 17.0
click at [1367, 233] on div "[PERSON_NAME] Drop in" at bounding box center [849, 219] width 1165 height 35
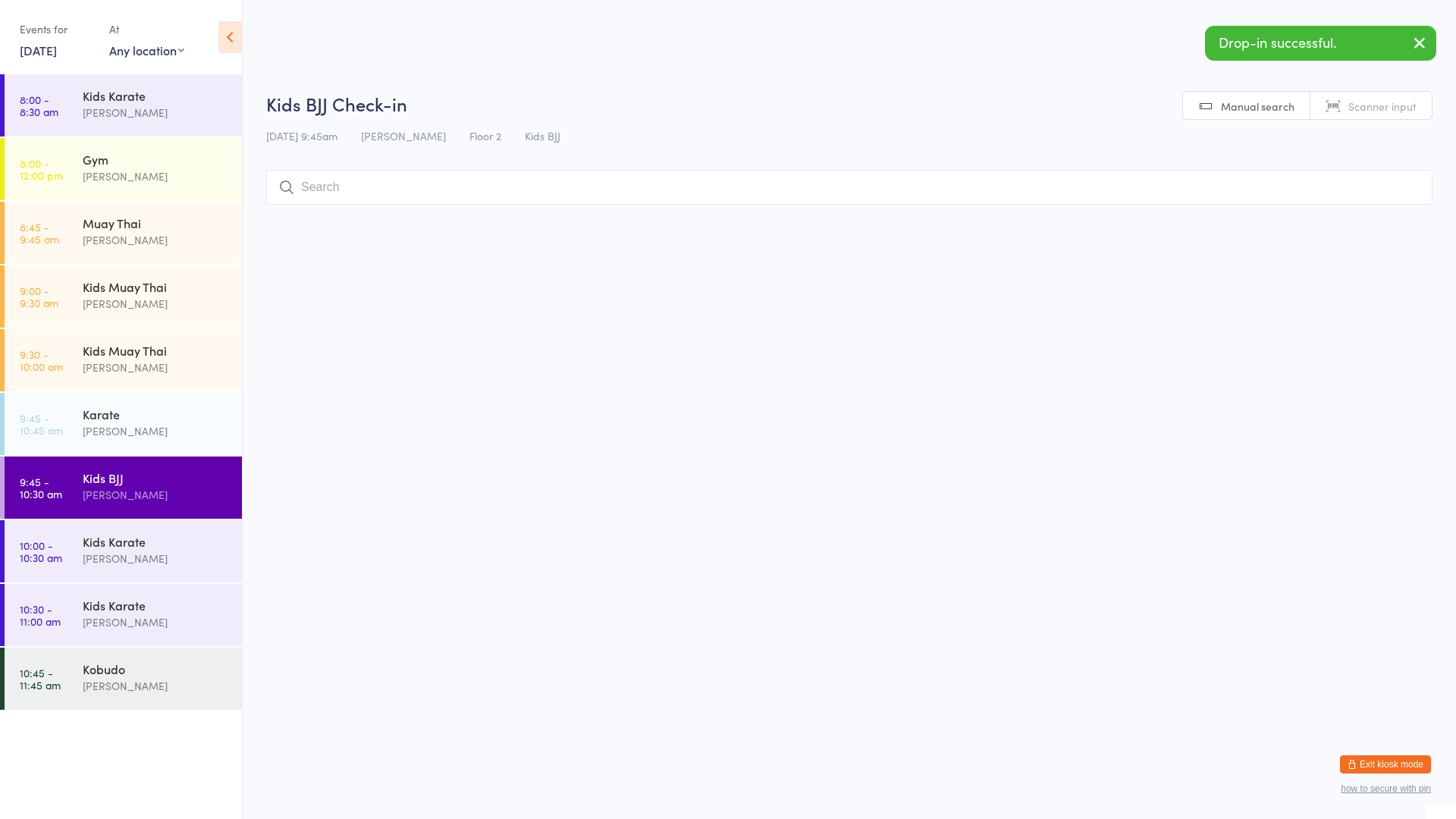
drag, startPoint x: 1367, startPoint y: 233, endPoint x: 1084, endPoint y: 276, distance: 286.2
click at [1084, 276] on html "You have now entered Kiosk Mode. Members will be able to check themselves in us…" at bounding box center [728, 409] width 1456 height 819
click at [207, 430] on div "[PERSON_NAME]" at bounding box center [155, 431] width 147 height 17
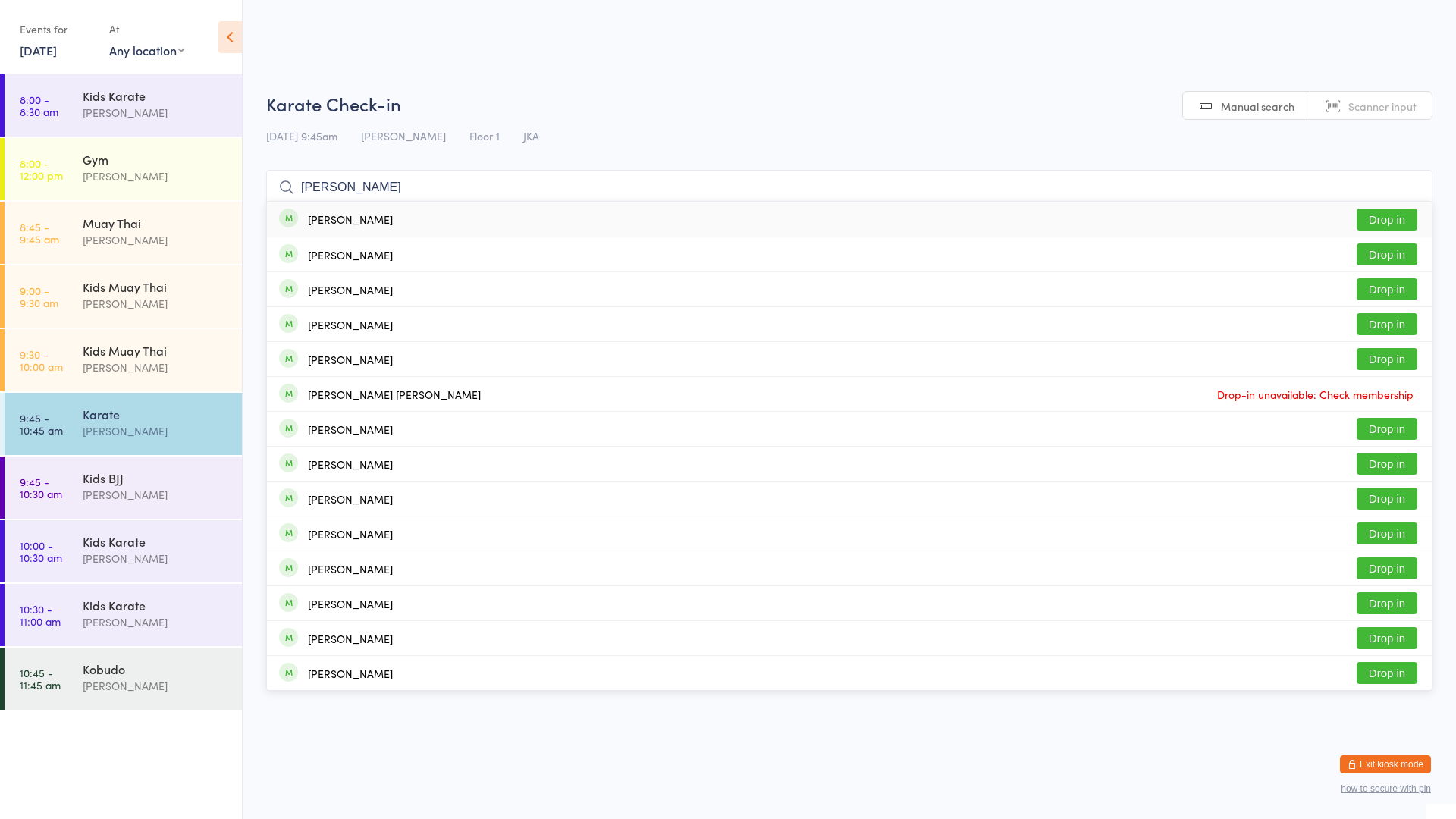
click at [1379, 216] on button "Drop in" at bounding box center [1387, 219] width 61 height 22
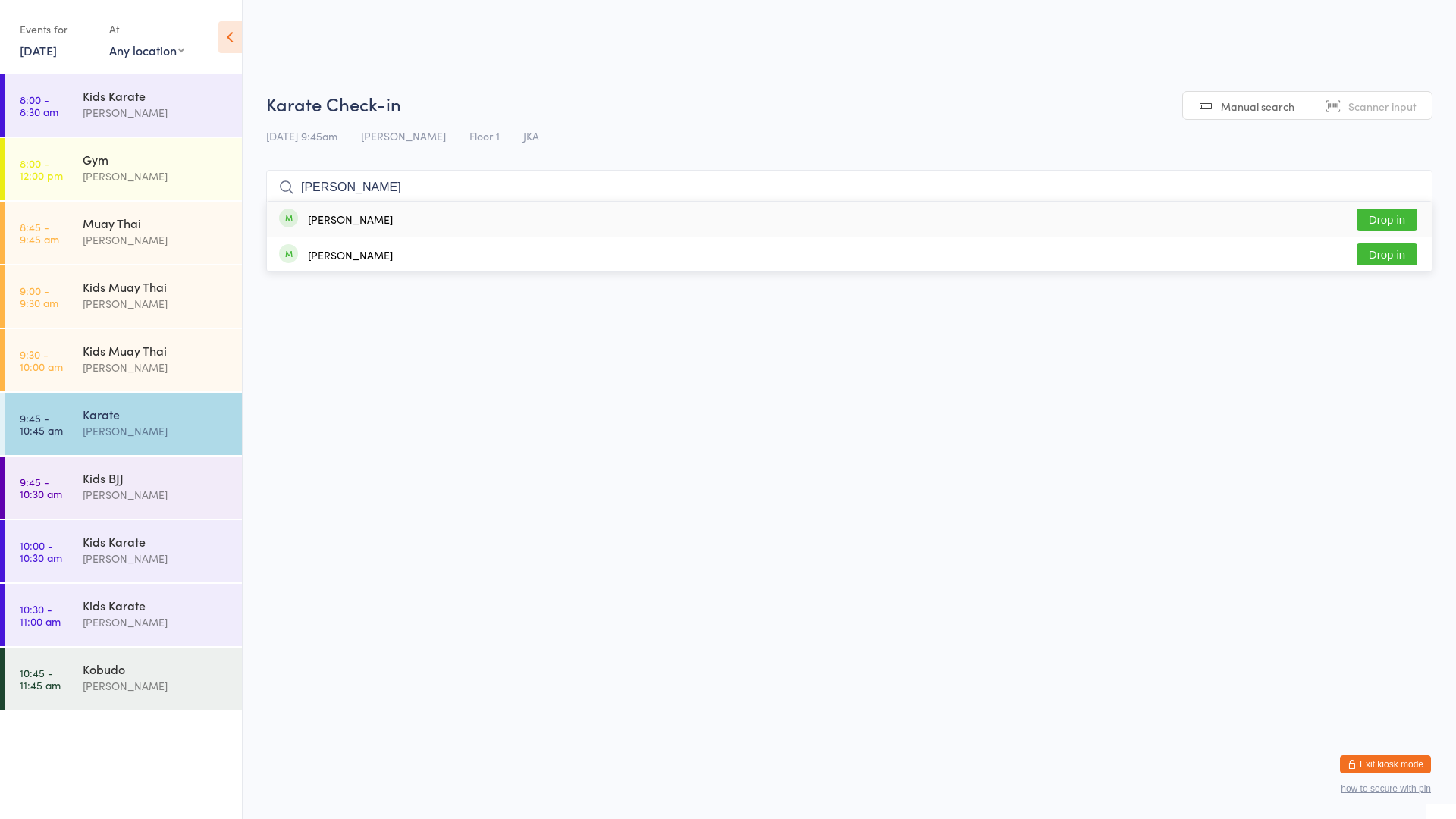
click at [1389, 221] on button "Drop in" at bounding box center [1387, 219] width 61 height 22
click at [333, 196] on input "search" at bounding box center [849, 187] width 1166 height 35
click at [301, 221] on div "[PERSON_NAME]" at bounding box center [336, 220] width 114 height 17
drag, startPoint x: 295, startPoint y: 247, endPoint x: 302, endPoint y: 234, distance: 14.8
click at [300, 247] on div "[PERSON_NAME] Drop in" at bounding box center [849, 255] width 1165 height 34
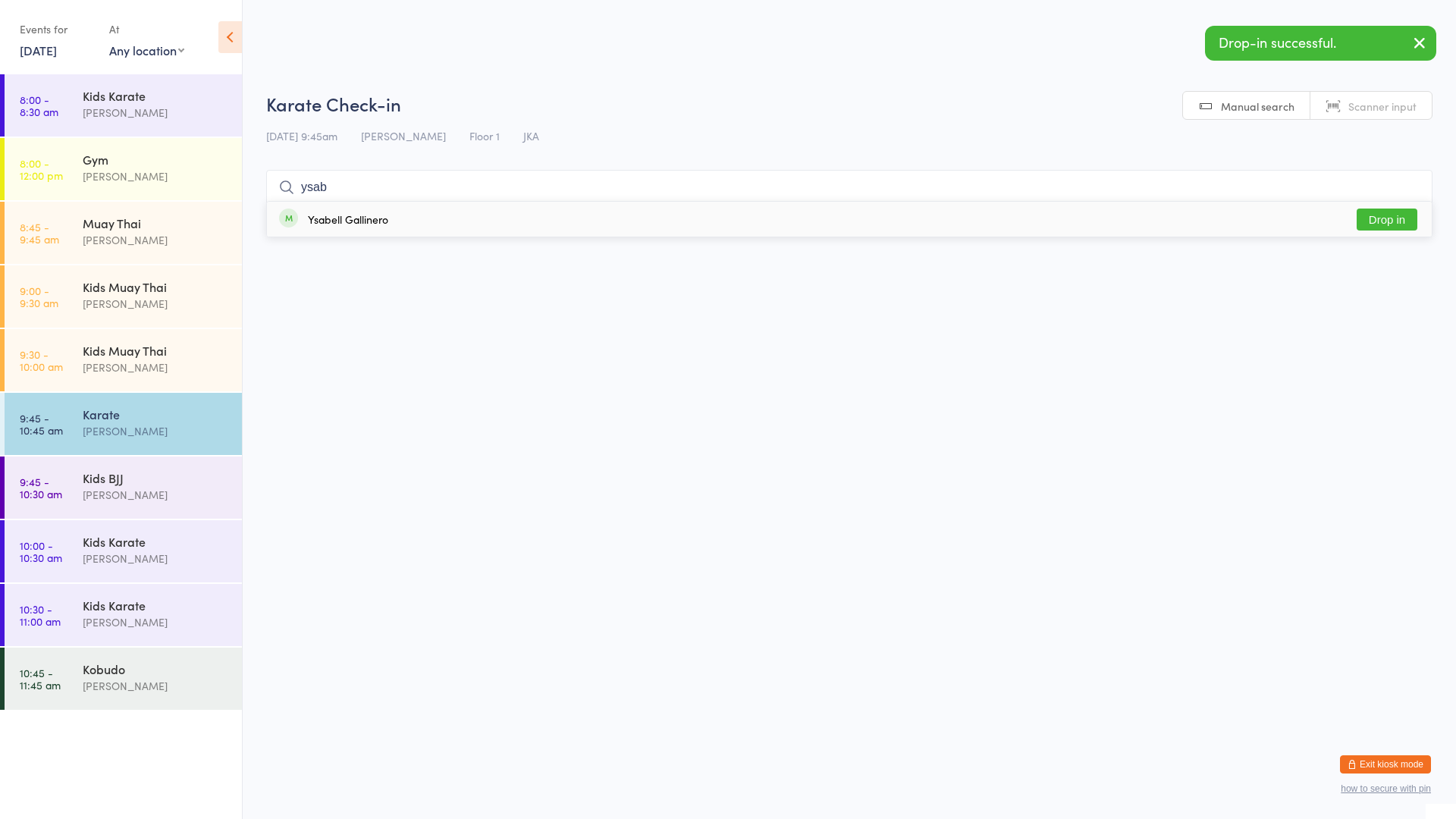
click at [307, 208] on div "Ysabell Gallinero Drop in" at bounding box center [849, 219] width 1165 height 35
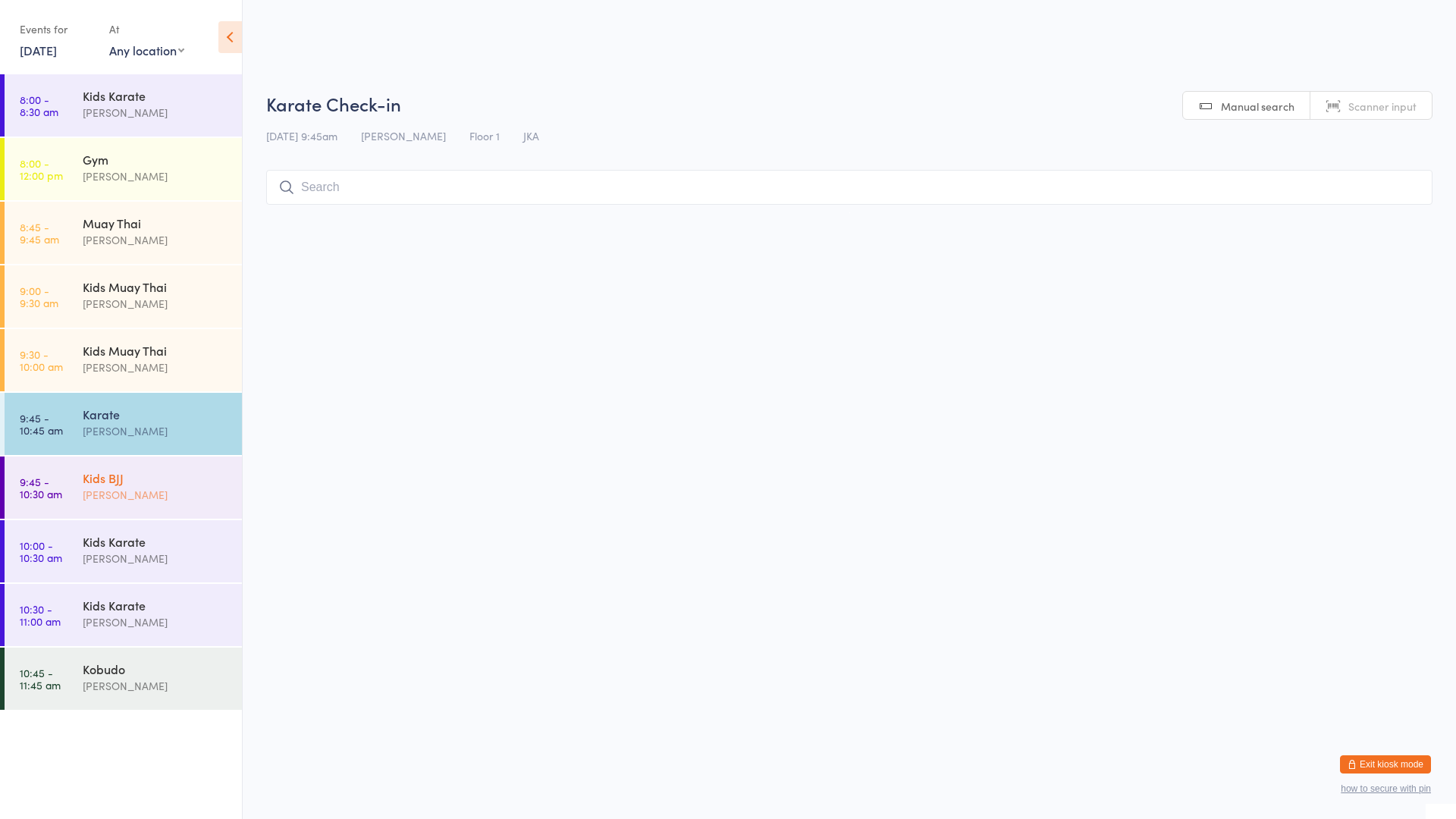
click at [187, 475] on div "Kids BJJ" at bounding box center [155, 478] width 147 height 17
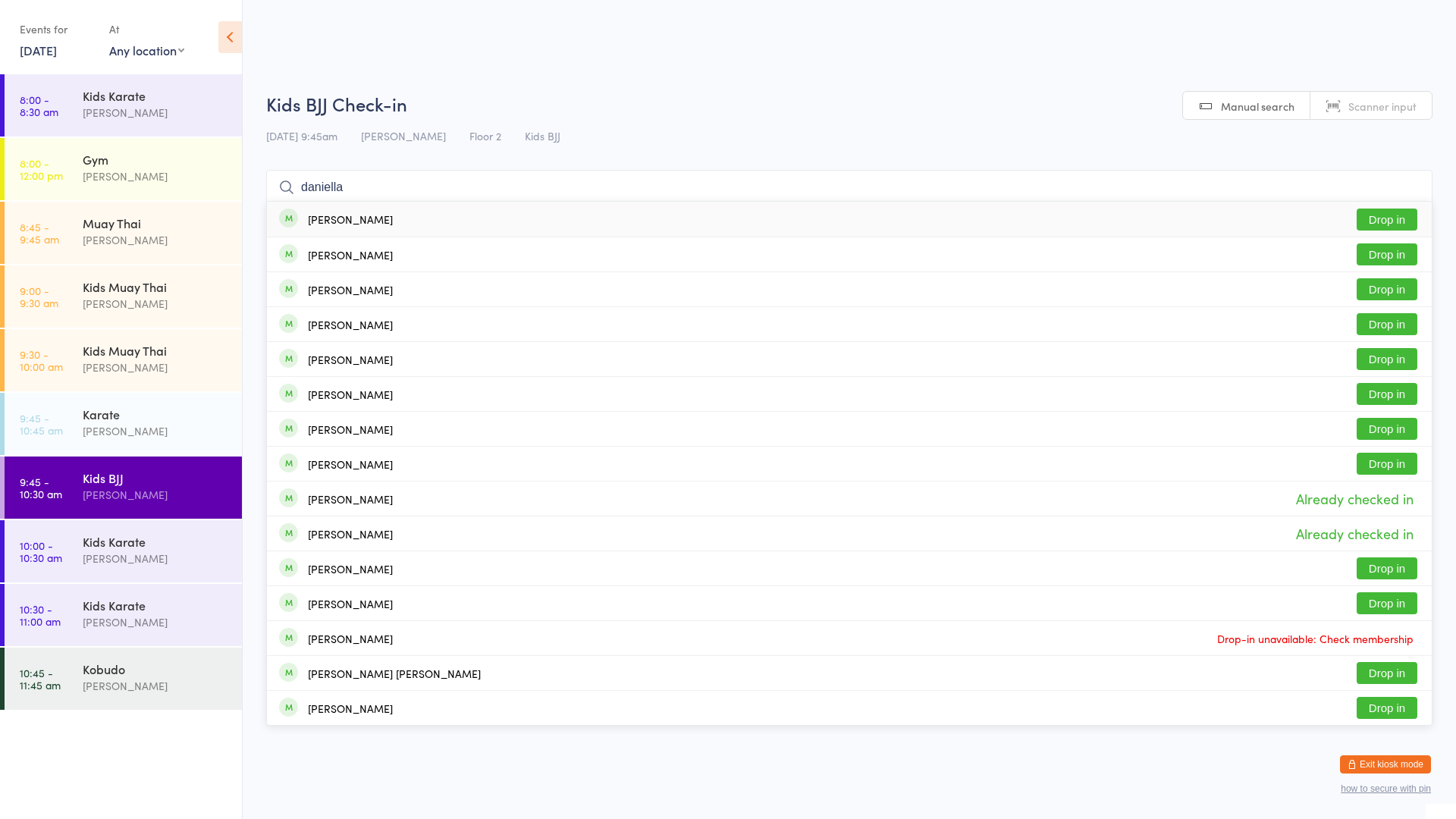
click at [368, 222] on div "[PERSON_NAME]" at bounding box center [350, 219] width 85 height 12
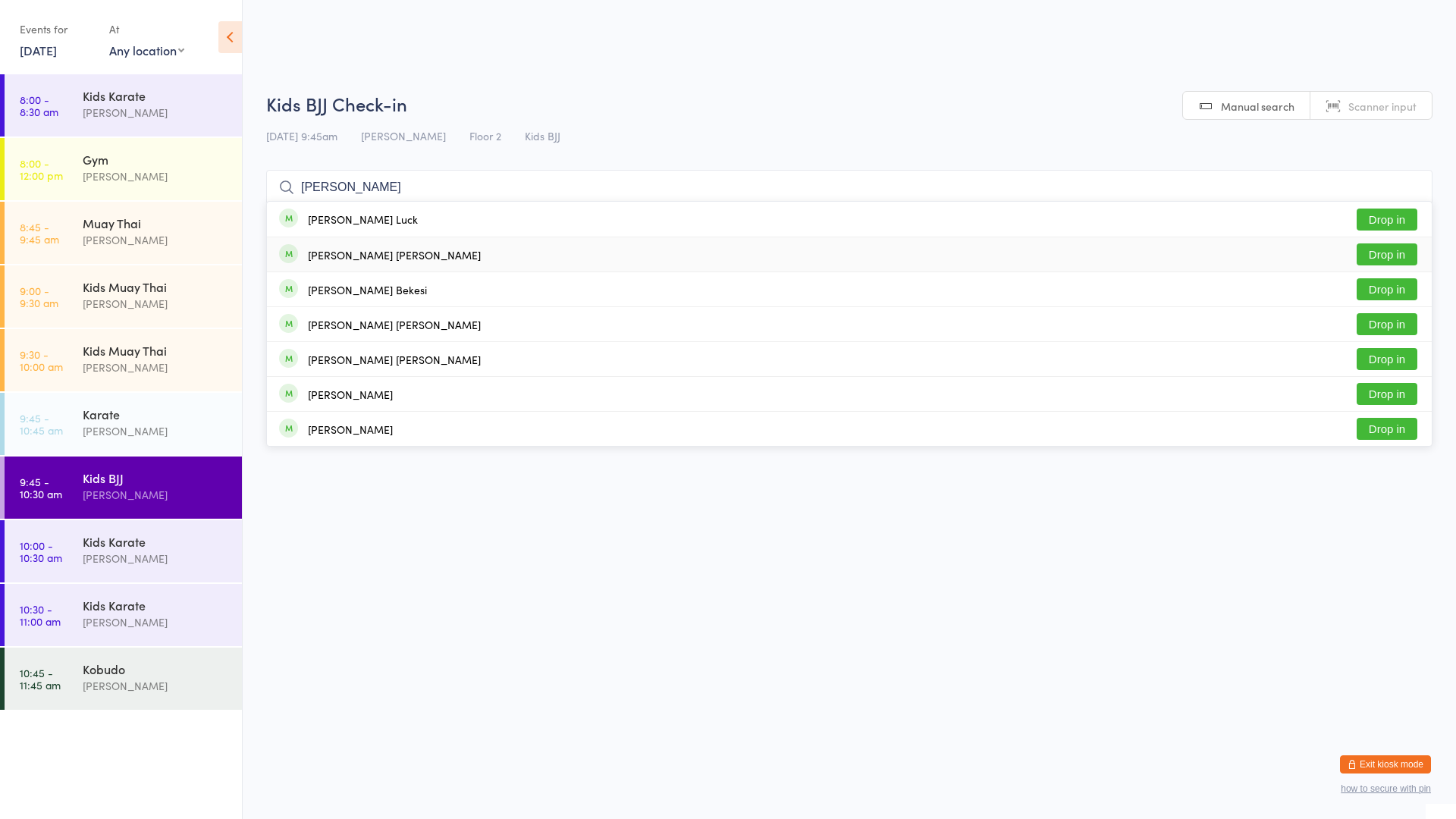
click at [364, 247] on div "[PERSON_NAME] [PERSON_NAME]" at bounding box center [380, 255] width 202 height 17
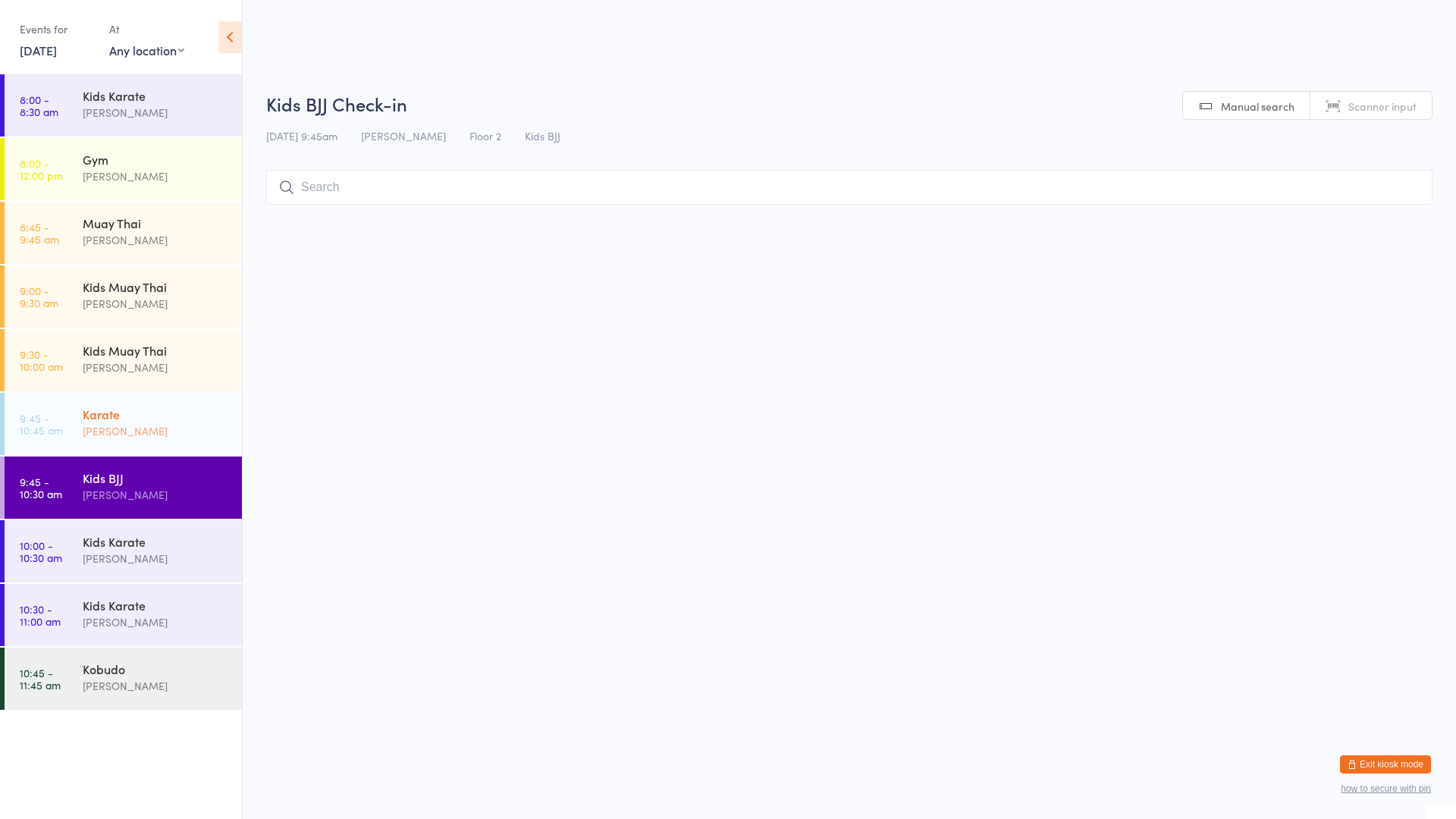
click at [138, 410] on div "Karate" at bounding box center [155, 415] width 147 height 17
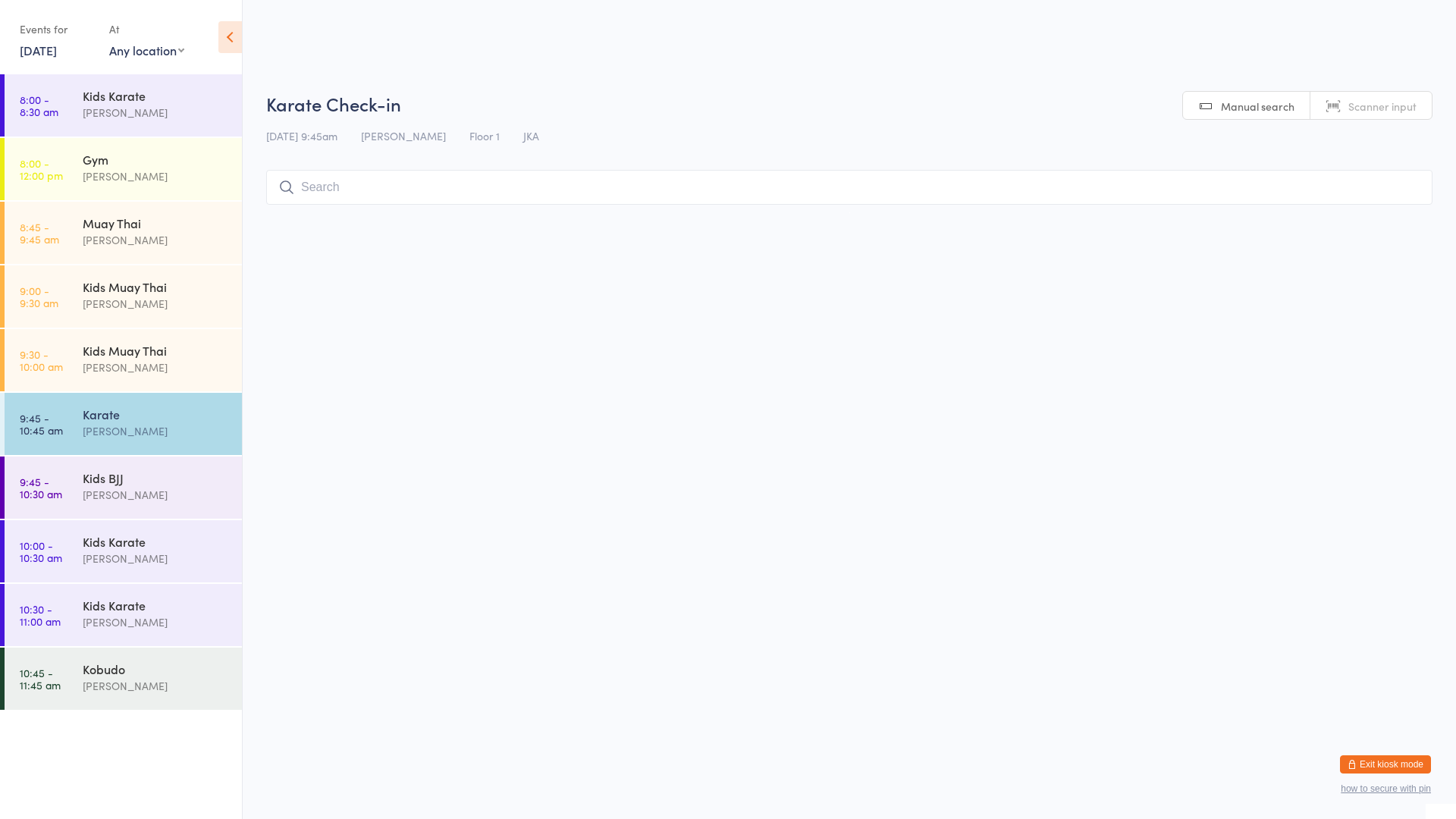
click at [346, 189] on input "search" at bounding box center [849, 187] width 1166 height 35
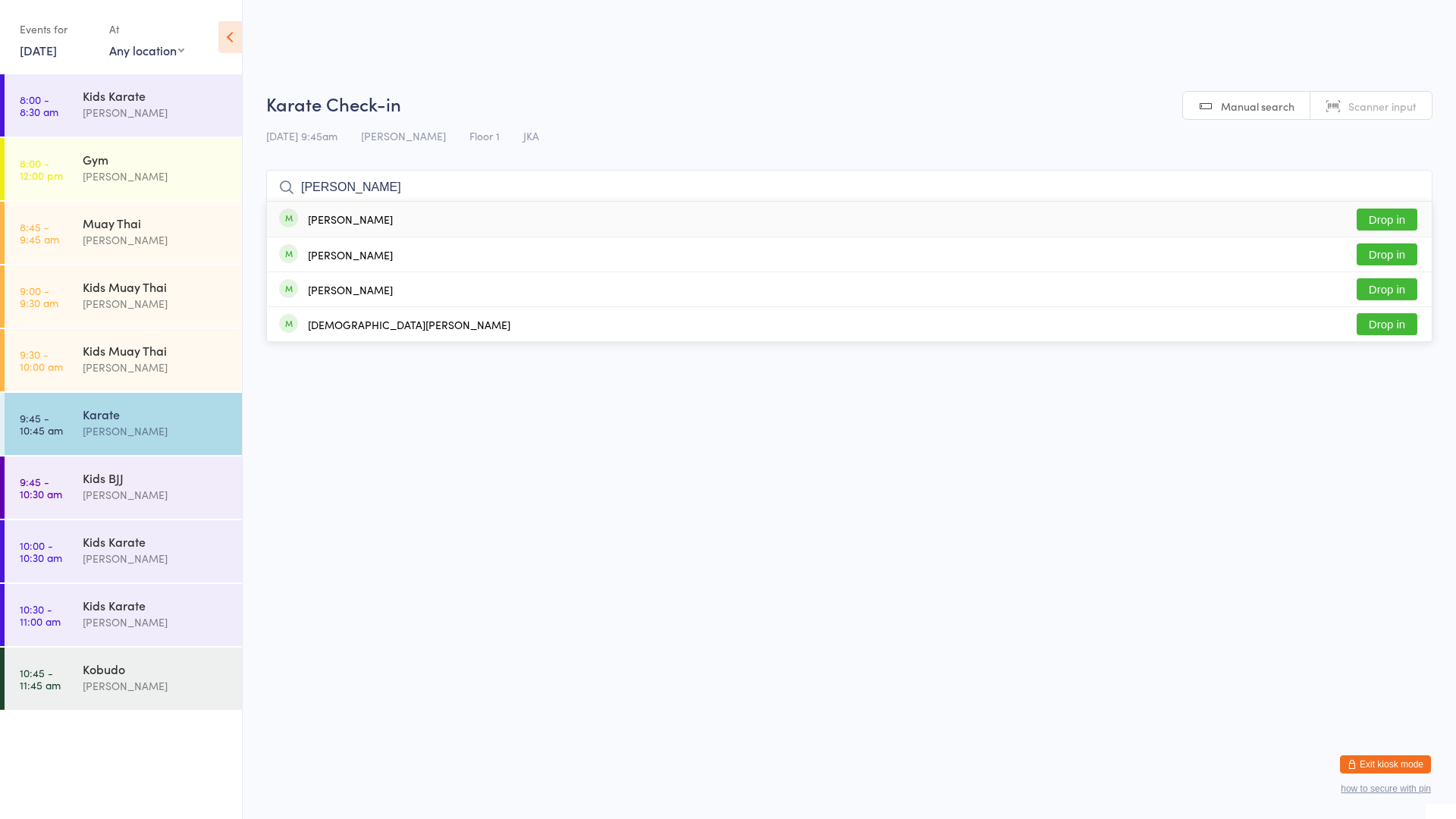
click at [1371, 220] on button "Drop in" at bounding box center [1387, 219] width 61 height 22
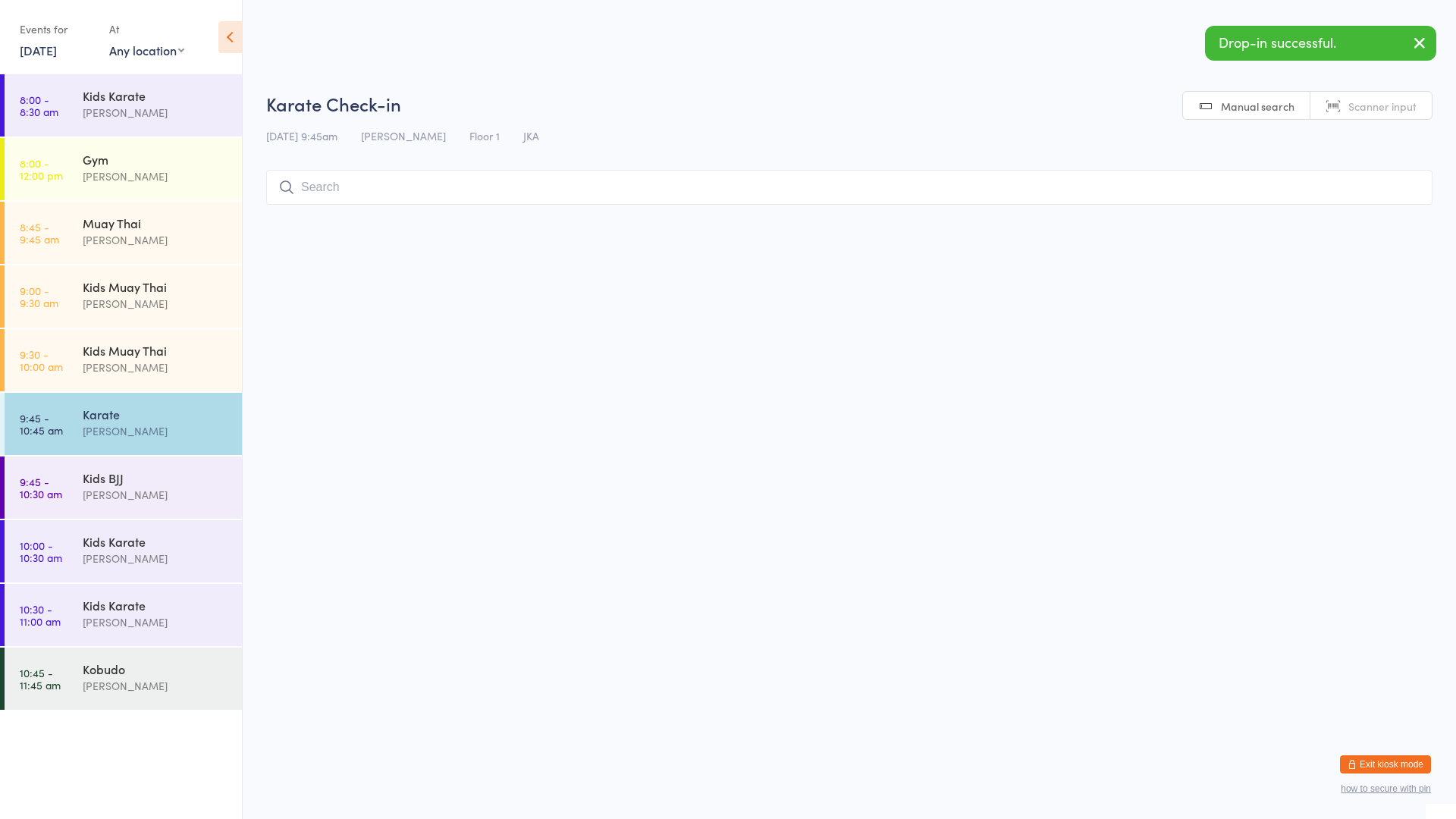
click at [654, 187] on input "search" at bounding box center [849, 187] width 1166 height 35
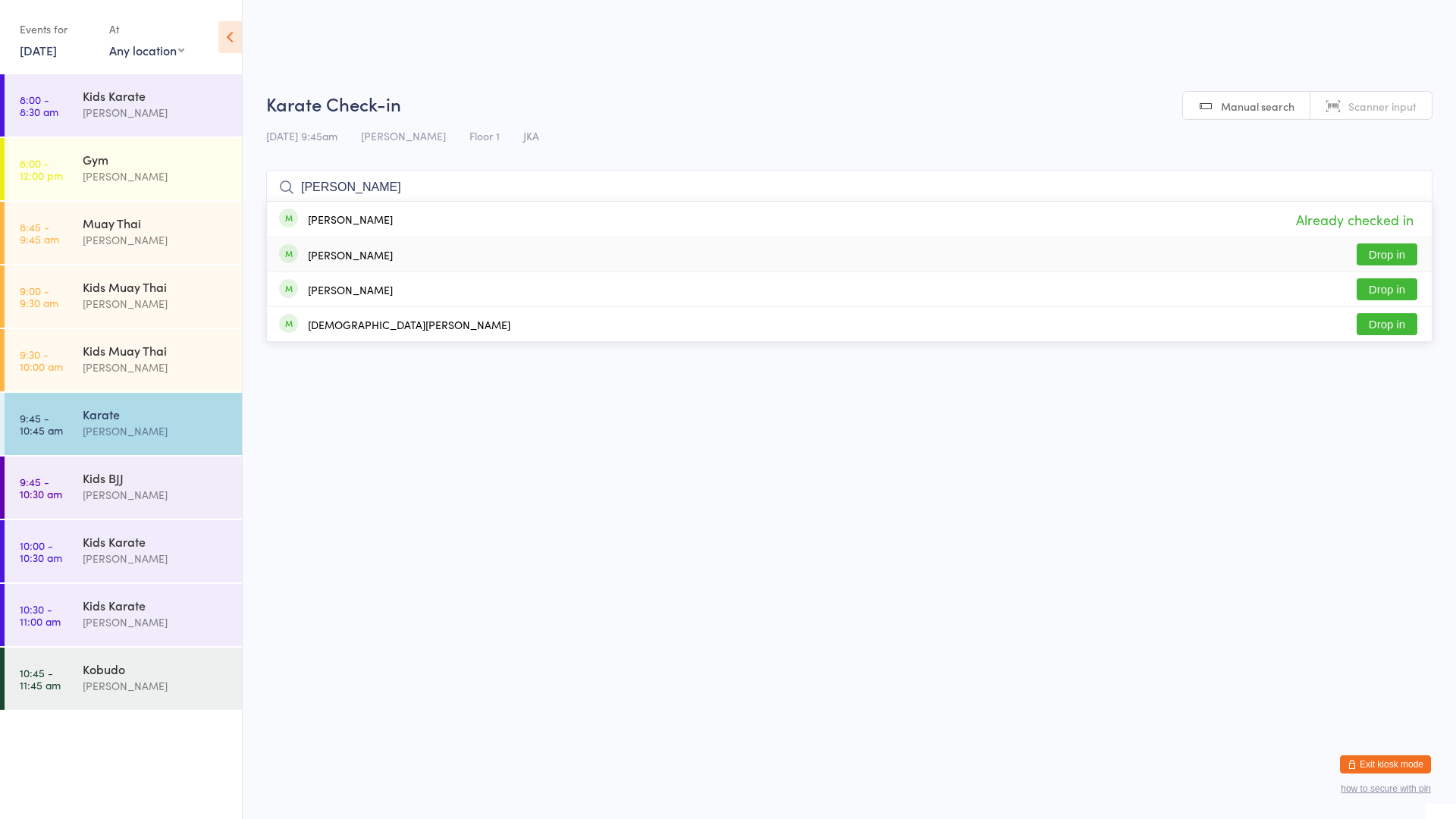
click at [1361, 258] on button "Drop in" at bounding box center [1387, 254] width 61 height 22
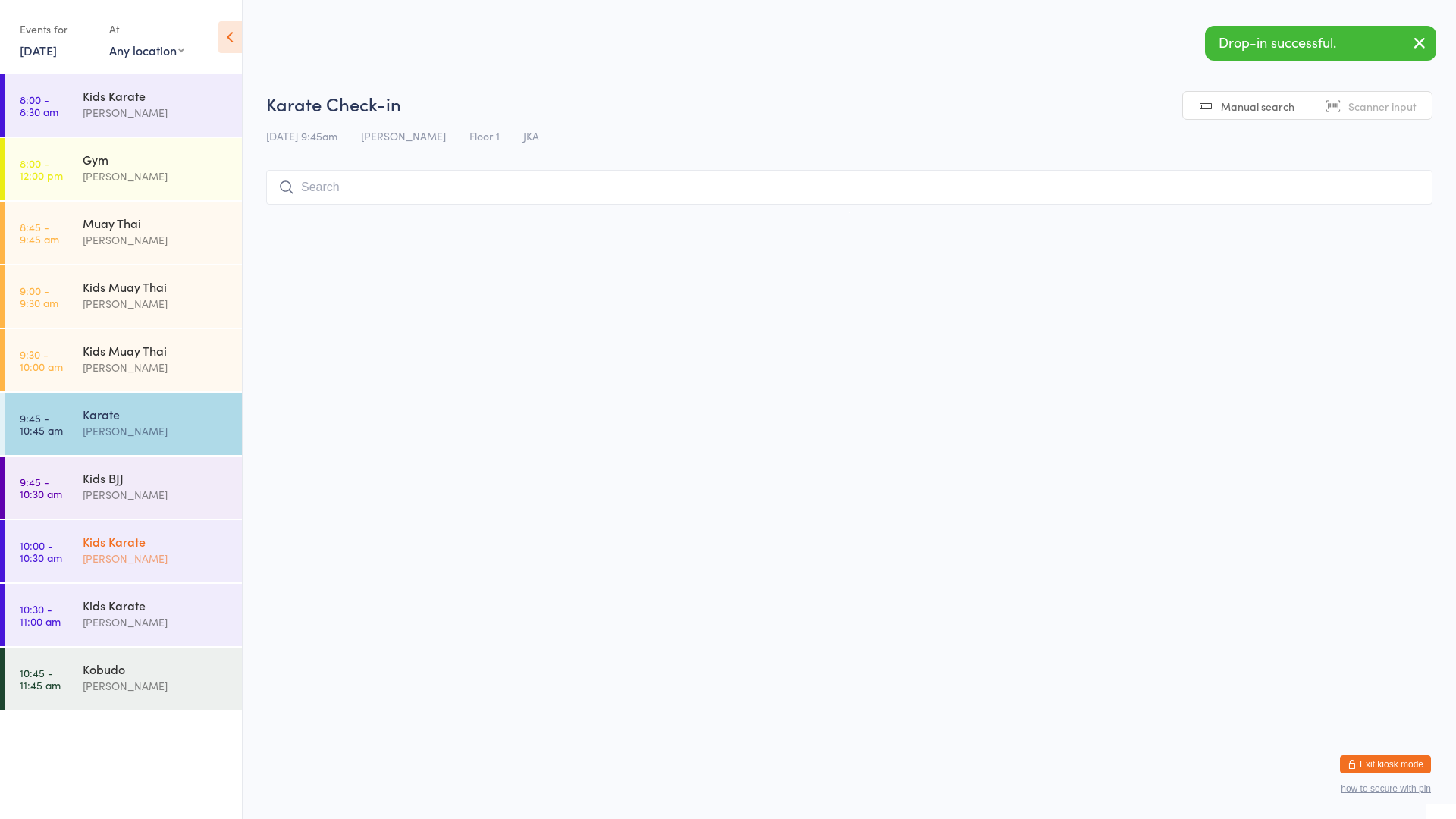
click at [152, 547] on div "Kids Karate" at bounding box center [155, 542] width 147 height 17
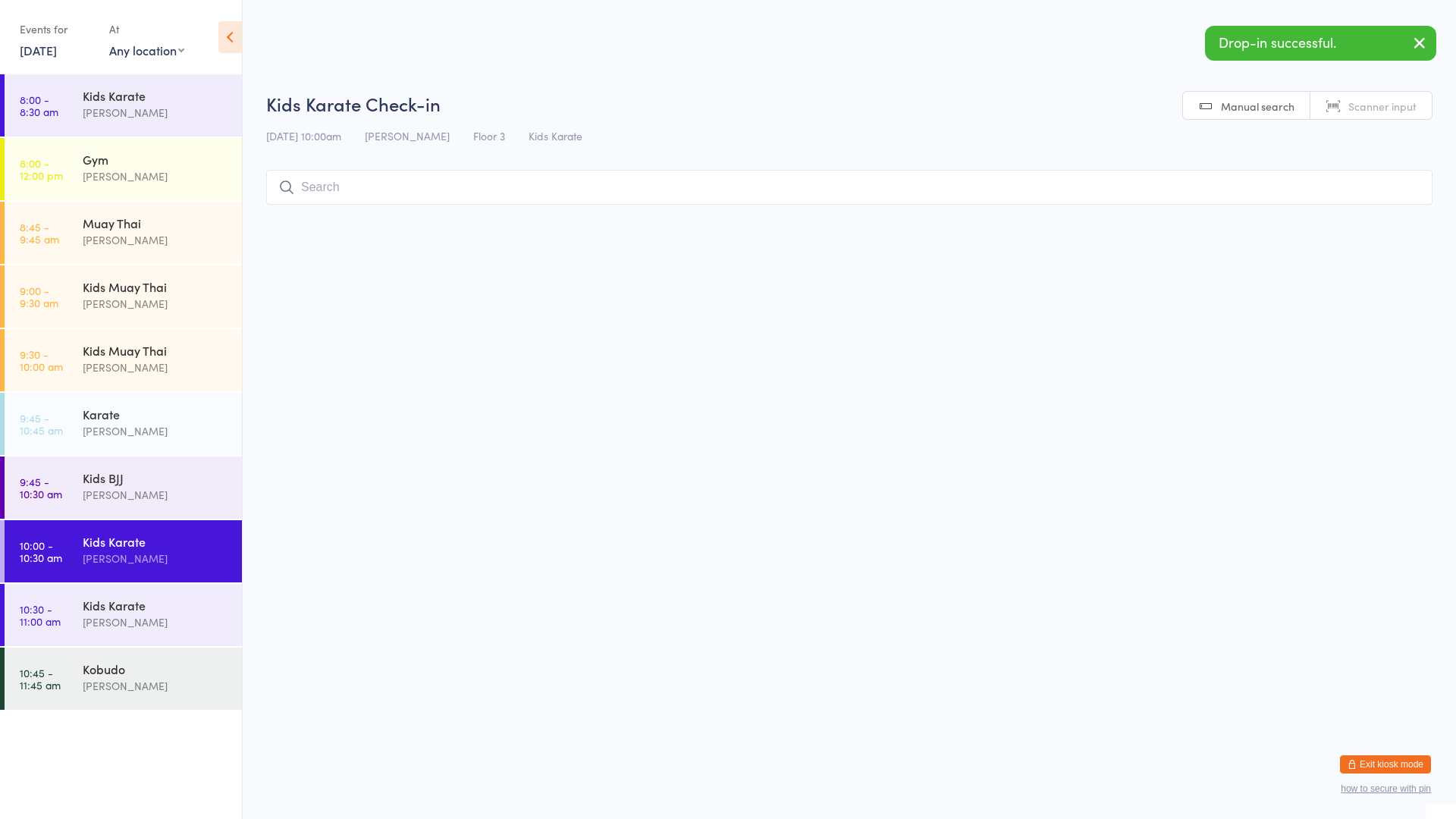
click at [418, 194] on input "search" at bounding box center [849, 187] width 1166 height 35
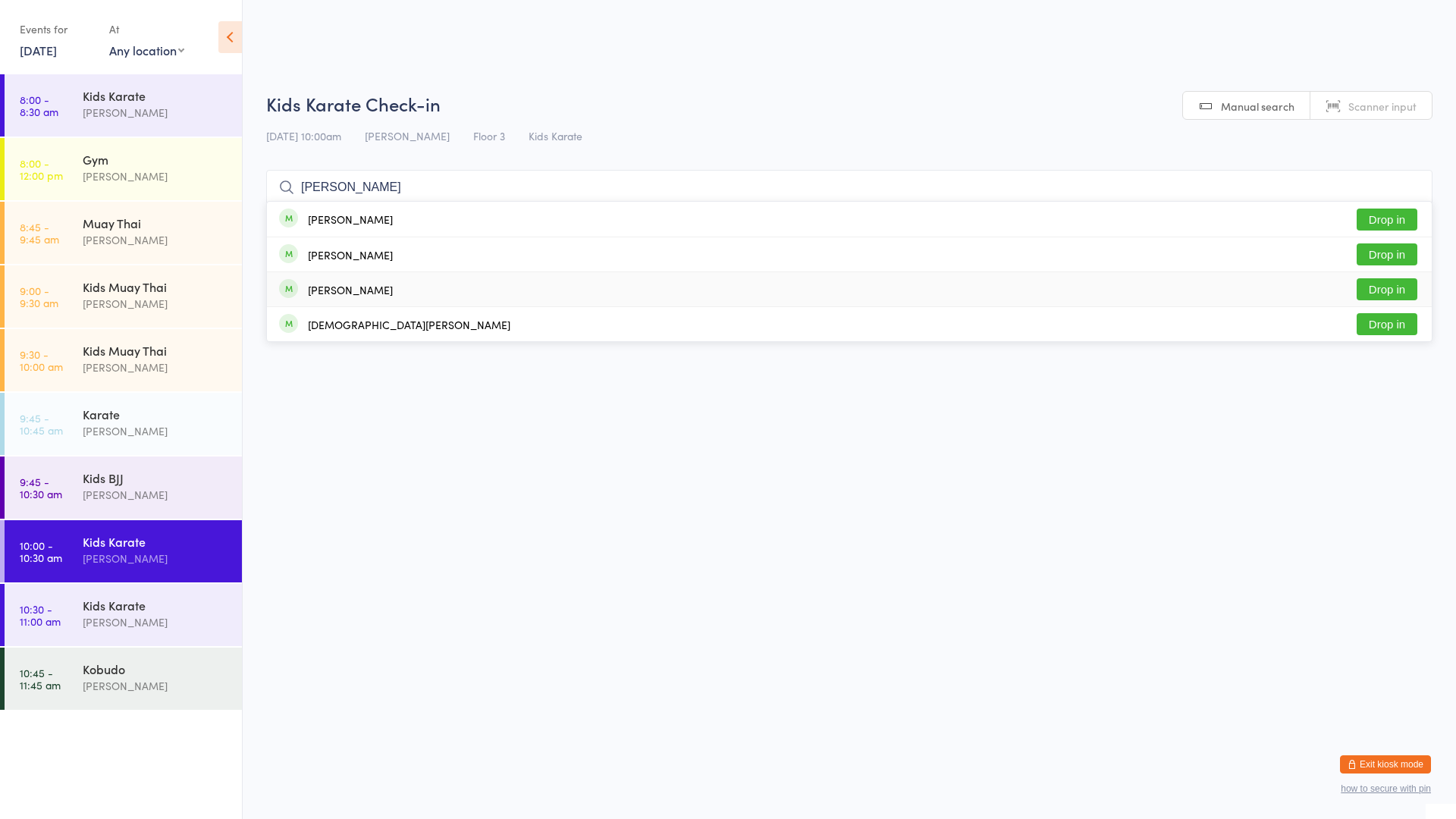
click at [1378, 292] on button "Drop in" at bounding box center [1387, 289] width 61 height 22
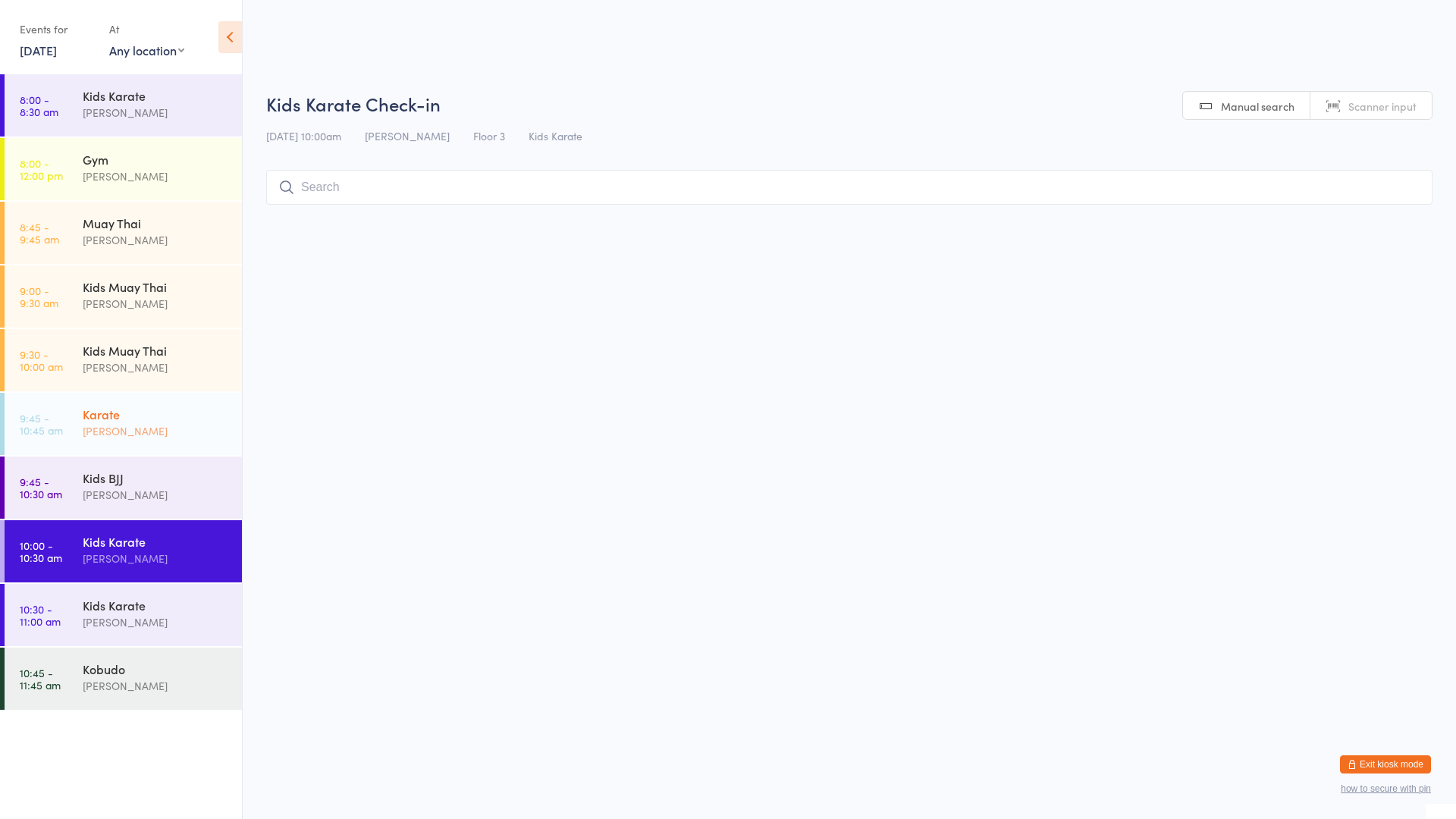
click at [122, 423] on div "[PERSON_NAME]" at bounding box center [155, 431] width 147 height 17
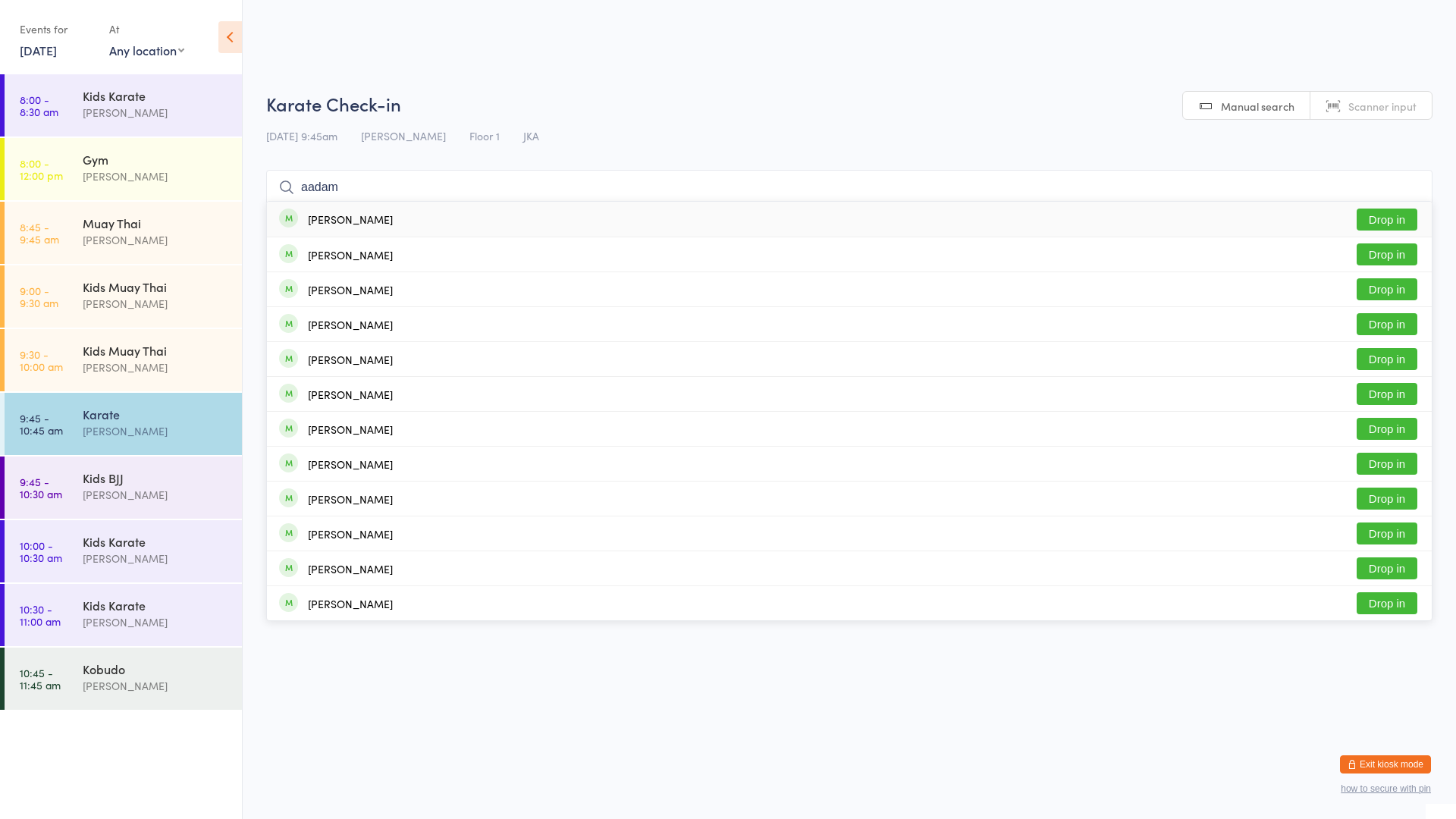
click at [1397, 213] on button "Drop in" at bounding box center [1387, 219] width 61 height 22
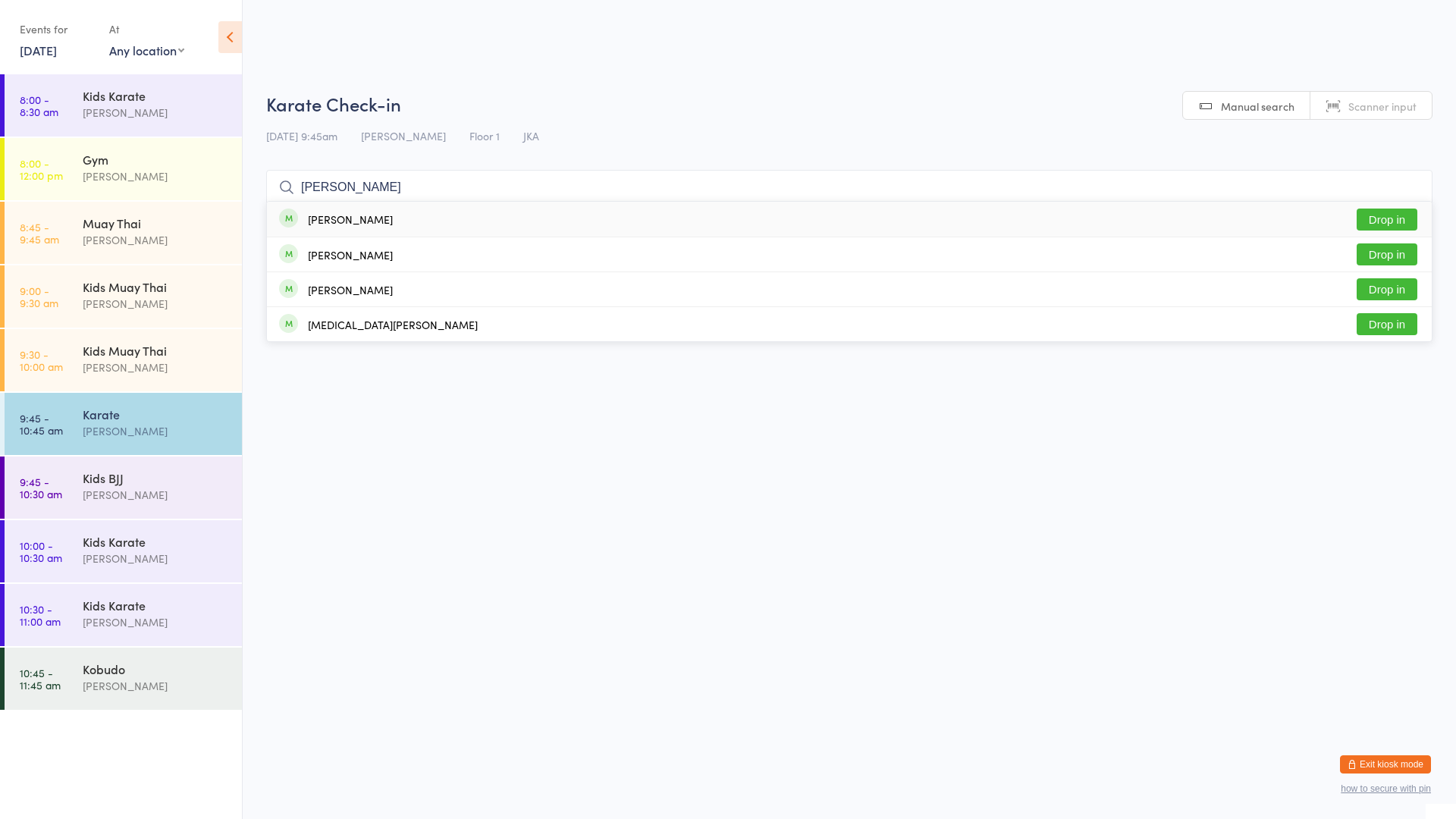
click at [1383, 214] on button "Drop in" at bounding box center [1387, 219] width 61 height 22
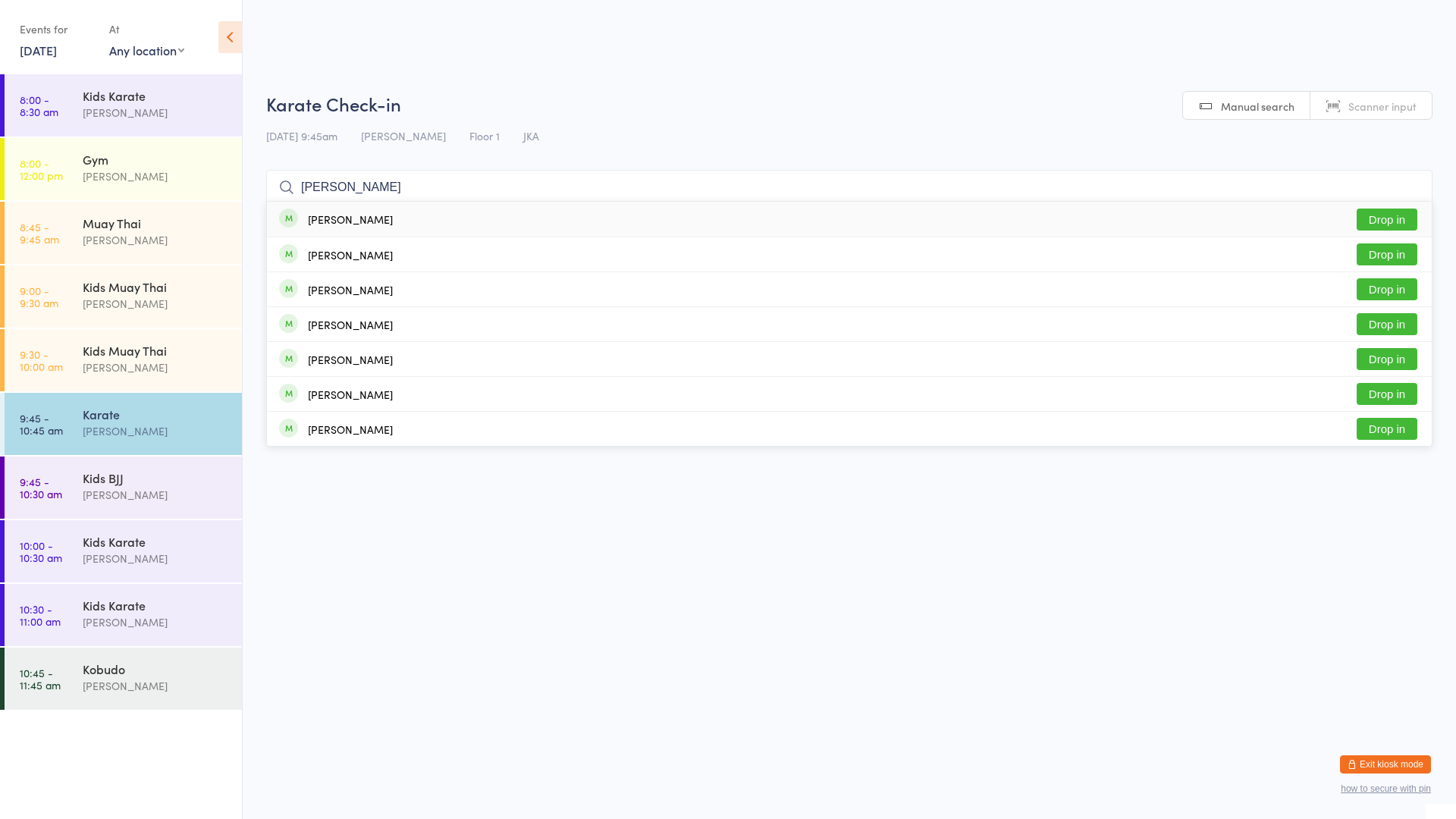
click at [476, 223] on div "[PERSON_NAME] Drop in" at bounding box center [849, 219] width 1165 height 35
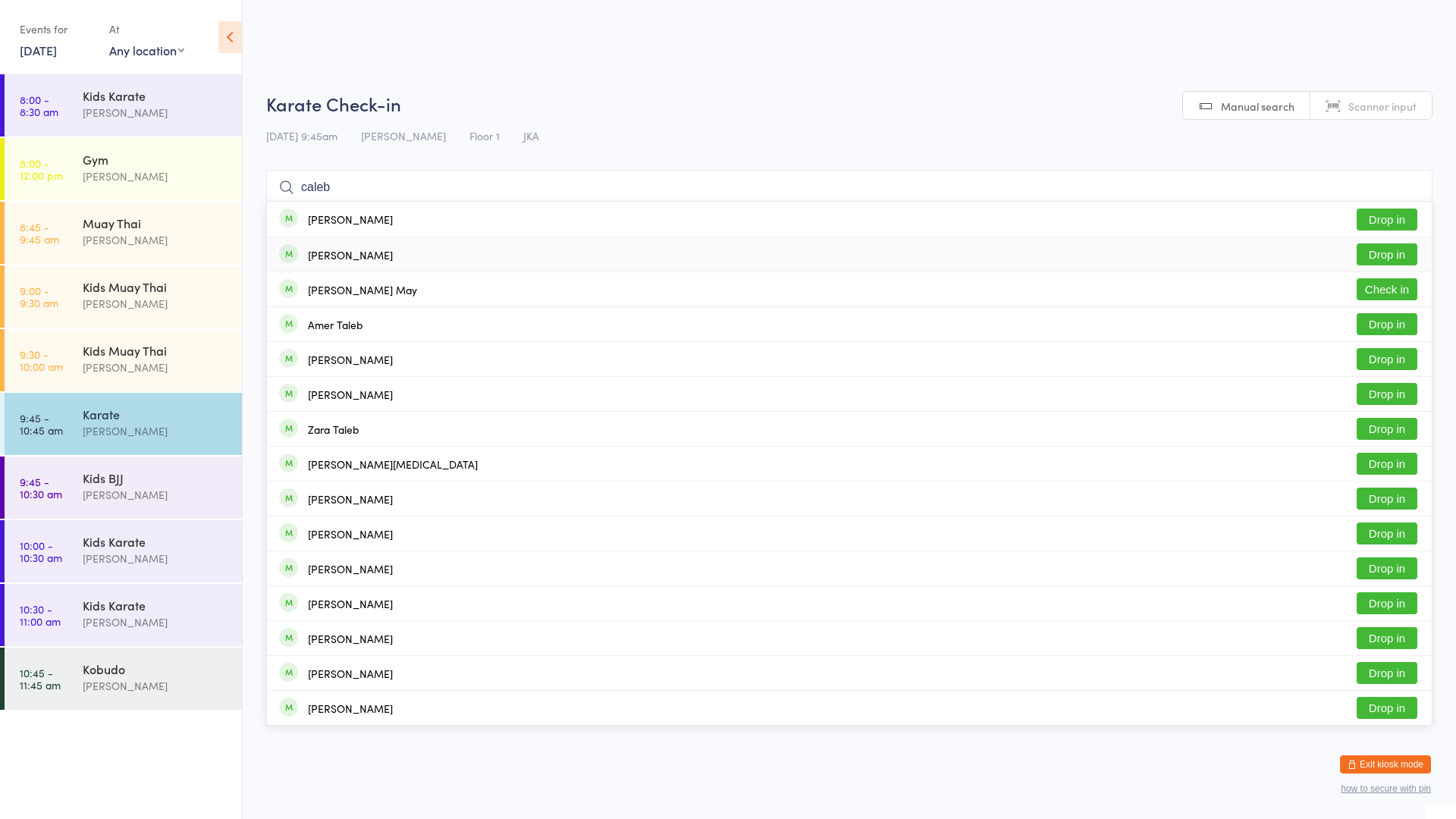
click at [1397, 253] on button "Drop in" at bounding box center [1387, 254] width 61 height 22
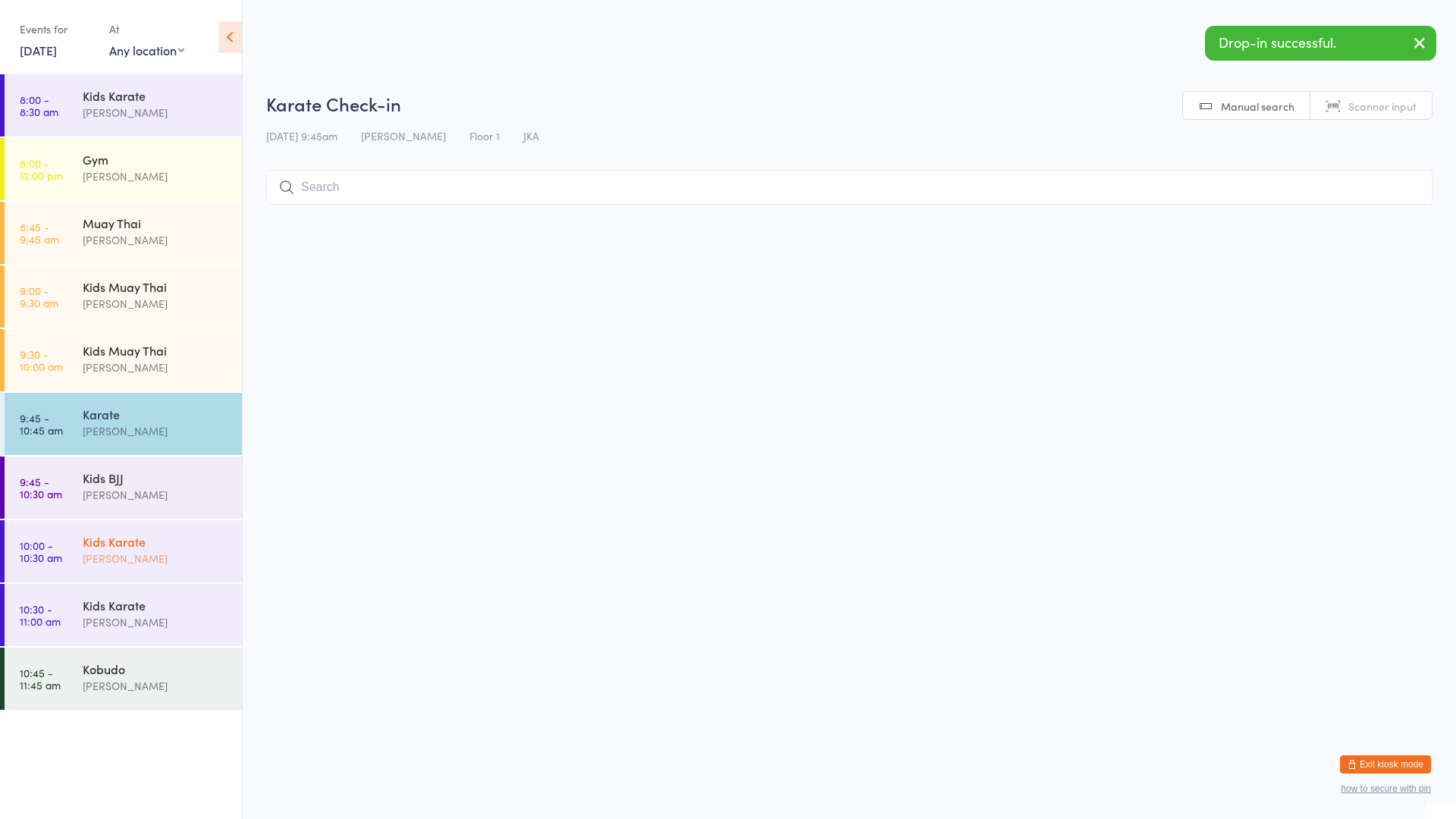
click at [158, 540] on div "Kids Karate" at bounding box center [155, 542] width 147 height 17
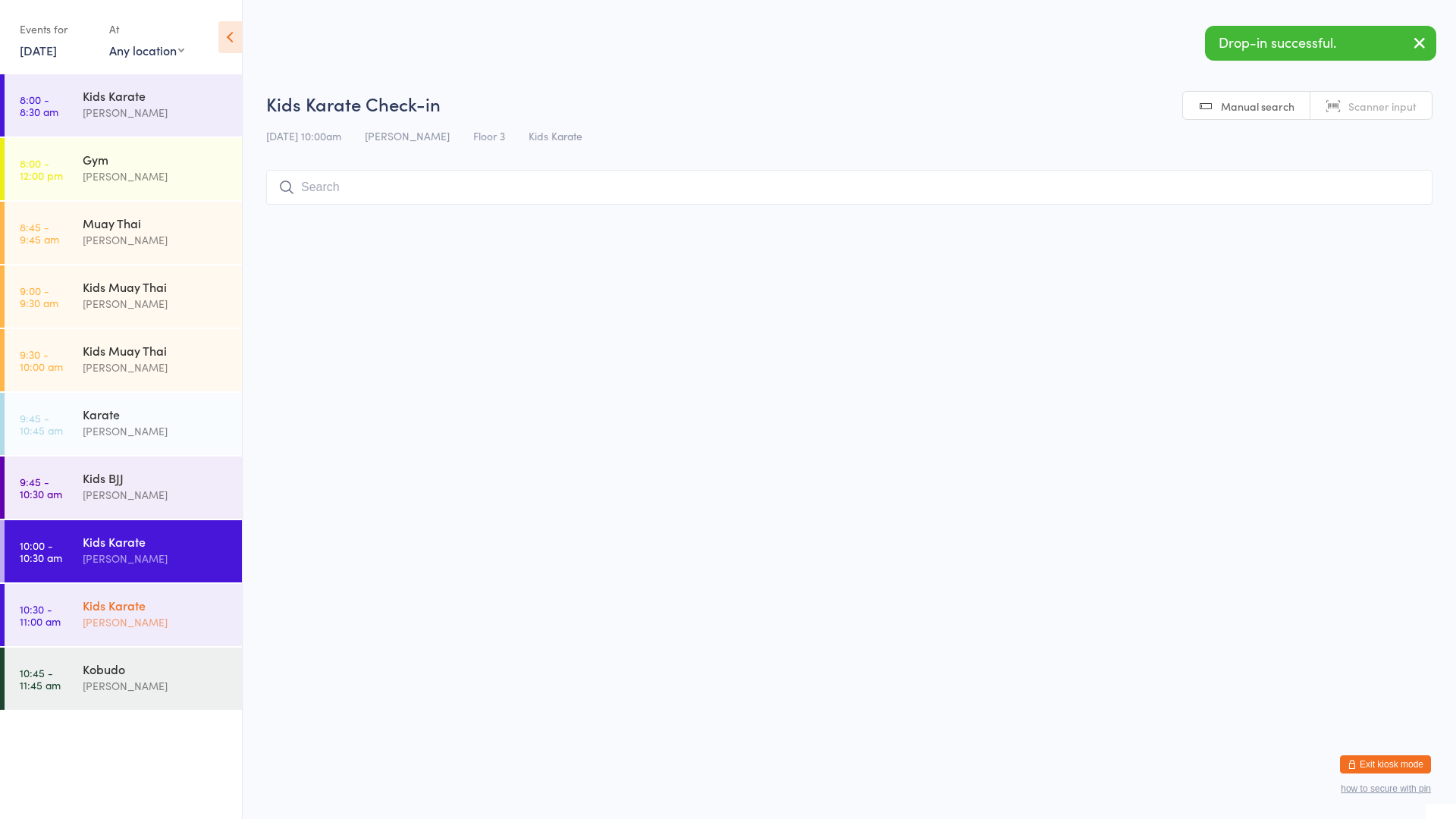
click at [181, 598] on div "Kids Karate" at bounding box center [155, 606] width 147 height 17
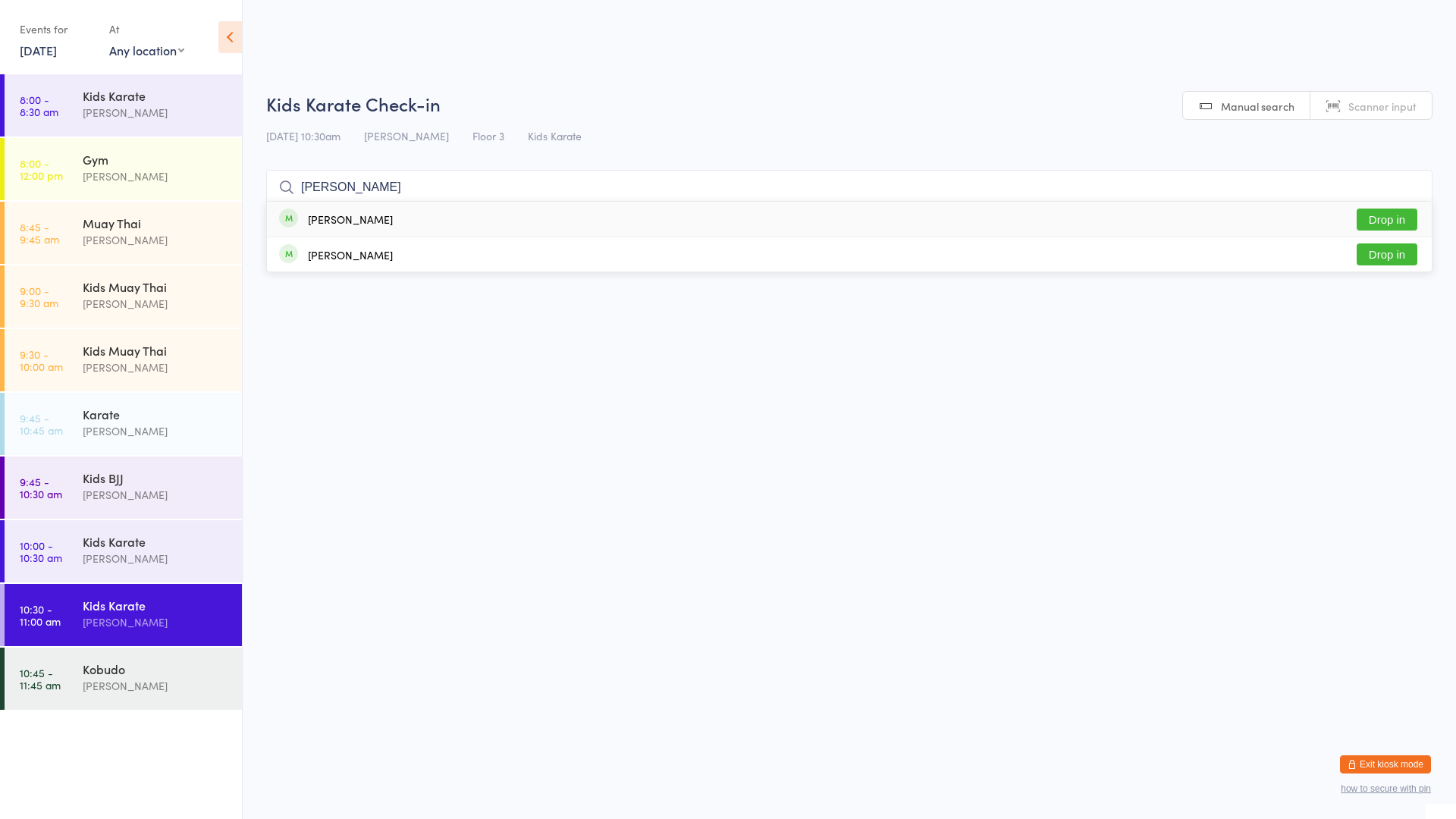
click at [1394, 223] on button "Drop in" at bounding box center [1387, 219] width 61 height 22
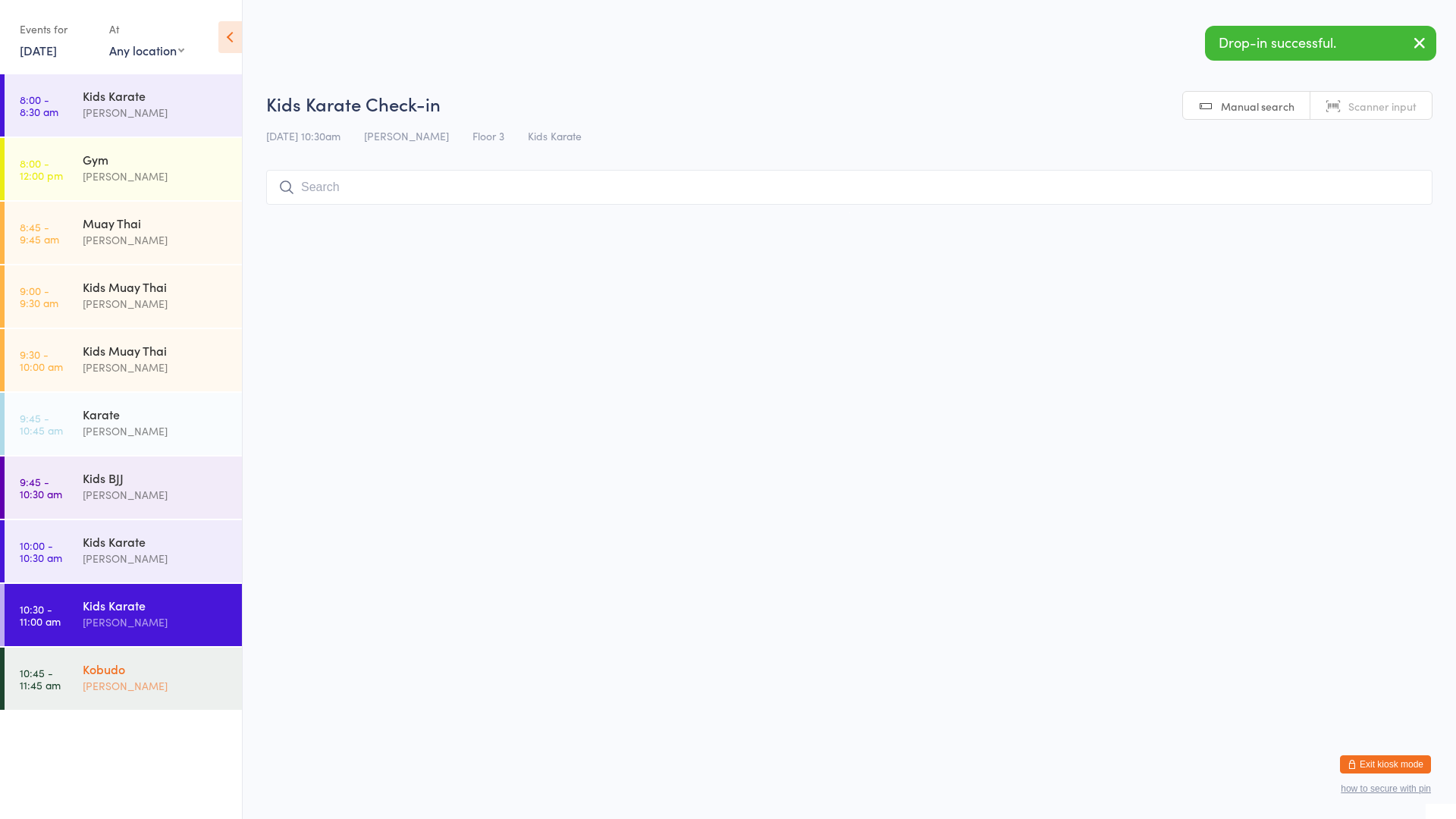
click at [177, 678] on div "[PERSON_NAME]" at bounding box center [155, 685] width 147 height 17
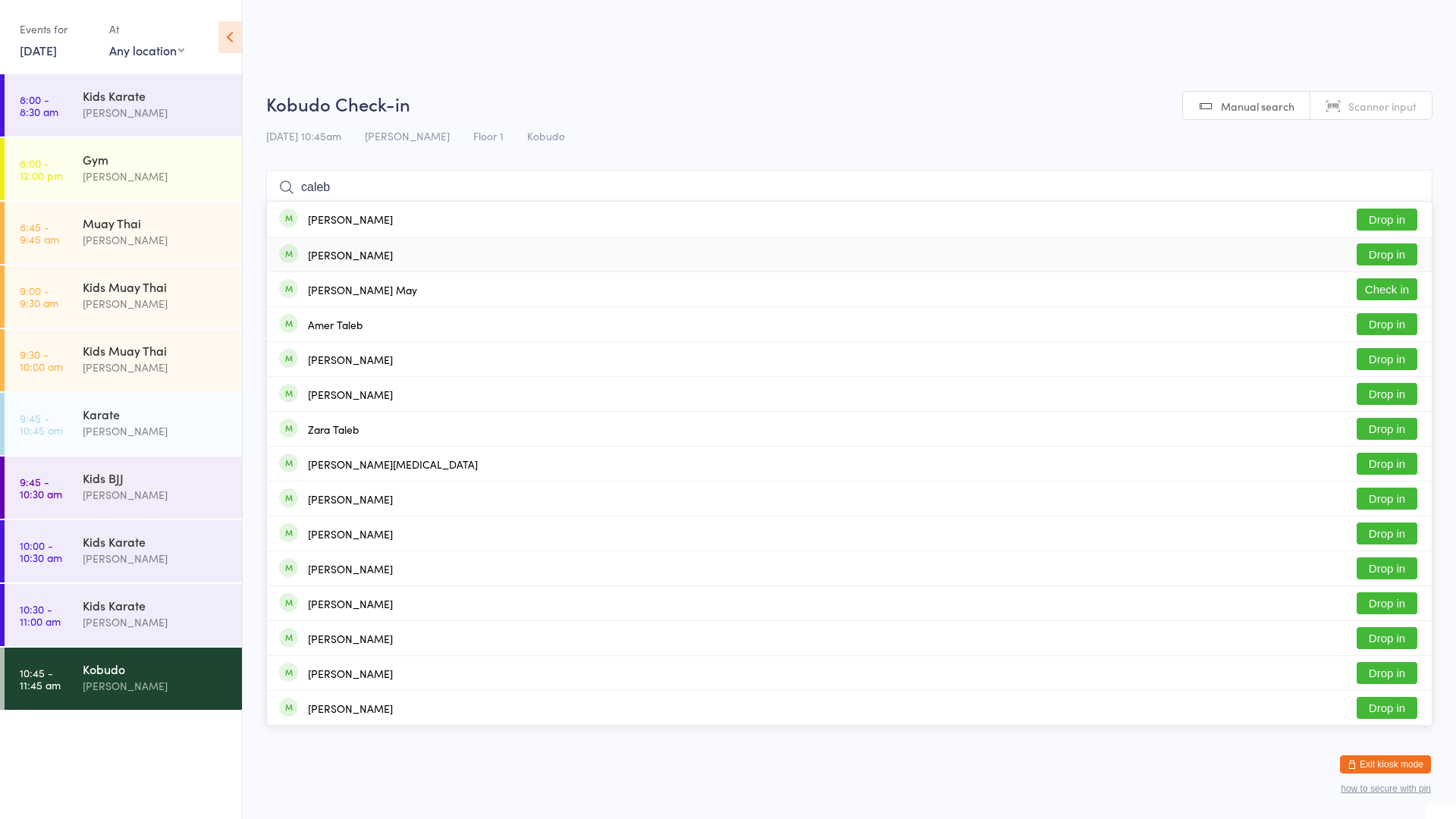
click at [1396, 246] on button "Drop in" at bounding box center [1387, 254] width 61 height 22
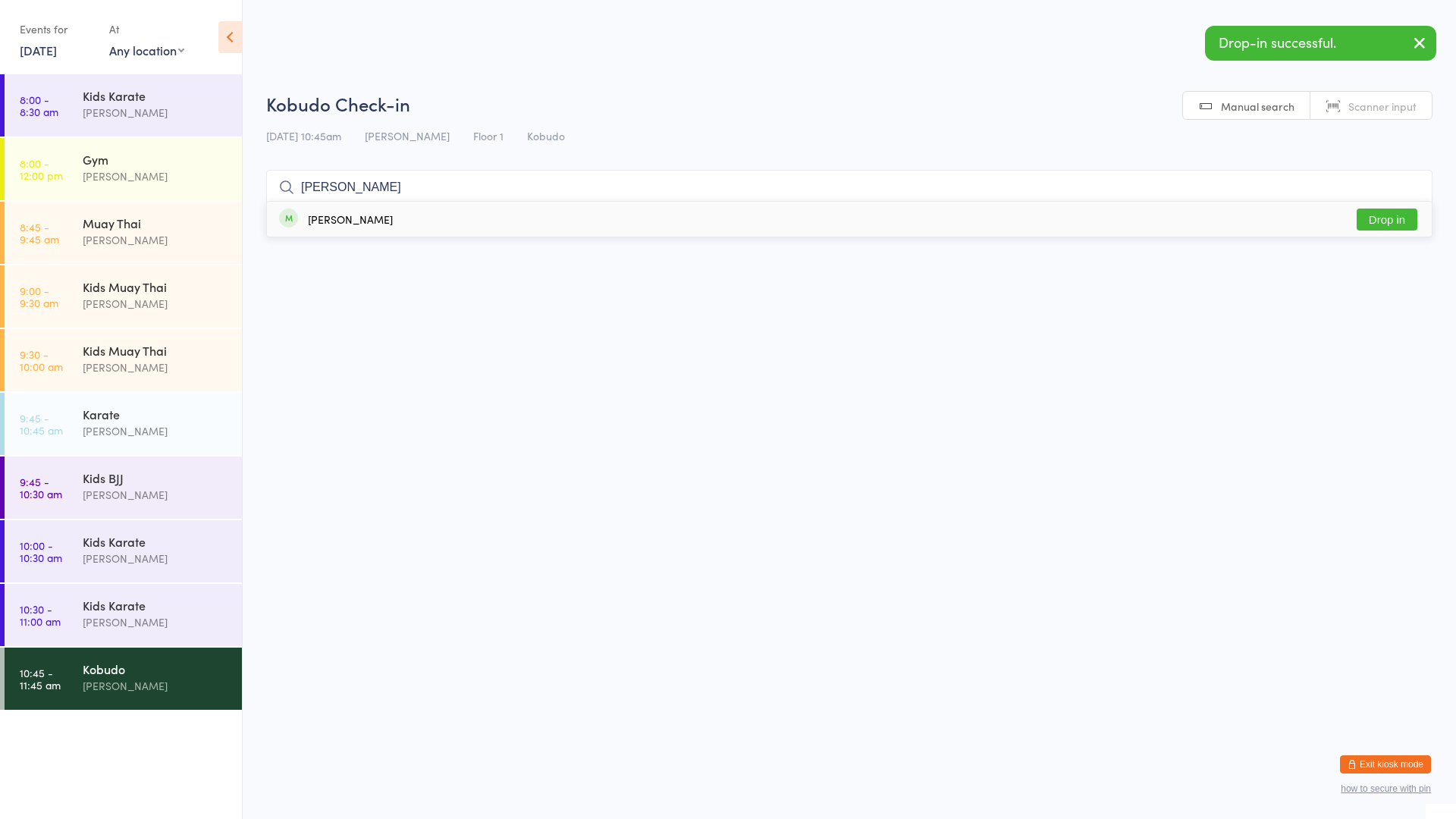
click at [1403, 217] on button "Drop in" at bounding box center [1387, 219] width 61 height 22
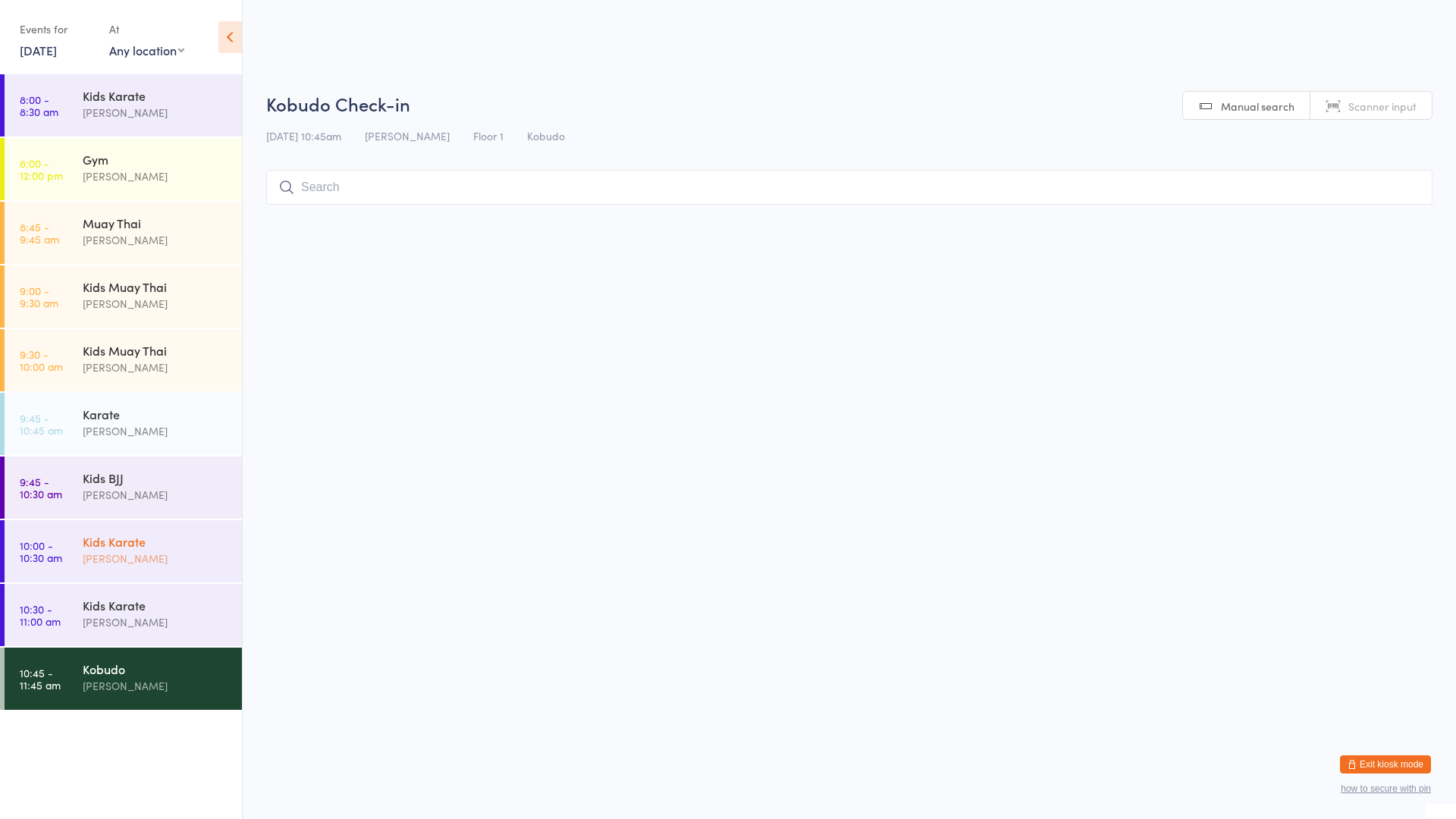
click at [113, 566] on div "[PERSON_NAME]" at bounding box center [155, 559] width 147 height 17
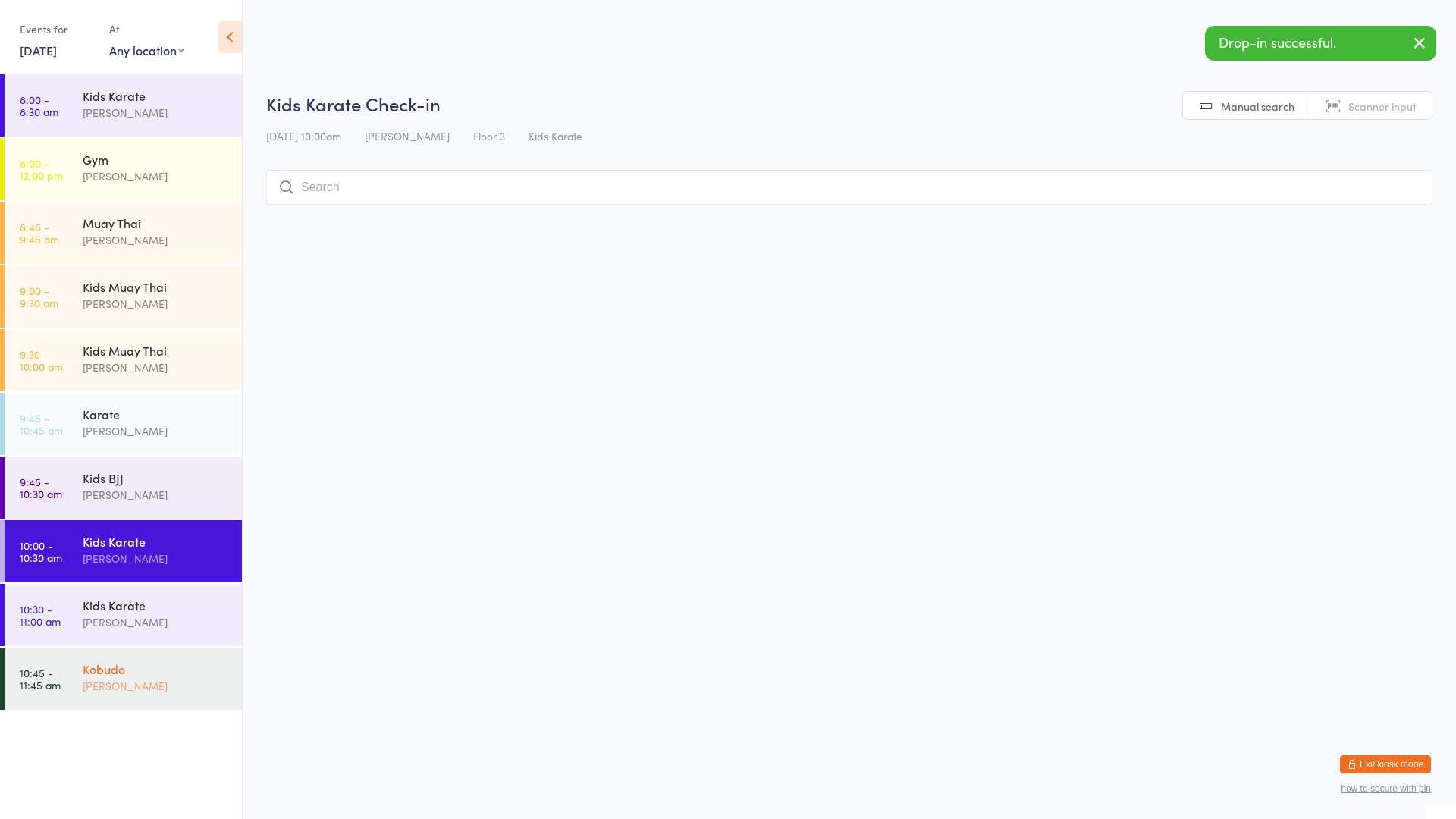
click at [106, 703] on div "Kobudo [PERSON_NAME]" at bounding box center [162, 677] width 159 height 60
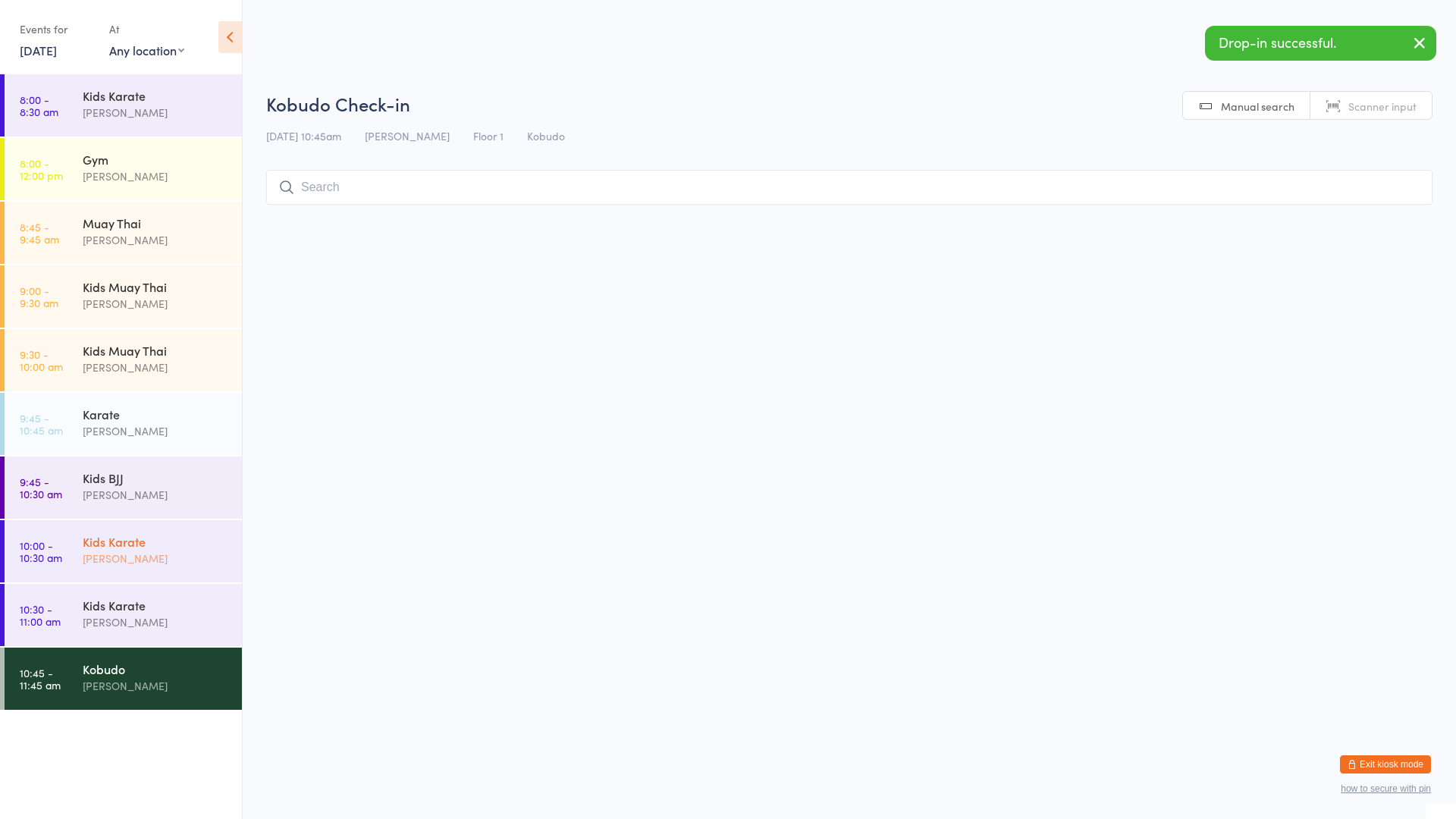
click at [149, 543] on div "Kids Karate" at bounding box center [155, 542] width 147 height 17
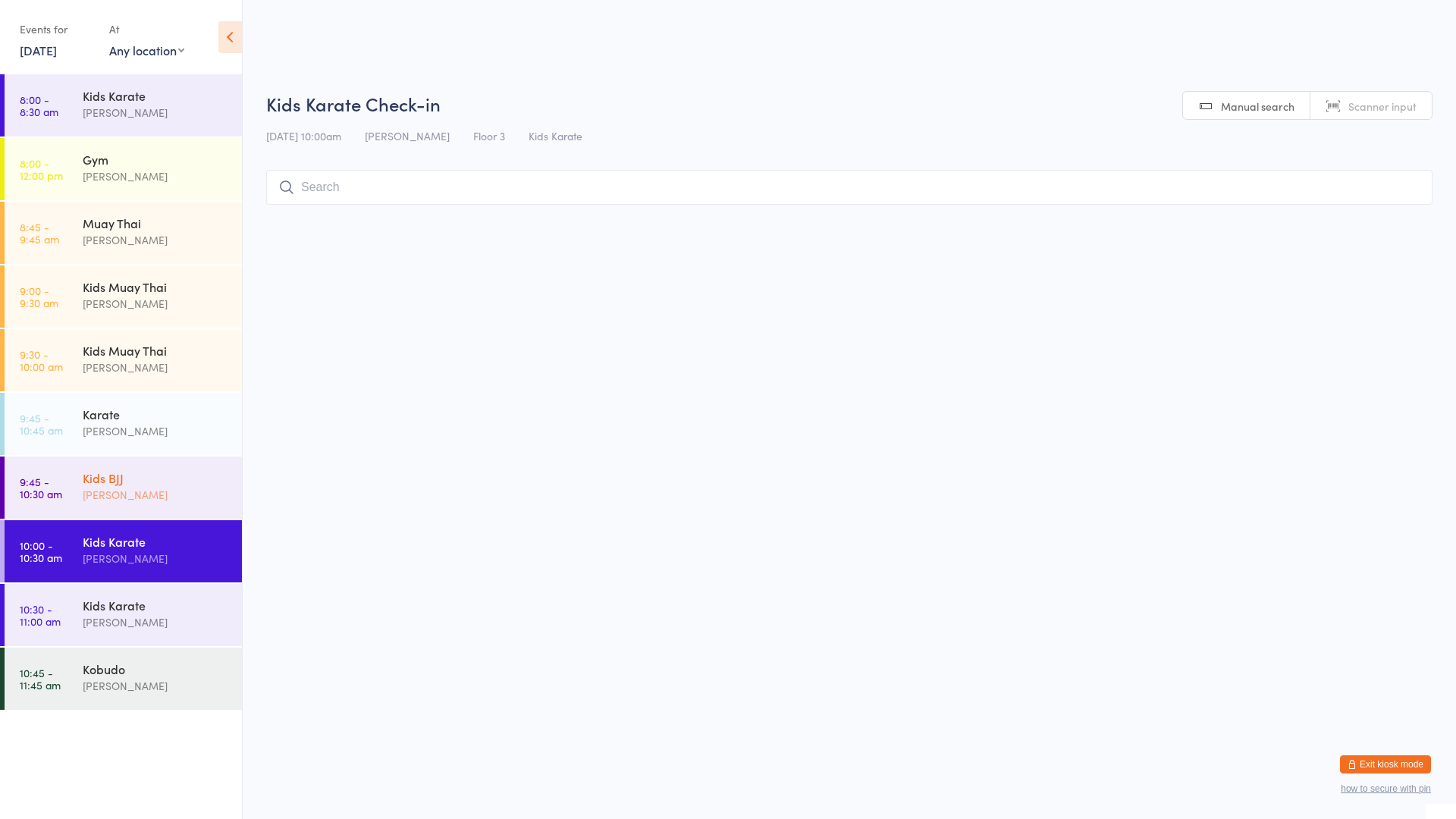
click at [184, 479] on div "Kids BJJ" at bounding box center [155, 478] width 147 height 17
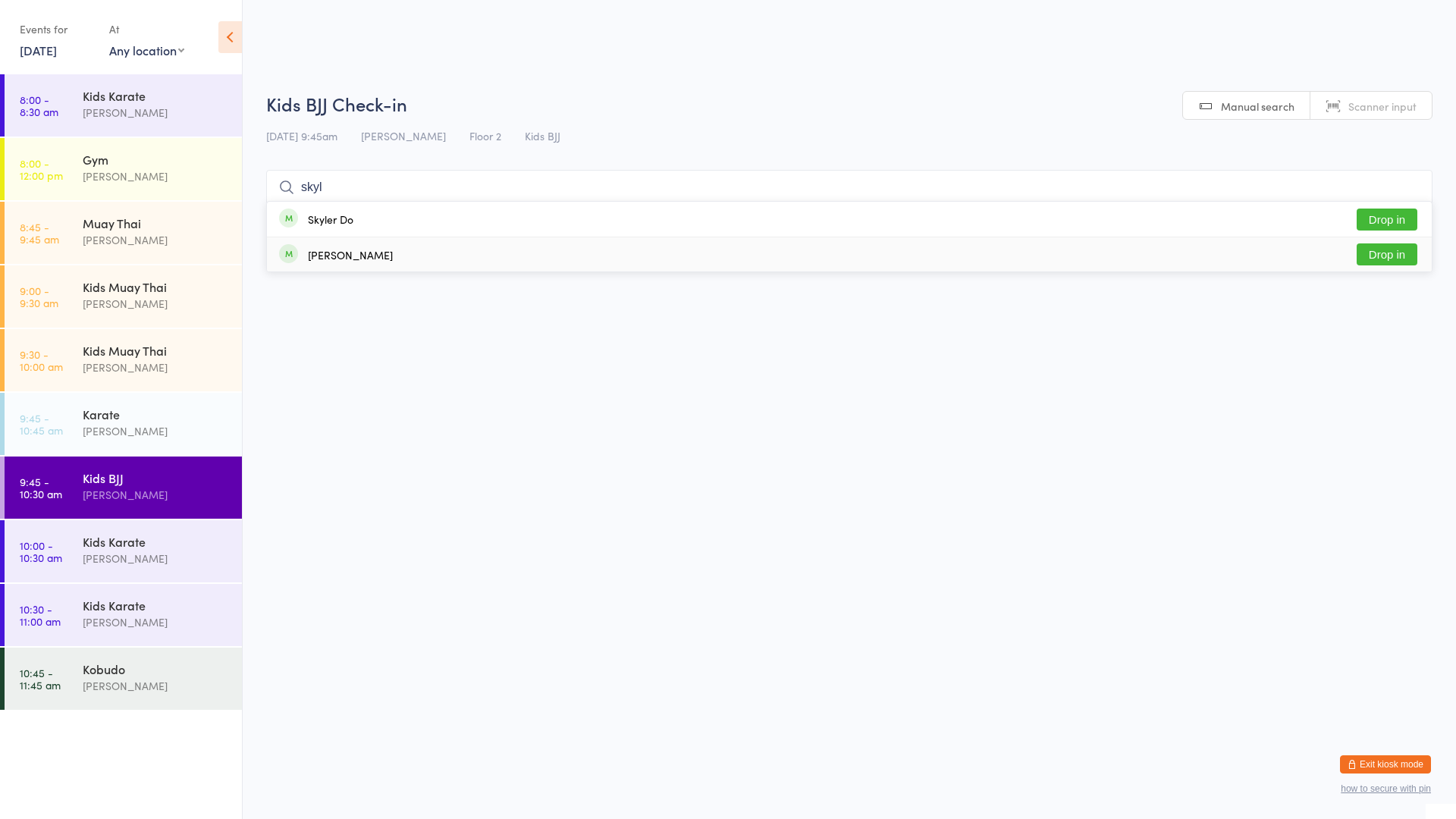
click at [1376, 253] on button "Drop in" at bounding box center [1387, 254] width 61 height 22
click at [106, 547] on div "Kids Karate" at bounding box center [155, 542] width 147 height 17
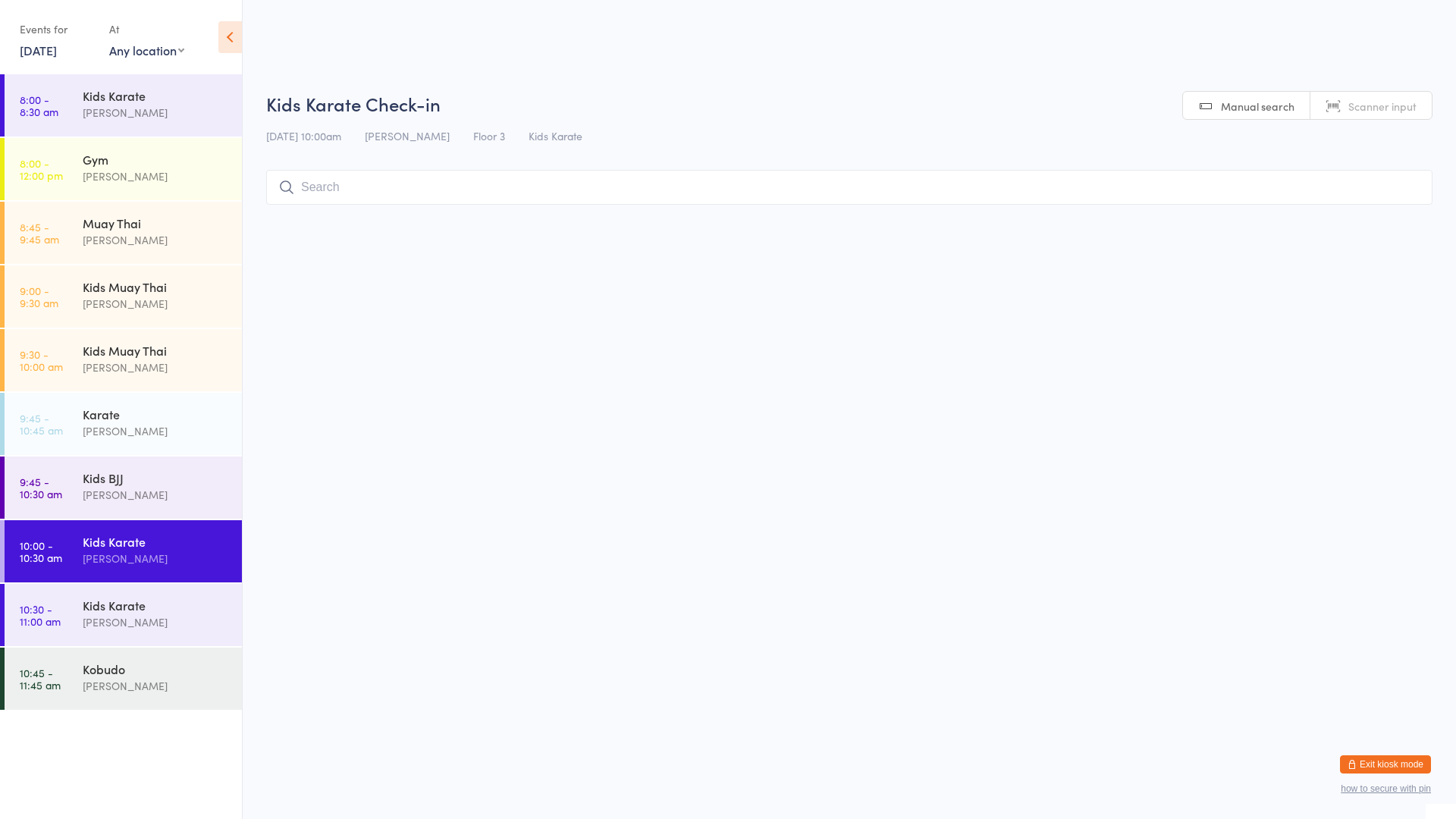
click at [365, 187] on input "search" at bounding box center [849, 187] width 1166 height 35
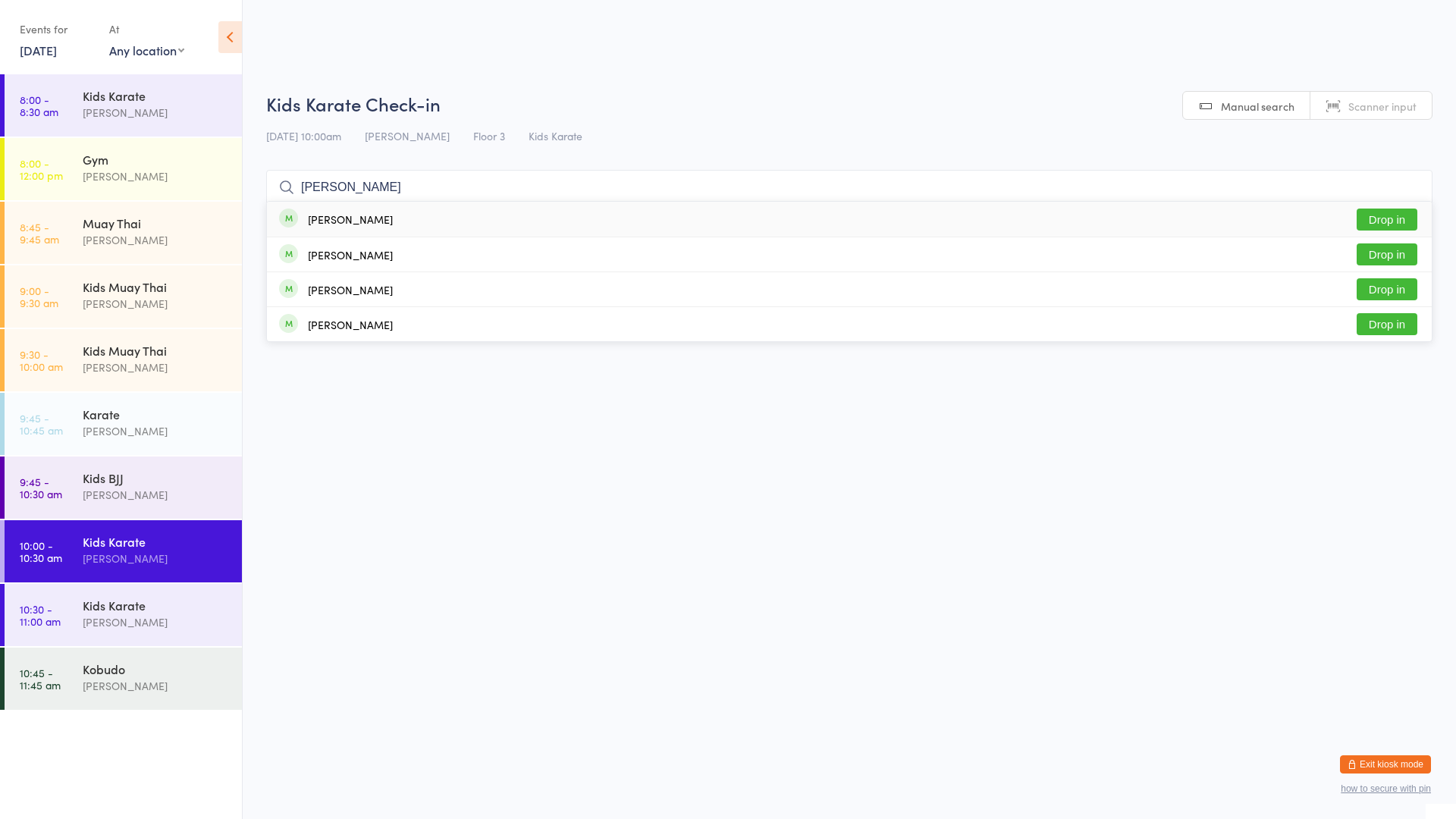
click at [341, 213] on div "[PERSON_NAME]" at bounding box center [350, 219] width 85 height 12
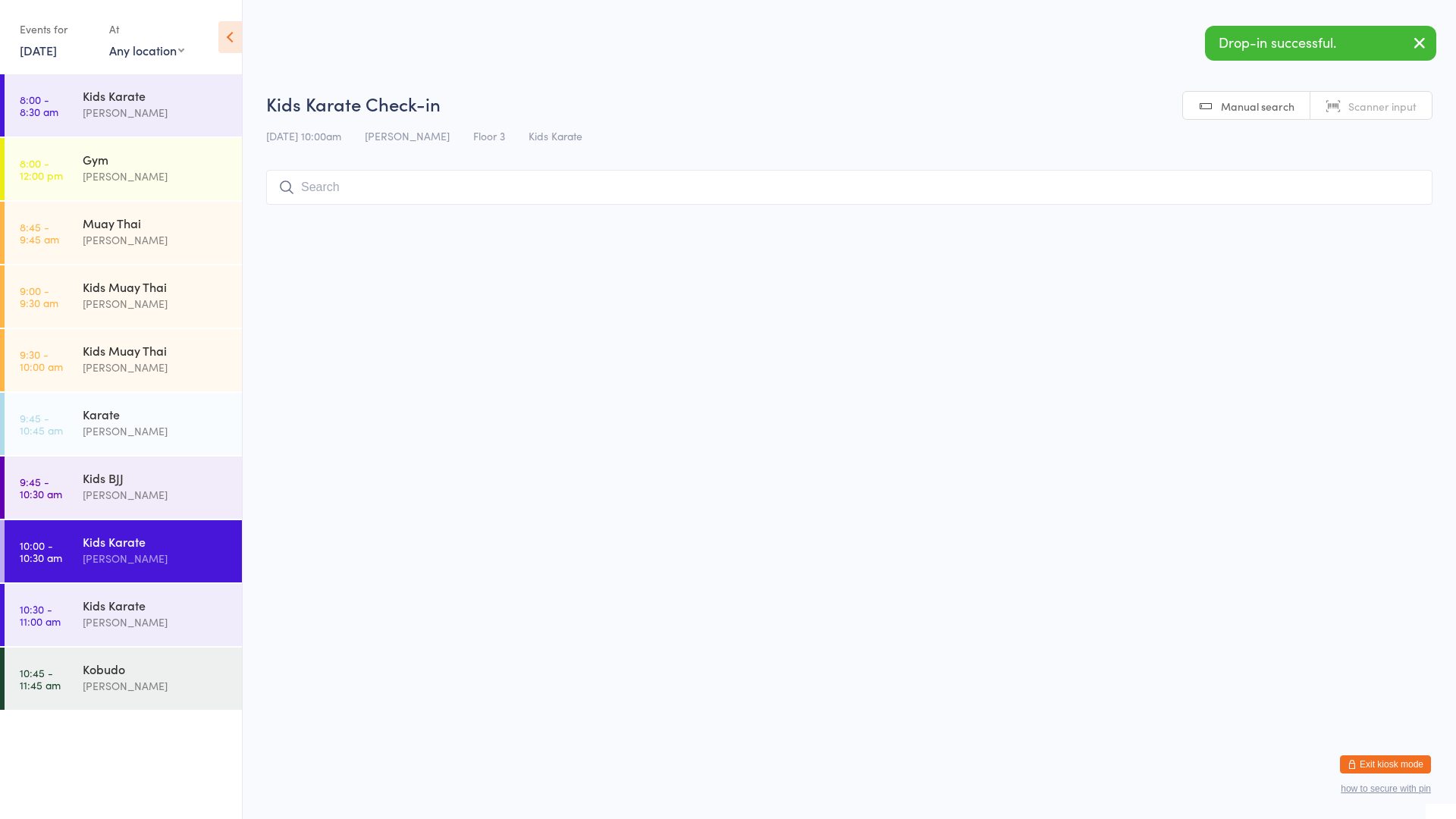
click at [359, 192] on input "search" at bounding box center [849, 187] width 1166 height 35
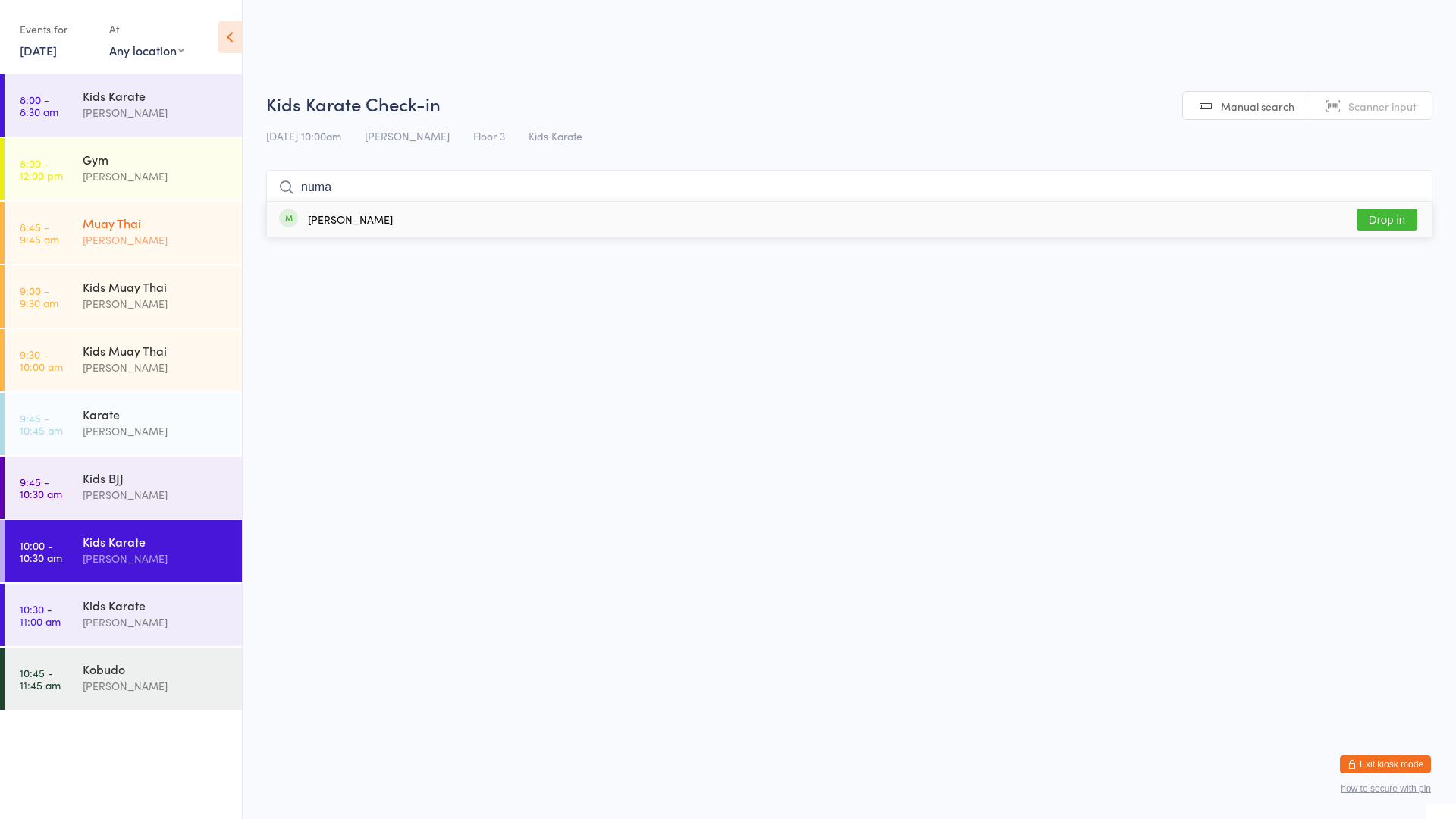
click at [123, 231] on div "[PERSON_NAME]" at bounding box center [155, 240] width 147 height 17
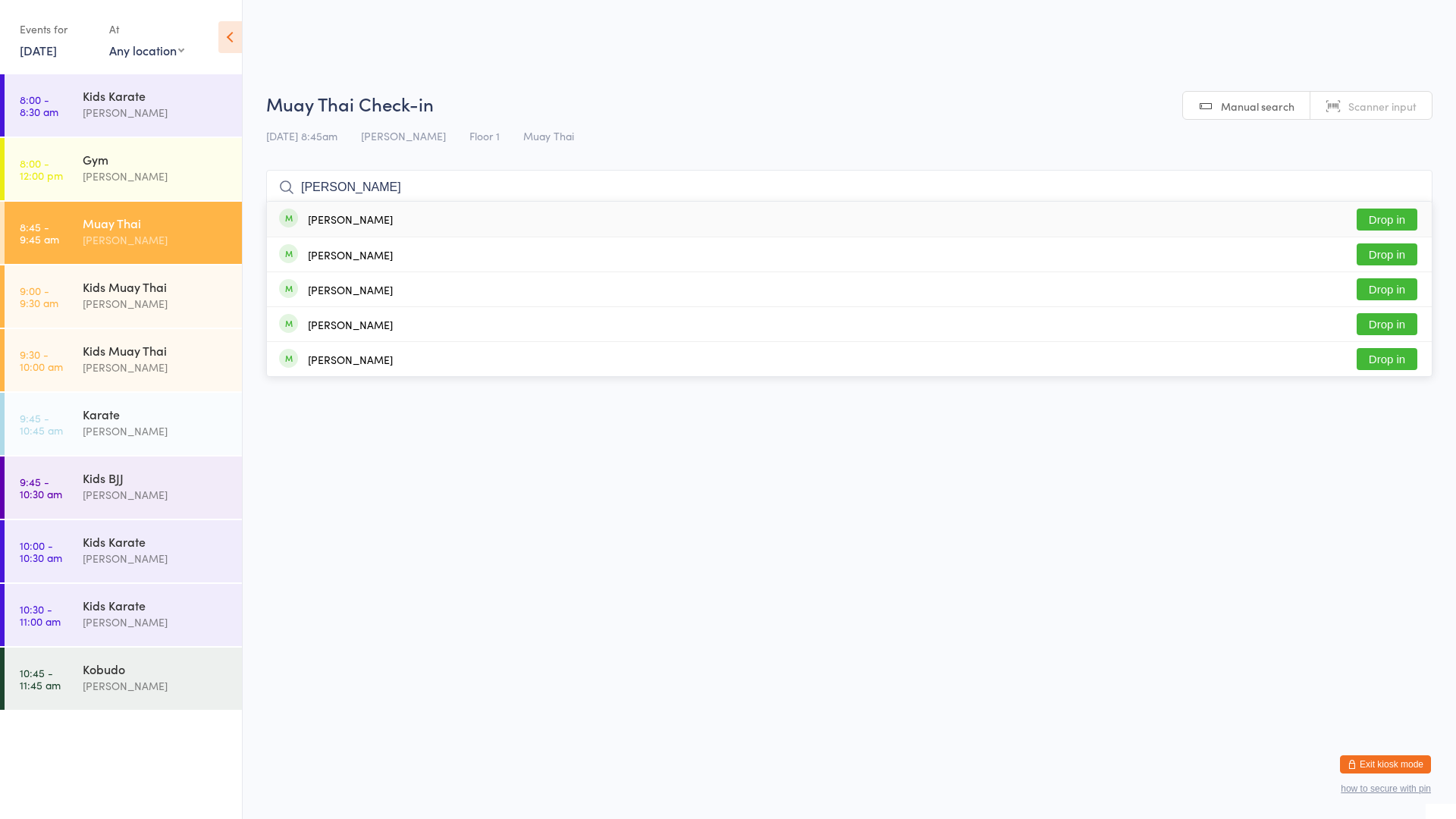
click at [360, 225] on div "[PERSON_NAME]" at bounding box center [350, 219] width 85 height 12
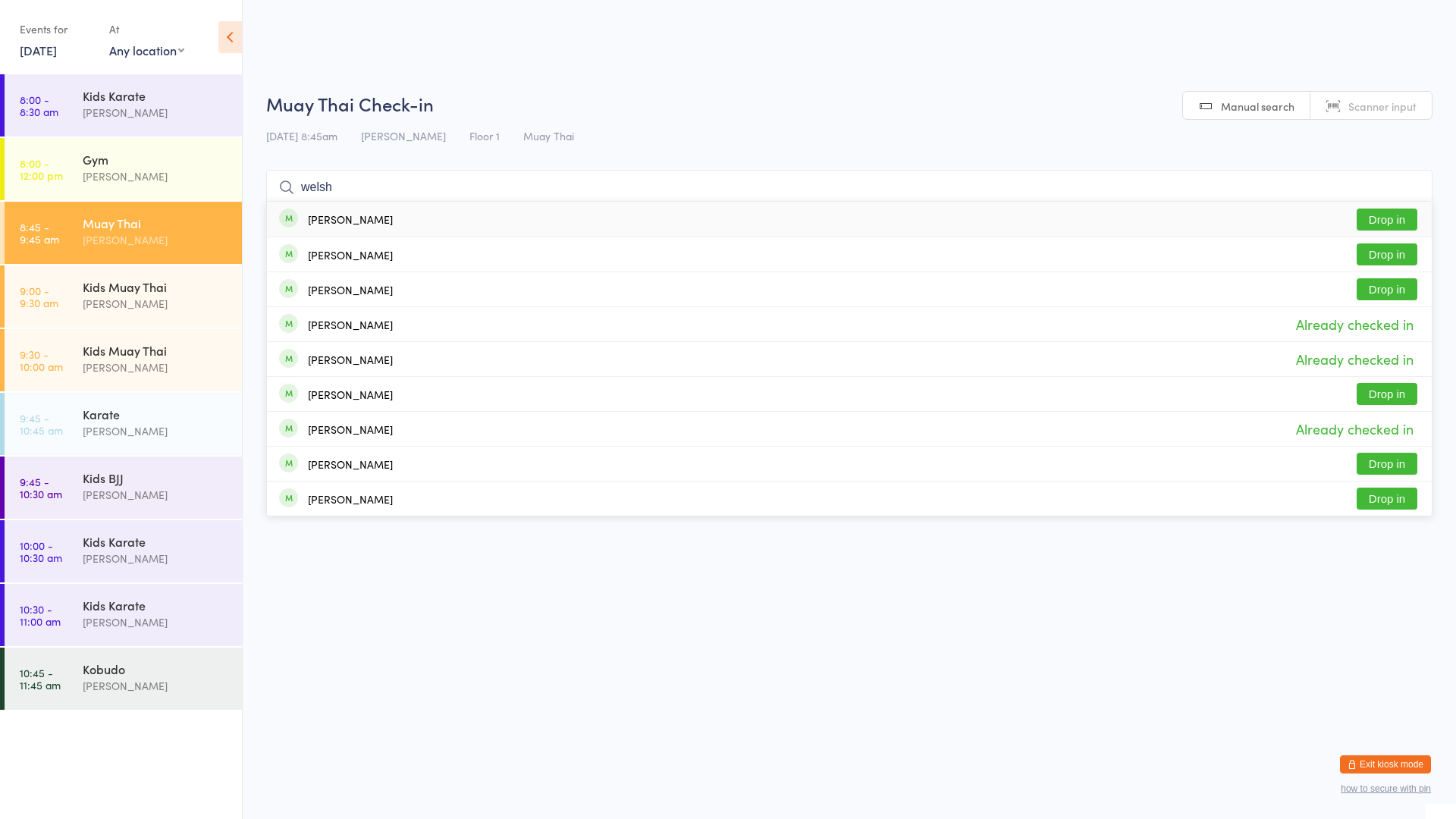
click at [363, 223] on div "[PERSON_NAME] Drop in" at bounding box center [849, 219] width 1165 height 35
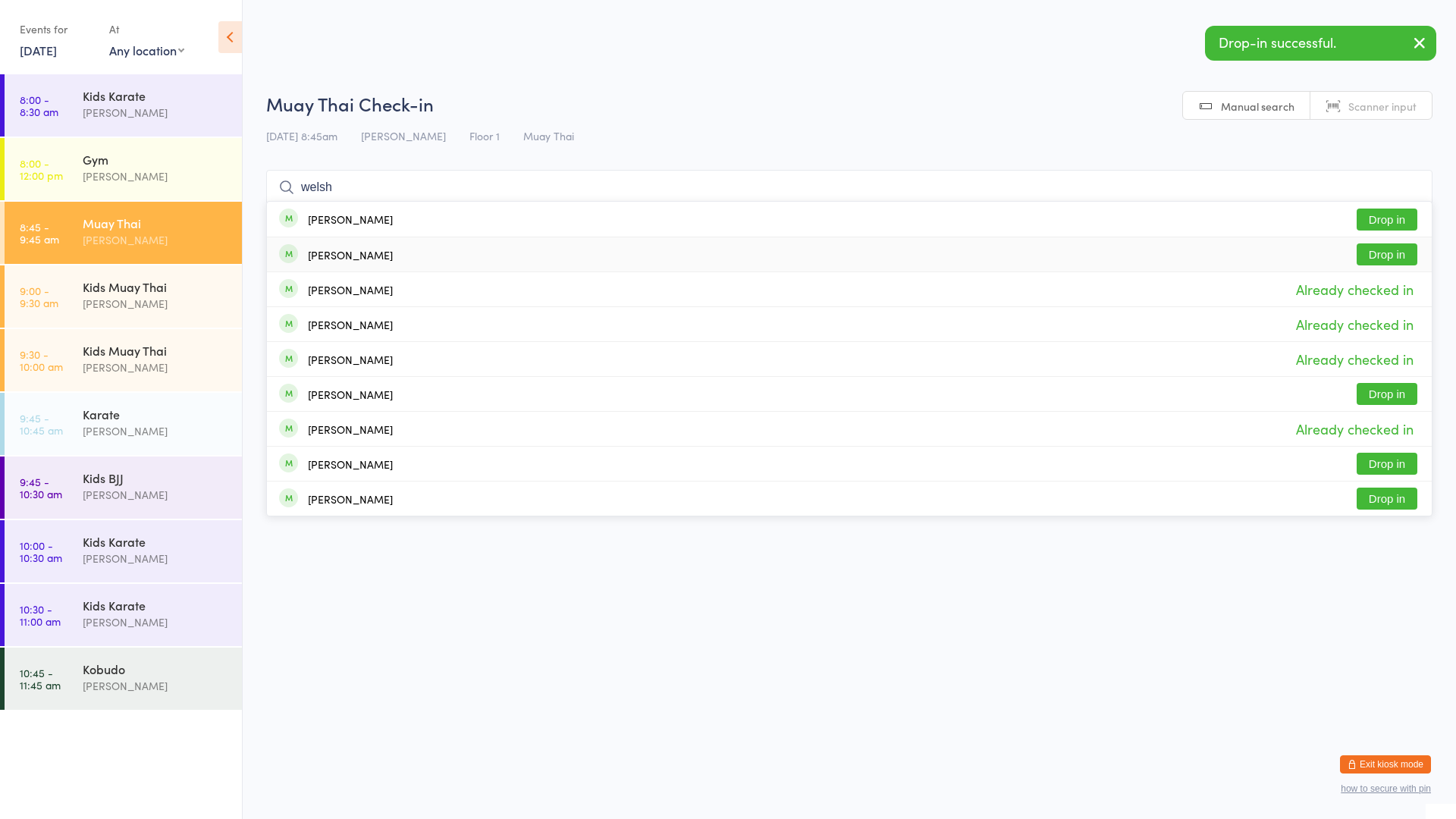
click at [360, 255] on div "[PERSON_NAME]" at bounding box center [350, 255] width 85 height 12
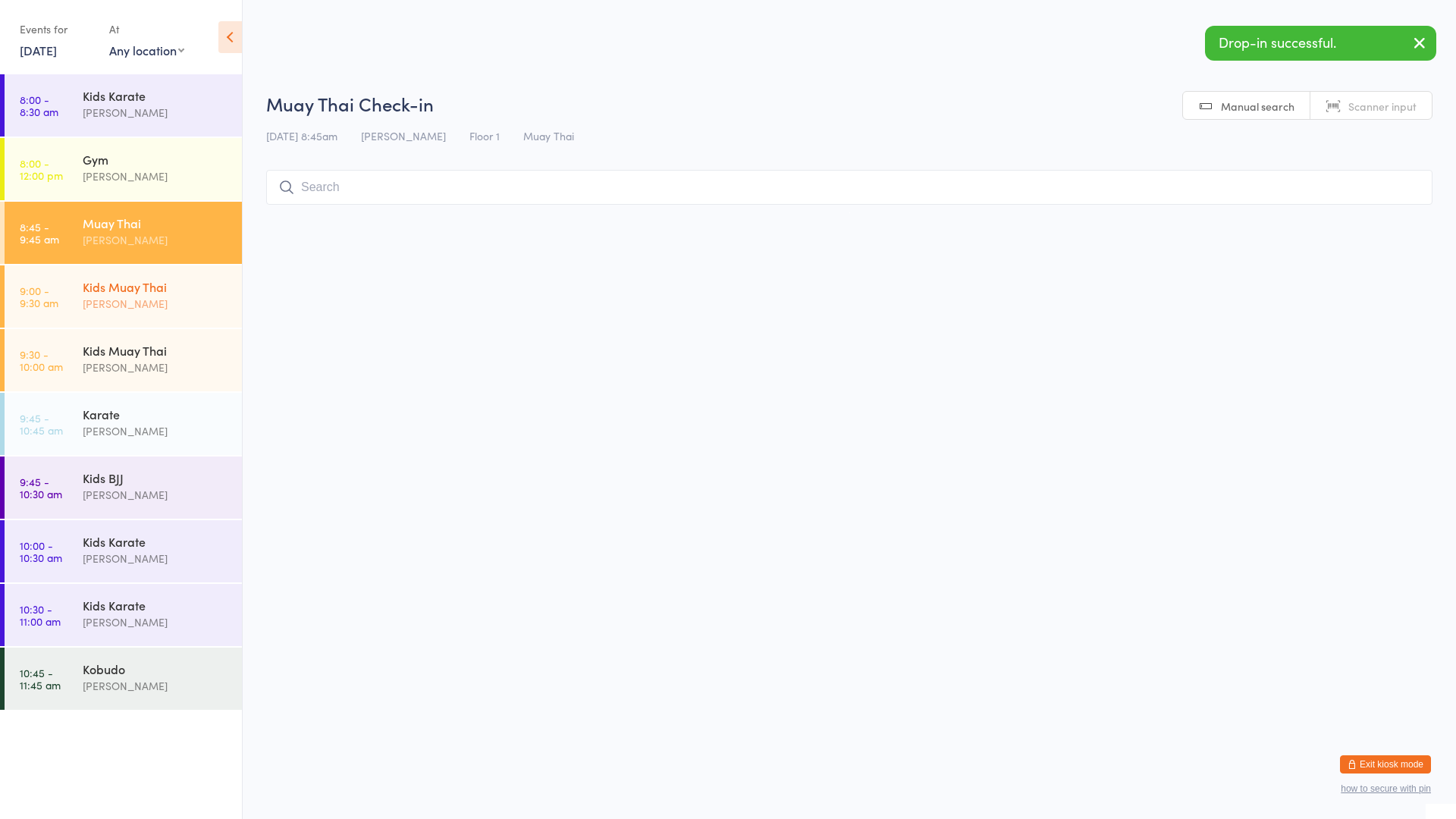
click at [151, 295] on div "[PERSON_NAME]" at bounding box center [155, 304] width 147 height 17
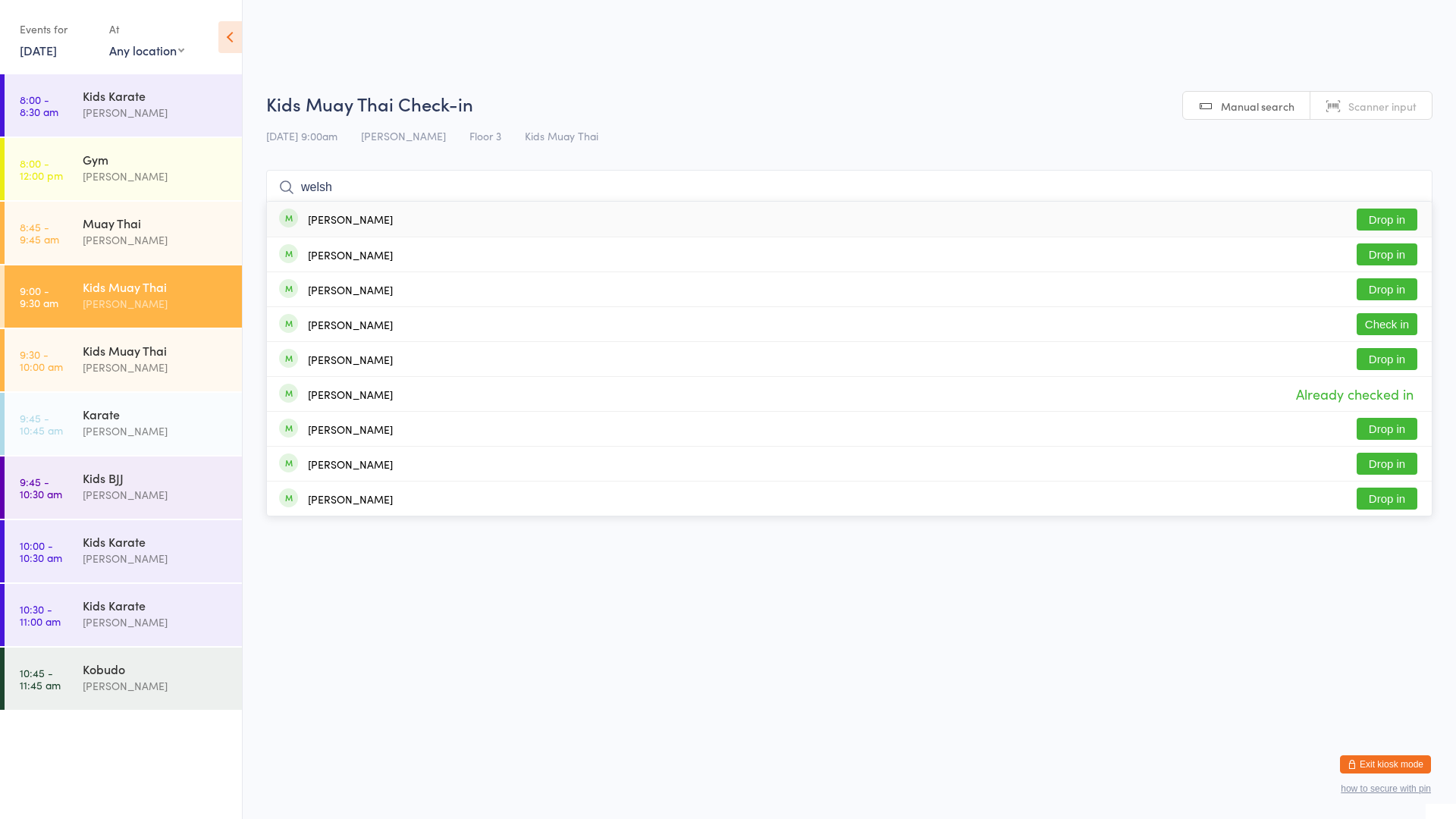
click at [341, 223] on div "[PERSON_NAME]" at bounding box center [350, 219] width 85 height 12
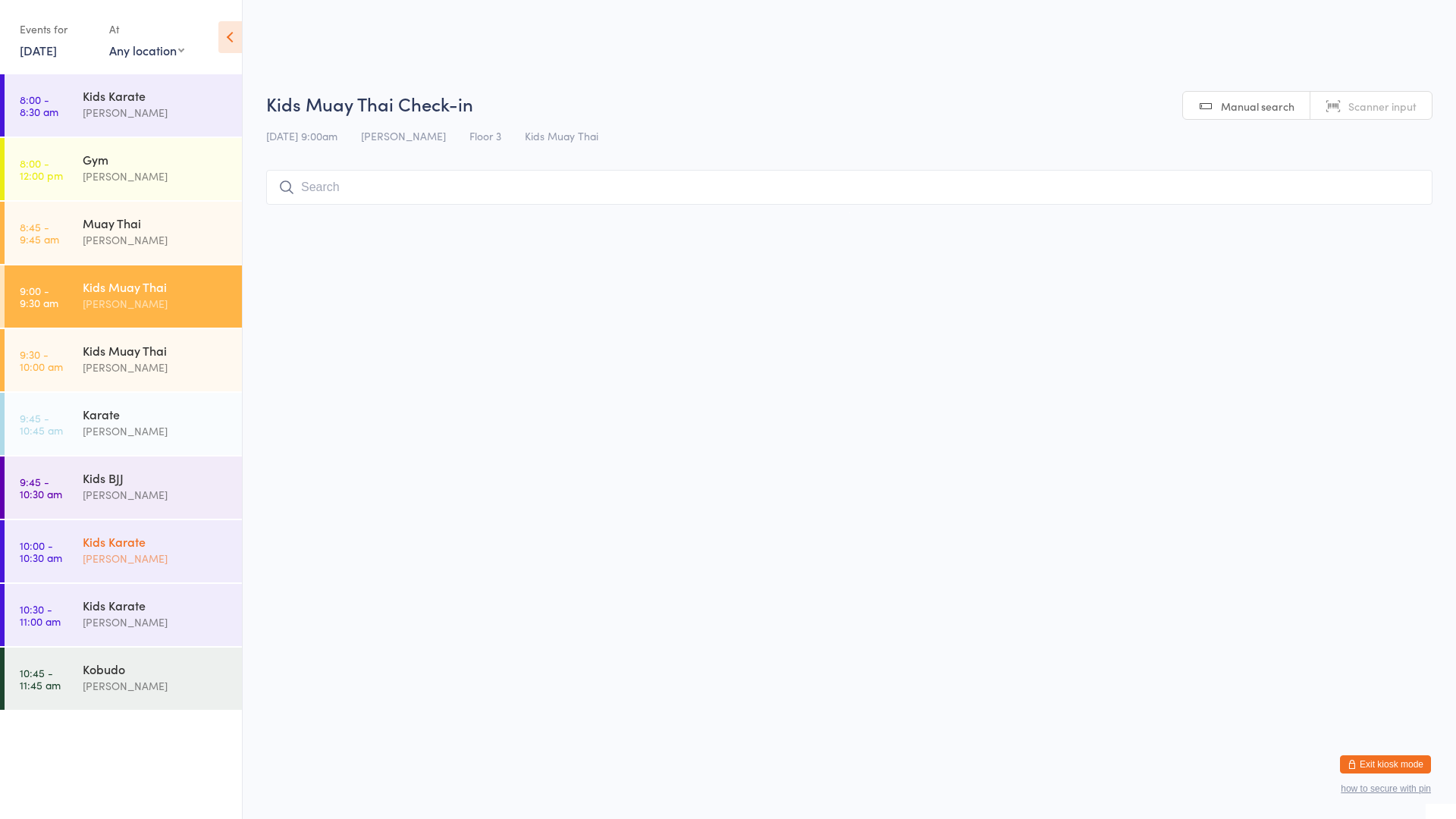
click at [204, 551] on div "[PERSON_NAME]" at bounding box center [155, 559] width 147 height 17
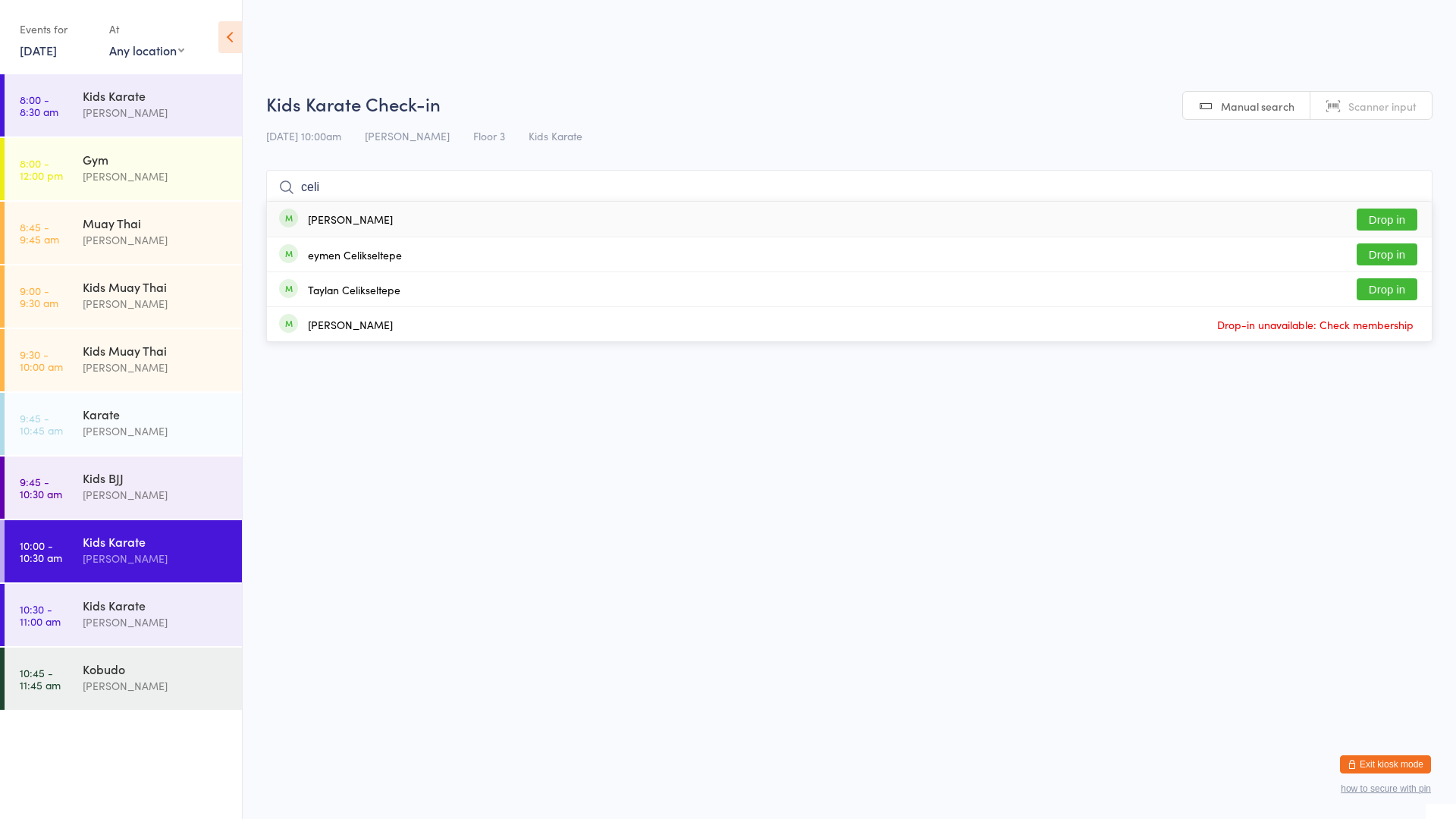
click at [1401, 221] on button "Drop in" at bounding box center [1387, 219] width 61 height 22
click at [1368, 211] on button "Drop in" at bounding box center [1387, 219] width 61 height 22
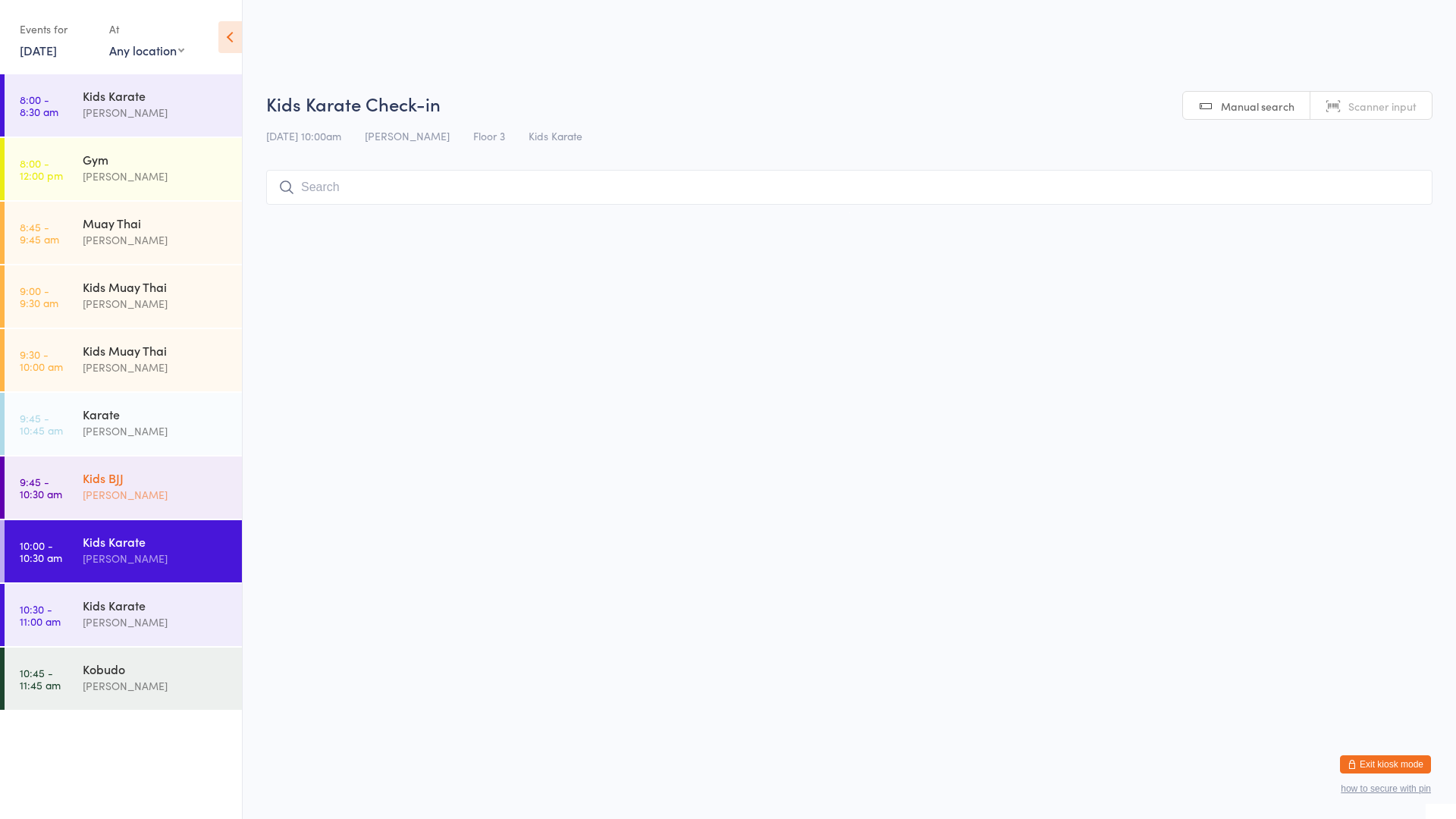
click at [186, 495] on div "[PERSON_NAME]" at bounding box center [155, 495] width 147 height 17
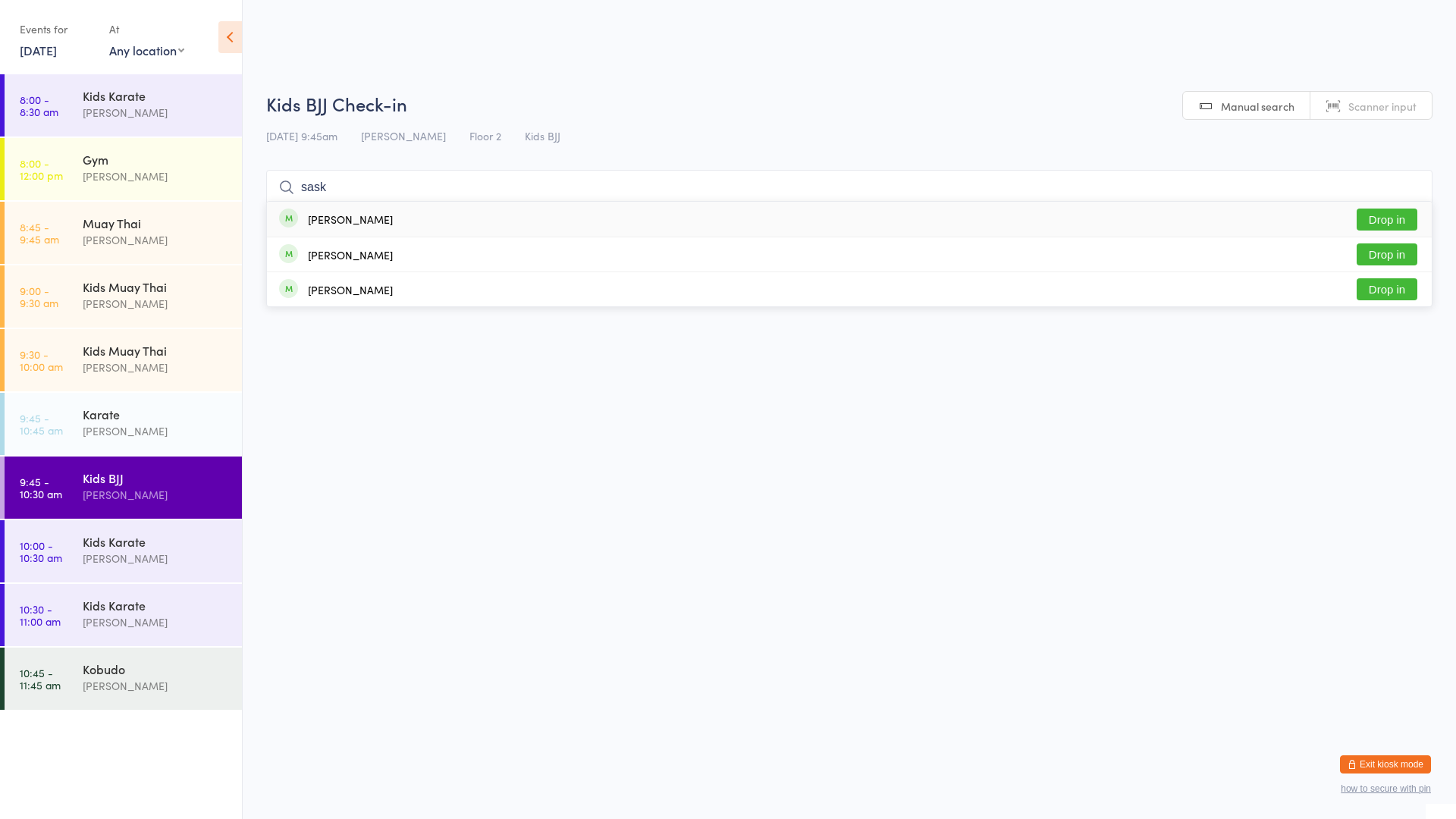
click at [1388, 220] on button "Drop in" at bounding box center [1387, 219] width 61 height 22
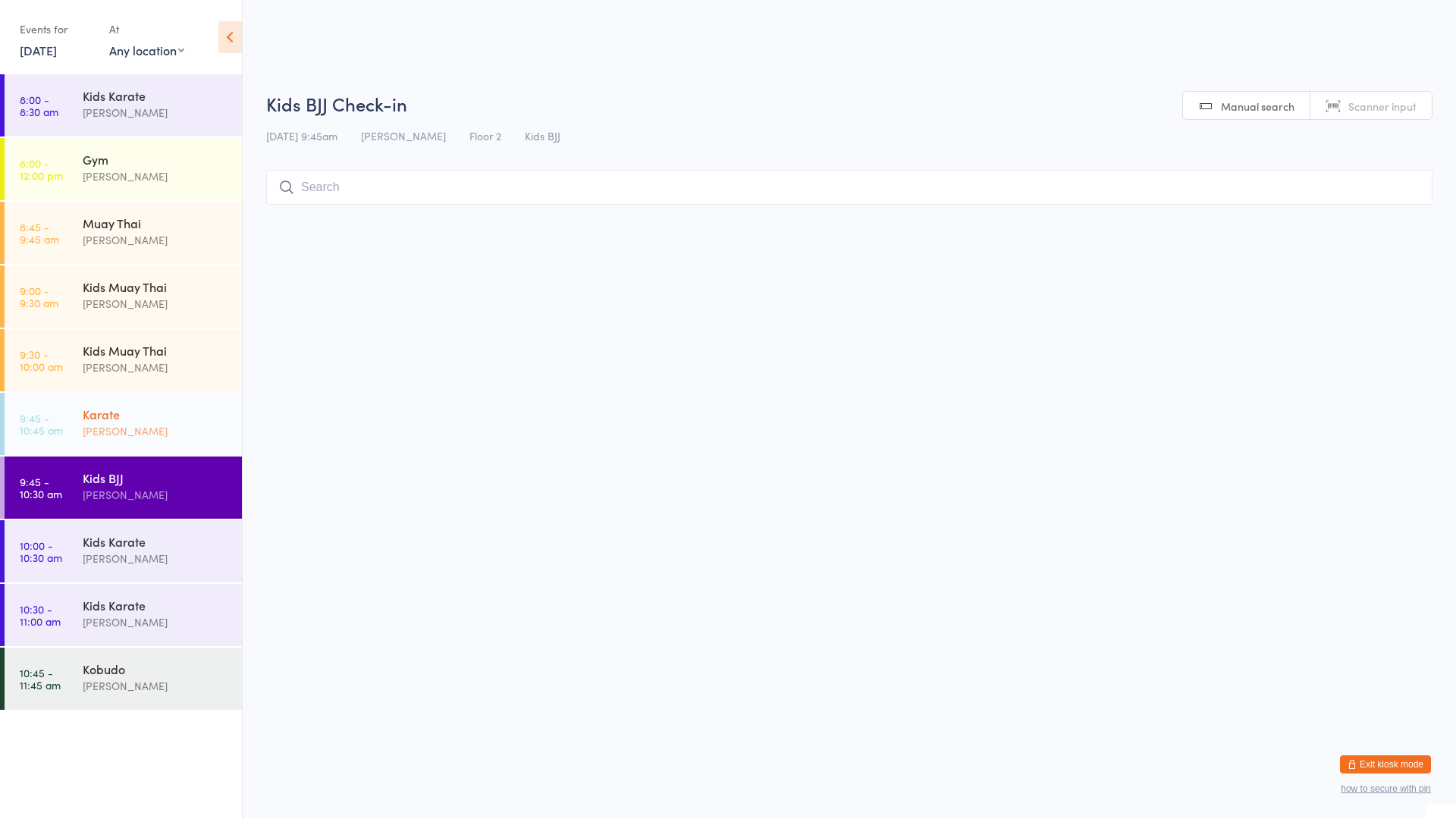
click at [136, 425] on div "[PERSON_NAME]" at bounding box center [155, 431] width 147 height 17
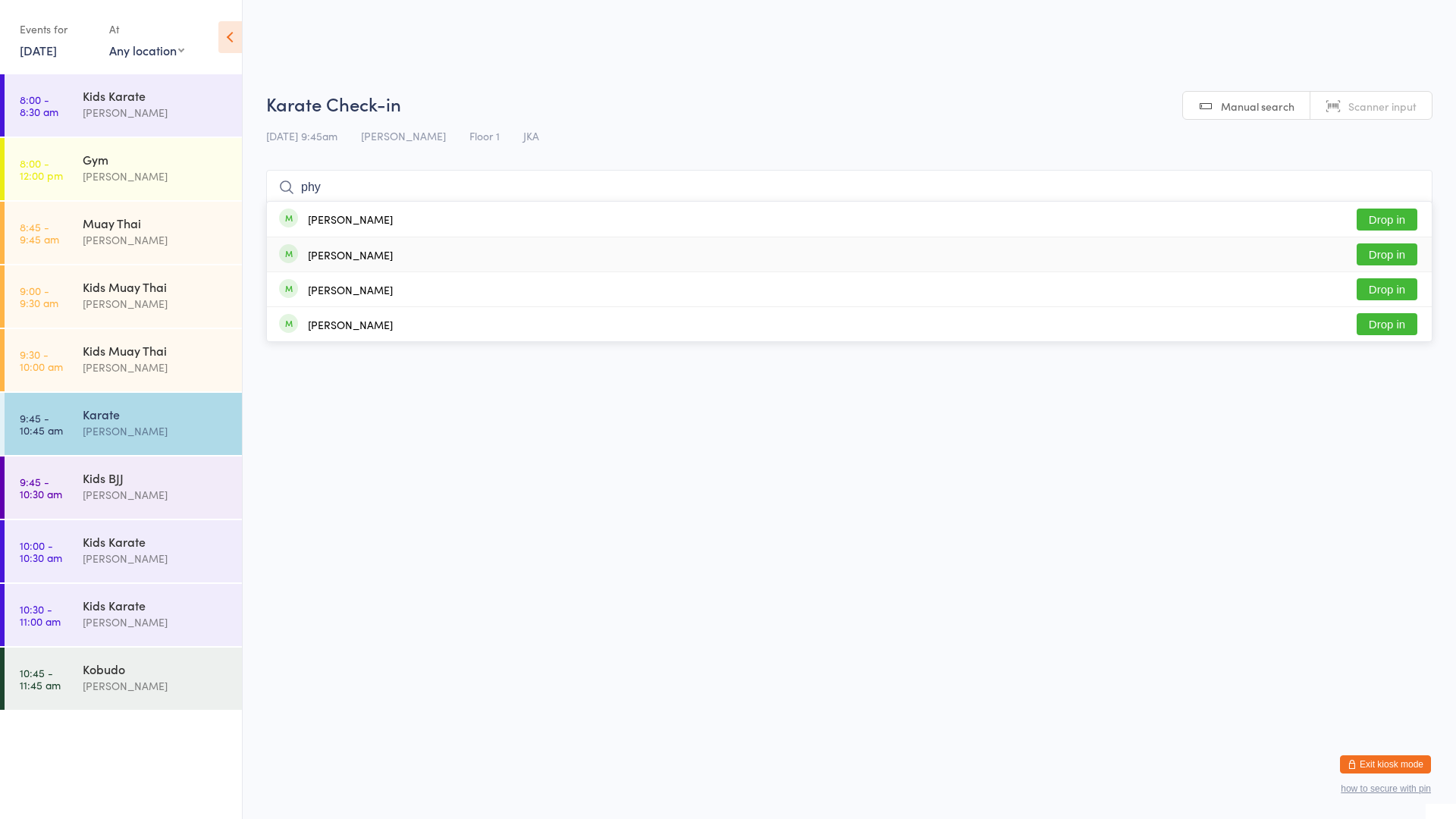
click at [349, 224] on div "[PERSON_NAME]" at bounding box center [350, 219] width 85 height 12
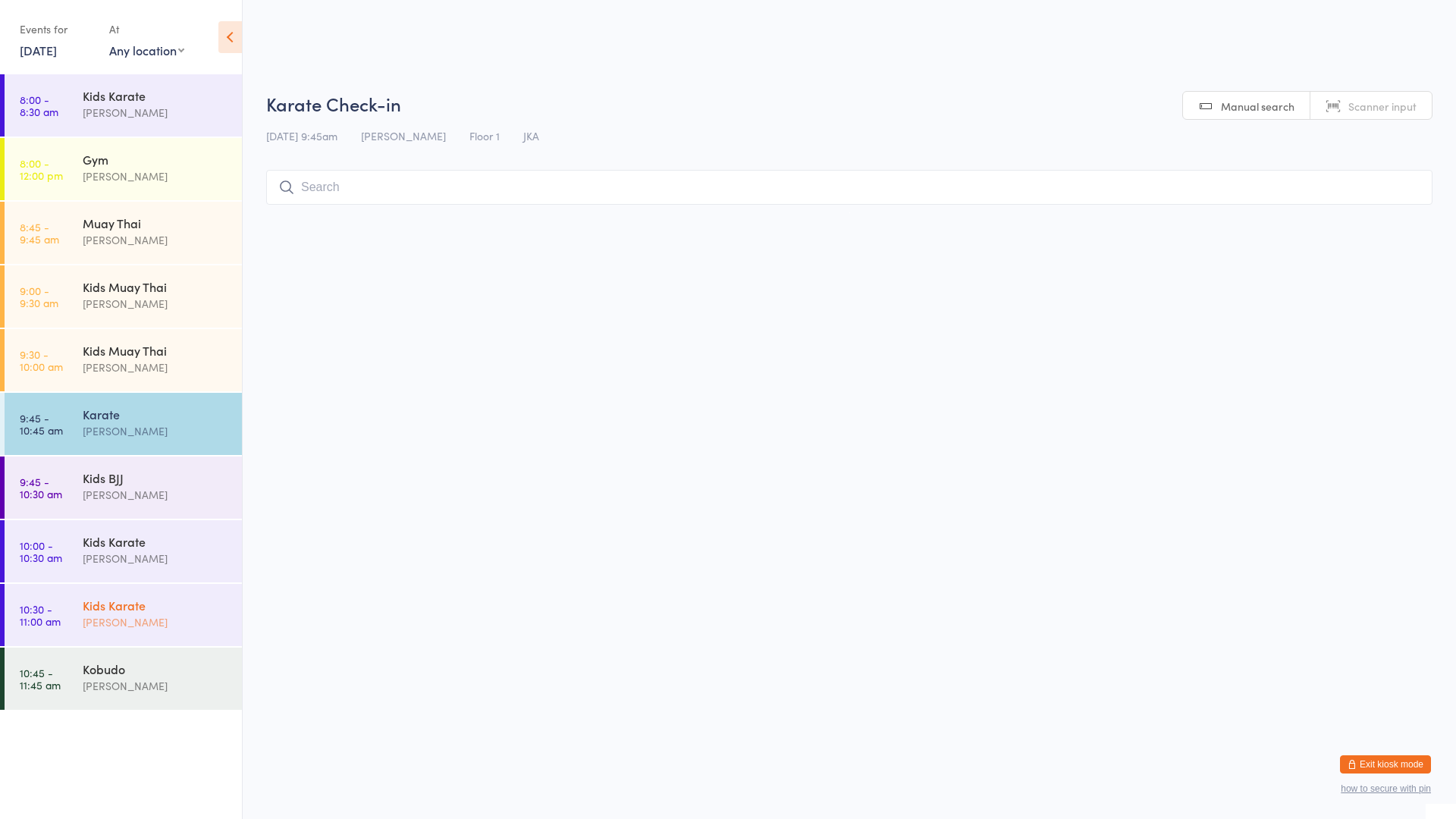
click at [113, 614] on div "[PERSON_NAME]" at bounding box center [155, 622] width 147 height 17
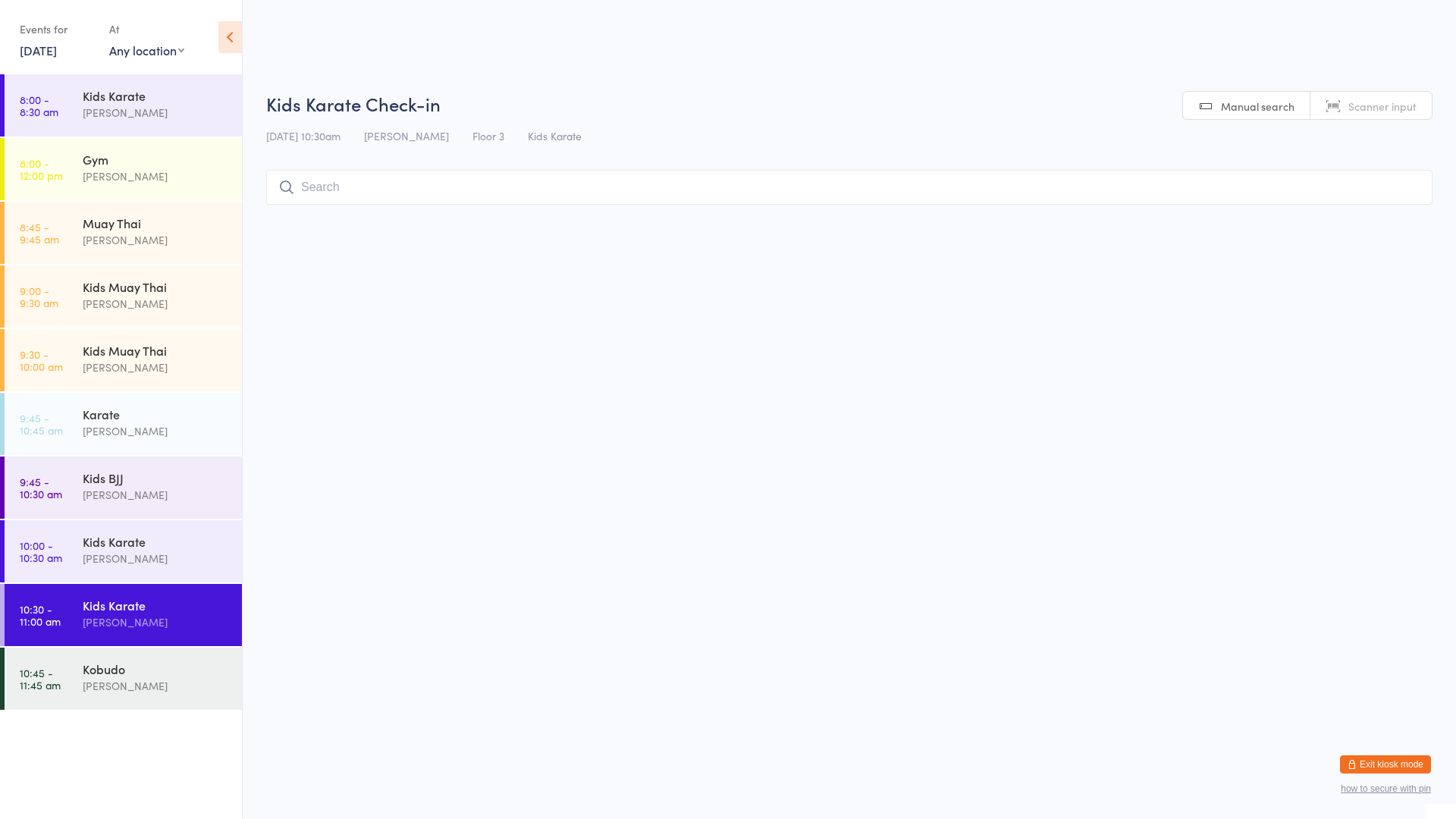
click at [427, 190] on input "search" at bounding box center [849, 187] width 1166 height 35
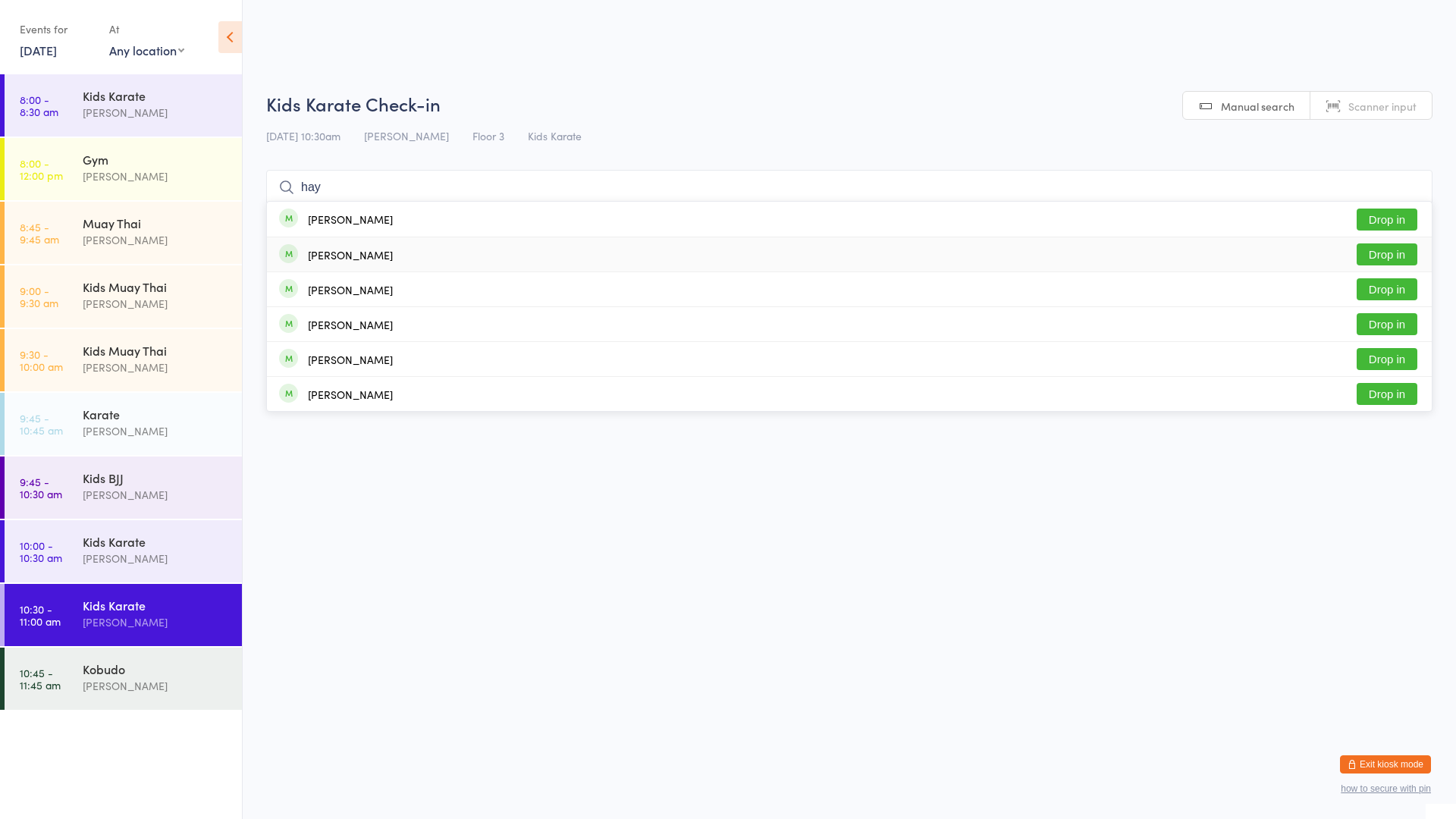
click at [397, 257] on div "[PERSON_NAME] Drop in" at bounding box center [849, 255] width 1165 height 34
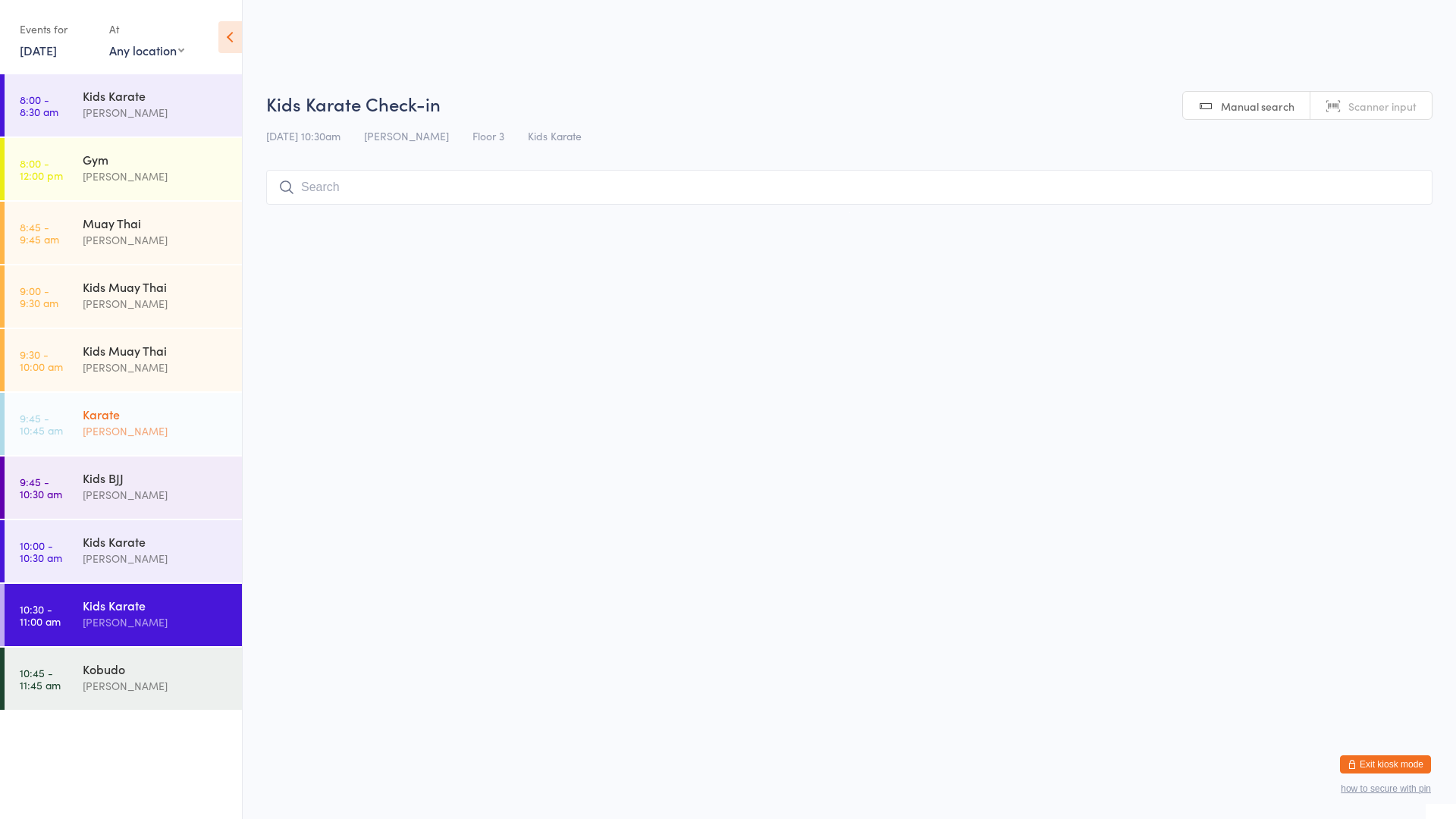
click at [130, 419] on div "Karate" at bounding box center [155, 415] width 147 height 17
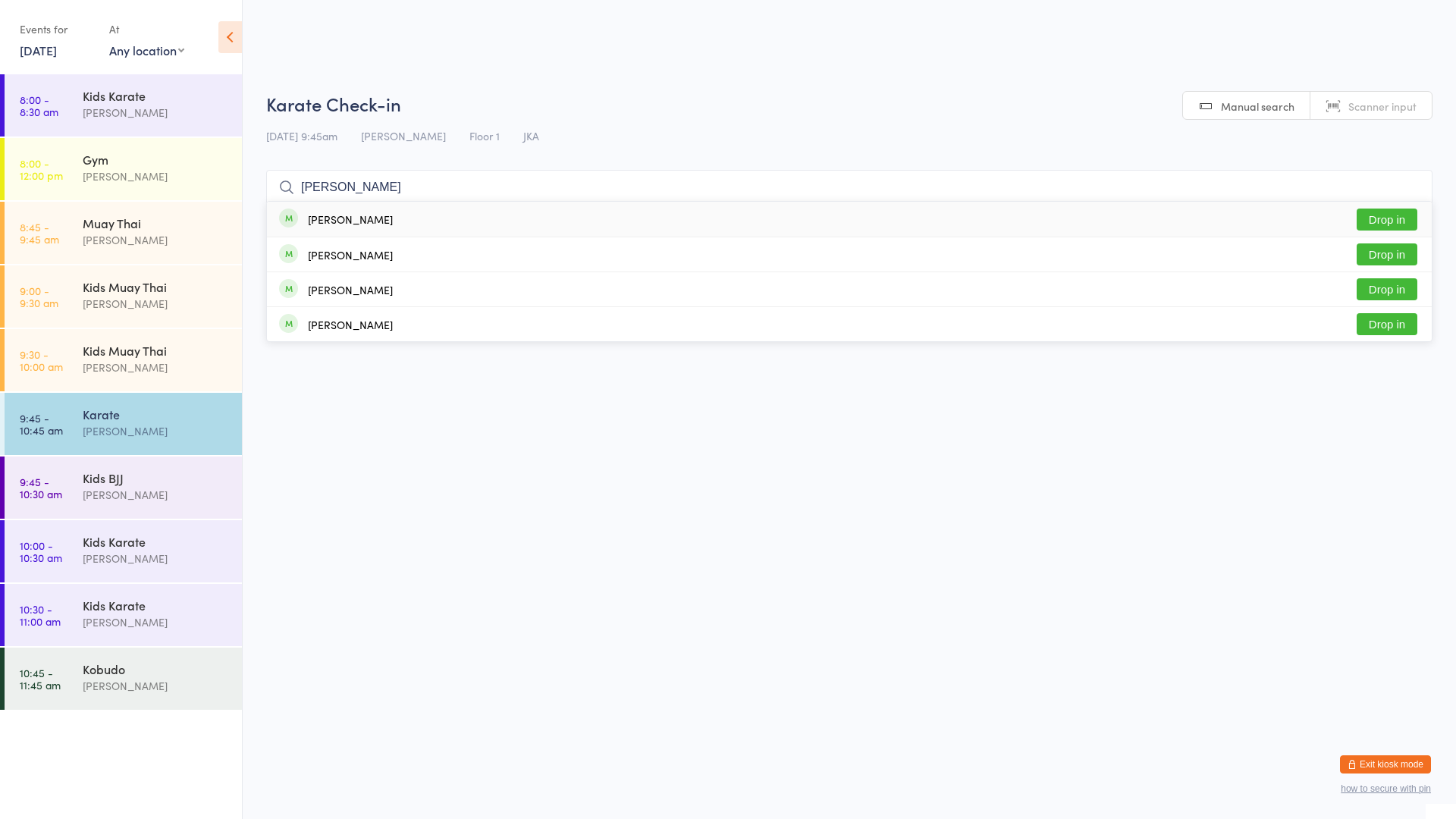
click at [1393, 216] on button "Drop in" at bounding box center [1387, 219] width 61 height 22
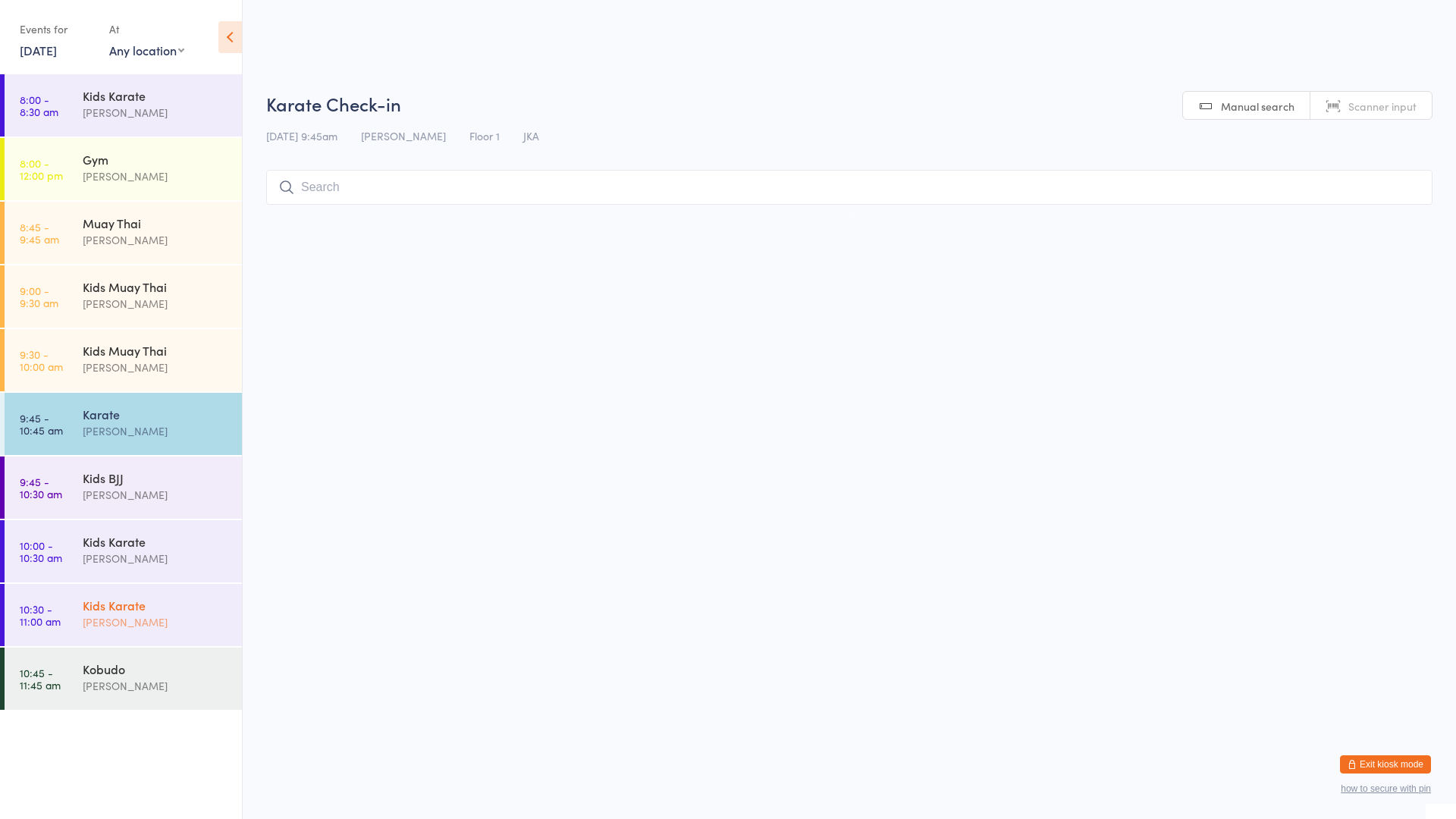
click at [216, 612] on div "Kids Karate" at bounding box center [155, 606] width 147 height 17
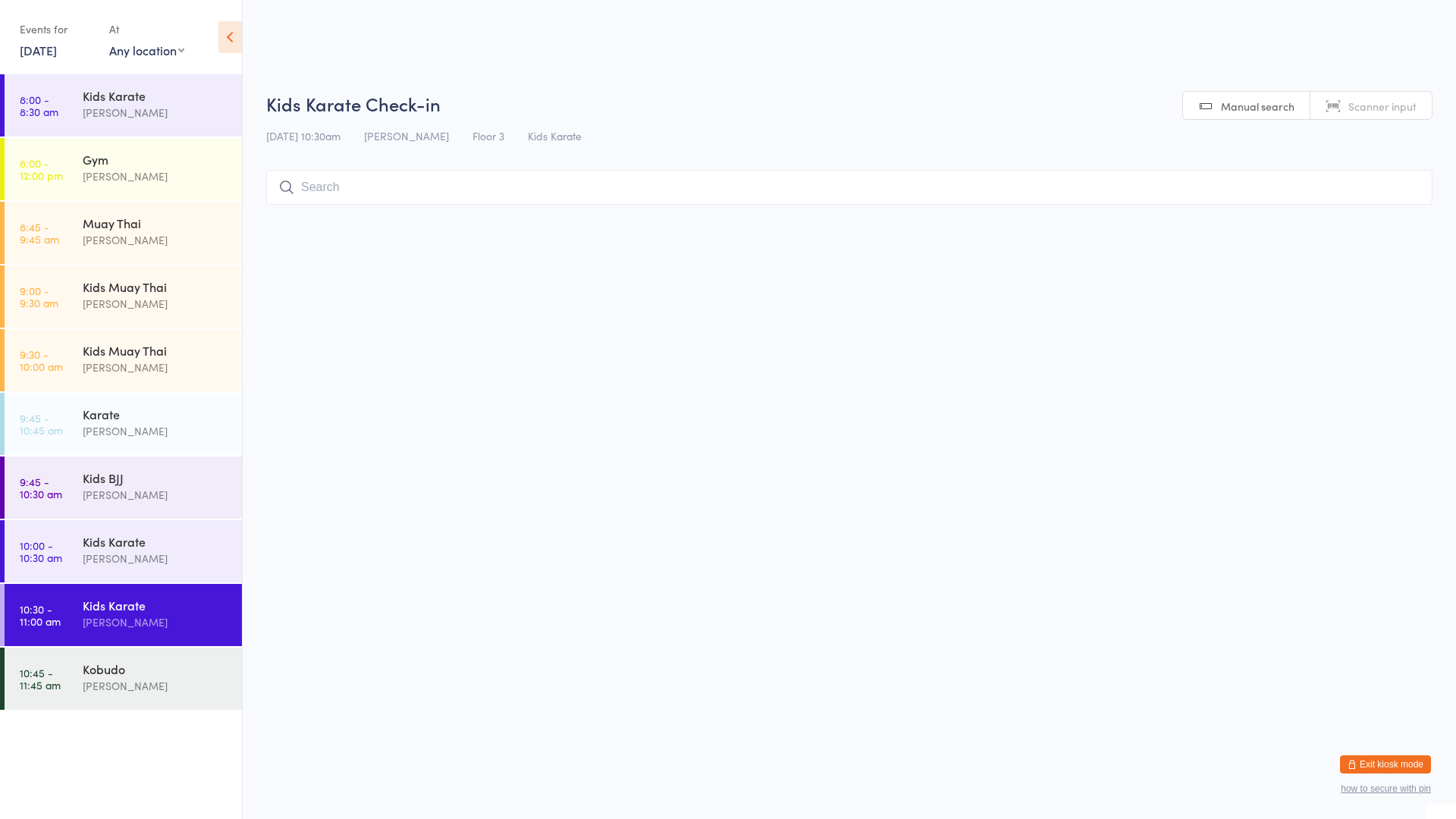
click at [354, 188] on input "search" at bounding box center [849, 187] width 1166 height 35
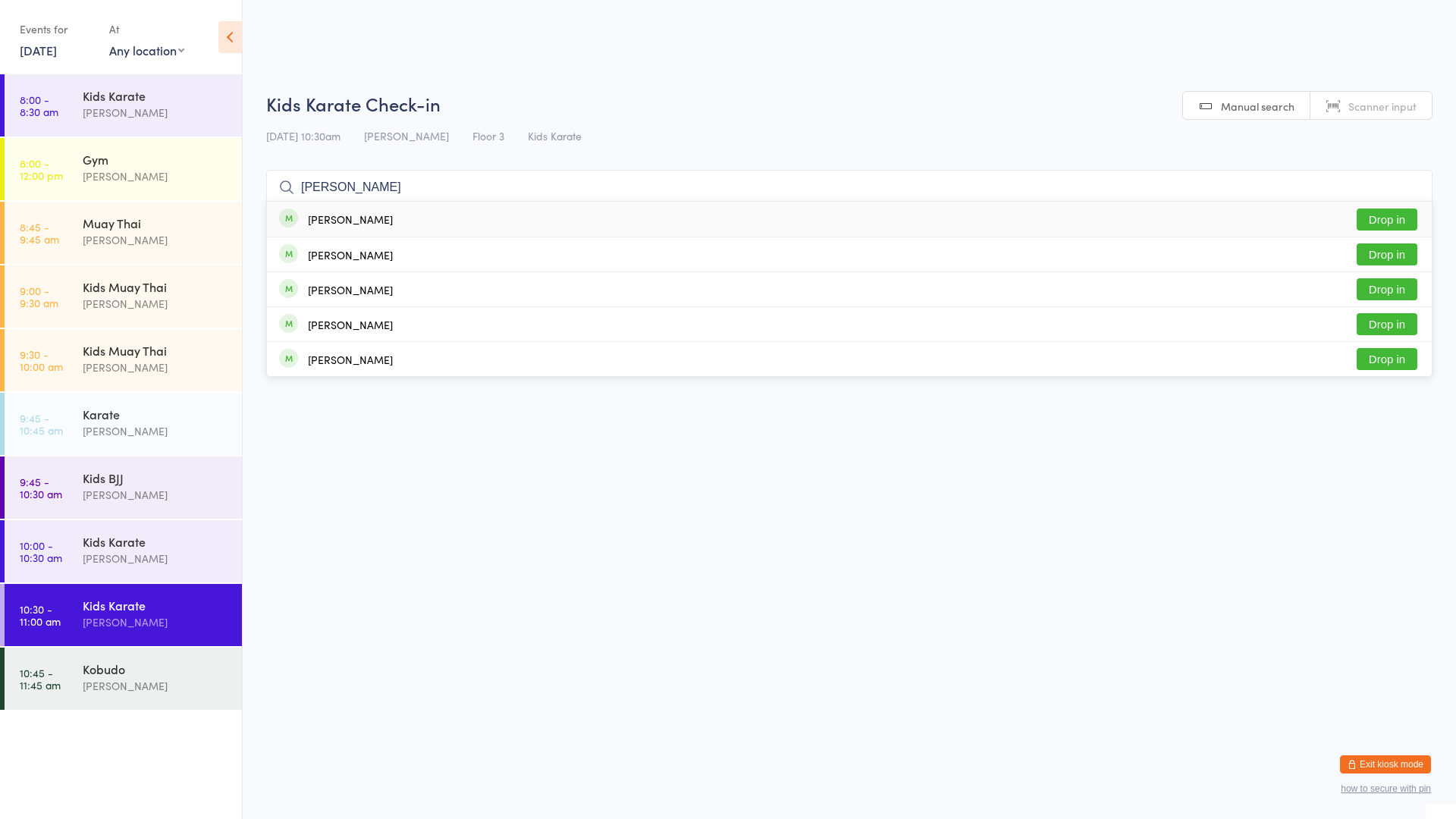
click at [1386, 222] on button "Drop in" at bounding box center [1387, 219] width 61 height 22
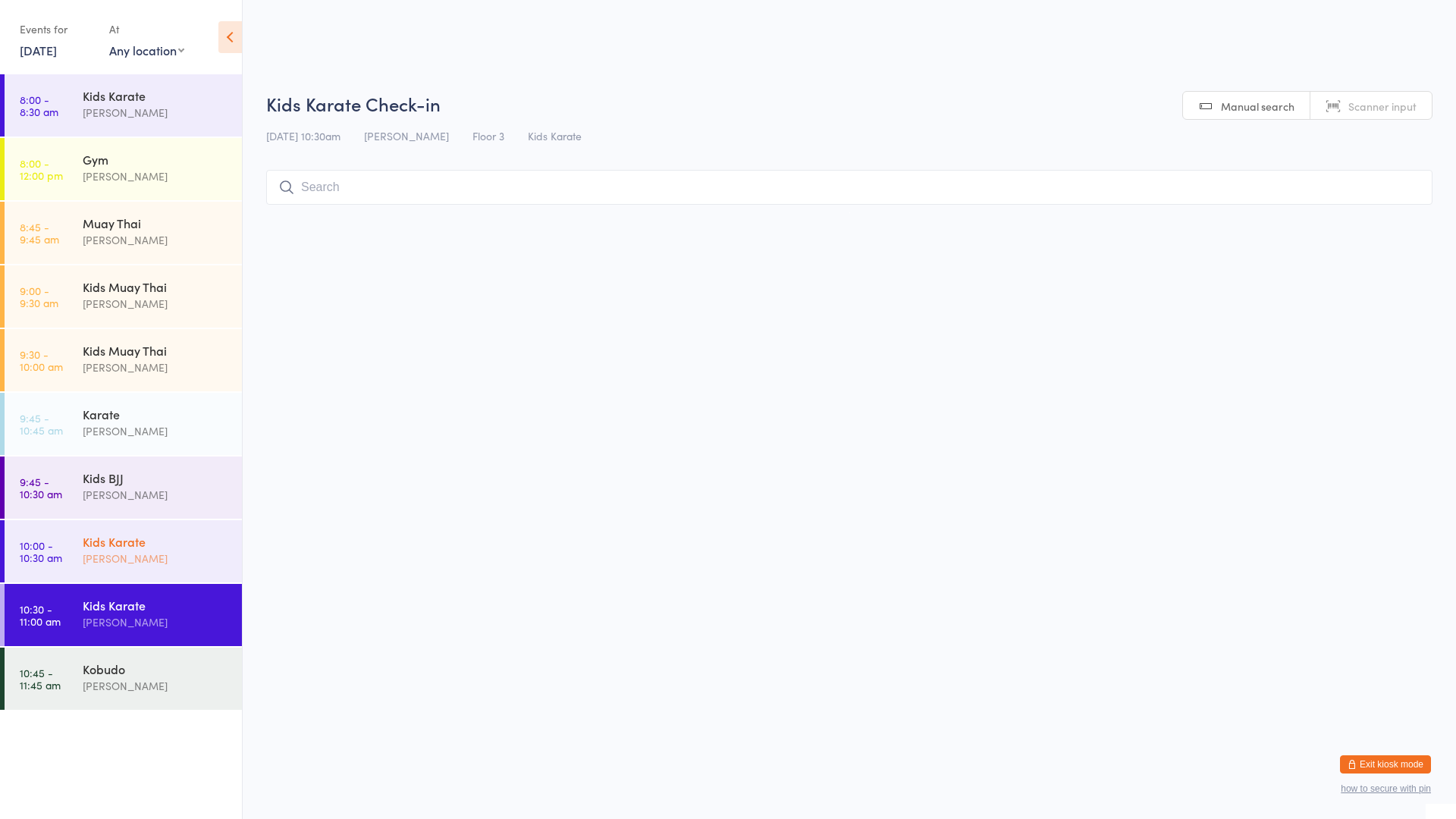
click at [63, 543] on link "10:00 - 10:30 am Kids Karate [PERSON_NAME]" at bounding box center [123, 552] width 238 height 62
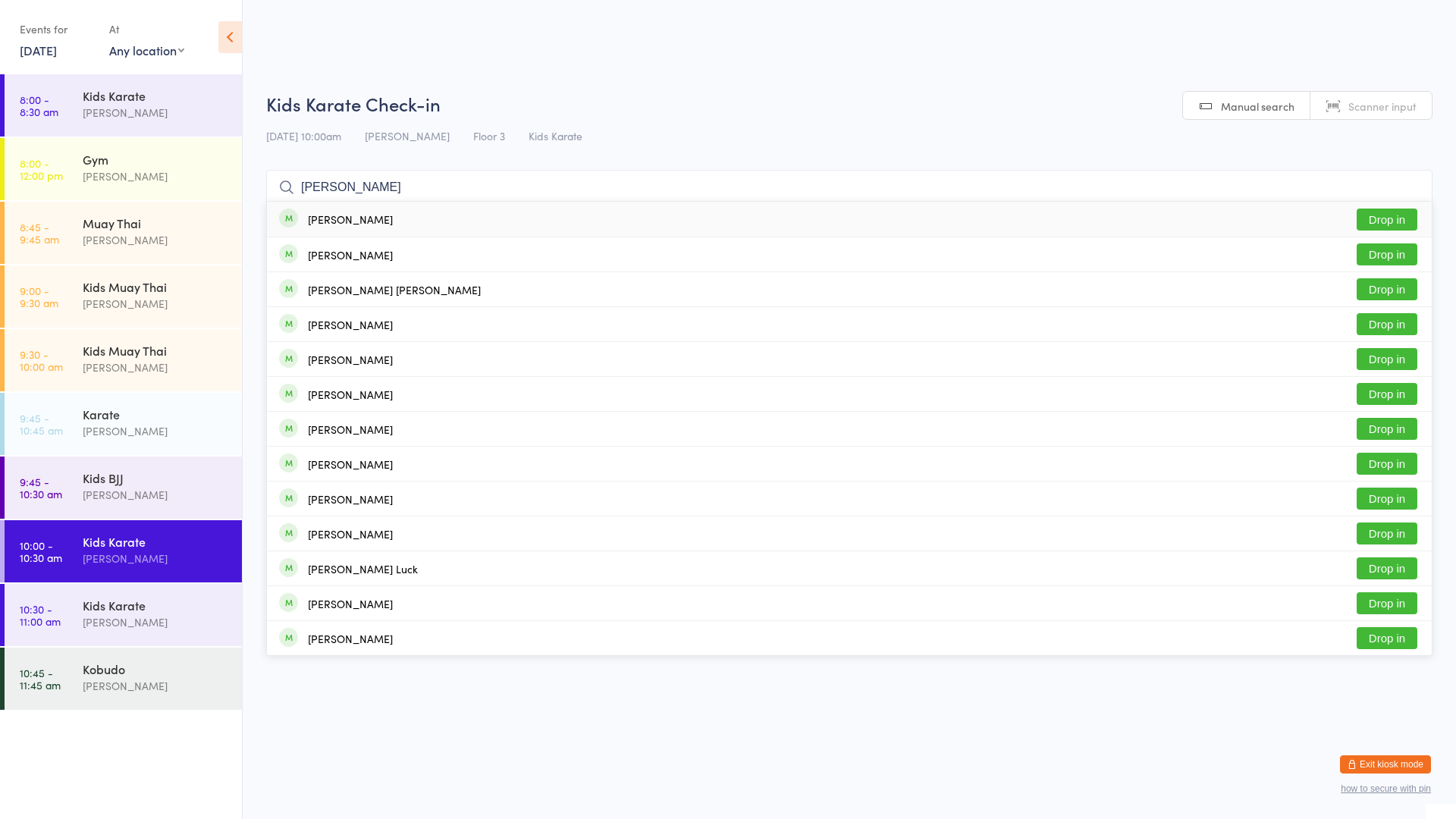
click at [349, 235] on div "[PERSON_NAME] Drop in" at bounding box center [849, 219] width 1165 height 35
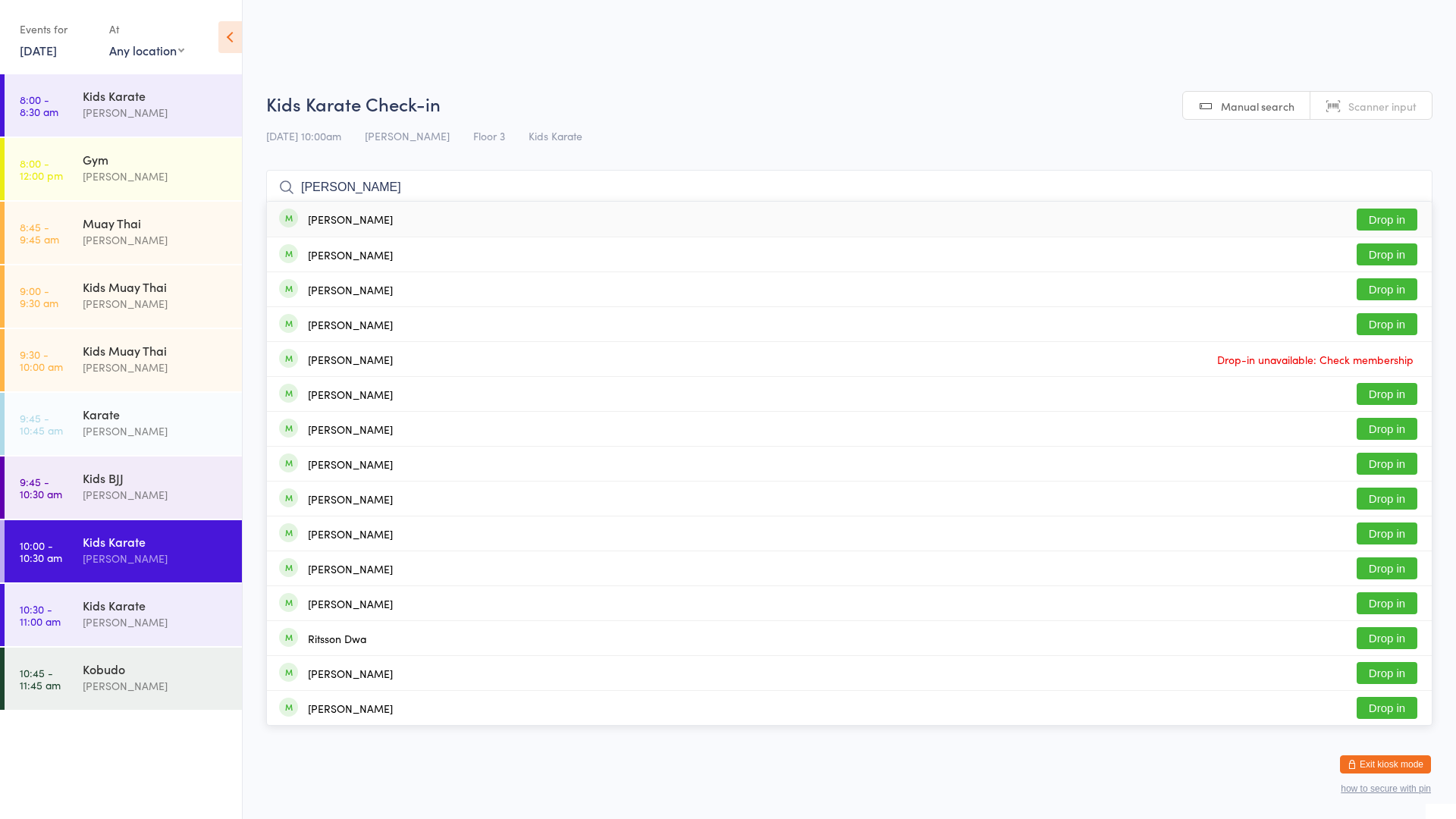
click at [1383, 223] on button "Drop in" at bounding box center [1387, 219] width 61 height 22
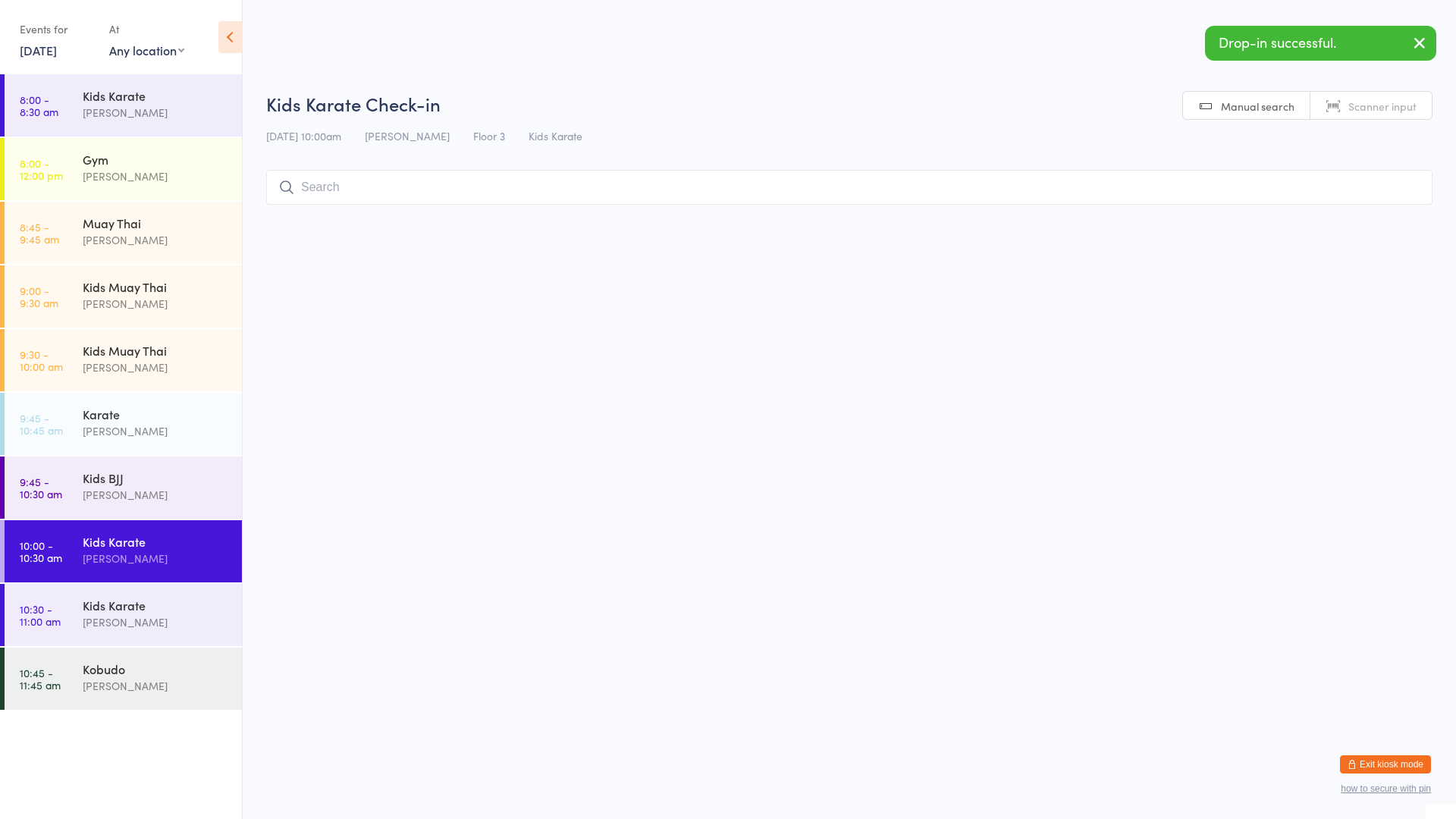
click at [1234, 196] on input "search" at bounding box center [849, 187] width 1166 height 35
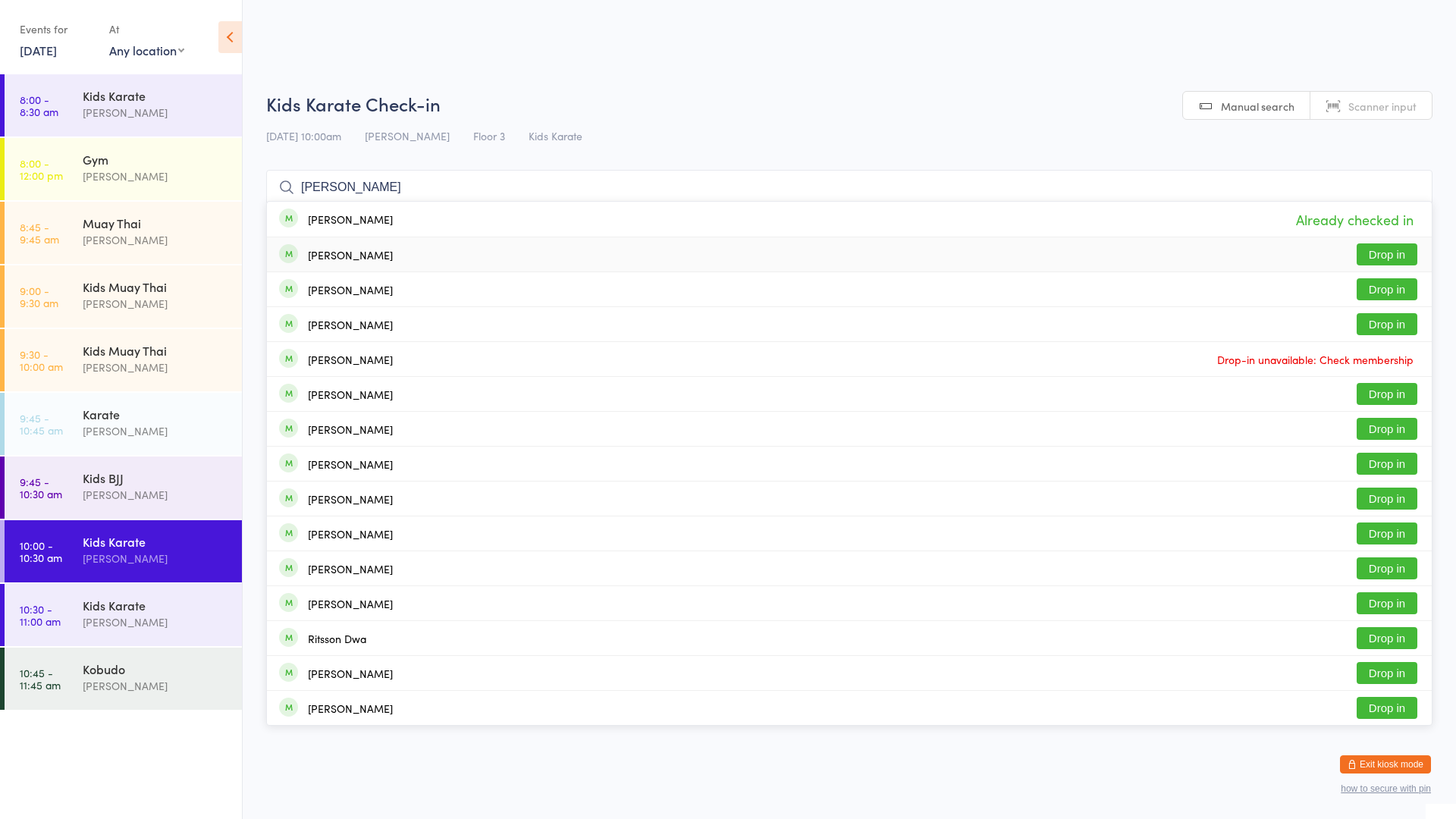
click at [1386, 255] on button "Drop in" at bounding box center [1387, 254] width 61 height 22
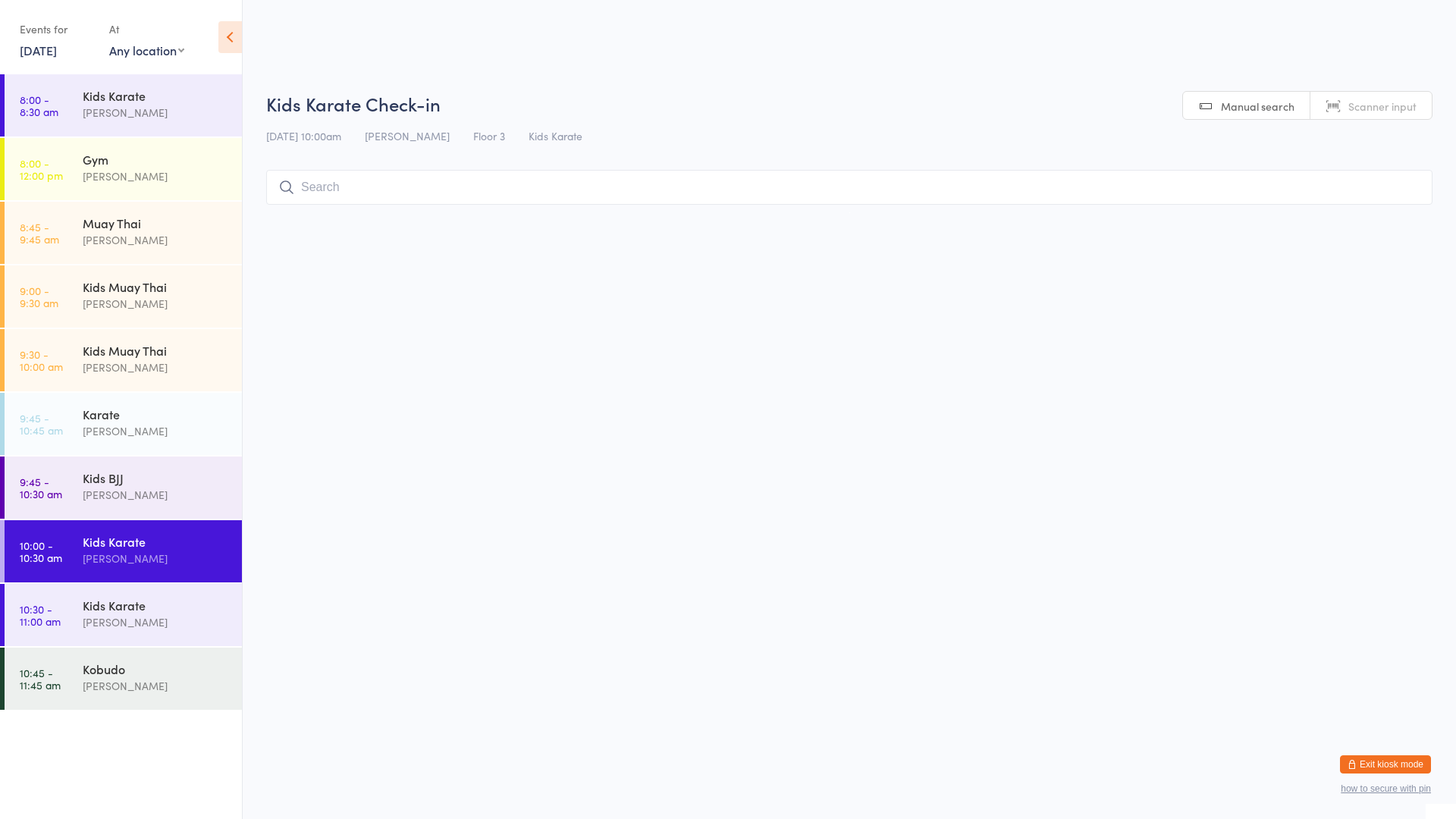
click at [1222, 199] on input "search" at bounding box center [849, 187] width 1166 height 35
click at [153, 592] on div "Kids Karate [PERSON_NAME]" at bounding box center [162, 614] width 159 height 60
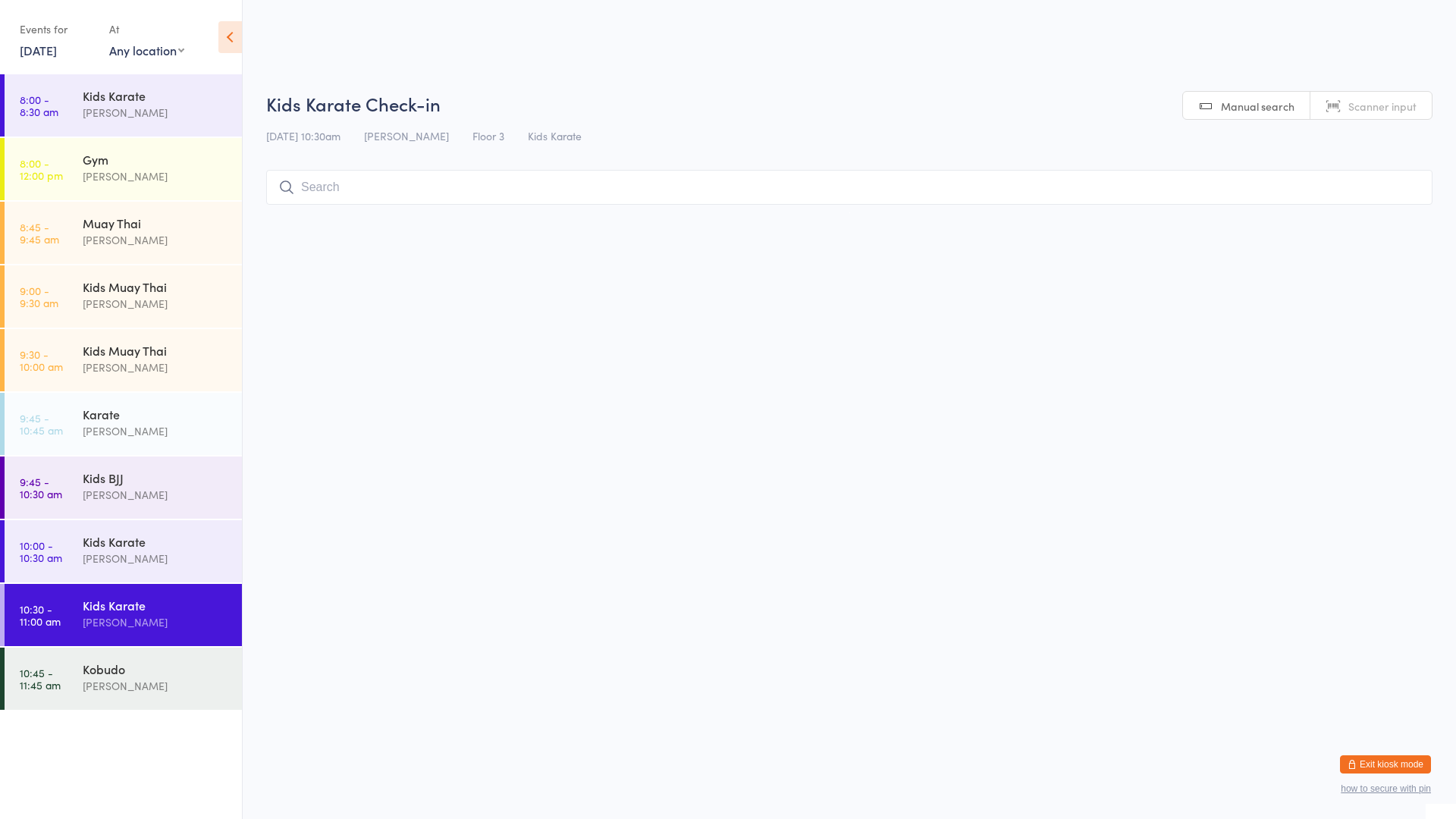
click at [427, 181] on input "search" at bounding box center [849, 187] width 1166 height 35
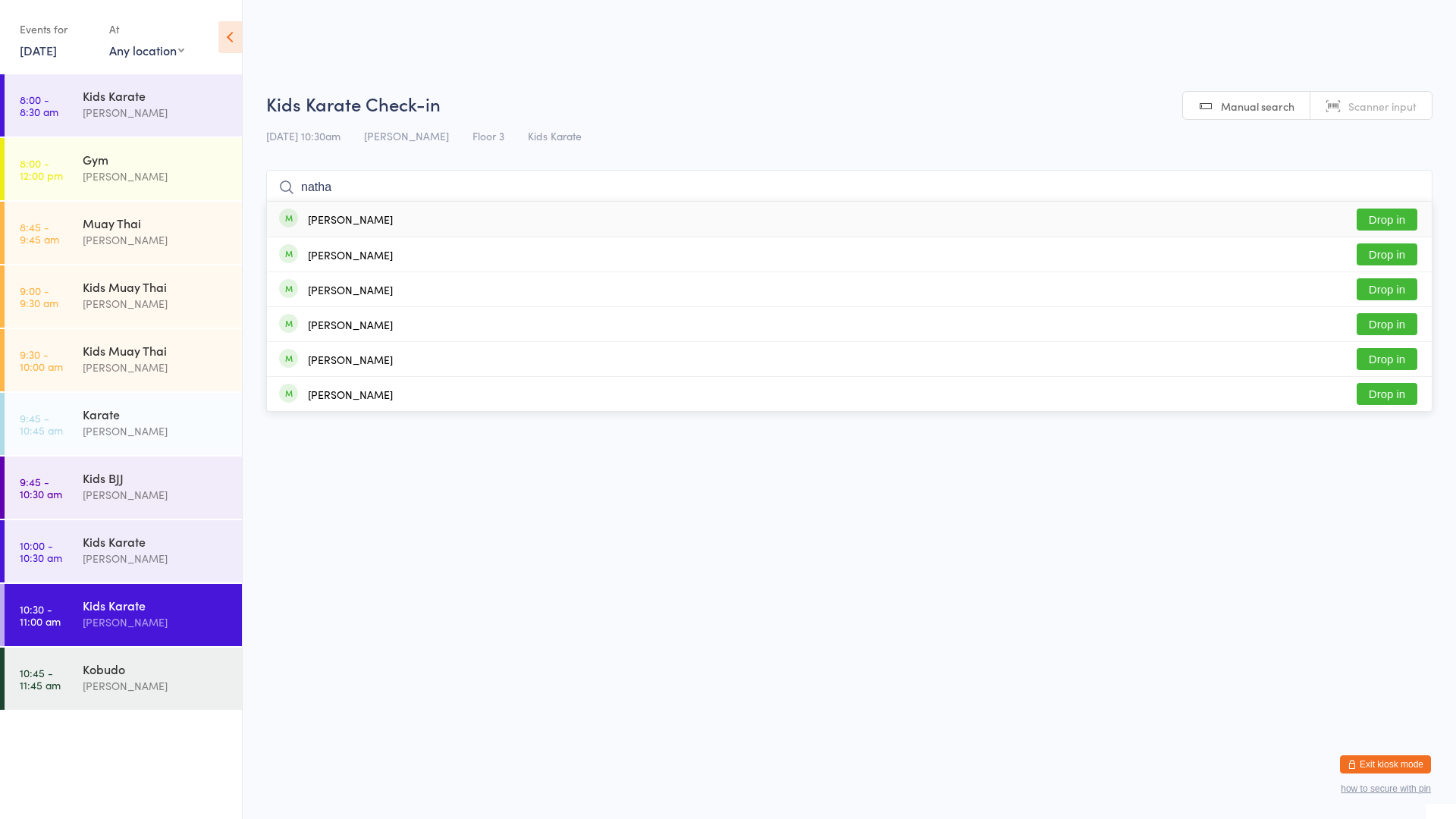
click at [1383, 216] on button "Drop in" at bounding box center [1387, 219] width 61 height 22
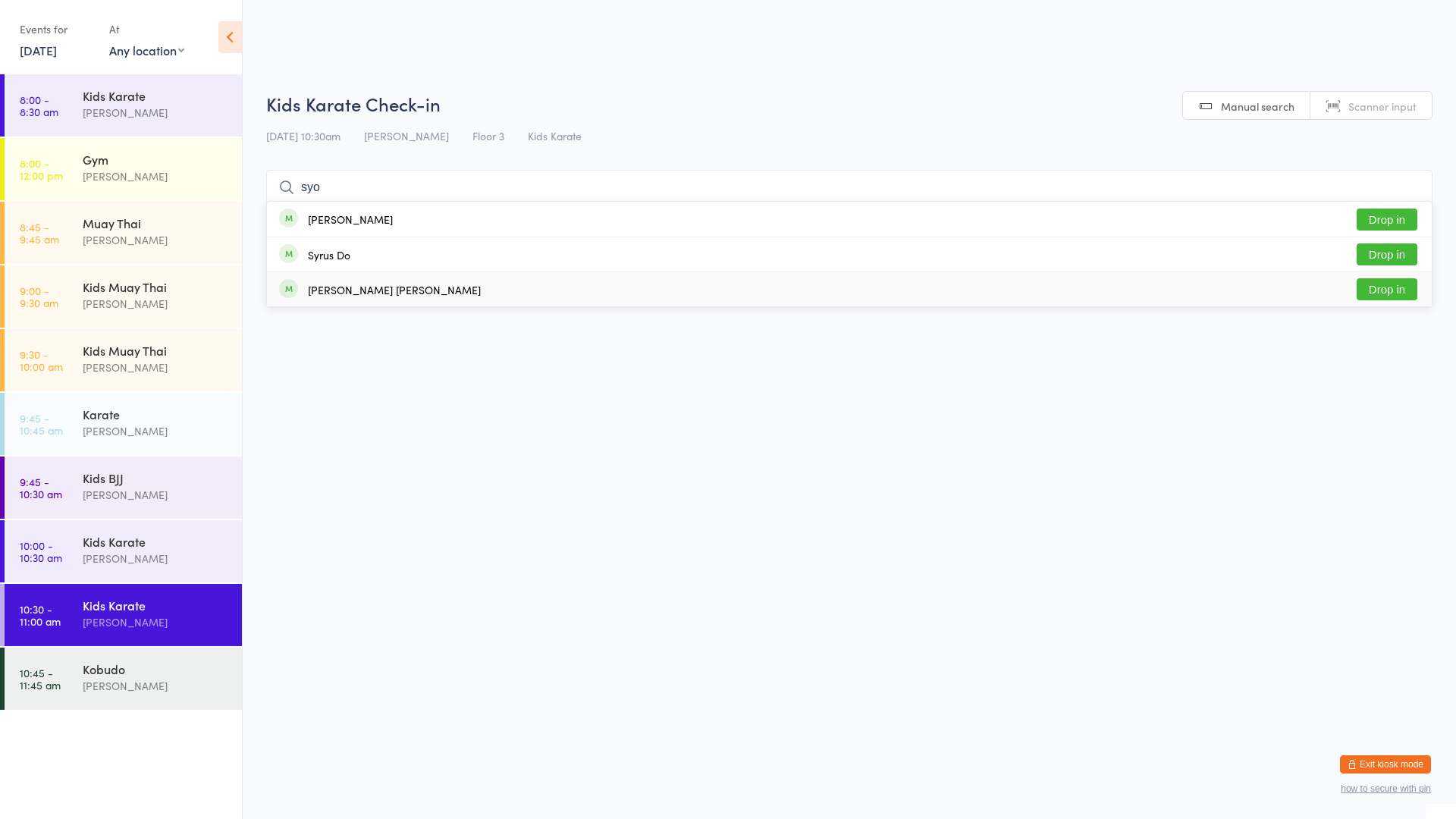
click at [1412, 294] on button "Drop in" at bounding box center [1387, 289] width 61 height 22
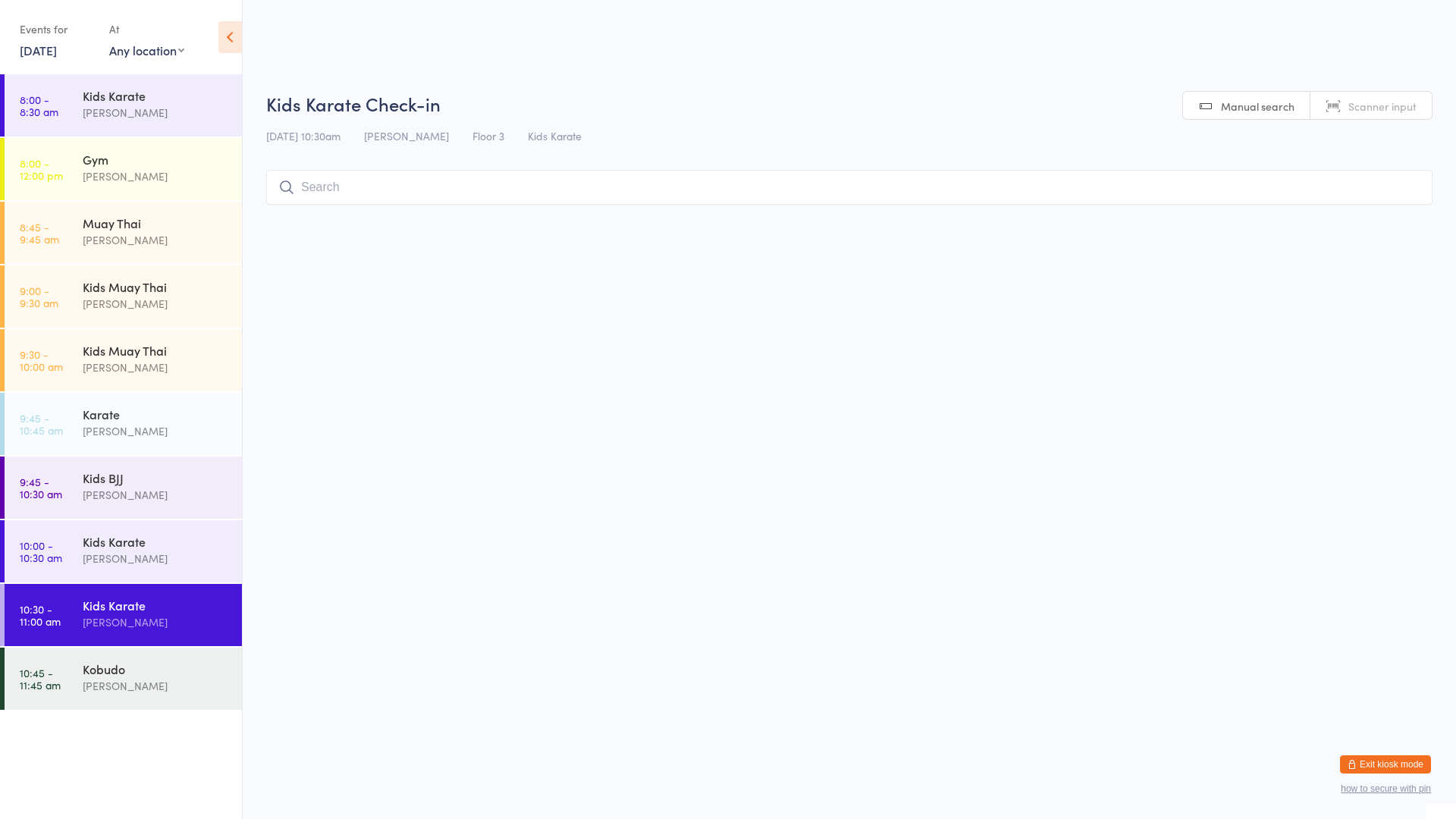
click at [383, 192] on input "search" at bounding box center [849, 187] width 1166 height 35
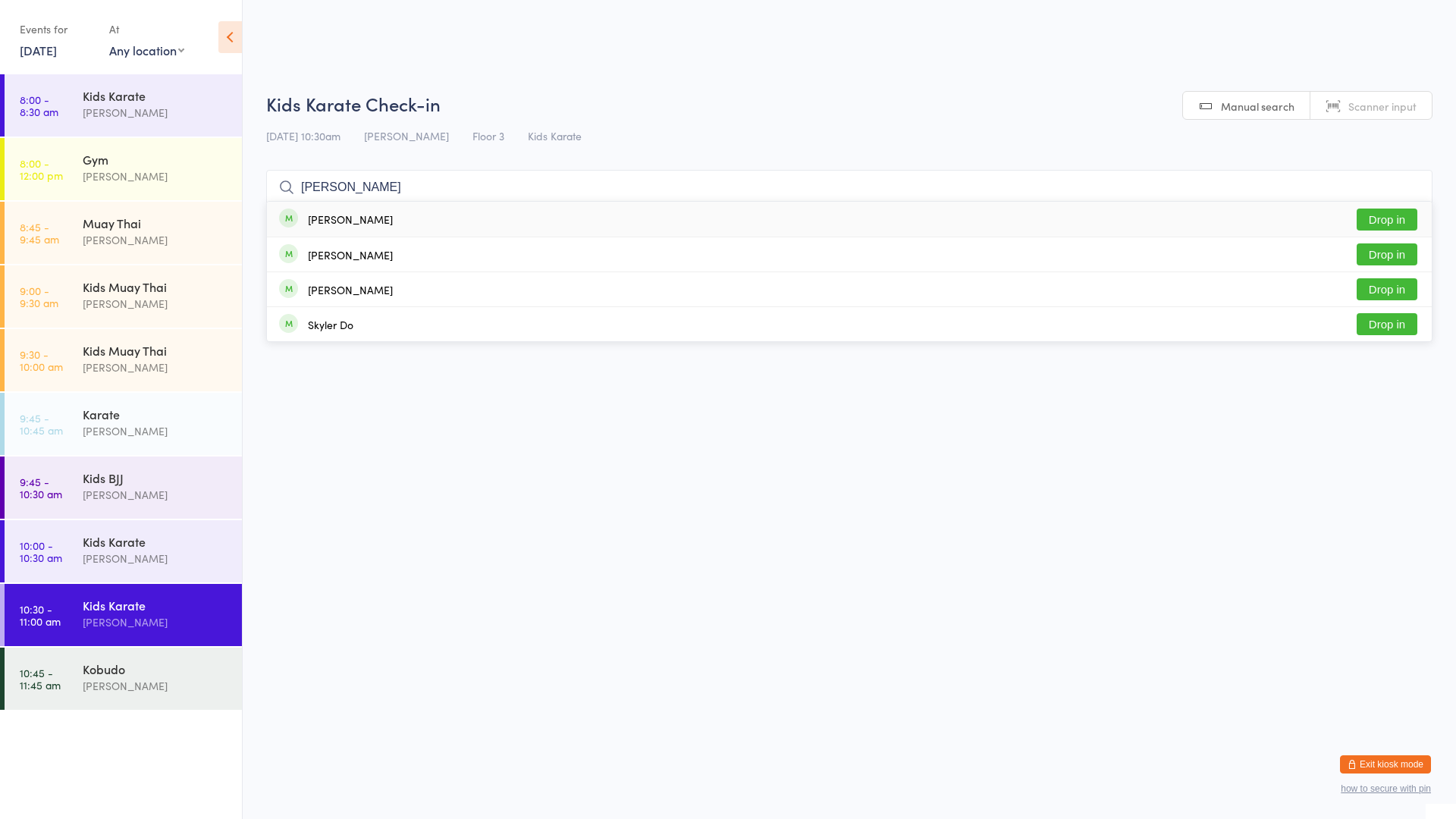
click at [1382, 218] on button "Drop in" at bounding box center [1387, 219] width 61 height 22
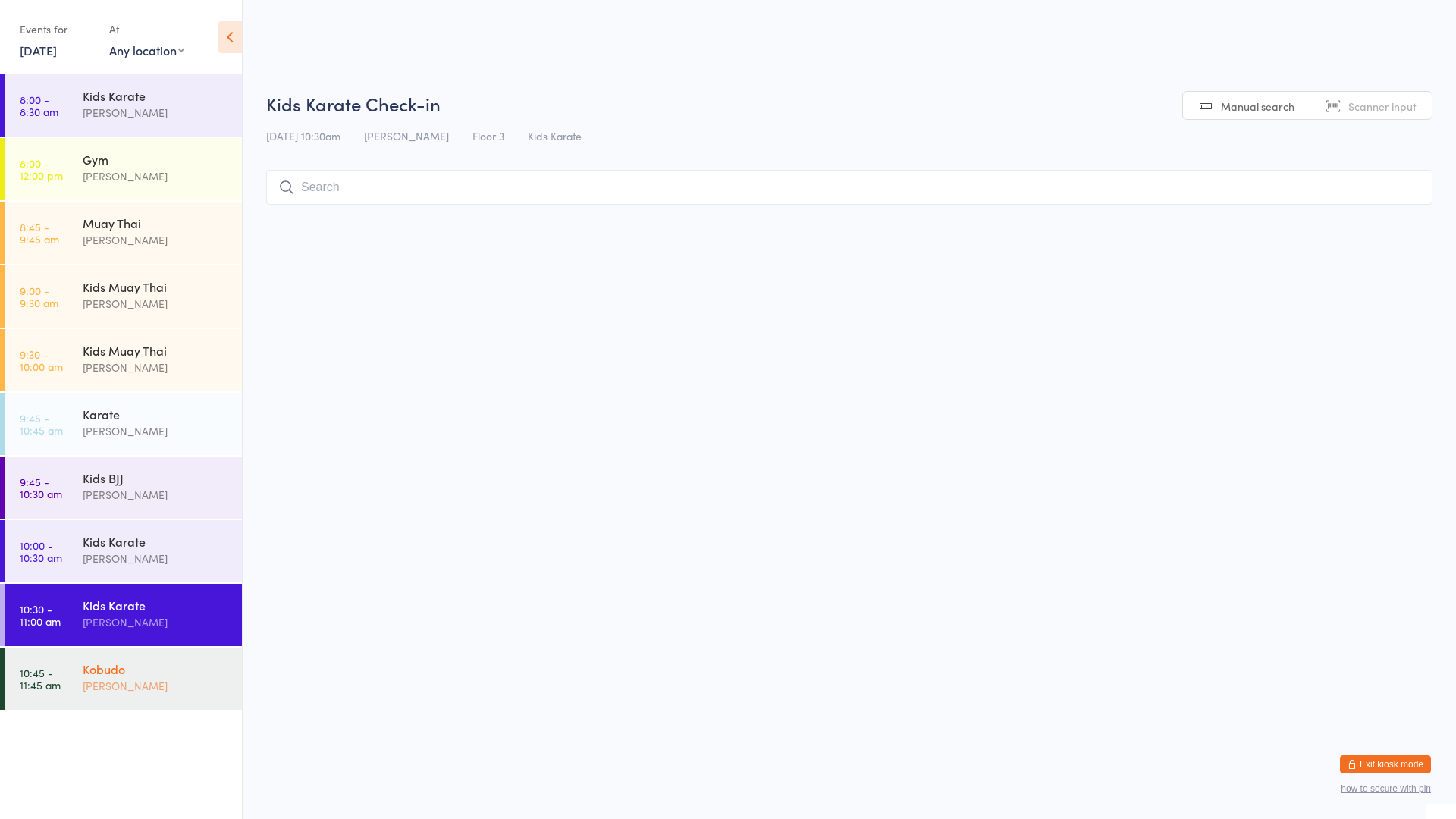
drag, startPoint x: 103, startPoint y: 667, endPoint x: 91, endPoint y: 665, distance: 12.2
click at [101, 667] on div "Kobudo" at bounding box center [155, 669] width 147 height 17
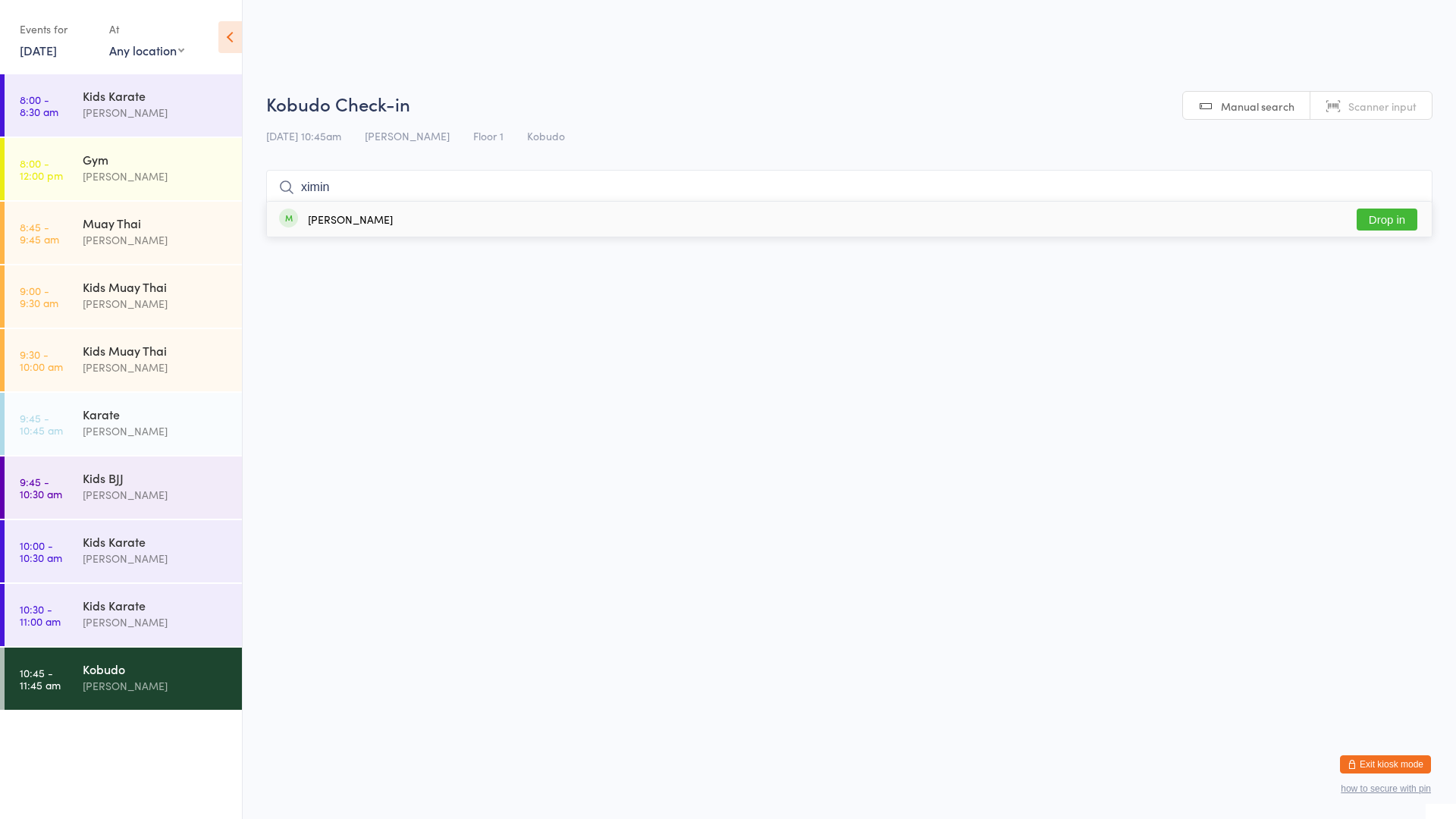
click at [400, 212] on div "[PERSON_NAME] Drop in" at bounding box center [849, 219] width 1165 height 35
click at [1378, 222] on button "Drop in" at bounding box center [1387, 219] width 61 height 22
click at [151, 614] on div "[PERSON_NAME]" at bounding box center [155, 622] width 147 height 17
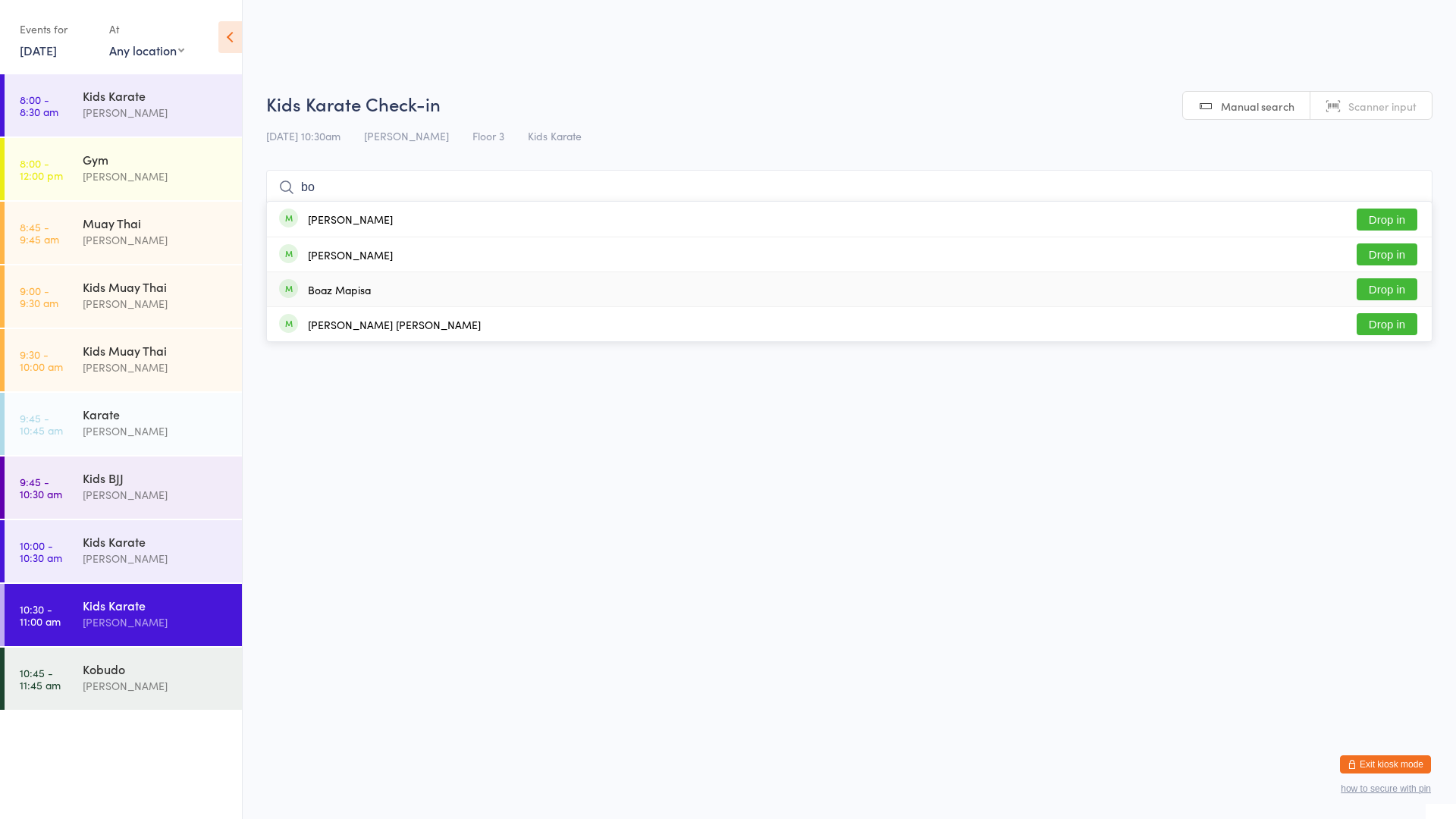
click at [1387, 288] on button "Drop in" at bounding box center [1387, 289] width 61 height 22
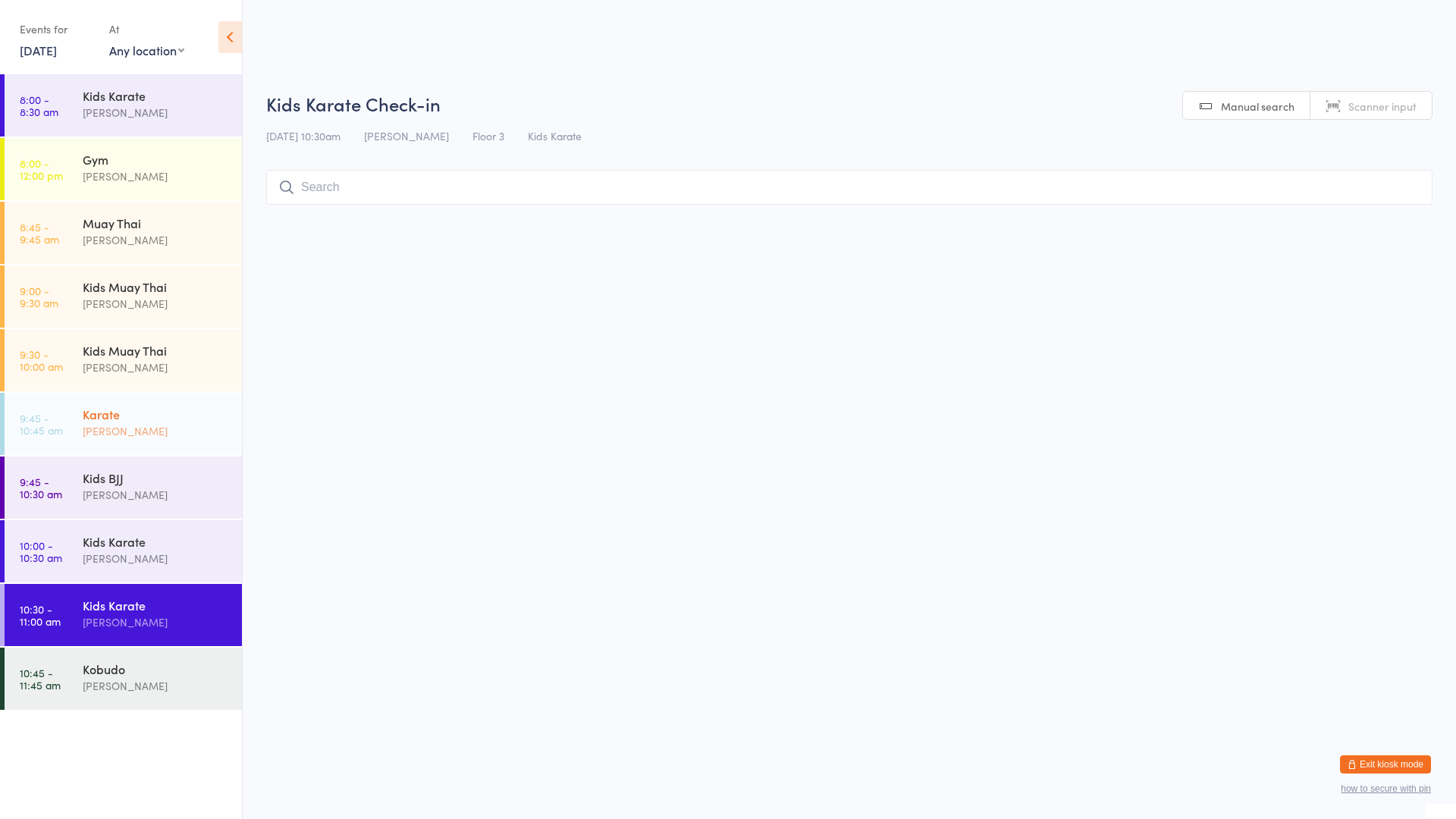
click at [114, 406] on div "Karate" at bounding box center [155, 415] width 147 height 17
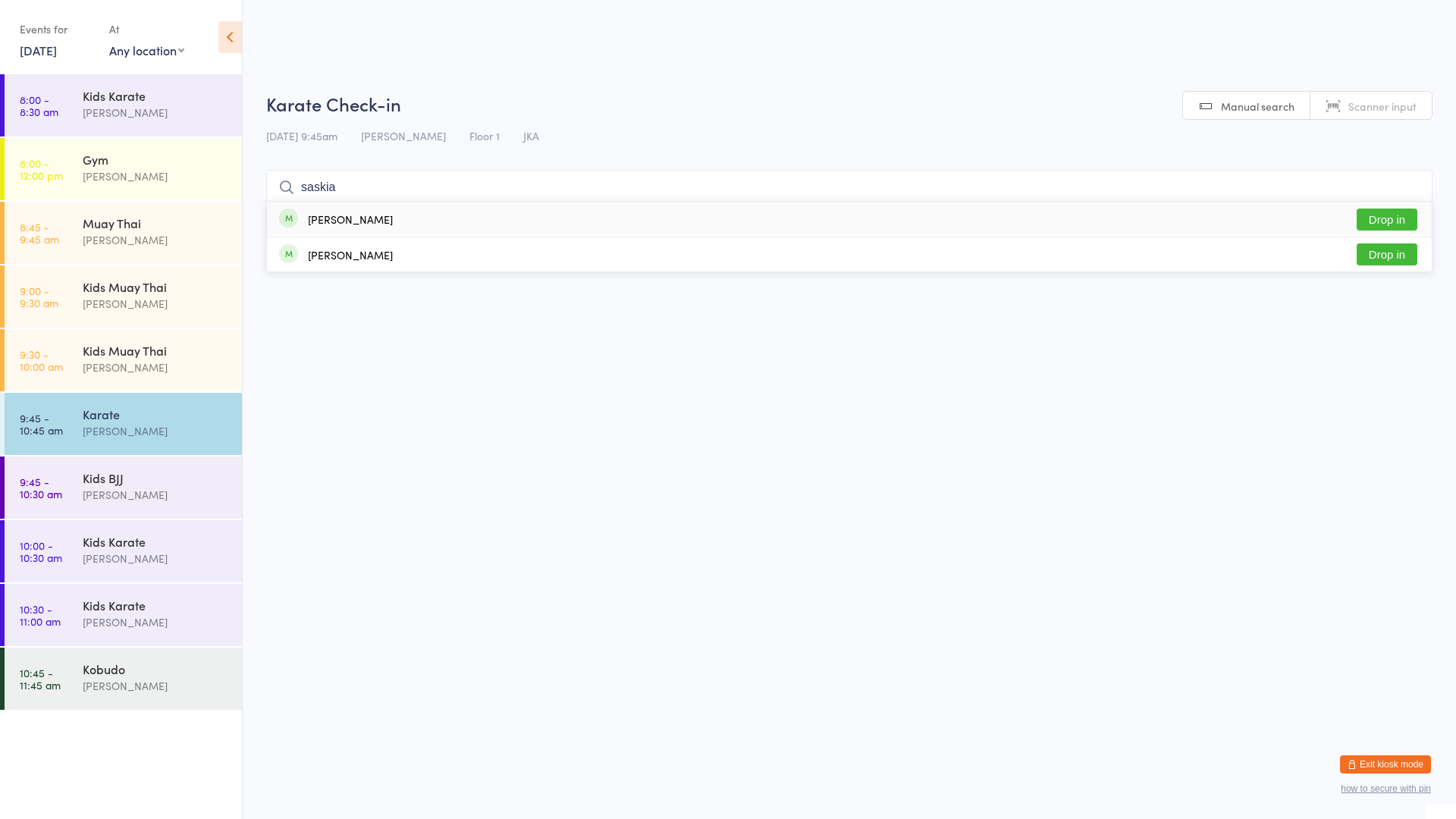
click at [1376, 211] on button "Drop in" at bounding box center [1387, 219] width 61 height 22
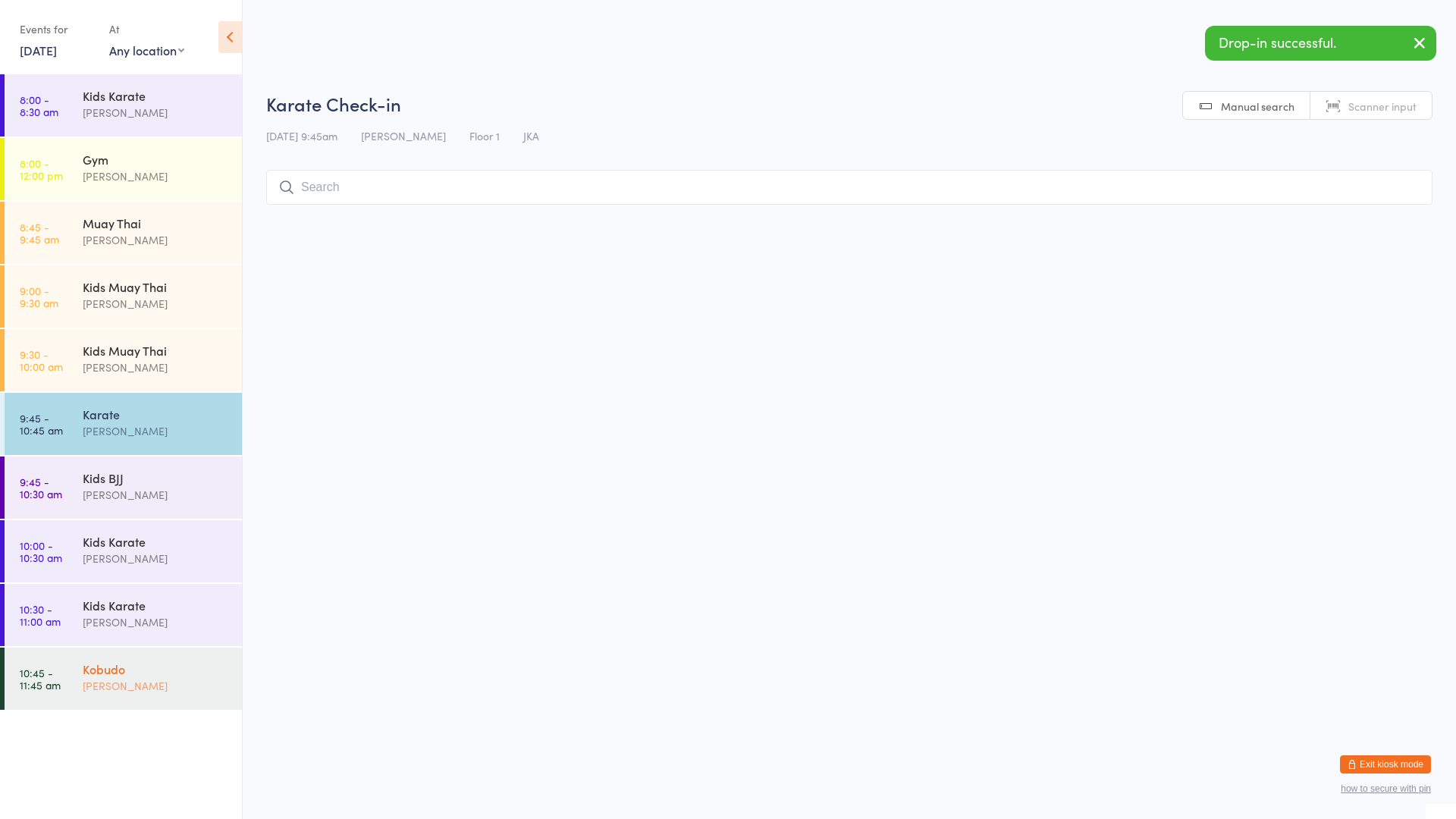
click at [154, 680] on div "[PERSON_NAME]" at bounding box center [155, 685] width 147 height 17
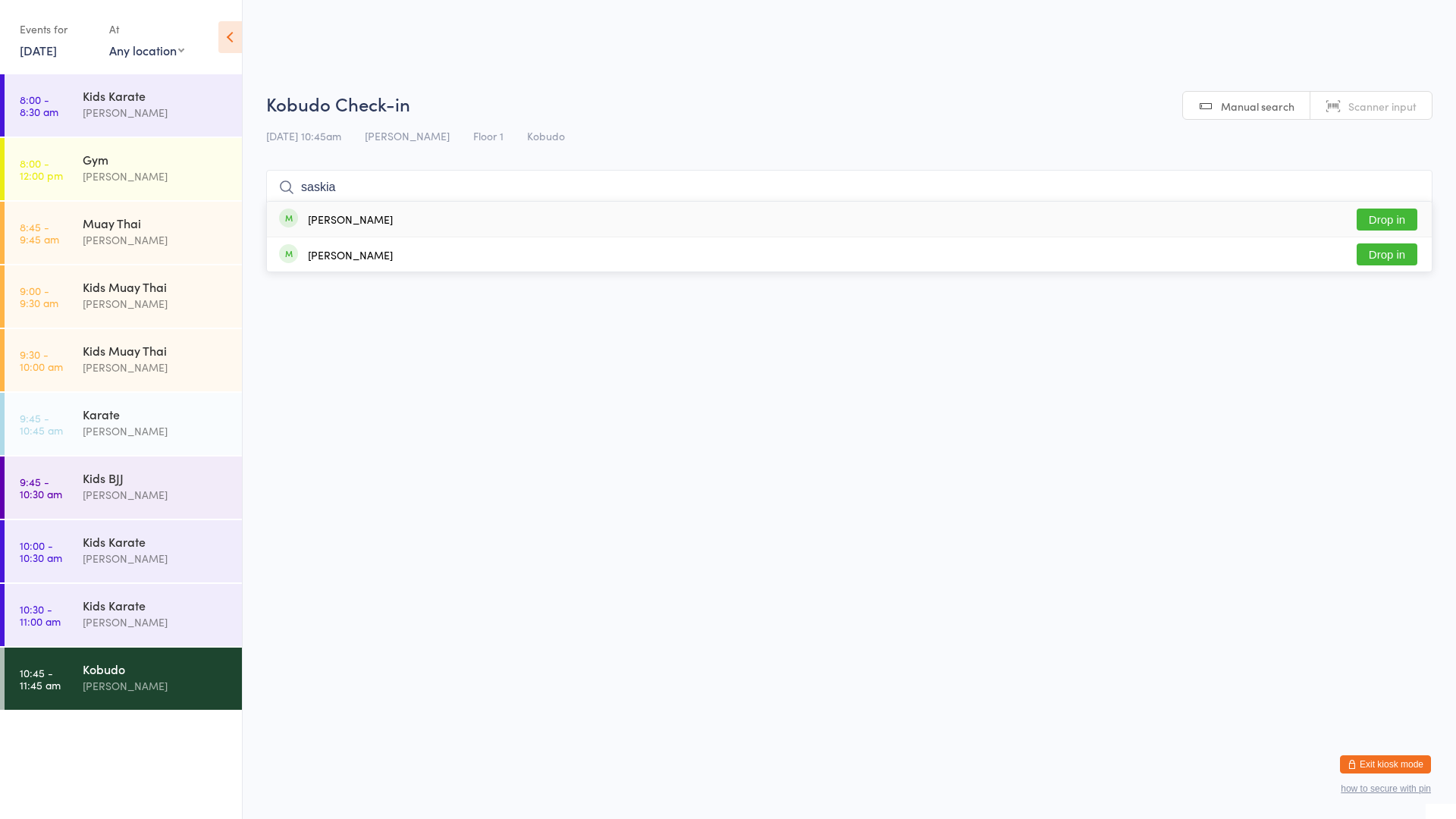
click at [1403, 213] on button "Drop in" at bounding box center [1387, 219] width 61 height 22
click at [133, 620] on div "[PERSON_NAME]" at bounding box center [155, 622] width 147 height 17
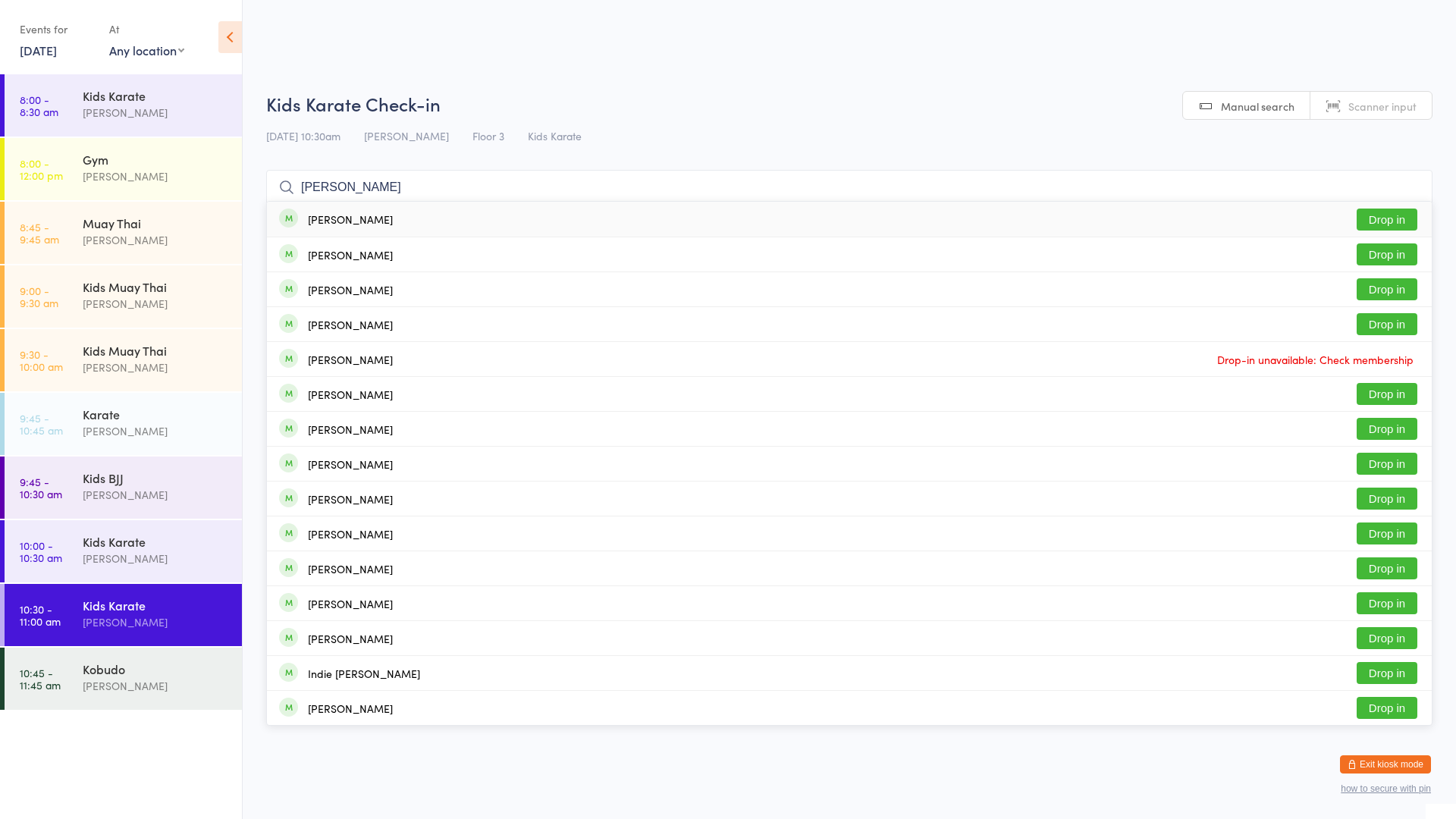
click at [1386, 212] on button "Drop in" at bounding box center [1387, 219] width 61 height 22
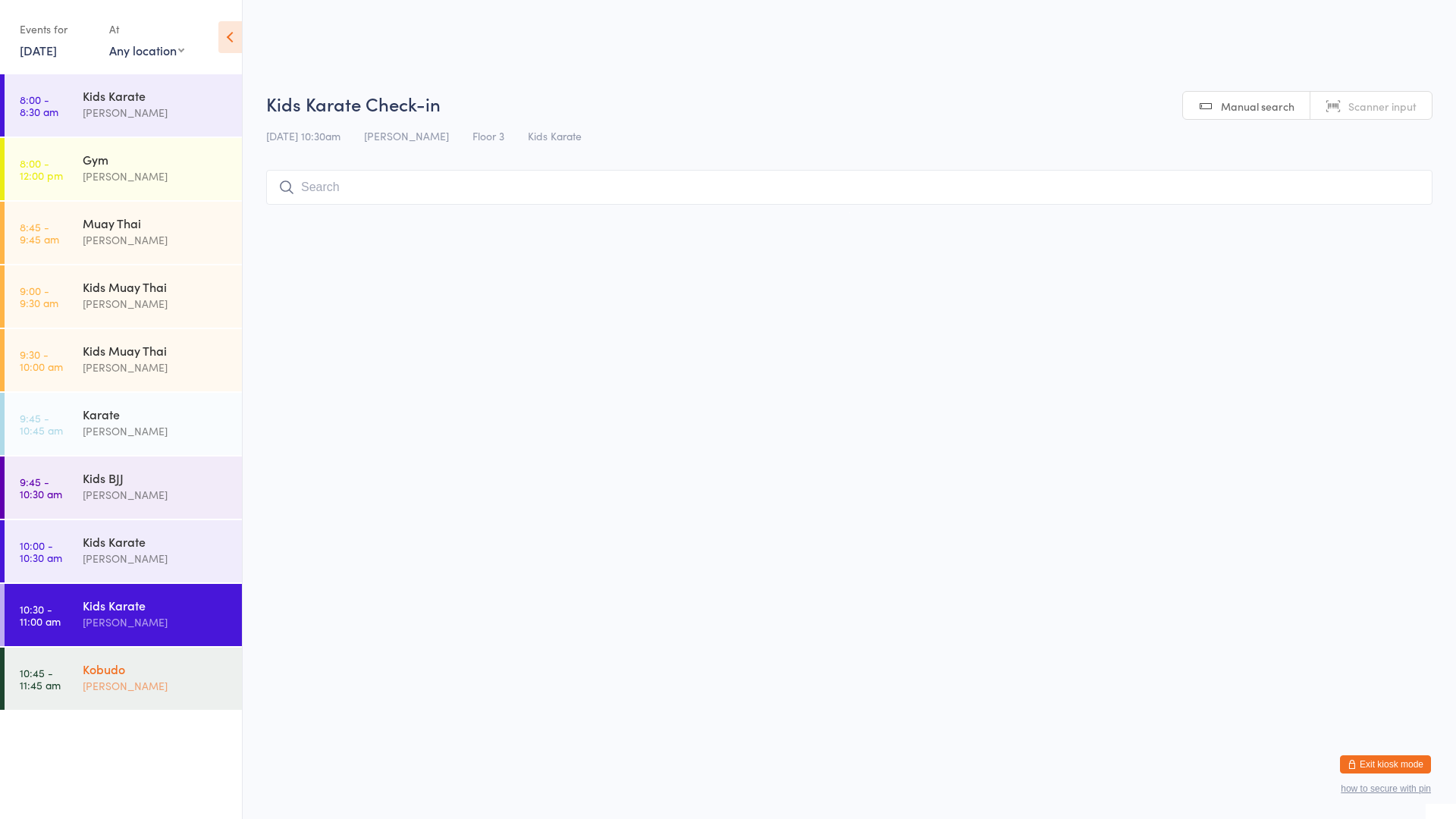
click at [203, 686] on div "[PERSON_NAME]" at bounding box center [155, 685] width 147 height 17
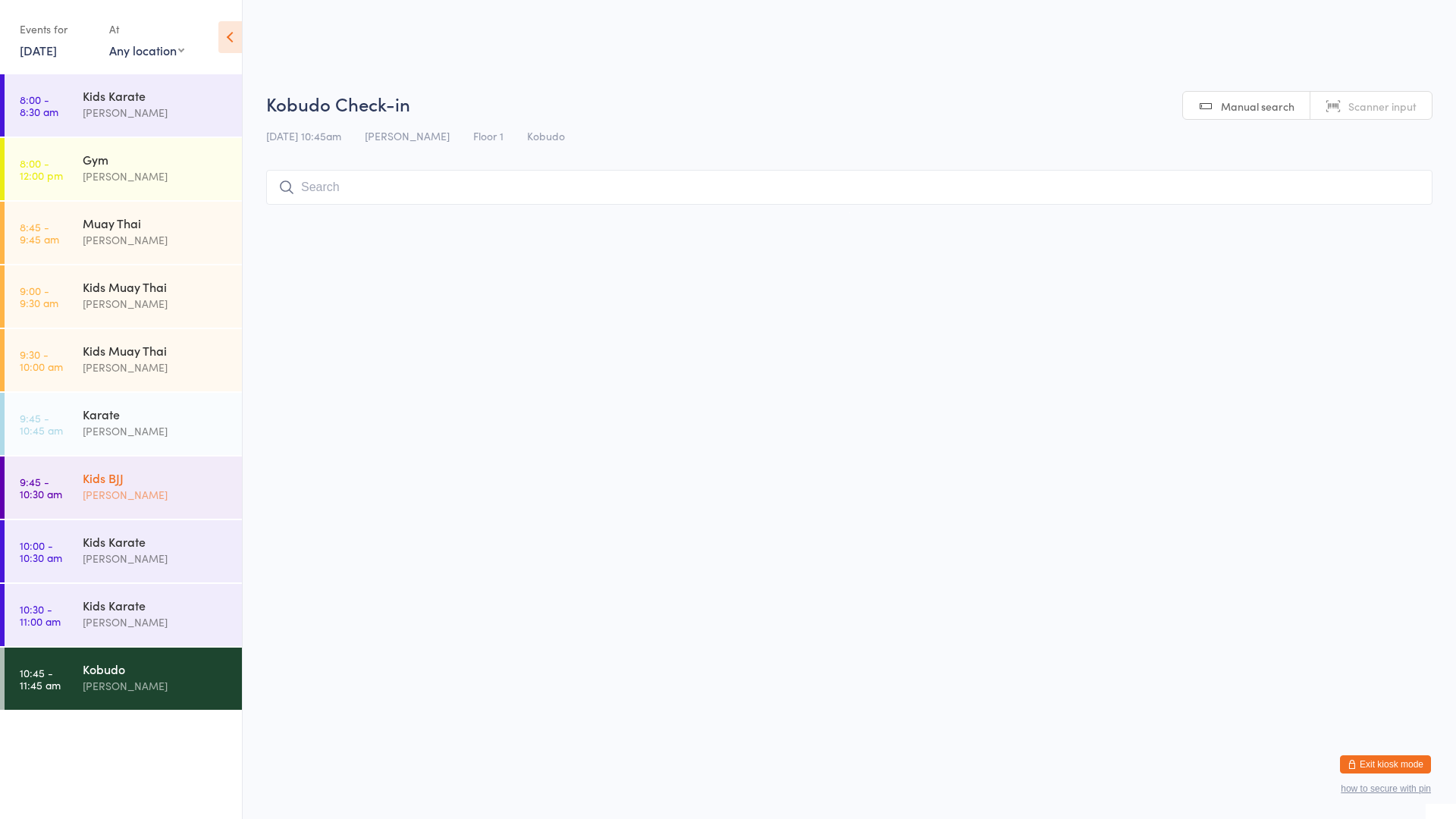
drag, startPoint x: 139, startPoint y: 487, endPoint x: 118, endPoint y: 498, distance: 23.7
drag, startPoint x: 118, startPoint y: 498, endPoint x: 130, endPoint y: 454, distance: 45.6
drag, startPoint x: 130, startPoint y: 454, endPoint x: 69, endPoint y: 496, distance: 74.1
click at [118, 494] on div "[PERSON_NAME]" at bounding box center [155, 495] width 147 height 17
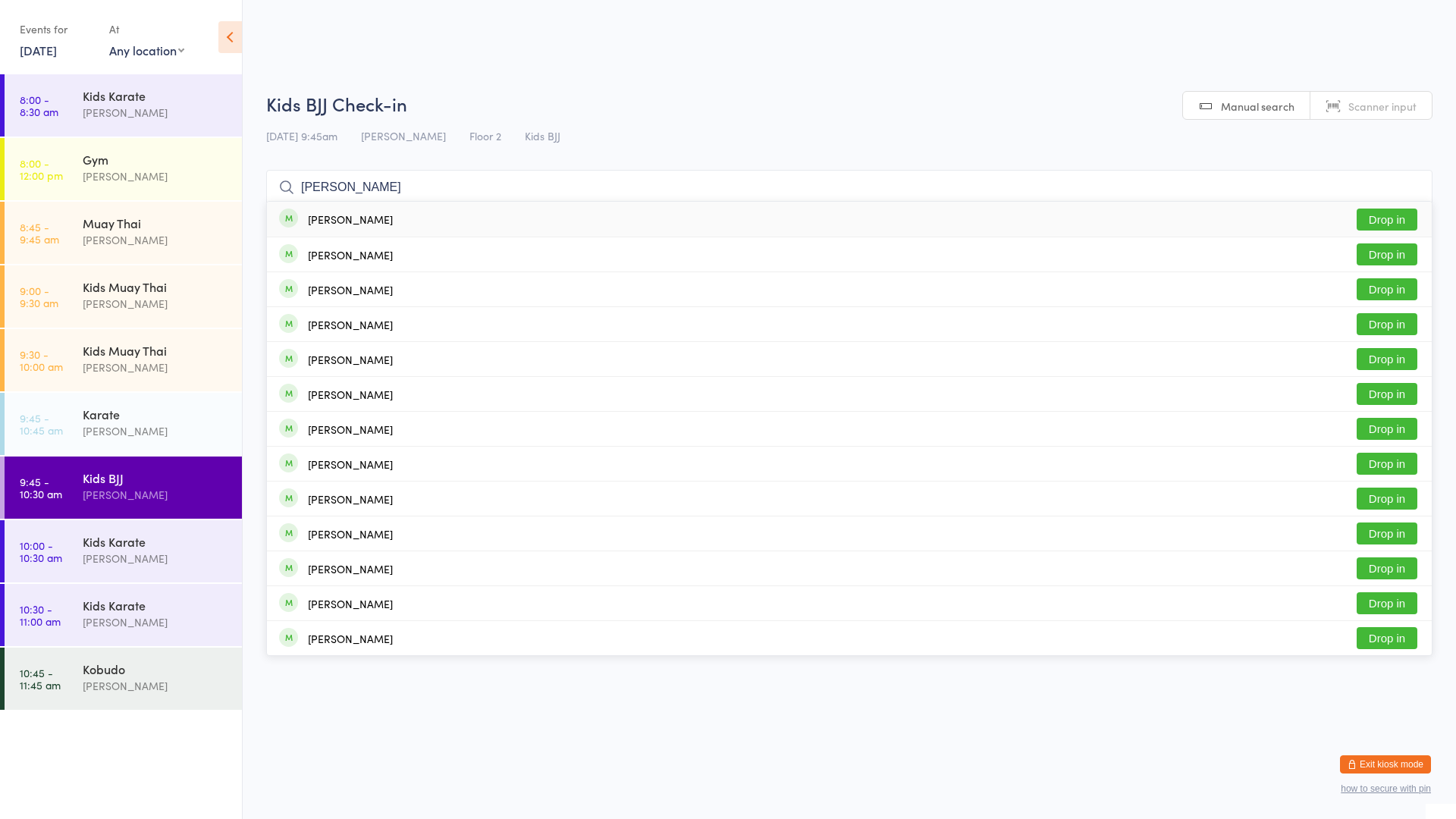
click at [364, 214] on div "[PERSON_NAME]" at bounding box center [350, 219] width 85 height 12
click at [1412, 187] on input "[PERSON_NAME]" at bounding box center [849, 187] width 1166 height 35
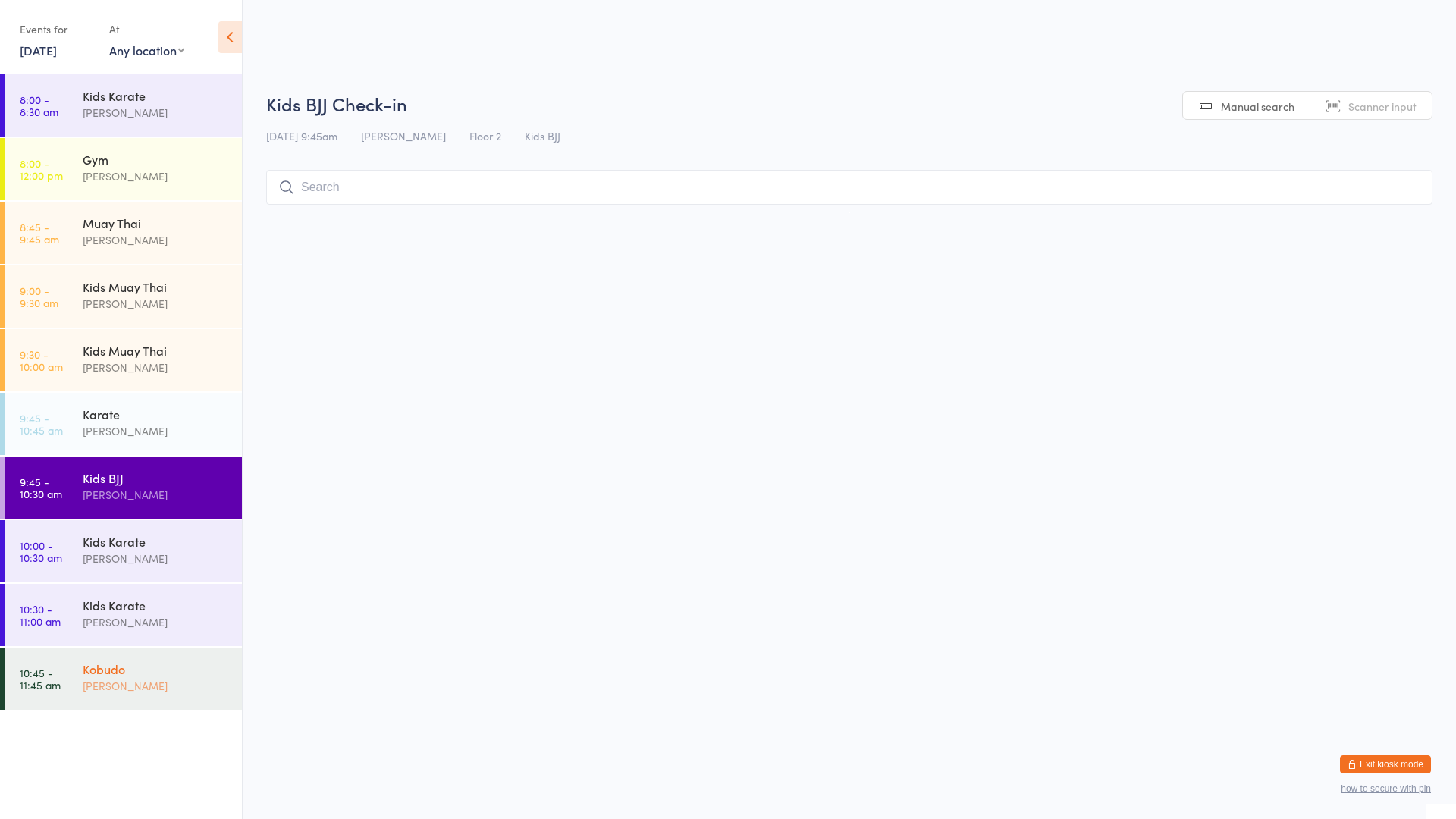
click at [184, 649] on div "Kobudo [PERSON_NAME]" at bounding box center [162, 677] width 159 height 60
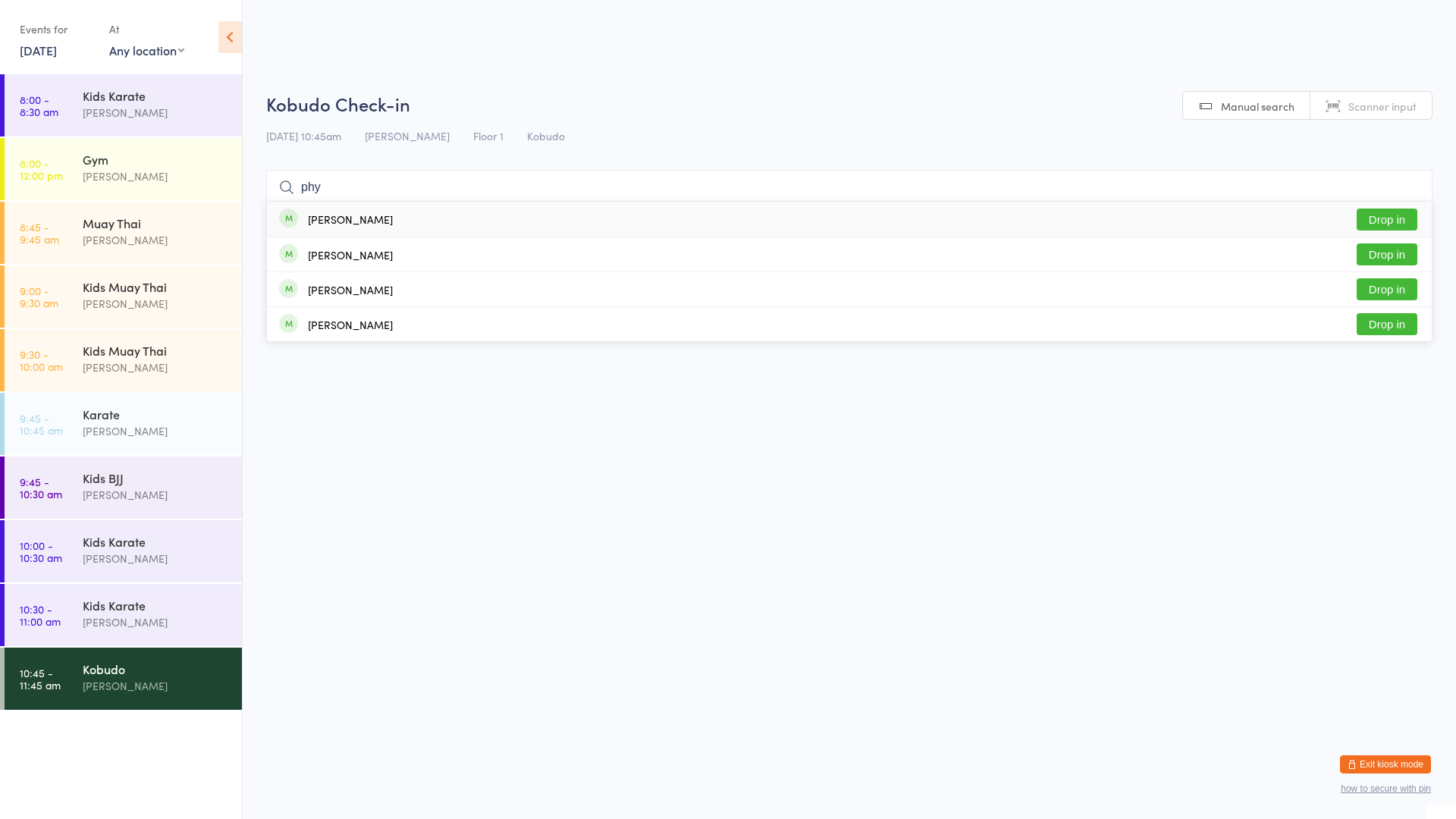
click at [346, 222] on div "[PERSON_NAME]" at bounding box center [350, 219] width 85 height 12
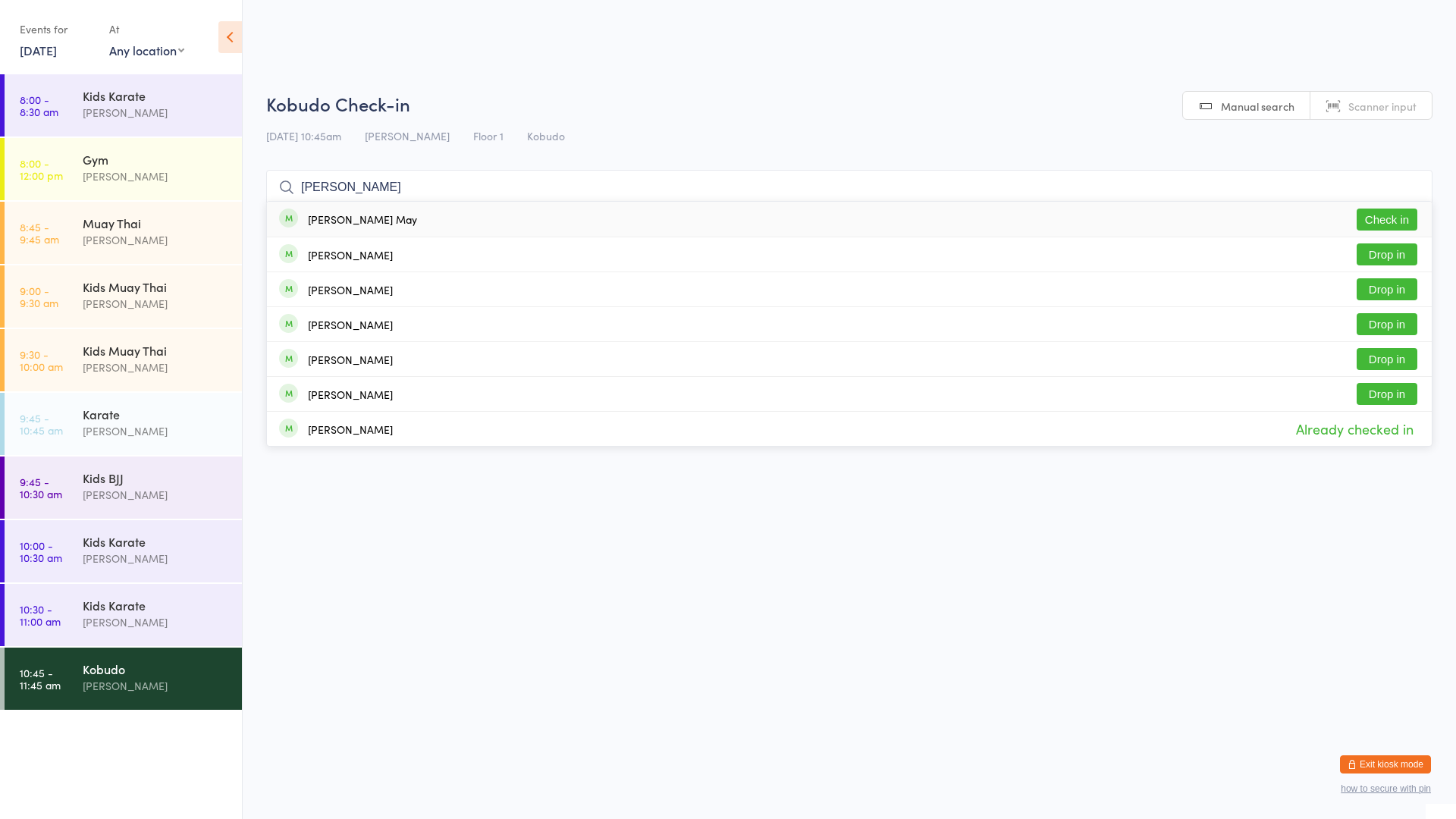
click at [346, 221] on div "[PERSON_NAME] May" at bounding box center [362, 219] width 109 height 12
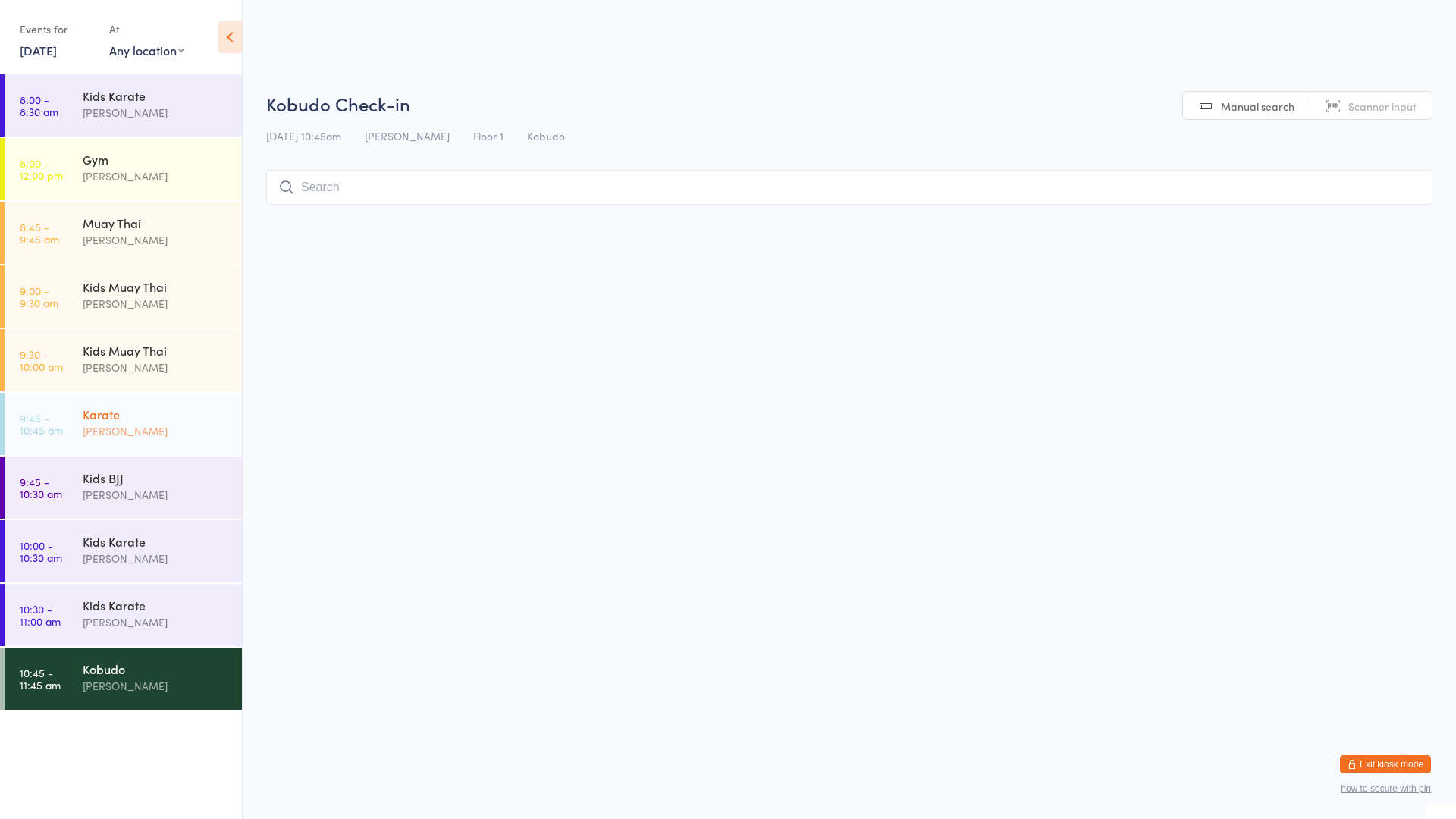
click at [108, 426] on div "[PERSON_NAME]" at bounding box center [155, 431] width 147 height 17
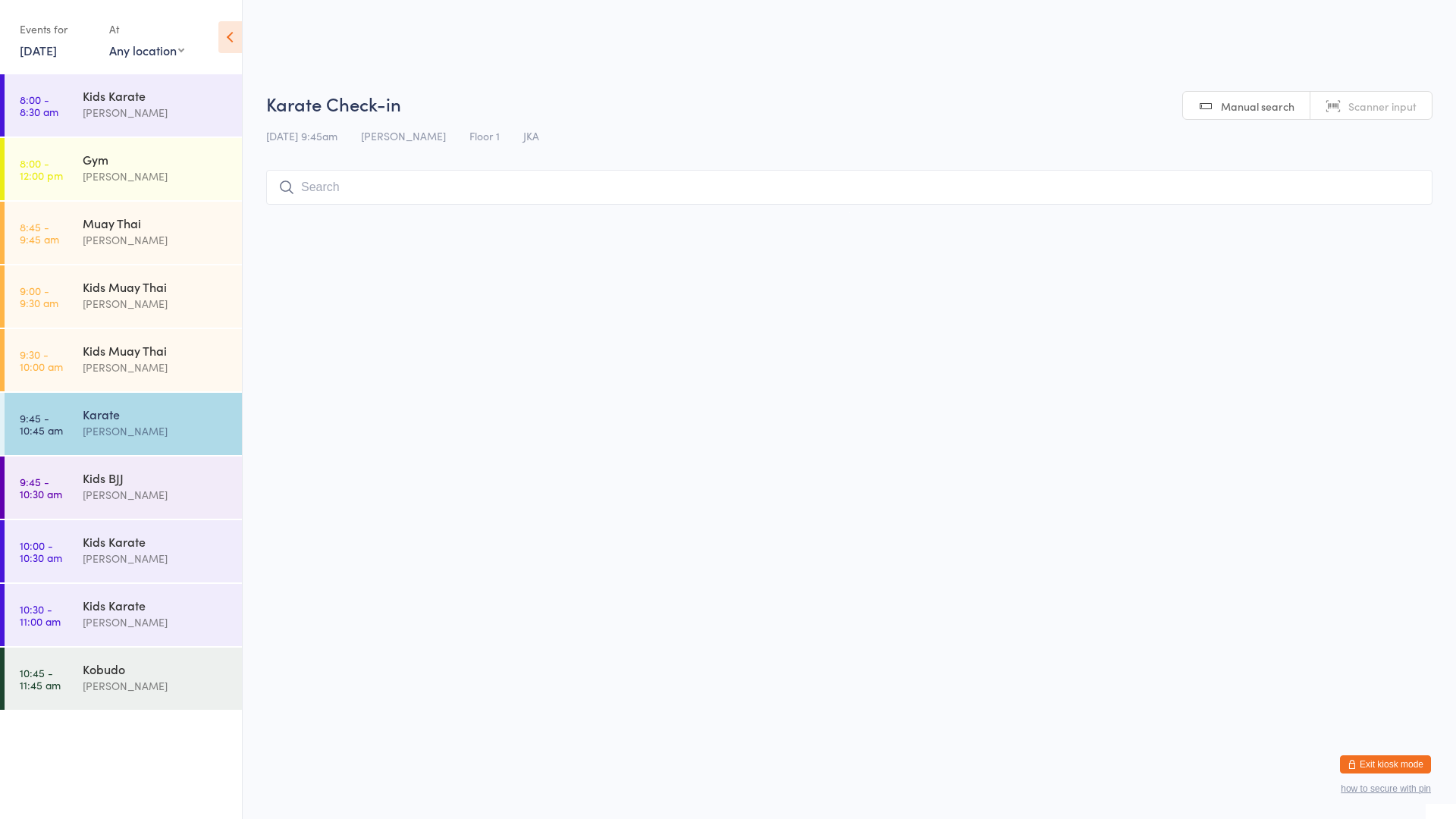
click at [364, 194] on input "search" at bounding box center [849, 187] width 1166 height 35
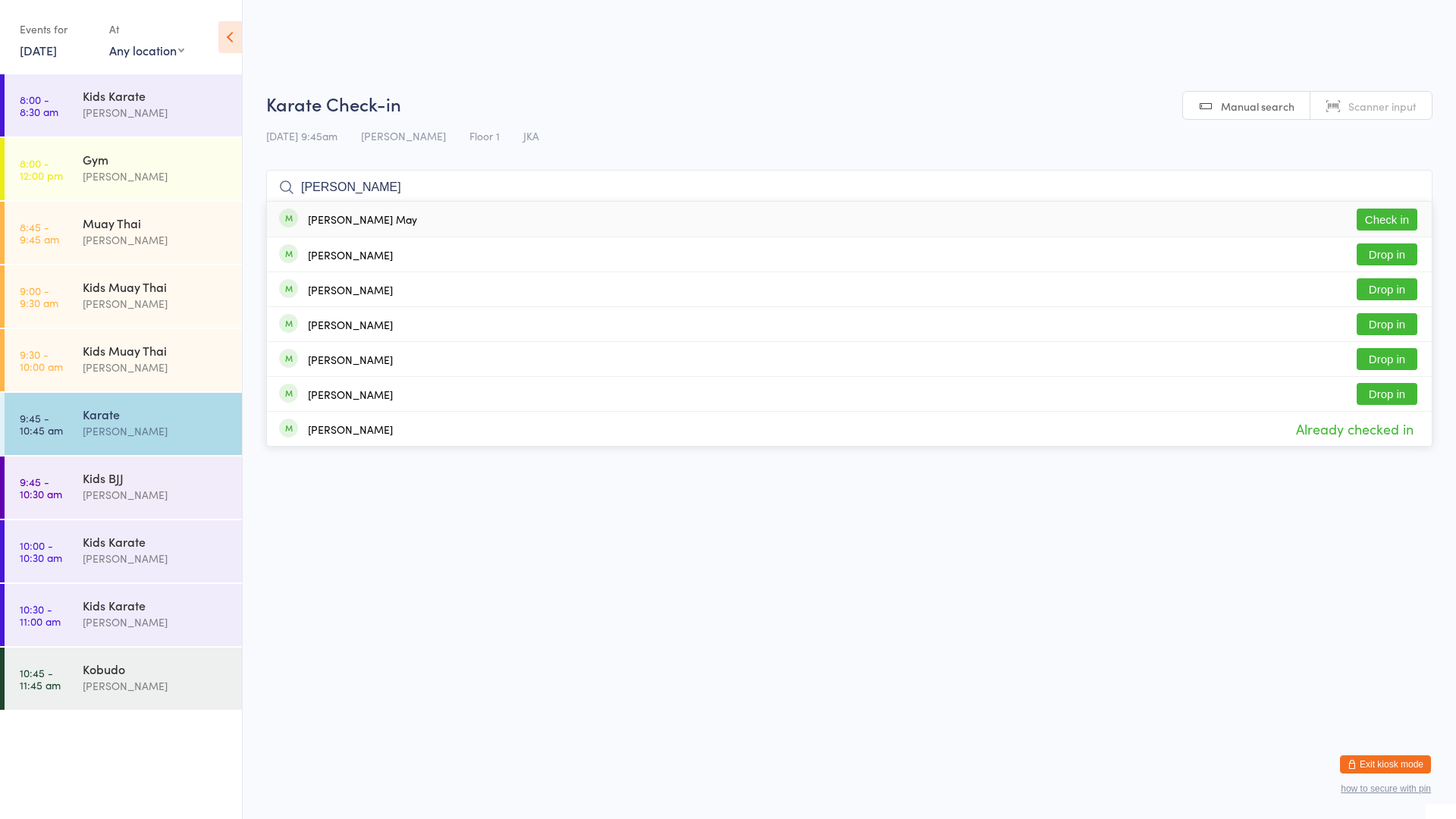
click at [1382, 220] on button "Check in" at bounding box center [1387, 219] width 61 height 22
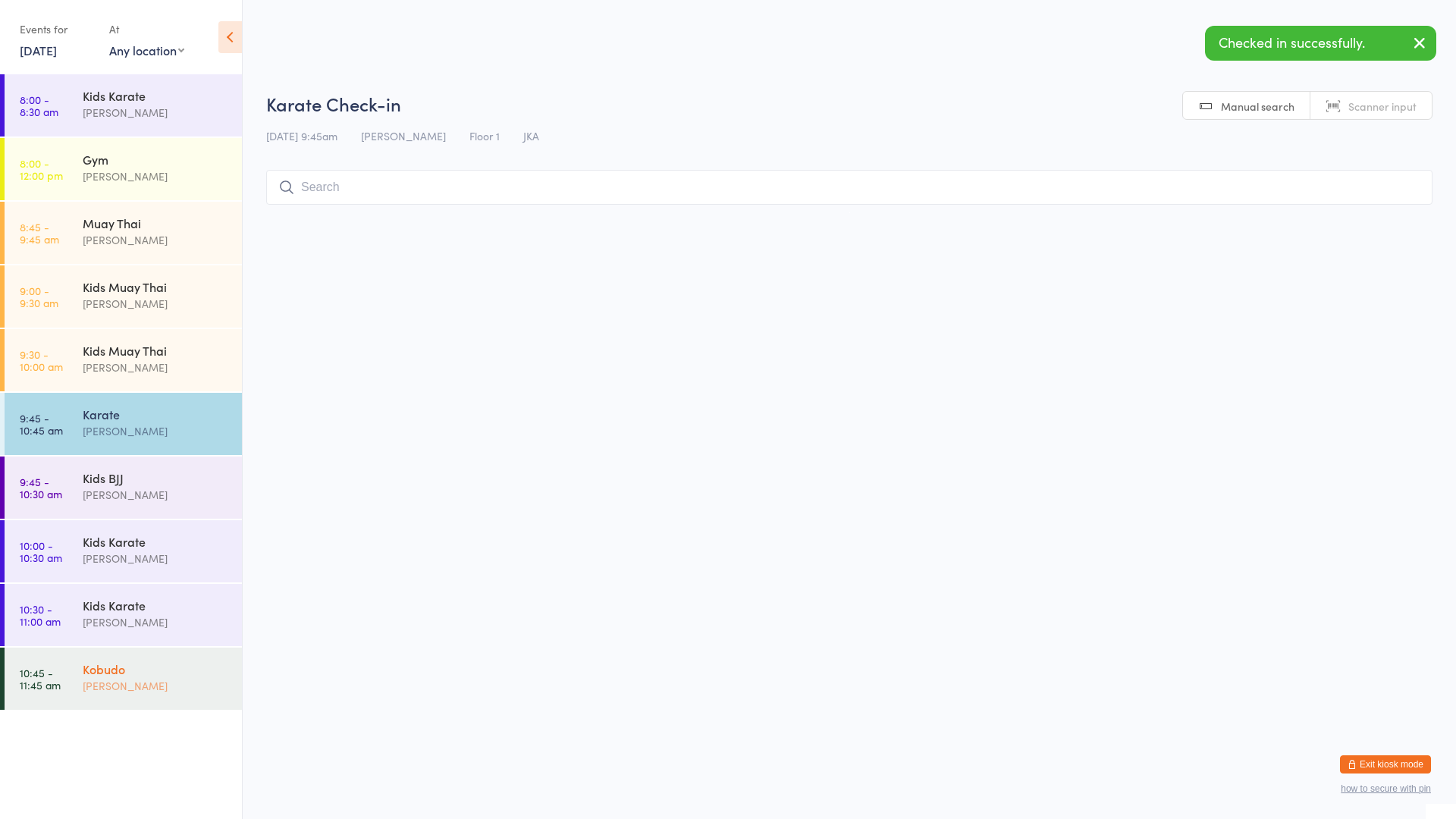
click at [114, 673] on div "Kobudo" at bounding box center [155, 669] width 147 height 17
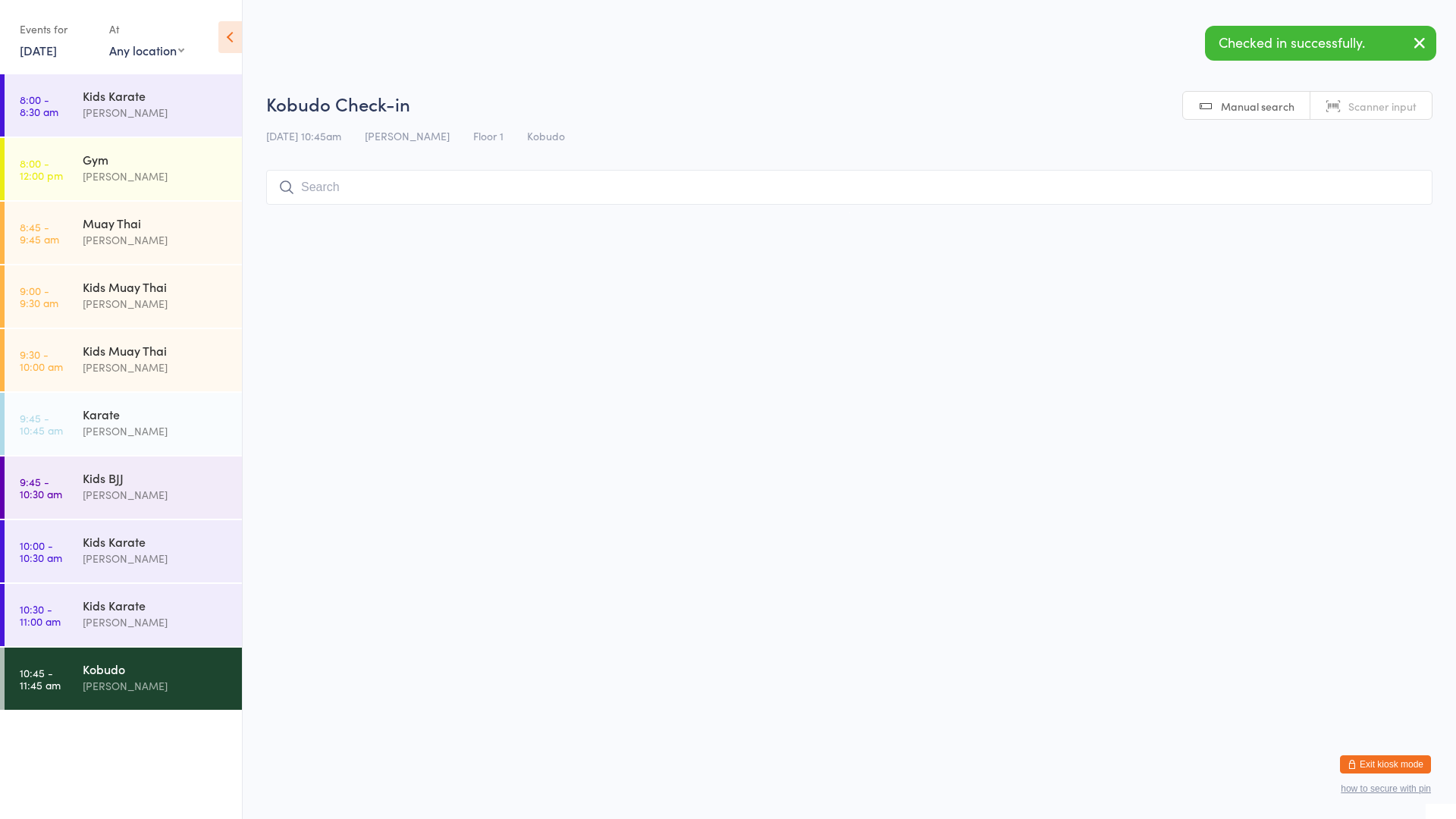
click at [390, 191] on input "search" at bounding box center [849, 187] width 1166 height 35
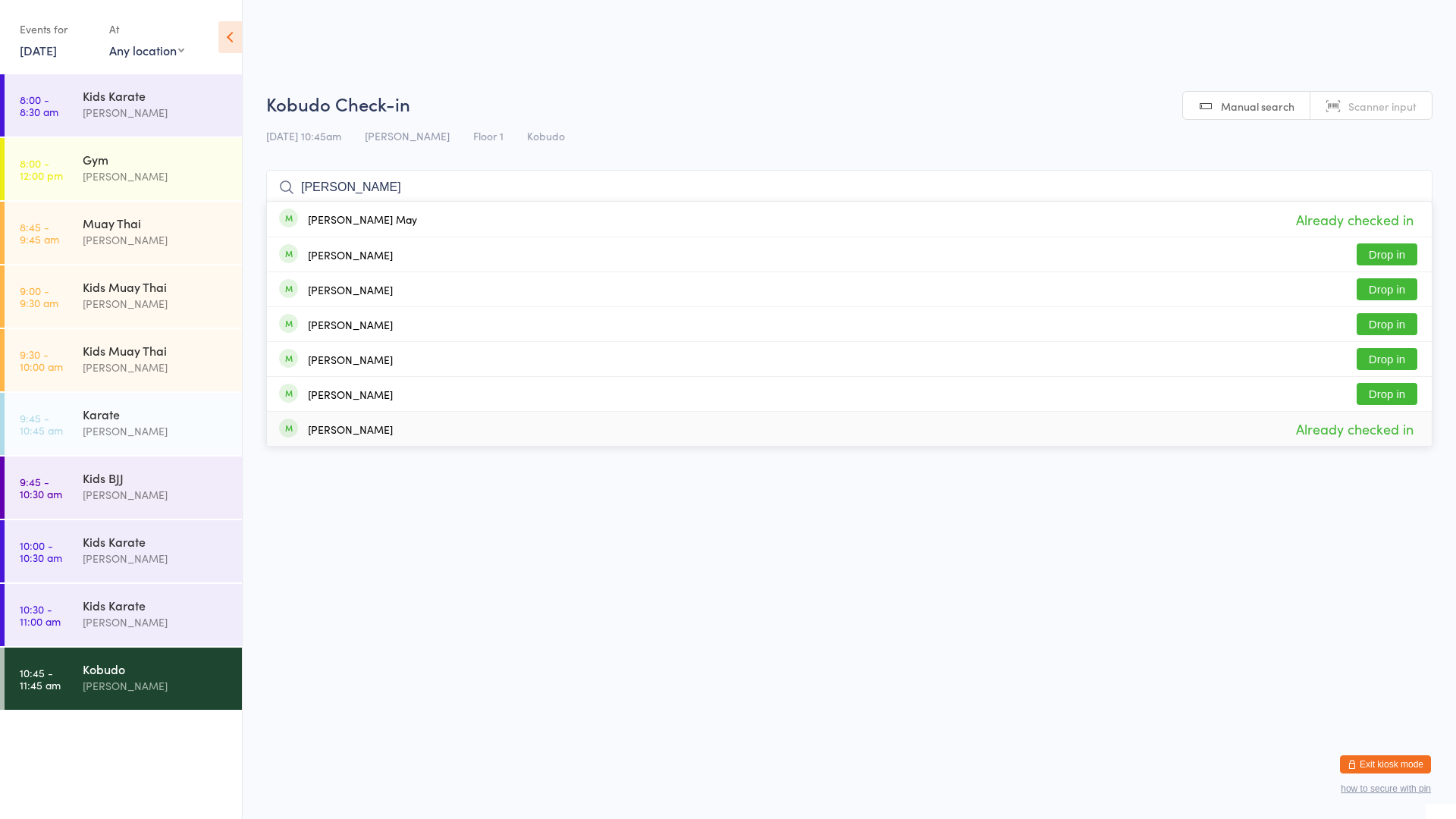
click at [845, 542] on html "You have now entered Kiosk Mode. Members will be able to check themselves in us…" at bounding box center [728, 409] width 1456 height 819
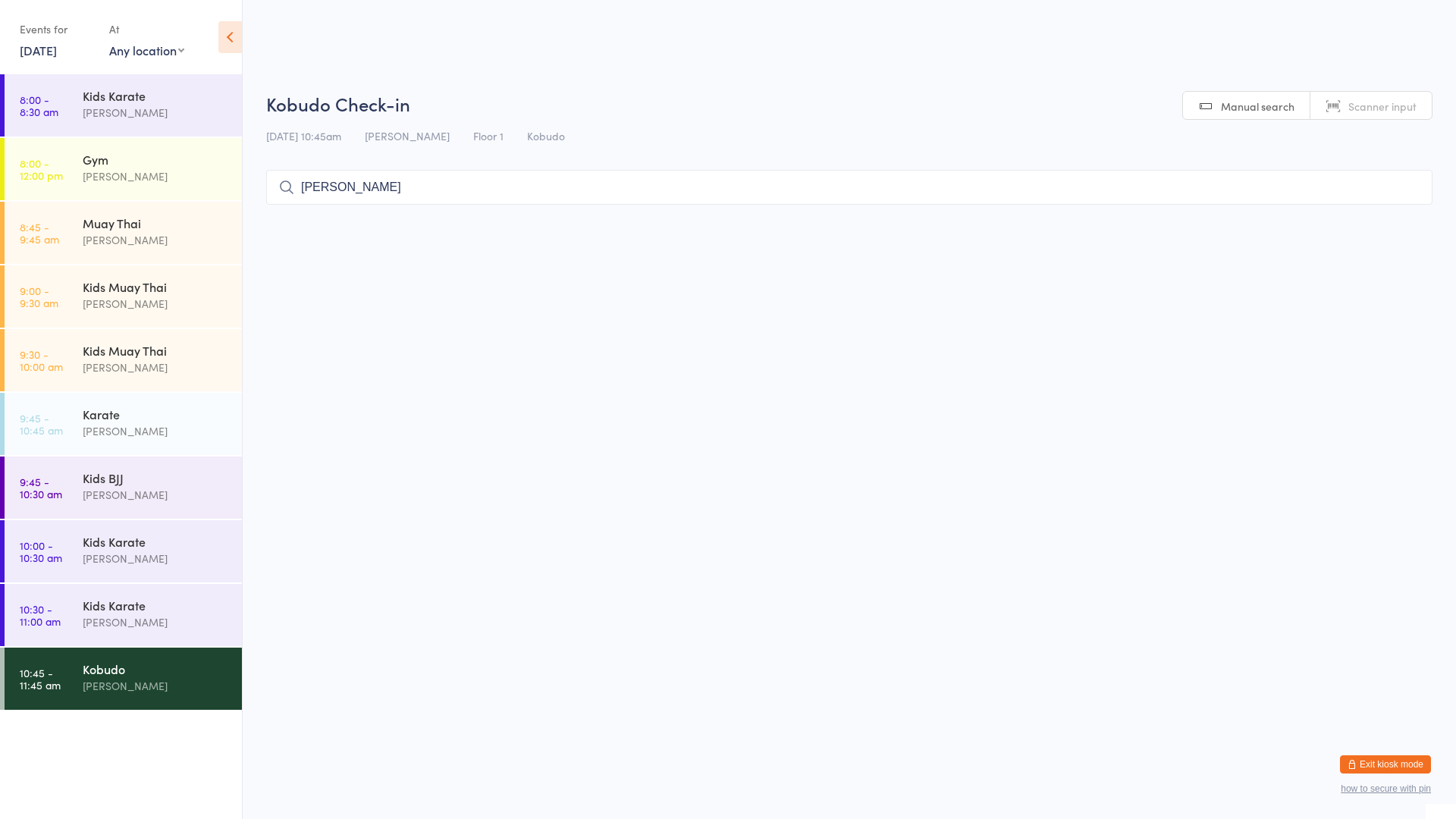
click at [415, 187] on input "[PERSON_NAME]" at bounding box center [849, 187] width 1166 height 35
click at [171, 547] on div "Kids Karate" at bounding box center [155, 542] width 147 height 17
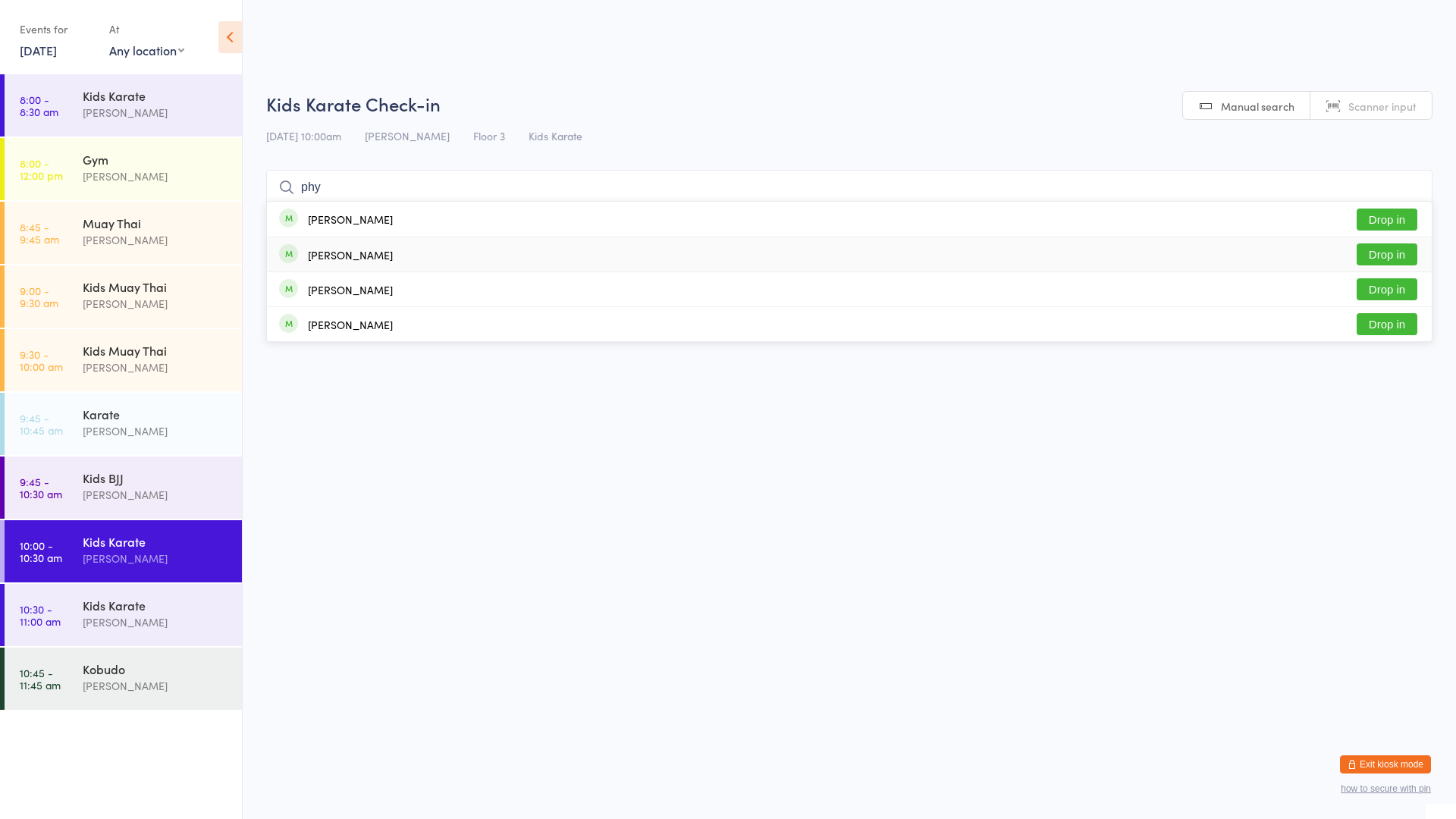
click at [366, 250] on div "[PERSON_NAME]" at bounding box center [350, 255] width 85 height 12
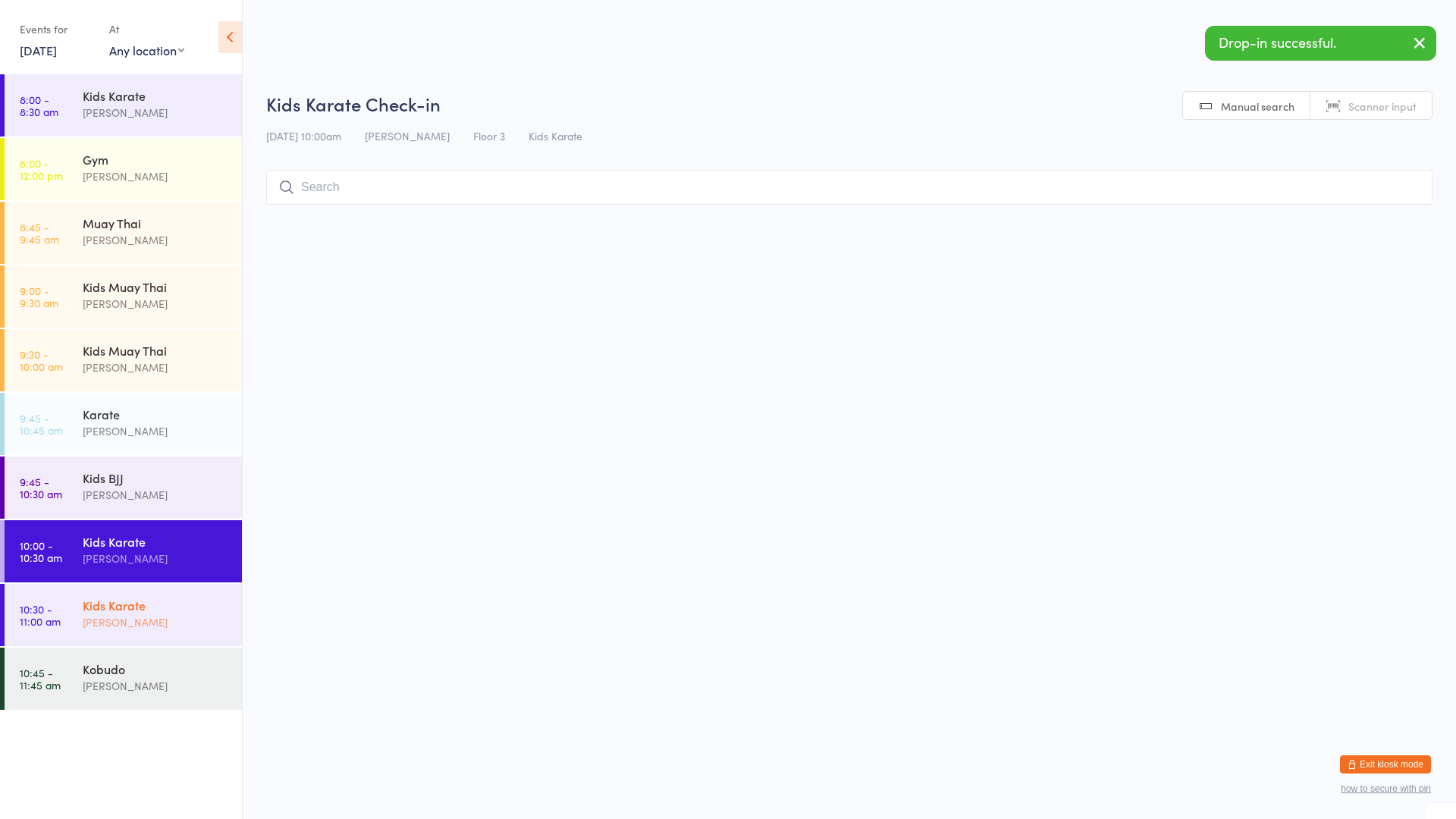
click at [183, 593] on div "Kids Karate [PERSON_NAME]" at bounding box center [162, 614] width 159 height 60
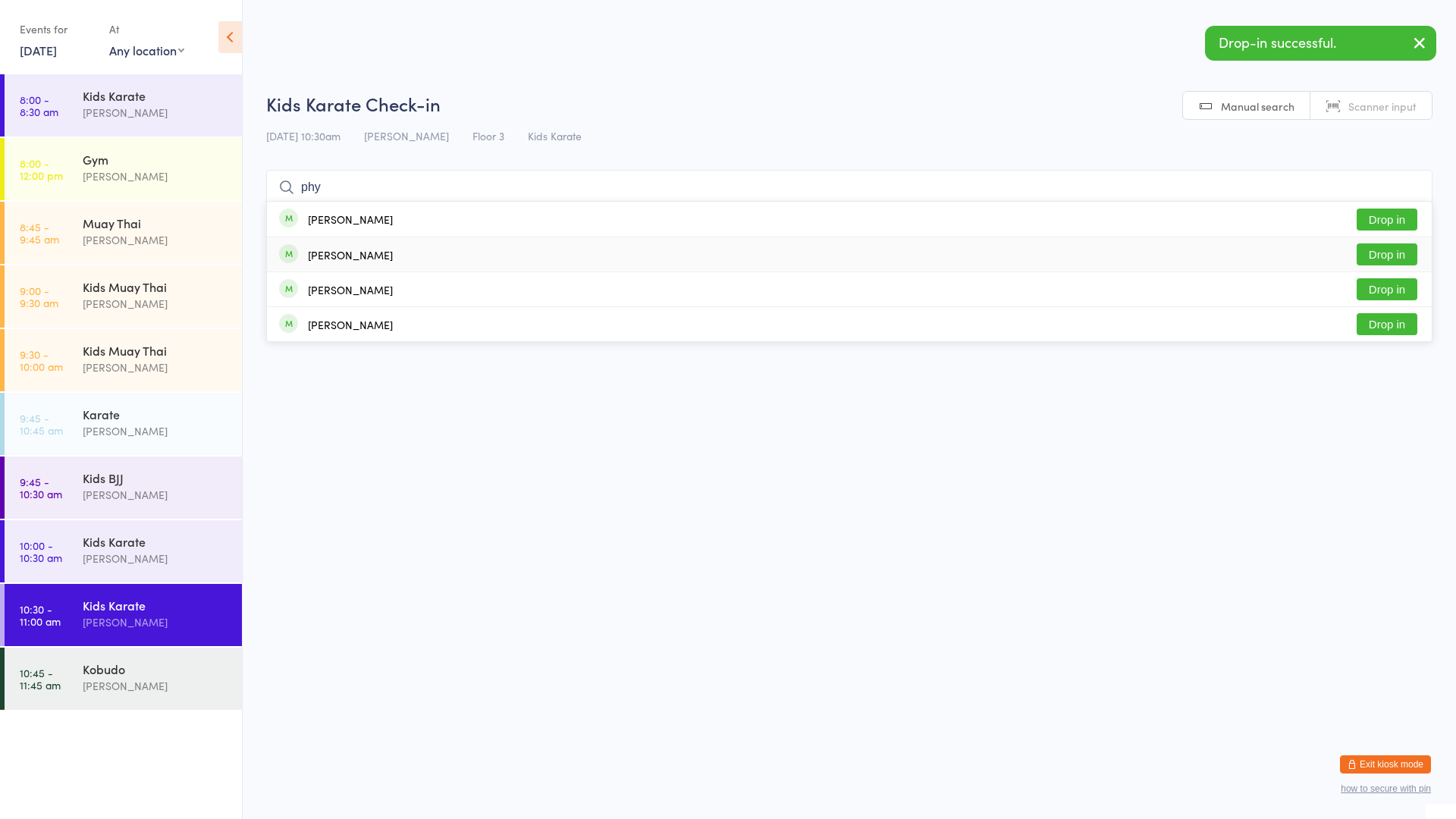
click at [357, 262] on div "[PERSON_NAME]" at bounding box center [336, 255] width 114 height 17
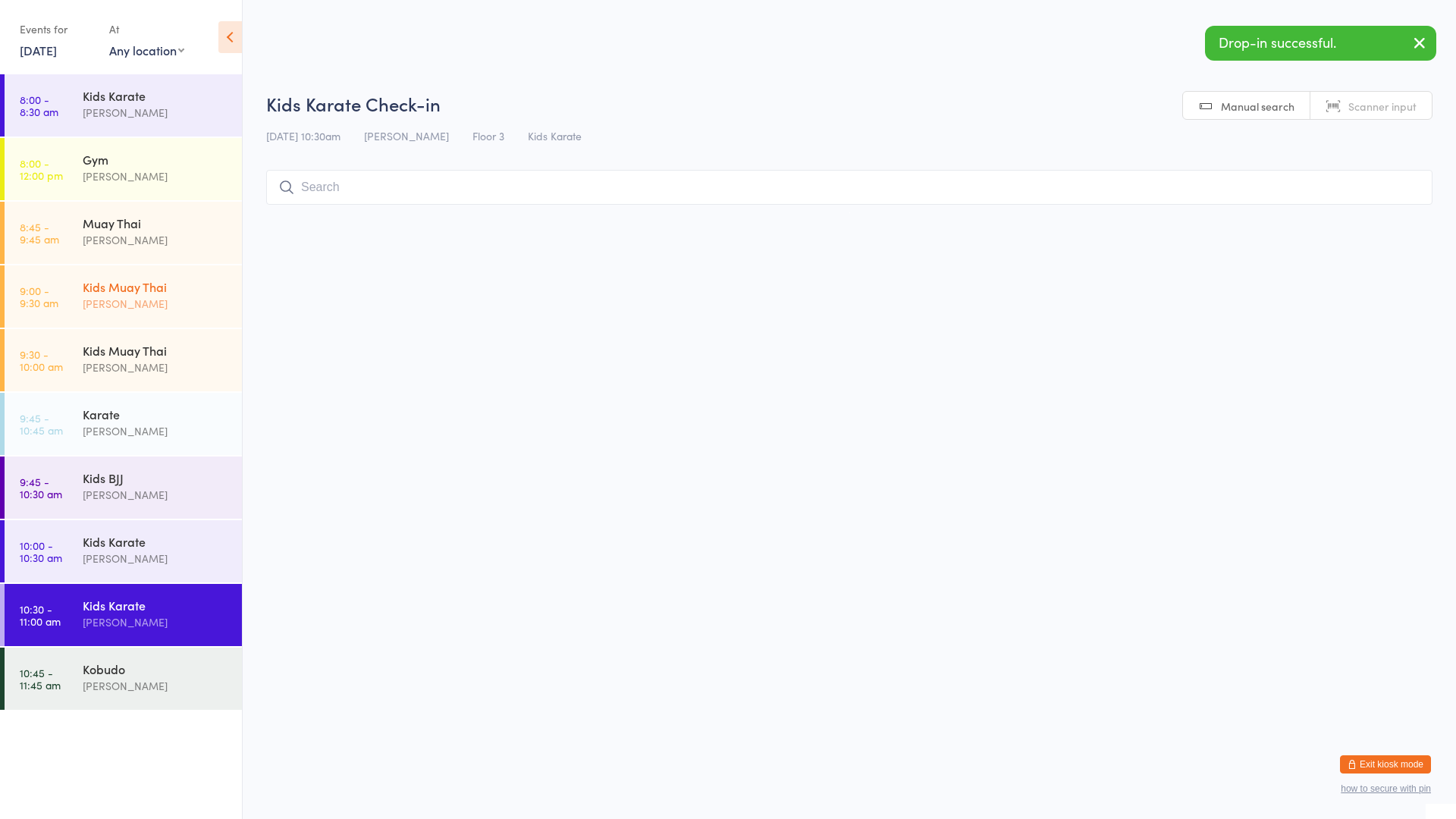
click at [192, 299] on div "[PERSON_NAME]" at bounding box center [155, 304] width 147 height 17
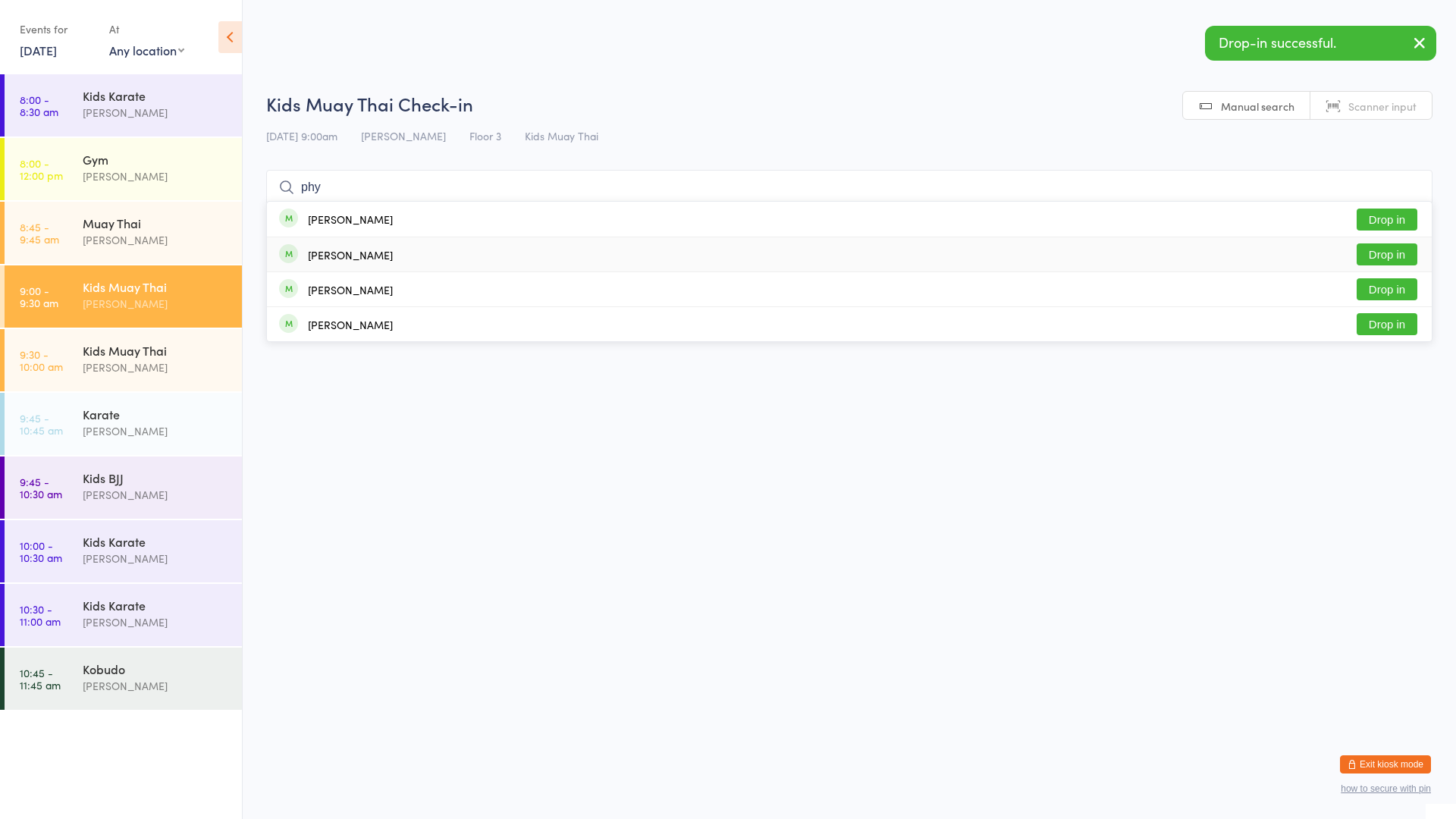
click at [372, 261] on div "[PERSON_NAME]" at bounding box center [350, 255] width 85 height 12
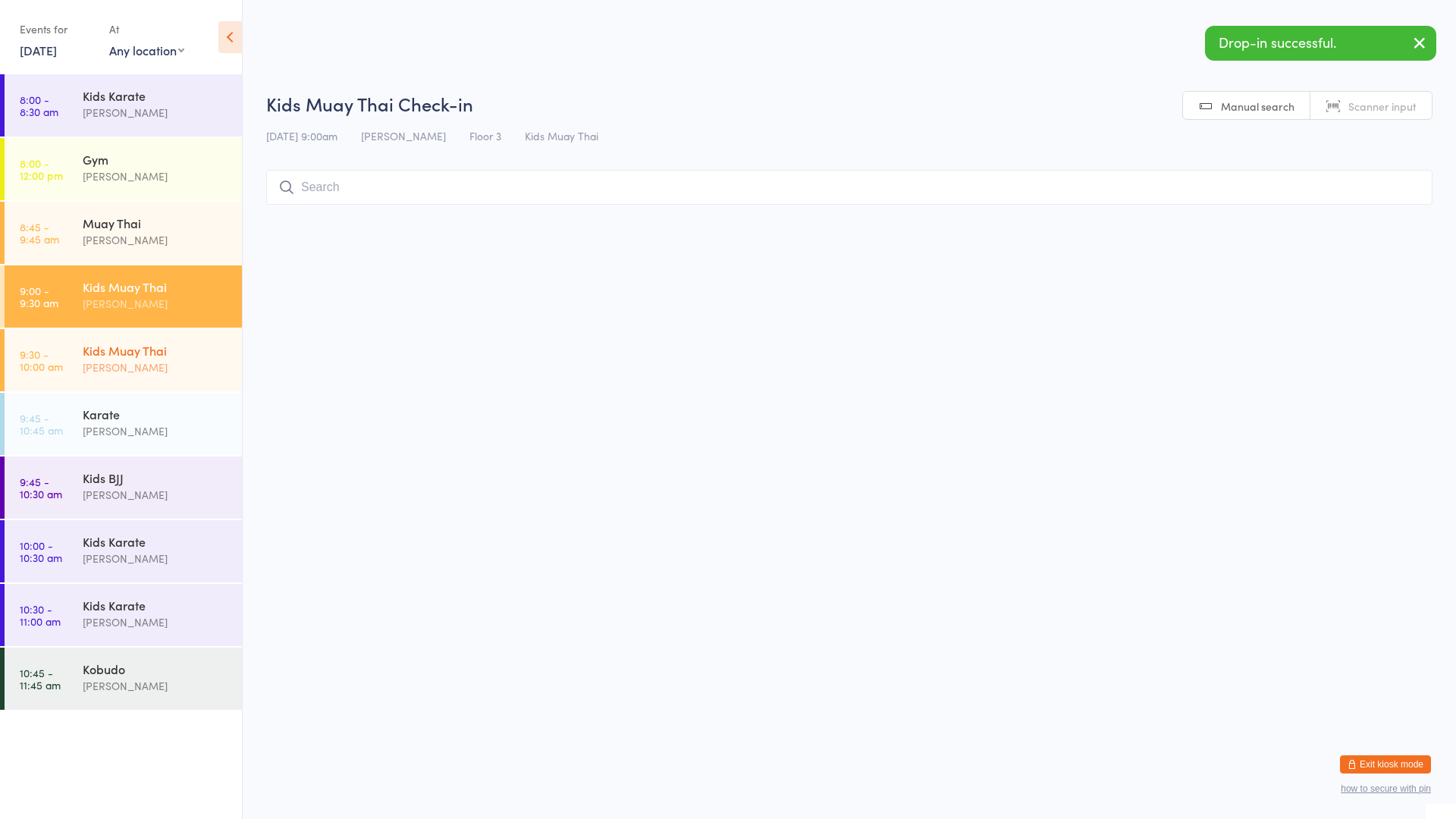
click at [230, 357] on div "Kids Muay [DEMOGRAPHIC_DATA] [PERSON_NAME]" at bounding box center [162, 359] width 159 height 60
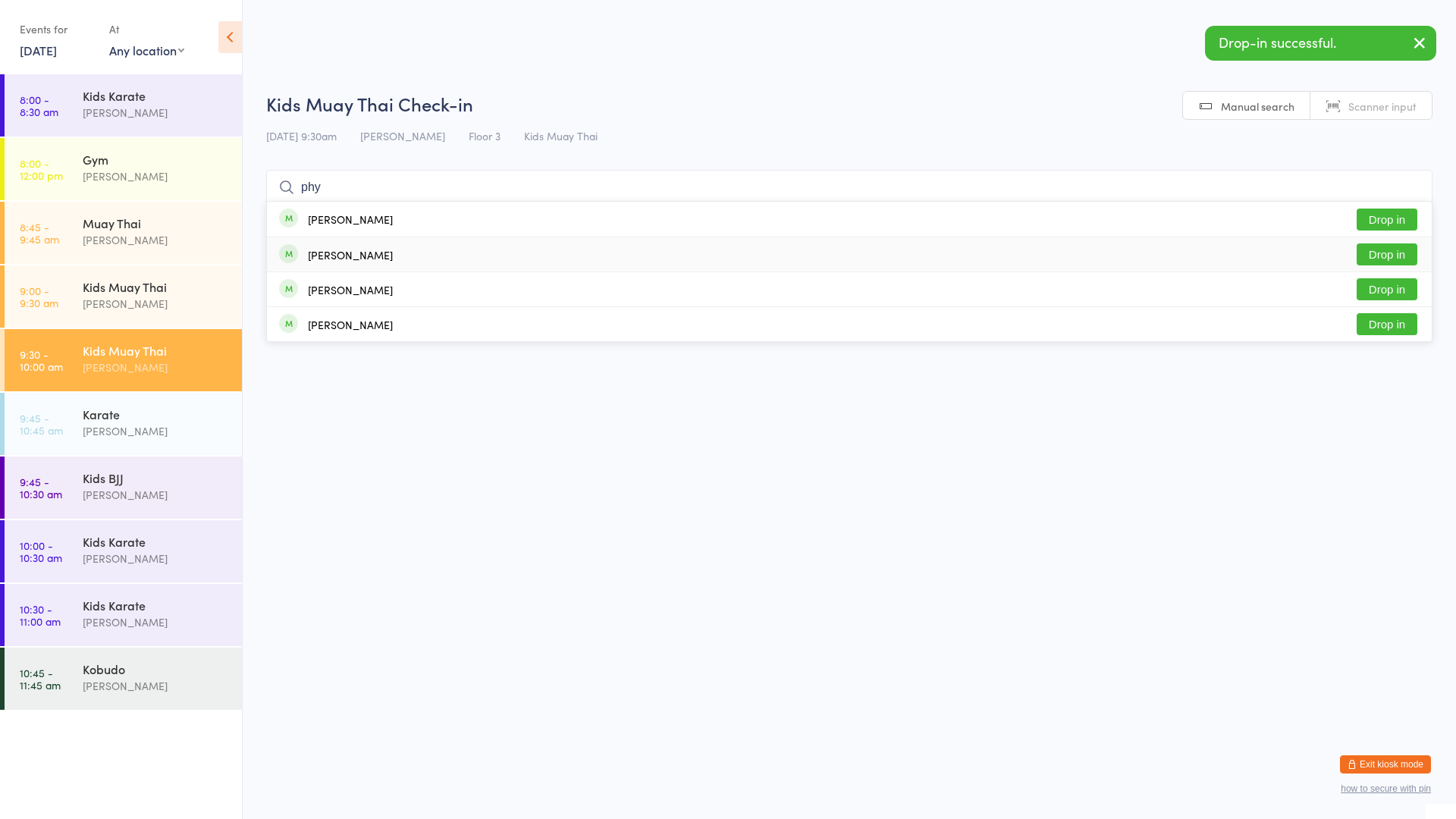
click at [338, 249] on div "[PERSON_NAME]" at bounding box center [350, 255] width 85 height 12
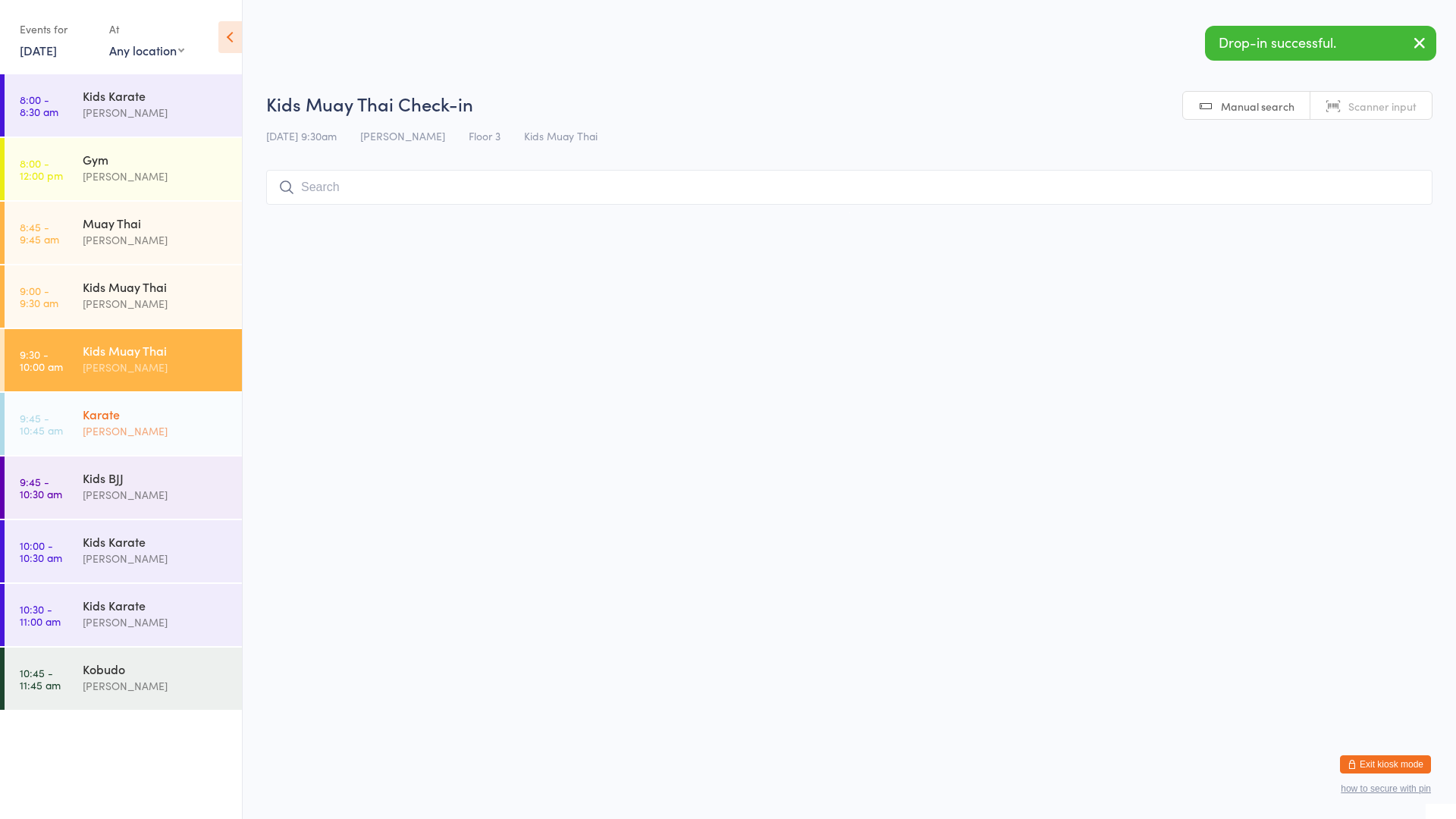
click at [191, 429] on div "[PERSON_NAME]" at bounding box center [155, 431] width 147 height 17
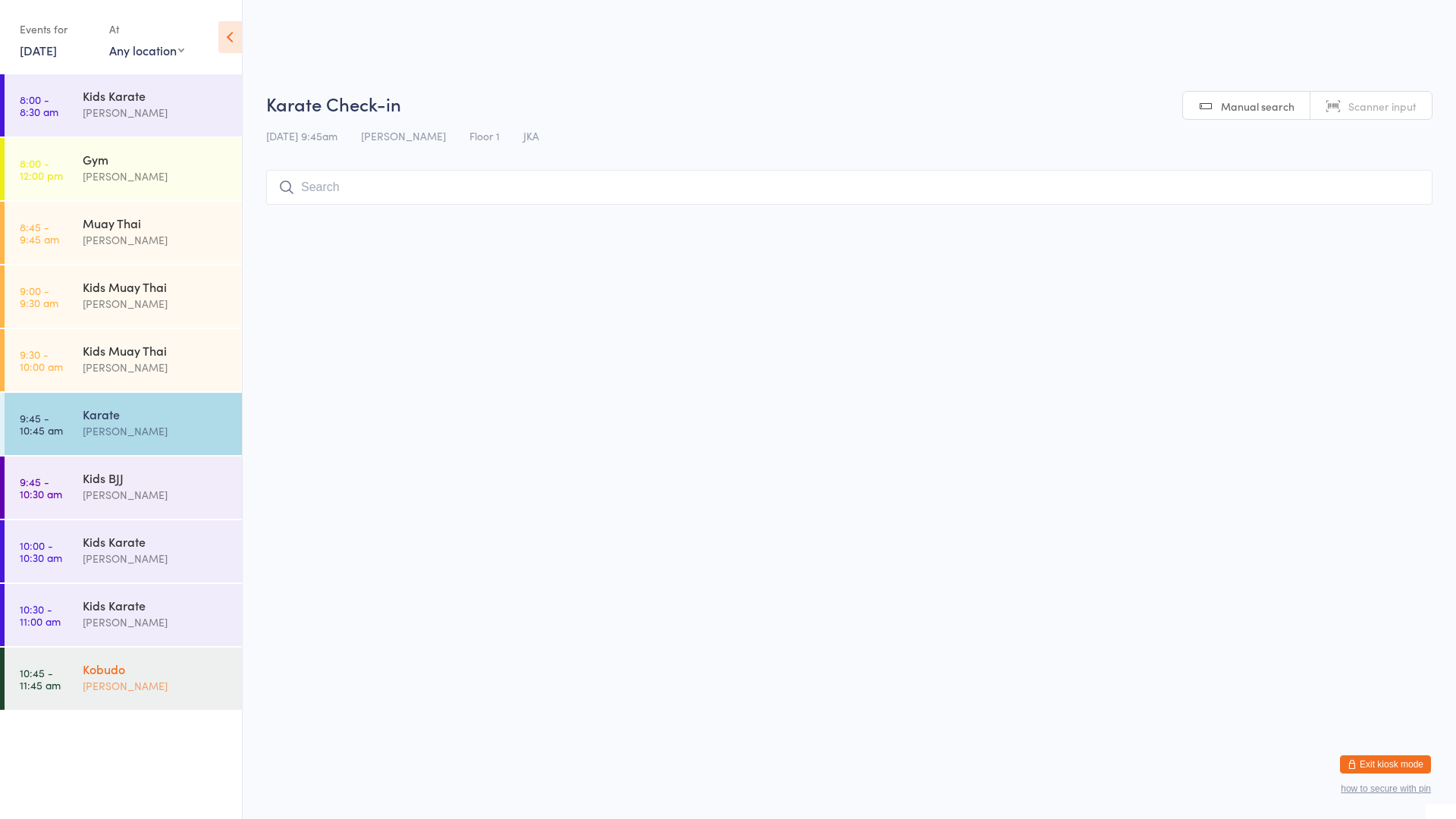
click at [109, 687] on div "[PERSON_NAME]" at bounding box center [155, 685] width 147 height 17
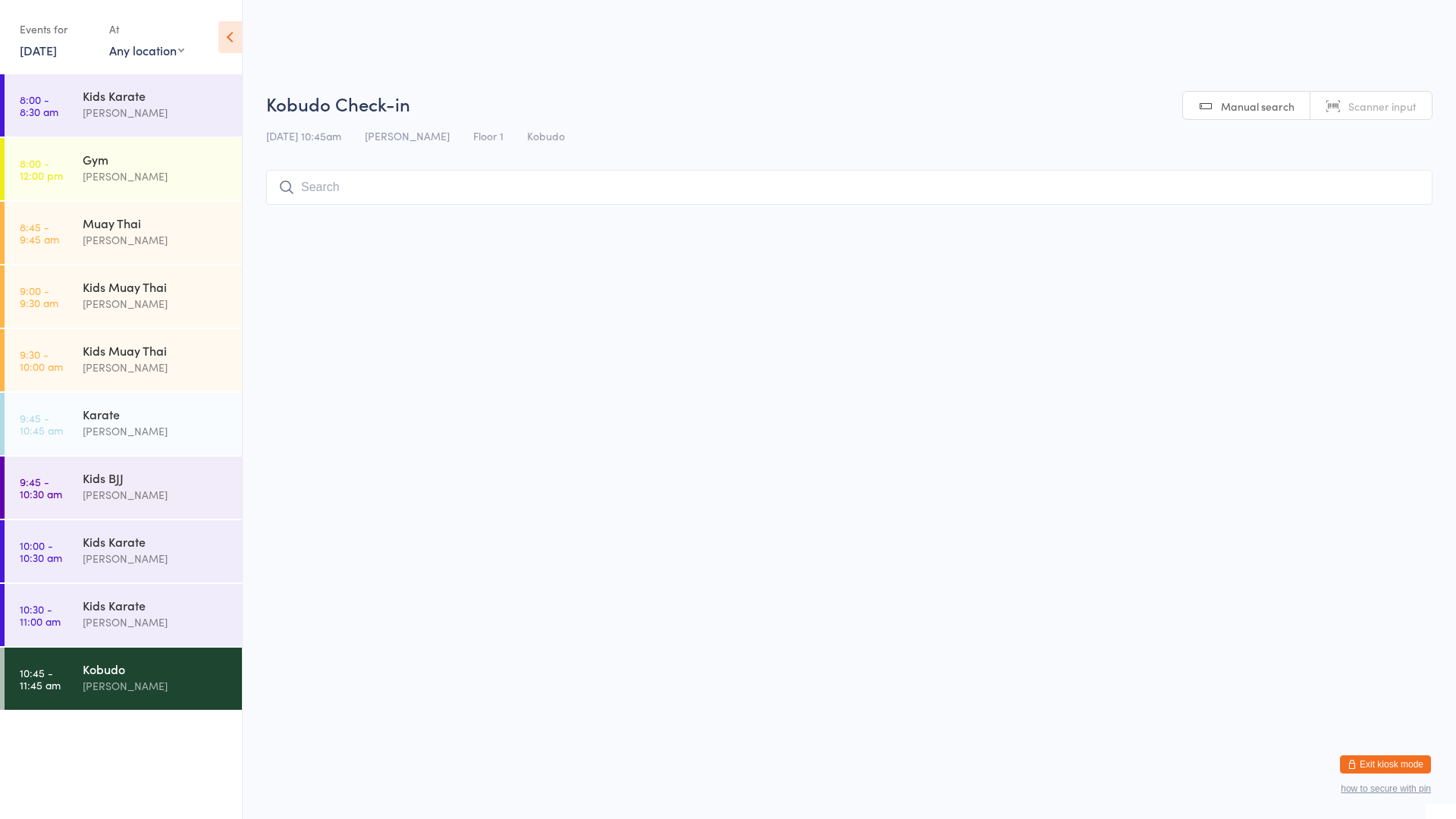
click at [333, 193] on input "search" at bounding box center [849, 187] width 1166 height 35
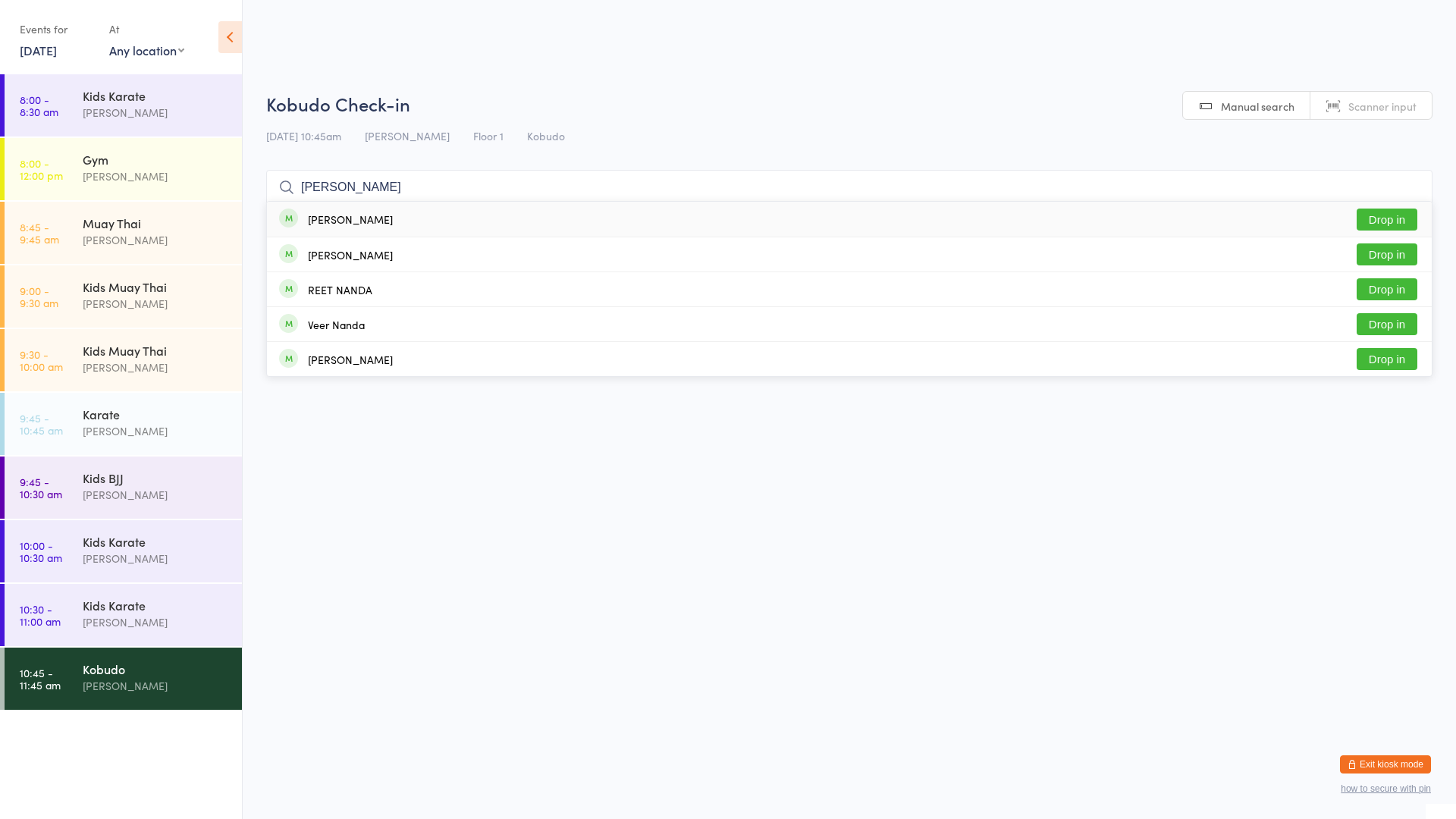
click at [1383, 212] on button "Drop in" at bounding box center [1387, 219] width 61 height 22
